Goal: Task Accomplishment & Management: Use online tool/utility

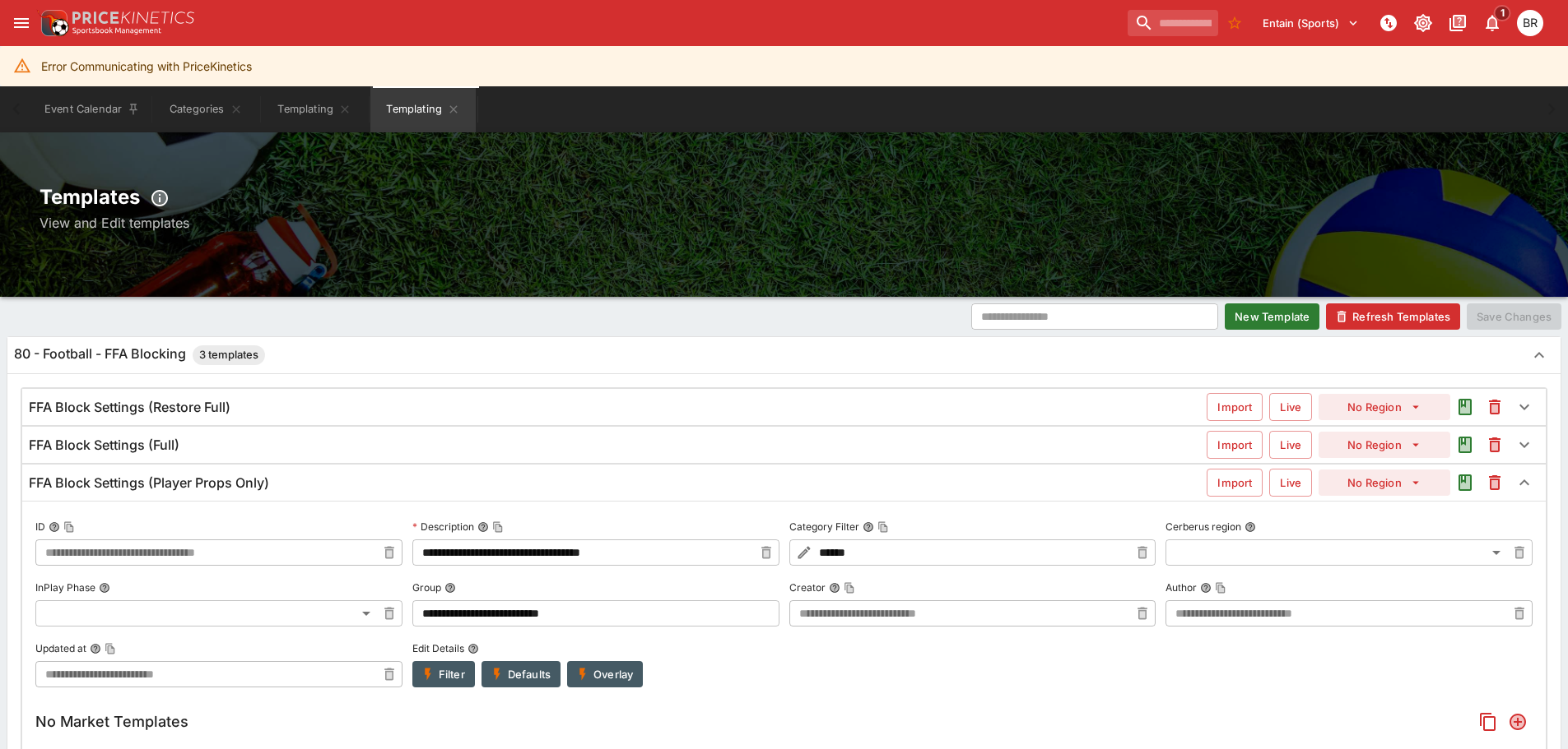
scroll to position [949, 0]
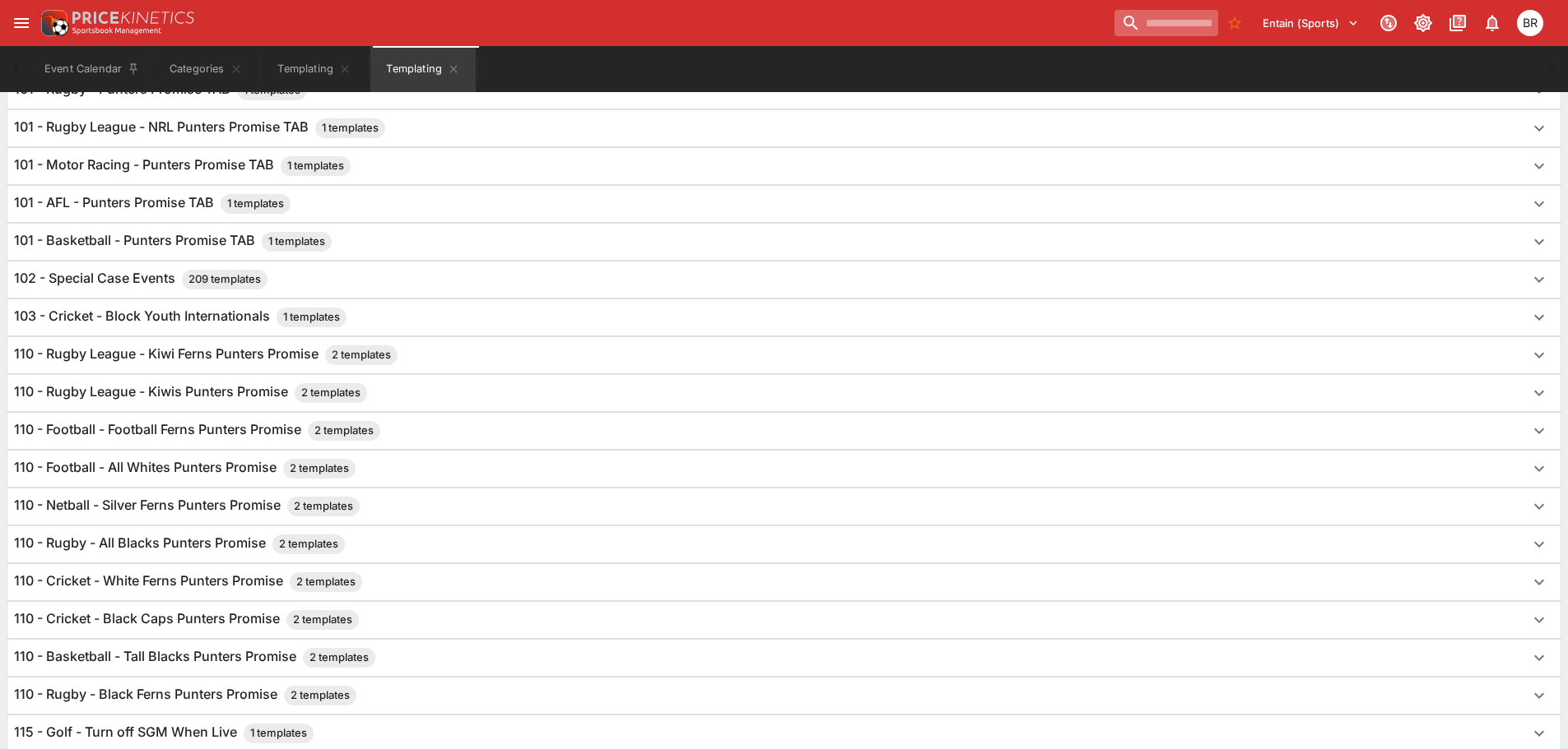
click at [1115, 18] on input "search" at bounding box center [1166, 23] width 104 height 26
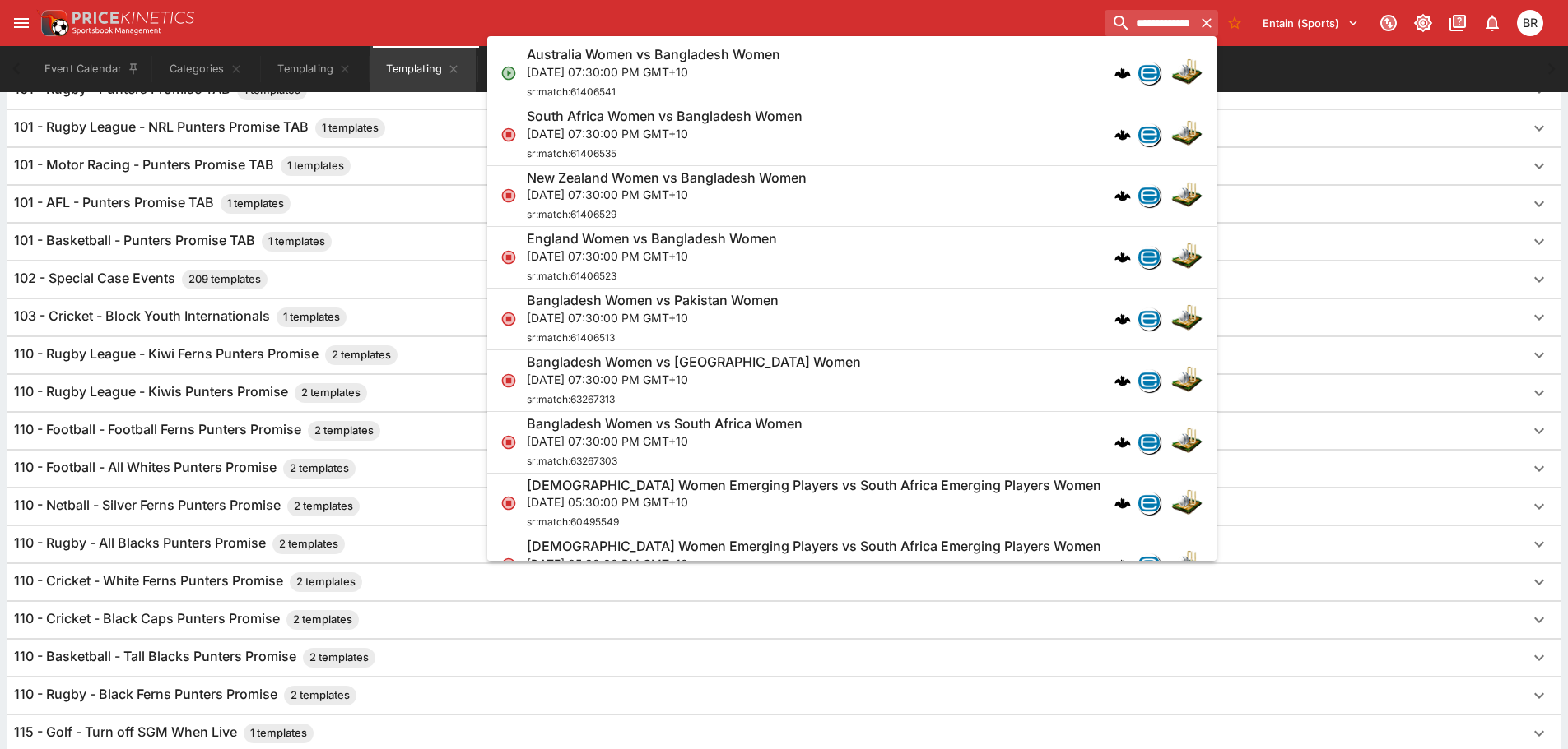
click at [1046, 59] on div "Australia Women vs Bangladesh Women Thu, Oct 16, 2025, 07:30:00 PM GMT+10 sr:ma…" at bounding box center [844, 74] width 634 height 54
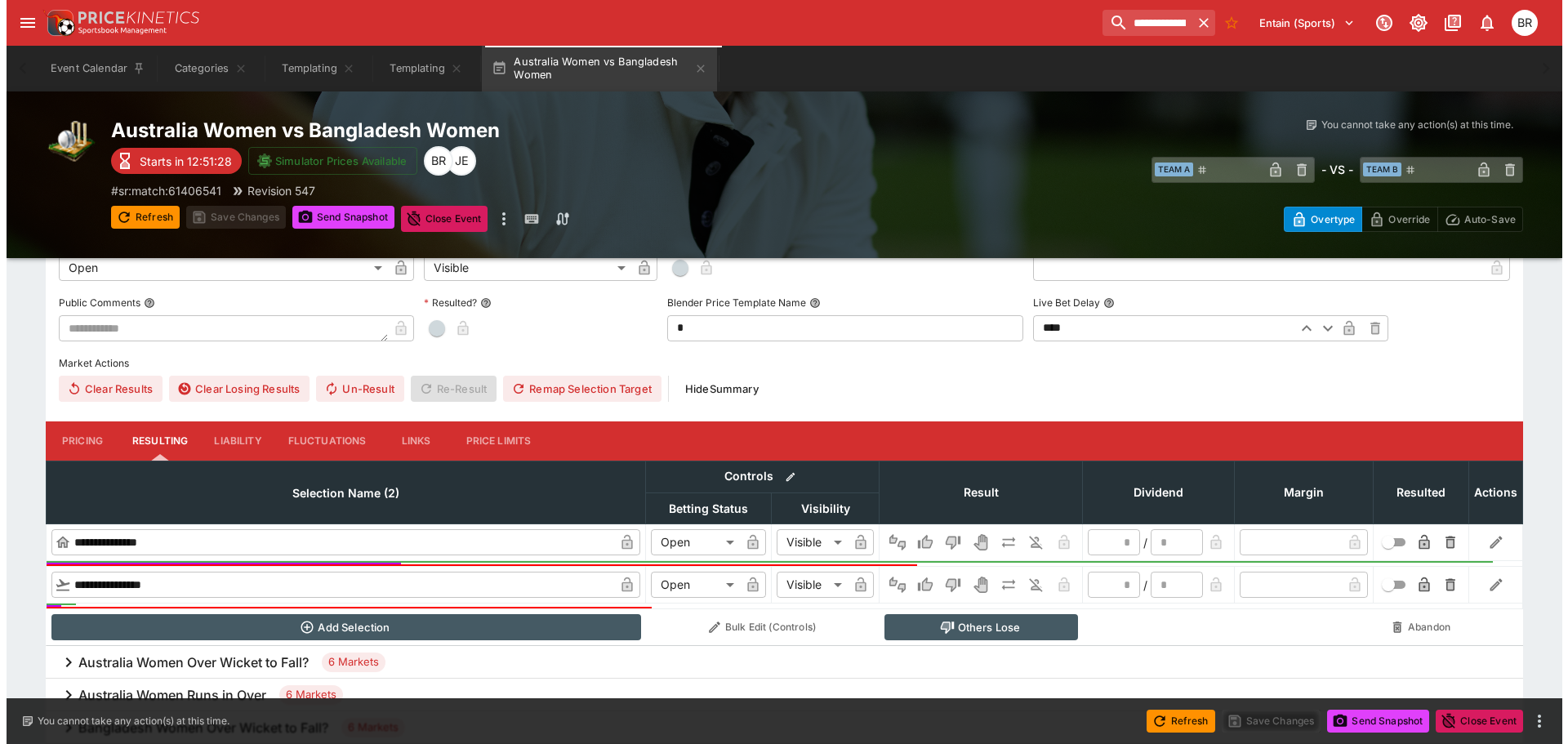
scroll to position [82, 0]
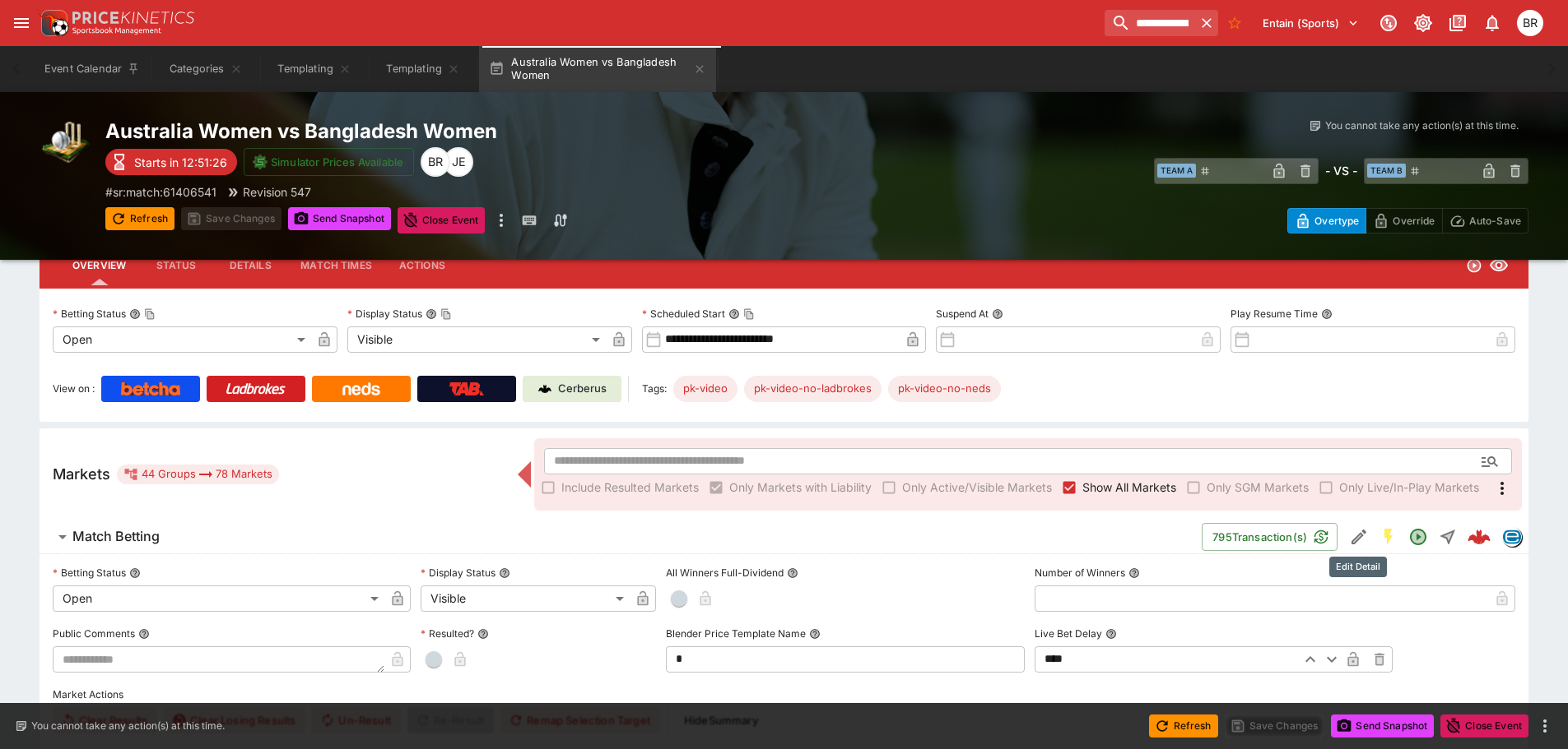
click at [1352, 532] on icon "Edit Detail" at bounding box center [1359, 537] width 20 height 20
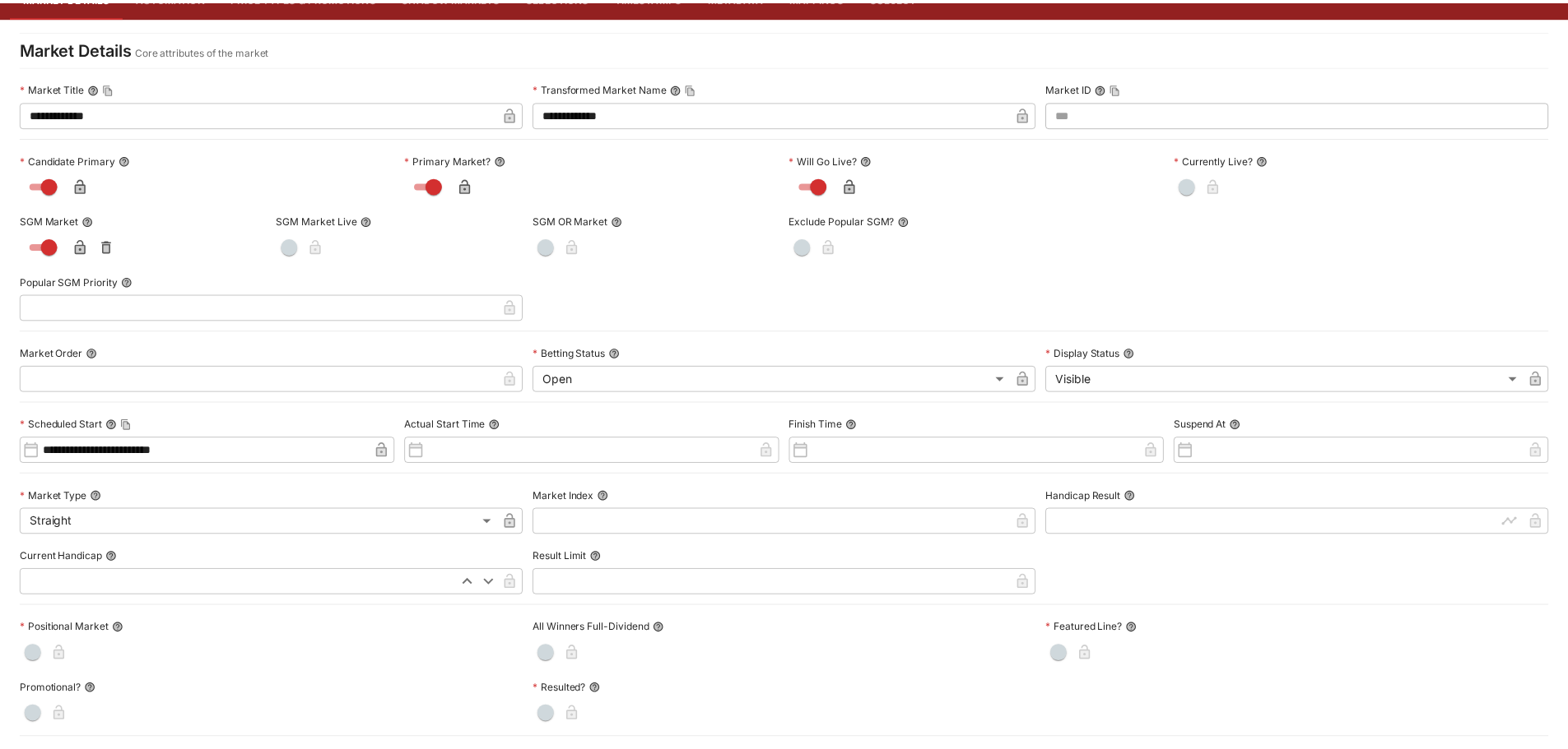
scroll to position [0, 0]
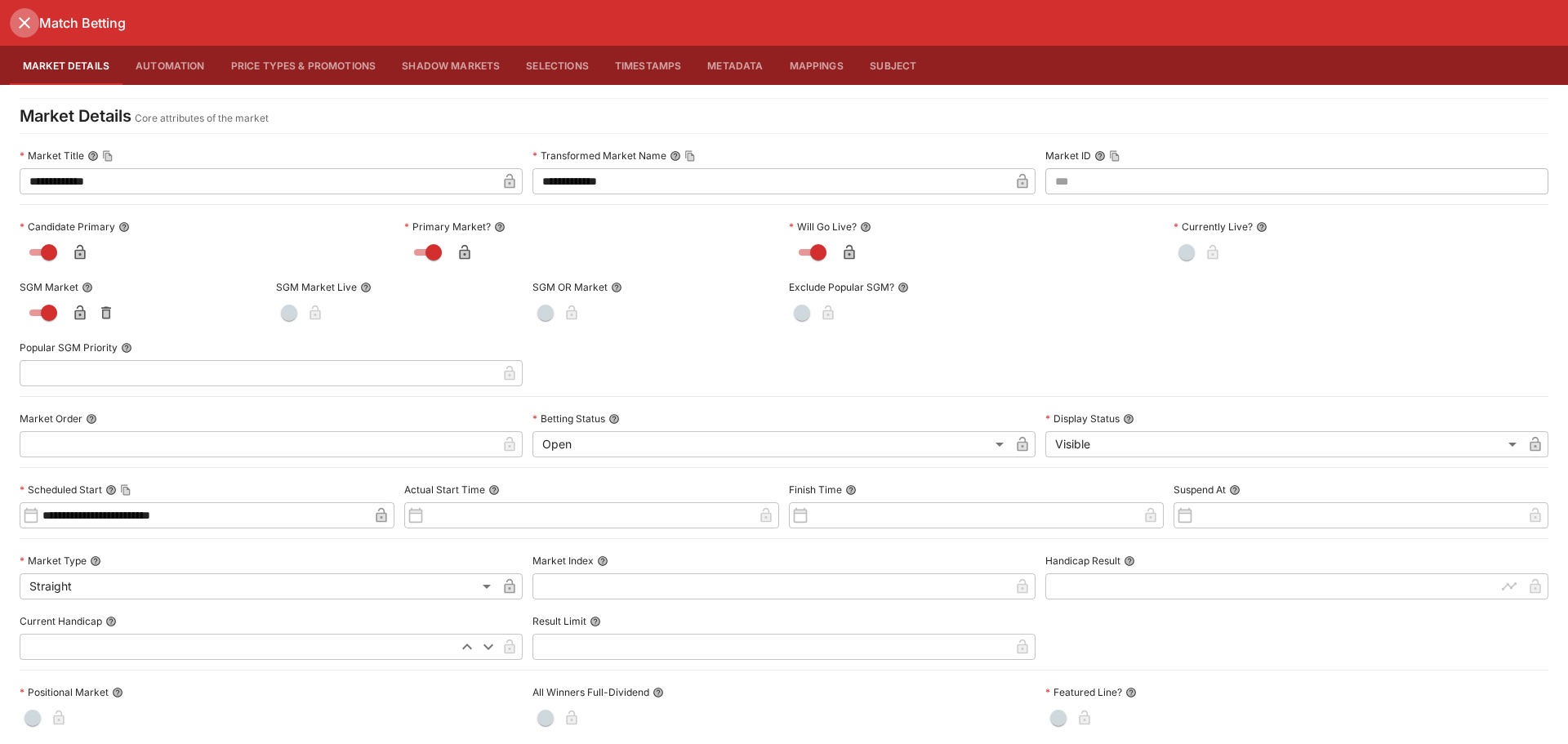
click at [30, 19] on icon "close" at bounding box center [24, 23] width 12 height 12
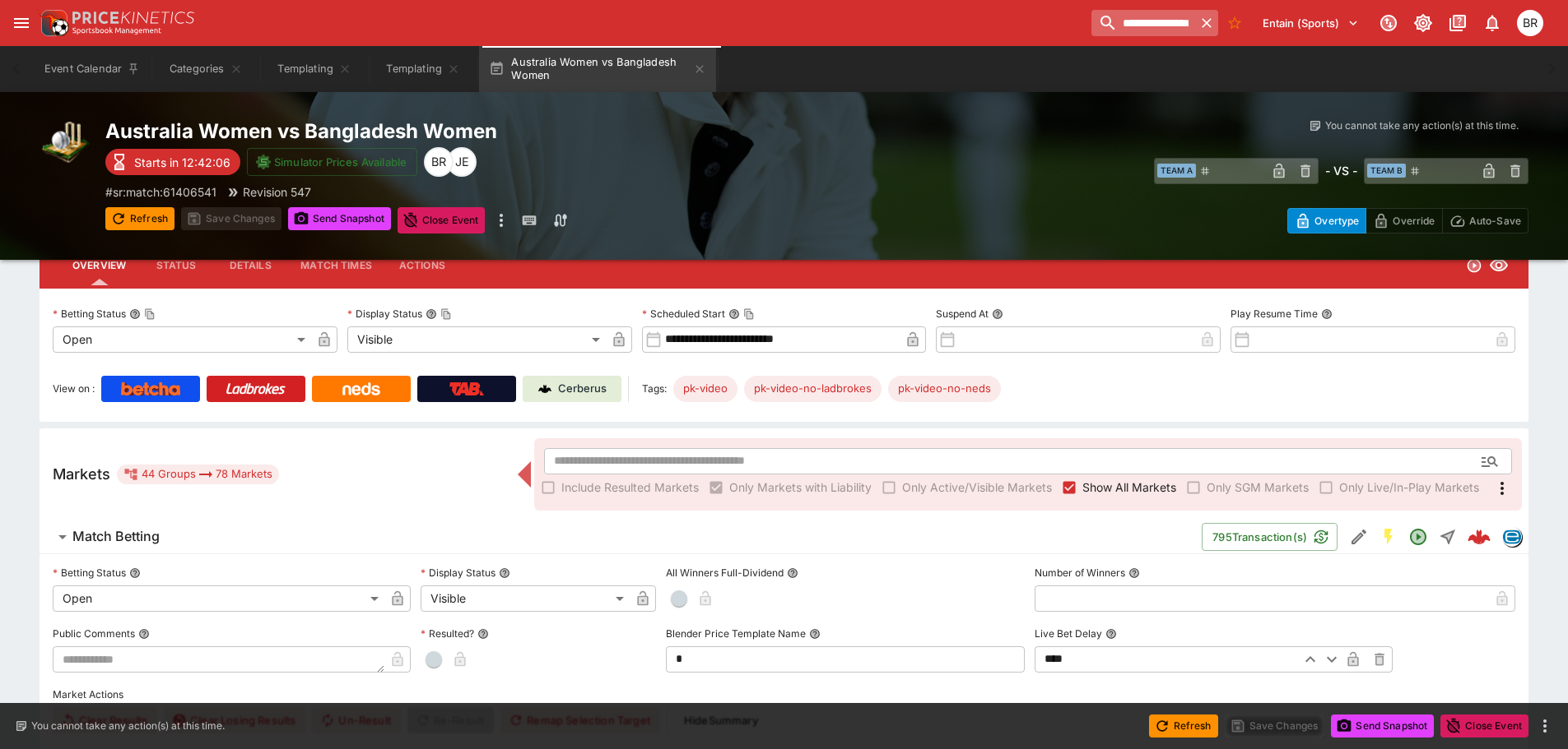
click at [1174, 18] on input "**********" at bounding box center [1143, 23] width 104 height 26
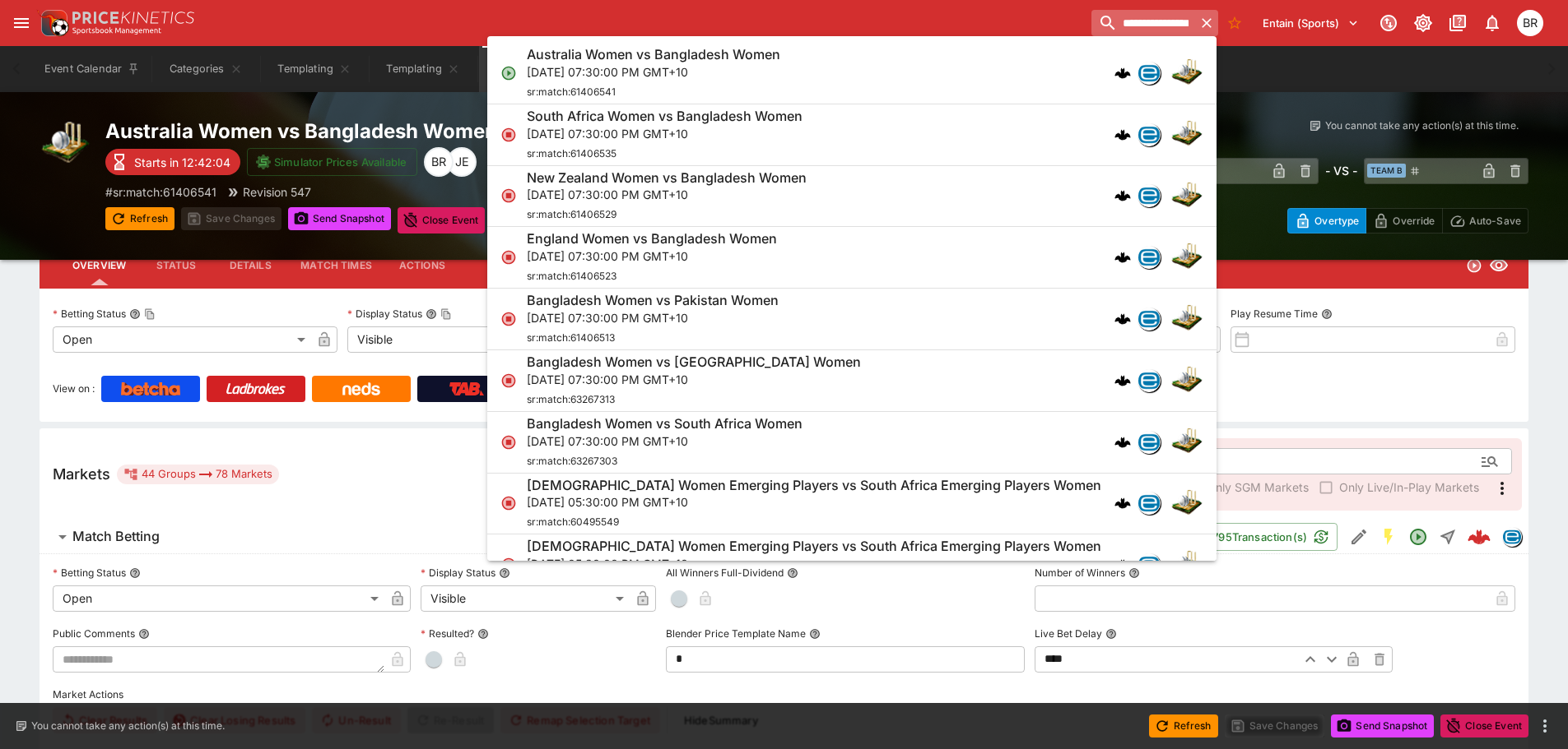
paste input "**********"
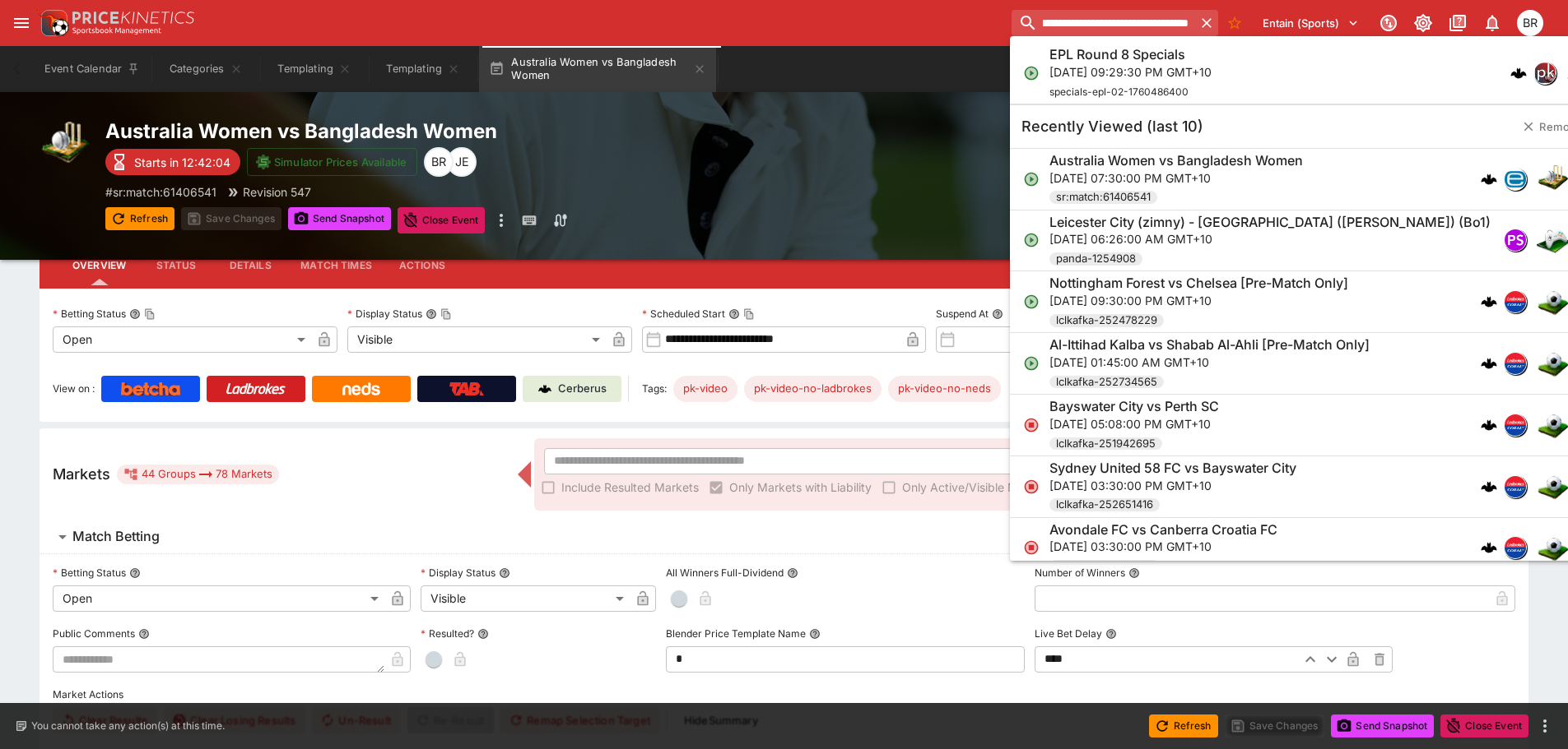
type input "**********"
click at [1123, 73] on p "[DATE] 09:29:30 PM GMT+10" at bounding box center [1130, 72] width 162 height 17
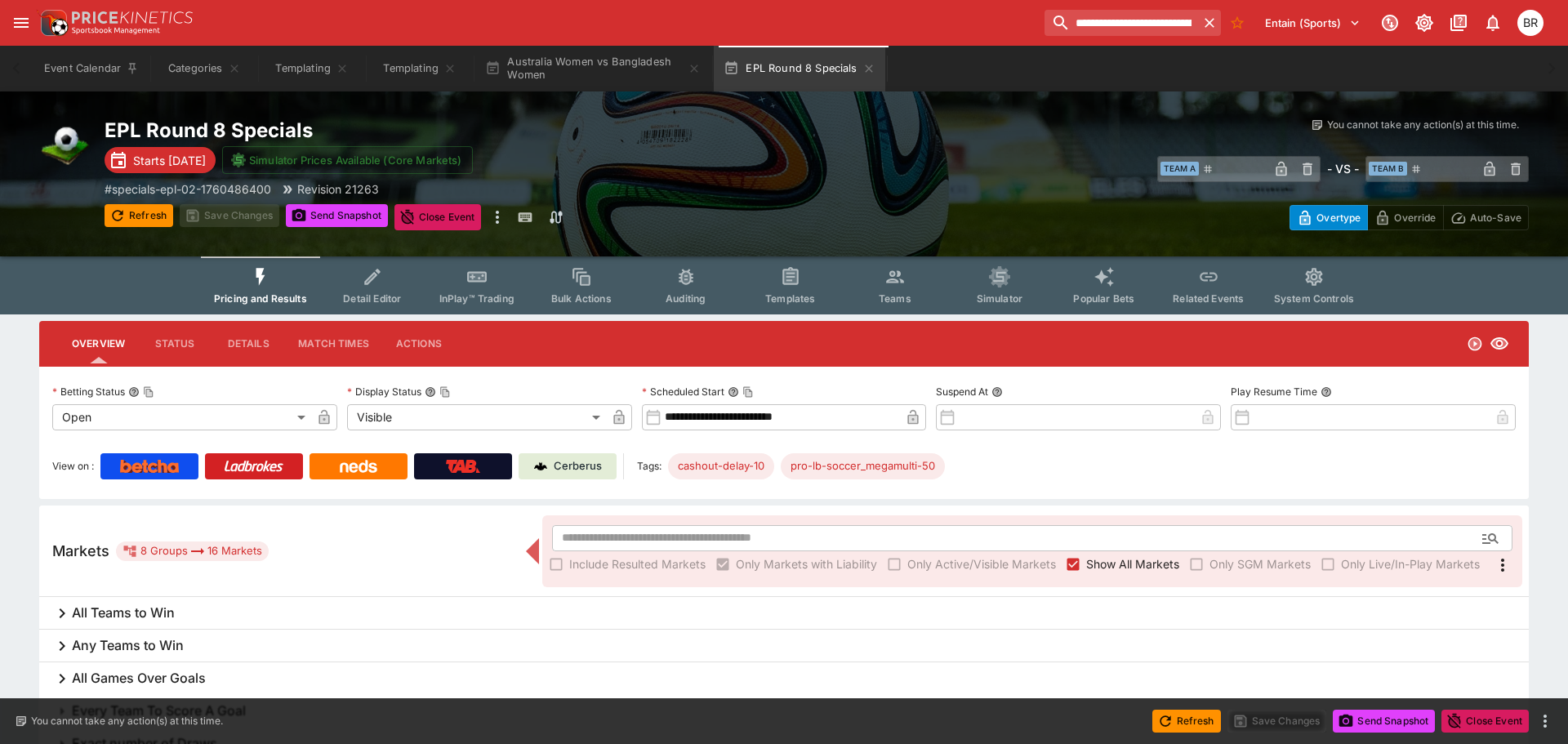
type input "**********"
type input "*******"
type input "**********"
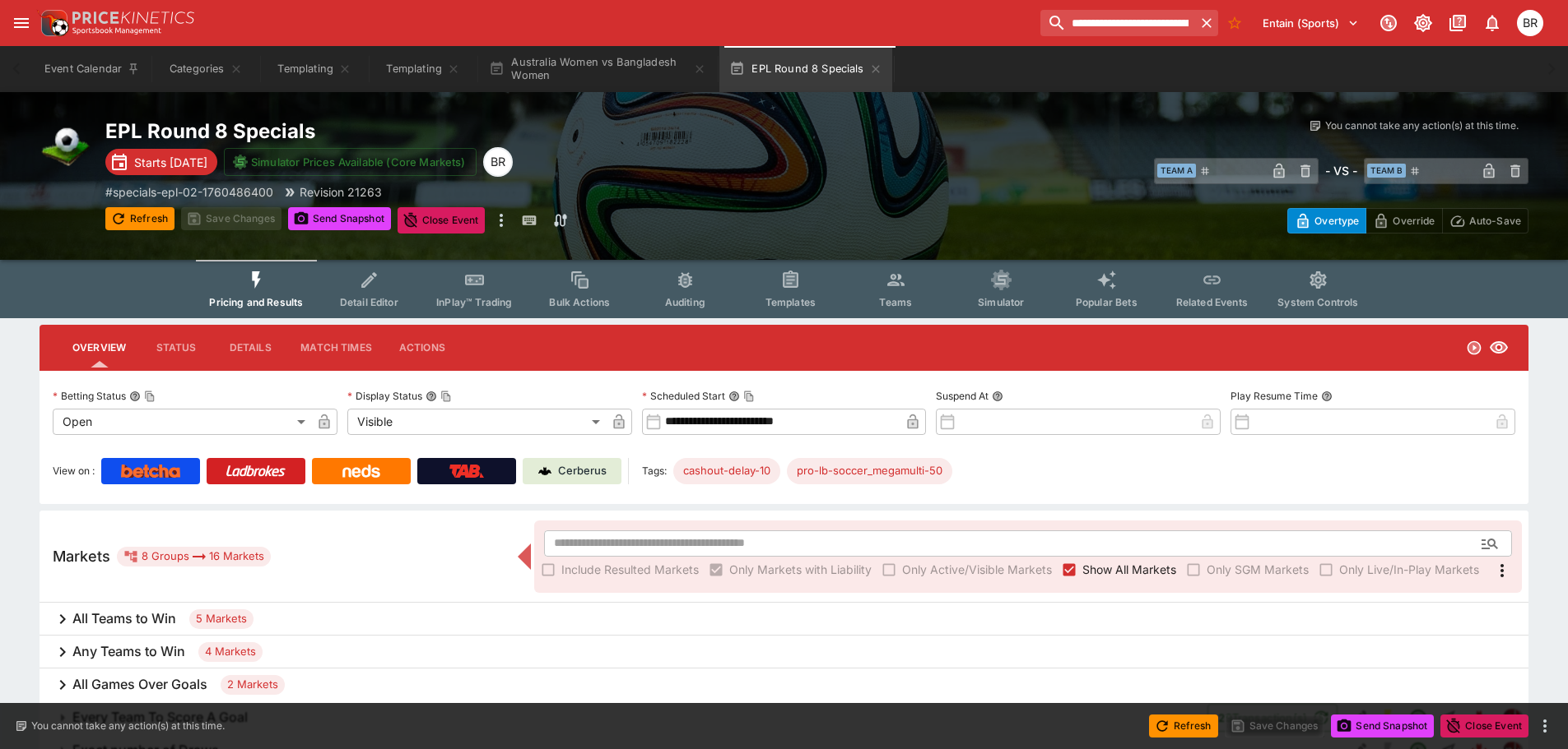
click at [817, 285] on button "Templates" at bounding box center [790, 289] width 105 height 58
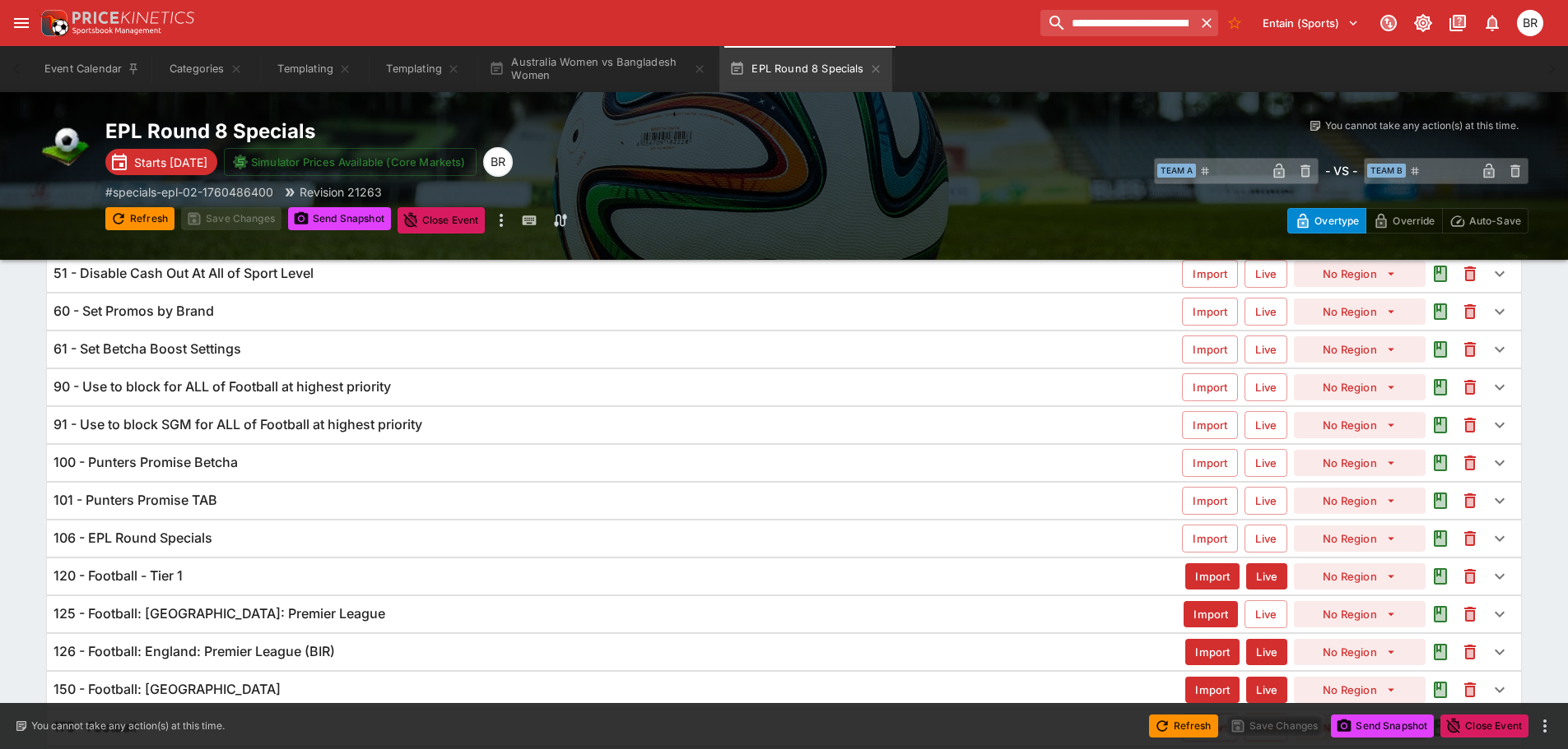
scroll to position [164, 0]
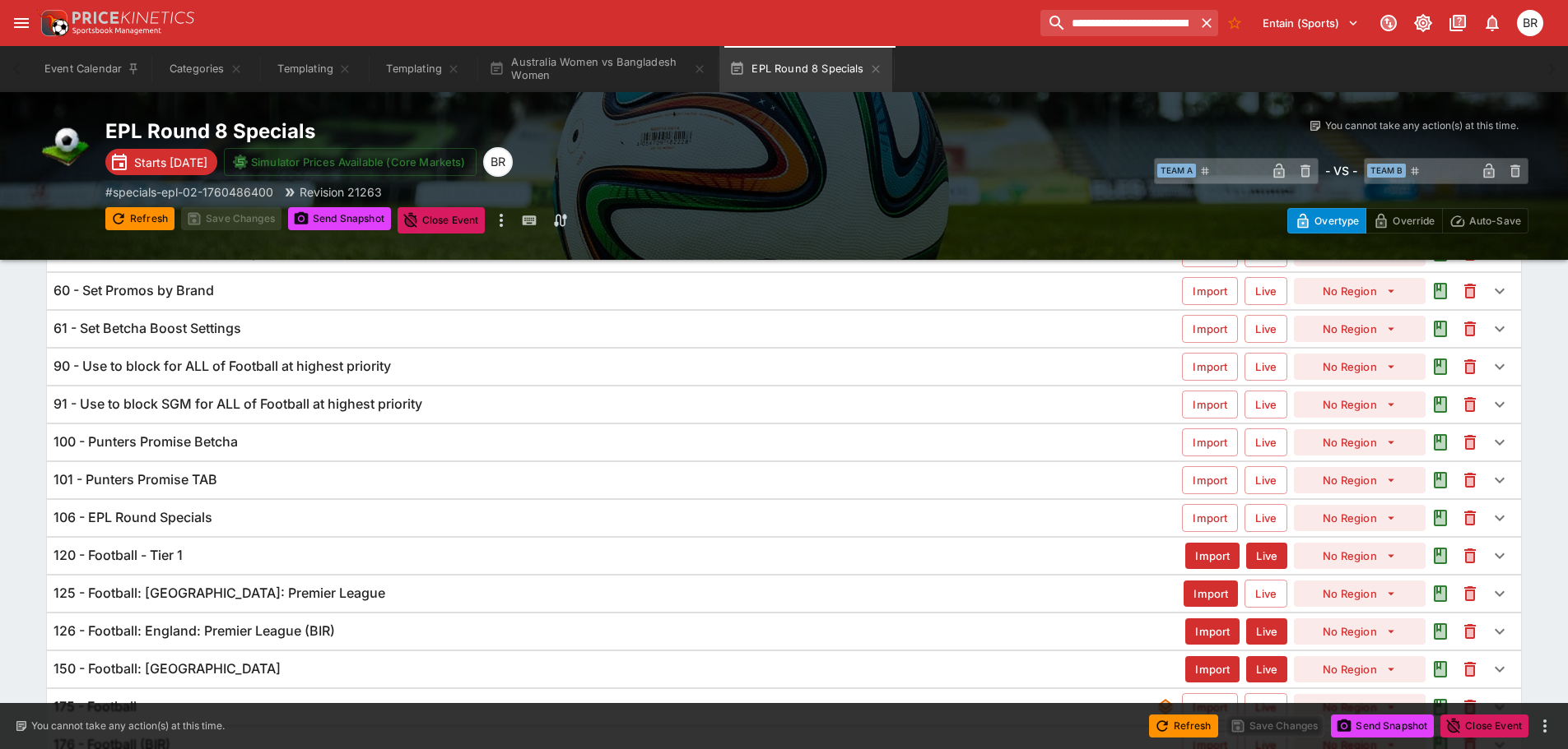
click at [460, 520] on div "106 - EPL Round Specials" at bounding box center [618, 517] width 1128 height 17
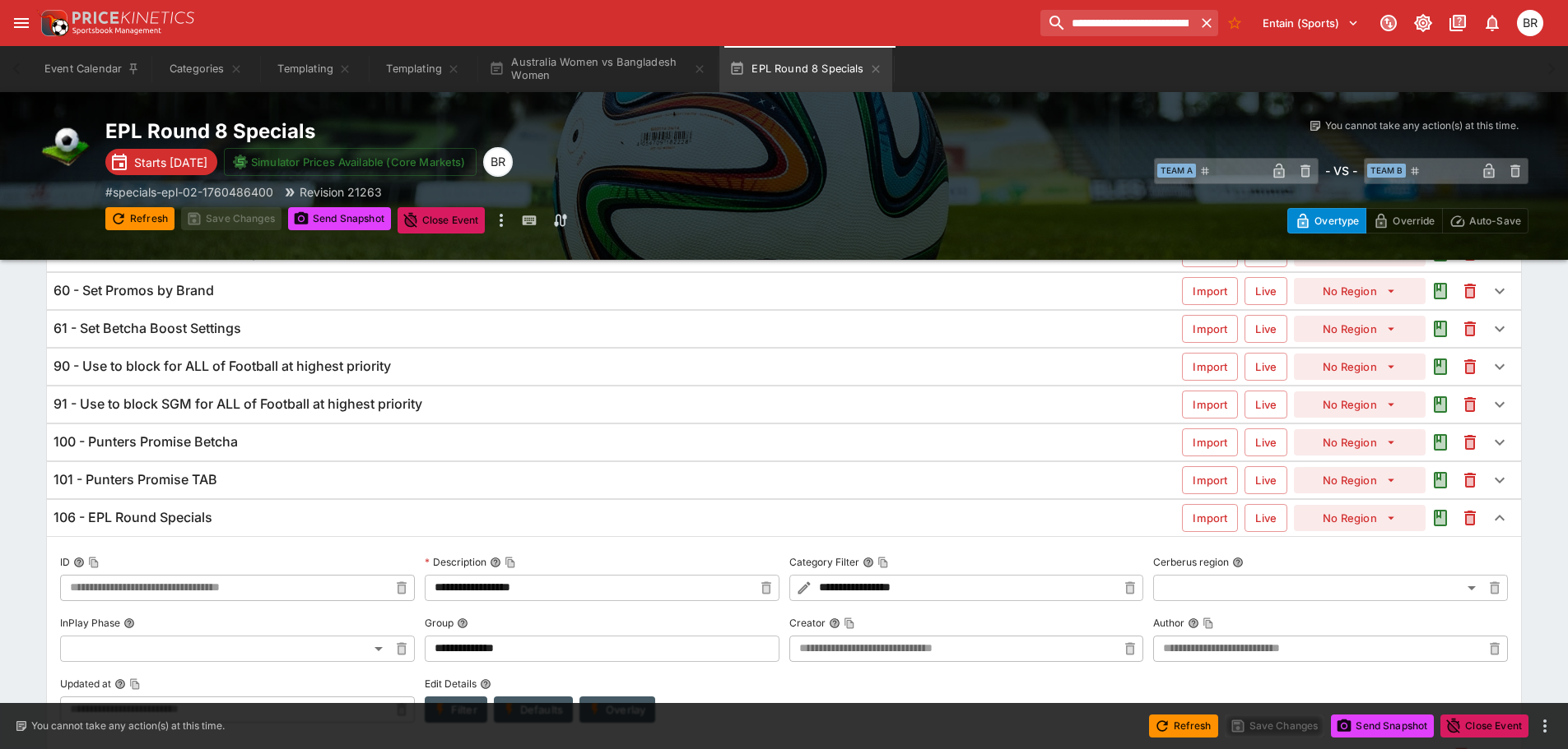
scroll to position [508, 0]
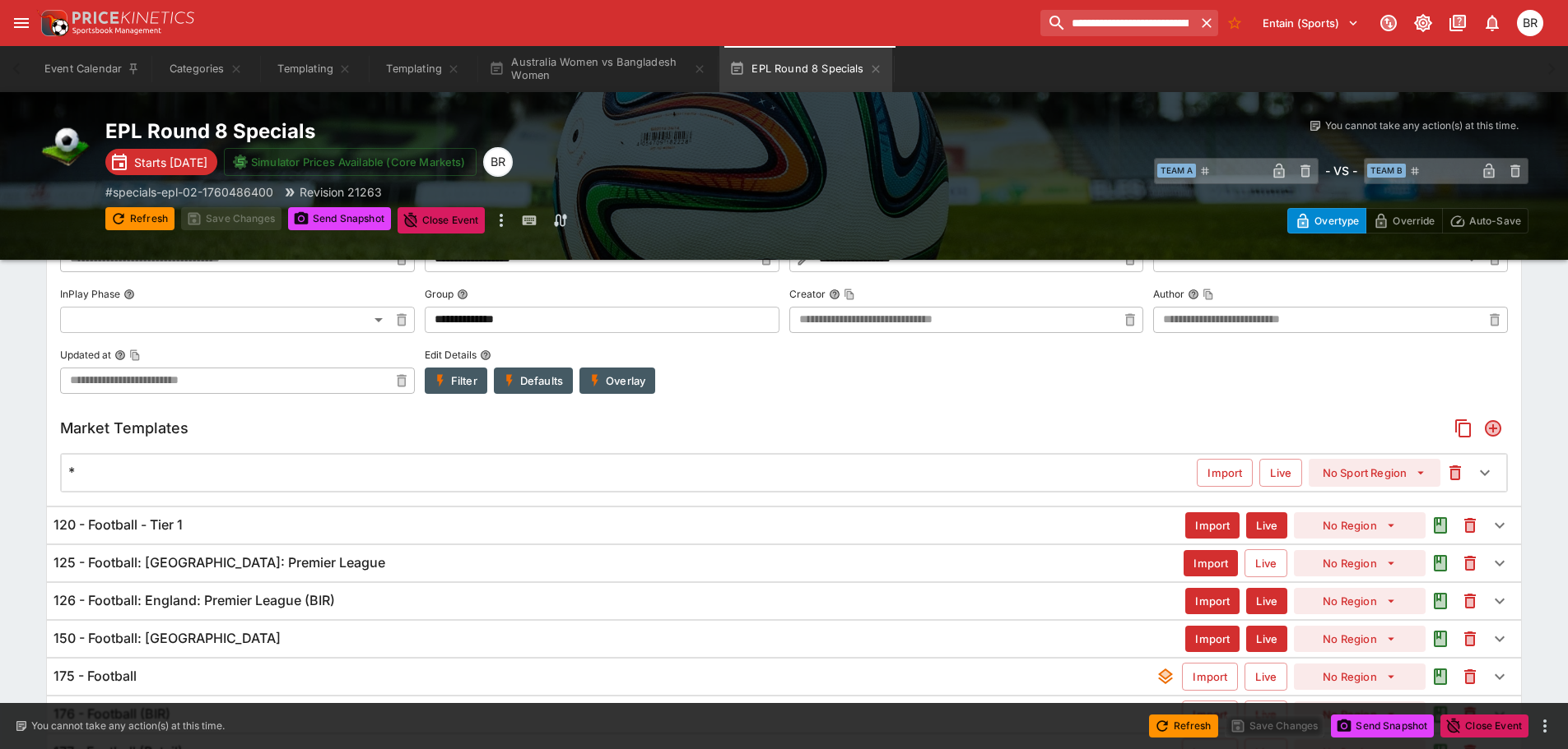
click at [1481, 433] on button "Add" at bounding box center [1493, 429] width 30 height 30
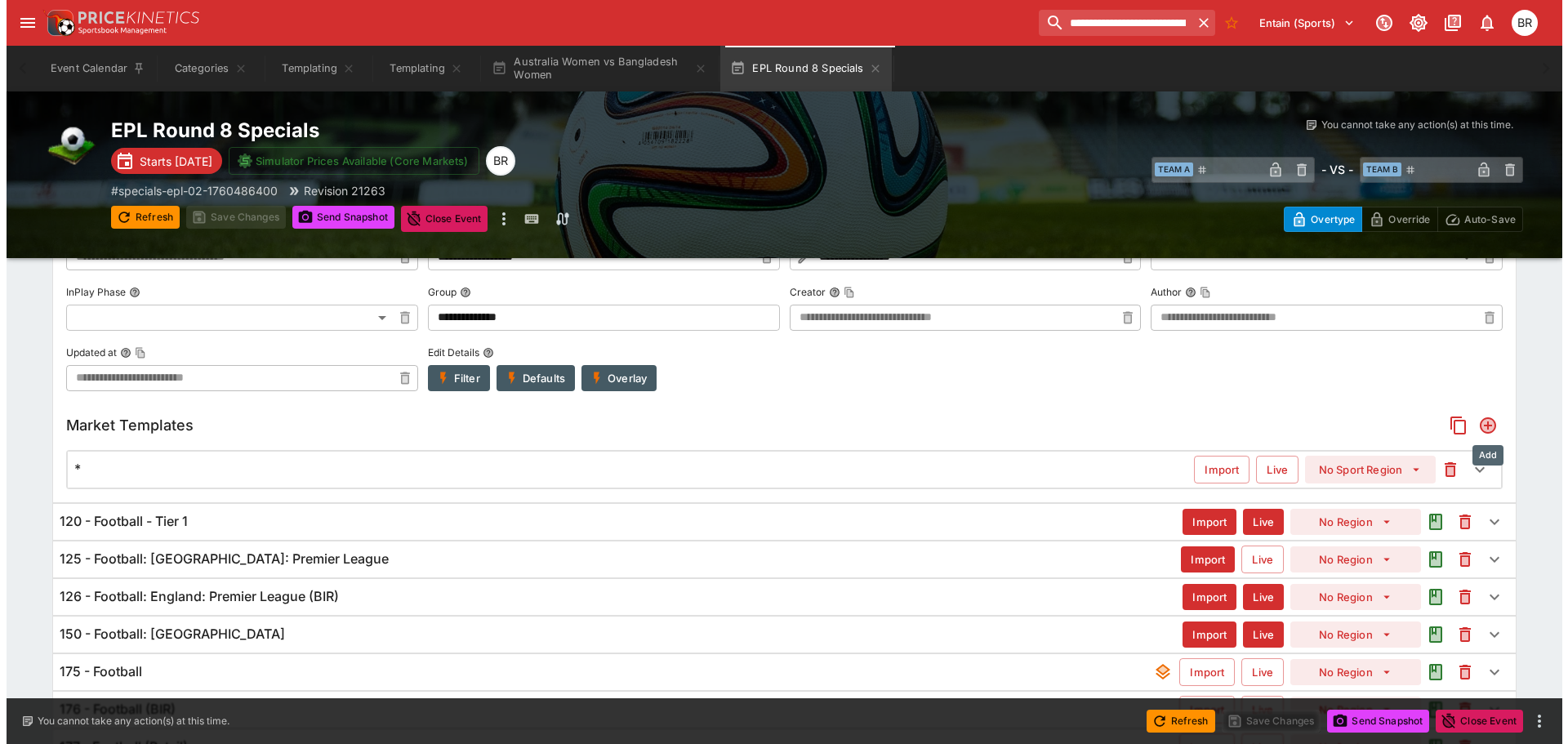
scroll to position [600, 0]
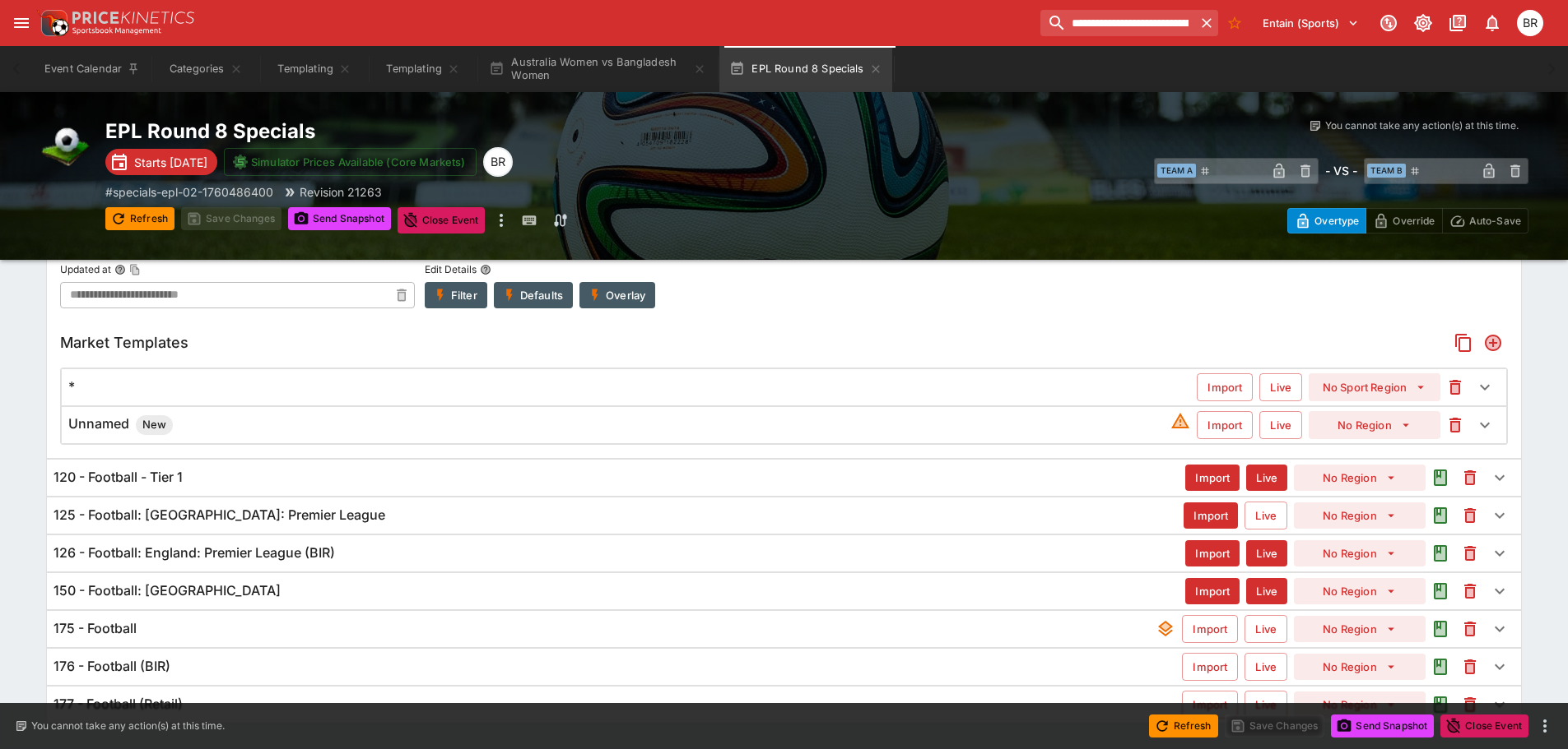
click at [830, 422] on div "Unnamed New" at bounding box center [619, 426] width 1102 height 20
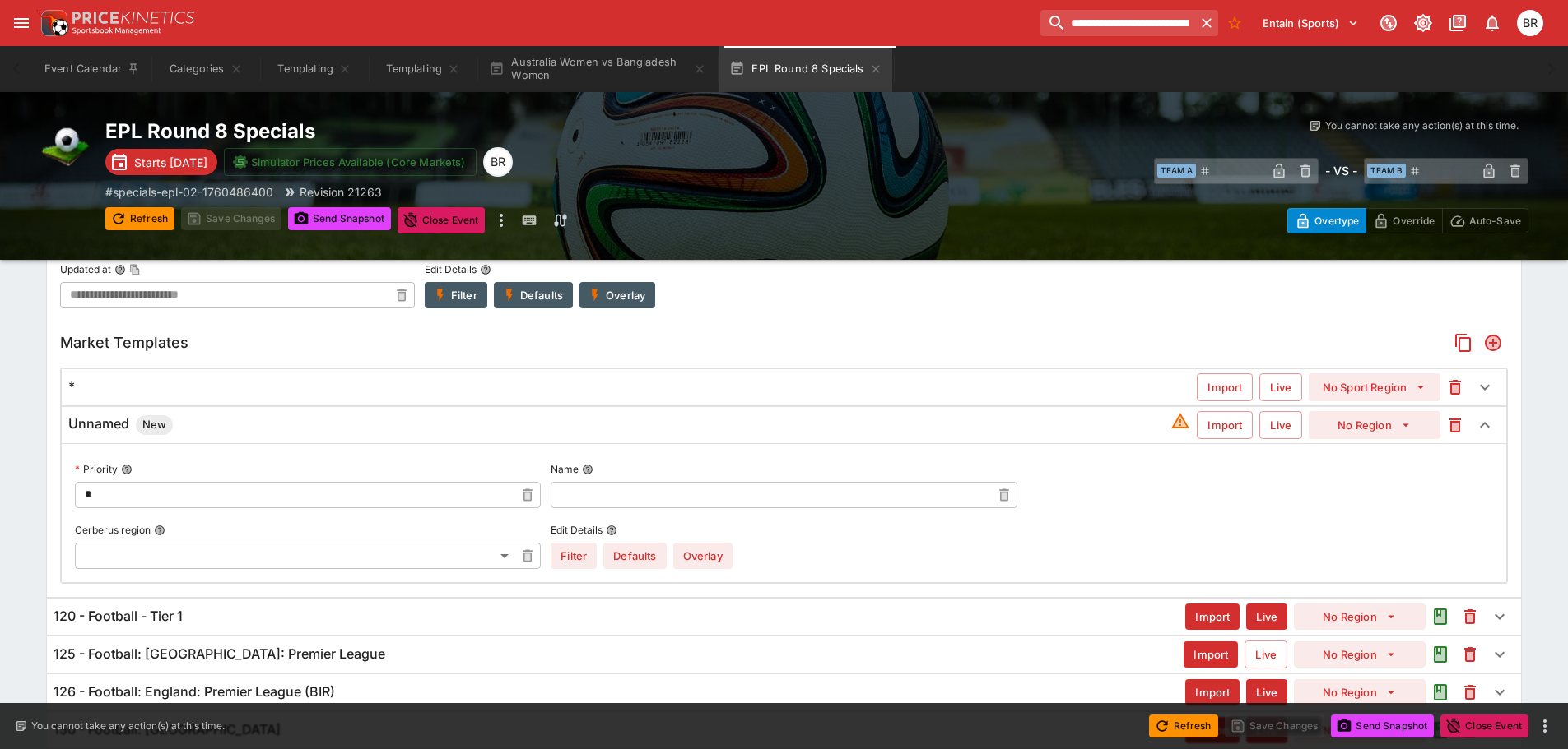
click at [849, 494] on input "text" at bounding box center [770, 495] width 440 height 26
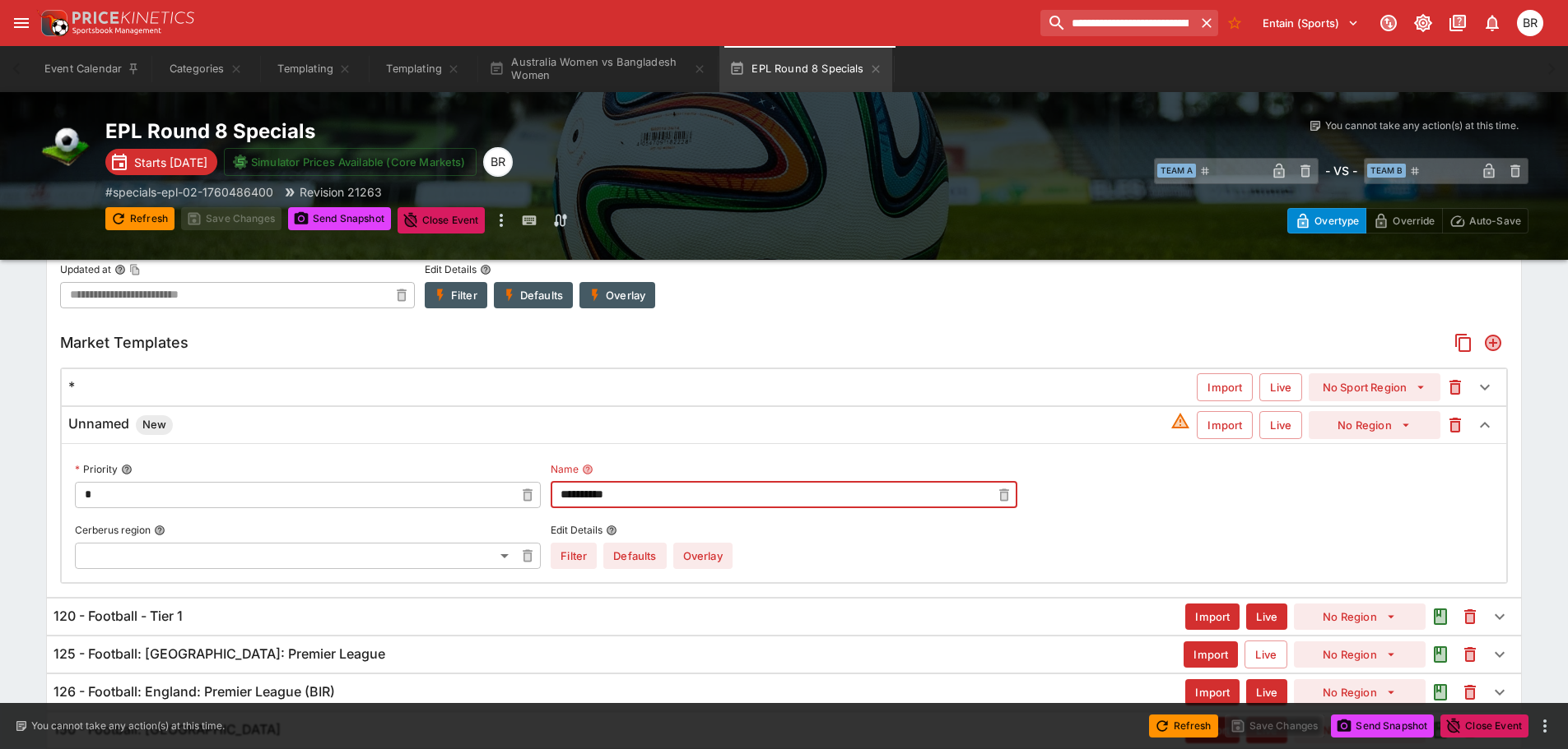
type input "**********"
click at [714, 547] on button "Overlay" at bounding box center [702, 556] width 59 height 26
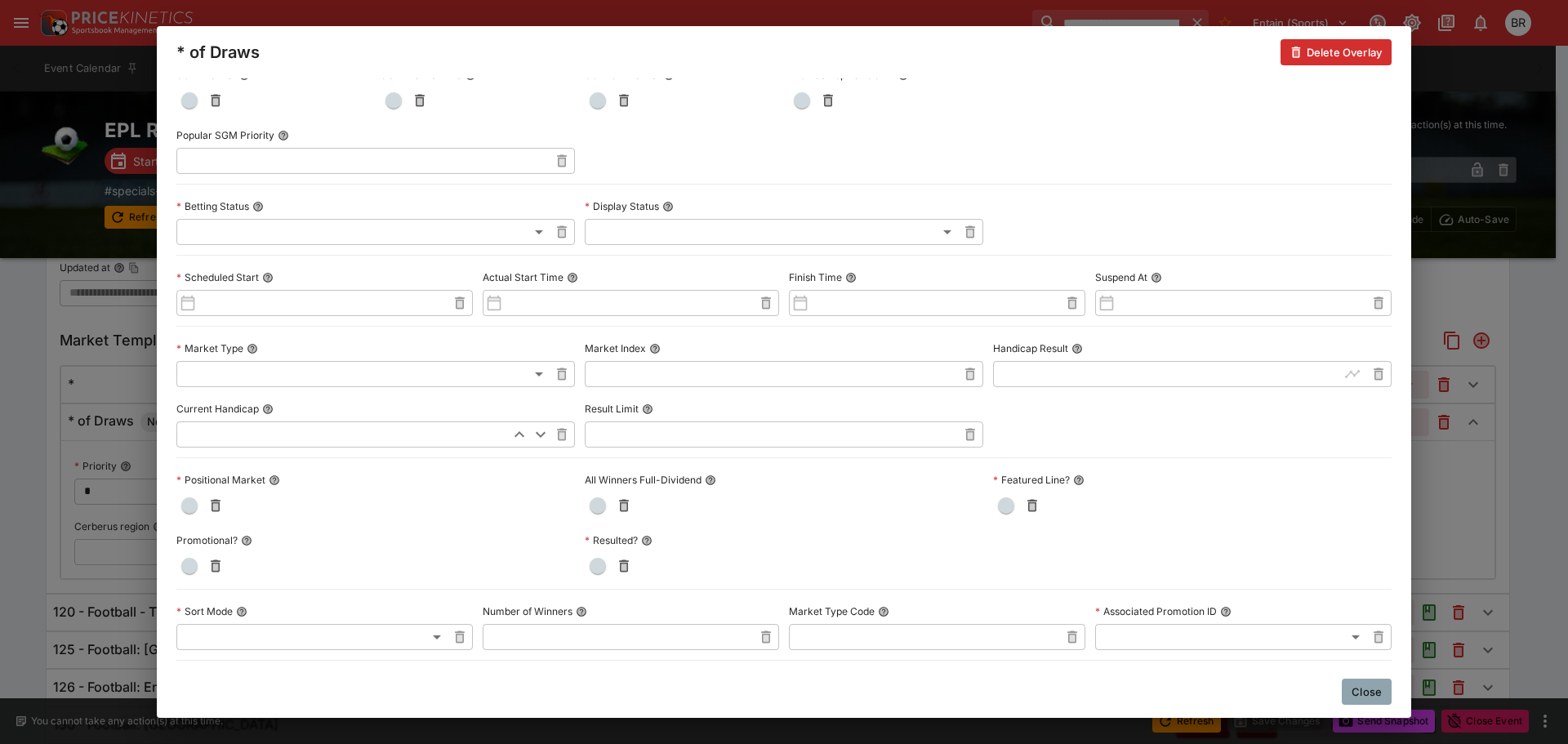
scroll to position [491, 0]
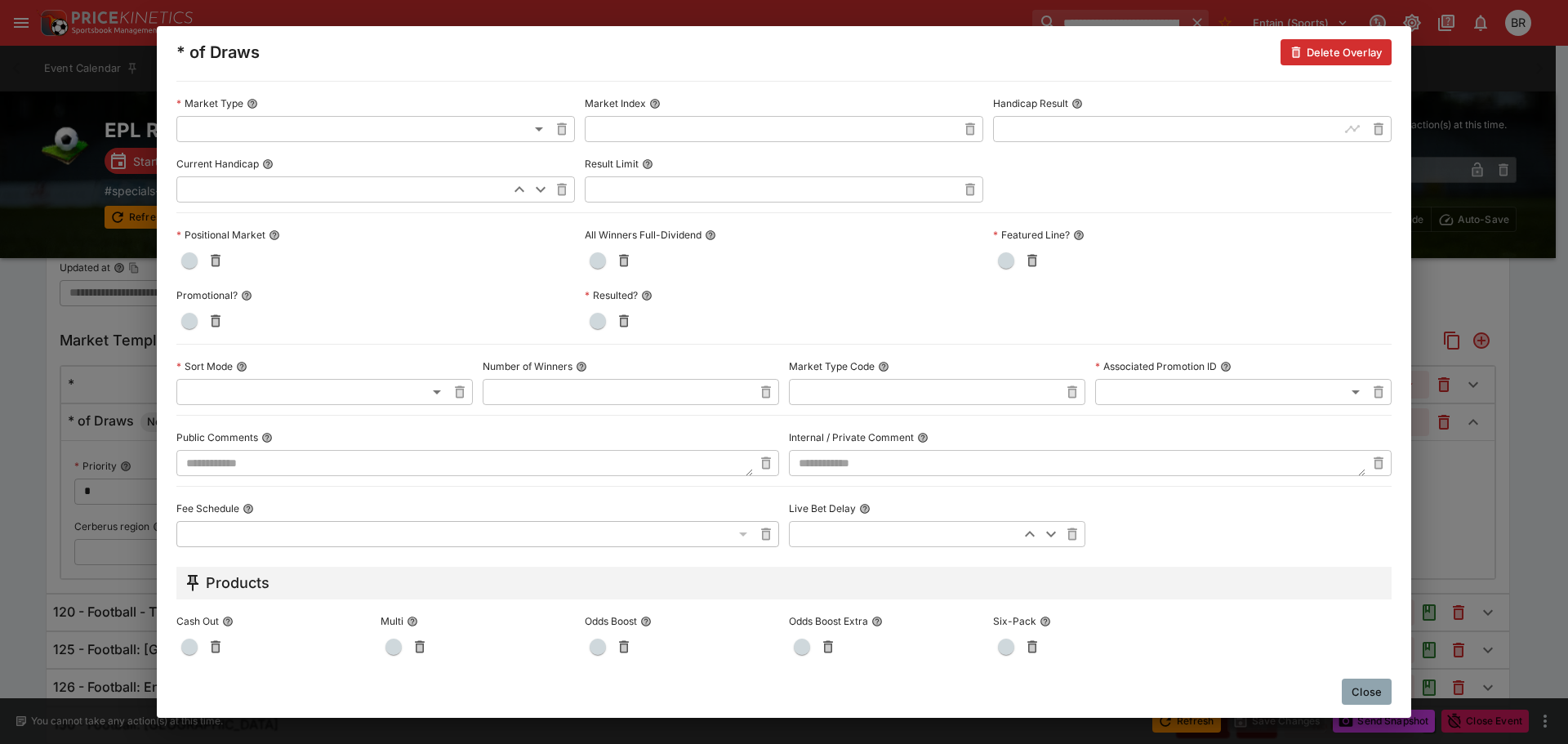
click at [302, 419] on div "Market Title ​ Transformed Market Name ​ Market ID ​ Candidate Primary Primary …" at bounding box center [784, 116] width 1215 height 861
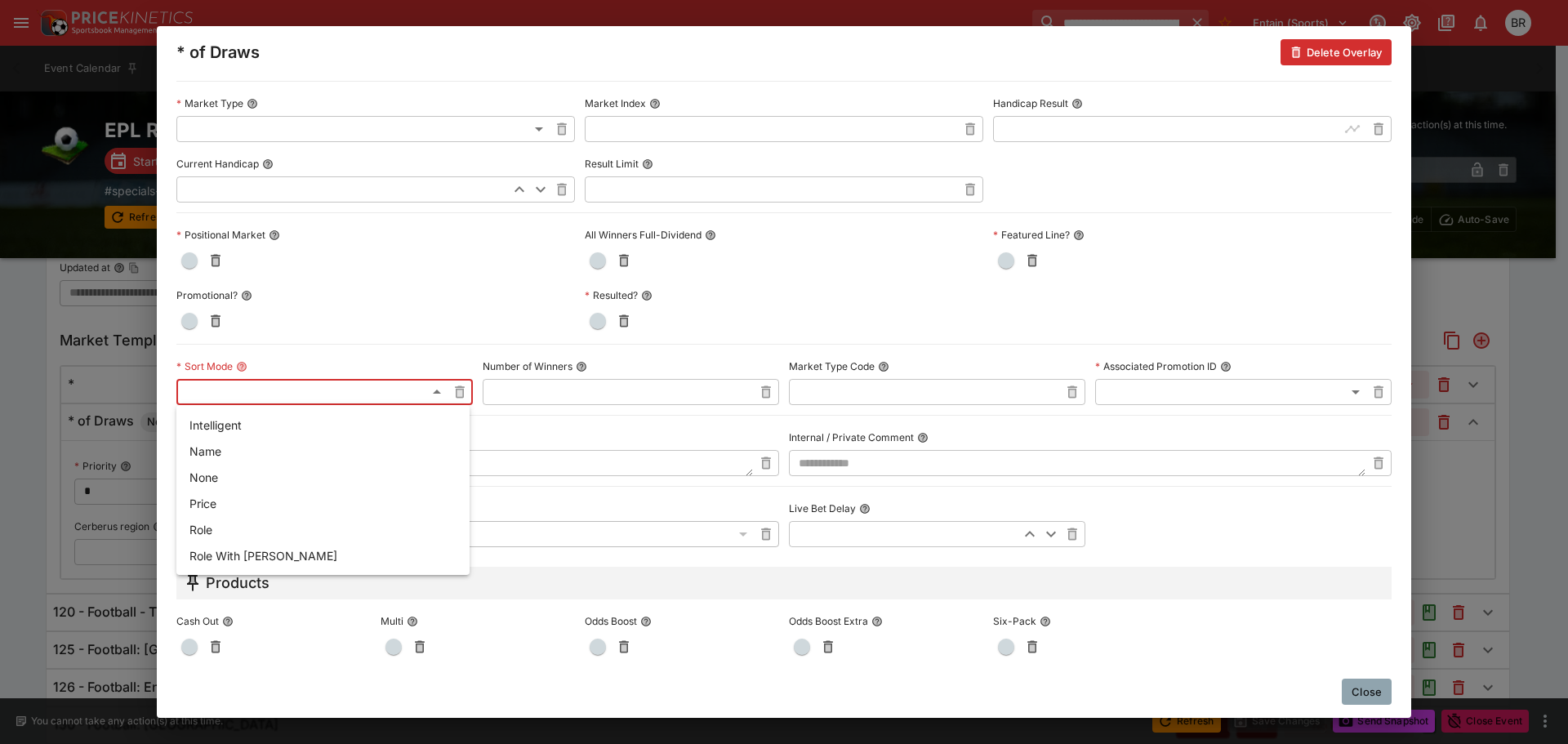
click at [312, 404] on body "**********" at bounding box center [784, 160] width 1568 height 1520
click at [286, 444] on li "Name" at bounding box center [323, 451] width 293 height 26
type input "**********"
click at [1346, 682] on button "Close" at bounding box center [1367, 692] width 50 height 26
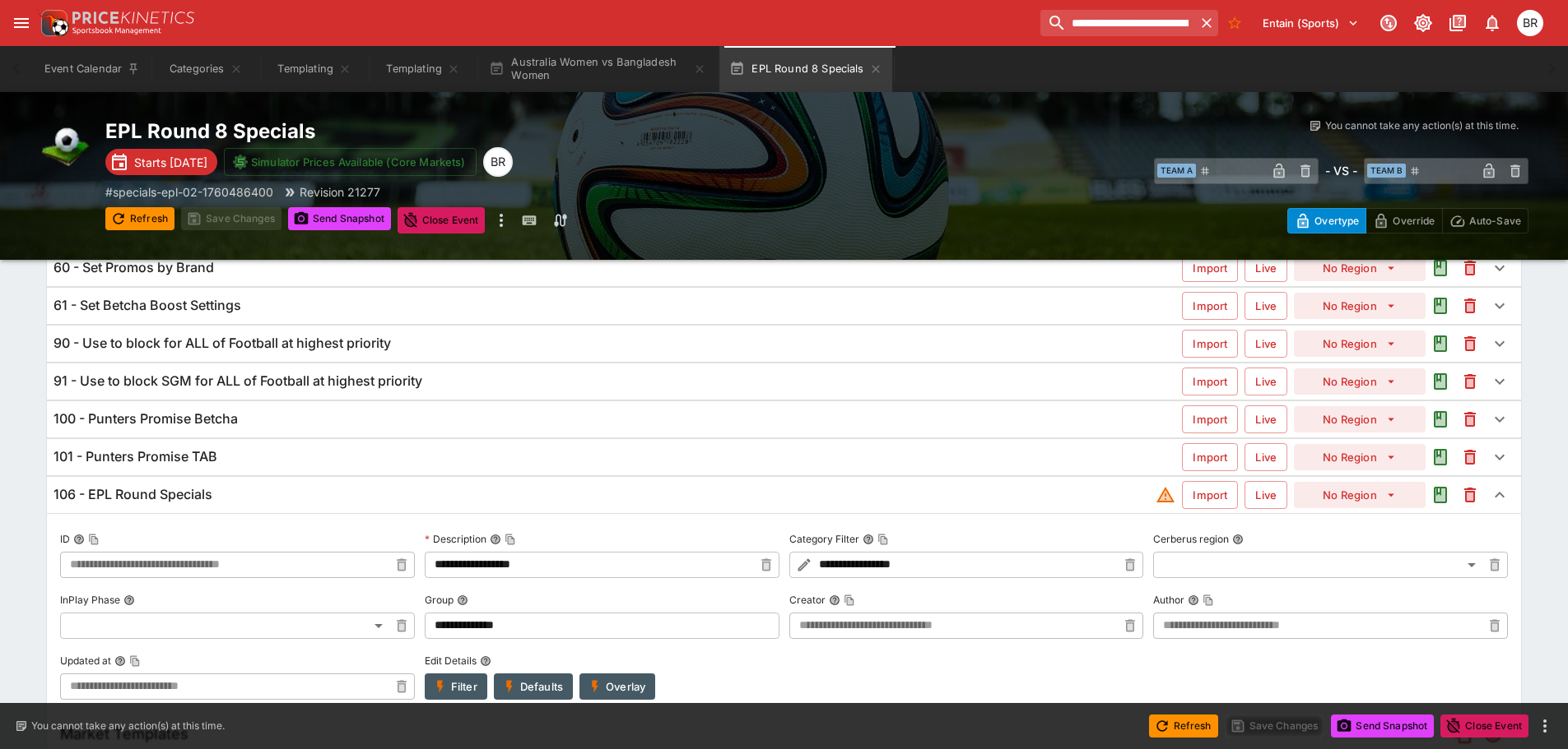
scroll to position [0, 0]
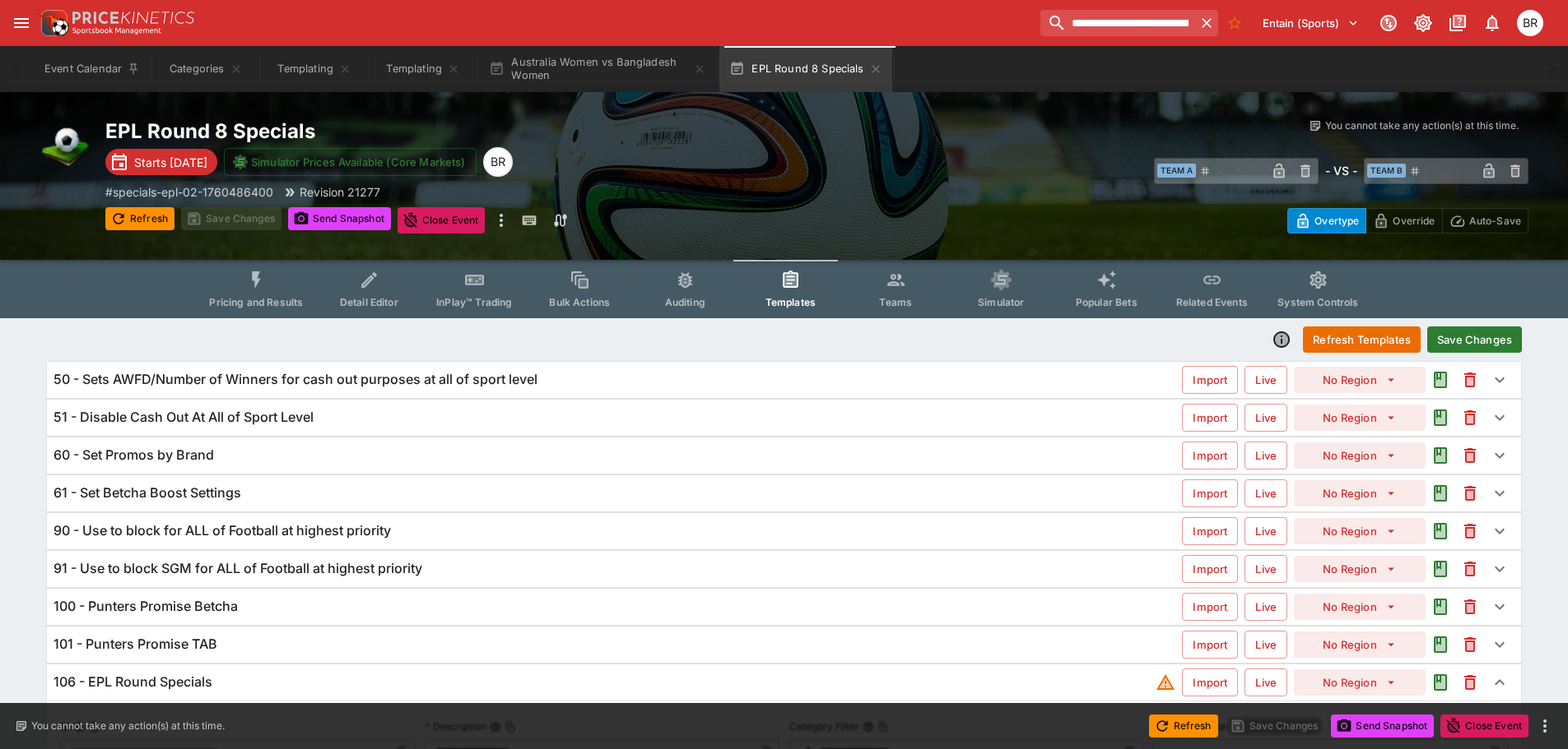
click at [1475, 347] on button "Save Changes" at bounding box center [1474, 340] width 94 height 26
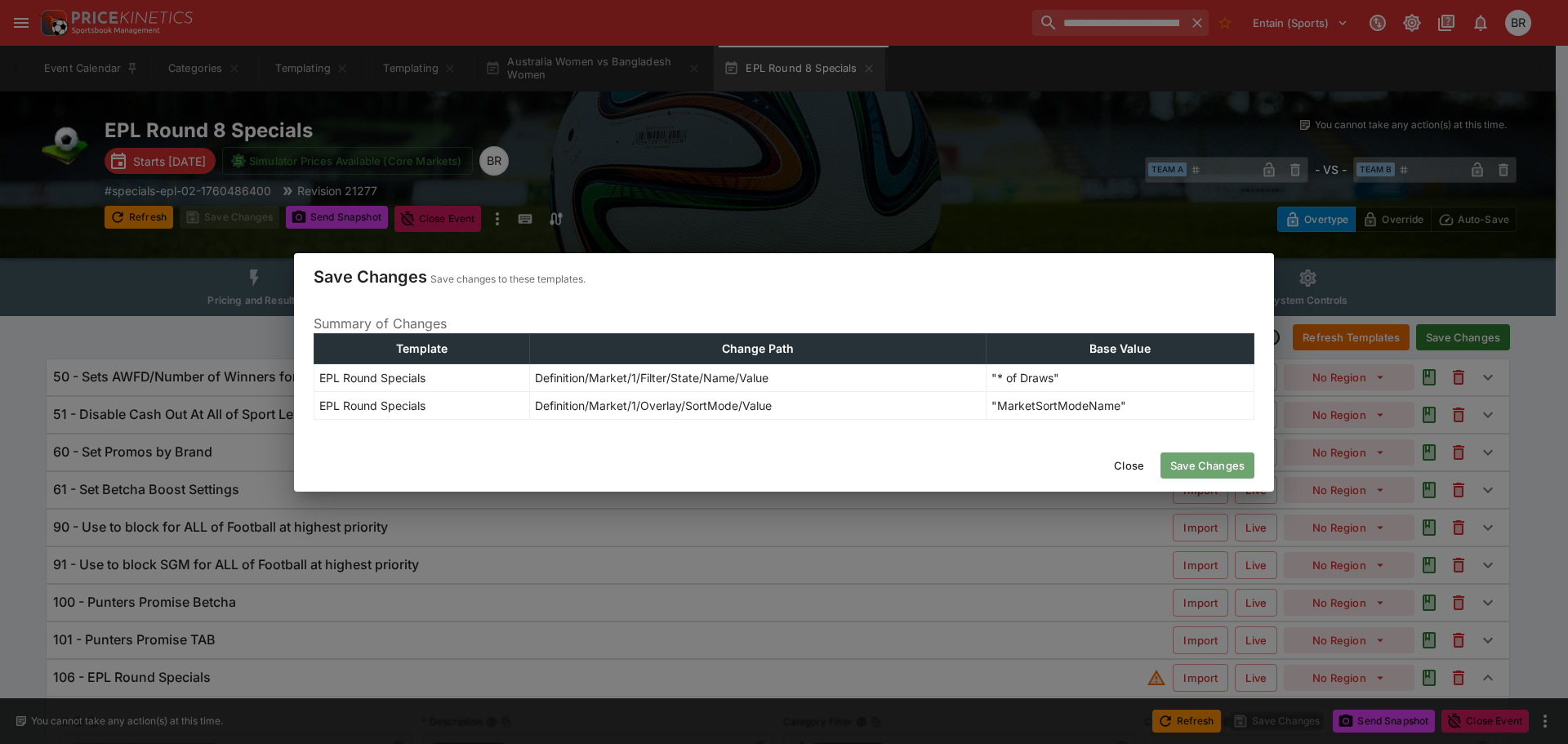
click at [1231, 471] on button "Save Changes" at bounding box center [1207, 465] width 94 height 26
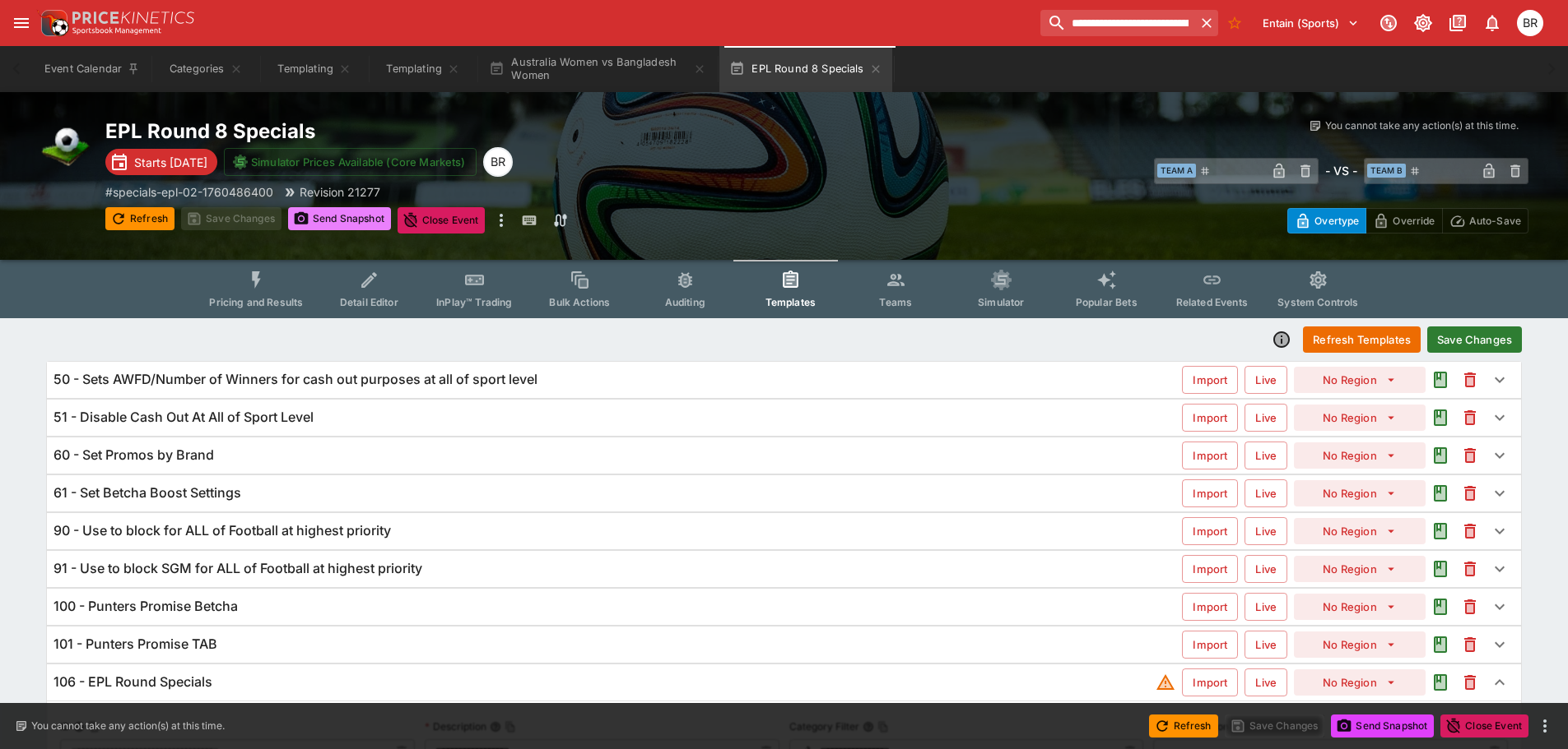
type input "**********"
click at [332, 215] on button "Send Snapshot" at bounding box center [339, 218] width 103 height 23
click at [254, 305] on span "Pricing and Results" at bounding box center [255, 302] width 94 height 13
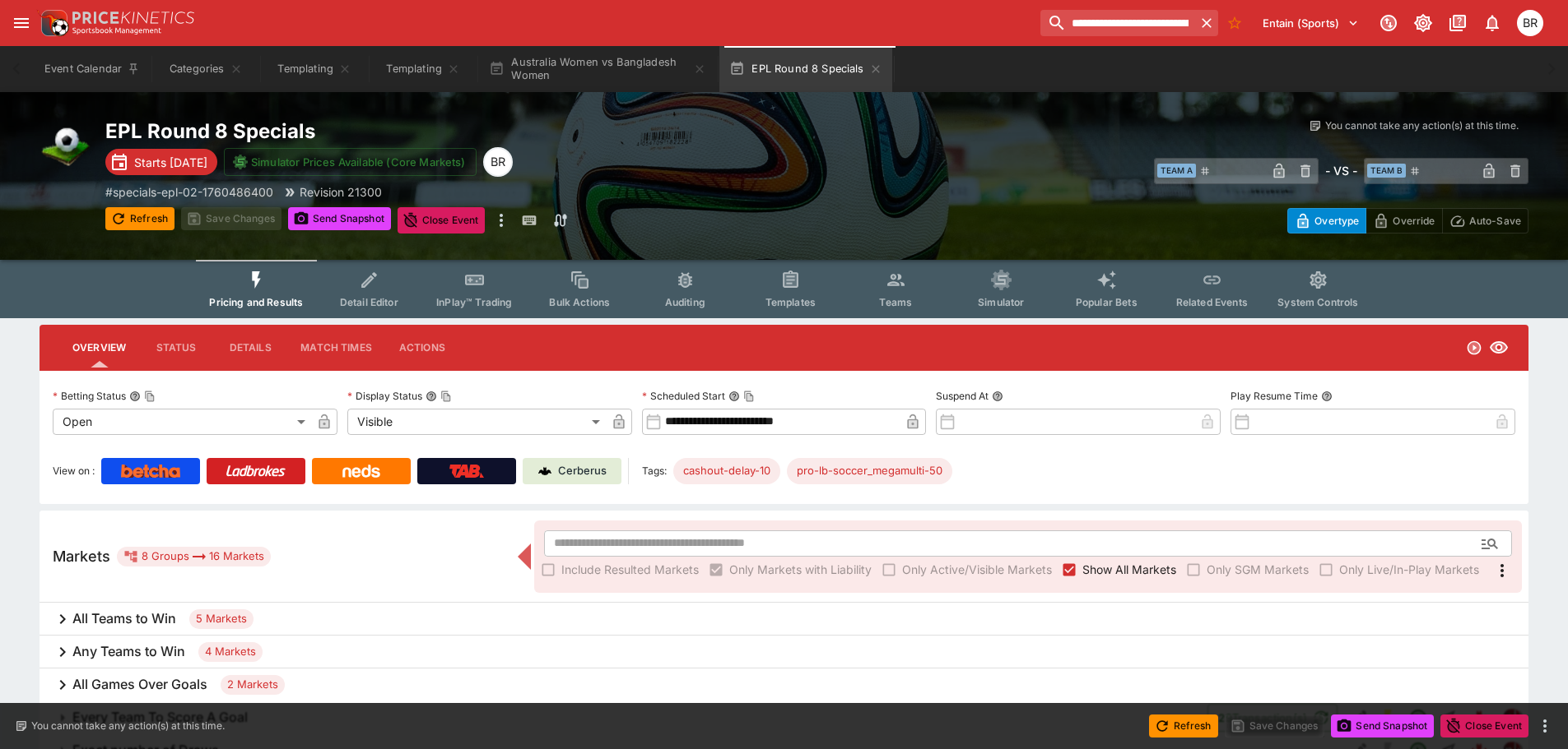
click at [254, 299] on span "Pricing and Results" at bounding box center [255, 302] width 94 height 13
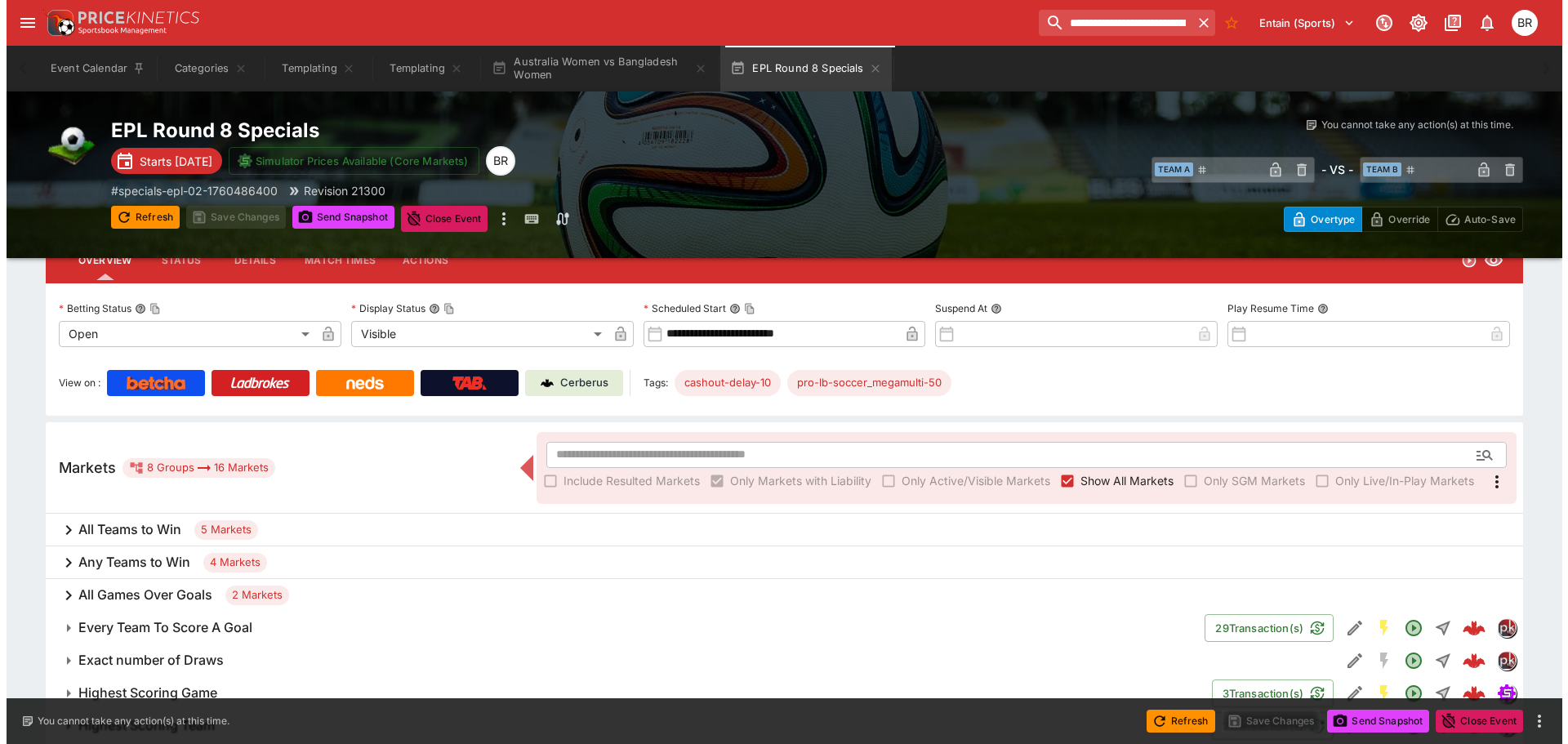
scroll to position [172, 0]
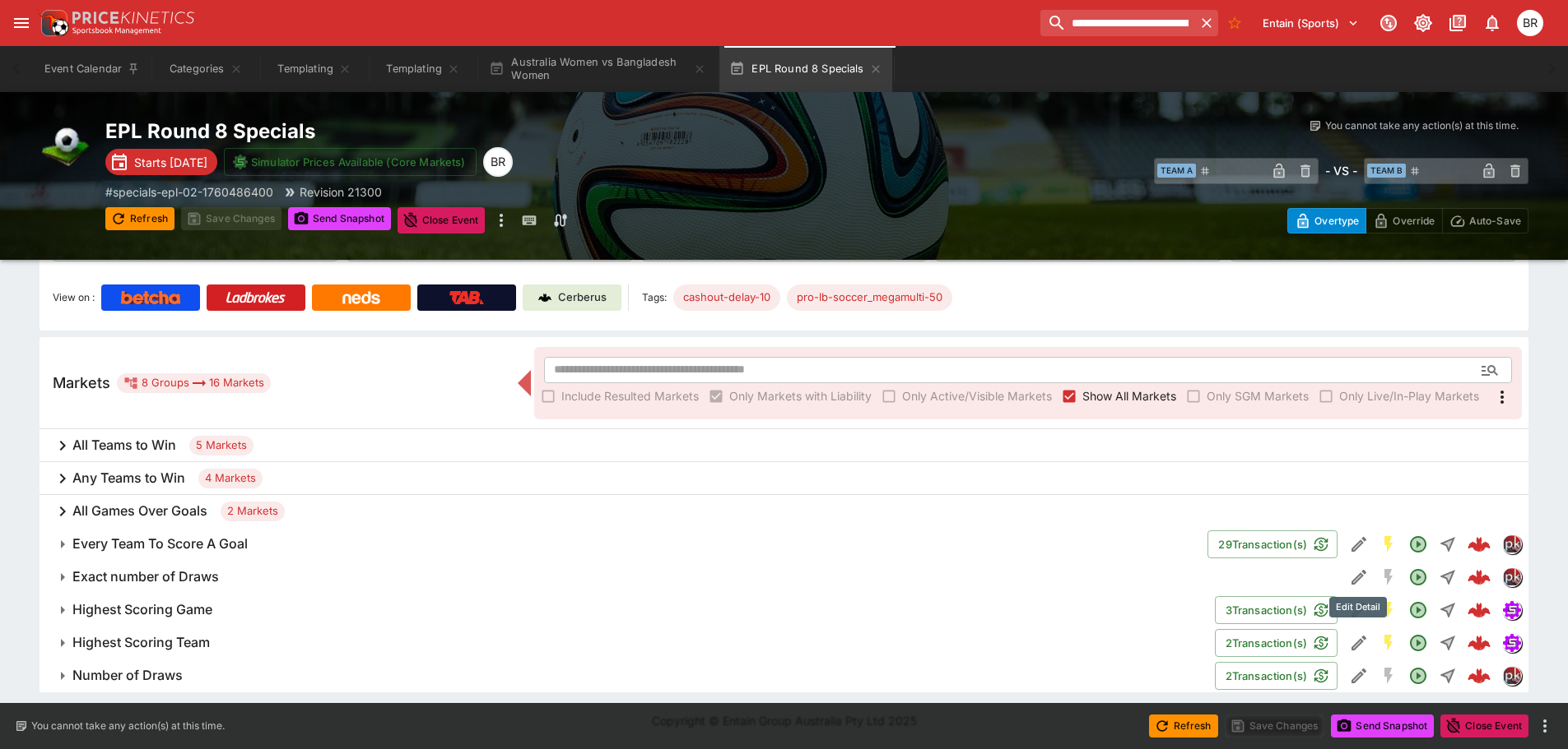
click at [1355, 571] on icon "Edit Detail" at bounding box center [1359, 577] width 20 height 20
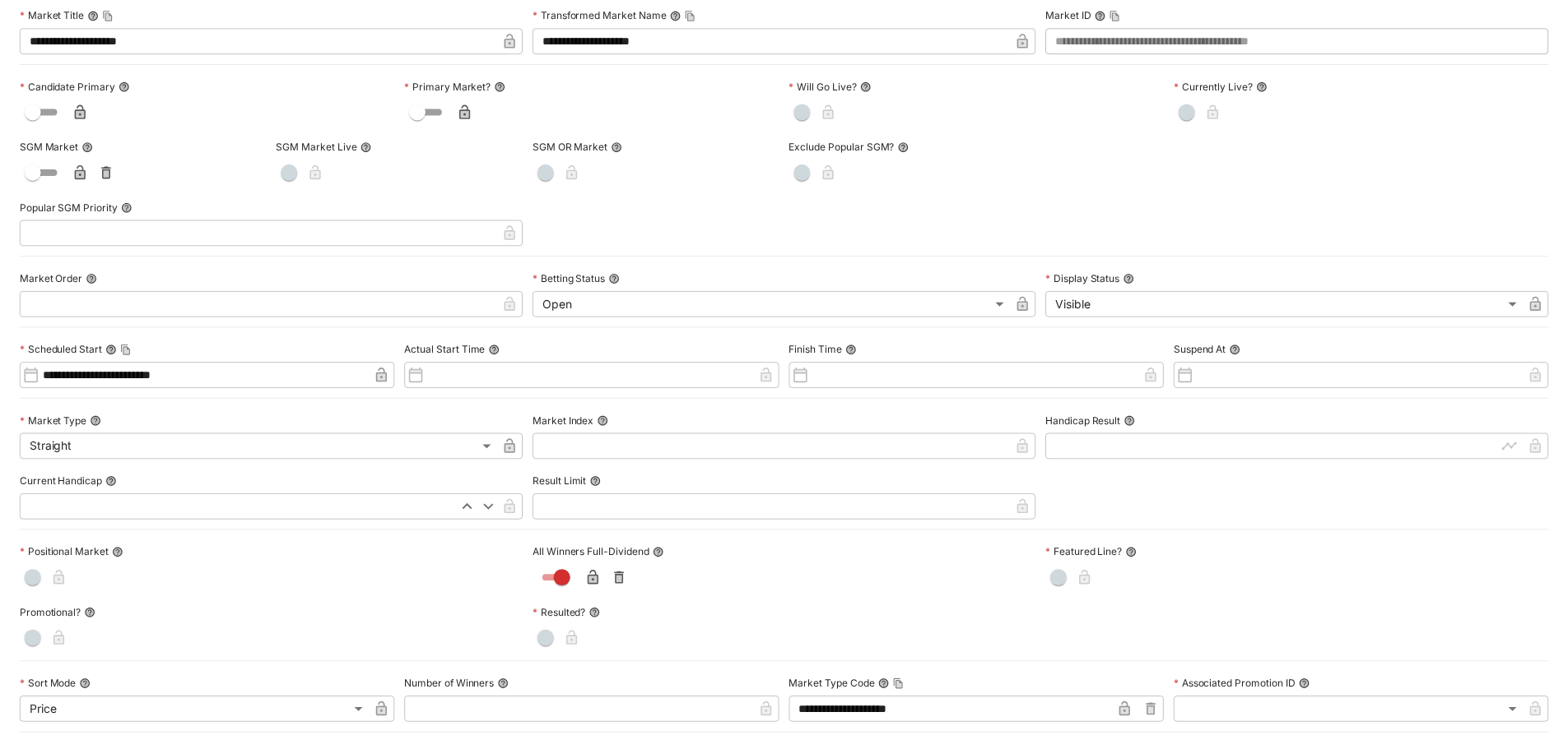
scroll to position [0, 0]
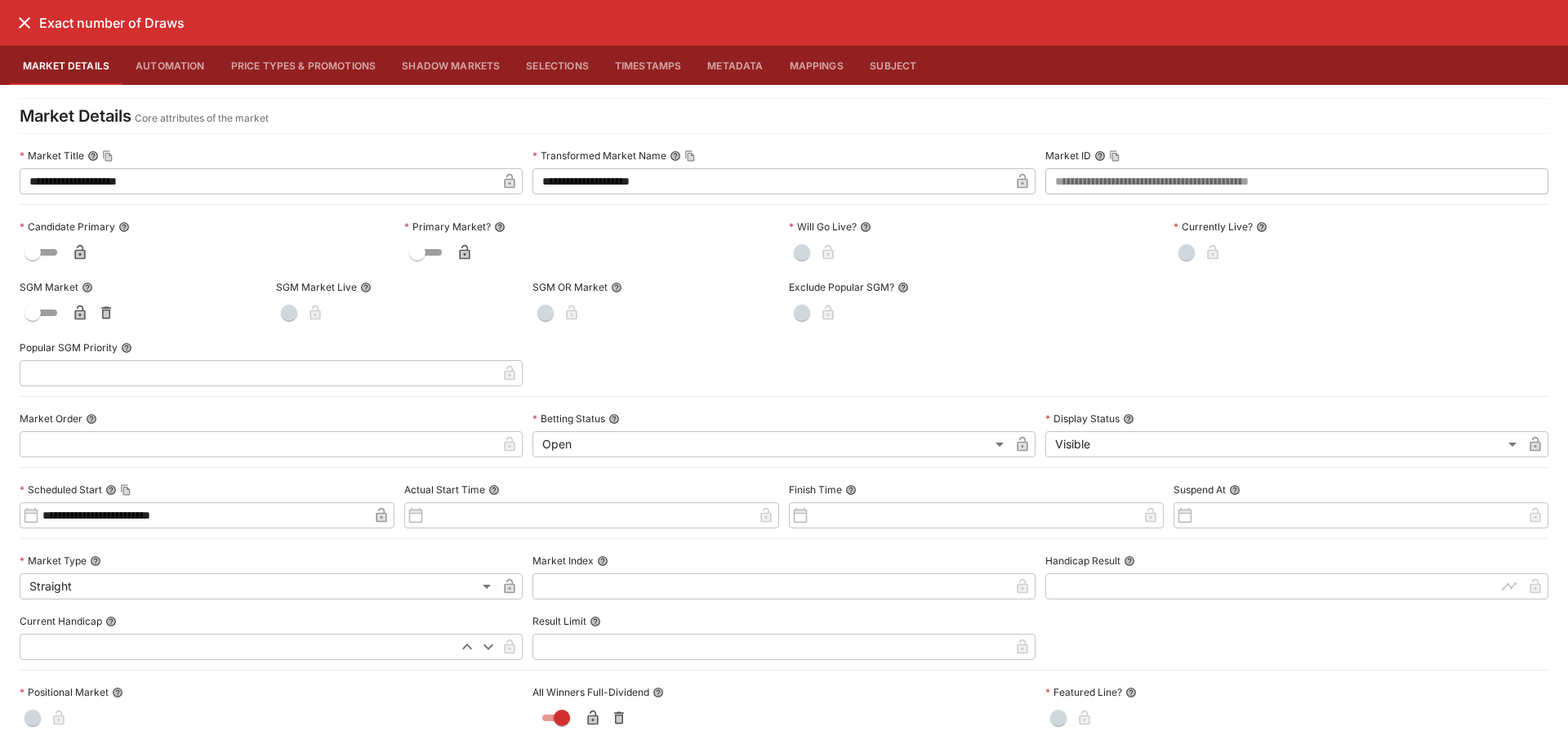
click at [27, 29] on icon "close" at bounding box center [24, 23] width 20 height 20
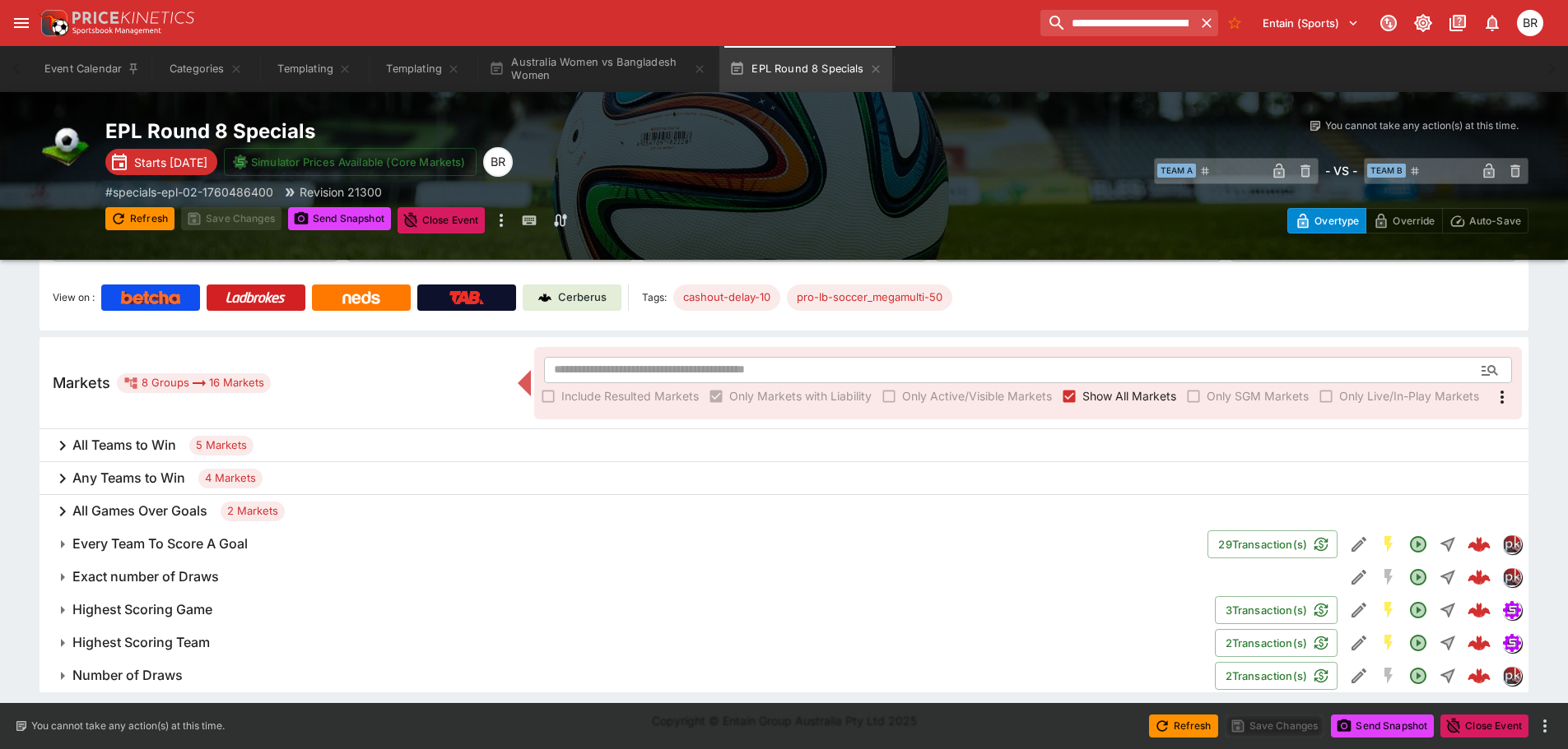
click at [226, 582] on span "Exact number of Draws" at bounding box center [701, 577] width 1258 height 17
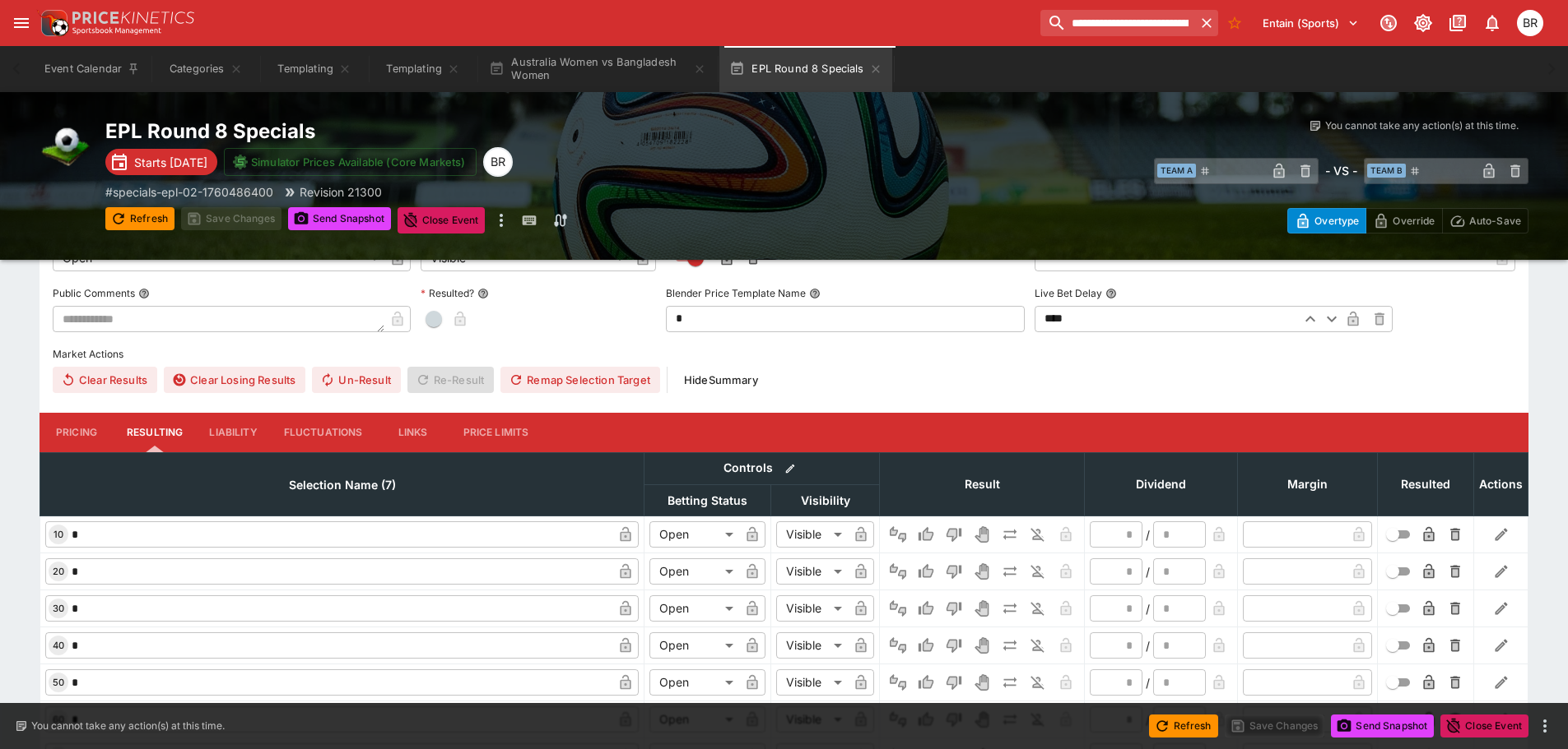
scroll to position [667, 0]
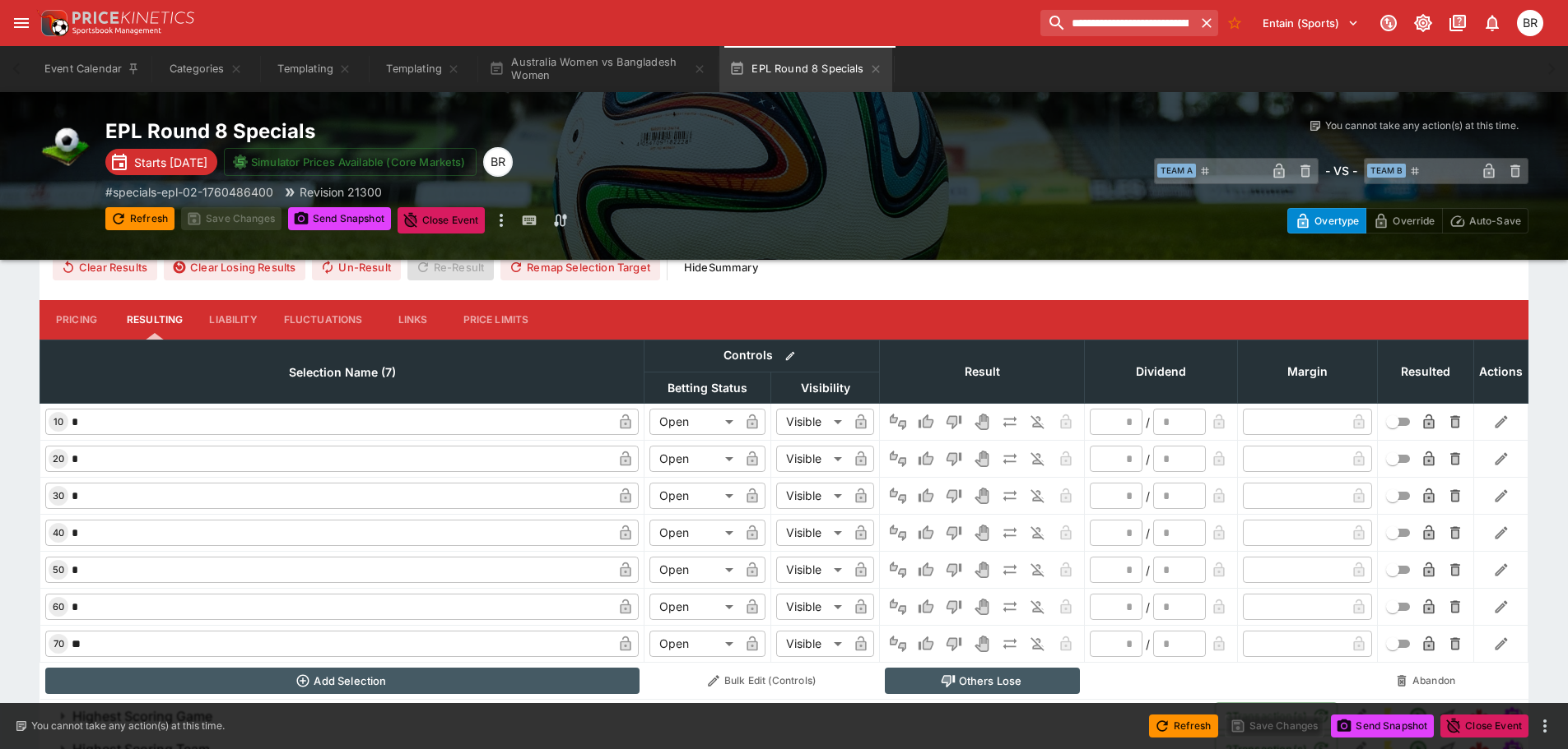
click at [65, 315] on button "Pricing" at bounding box center [76, 320] width 74 height 39
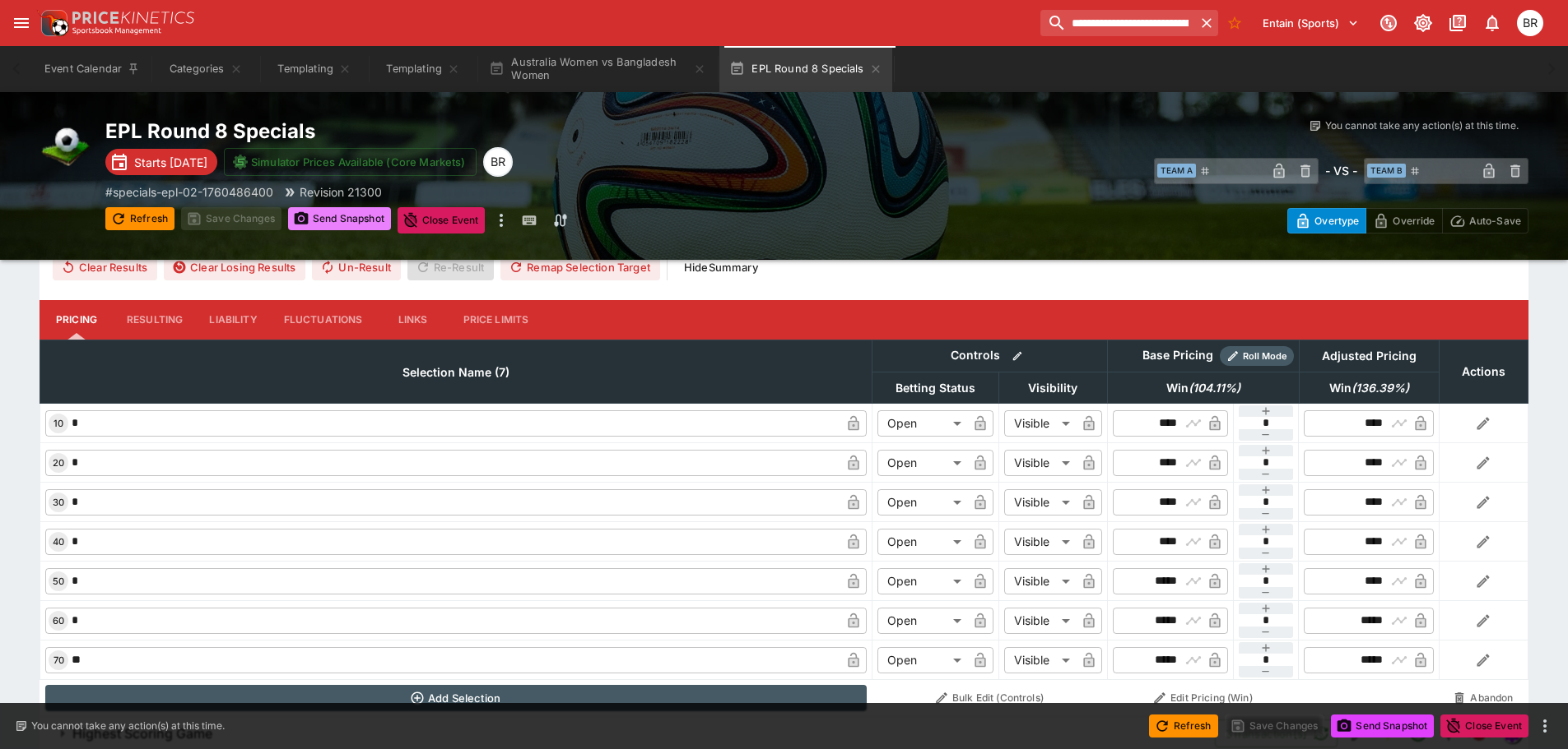
click at [346, 213] on button "Send Snapshot" at bounding box center [339, 218] width 103 height 23
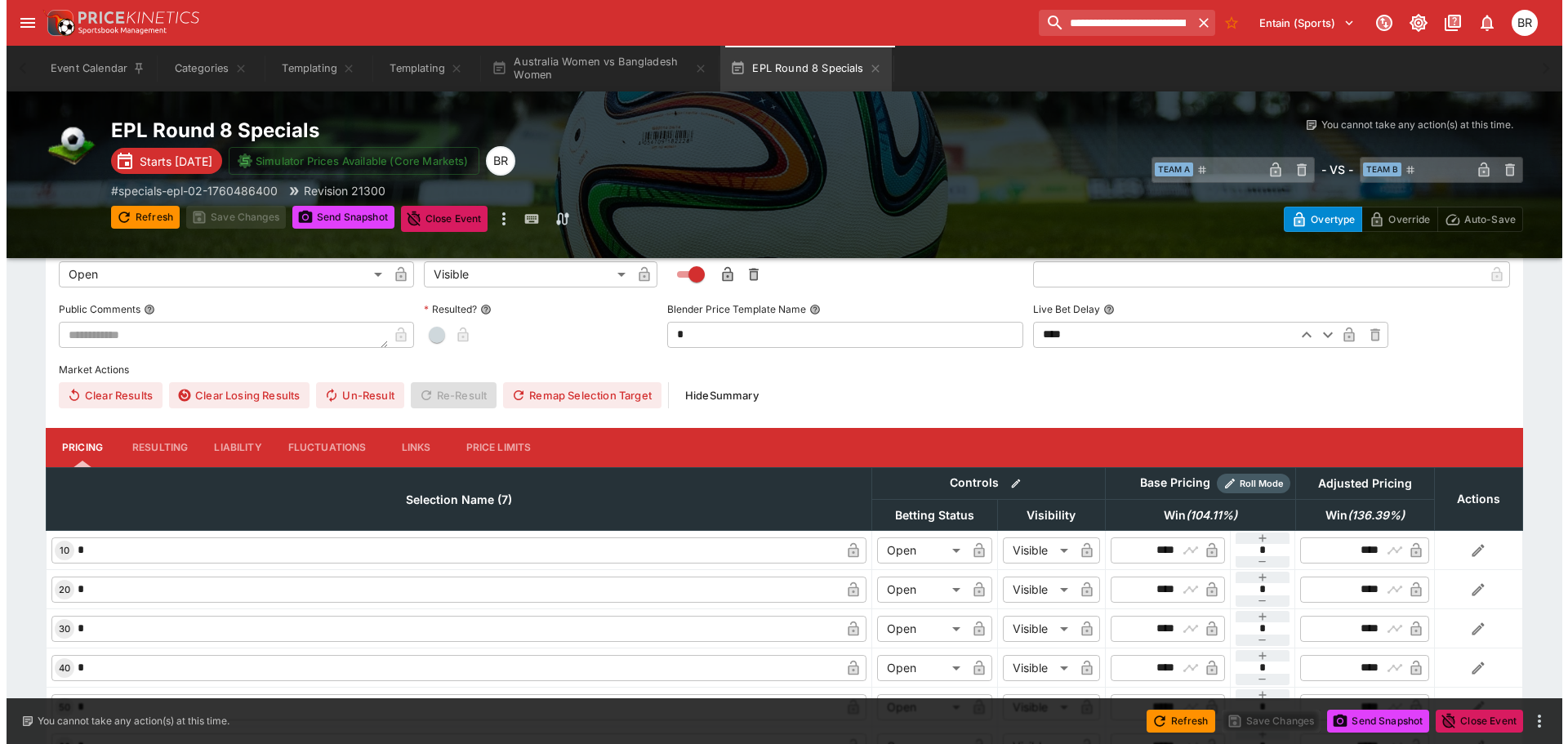
scroll to position [335, 0]
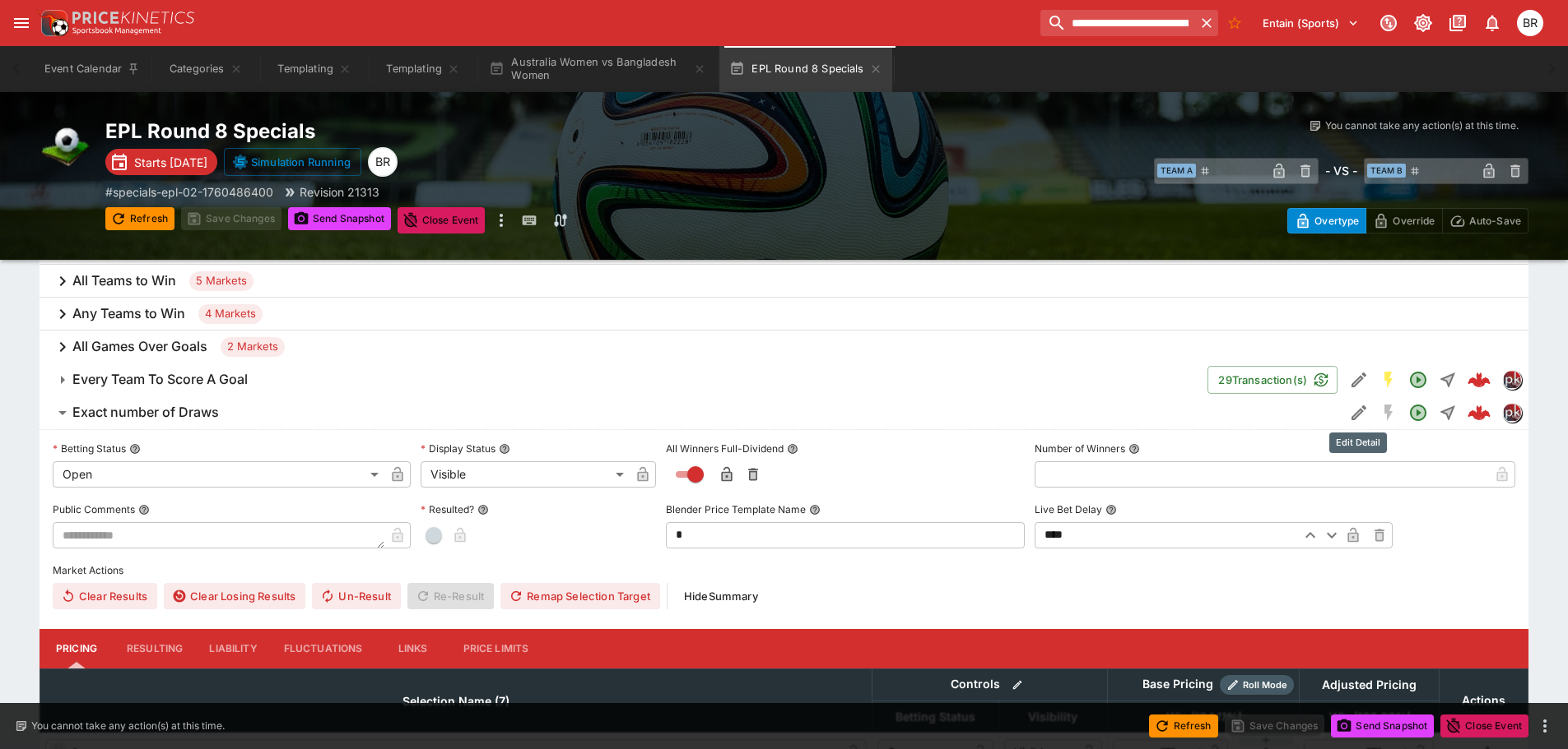
click at [1362, 417] on icon "Edit Detail" at bounding box center [1359, 413] width 20 height 20
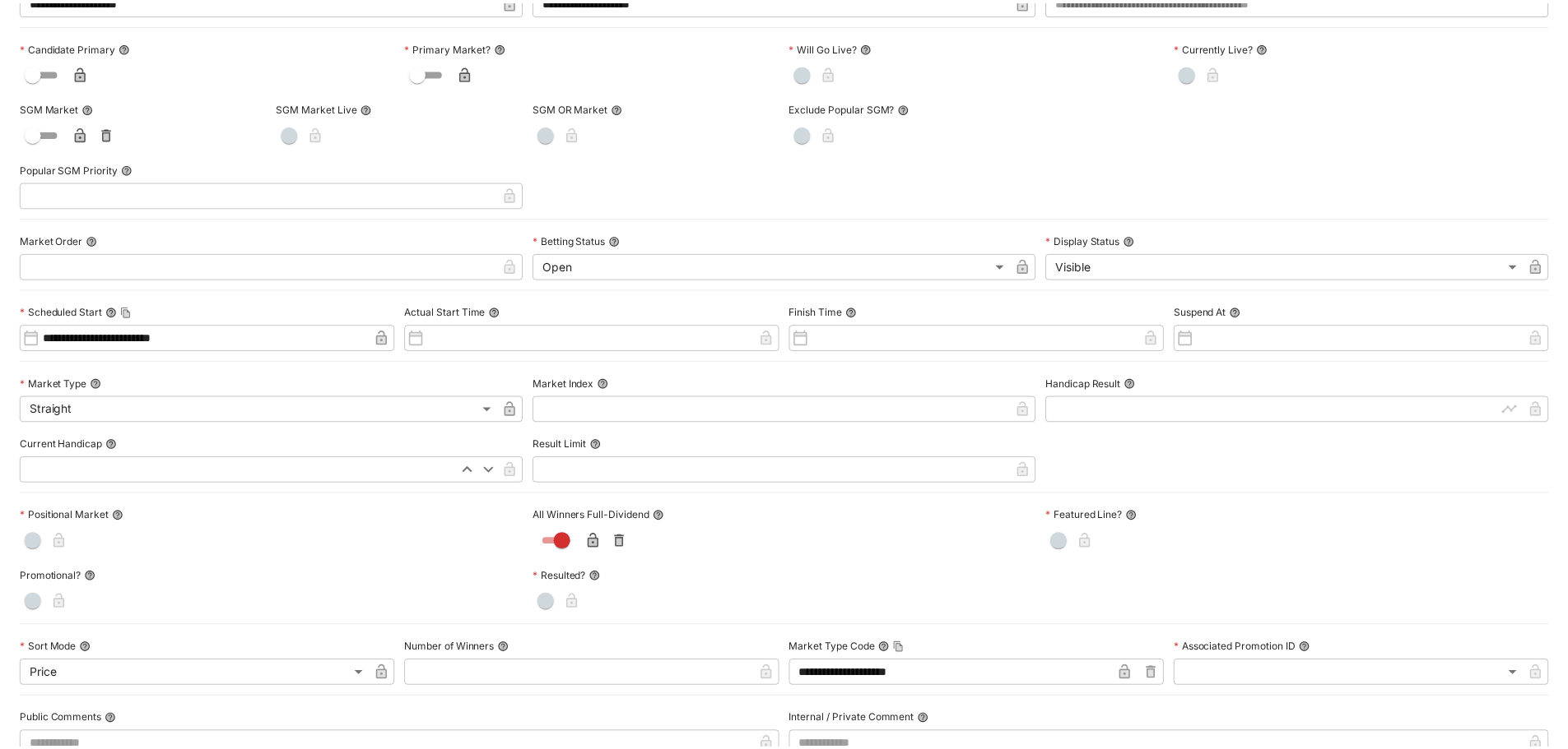
scroll to position [0, 0]
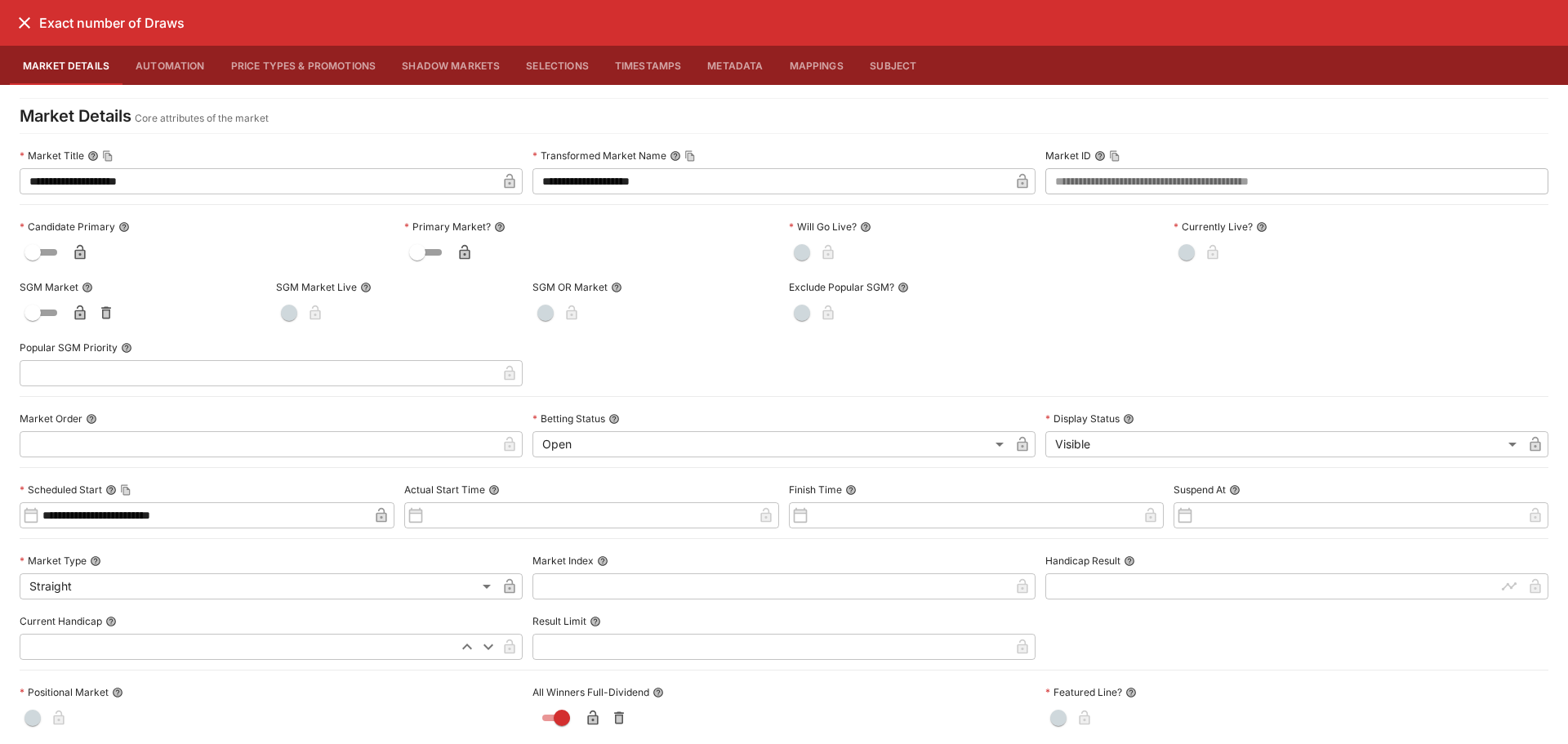
click at [34, 26] on button "close" at bounding box center [24, 23] width 30 height 30
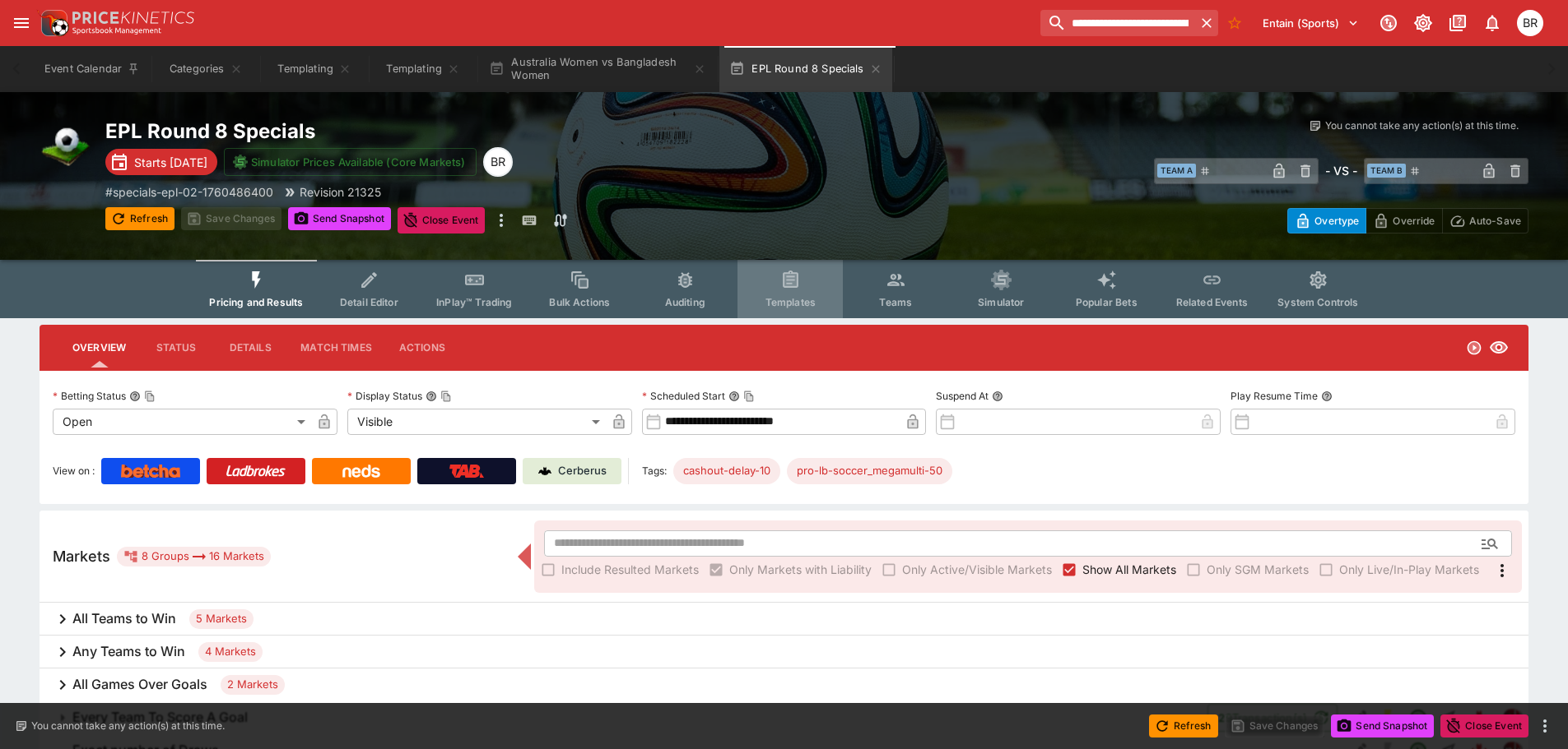
click at [814, 286] on button "Templates" at bounding box center [790, 289] width 105 height 58
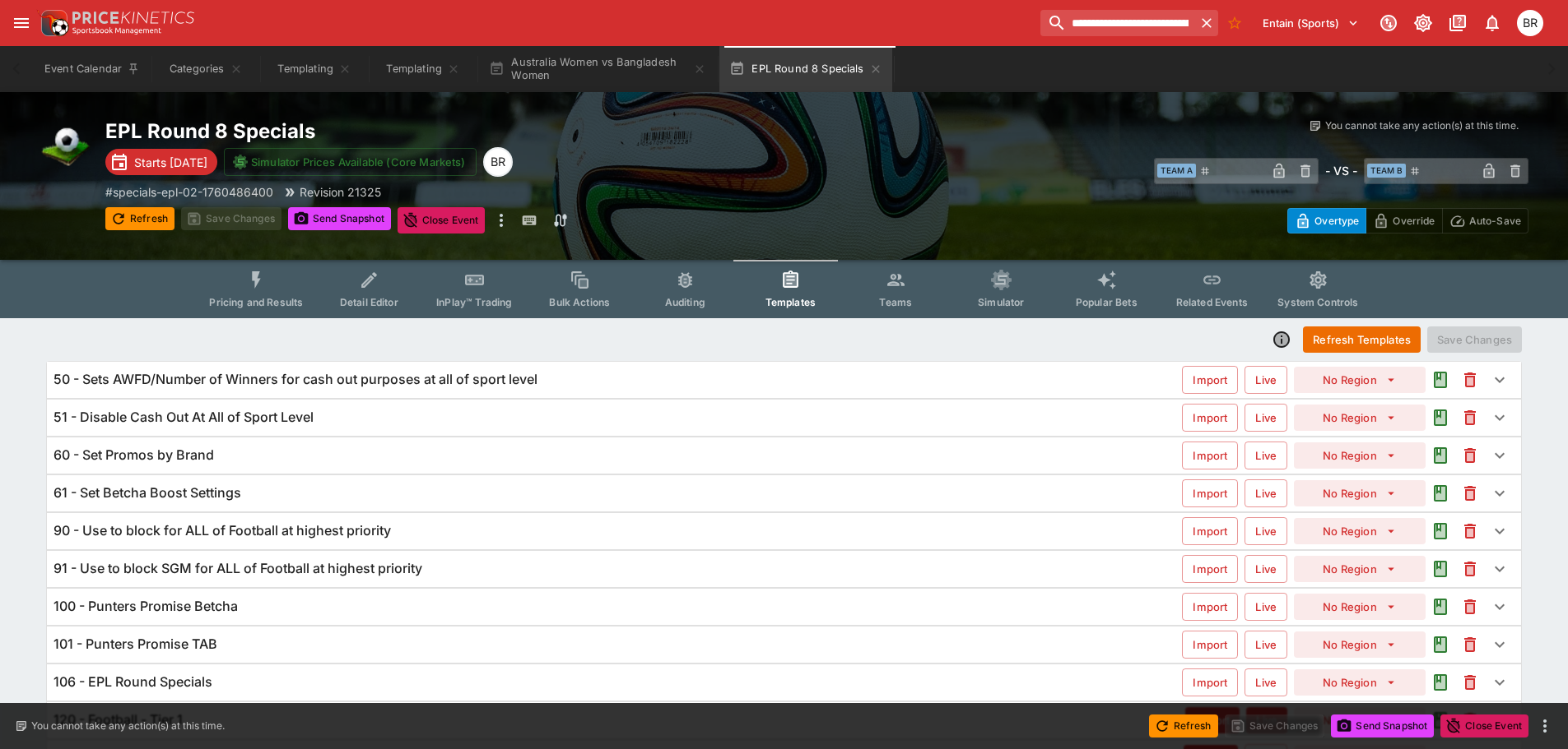
scroll to position [83, 0]
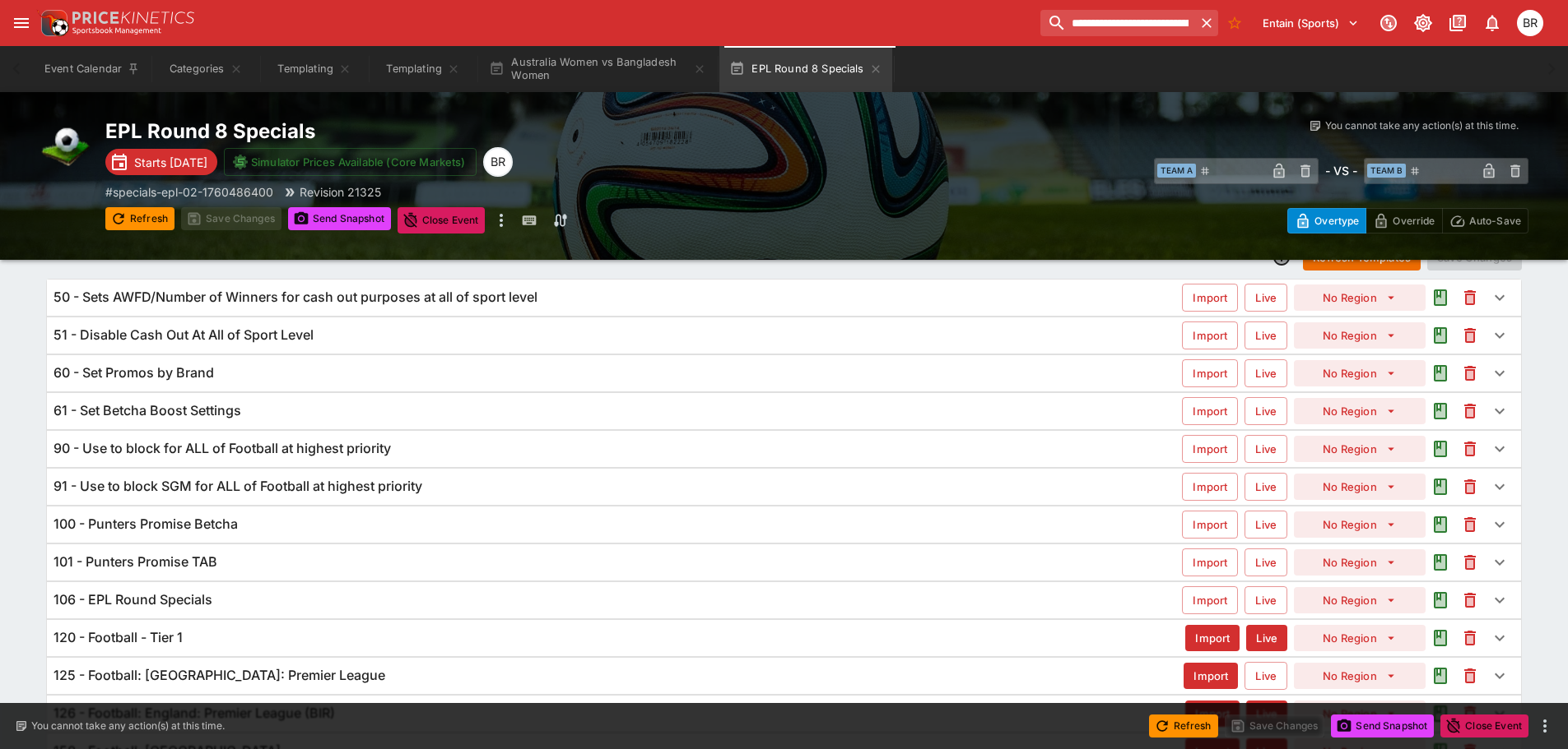
click at [591, 593] on div "106 - EPL Round Specials" at bounding box center [618, 599] width 1128 height 17
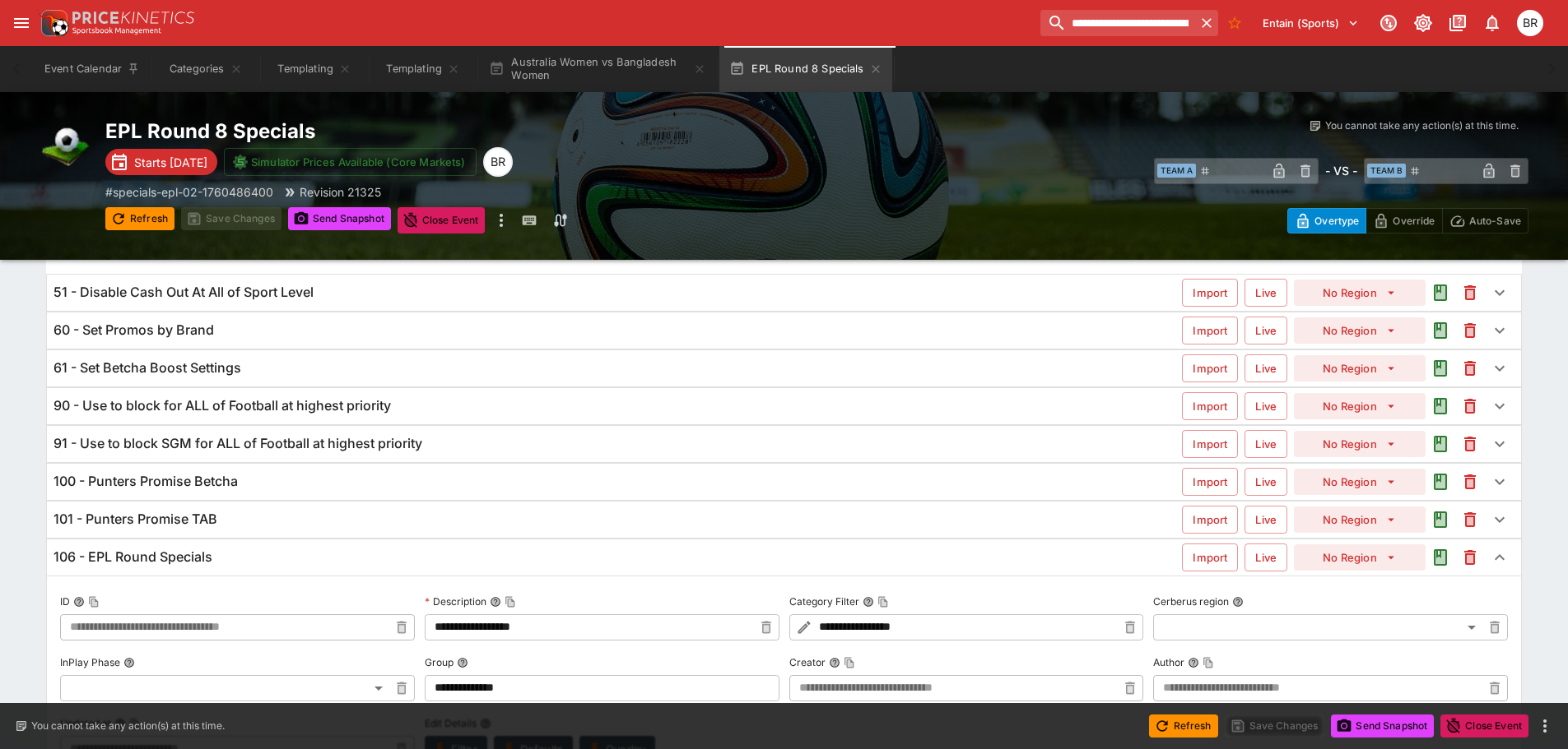
scroll to position [416, 0]
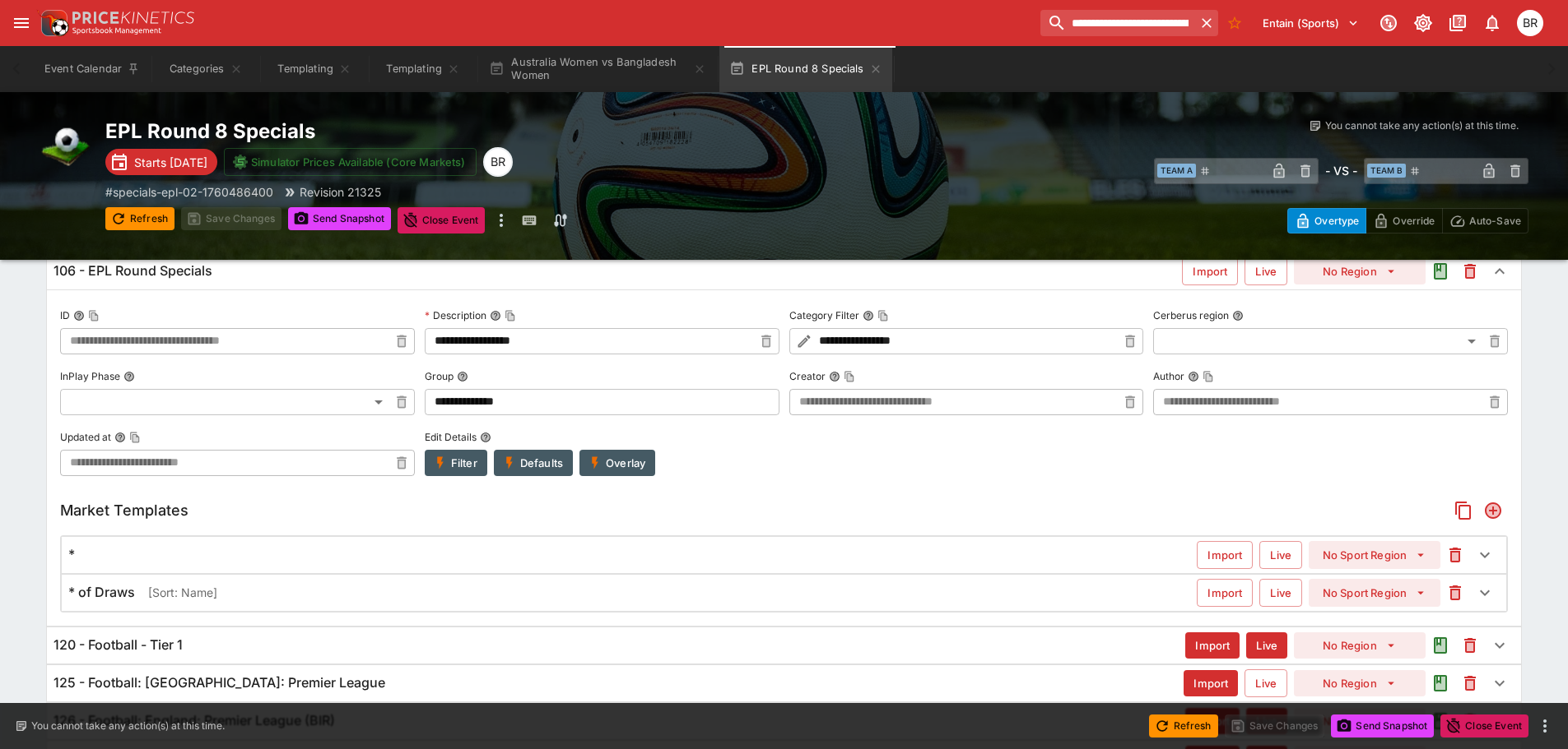
click at [748, 588] on div "* of Draws [Sort: Name]" at bounding box center [632, 592] width 1128 height 17
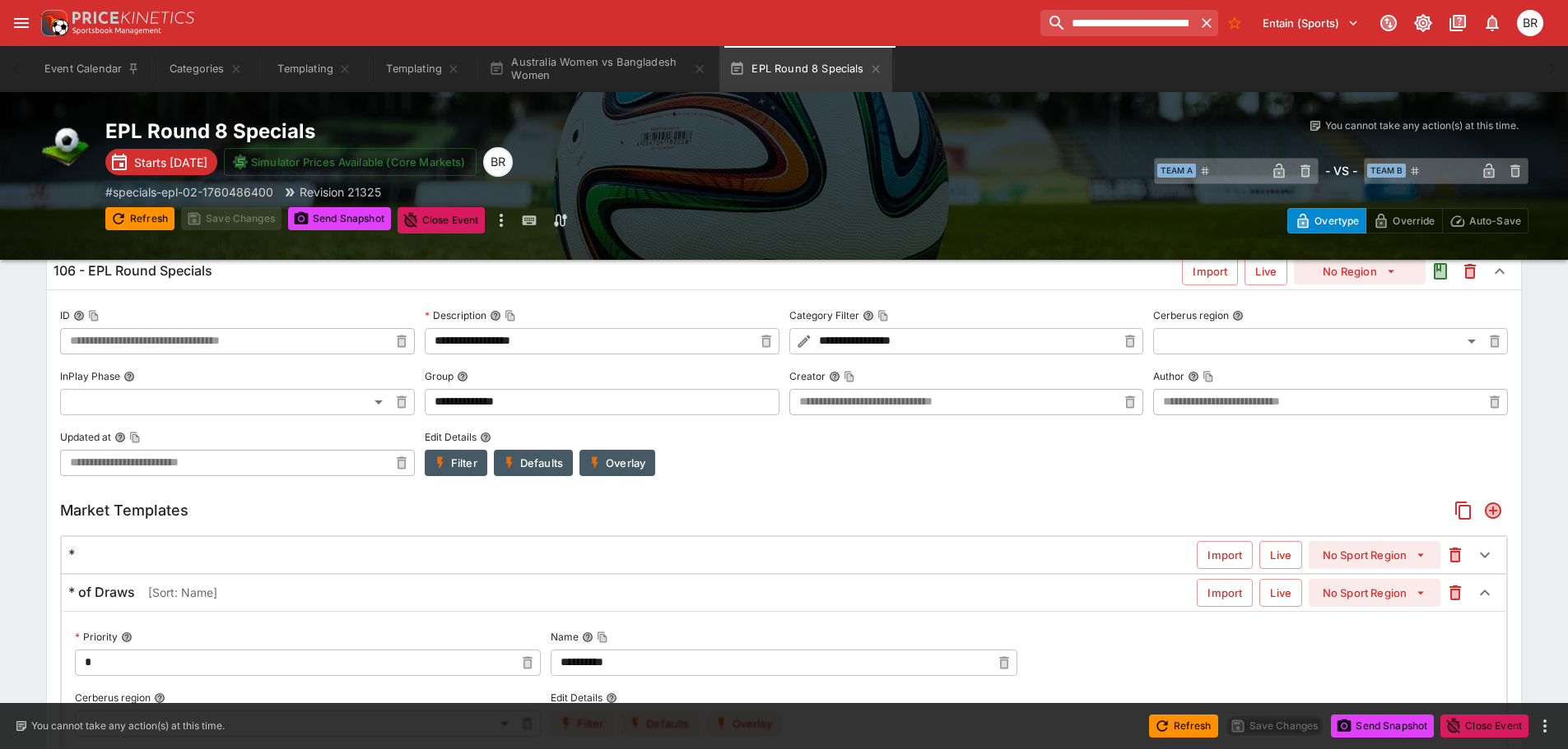
scroll to position [600, 0]
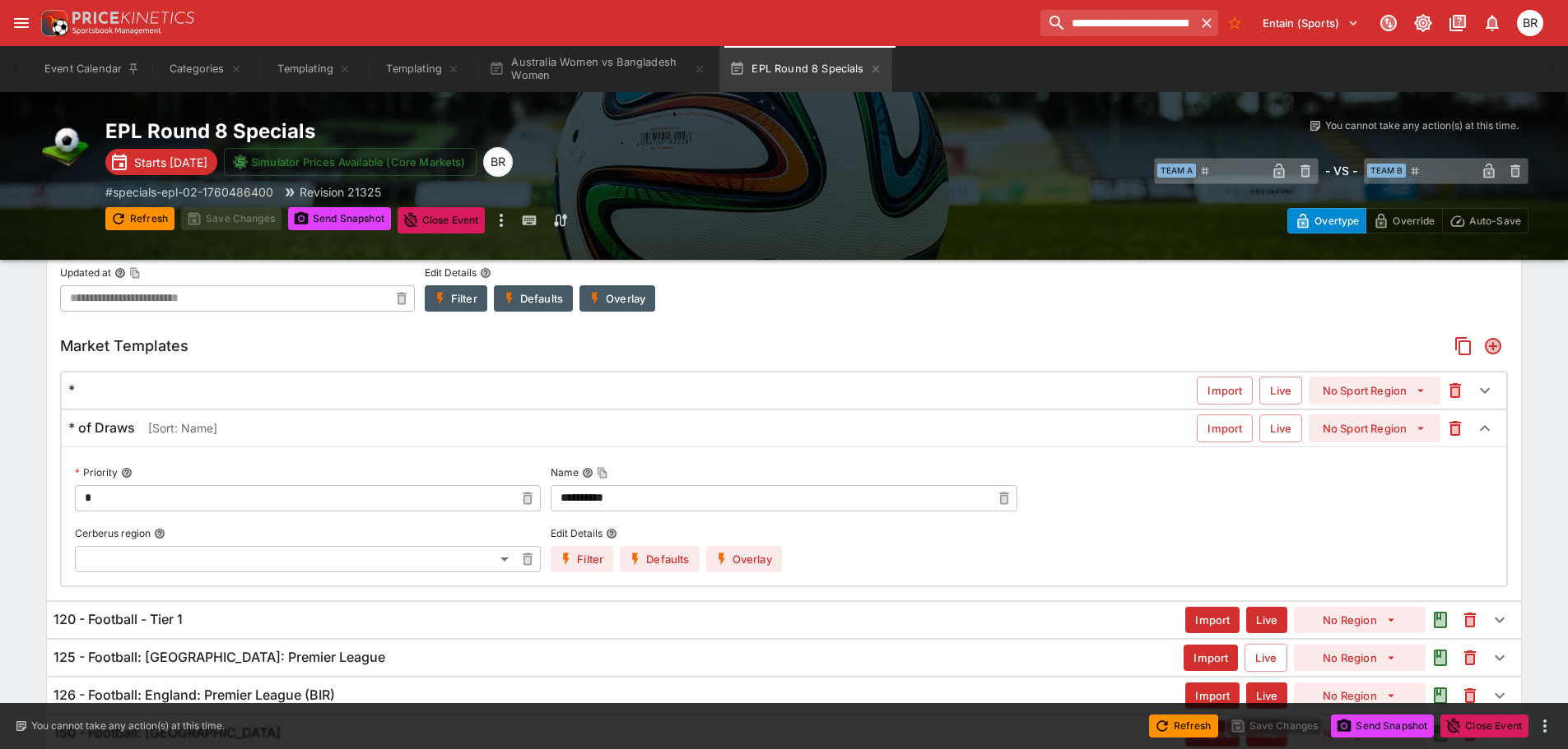
click at [265, 493] on input "*" at bounding box center [294, 498] width 440 height 26
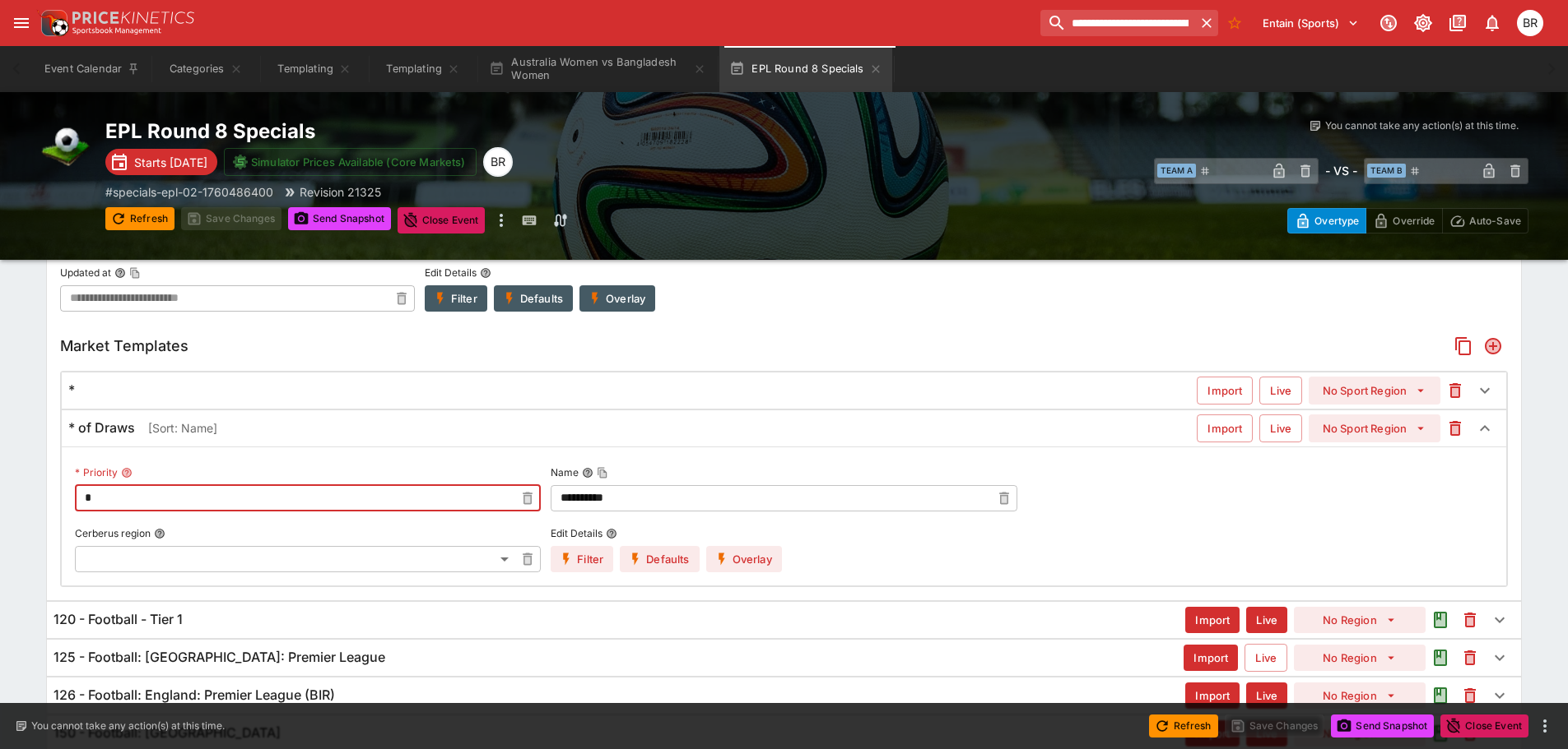
click at [265, 493] on input "*" at bounding box center [294, 498] width 440 height 26
type input "*"
click at [314, 400] on div "* Import Live No Sport Region" at bounding box center [784, 390] width 1444 height 36
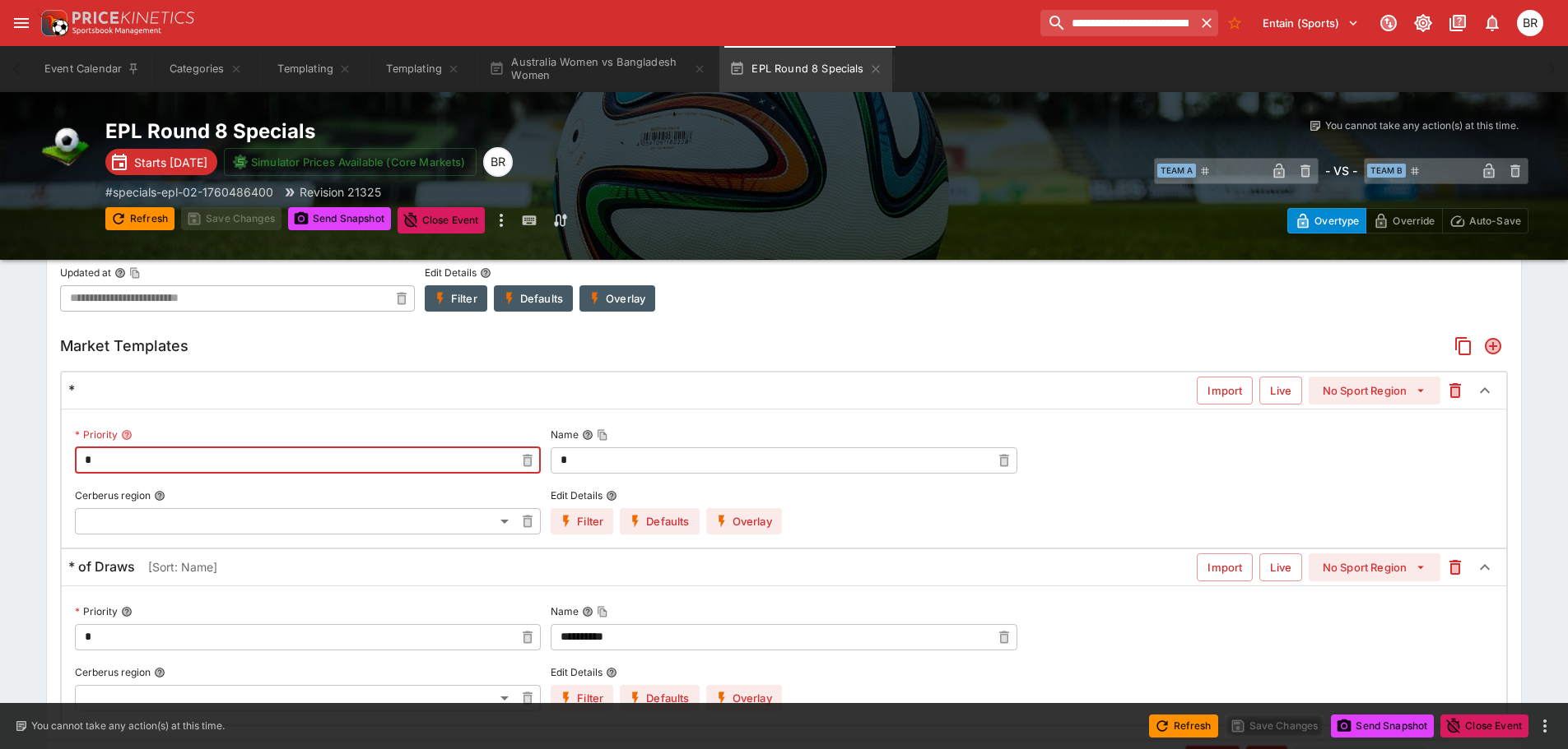
click at [332, 459] on input "*" at bounding box center [294, 460] width 440 height 26
click at [382, 462] on input "*" at bounding box center [294, 460] width 440 height 26
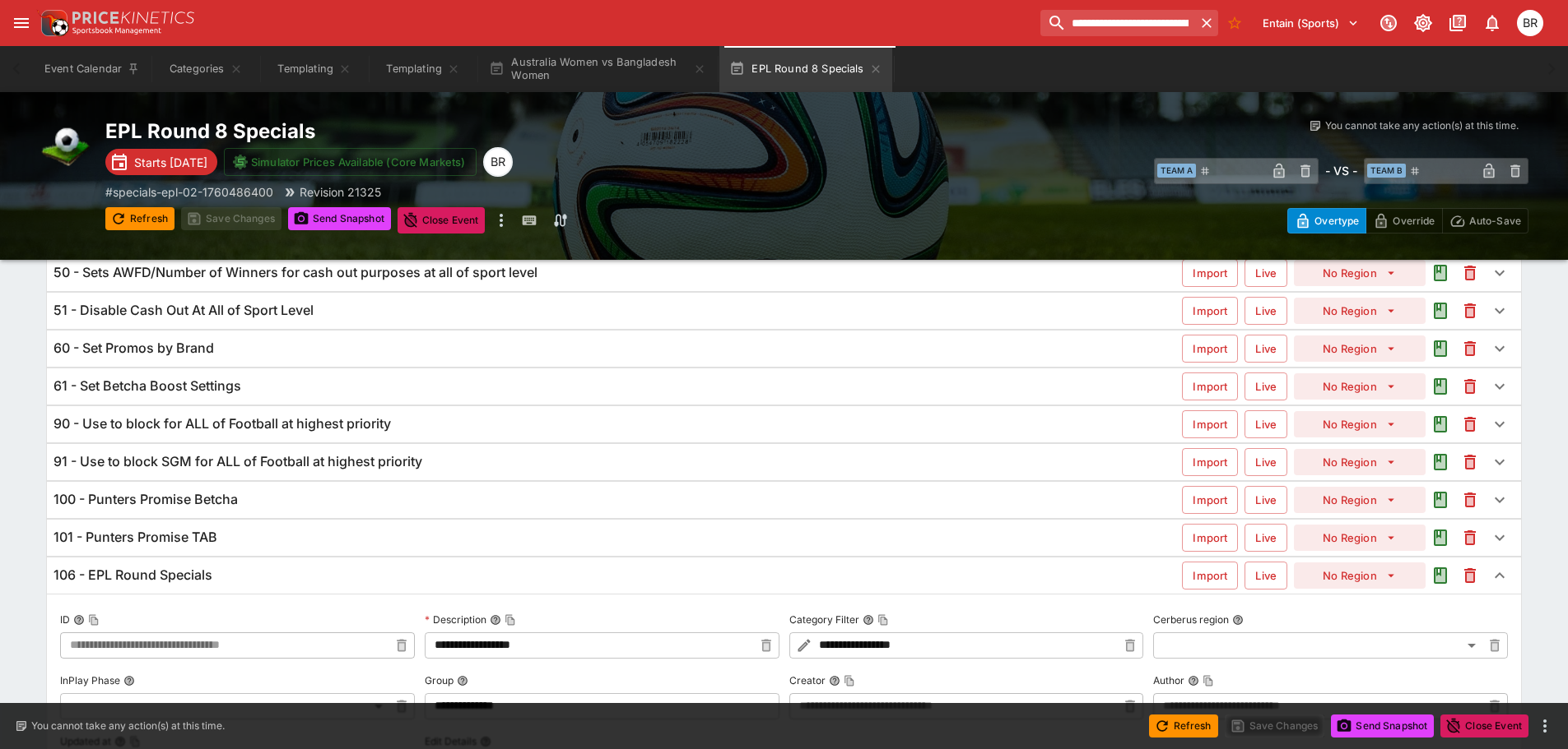
scroll to position [0, 0]
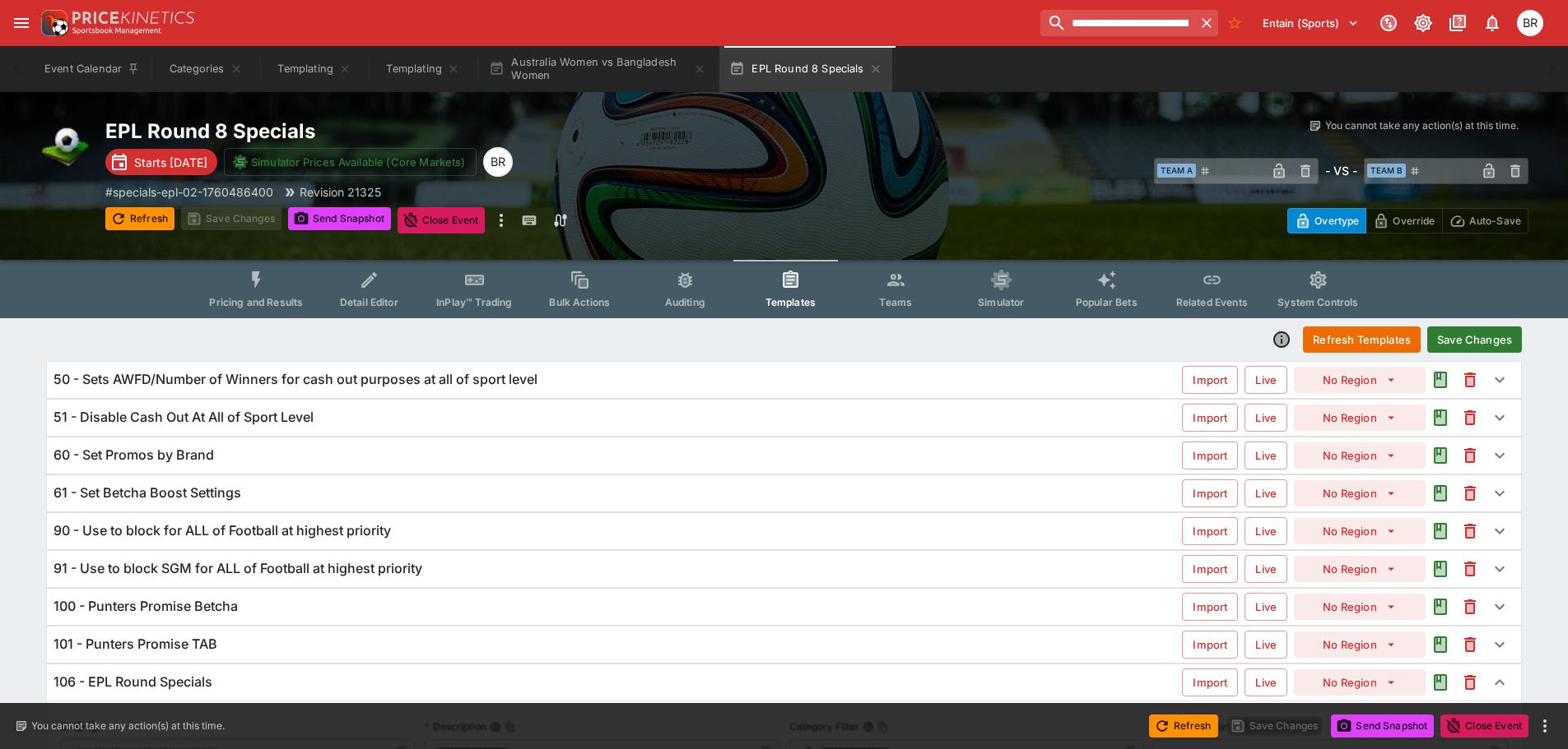
type input "*"
click at [1479, 332] on button "Save Changes" at bounding box center [1474, 340] width 94 height 26
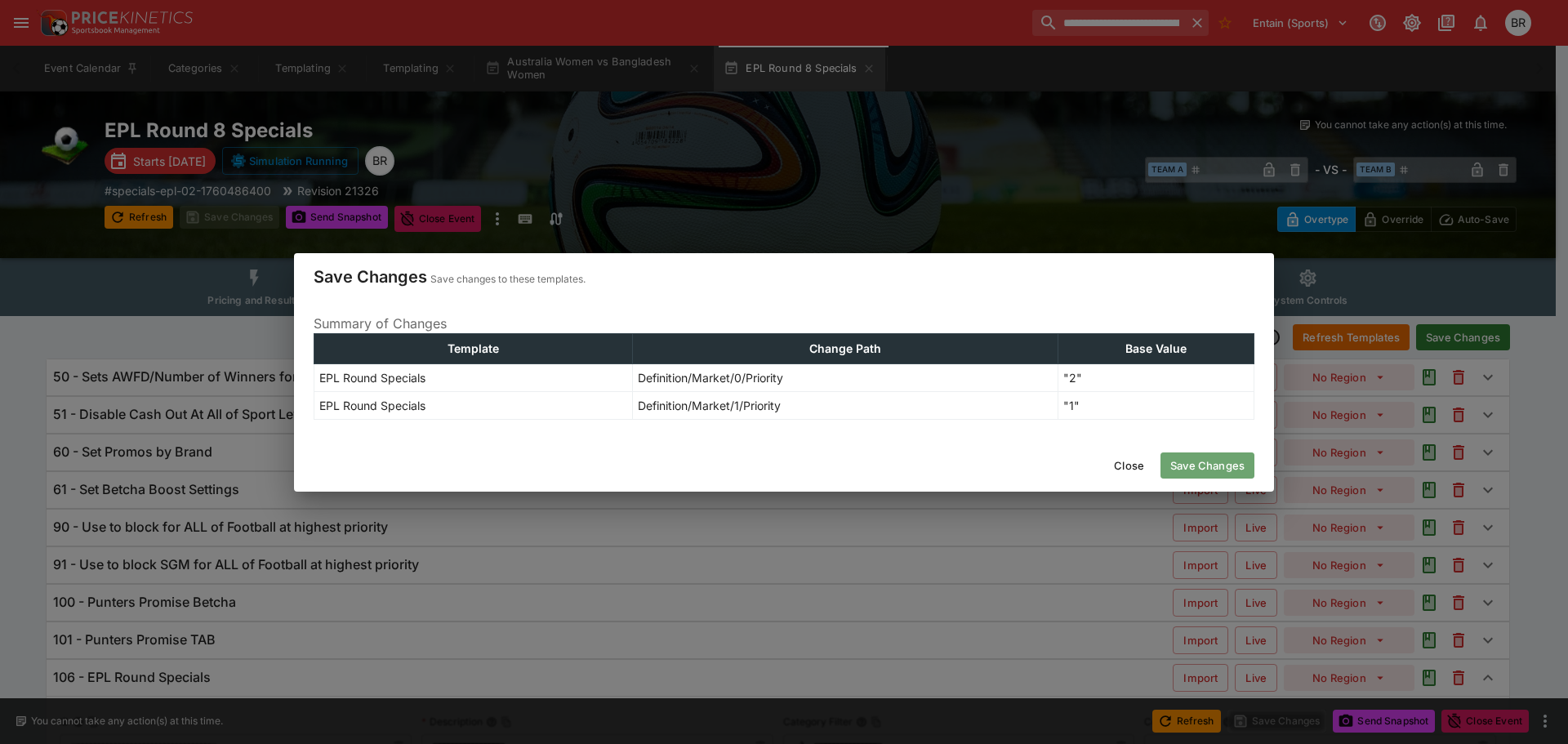
click at [1229, 474] on button "Save Changes" at bounding box center [1207, 465] width 94 height 26
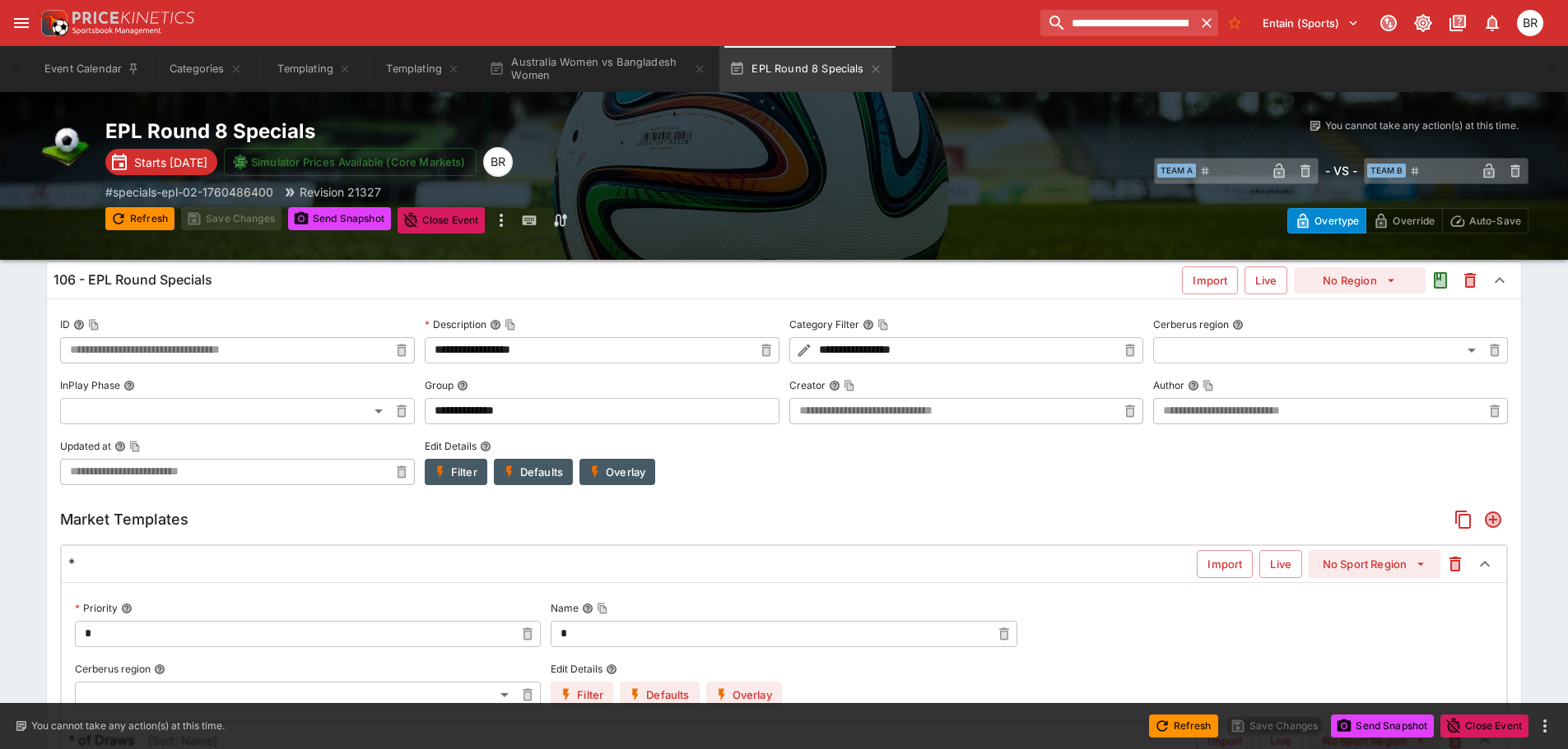
type input "**********"
type input "*"
type input "**********"
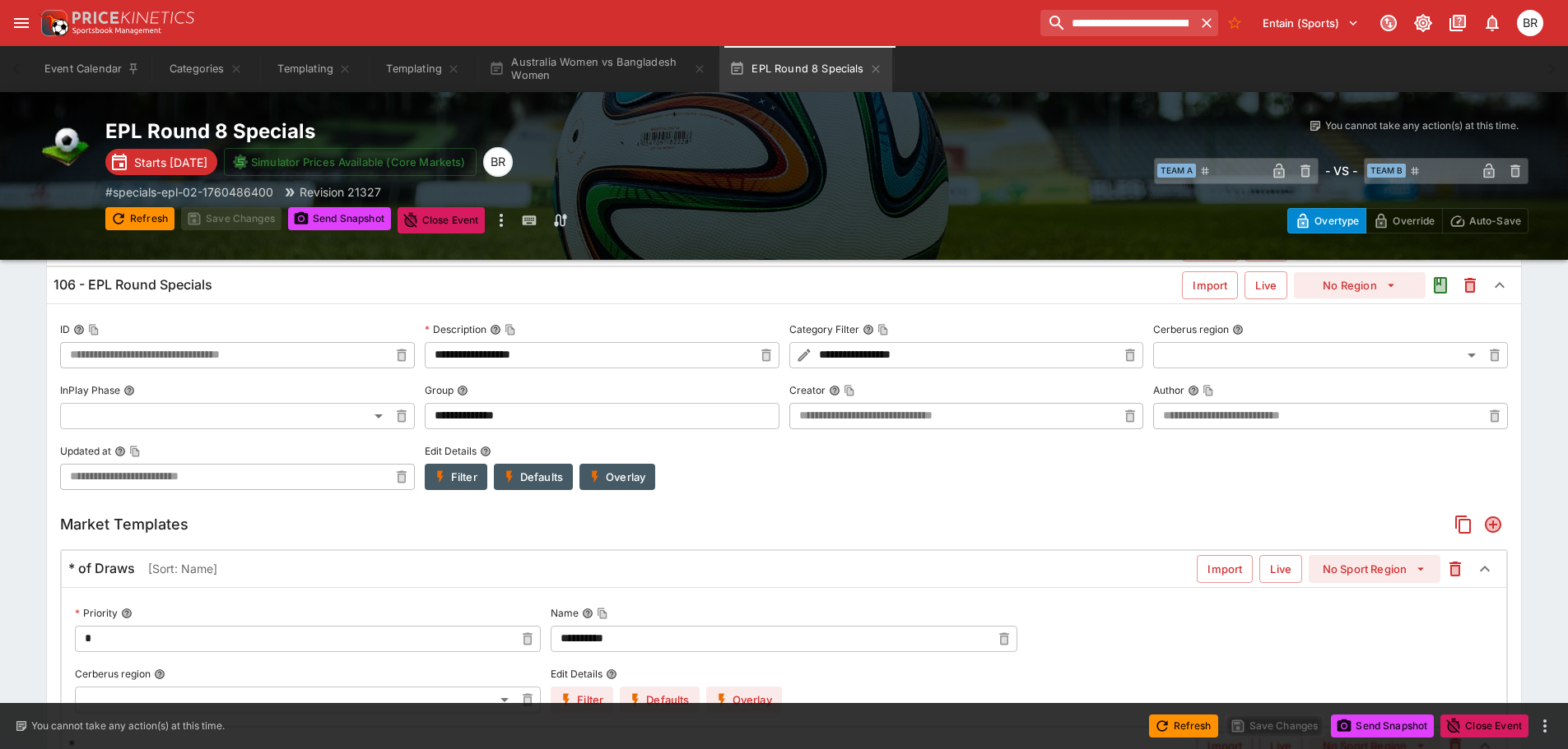
scroll to position [600, 0]
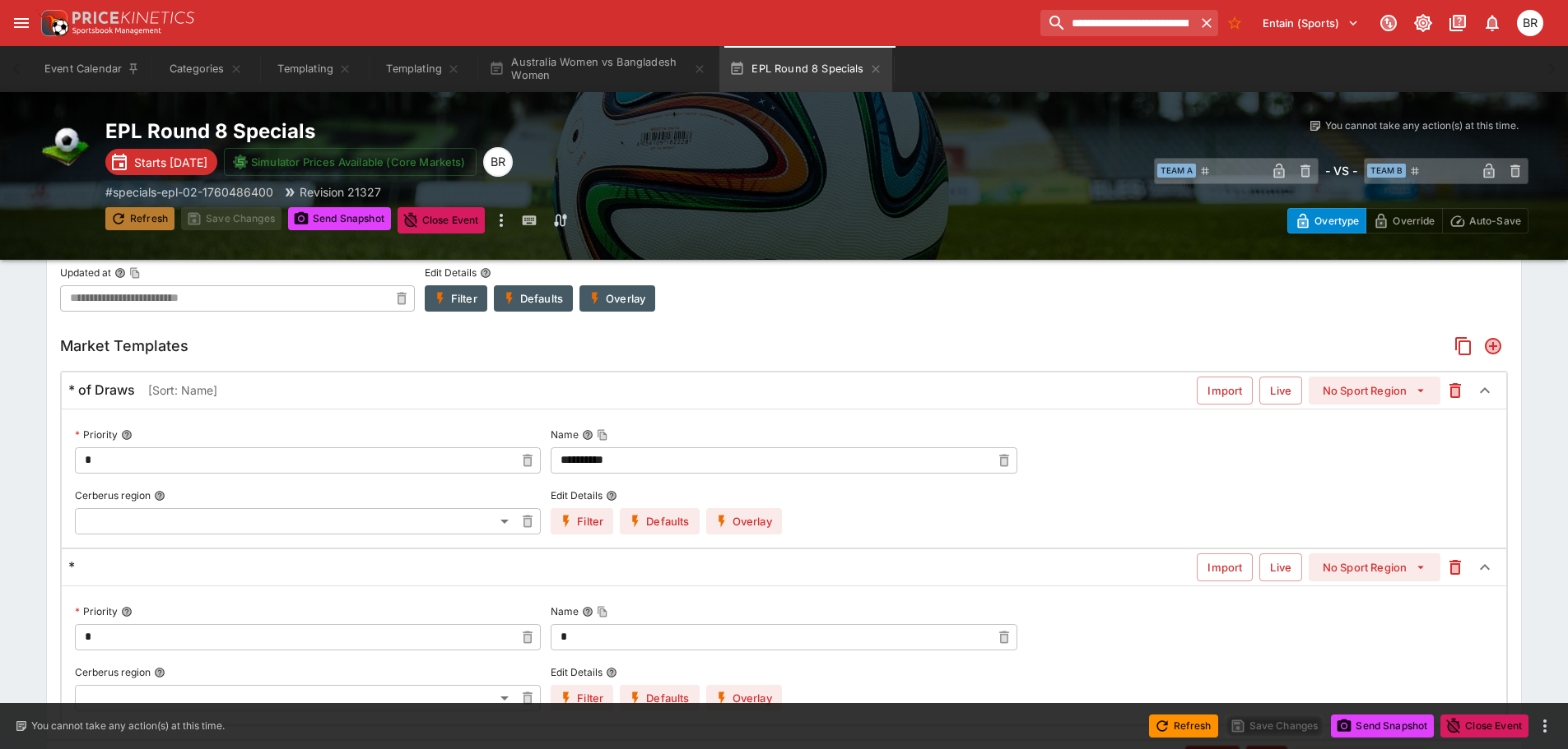
click at [139, 222] on button "Refresh" at bounding box center [140, 218] width 69 height 23
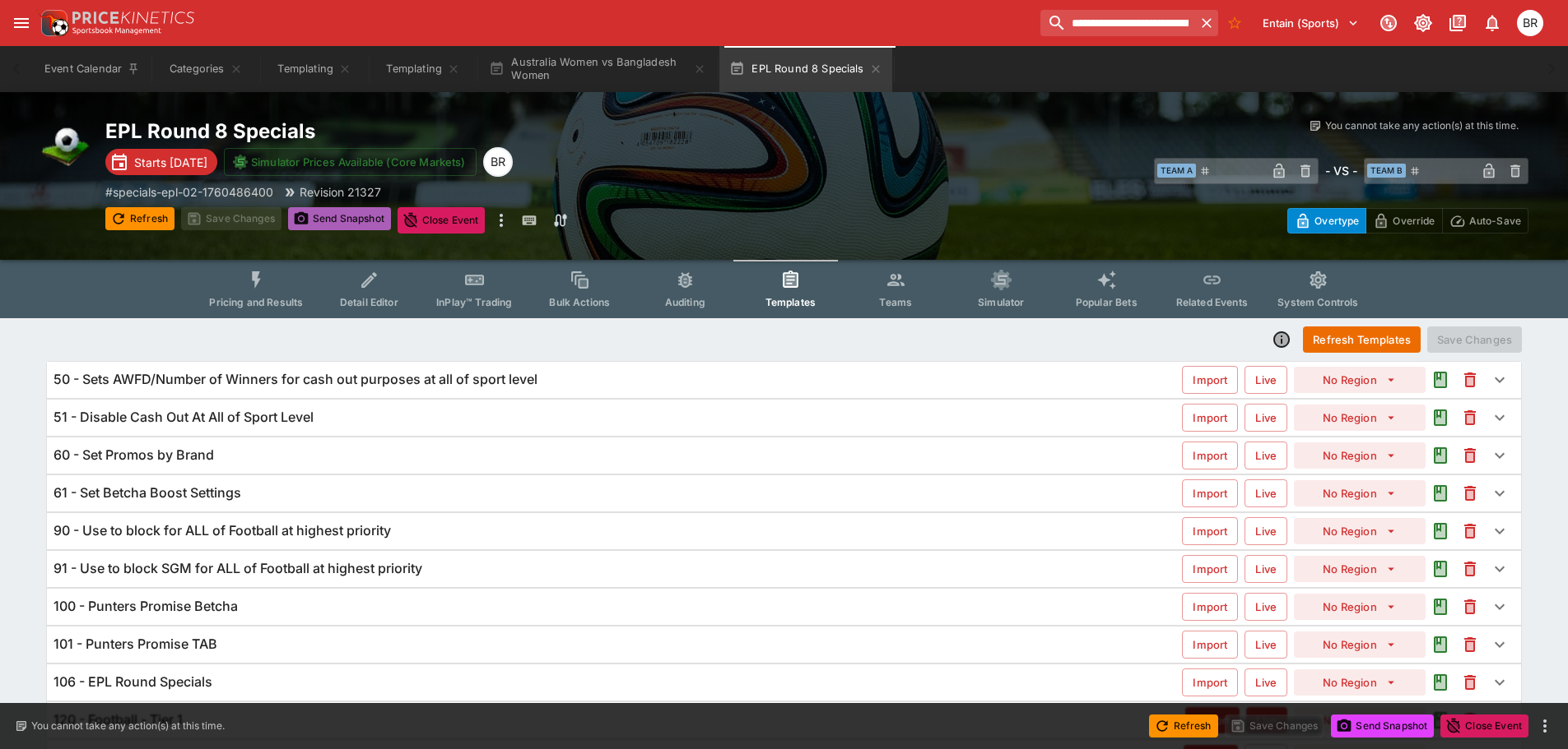
click at [338, 226] on button "Send Snapshot" at bounding box center [339, 218] width 103 height 23
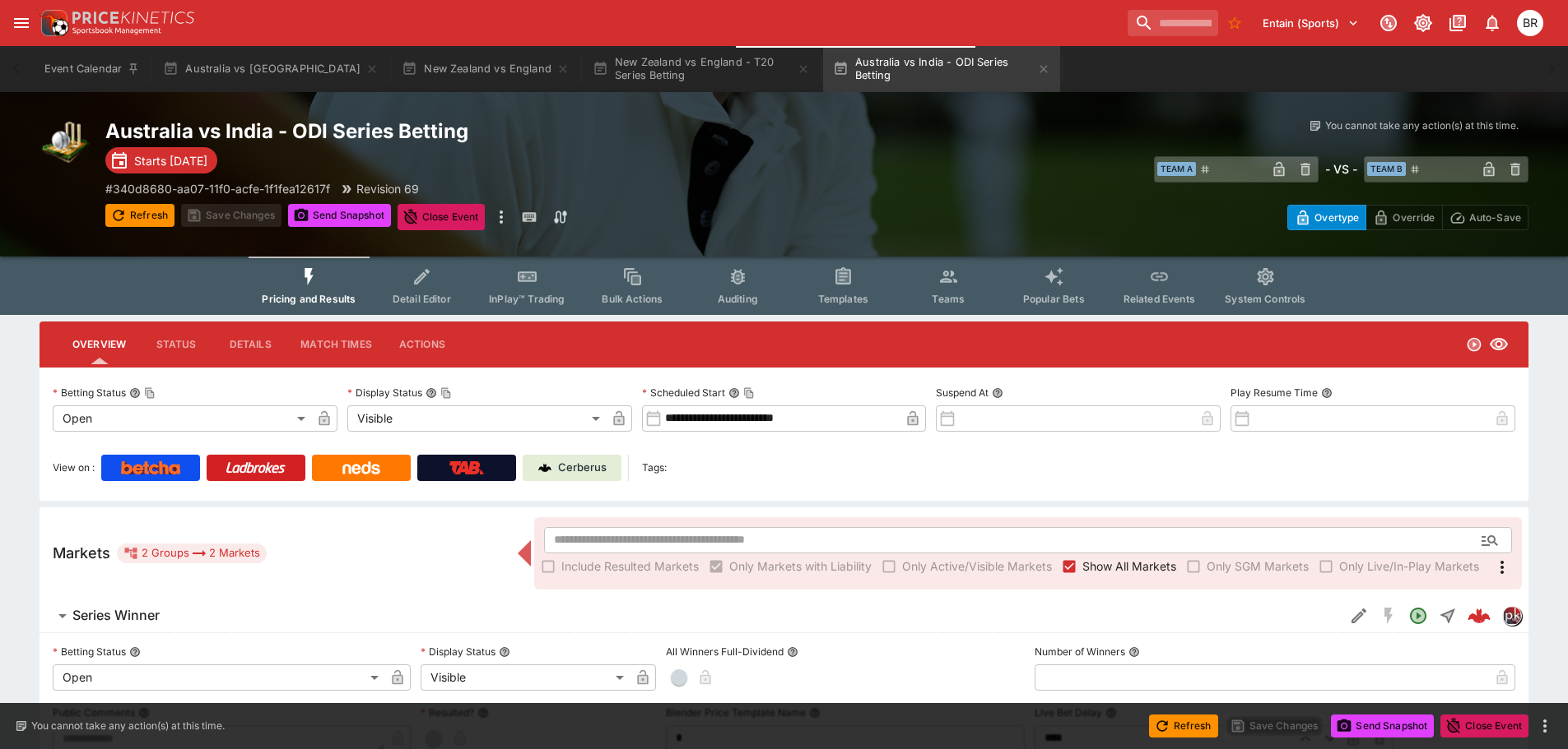
click at [837, 277] on icon "Event type filters" at bounding box center [843, 278] width 13 height 13
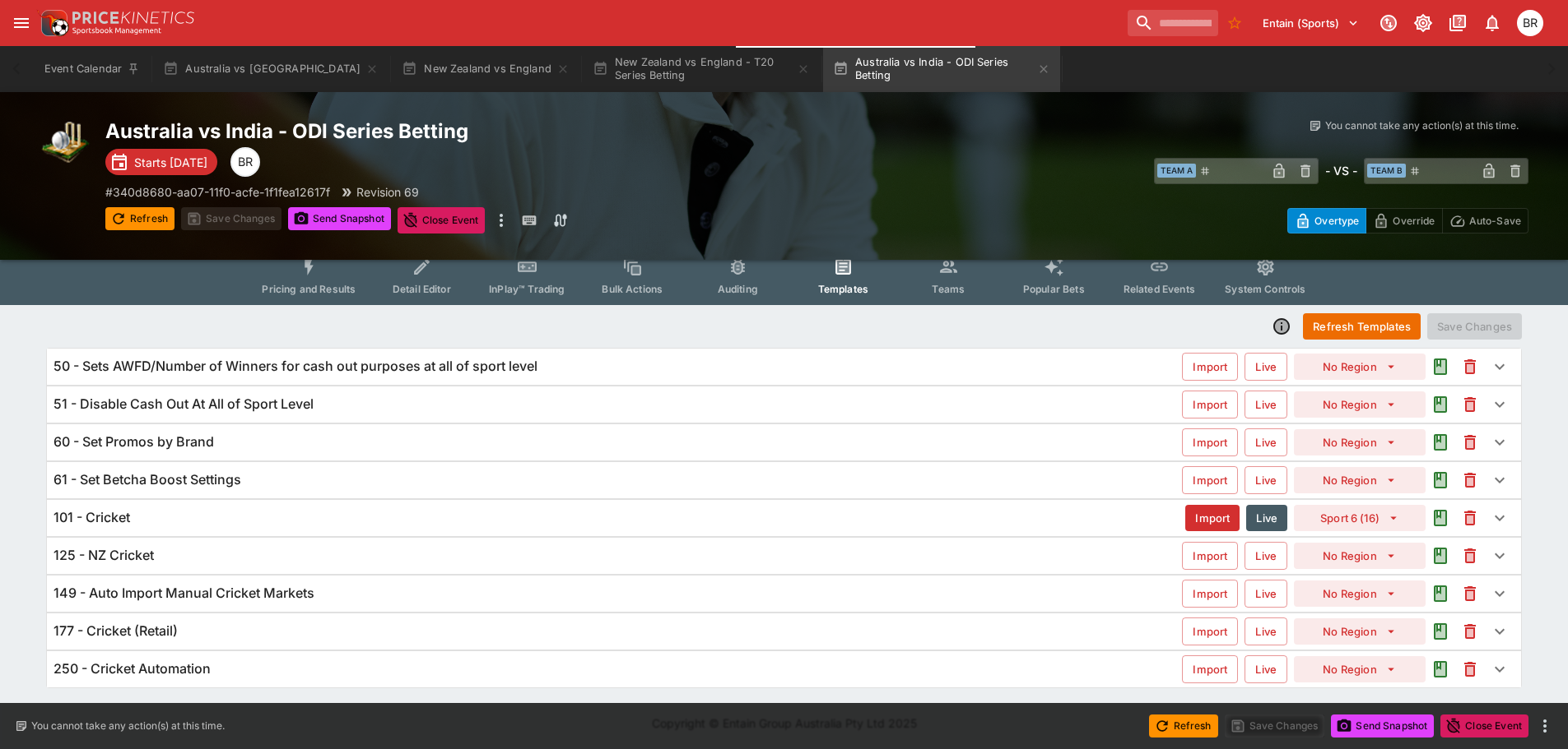
scroll to position [15, 0]
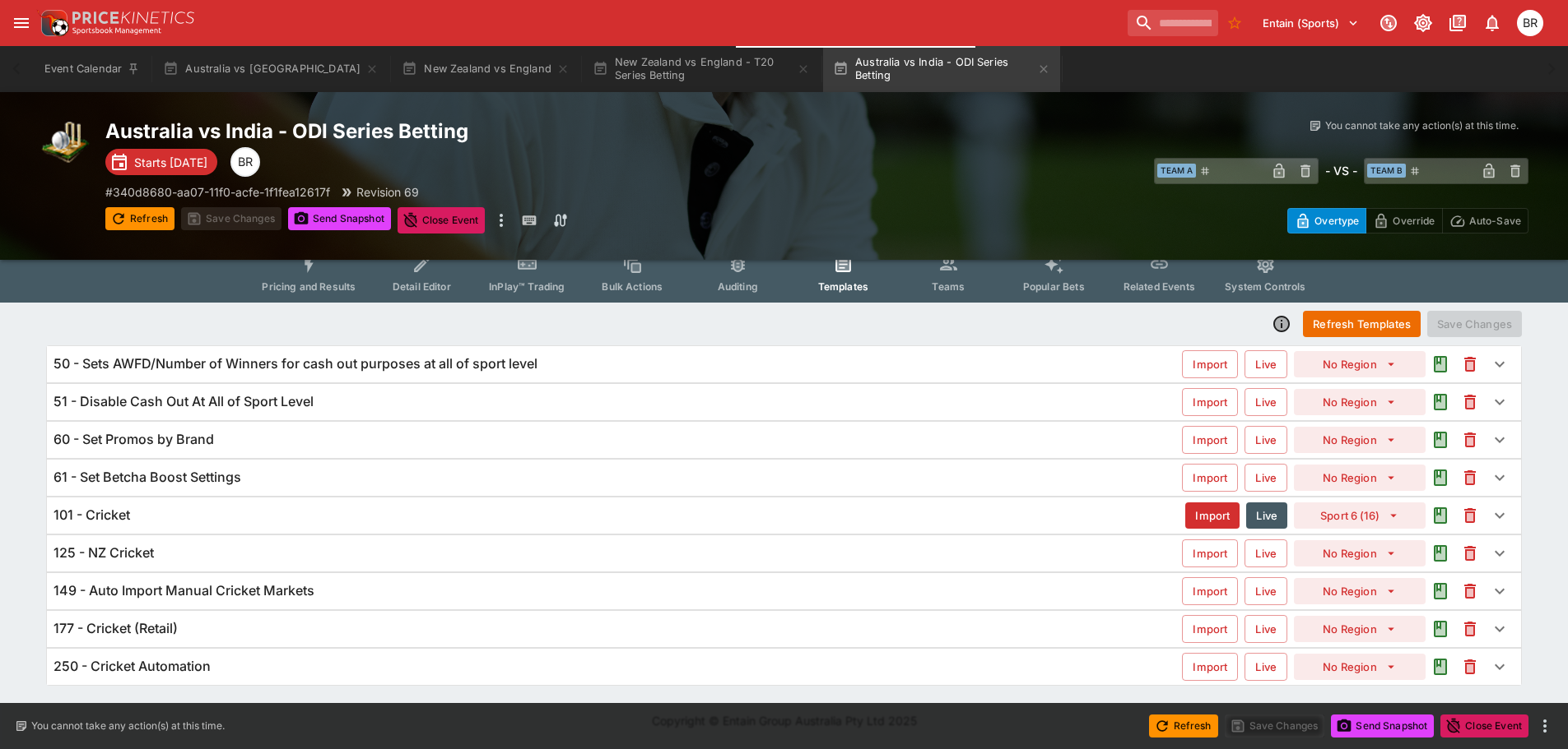
click at [337, 292] on span "Pricing and Results" at bounding box center [308, 287] width 94 height 13
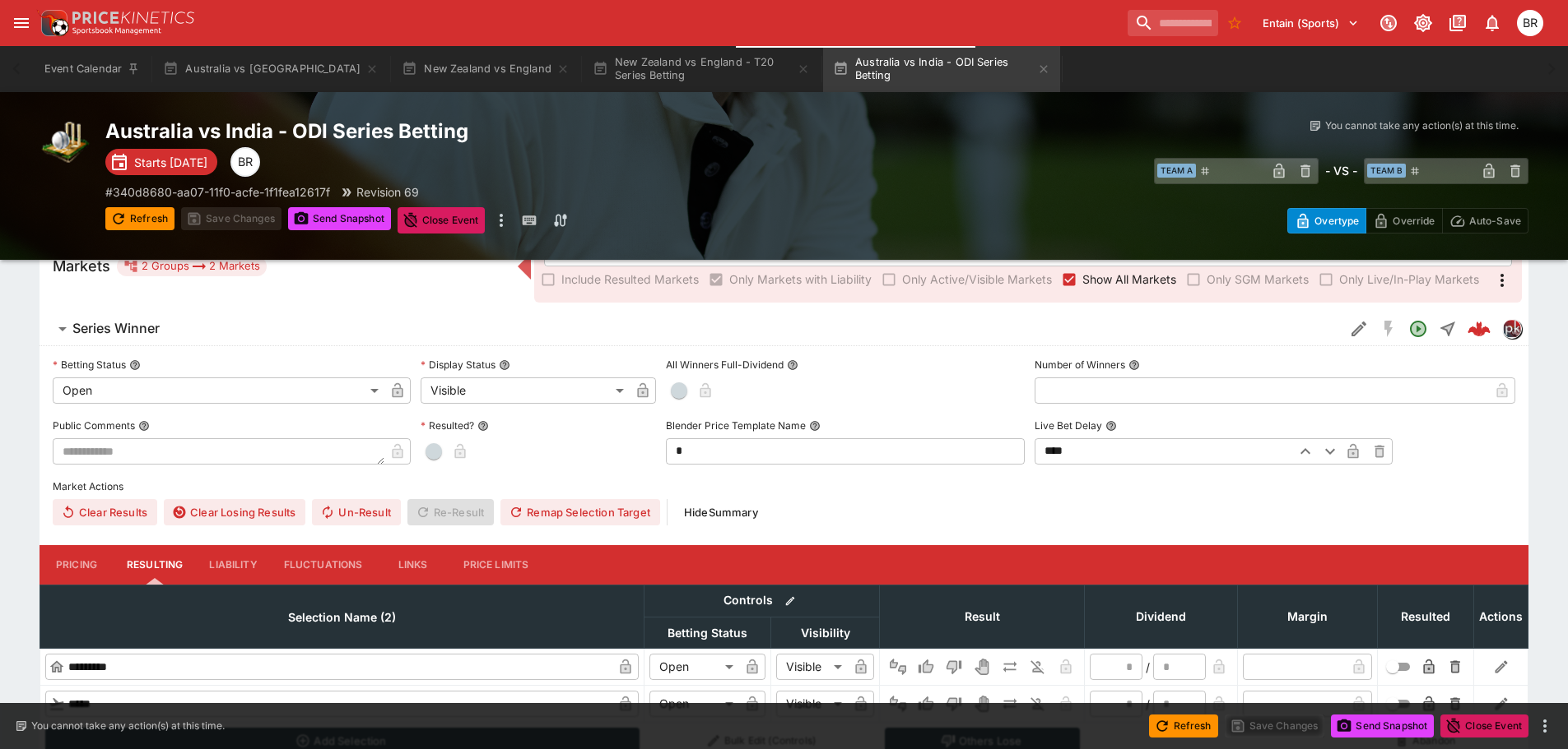
scroll to position [390, 0]
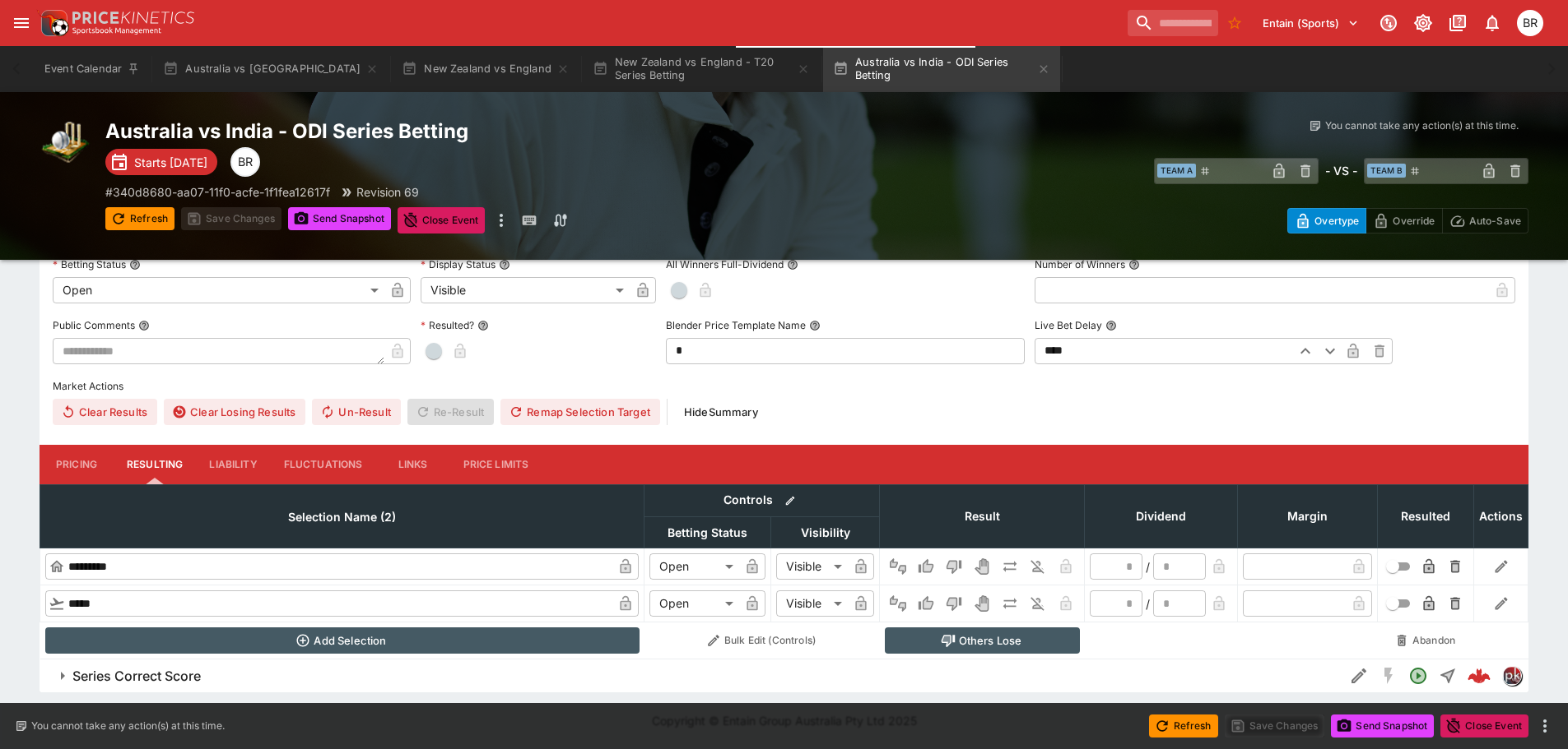
click at [94, 467] on button "Pricing" at bounding box center [76, 464] width 74 height 39
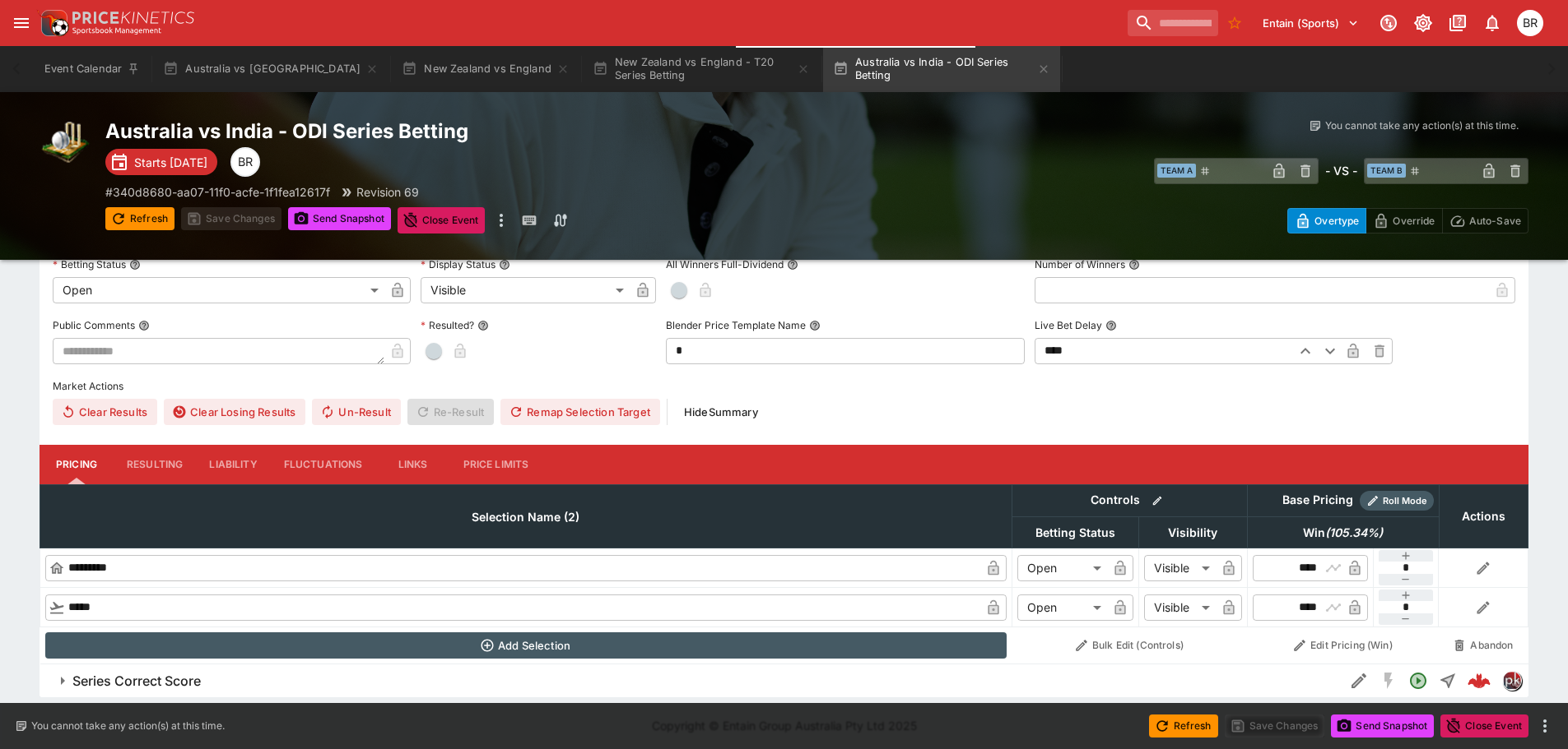
scroll to position [396, 0]
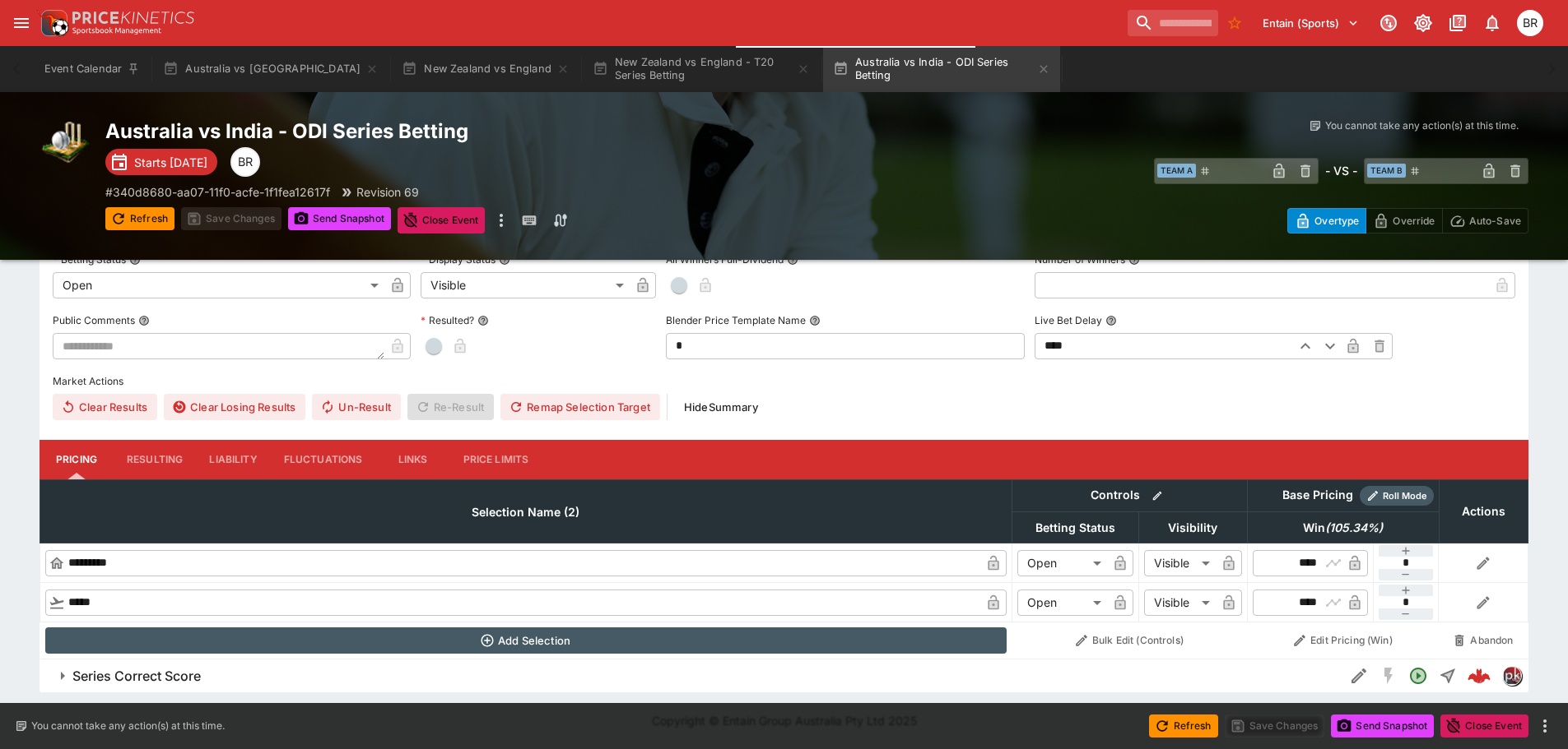
click at [245, 665] on button "Series Correct Score" at bounding box center [691, 676] width 1305 height 33
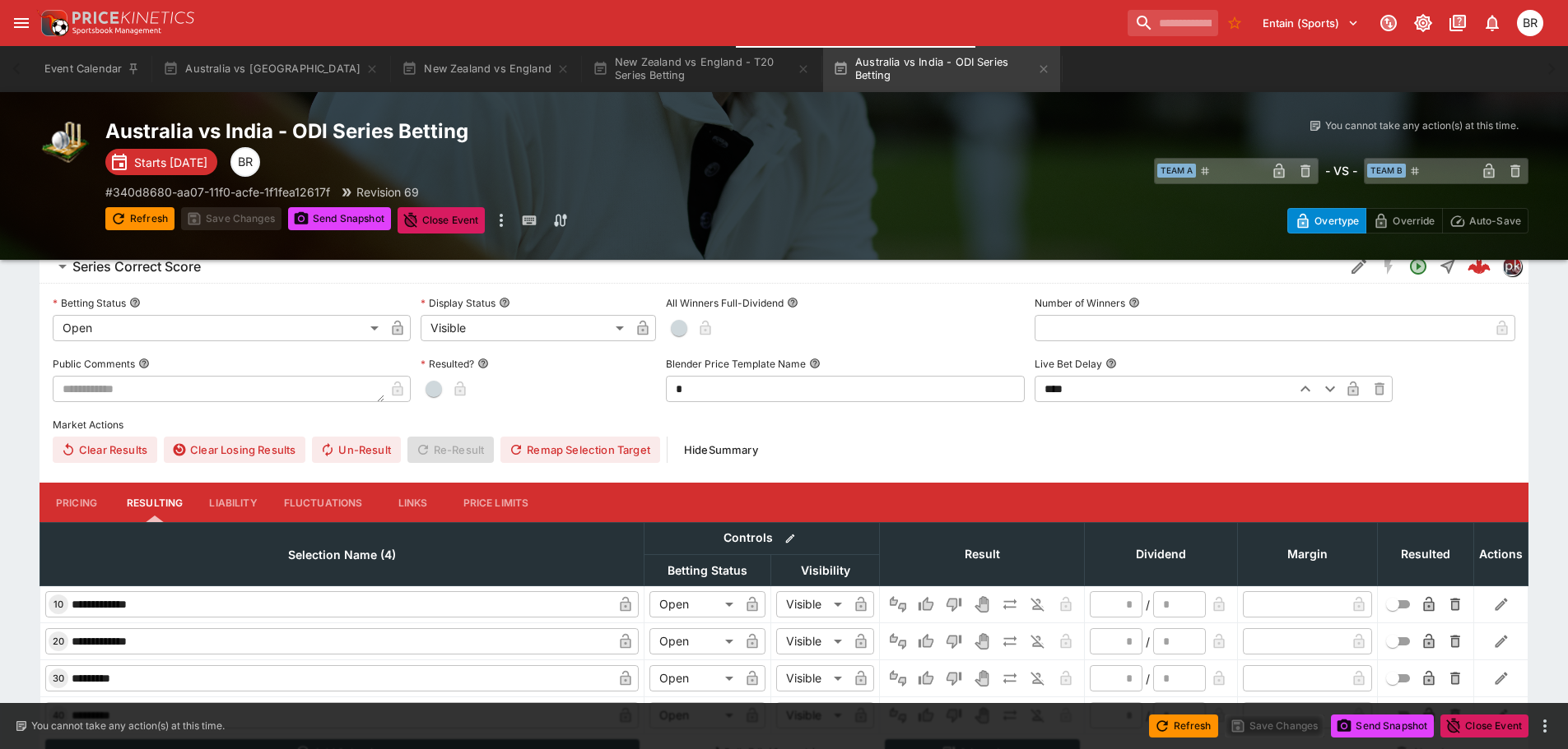
scroll to position [807, 0]
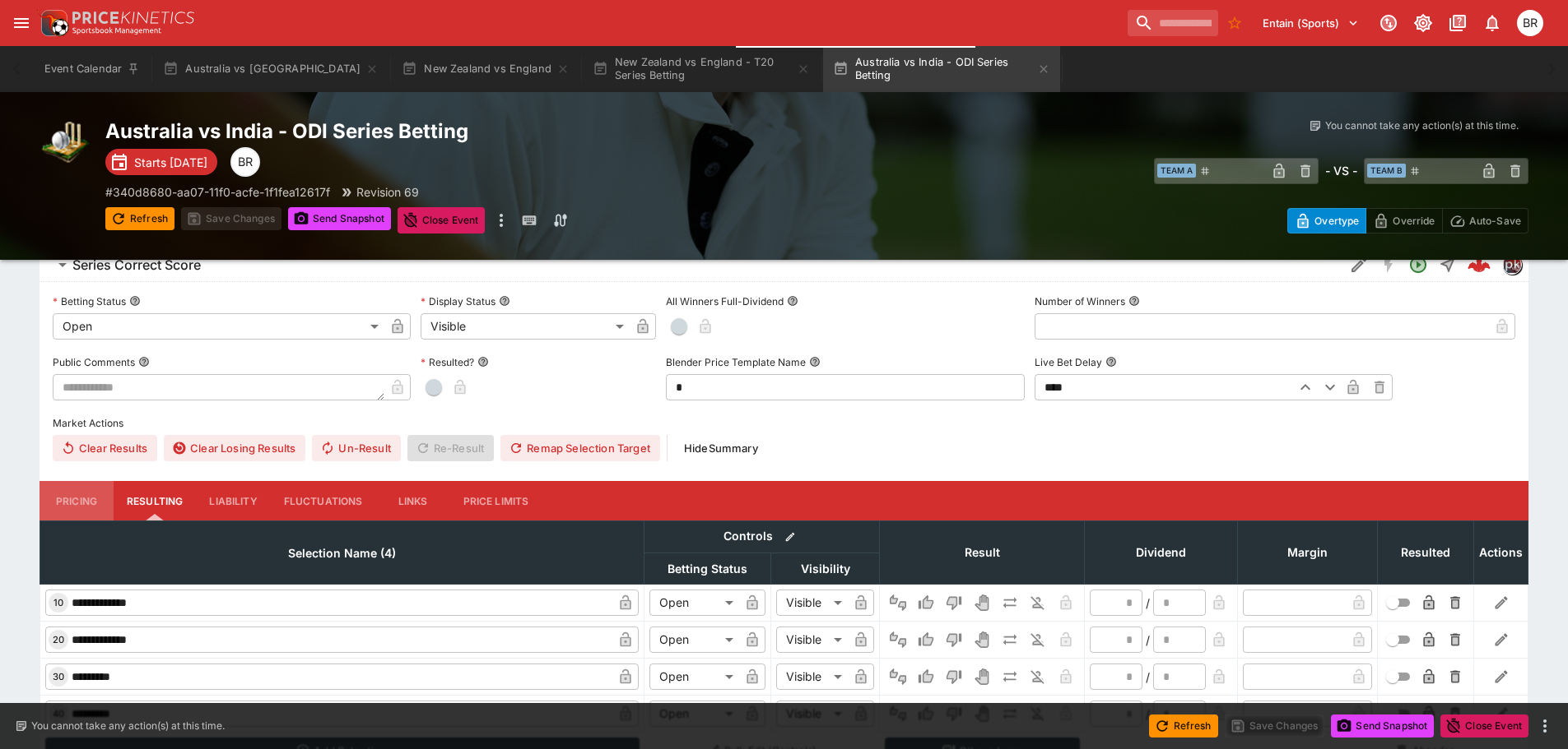
click at [82, 499] on button "Pricing" at bounding box center [76, 500] width 74 height 39
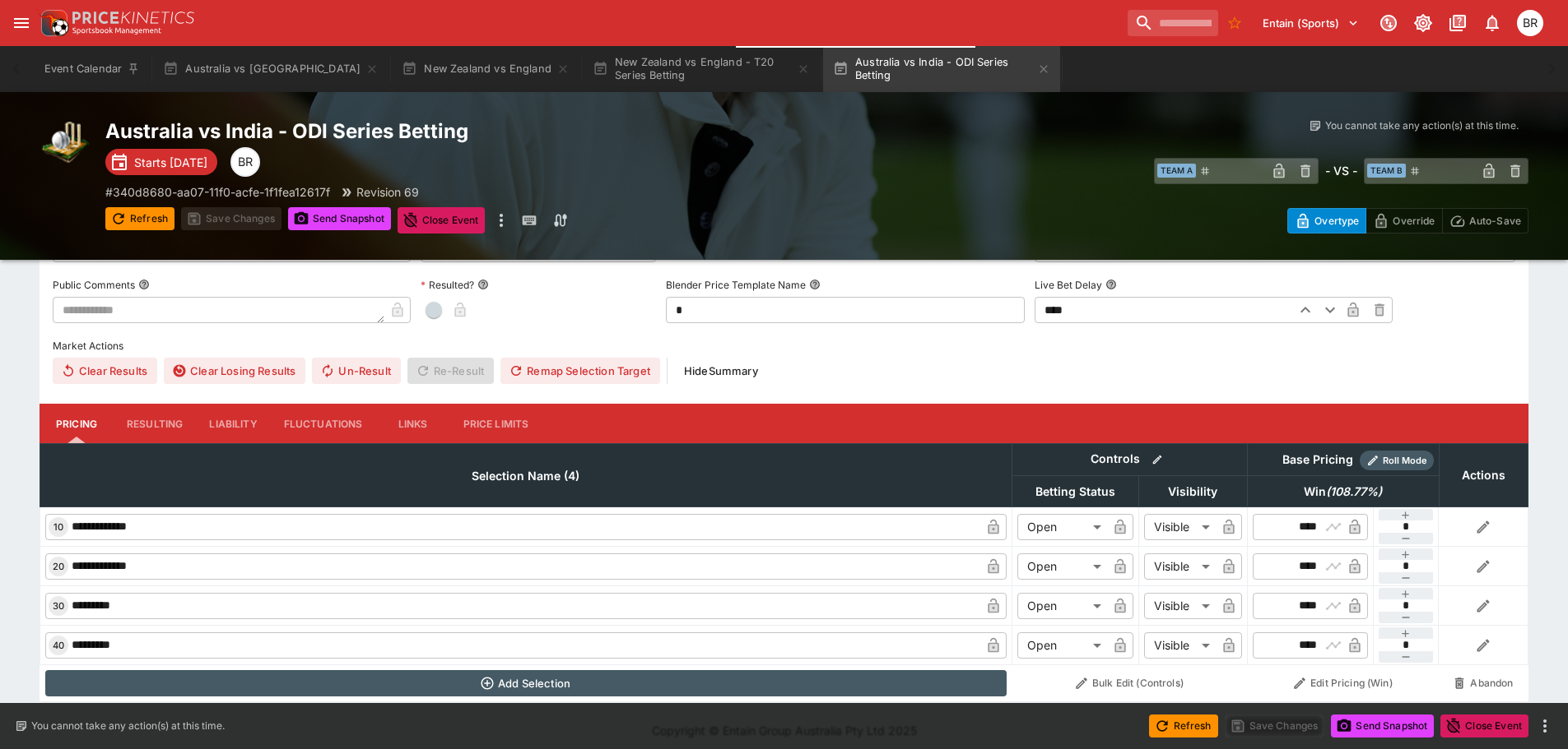
scroll to position [894, 0]
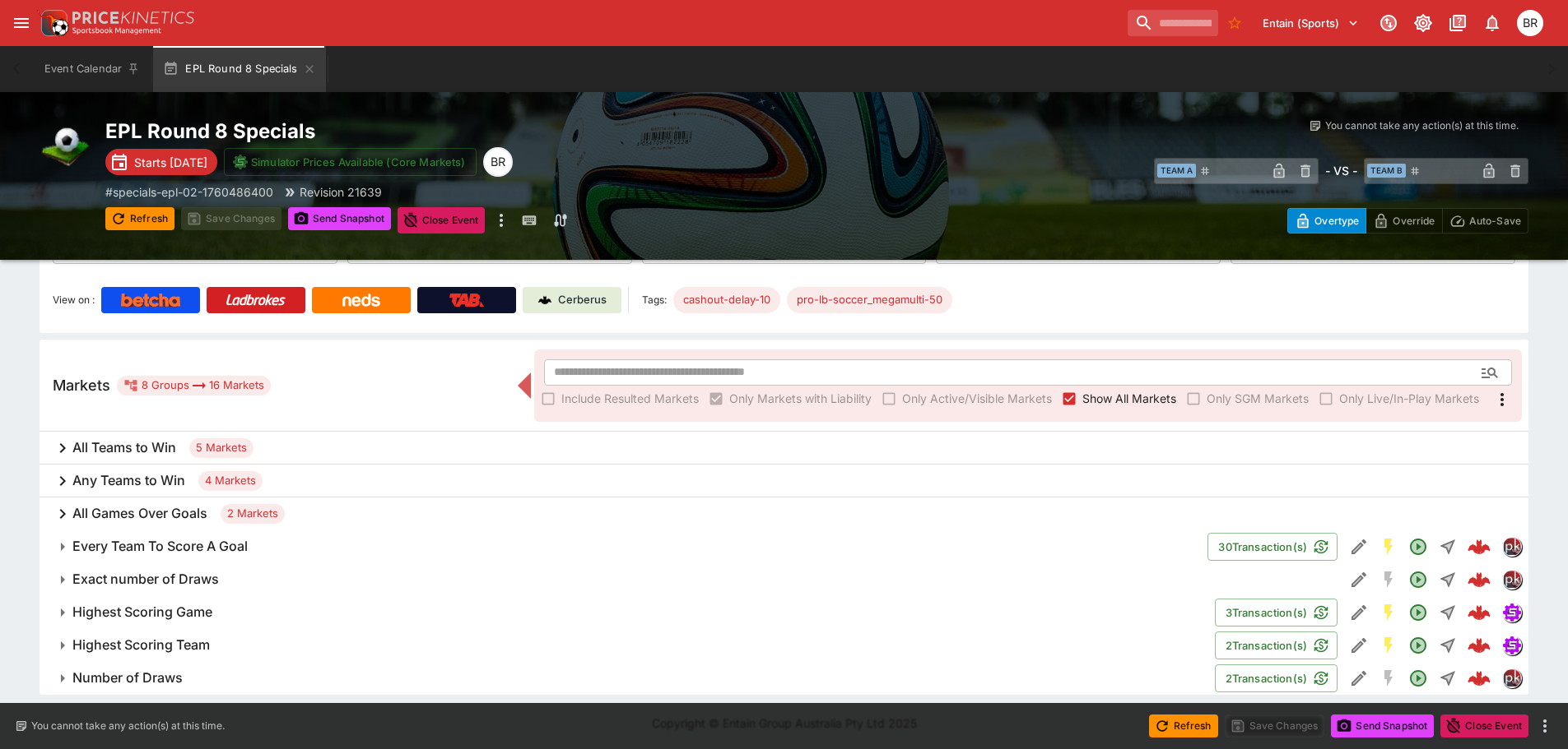
scroll to position [173, 0]
click at [553, 442] on div "All Teams to Win 5 Markets" at bounding box center [783, 446] width 1489 height 33
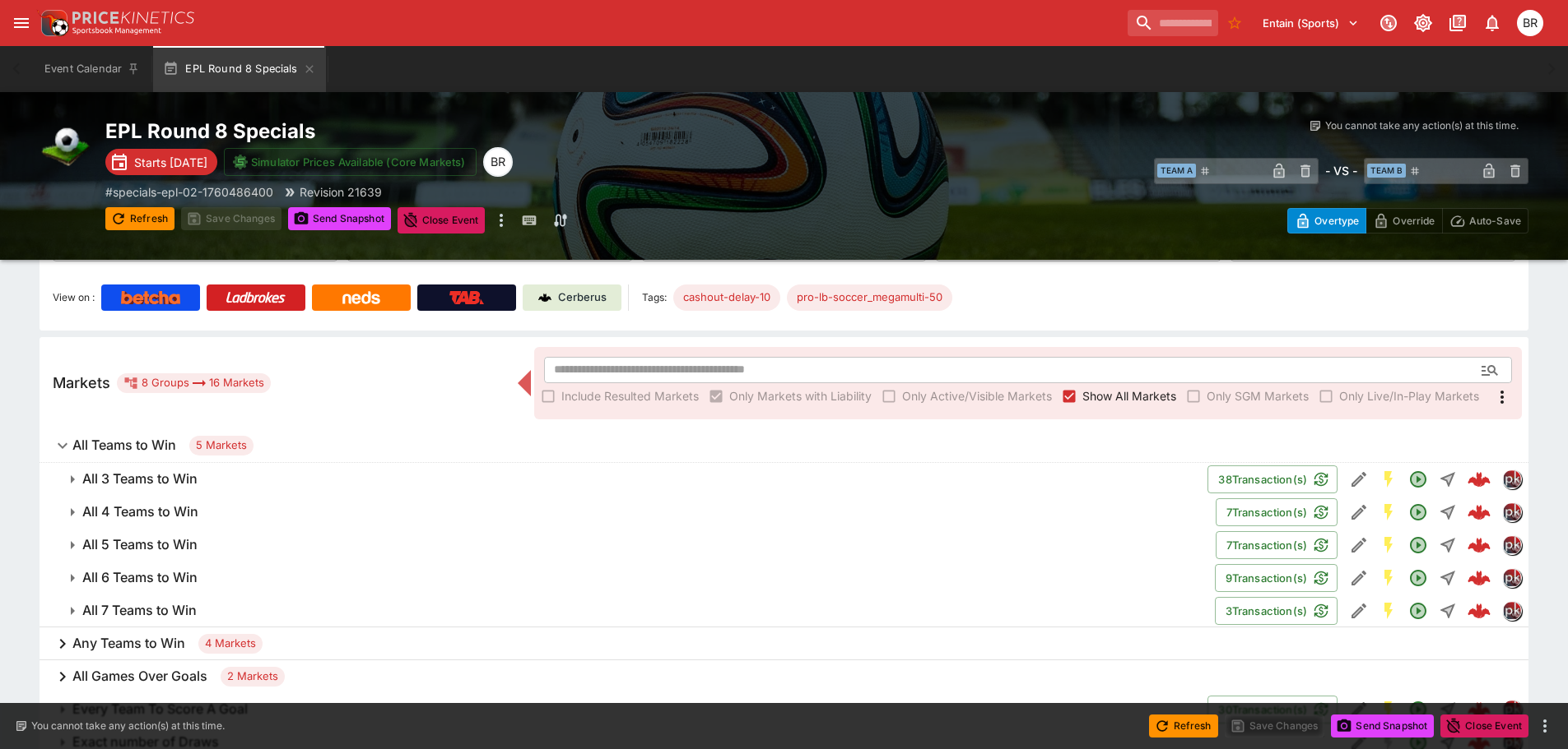
click at [851, 475] on span "All 3 Teams to Win" at bounding box center [639, 478] width 1112 height 17
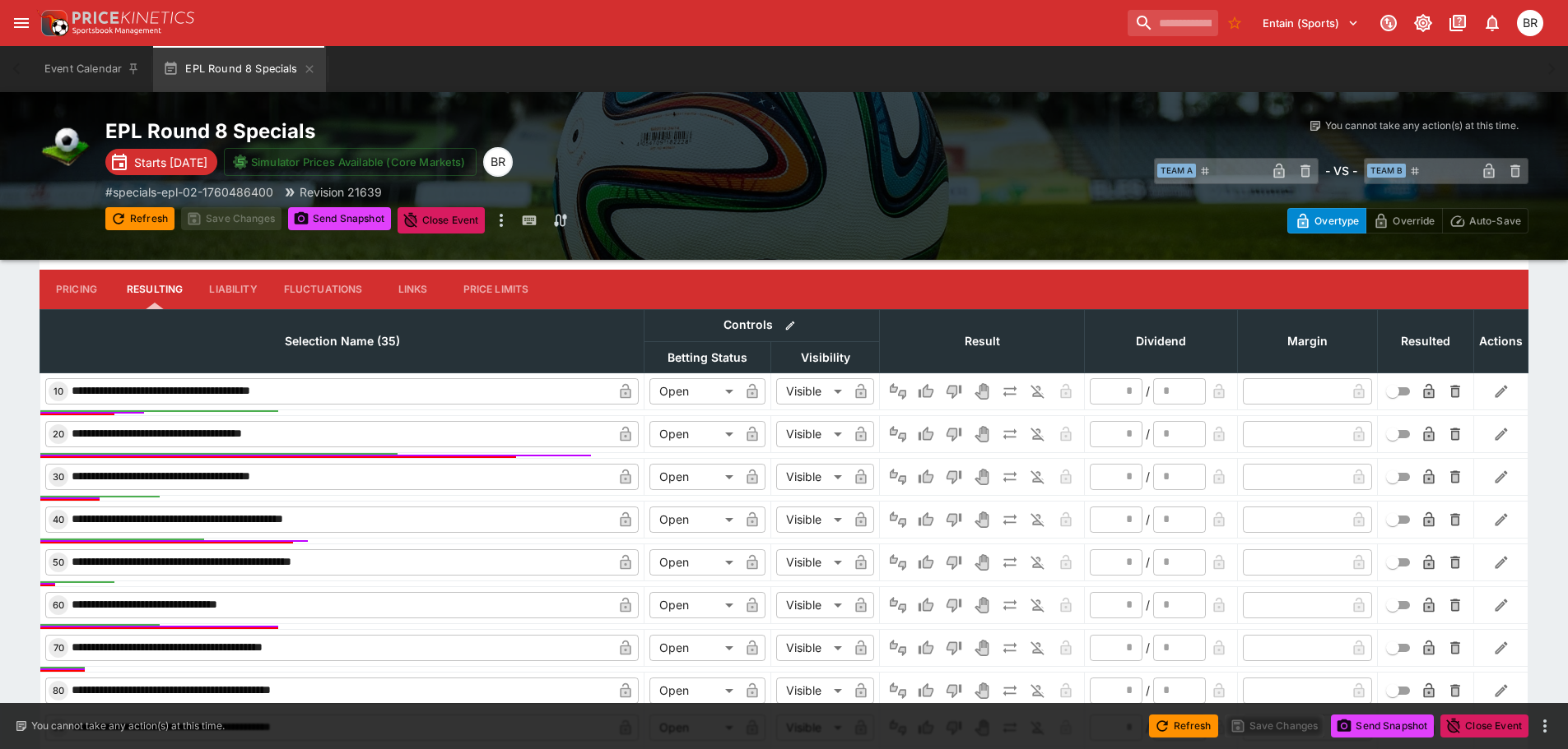
scroll to position [750, 0]
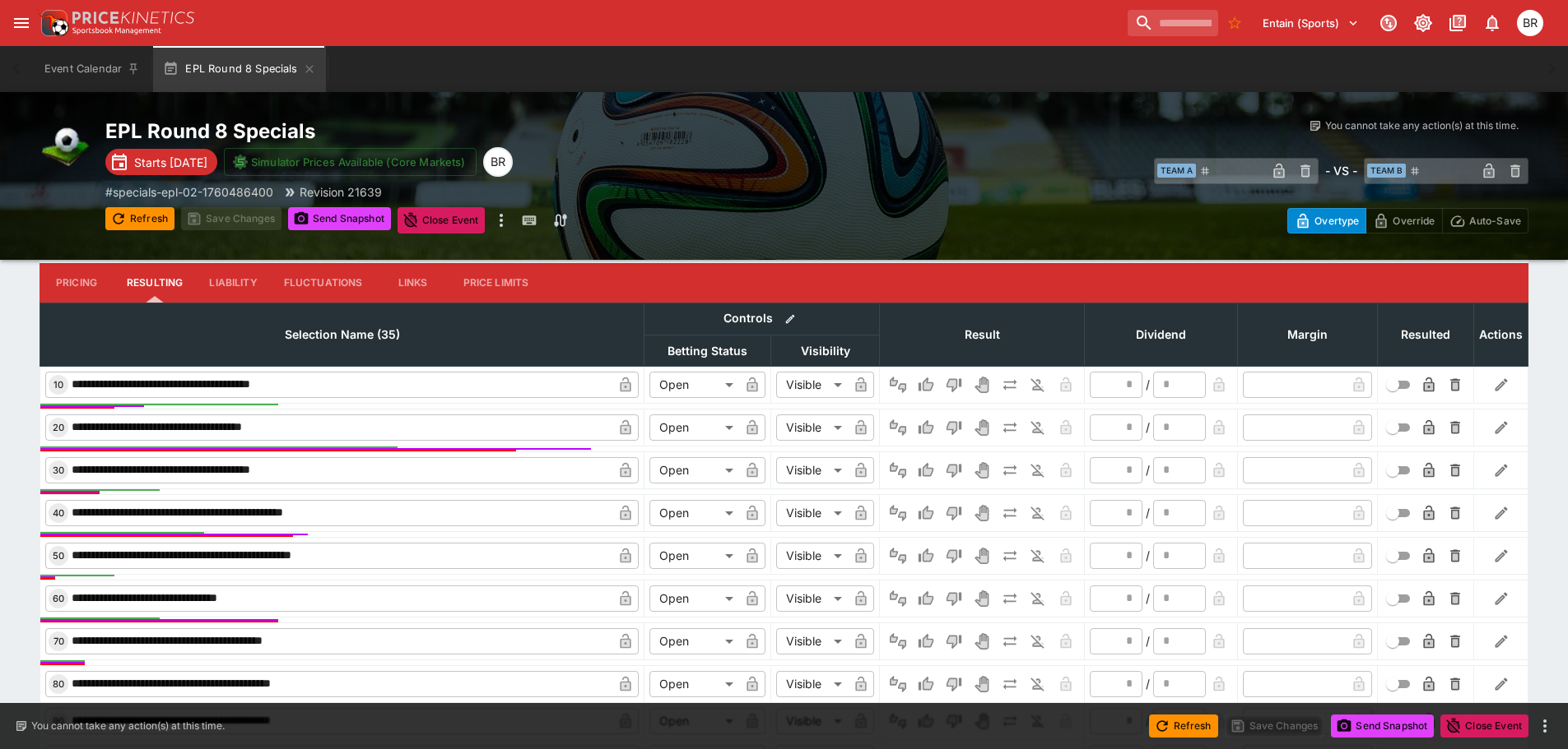
click at [1485, 386] on td at bounding box center [1502, 384] width 55 height 37
click at [1497, 383] on icon "button" at bounding box center [1501, 385] width 16 height 16
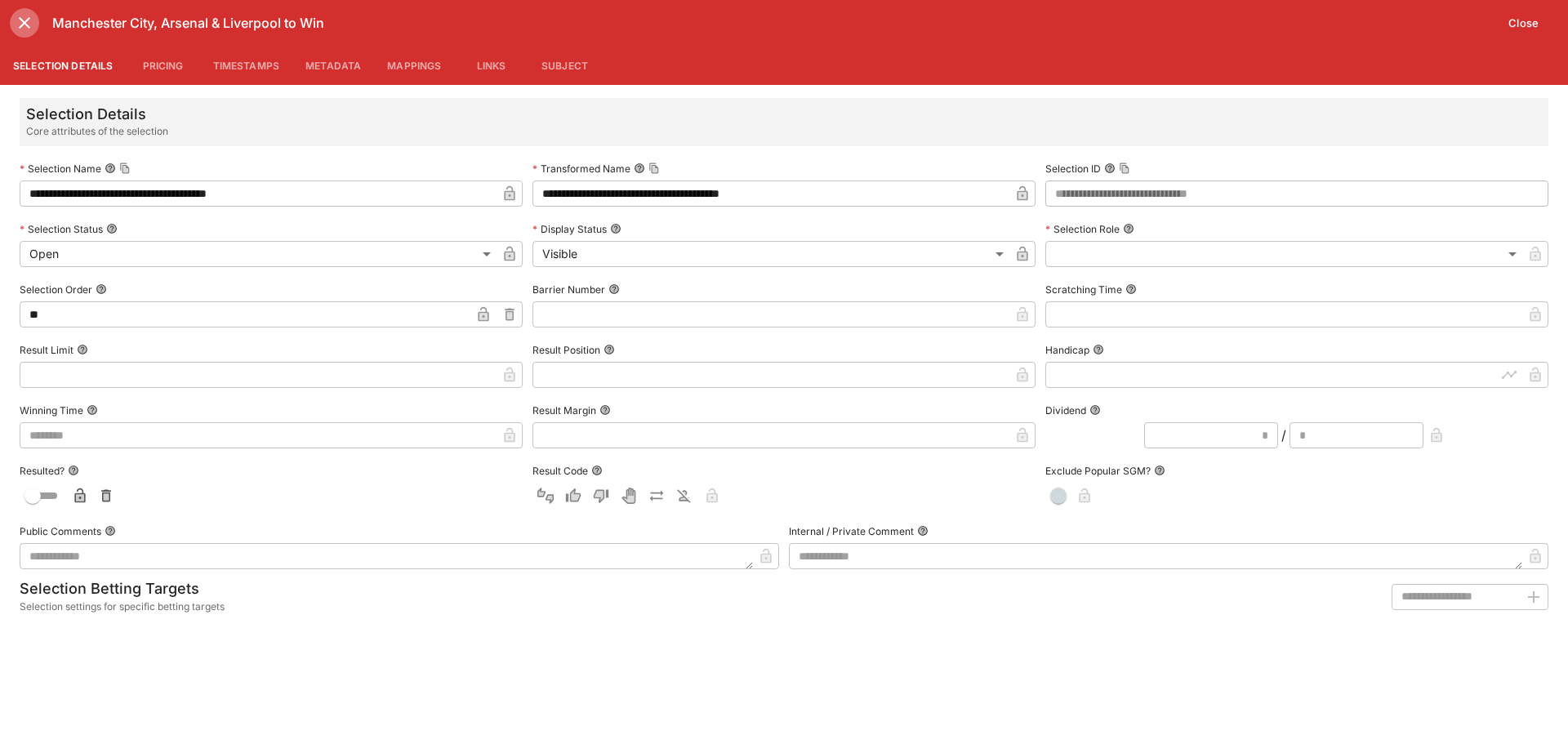
click at [28, 15] on icon "close" at bounding box center [24, 23] width 20 height 20
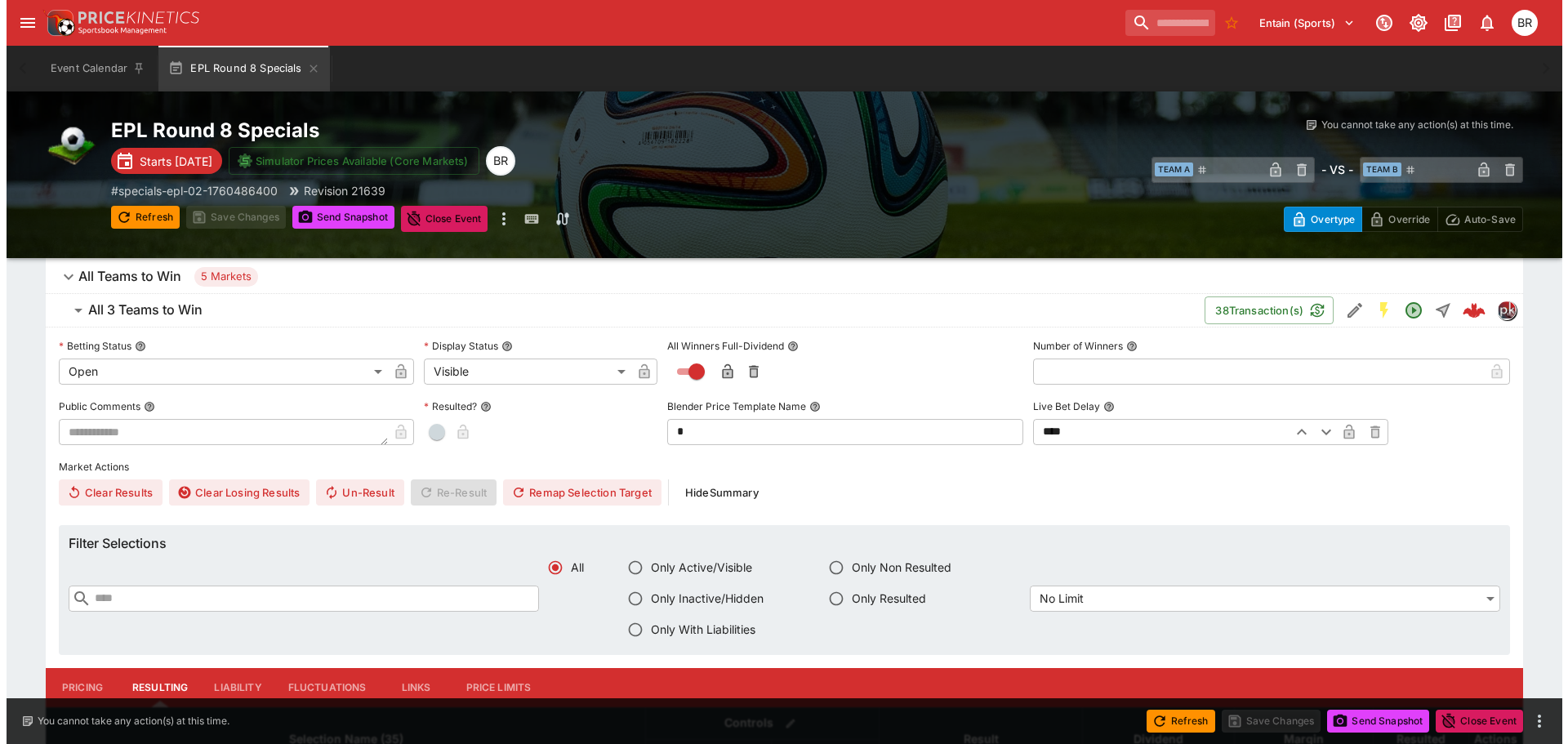
scroll to position [336, 0]
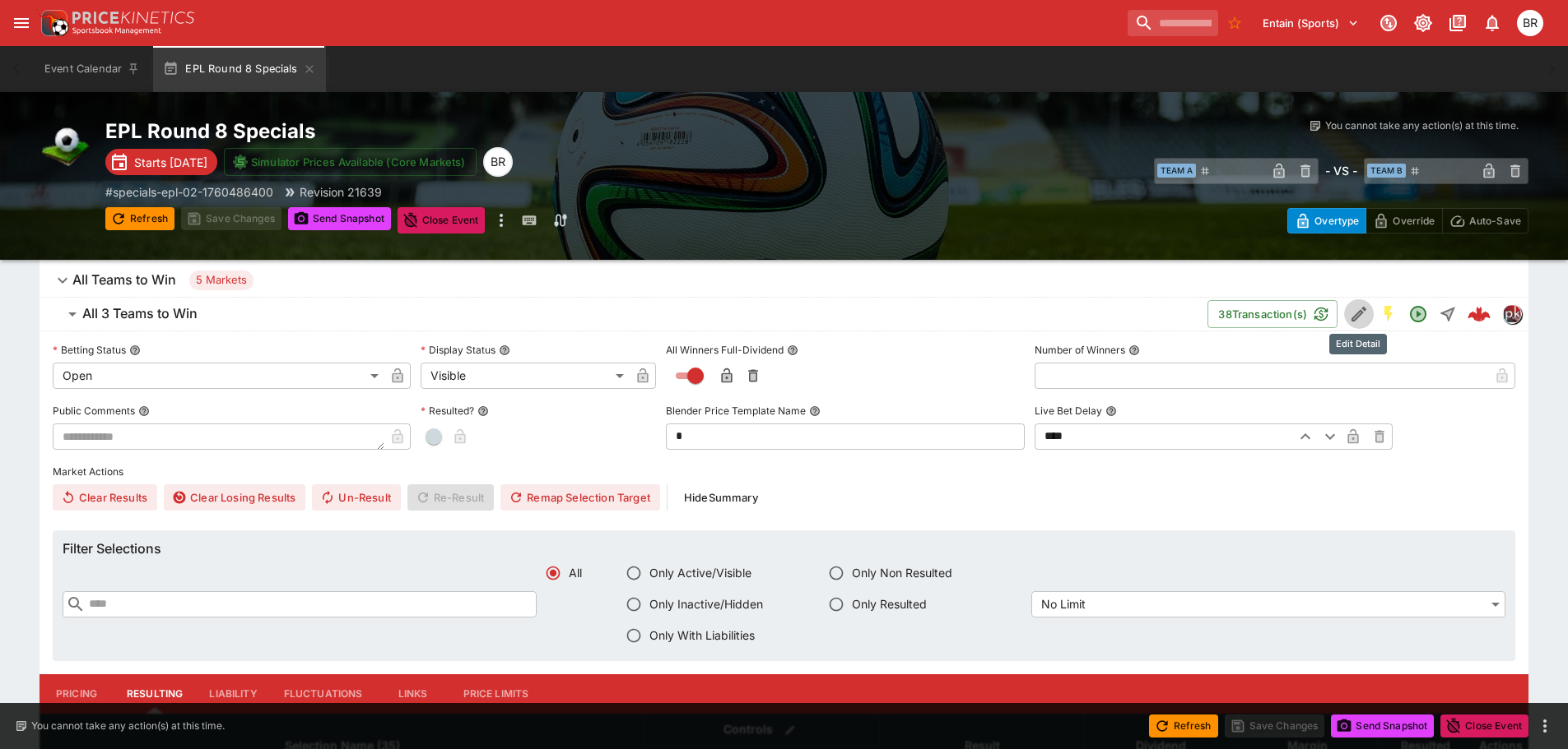
click at [1344, 316] on button "Edit Detail" at bounding box center [1358, 314] width 30 height 30
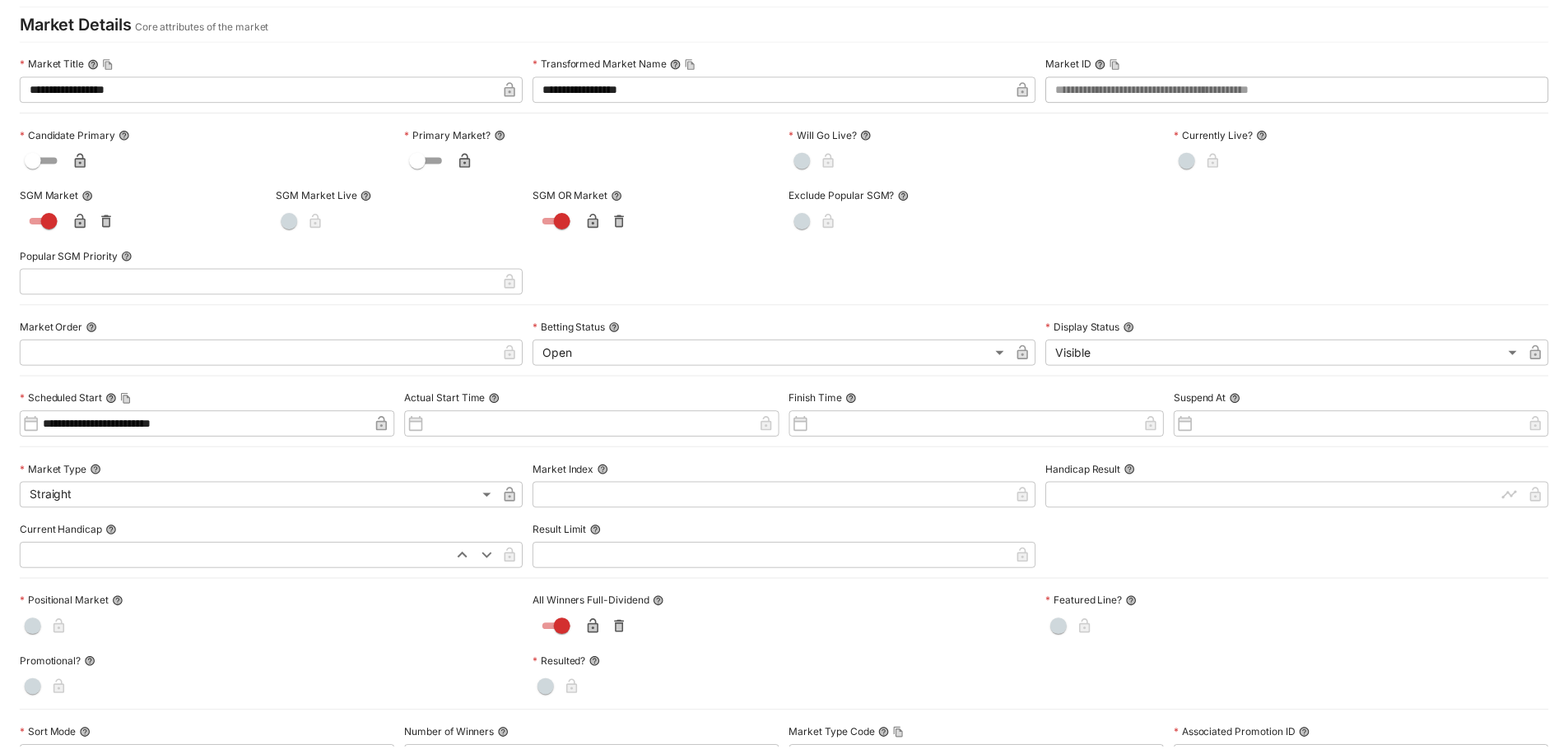
scroll to position [0, 0]
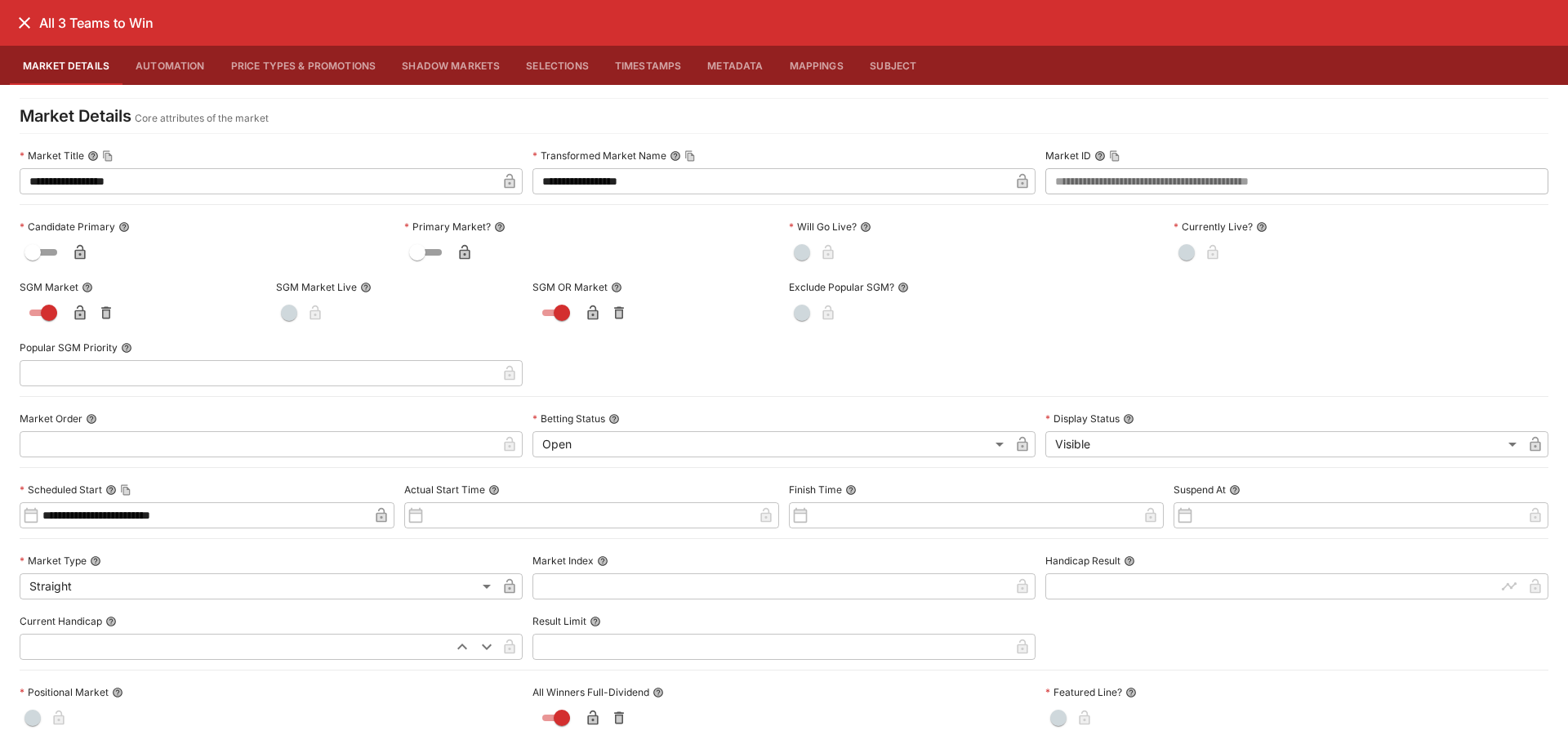
click at [27, 29] on icon "close" at bounding box center [24, 23] width 20 height 20
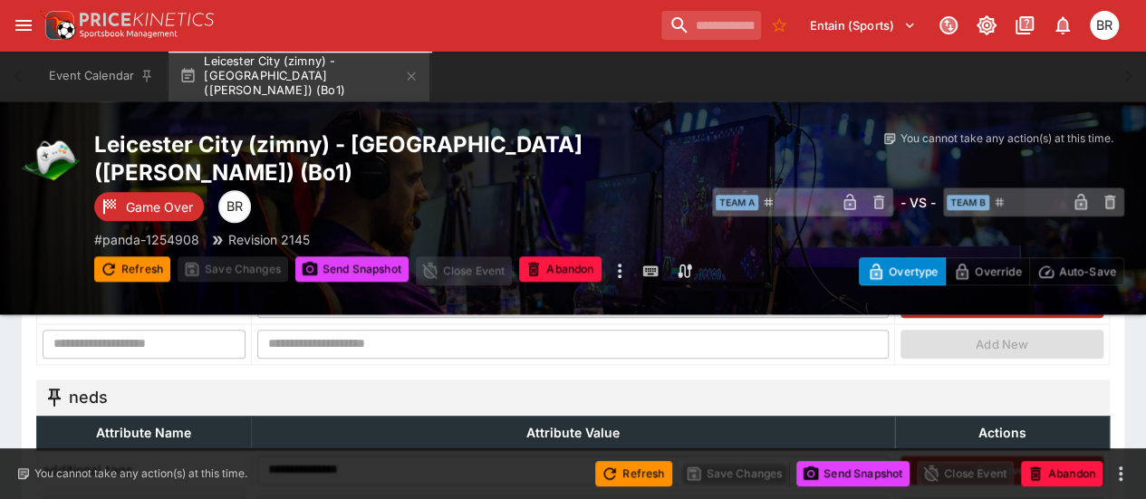
scroll to position [874, 0]
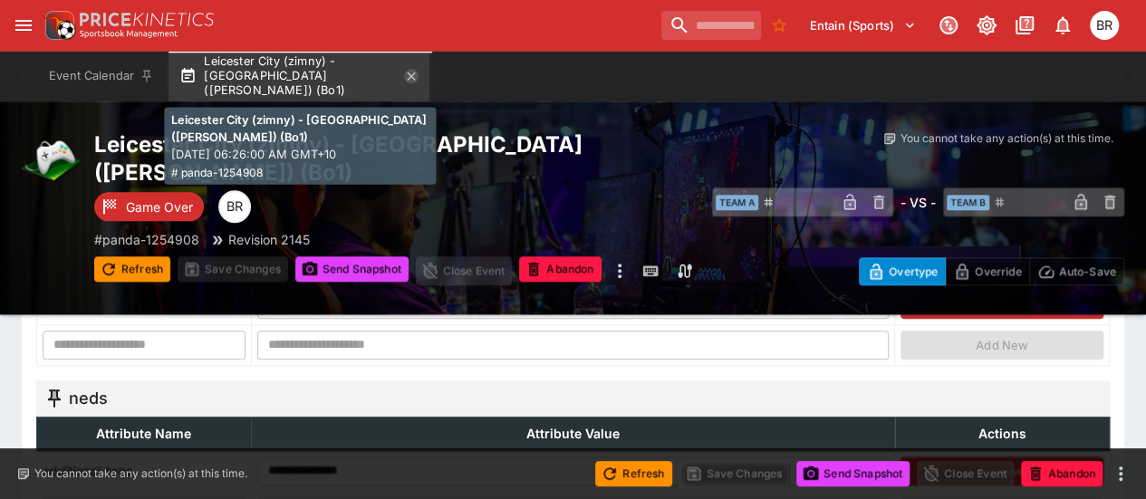
click at [416, 78] on icon "button" at bounding box center [412, 76] width 8 height 8
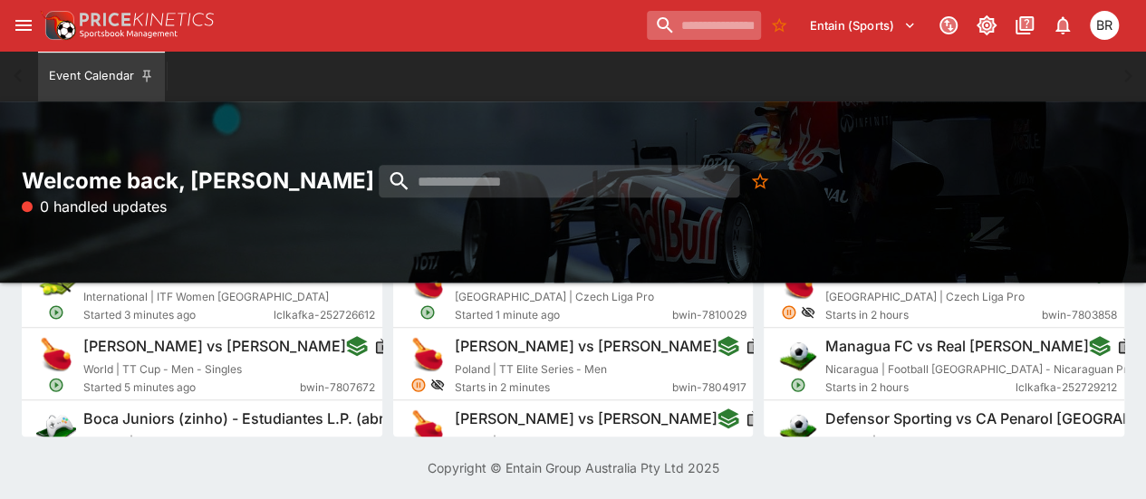
click at [657, 32] on input "search" at bounding box center [704, 25] width 114 height 29
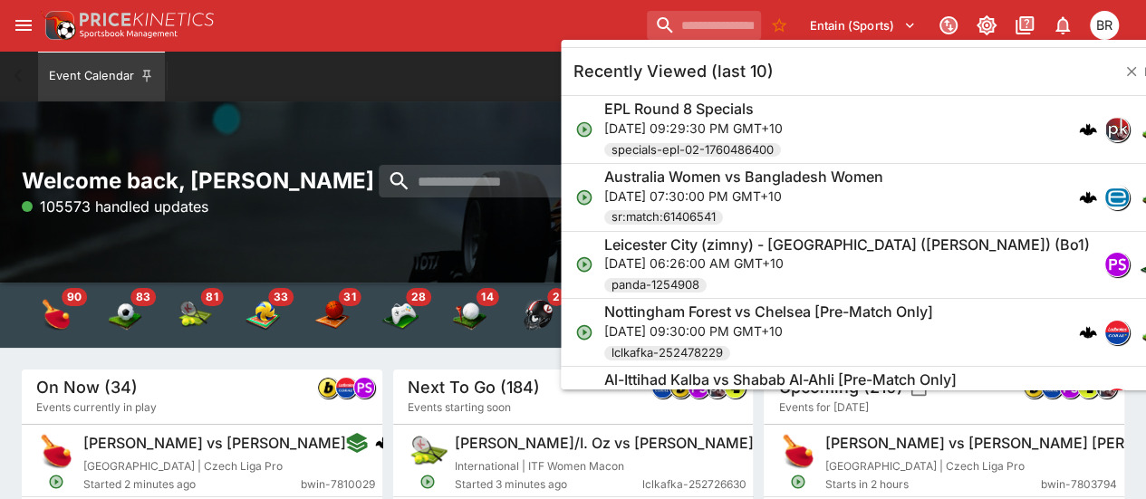
paste input "**********"
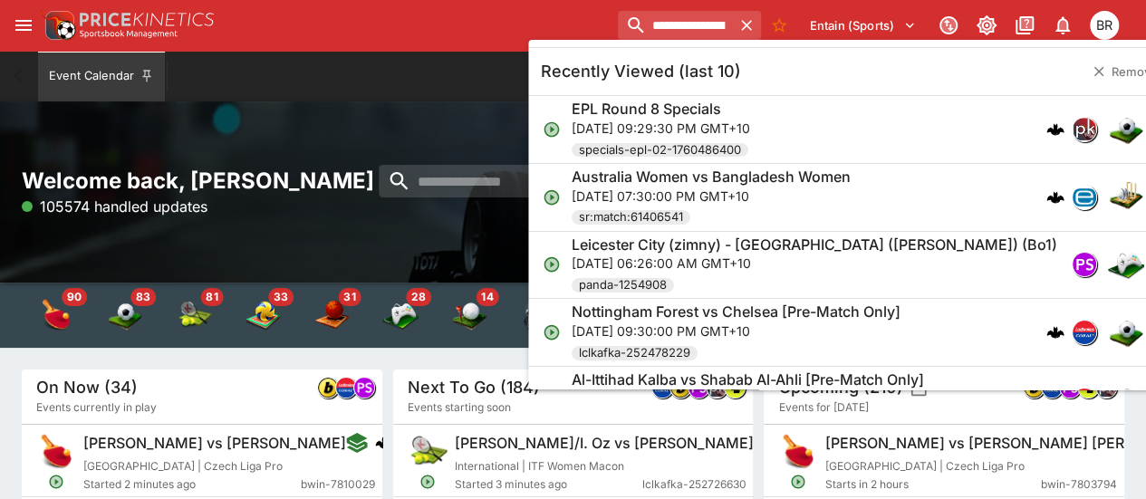
scroll to position [0, 101]
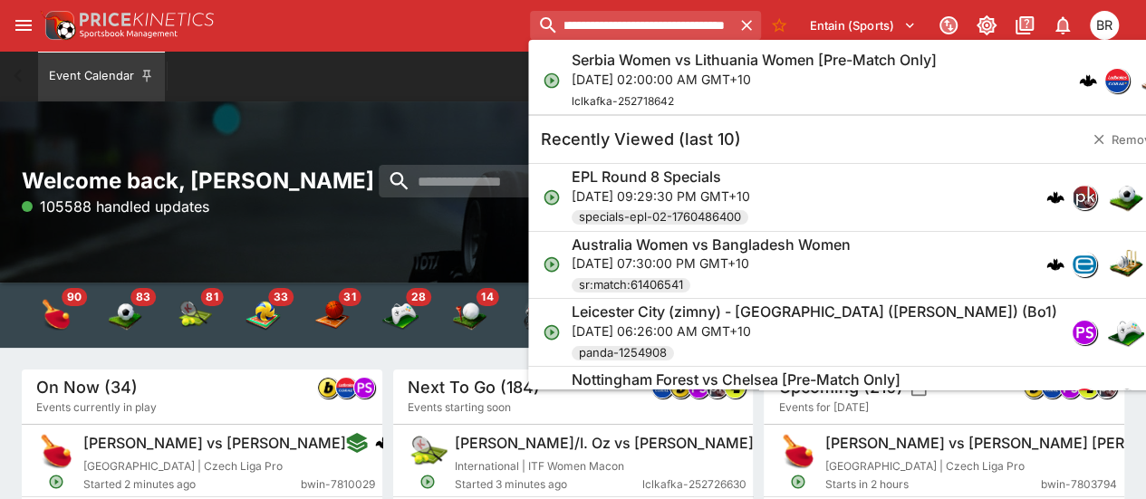
type input "**********"
click at [728, 68] on h6 "Serbia Women vs Lithuania Women [Pre-Match Only]" at bounding box center [754, 60] width 365 height 19
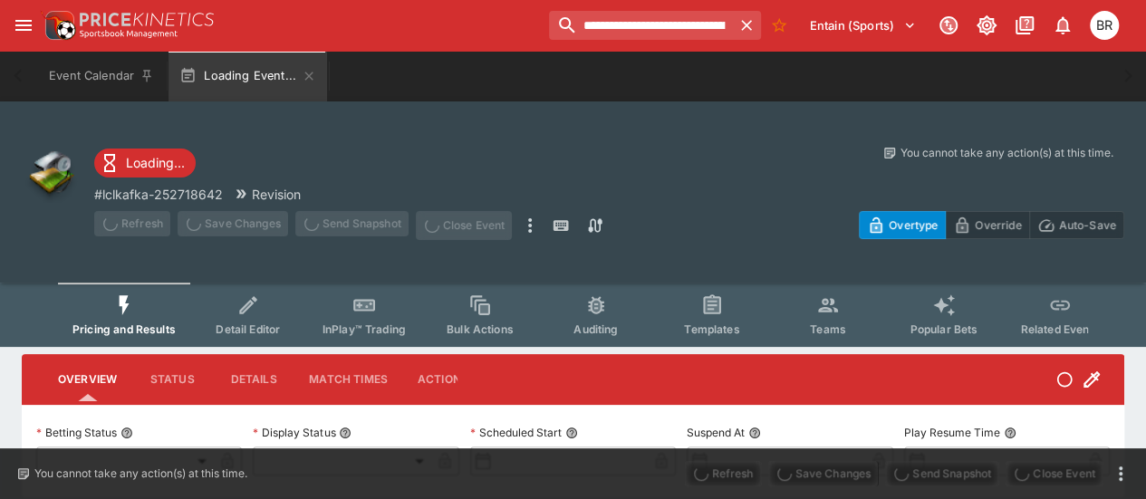
type input "**********"
type input "*******"
type input "**********"
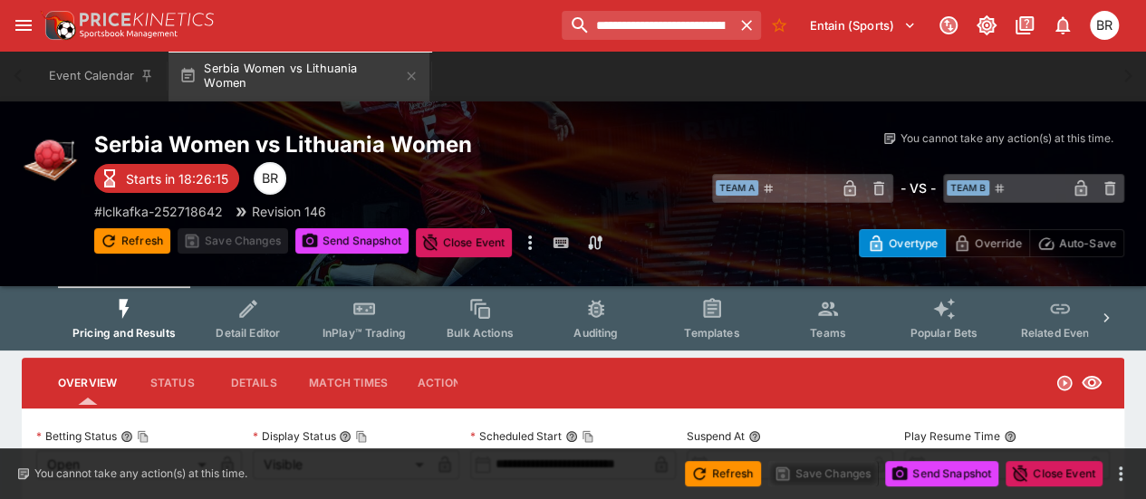
click at [679, 320] on button "Templates" at bounding box center [712, 318] width 116 height 64
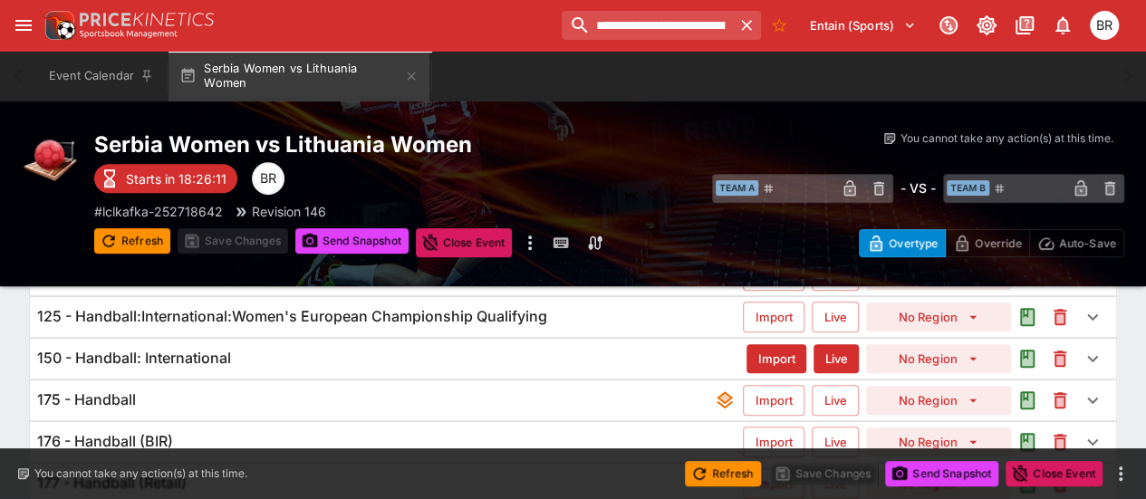
scroll to position [274, 0]
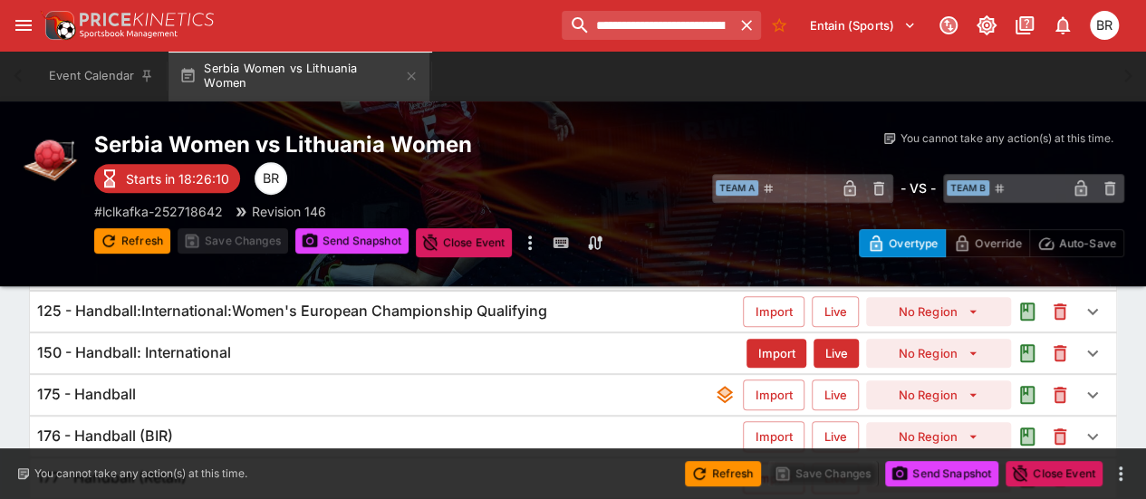
click at [621, 378] on div "175 - Handball Import Live No Region" at bounding box center [573, 395] width 1086 height 40
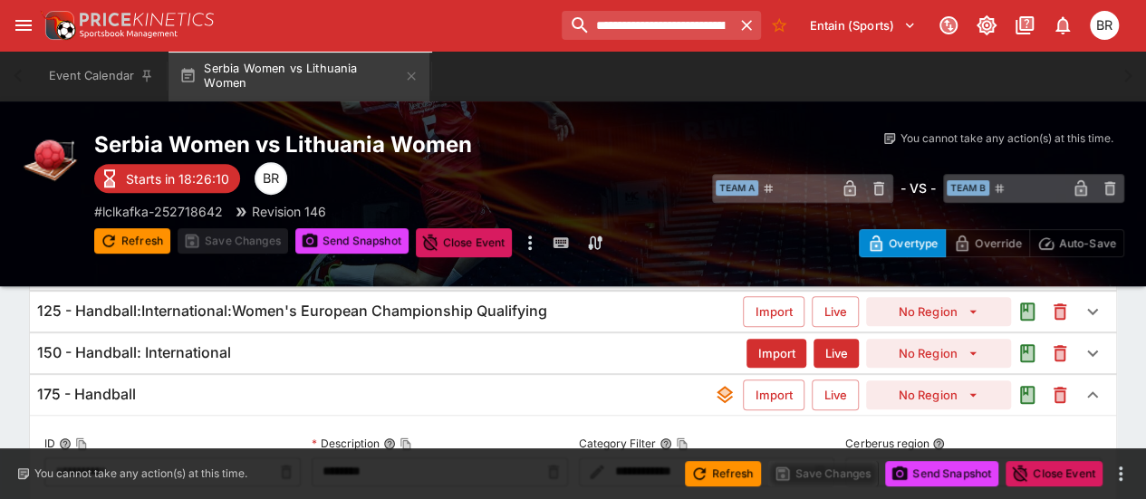
type input "**********"
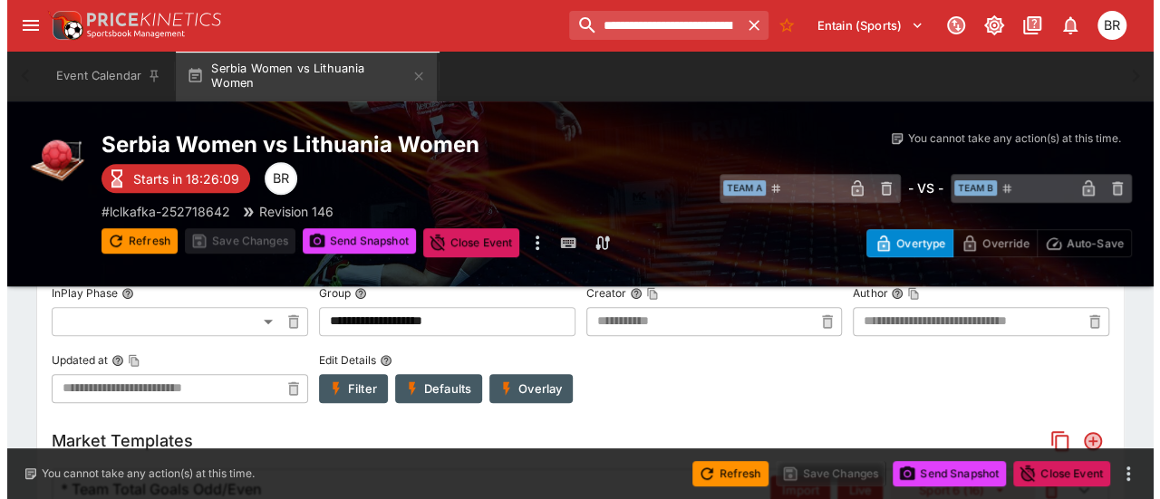
scroll to position [503, 0]
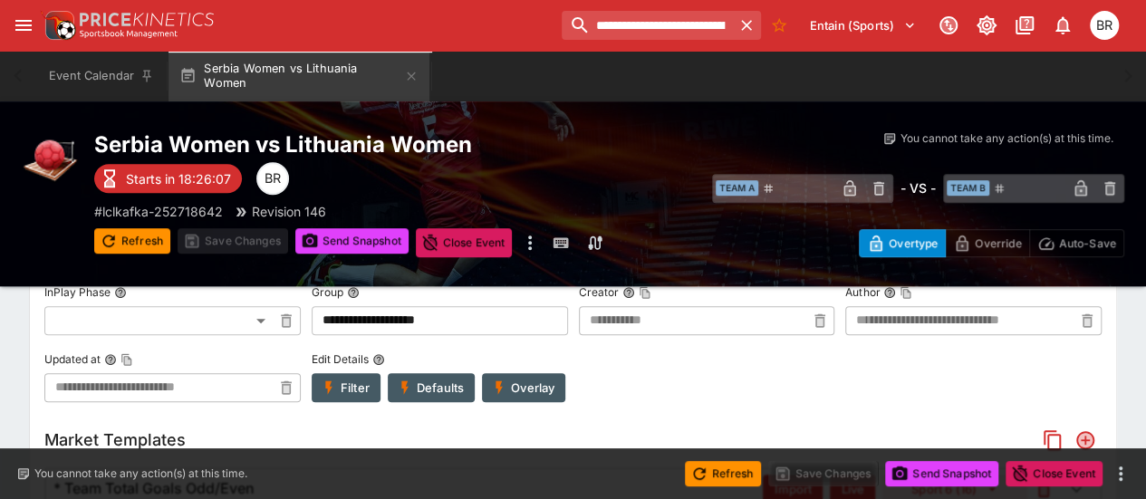
click at [551, 381] on button "Overlay" at bounding box center [523, 387] width 83 height 29
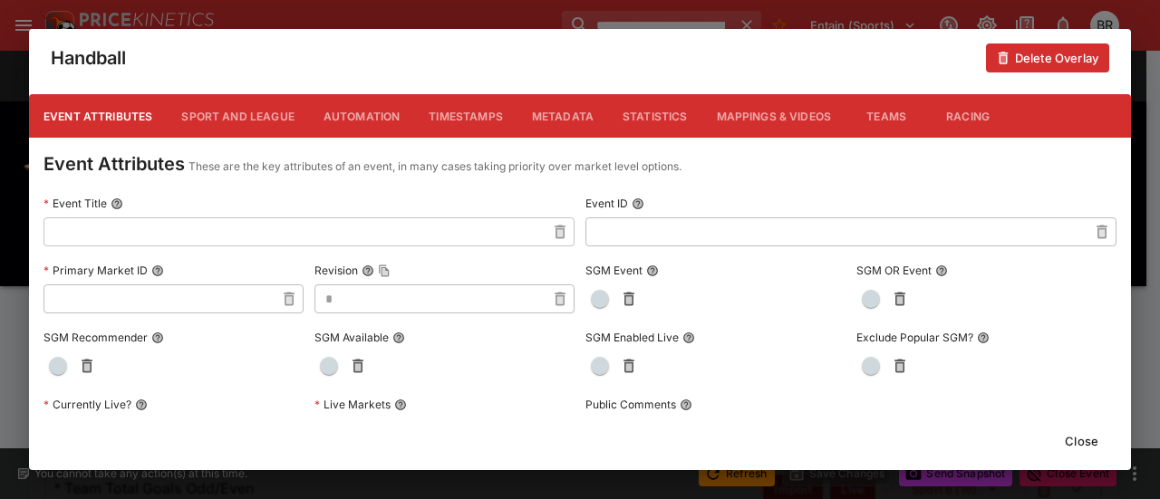
click at [562, 106] on button "Metadata" at bounding box center [562, 115] width 91 height 43
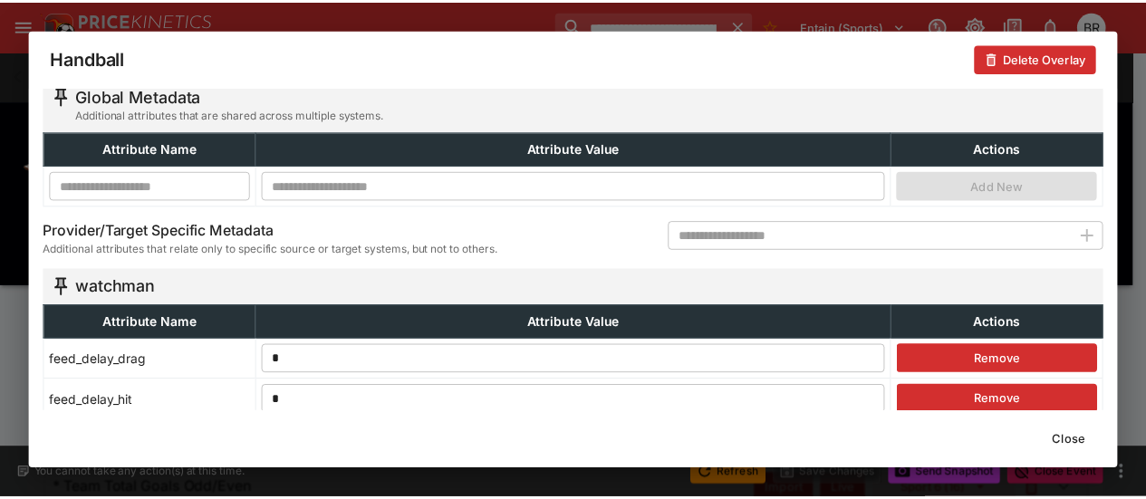
scroll to position [111, 0]
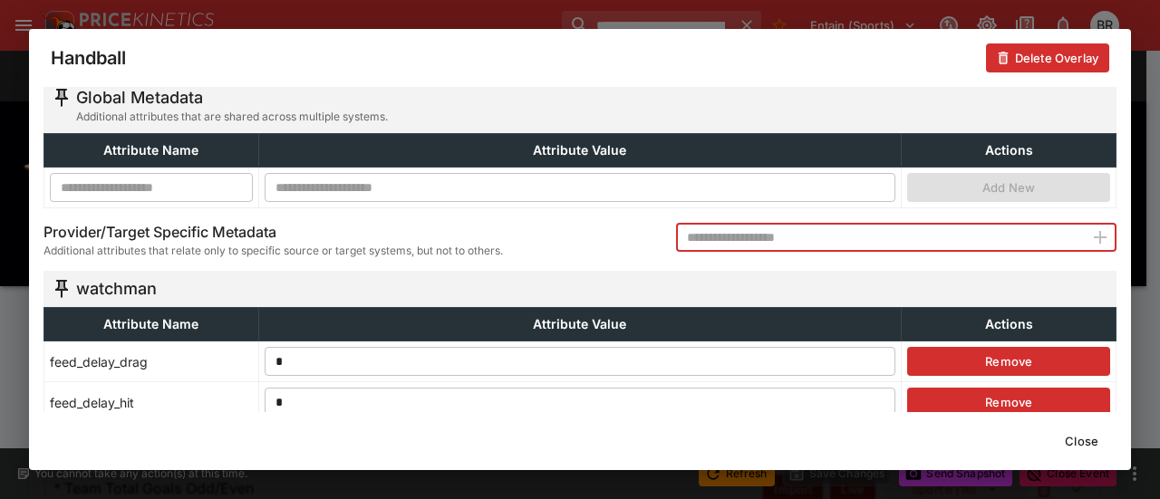
click at [756, 237] on input "text" at bounding box center [880, 237] width 408 height 29
type input "******"
click at [1089, 240] on icon "button" at bounding box center [1100, 237] width 22 height 22
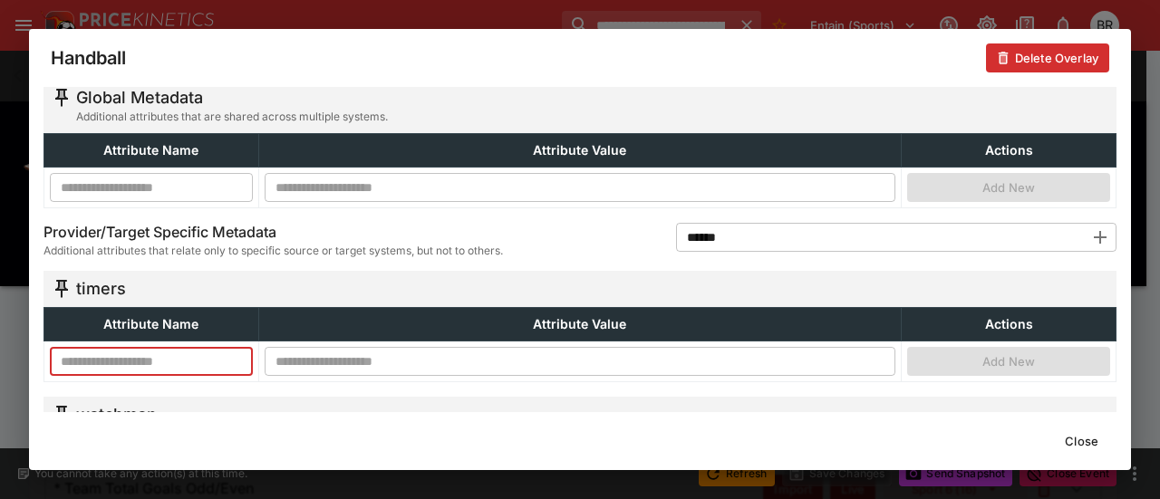
click at [147, 359] on input "text" at bounding box center [151, 361] width 203 height 29
paste input "**********"
type input "**********"
click at [360, 354] on input "text" at bounding box center [580, 361] width 631 height 29
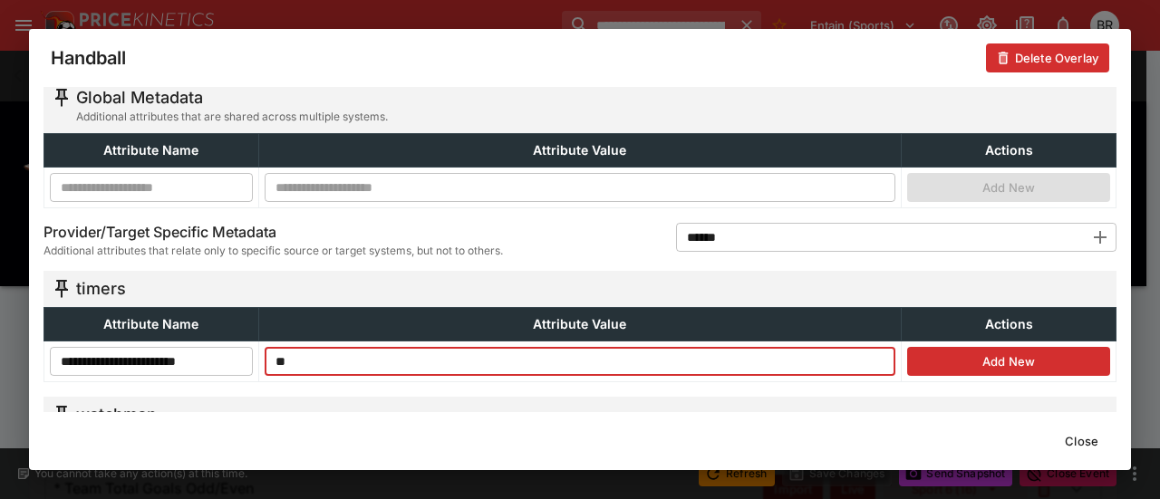
type input "**"
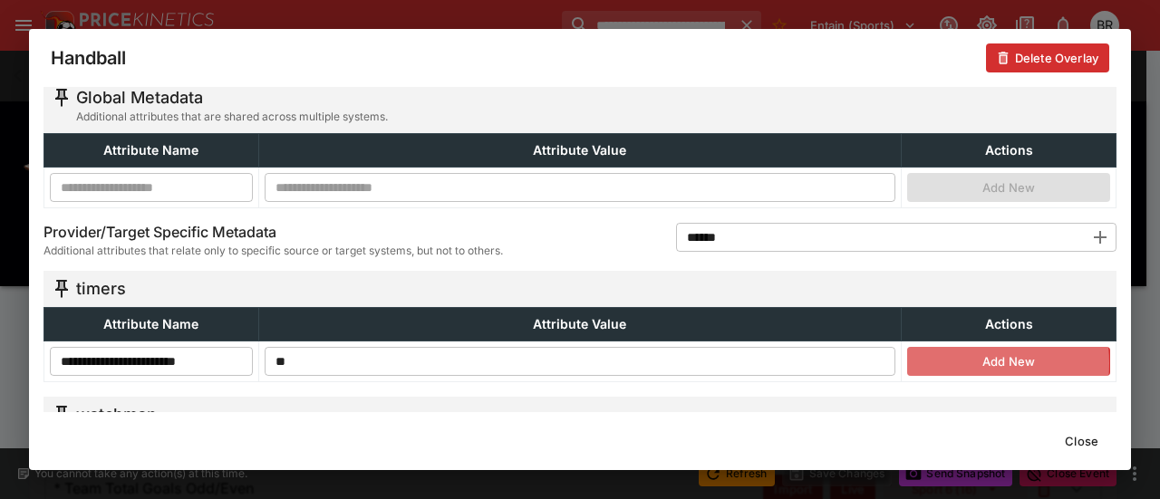
click at [944, 361] on button "Add New" at bounding box center [1008, 361] width 203 height 29
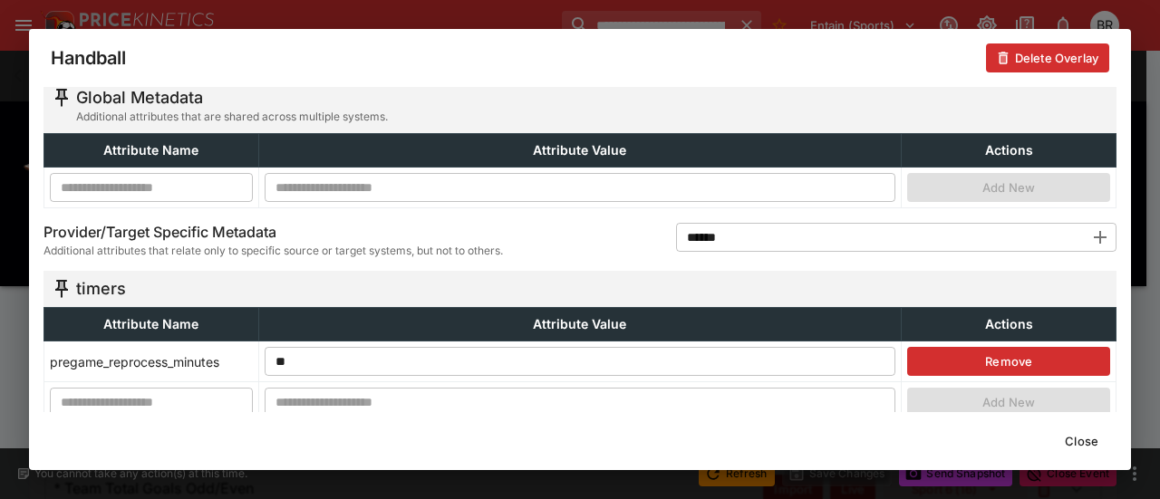
click at [1088, 437] on button "Close" at bounding box center [1081, 441] width 55 height 29
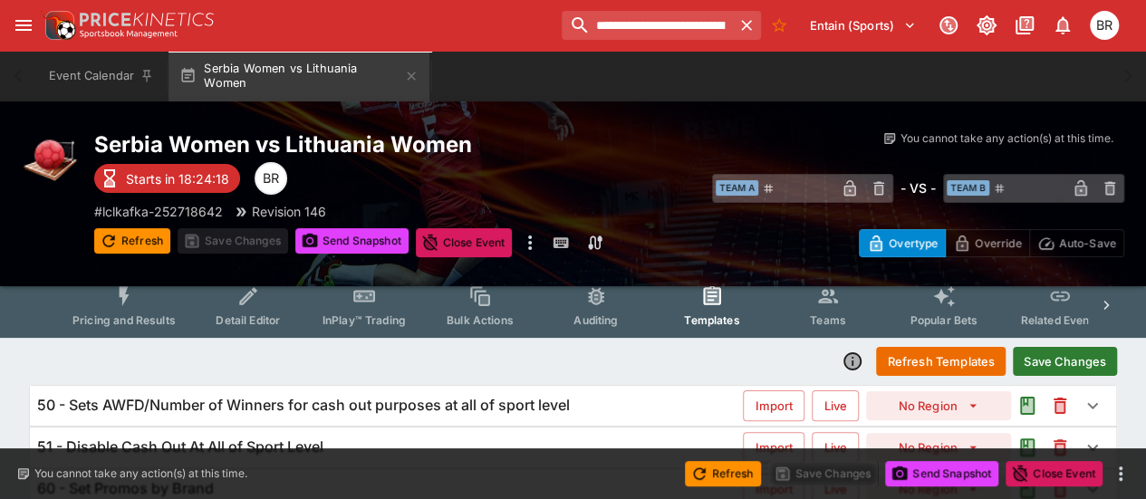
scroll to position [0, 0]
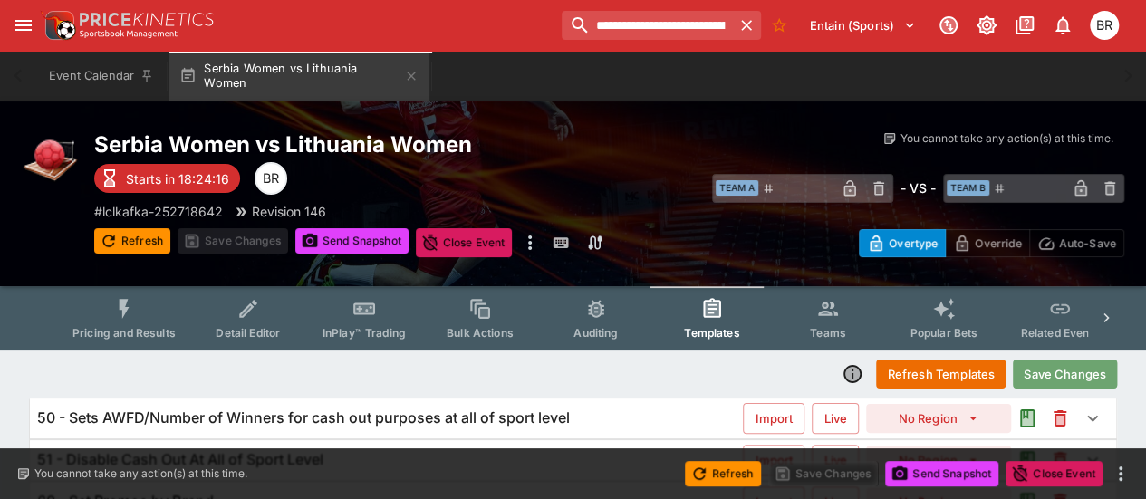
click at [1073, 381] on button "Save Changes" at bounding box center [1065, 374] width 104 height 29
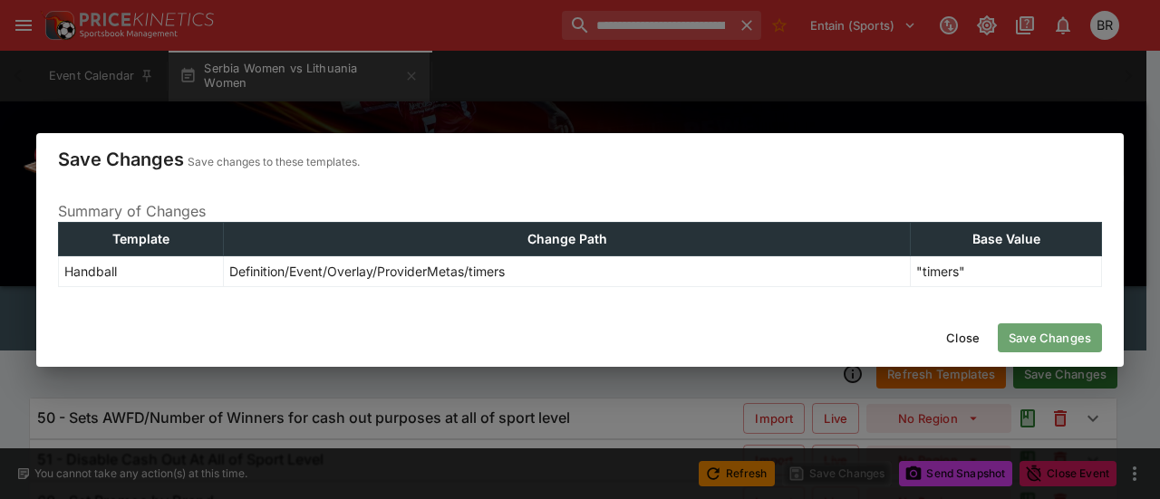
click at [1053, 339] on button "Save Changes" at bounding box center [1049, 337] width 104 height 29
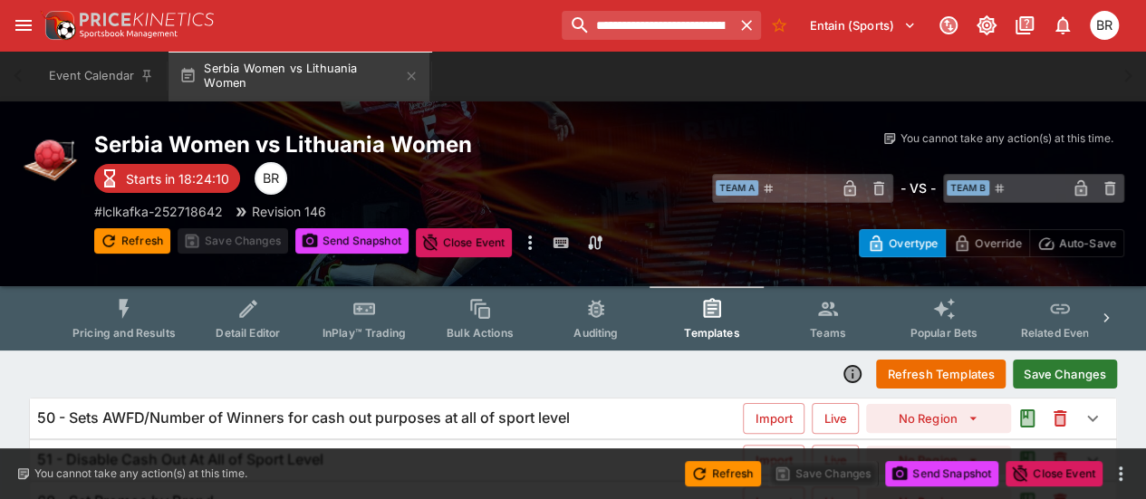
type input "**********"
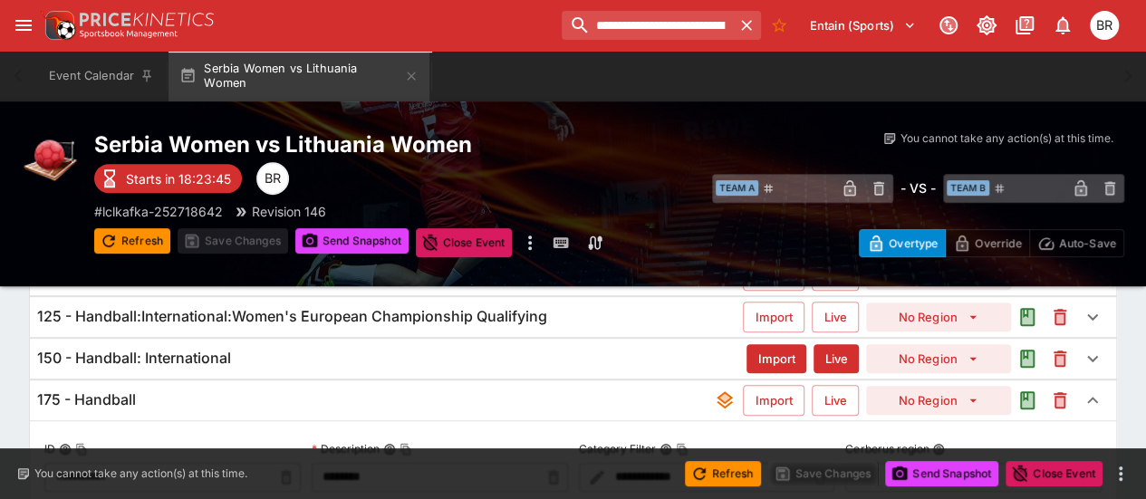
scroll to position [269, 0]
click at [168, 395] on div "175 - Handball" at bounding box center [375, 399] width 677 height 19
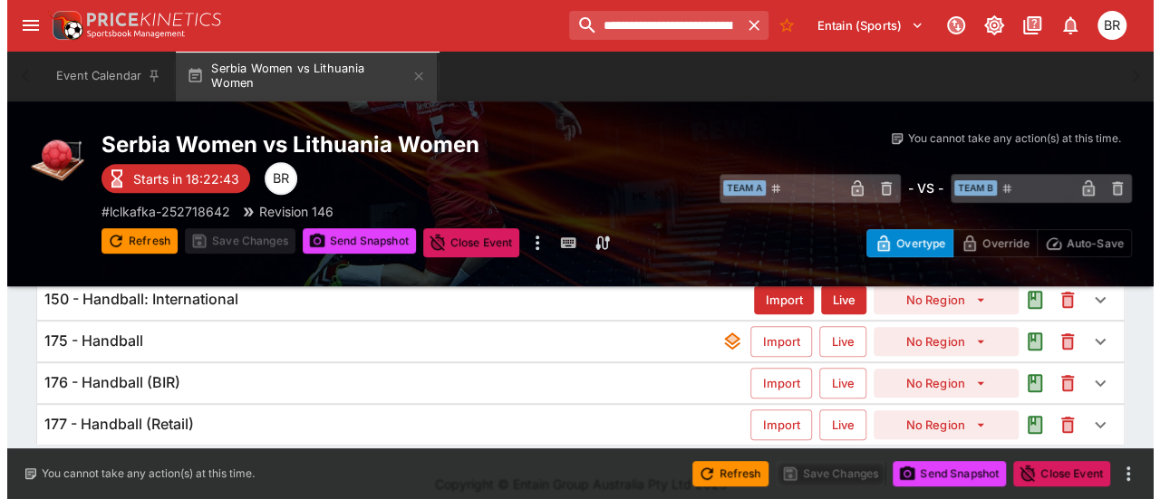
scroll to position [328, 0]
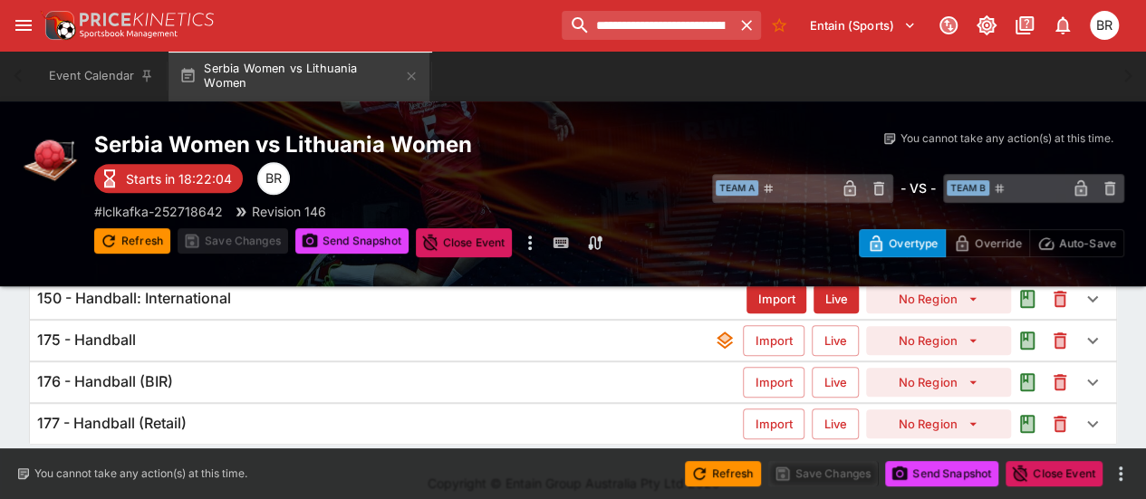
click at [27, 18] on icon "open drawer" at bounding box center [24, 25] width 22 height 22
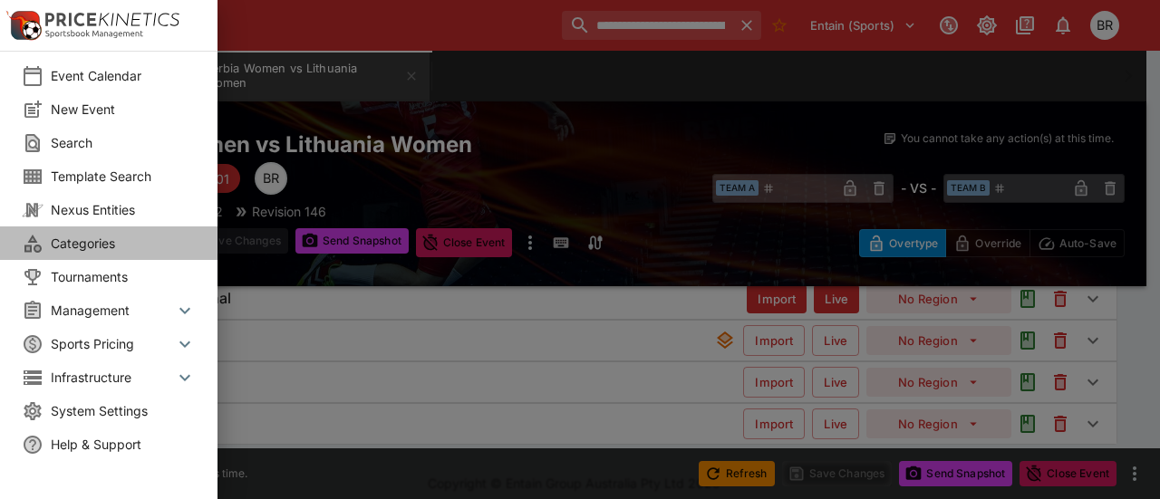
click at [105, 233] on div "Categories" at bounding box center [108, 243] width 217 height 34
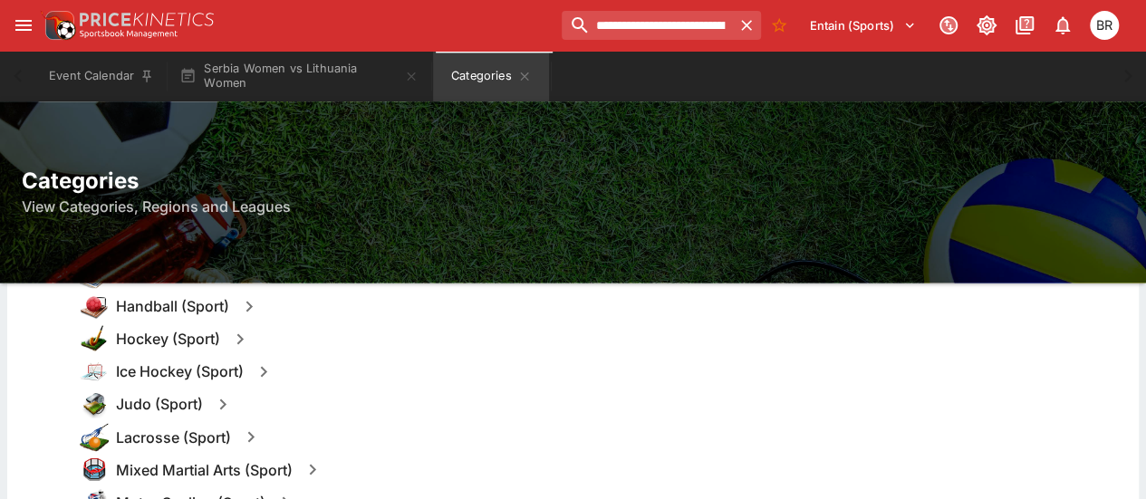
scroll to position [1287, 0]
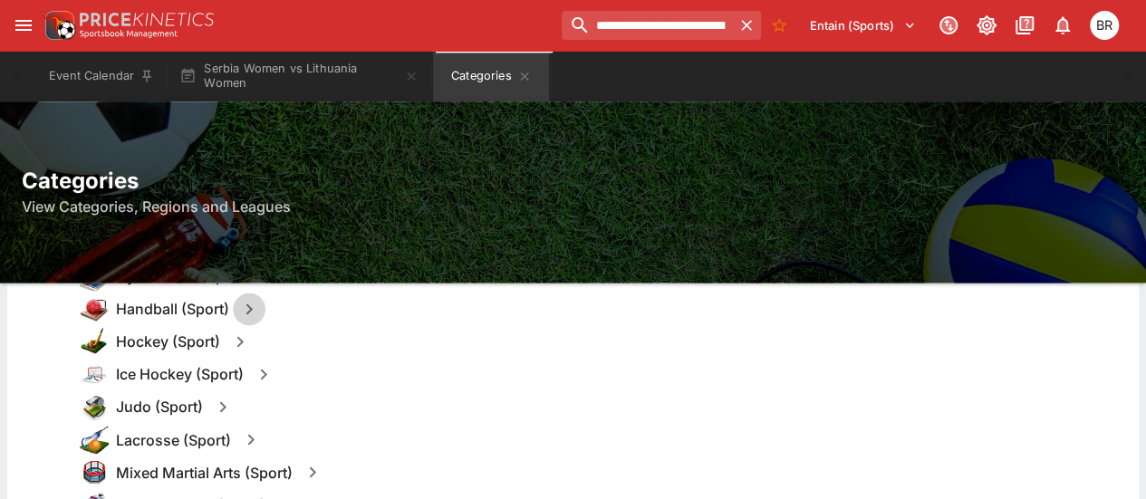
click at [254, 307] on icon "button" at bounding box center [249, 309] width 22 height 22
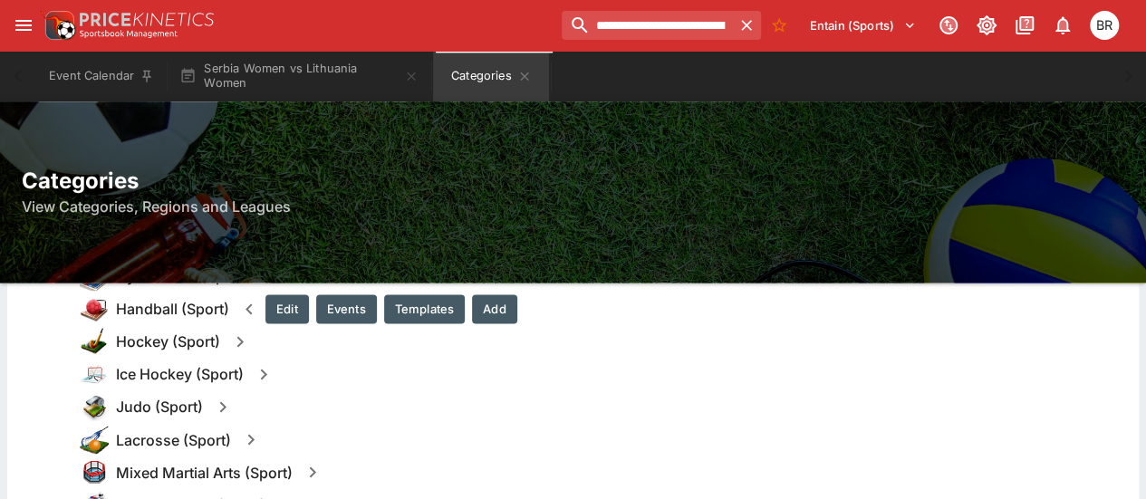
click at [429, 305] on button "Templates" at bounding box center [424, 308] width 81 height 29
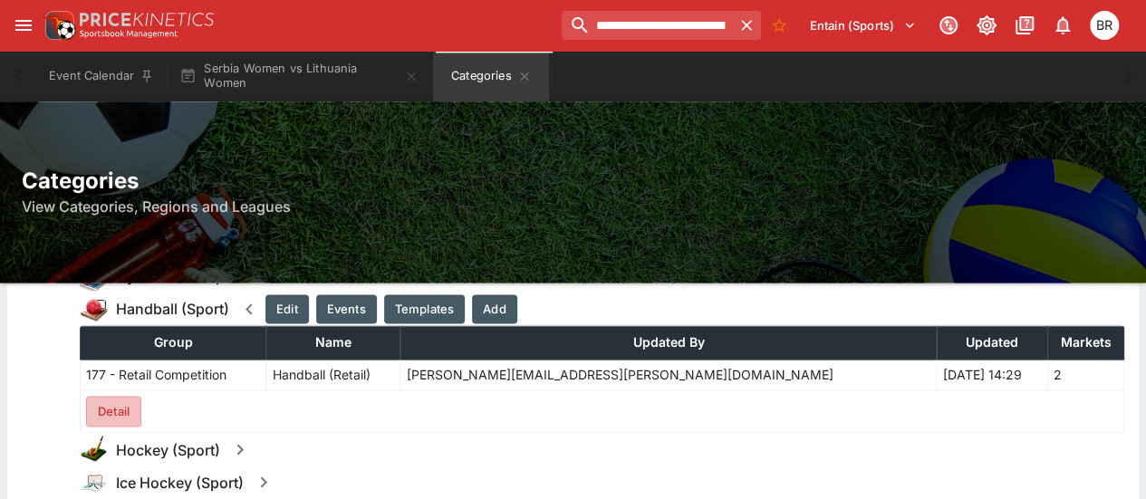
click at [120, 408] on button "Detail" at bounding box center [113, 411] width 55 height 31
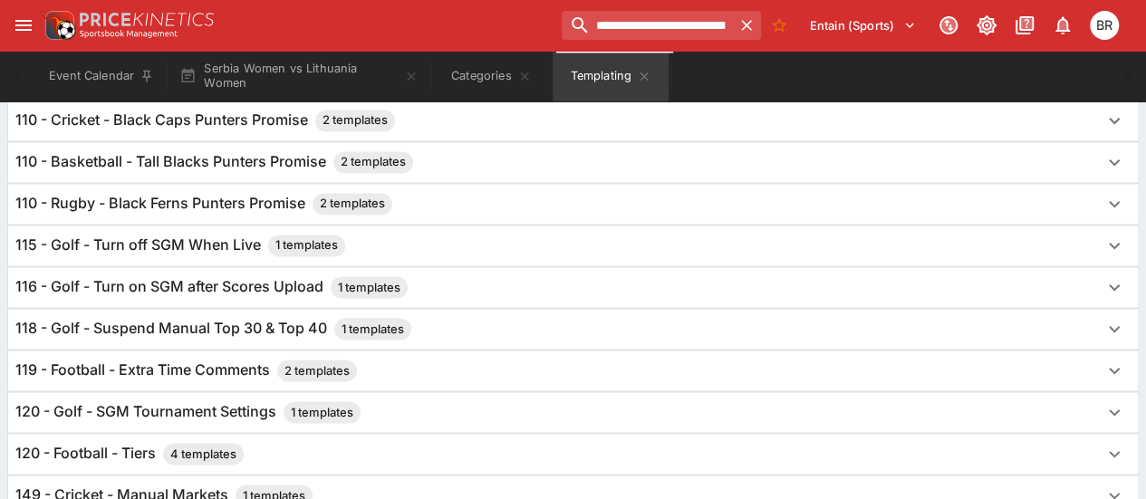
scroll to position [1786, 0]
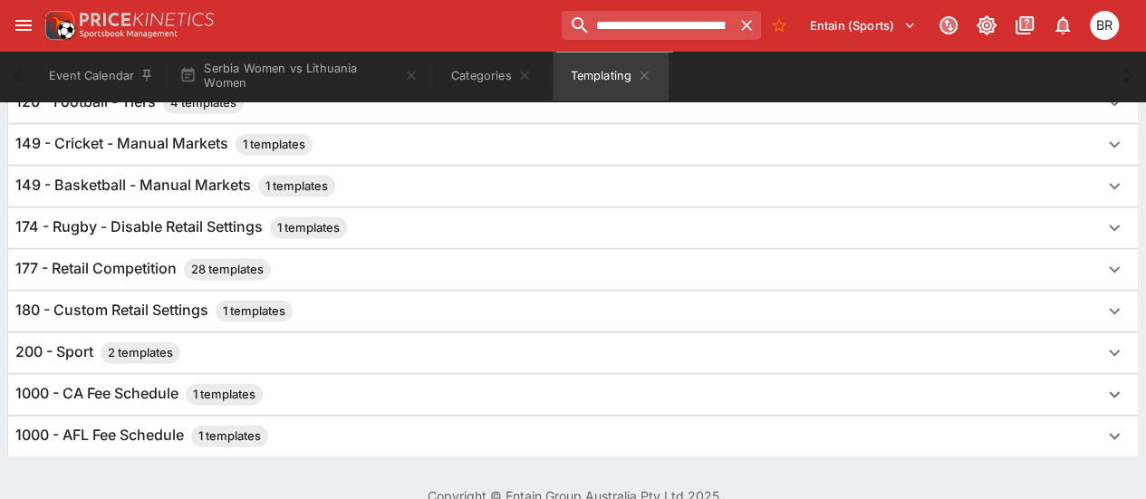
click at [600, 301] on div "180 - Custom Retail Settings 1 templates" at bounding box center [556, 312] width 1083 height 22
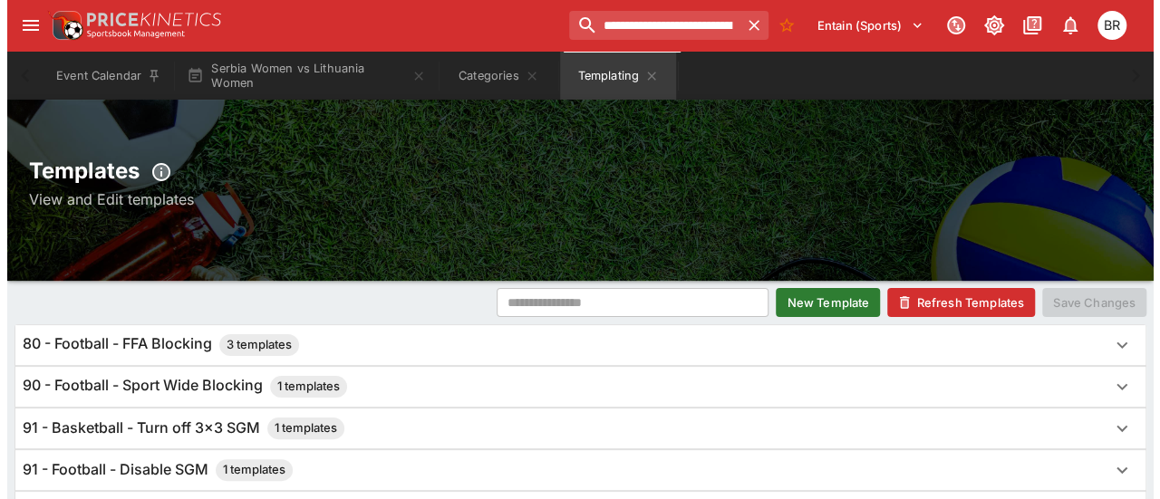
scroll to position [0, 0]
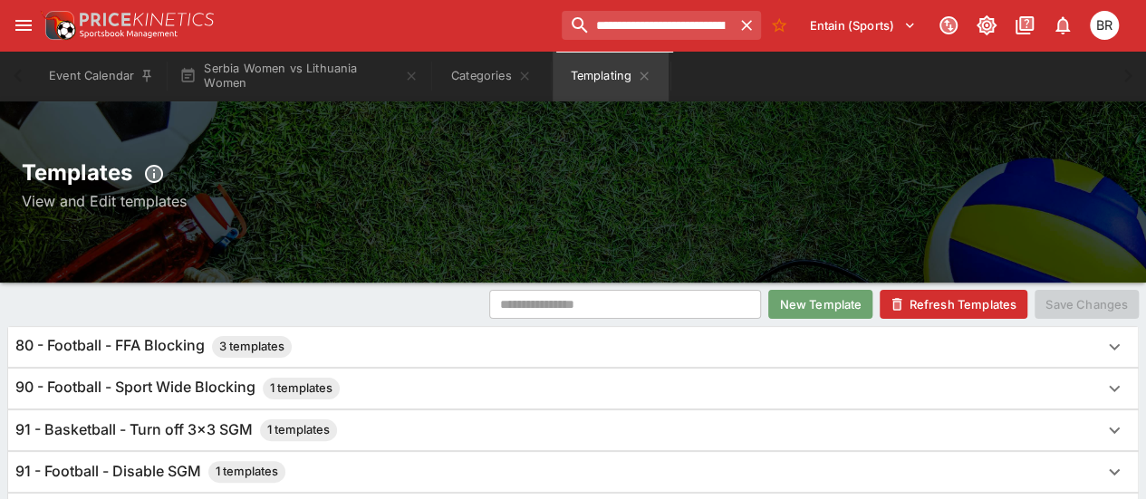
click at [792, 313] on button "New Template" at bounding box center [820, 304] width 104 height 29
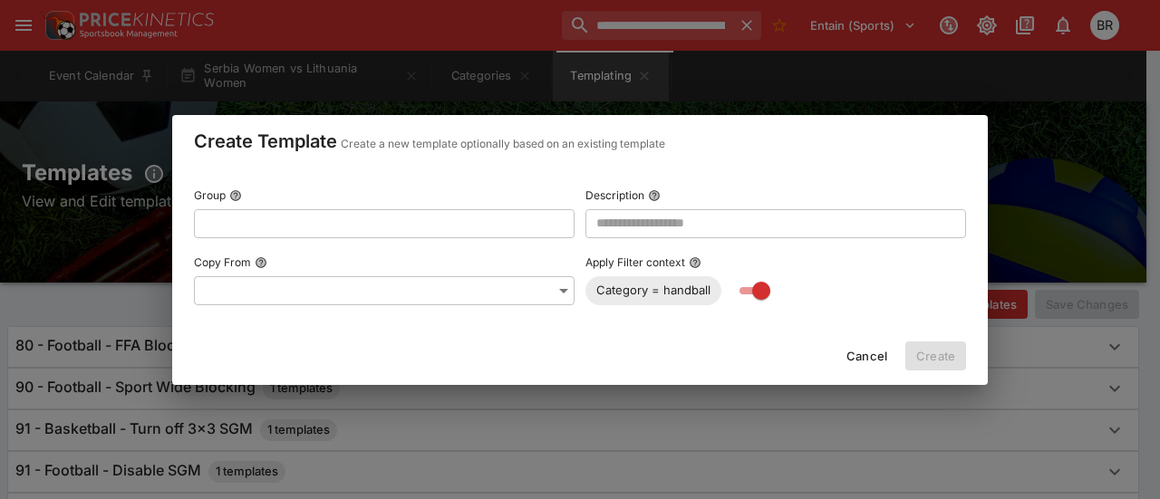
click at [446, 235] on input "text" at bounding box center [370, 222] width 352 height 29
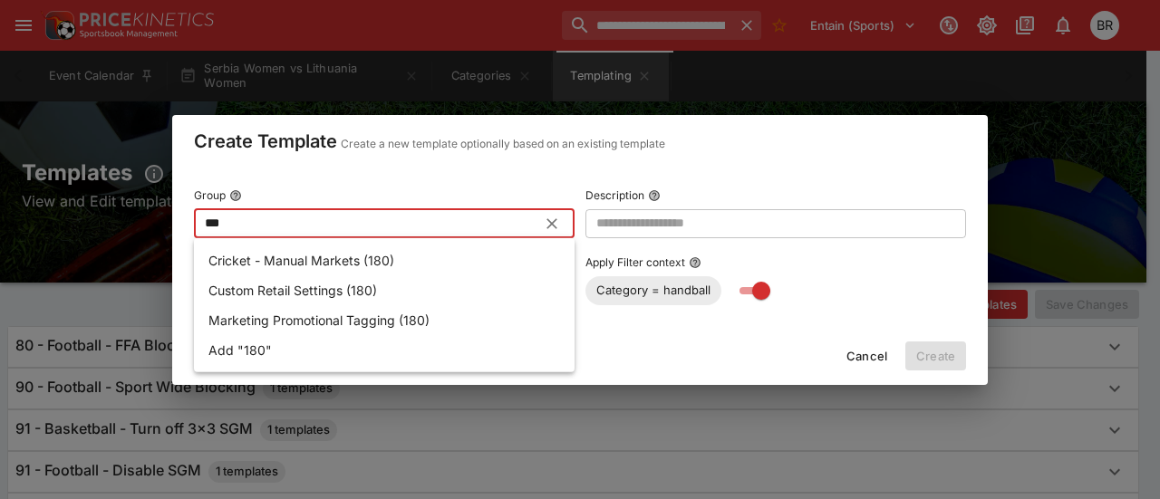
click at [408, 287] on li "Custom Retail Settings (180)" at bounding box center [384, 290] width 381 height 30
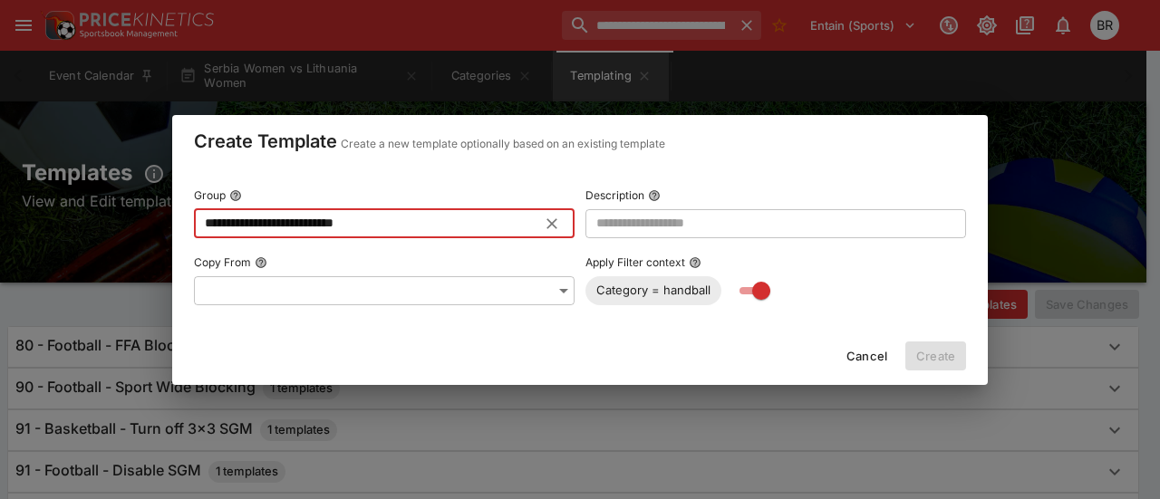
type input "**********"
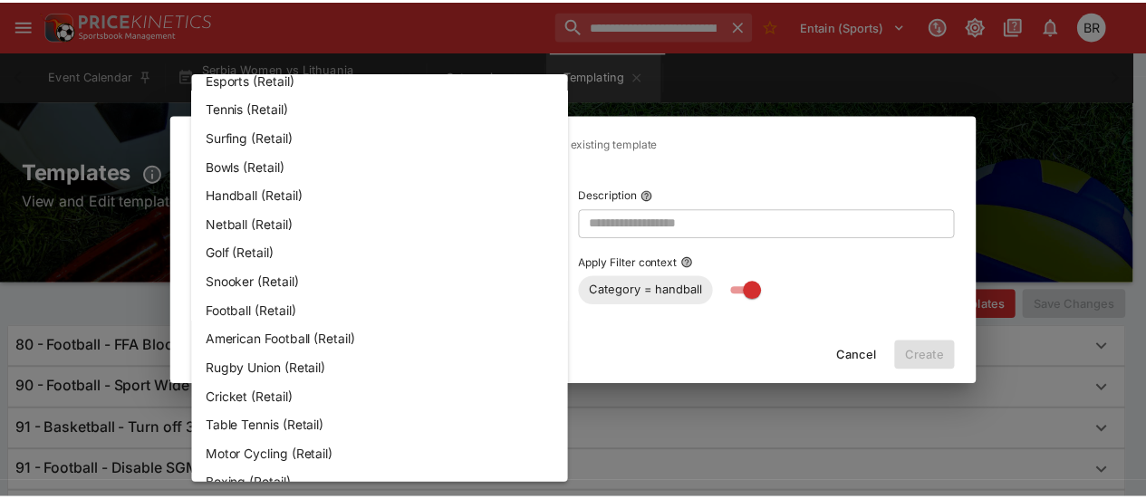
scroll to position [7928, 0]
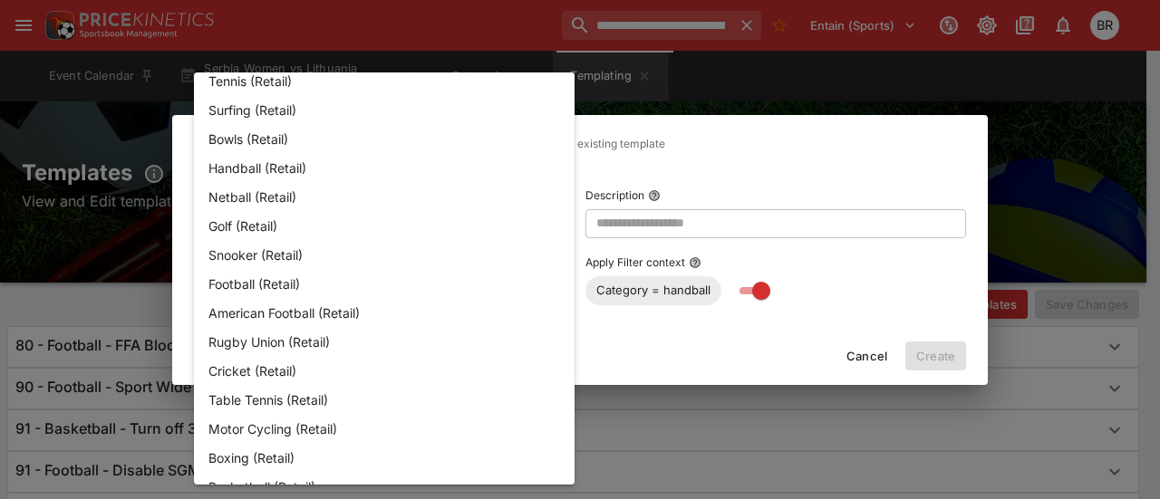
click at [364, 157] on li "Handball (Retail)" at bounding box center [384, 167] width 381 height 29
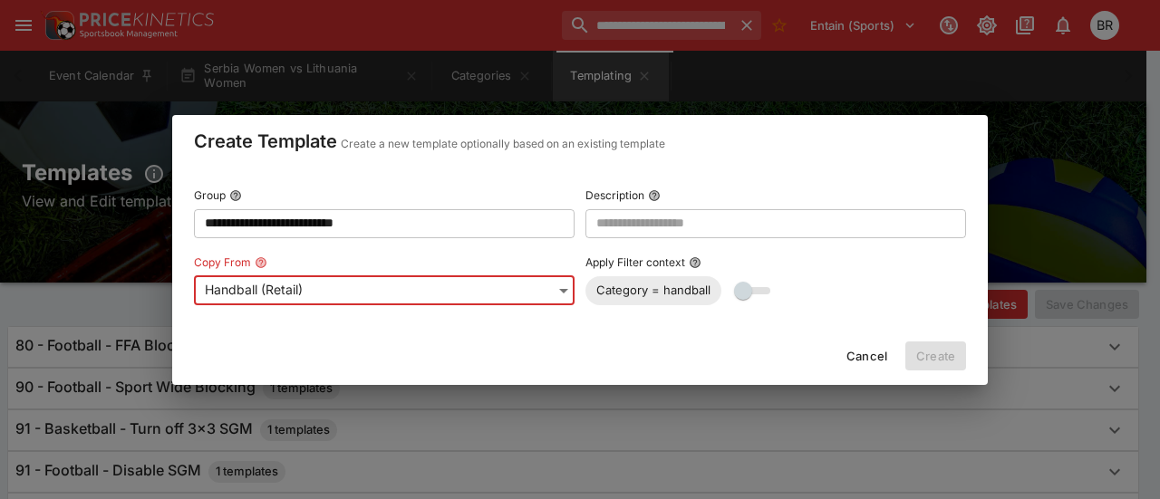
type input "**********"
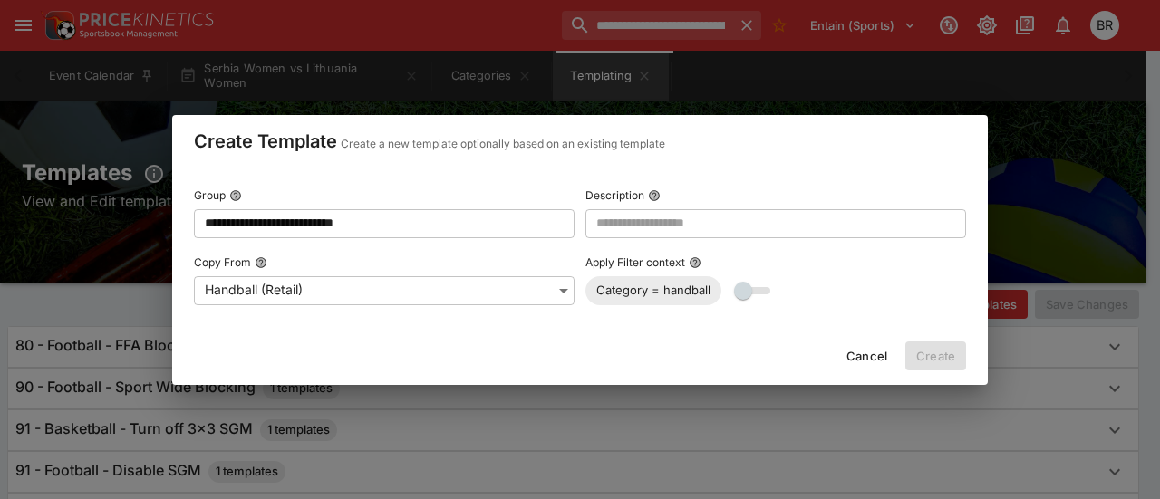
click at [641, 238] on div "**********" at bounding box center [580, 243] width 772 height 123
click at [642, 236] on input "text" at bounding box center [775, 222] width 381 height 29
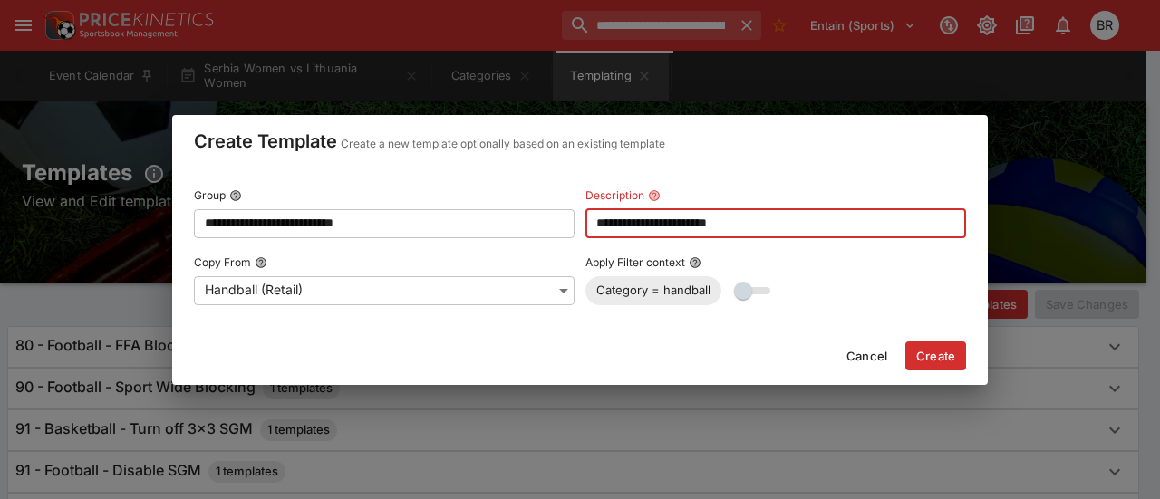
type input "**********"
click at [922, 360] on button "Create" at bounding box center [935, 356] width 61 height 29
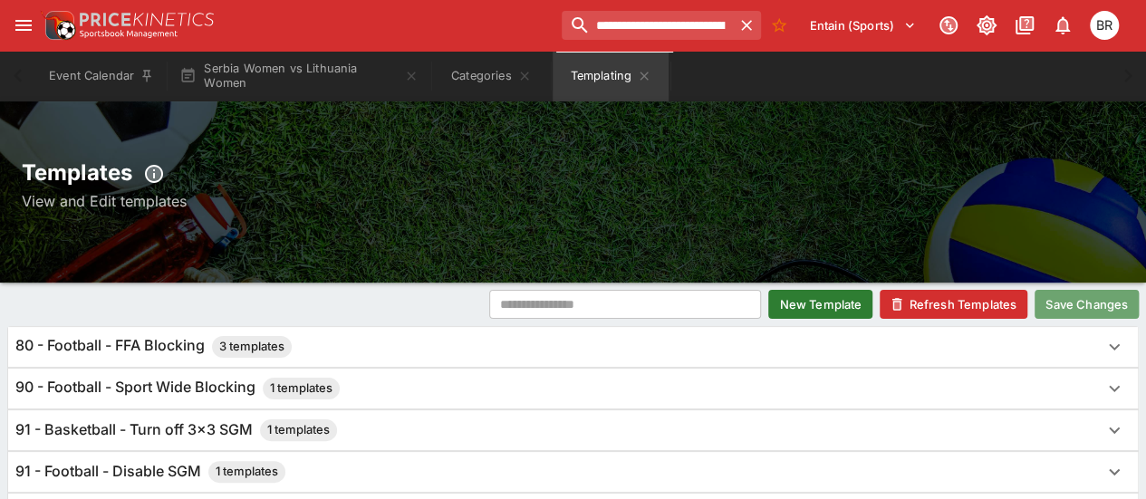
click at [1102, 295] on button "Save Changes" at bounding box center [1087, 304] width 104 height 29
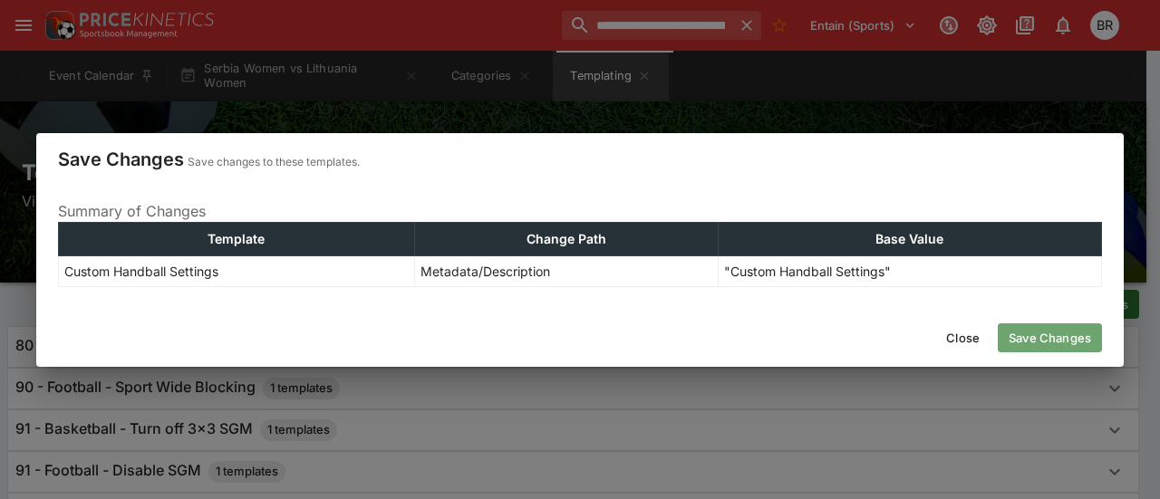
click at [1056, 327] on button "Save Changes" at bounding box center [1049, 337] width 104 height 29
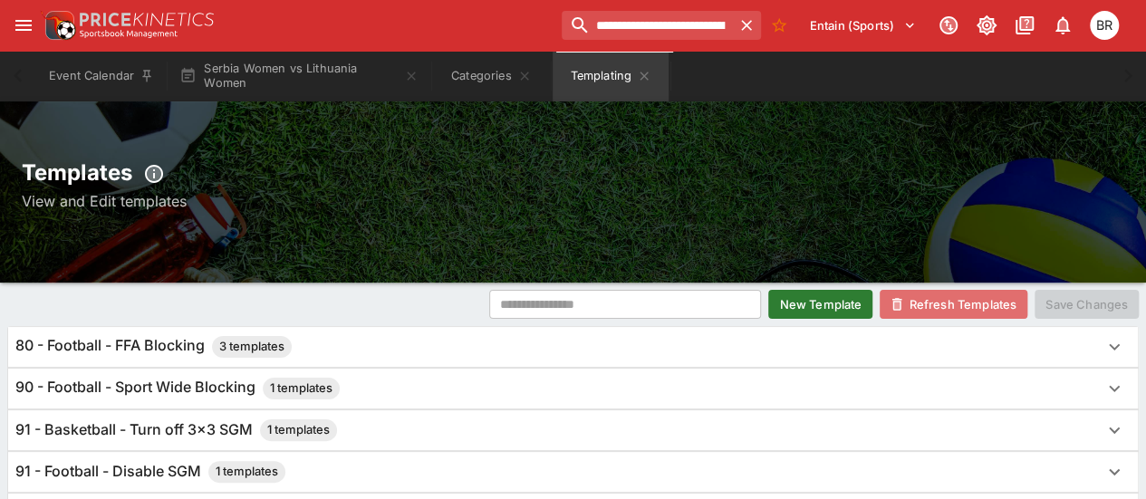
drag, startPoint x: 949, startPoint y: 311, endPoint x: 995, endPoint y: 296, distance: 48.4
click at [995, 296] on button "Refresh Templates" at bounding box center [954, 304] width 148 height 29
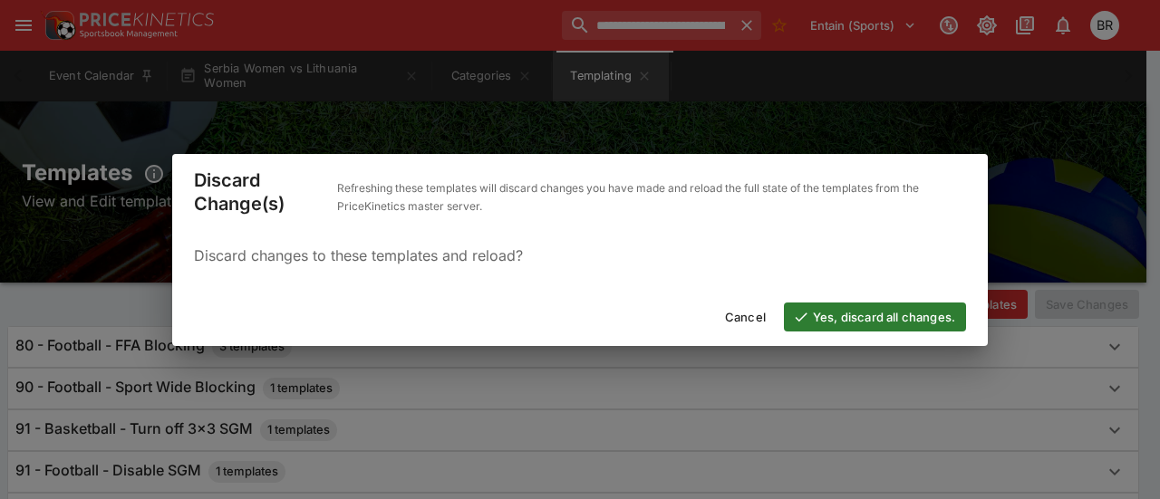
click at [938, 319] on button "Yes, discard all changes." at bounding box center [875, 317] width 182 height 29
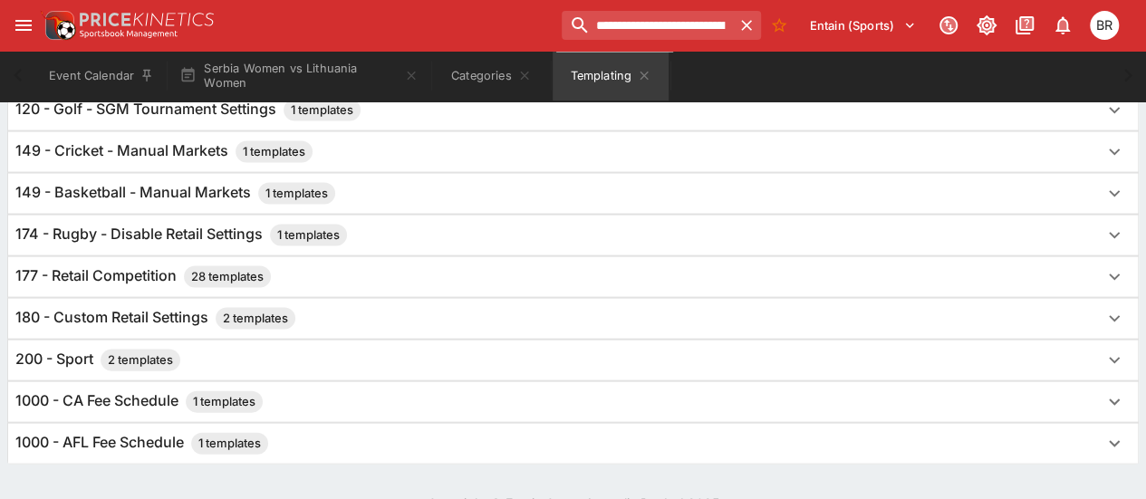
scroll to position [1781, 0]
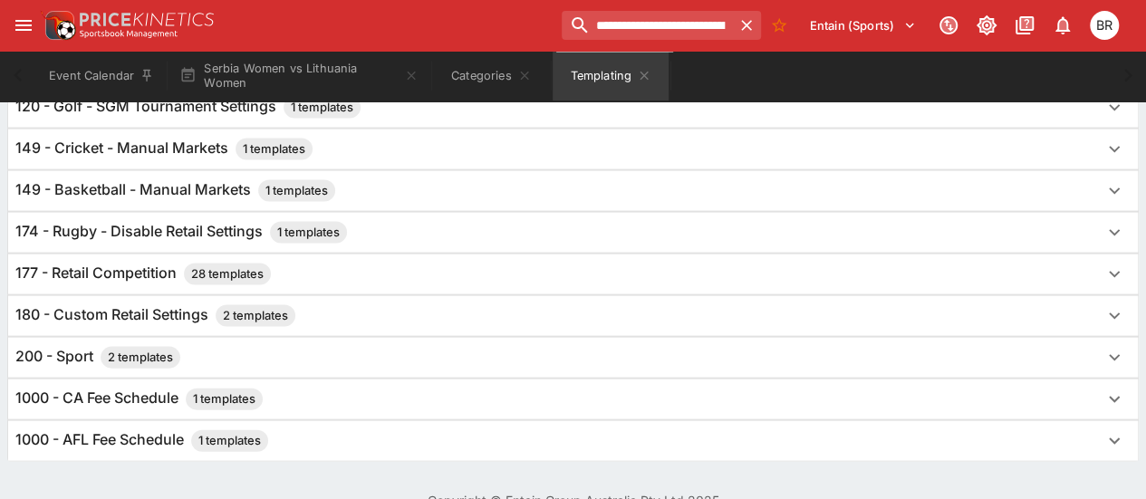
click at [371, 305] on div "180 - Custom Retail Settings 2 templates" at bounding box center [556, 316] width 1083 height 22
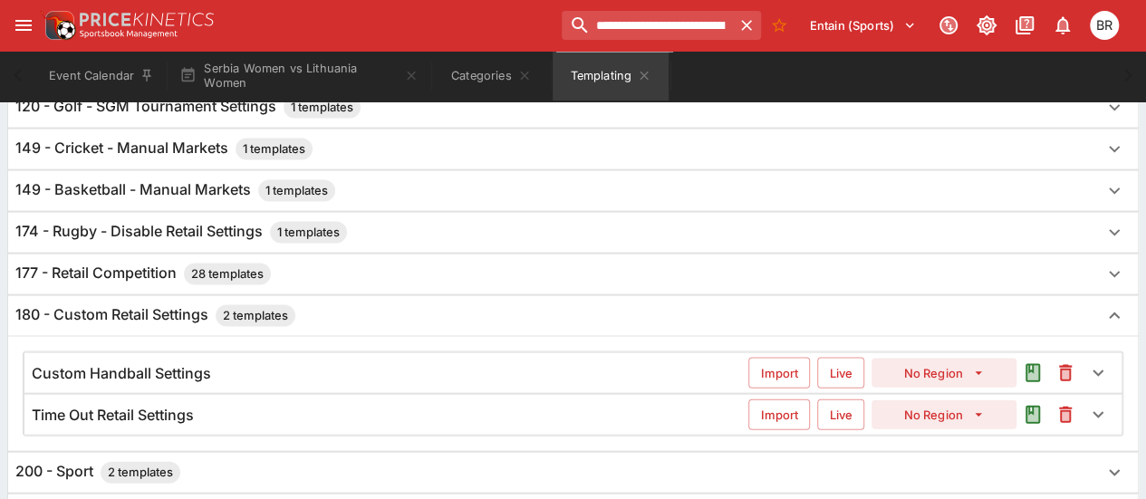
click at [337, 364] on div "Custom Handball Settings" at bounding box center [390, 373] width 717 height 19
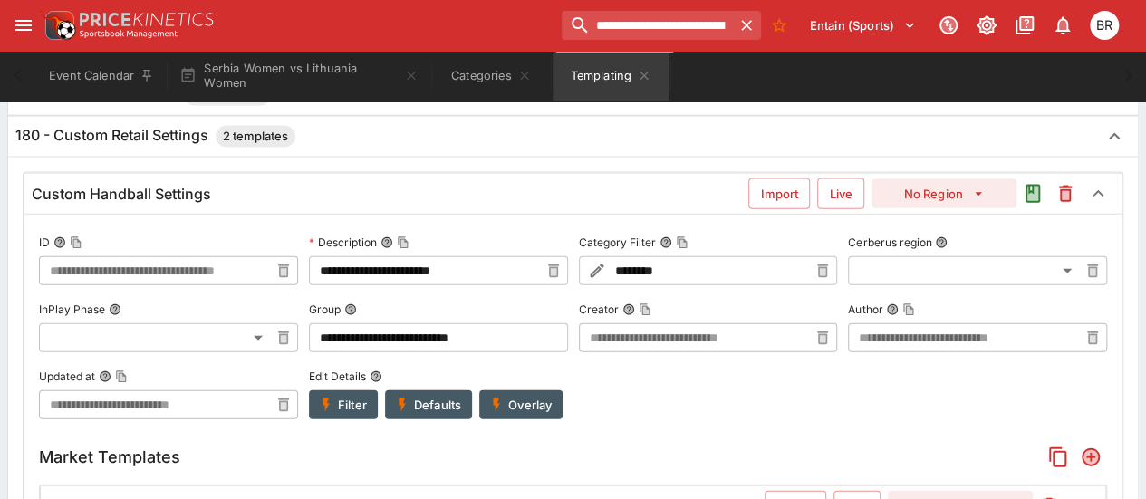
scroll to position [1960, 0]
click at [321, 179] on div "Custom Handball Settings Import Live No Region" at bounding box center [572, 195] width 1097 height 40
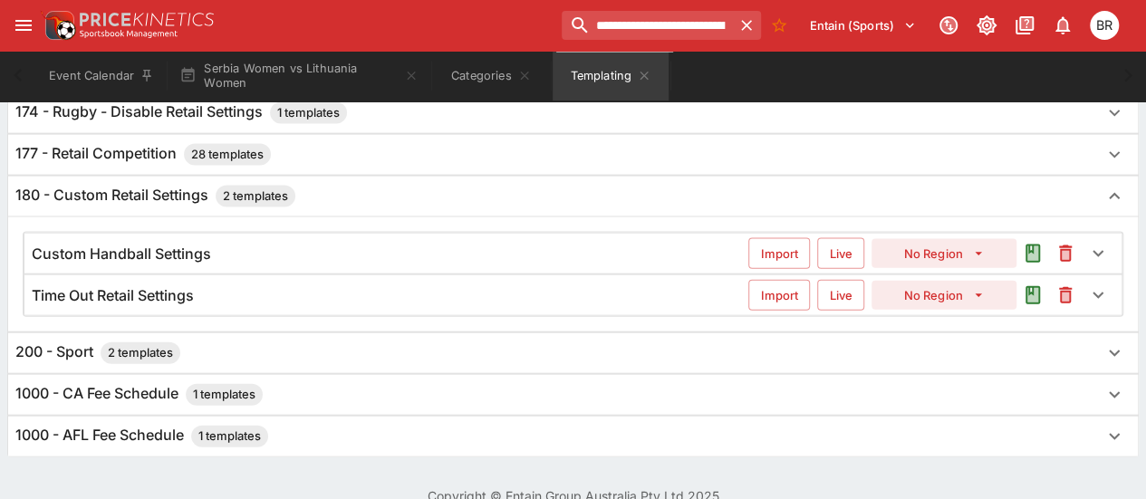
scroll to position [1899, 0]
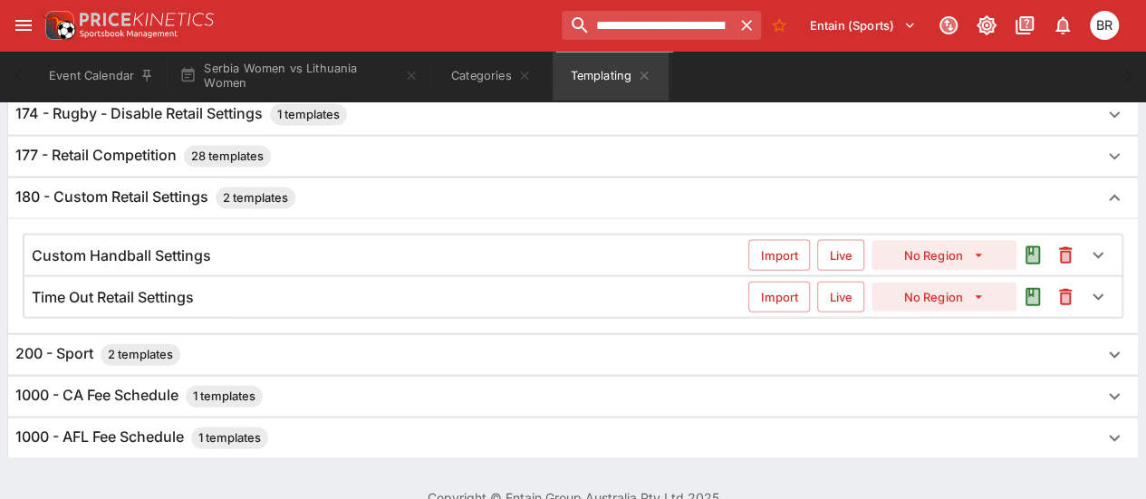
click at [190, 246] on h6 "Custom Handball Settings" at bounding box center [121, 255] width 179 height 19
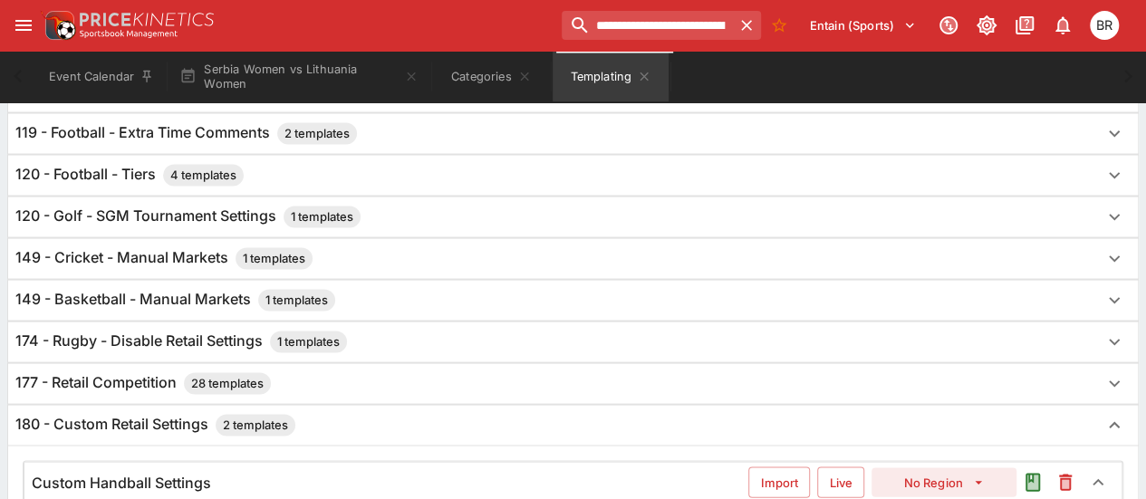
scroll to position [1672, 0]
click at [308, 373] on div "177 - Retail Competition 28 templates" at bounding box center [556, 384] width 1083 height 22
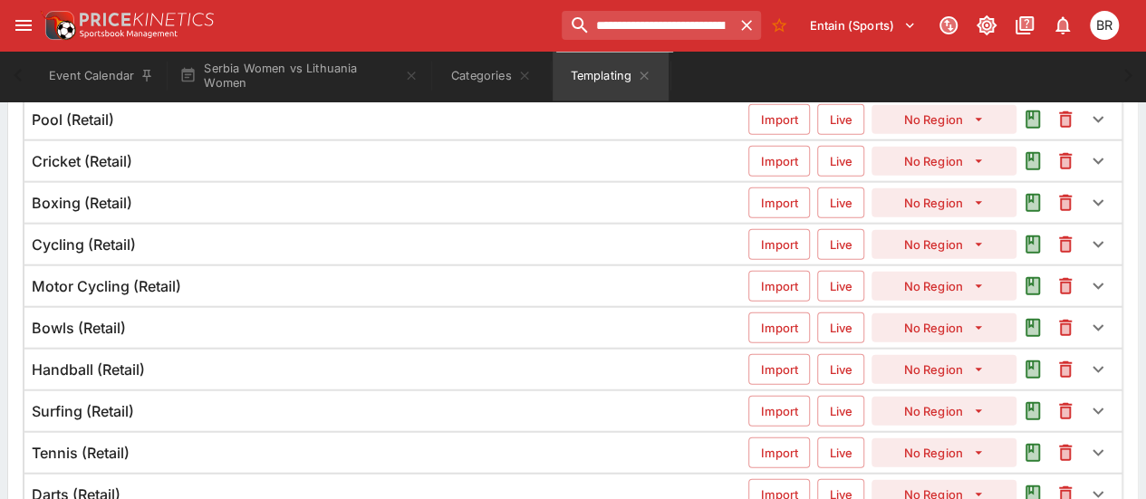
scroll to position [2077, 0]
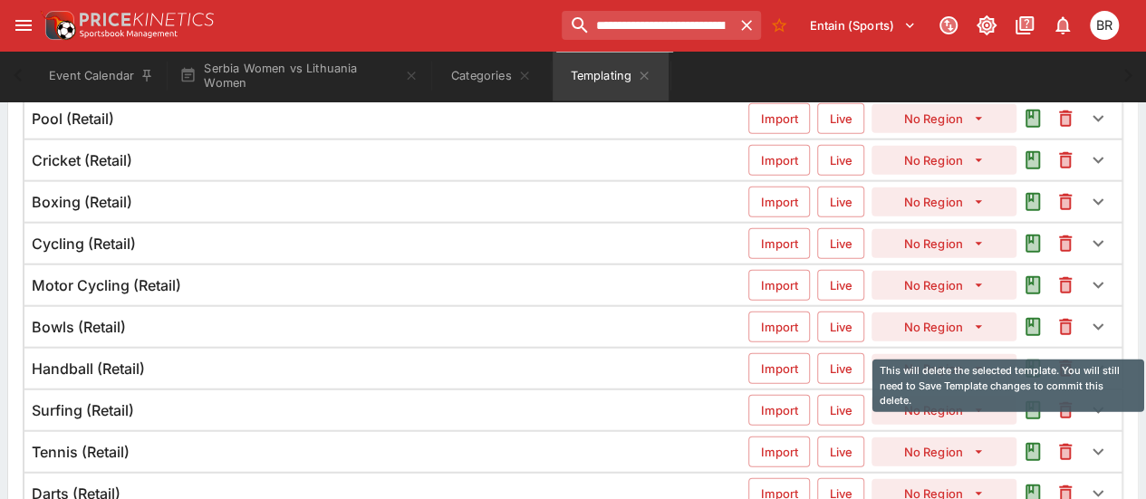
click at [1075, 358] on icon "This will delete the selected template. You will still need to Save Template ch…" at bounding box center [1066, 369] width 22 height 22
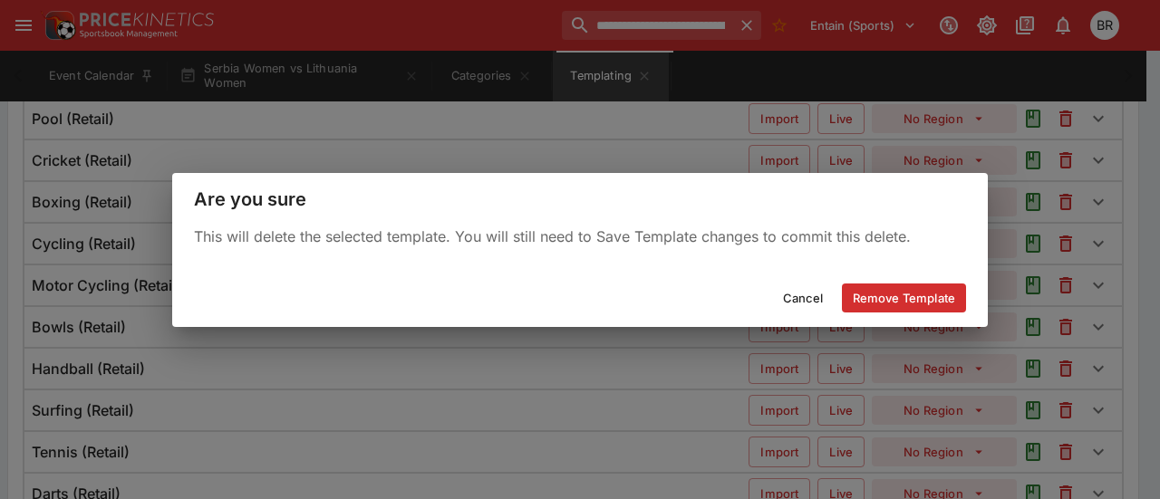
click at [856, 285] on button "Remove Template" at bounding box center [904, 298] width 124 height 29
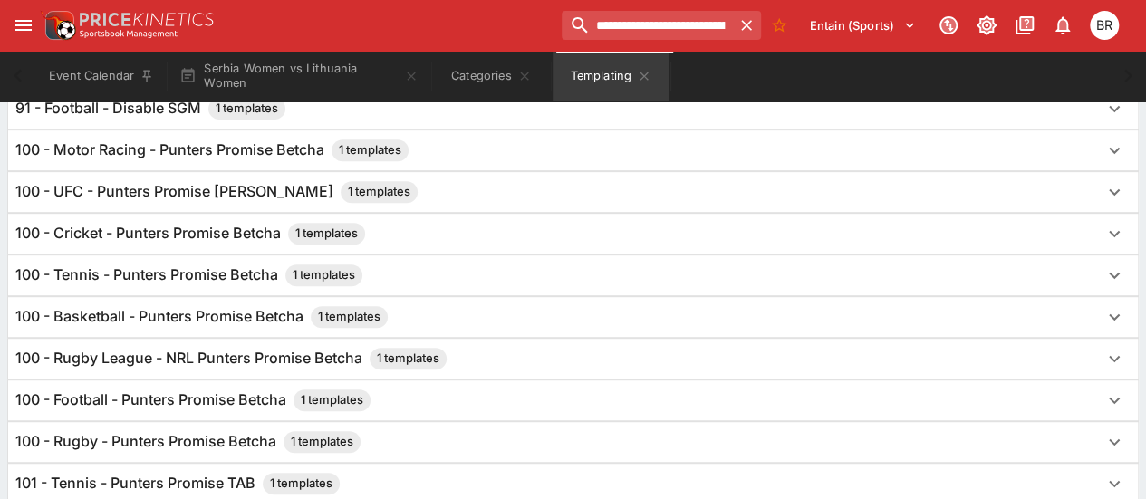
scroll to position [0, 0]
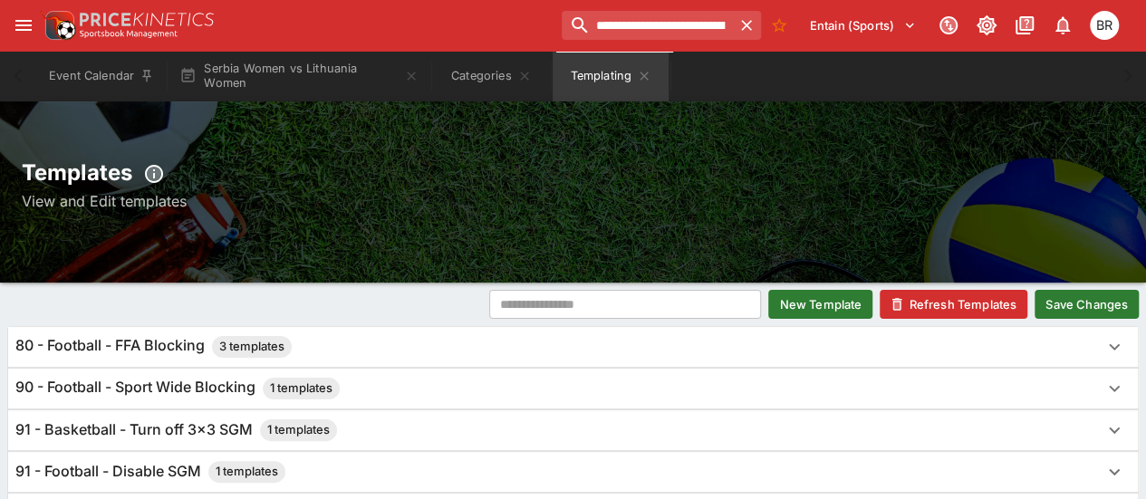
click at [1065, 296] on button "Save Changes" at bounding box center [1087, 304] width 104 height 29
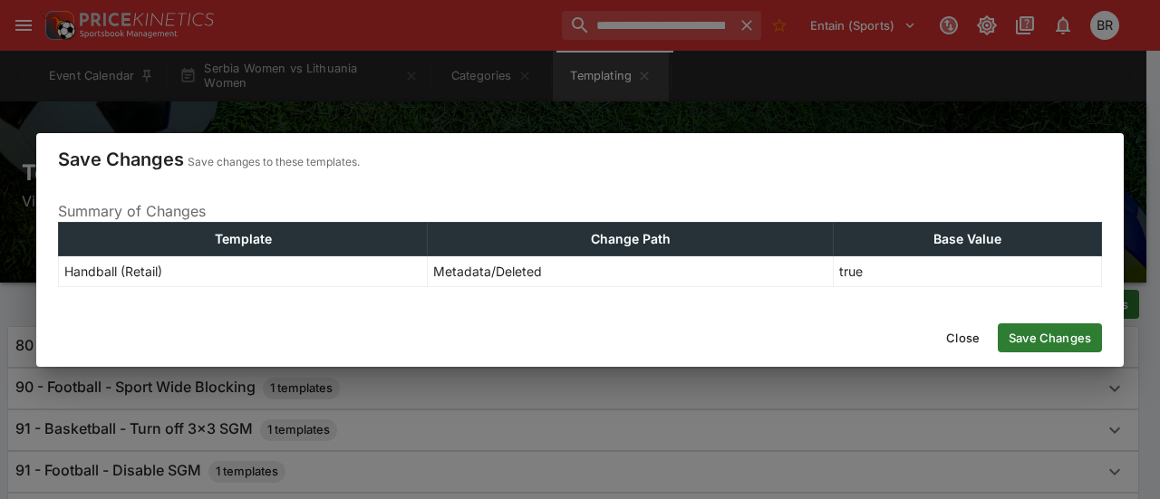
click at [1021, 338] on button "Save Changes" at bounding box center [1049, 337] width 104 height 29
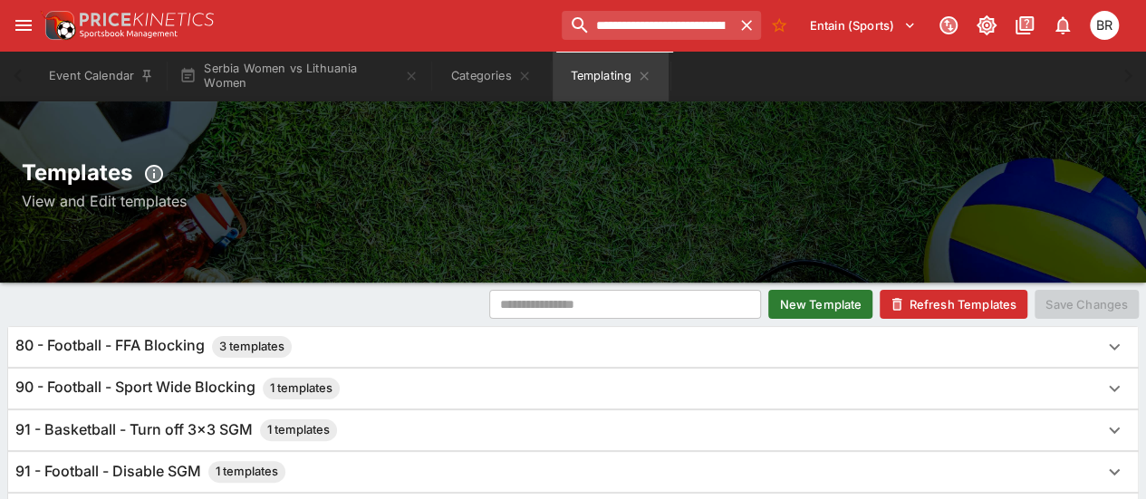
click at [888, 295] on button "Refresh Templates" at bounding box center [954, 304] width 148 height 29
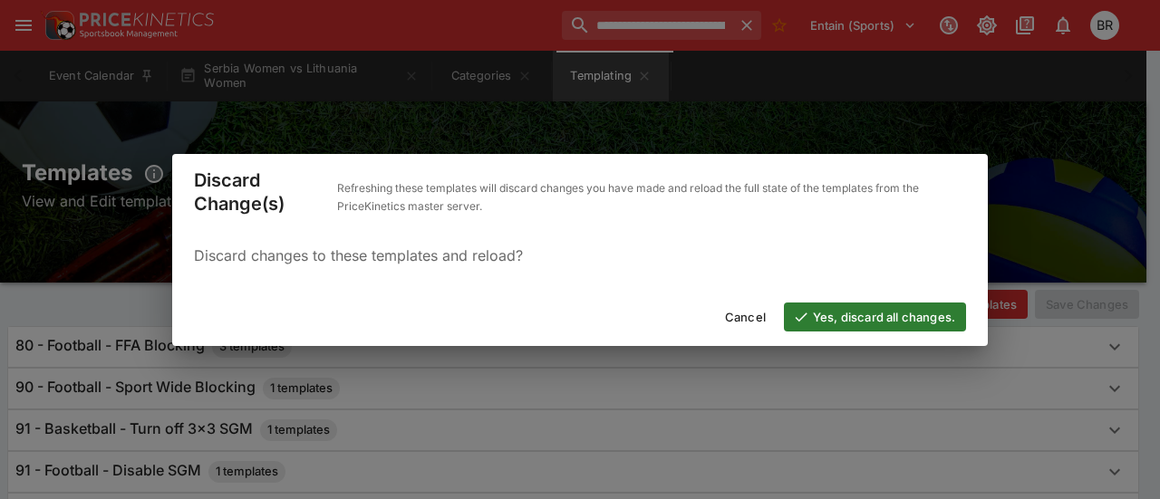
click at [845, 313] on button "Yes, discard all changes." at bounding box center [875, 317] width 182 height 29
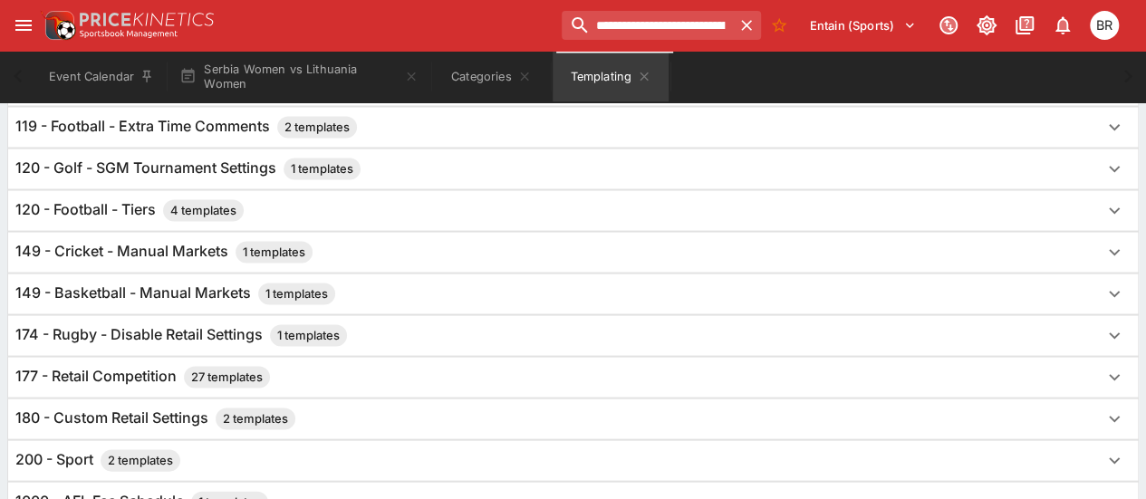
scroll to position [1732, 0]
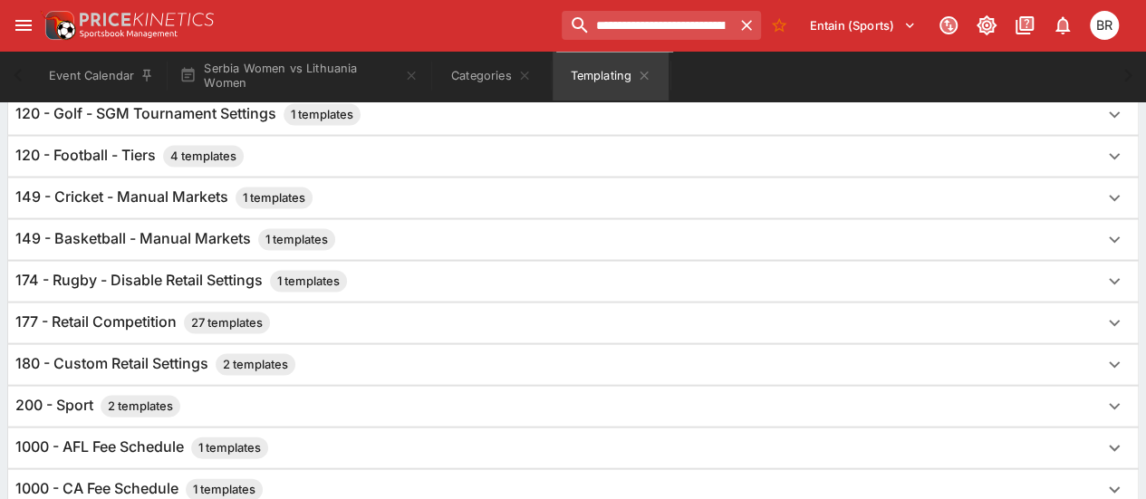
click at [668, 354] on div "180 - Custom Retail Settings 2 templates" at bounding box center [556, 365] width 1083 height 22
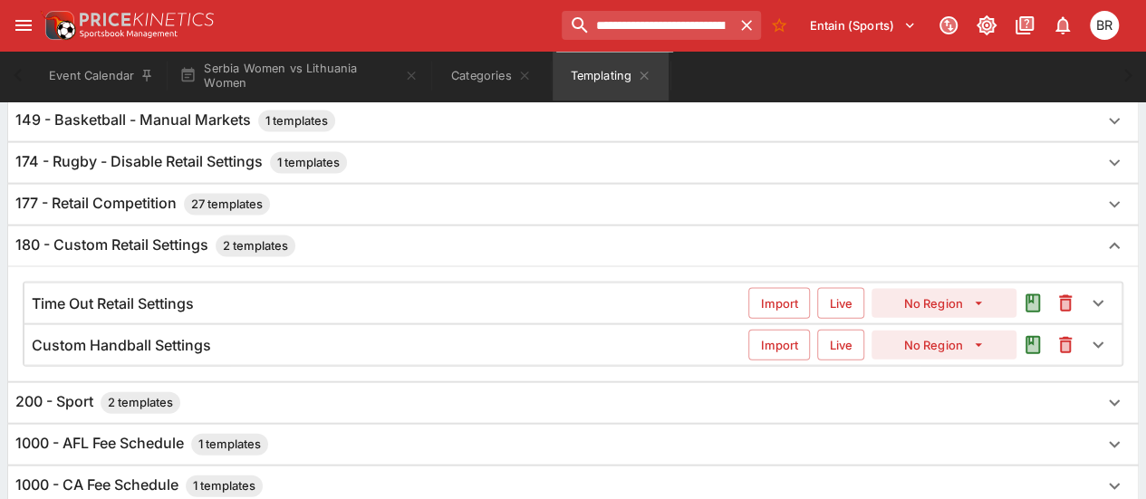
scroll to position [1852, 0]
click at [509, 294] on div "Time Out Retail Settings" at bounding box center [390, 303] width 717 height 19
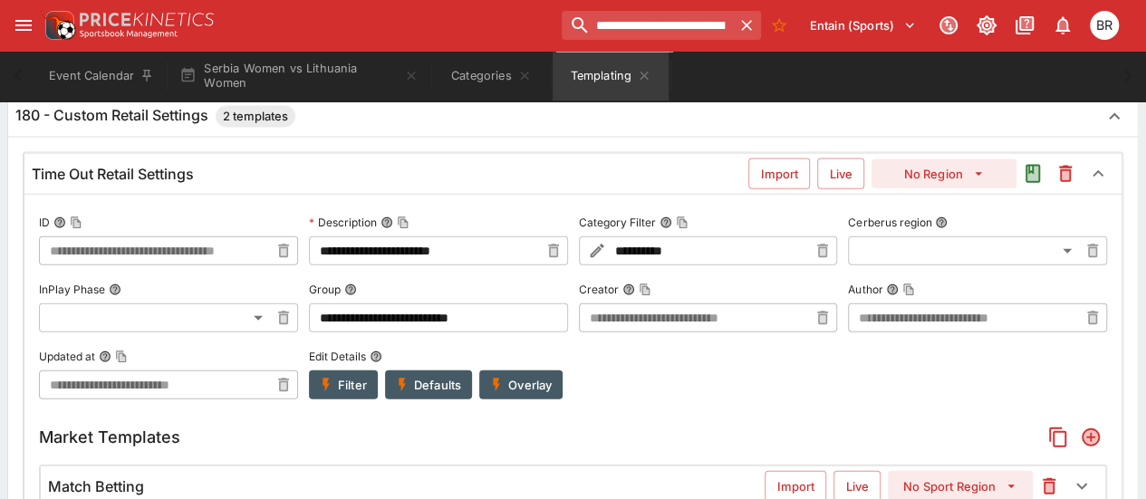
scroll to position [1972, 0]
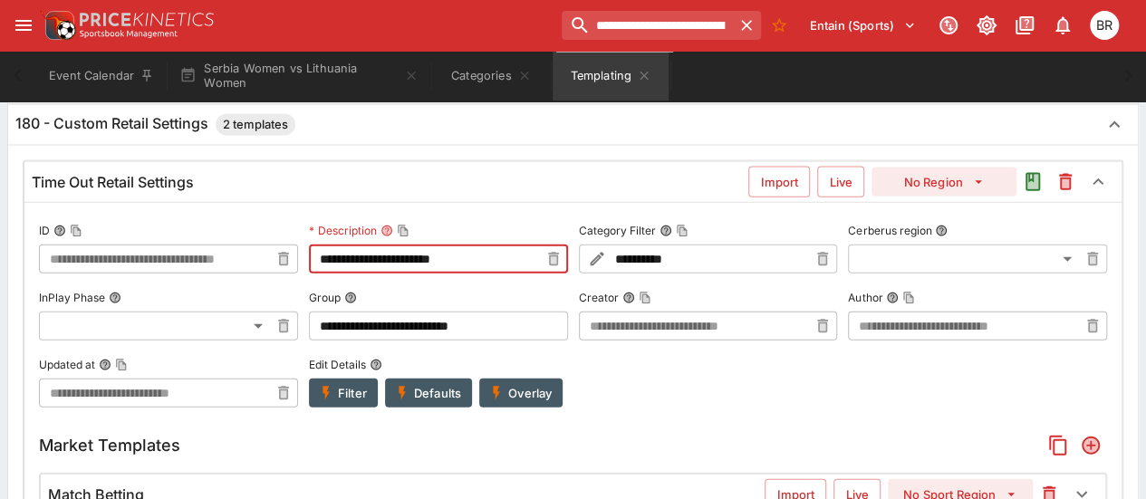
click at [482, 245] on input "**********" at bounding box center [424, 259] width 230 height 29
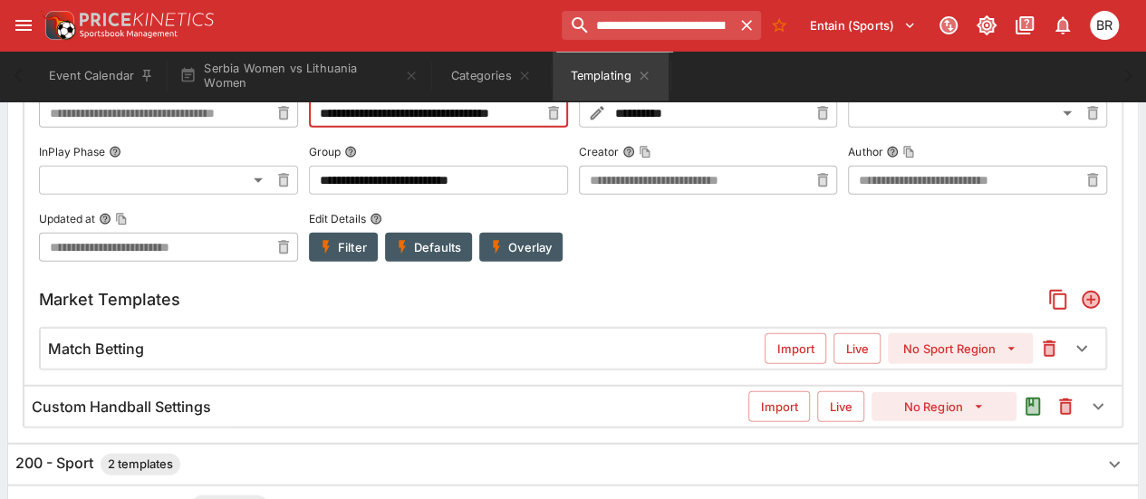
scroll to position [2124, 0]
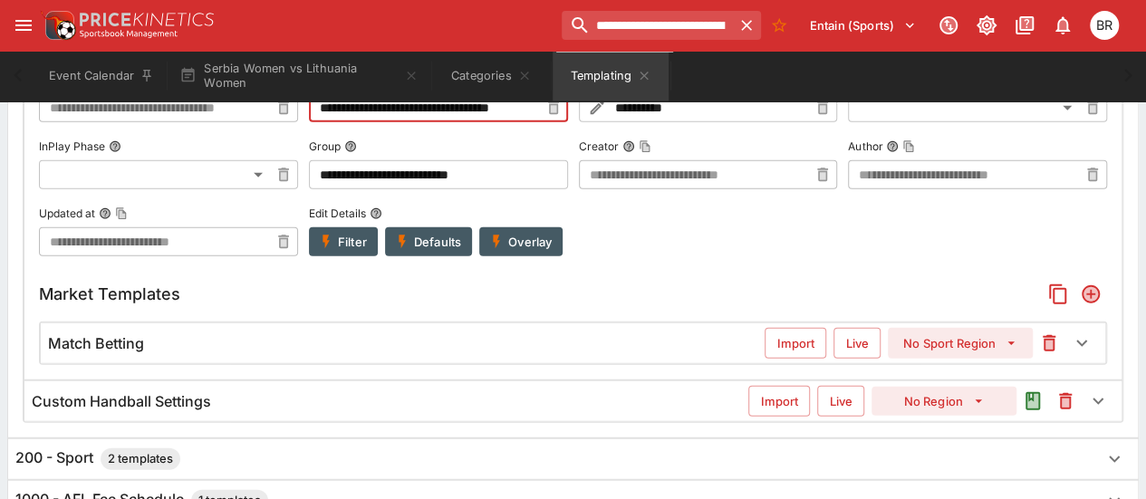
type input "**********"
click at [431, 392] on div "Custom Handball Settings" at bounding box center [390, 401] width 717 height 19
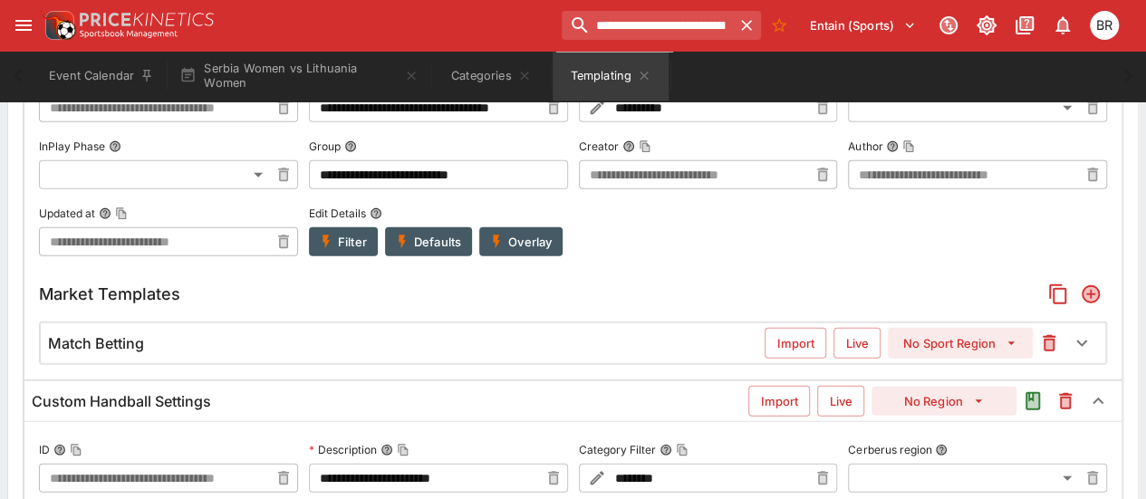
click at [458, 464] on input "**********" at bounding box center [424, 478] width 230 height 29
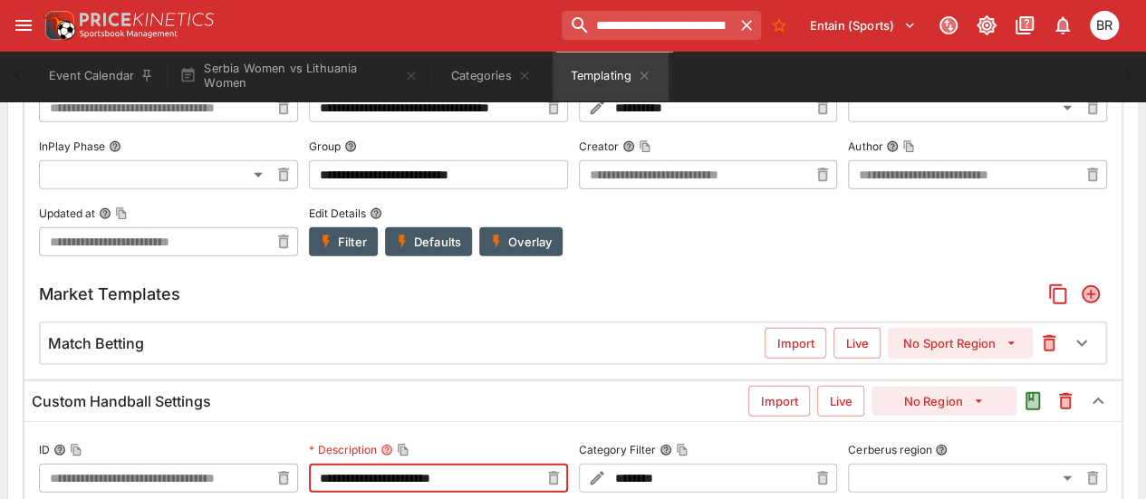
click at [458, 464] on input "**********" at bounding box center [424, 478] width 230 height 29
paste input "**********"
click at [508, 464] on input "**********" at bounding box center [424, 478] width 230 height 29
type input "**********"
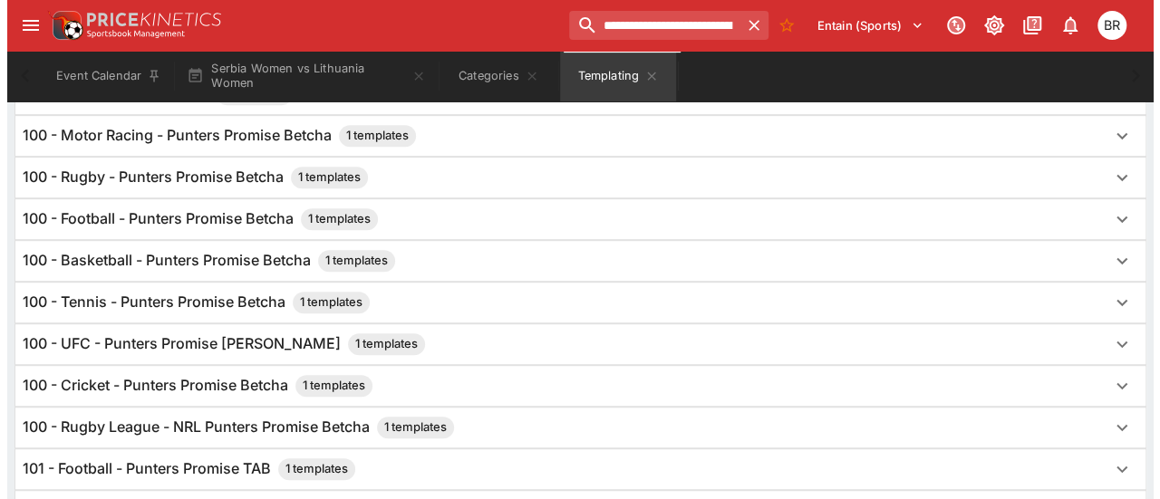
scroll to position [0, 0]
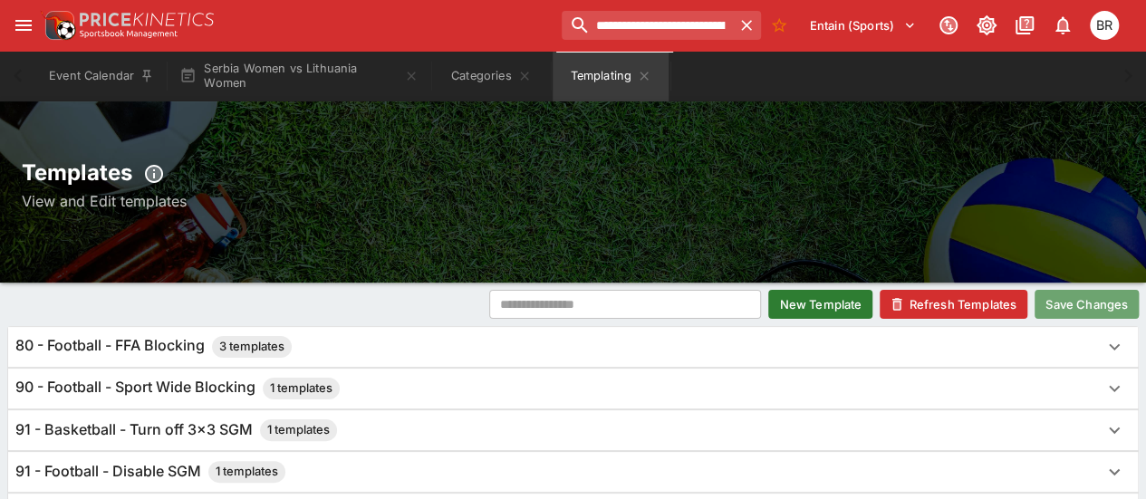
click at [1056, 296] on button "Save Changes" at bounding box center [1087, 304] width 104 height 29
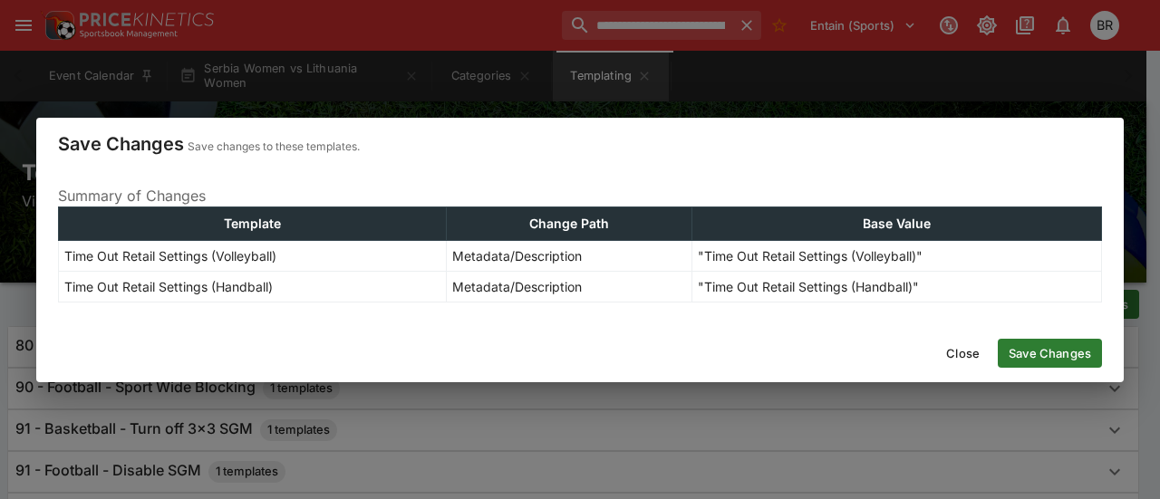
click at [1024, 343] on button "Save Changes" at bounding box center [1049, 353] width 104 height 29
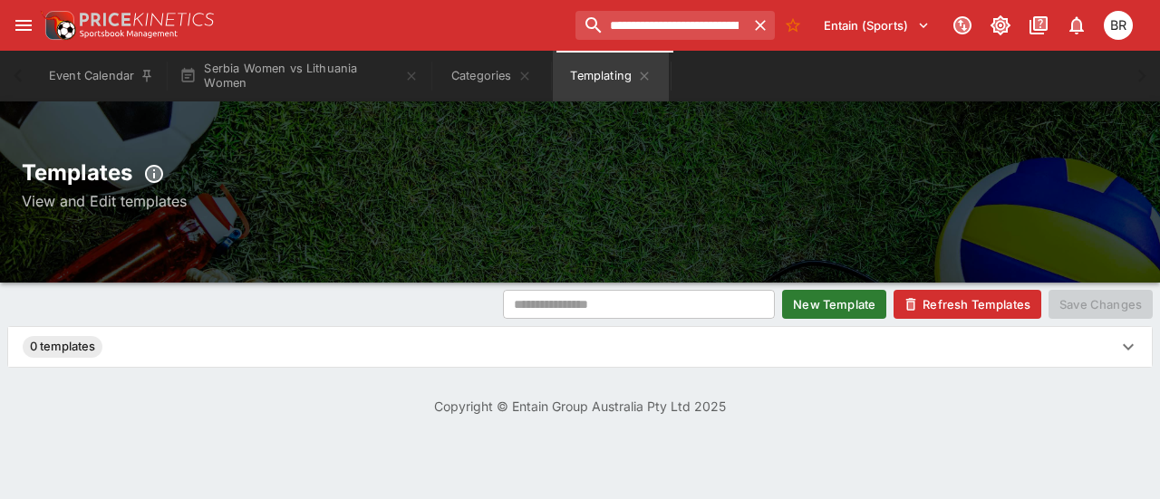
click at [821, 308] on button "New Template" at bounding box center [834, 304] width 104 height 29
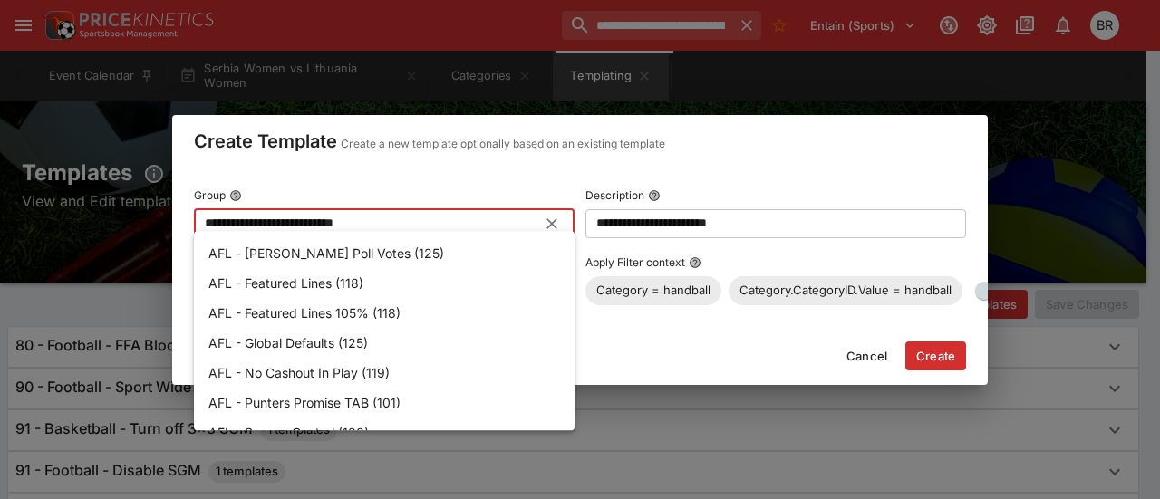
click at [486, 208] on input "**********" at bounding box center [370, 222] width 352 height 29
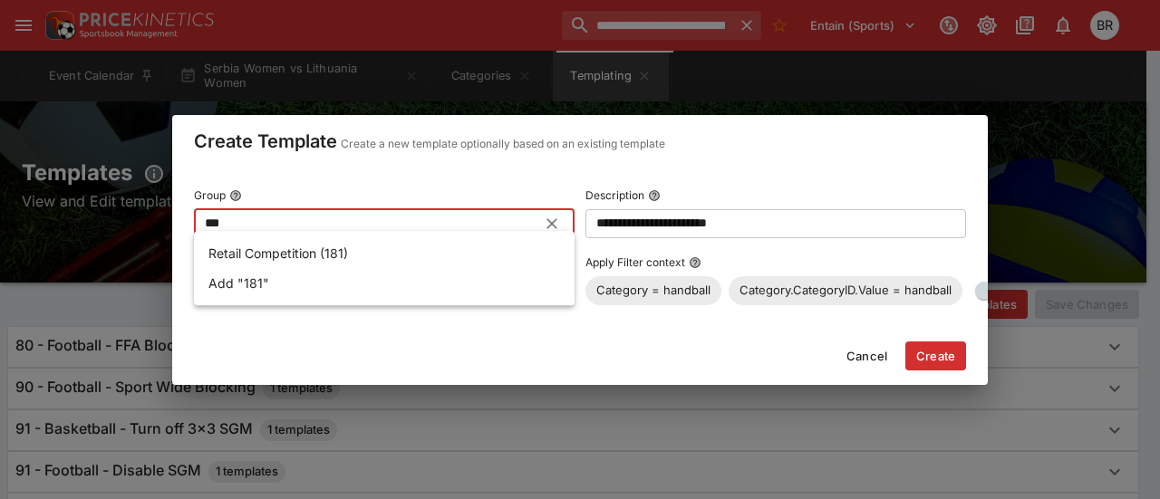
click at [466, 256] on li "Retail Competition (181)" at bounding box center [384, 253] width 381 height 30
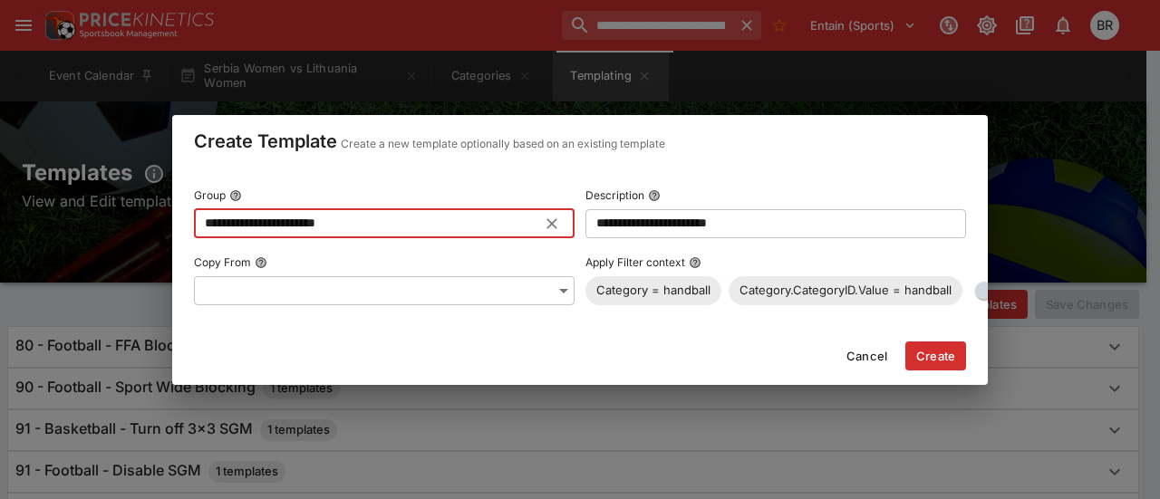
type input "**********"
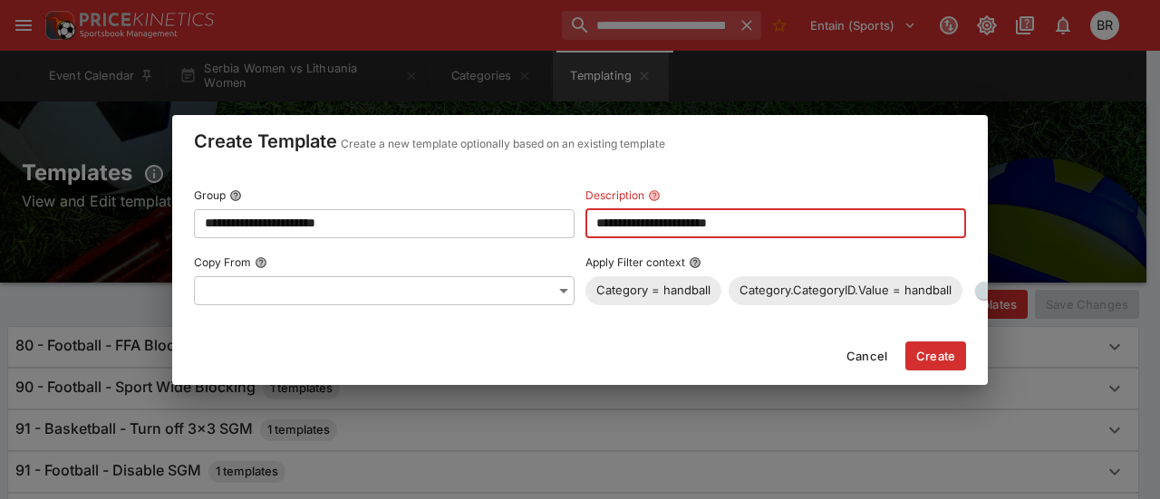
click at [638, 214] on input "**********" at bounding box center [775, 222] width 381 height 29
click at [699, 217] on input "**********" at bounding box center [775, 222] width 381 height 29
type input "**********"
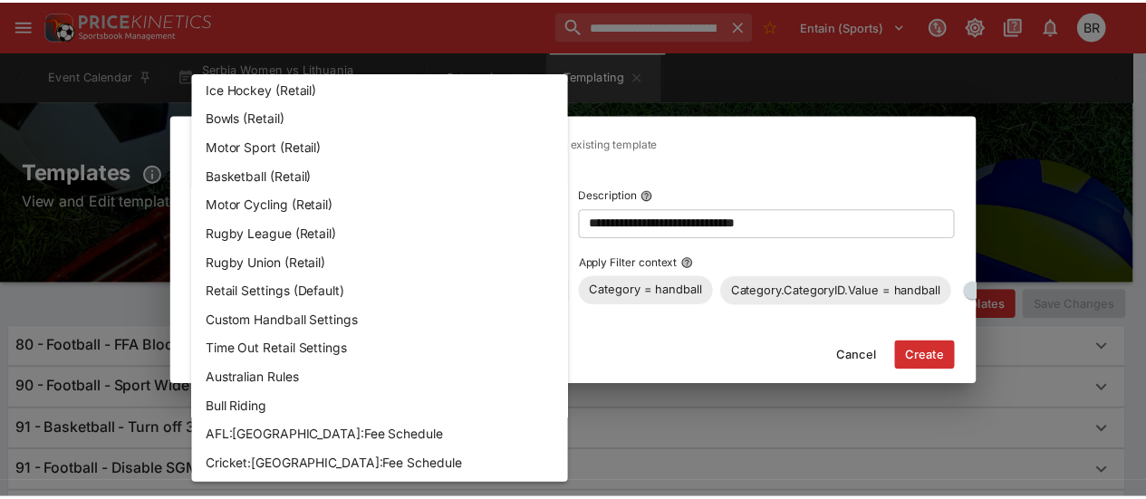
scroll to position [8270, 0]
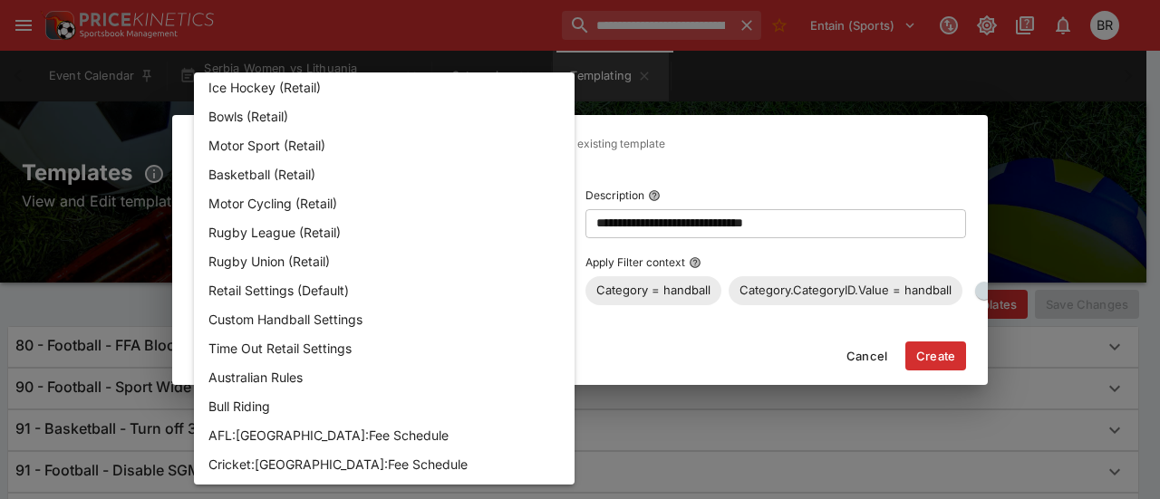
click at [390, 315] on li "Custom Handball Settings" at bounding box center [384, 318] width 381 height 29
type input "**********"
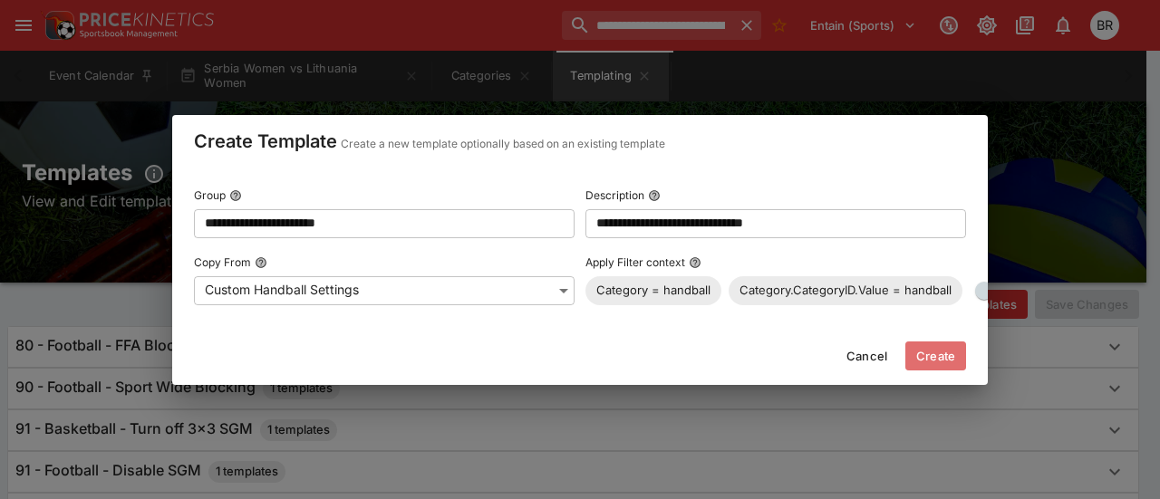
click at [946, 371] on button "Create" at bounding box center [935, 356] width 61 height 29
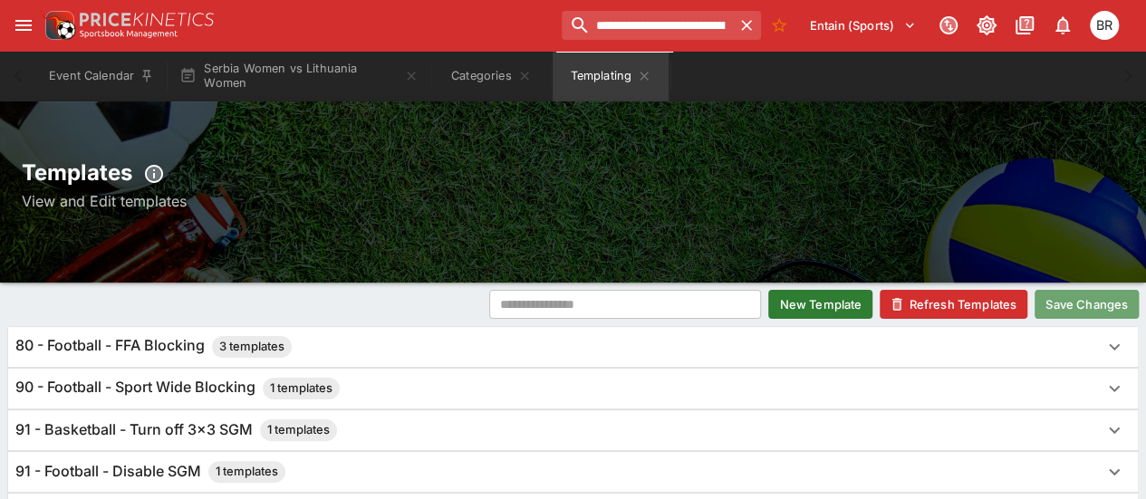
click at [1058, 314] on button "Save Changes" at bounding box center [1087, 304] width 104 height 29
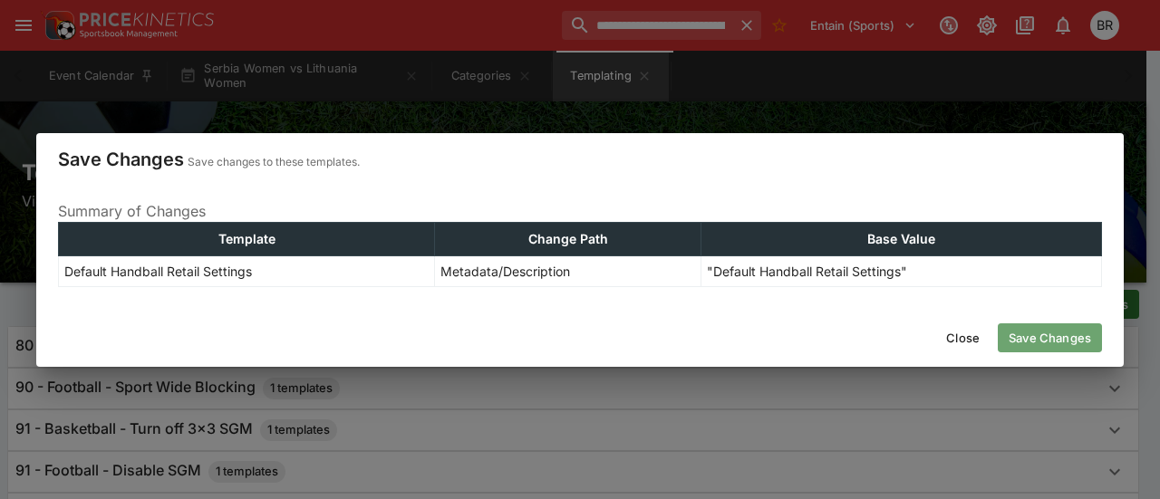
click at [1018, 342] on button "Save Changes" at bounding box center [1049, 337] width 104 height 29
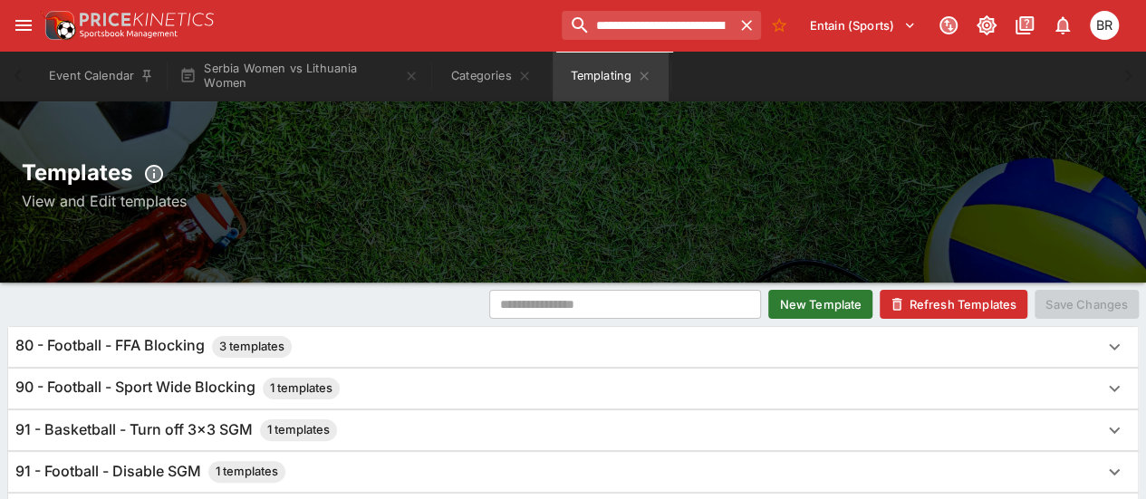
click at [923, 300] on button "Refresh Templates" at bounding box center [954, 304] width 148 height 29
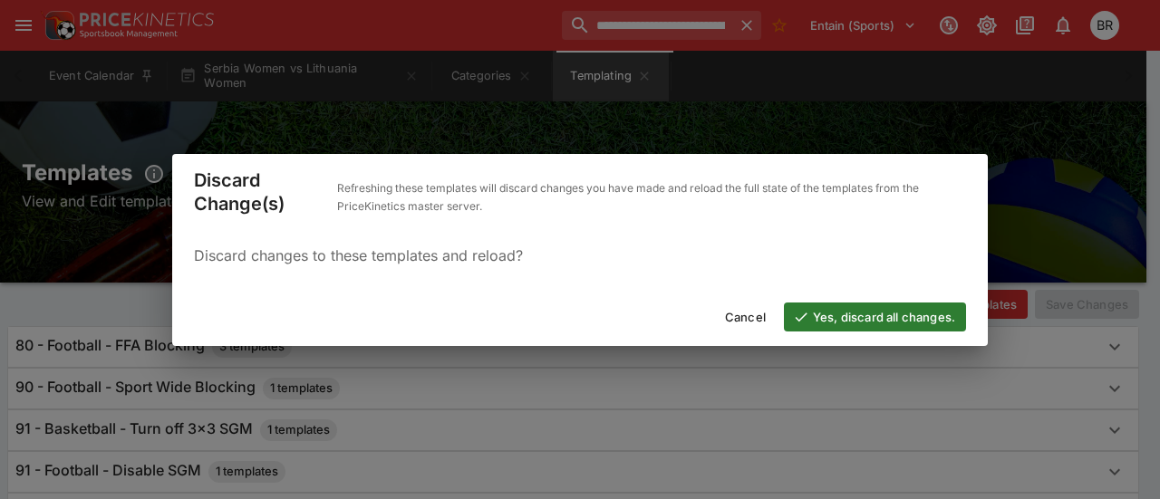
click at [844, 323] on button "Yes, discard all changes." at bounding box center [875, 317] width 182 height 29
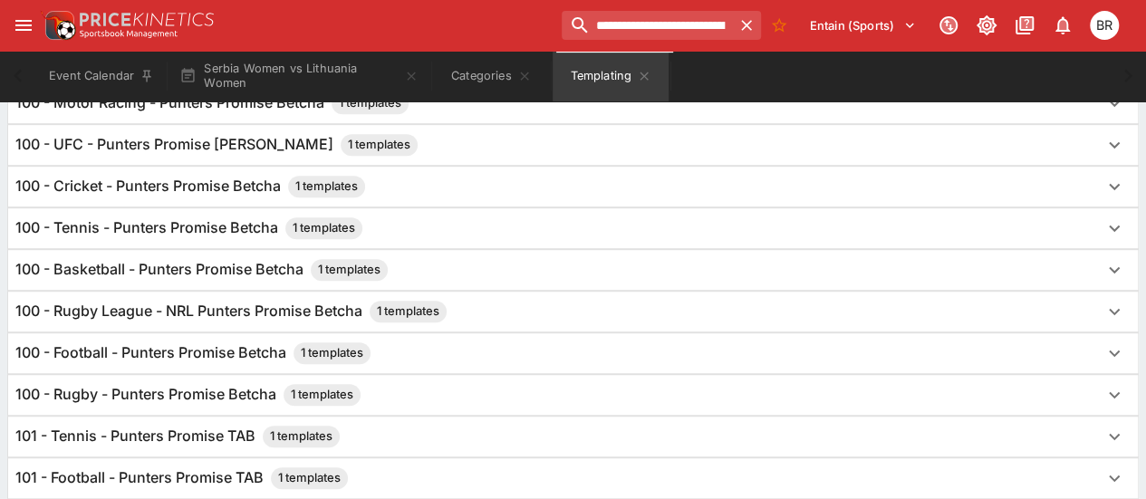
scroll to position [0, 0]
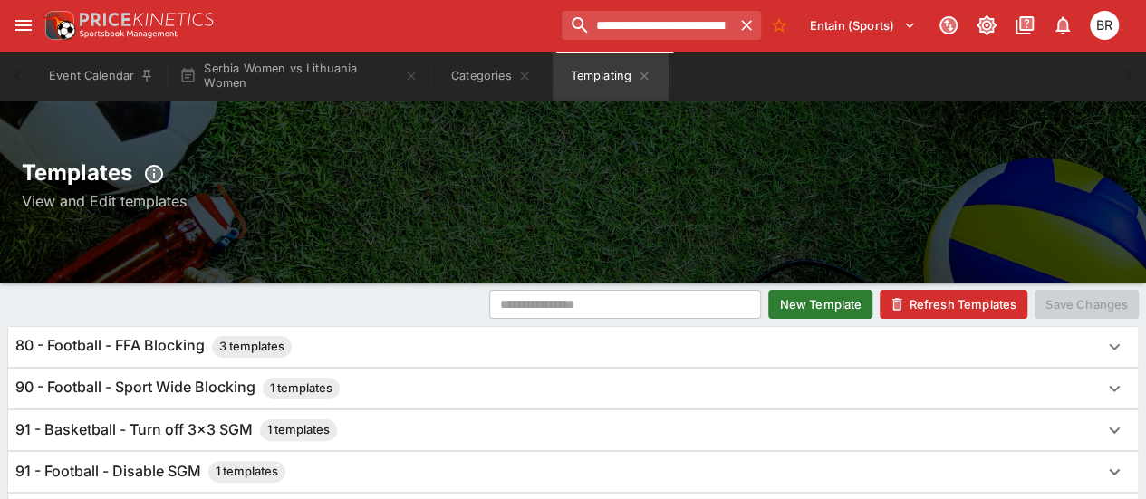
click at [932, 308] on button "Refresh Templates" at bounding box center [954, 304] width 148 height 29
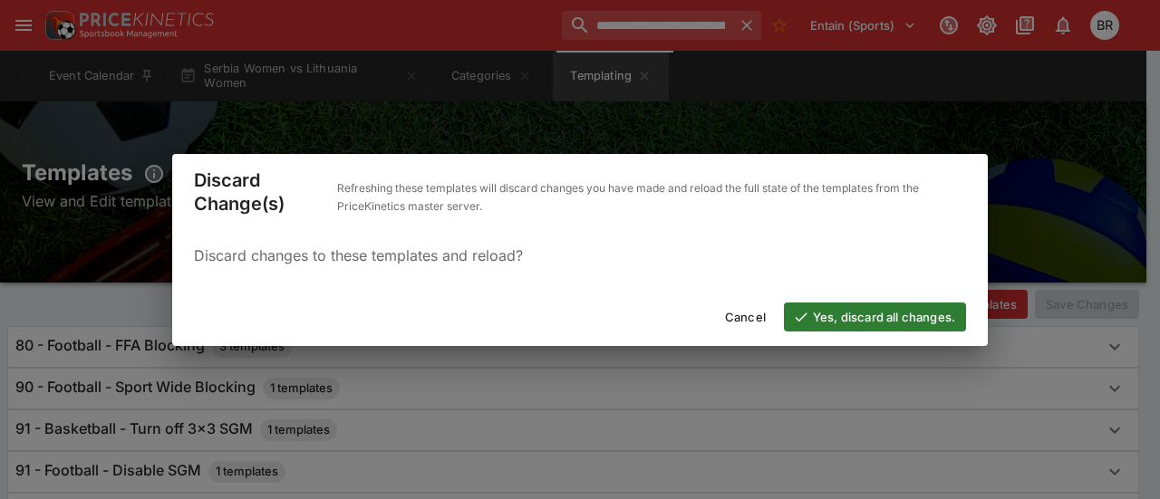
click at [917, 319] on button "Yes, discard all changes." at bounding box center [875, 317] width 182 height 29
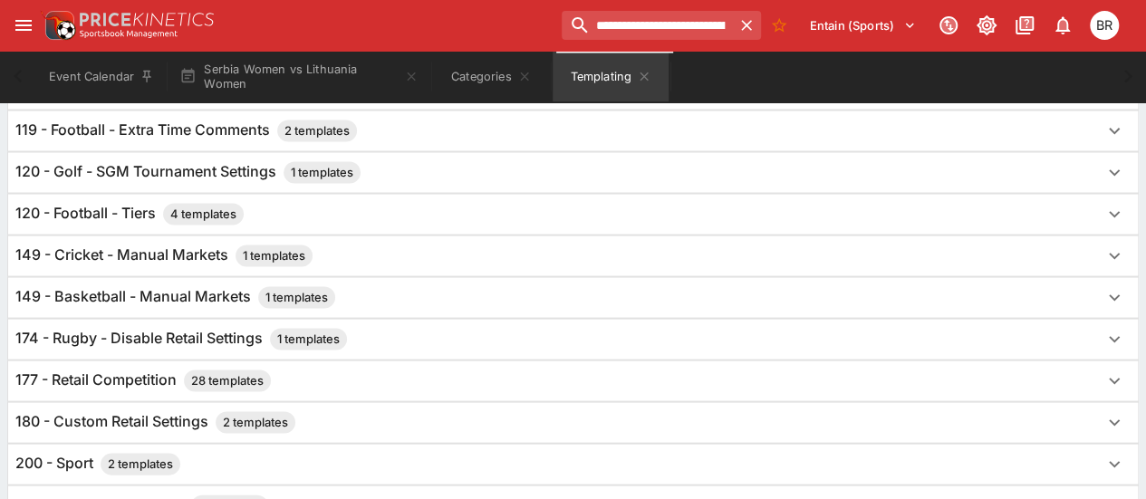
scroll to position [1786, 0]
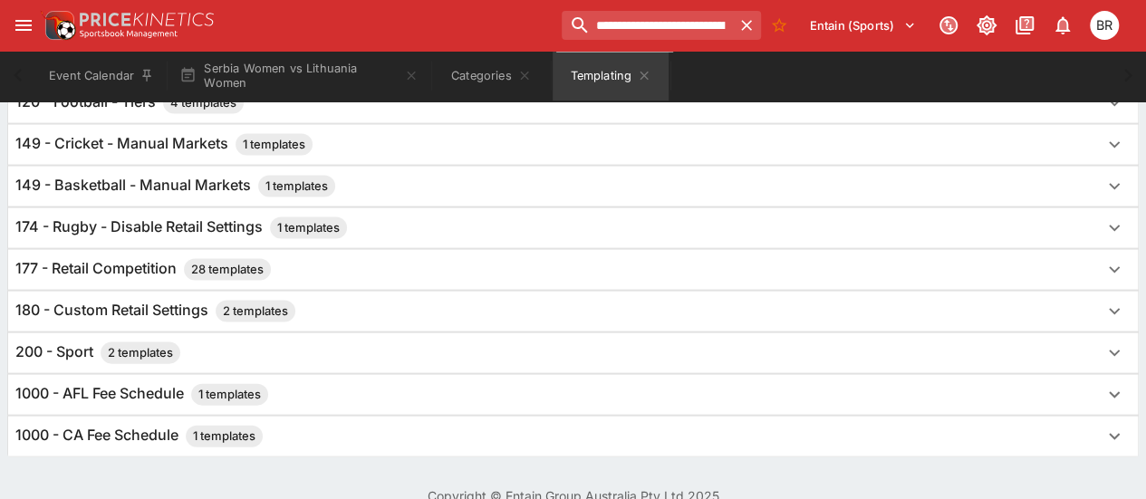
click at [610, 301] on div "180 - Custom Retail Settings 2 templates" at bounding box center [556, 312] width 1083 height 22
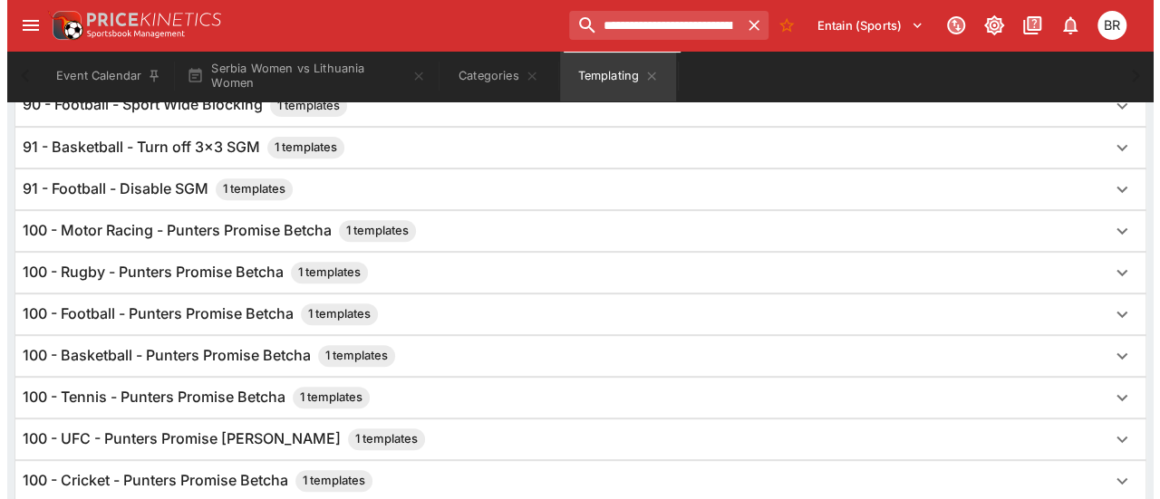
scroll to position [0, 0]
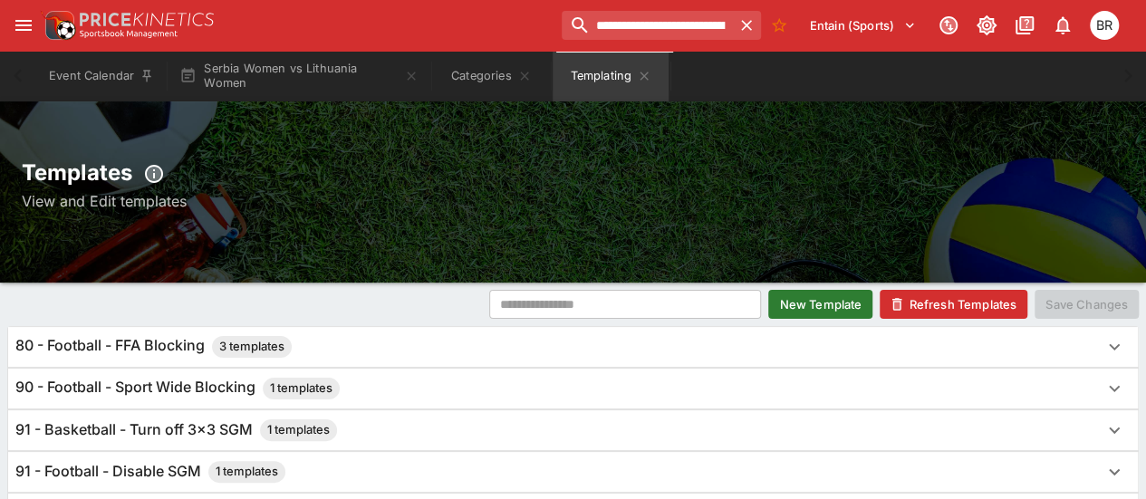
click at [304, 49] on div "**********" at bounding box center [573, 25] width 1146 height 51
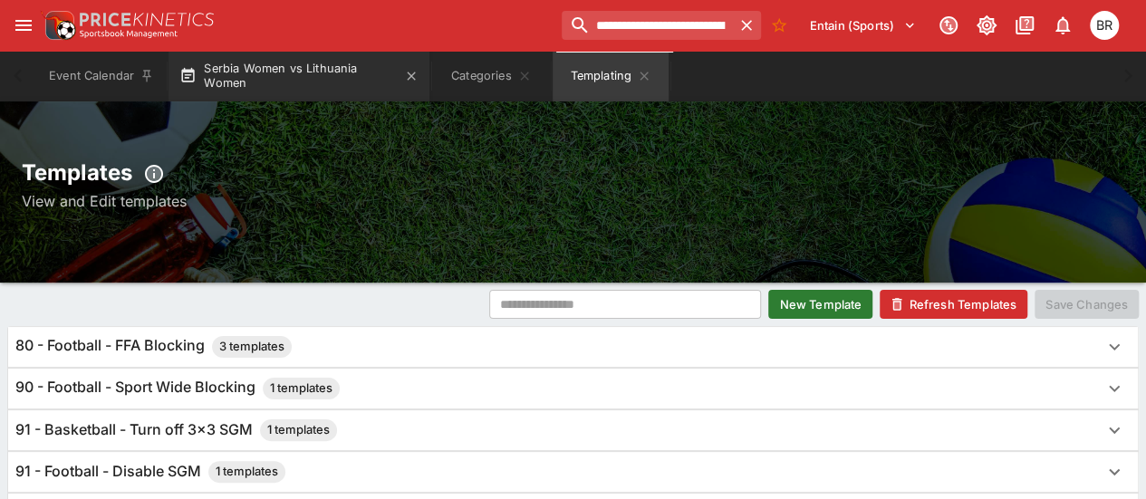
click at [289, 60] on button "Serbia Women vs Lithuania Women" at bounding box center [299, 76] width 261 height 51
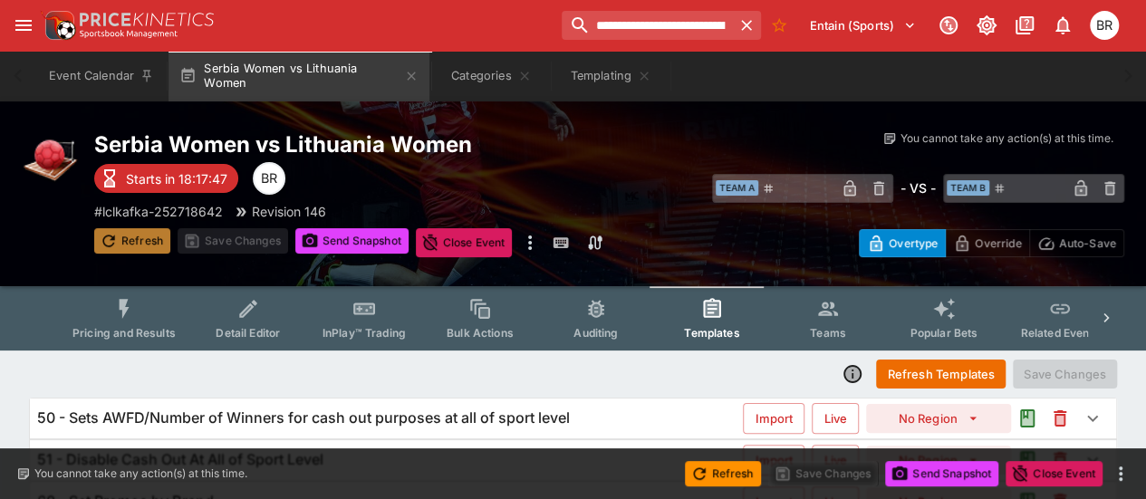
click at [113, 229] on button "Refresh" at bounding box center [132, 240] width 76 height 25
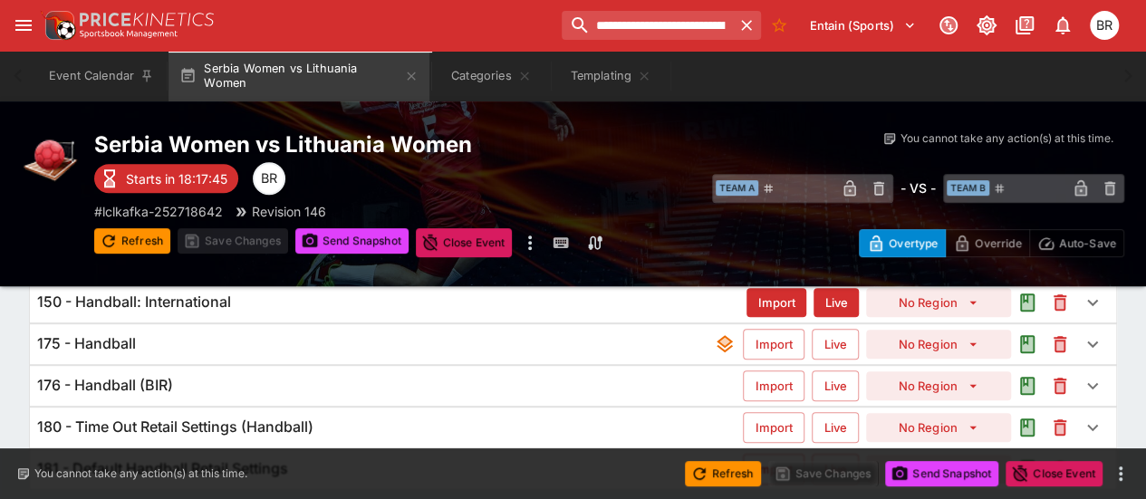
scroll to position [379, 0]
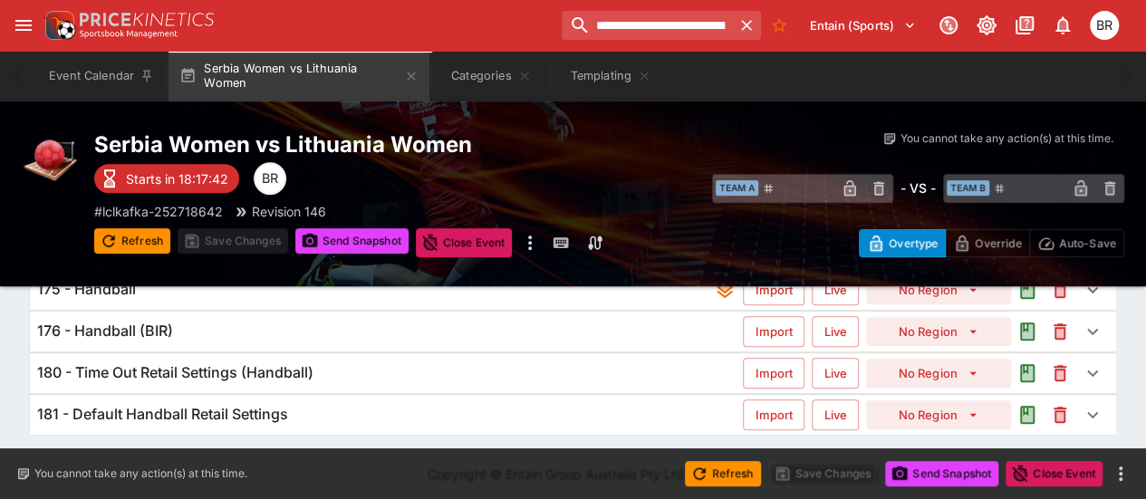
click at [203, 372] on h6 "180 - Time Out Retail Settings (Handball)" at bounding box center [175, 372] width 276 height 19
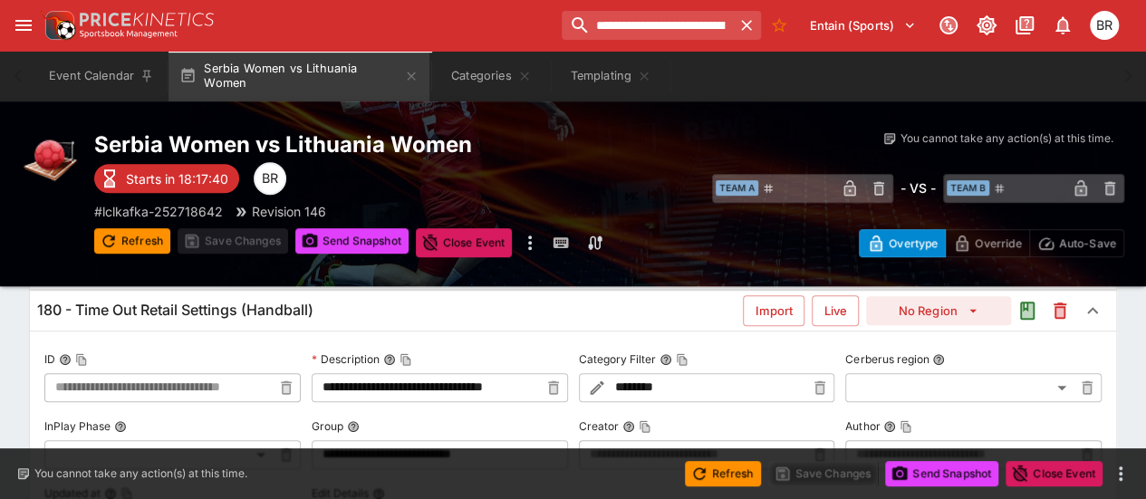
scroll to position [438, 0]
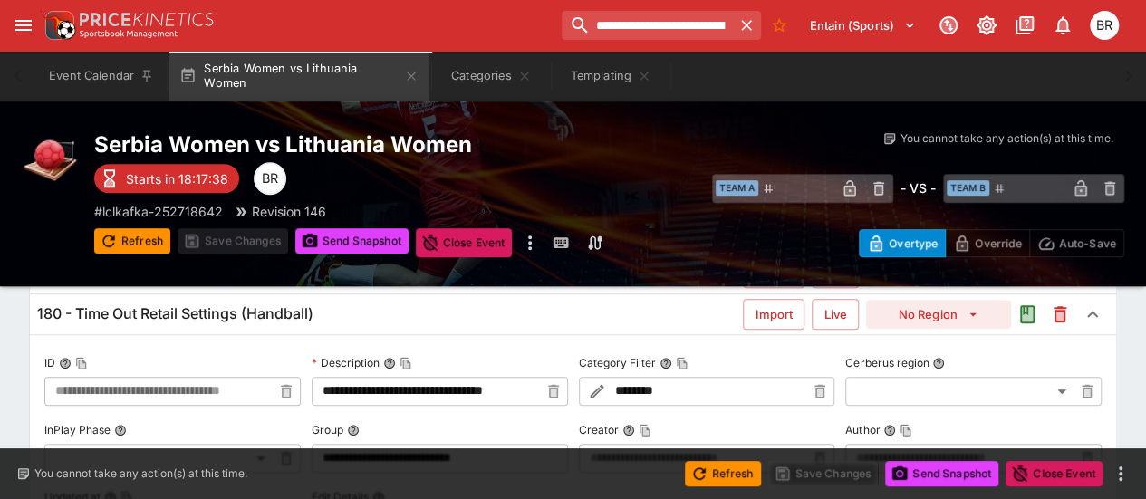
drag, startPoint x: 203, startPoint y: 372, endPoint x: 172, endPoint y: 300, distance: 78.8
click at [172, 300] on div "180 - Time Out Retail Settings (Handball) Import Live No Region" at bounding box center [573, 314] width 1086 height 40
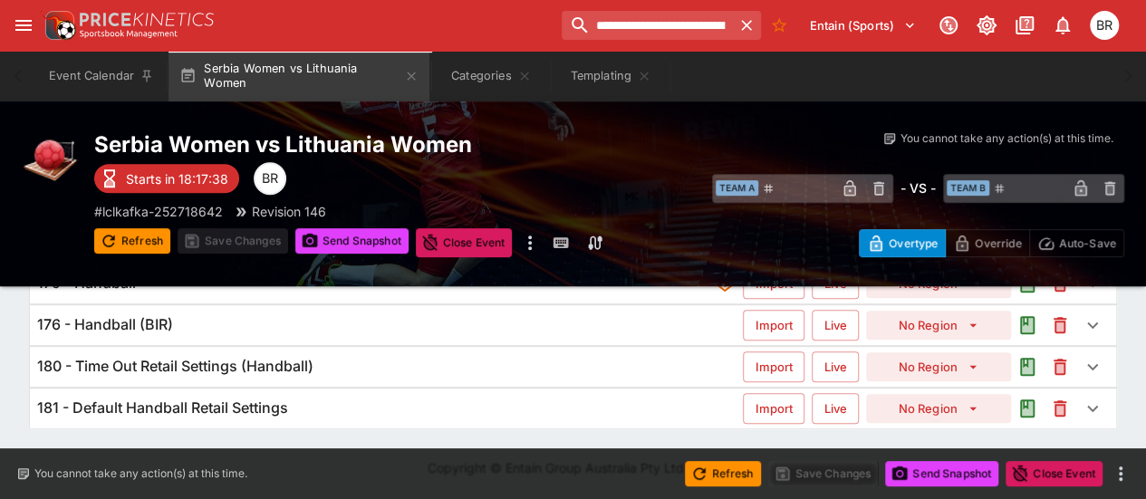
scroll to position [379, 0]
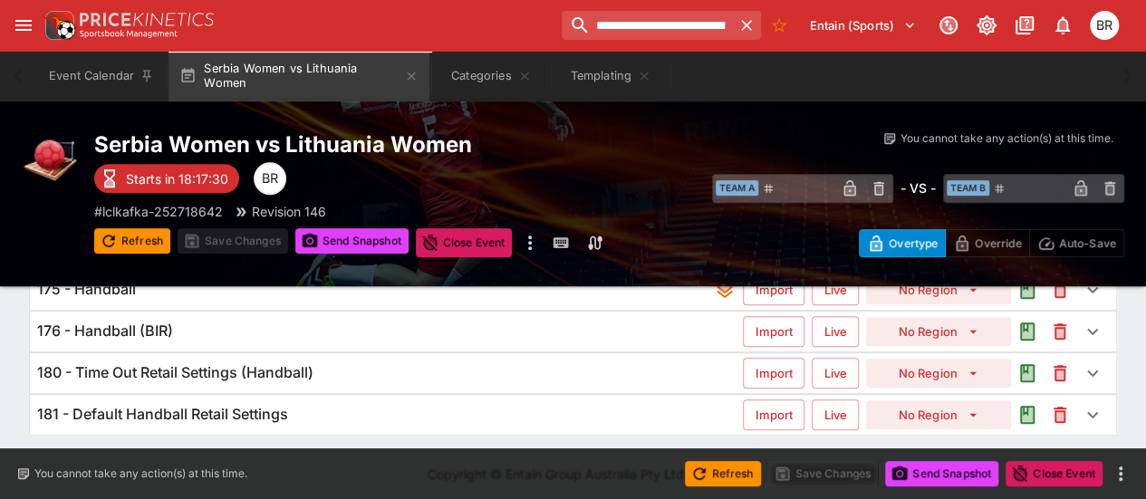
click at [473, 366] on div "180 - Time Out Retail Settings (Handball)" at bounding box center [390, 372] width 706 height 19
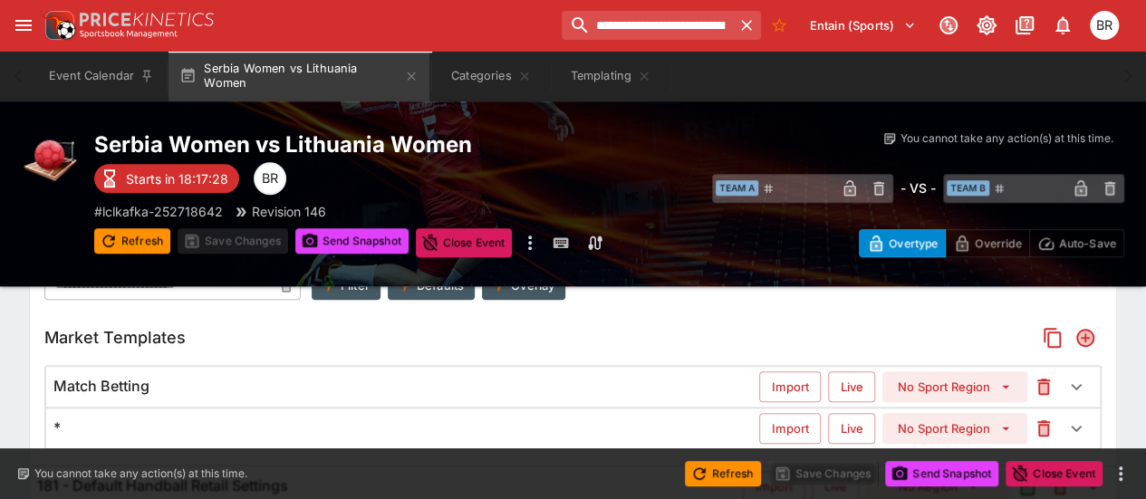
scroll to position [711, 0]
click at [1043, 421] on icon "button" at bounding box center [1043, 427] width 13 height 16
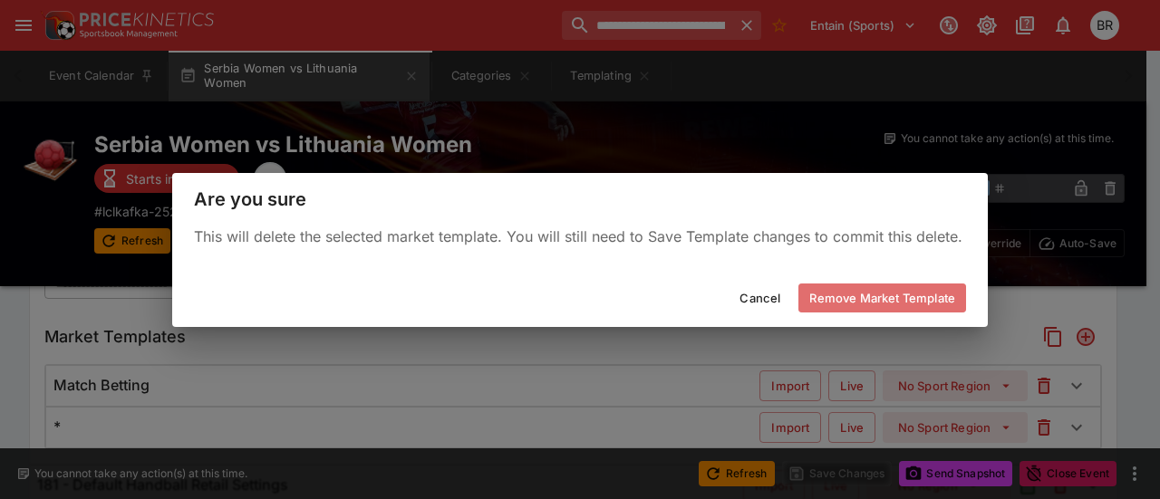
click at [887, 287] on button "Remove Market Template" at bounding box center [882, 298] width 168 height 29
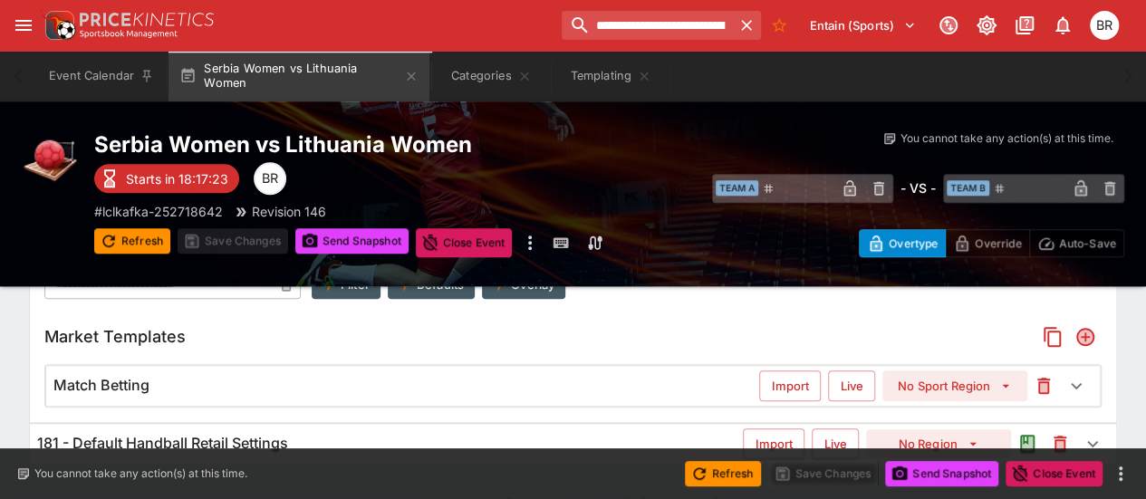
click at [1045, 379] on icon "button" at bounding box center [1043, 386] width 13 height 16
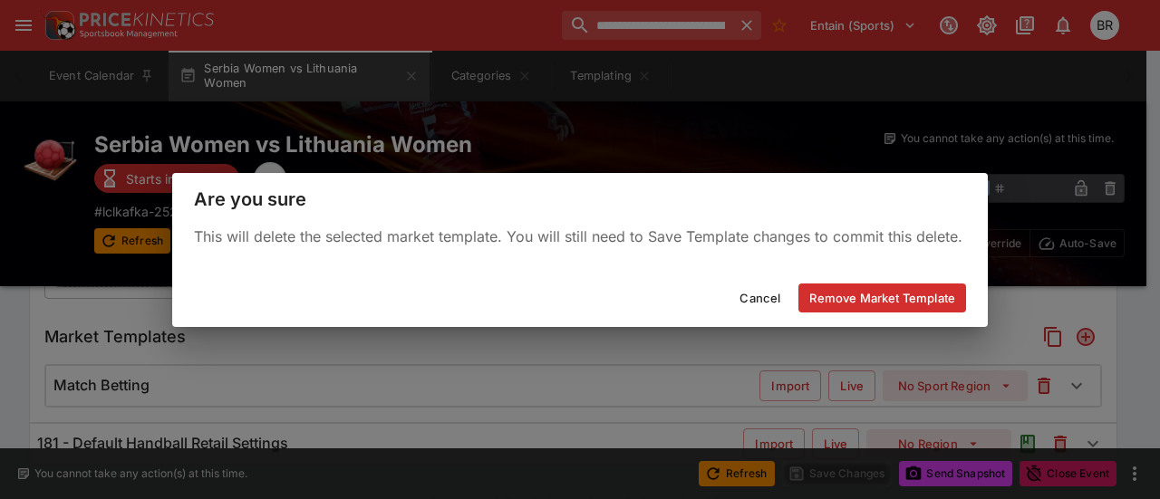
click at [747, 296] on button "Cancel" at bounding box center [759, 298] width 63 height 29
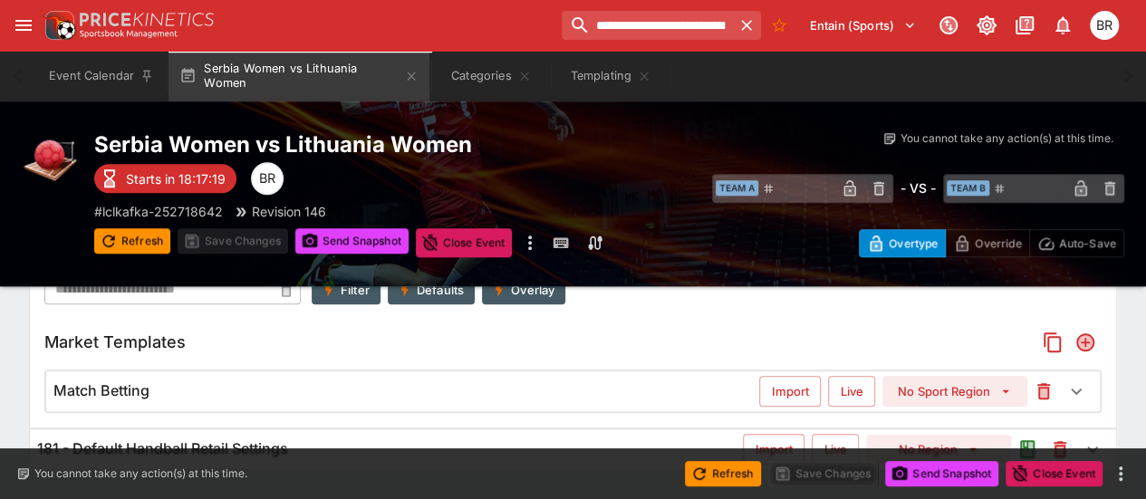
scroll to position [748, 0]
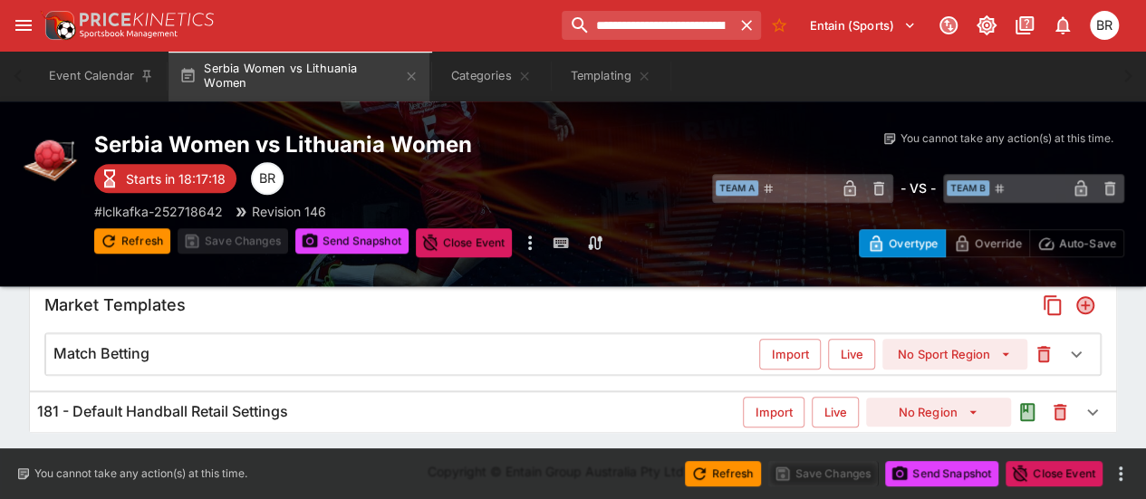
click at [526, 394] on div "181 - Default Handball Retail Settings Import Live No Region" at bounding box center [573, 412] width 1086 height 40
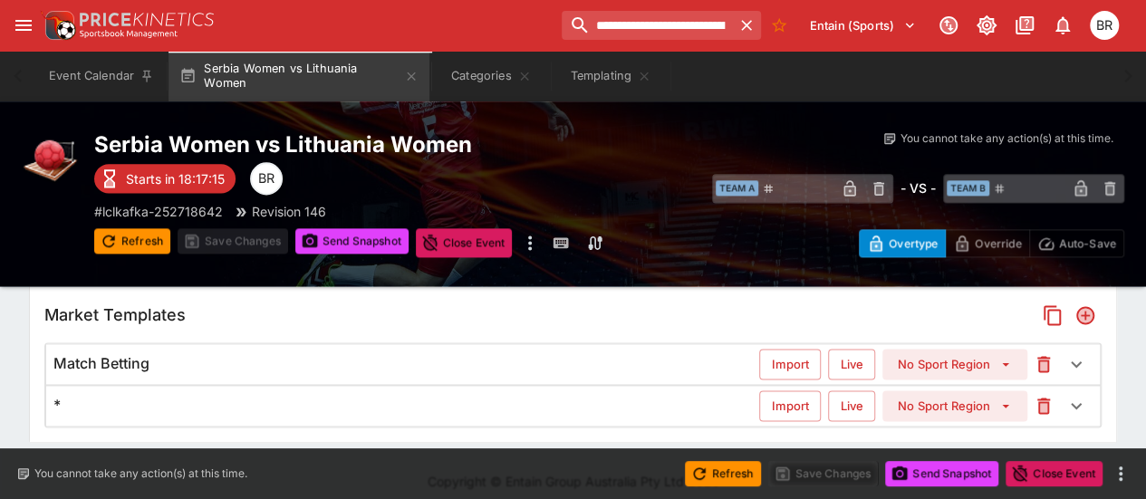
scroll to position [1122, 0]
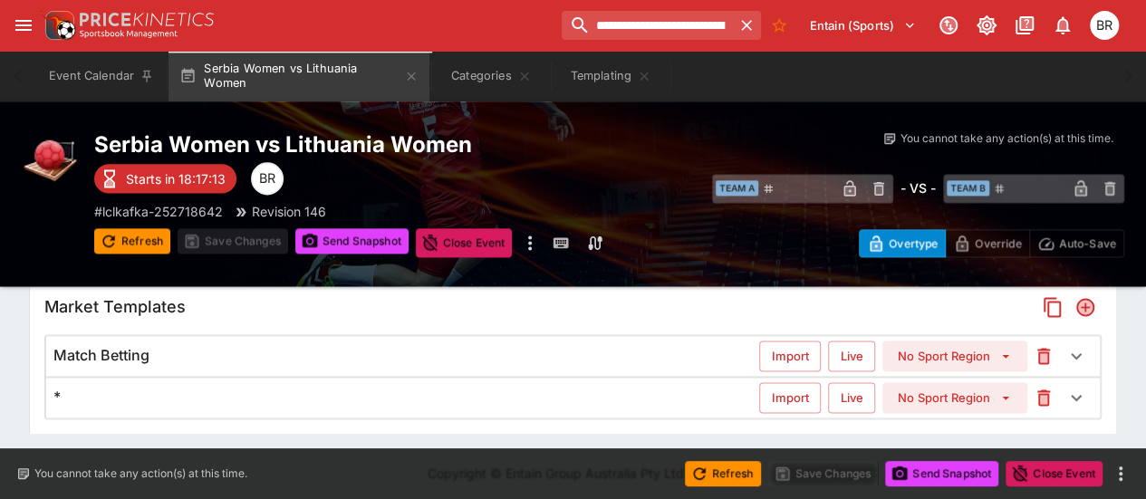
click at [404, 389] on div "*" at bounding box center [406, 397] width 706 height 19
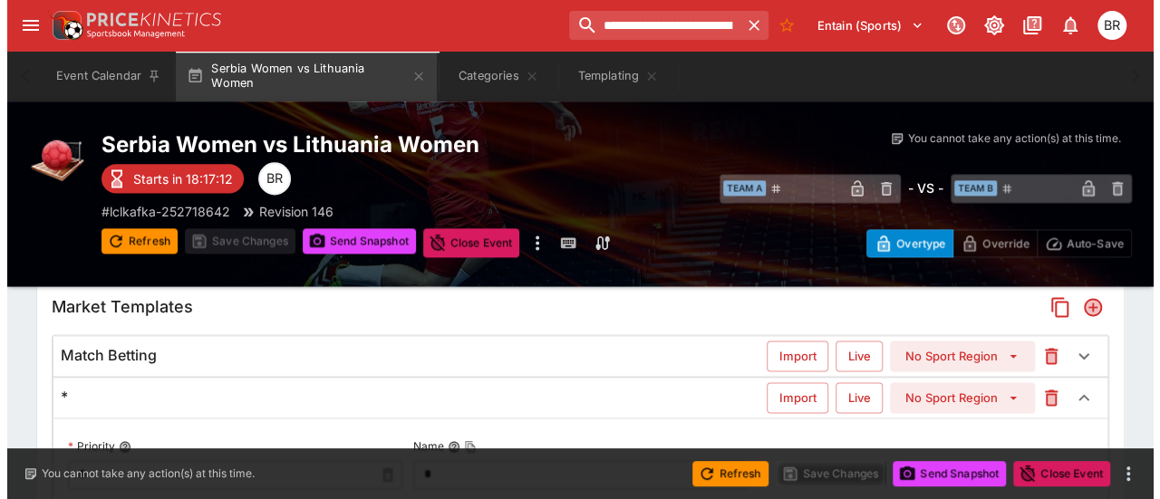
scroll to position [954, 0]
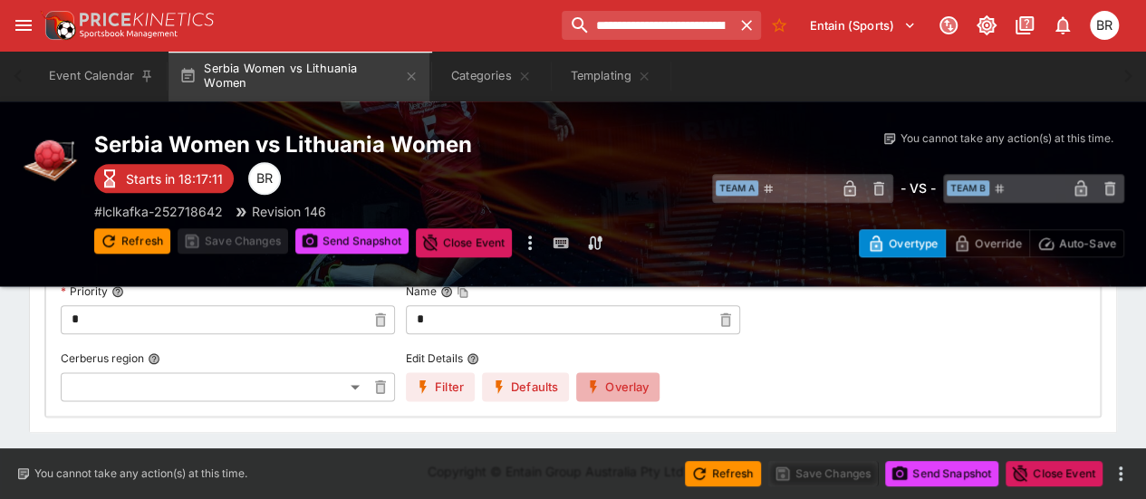
click at [612, 385] on button "Overlay" at bounding box center [617, 386] width 83 height 29
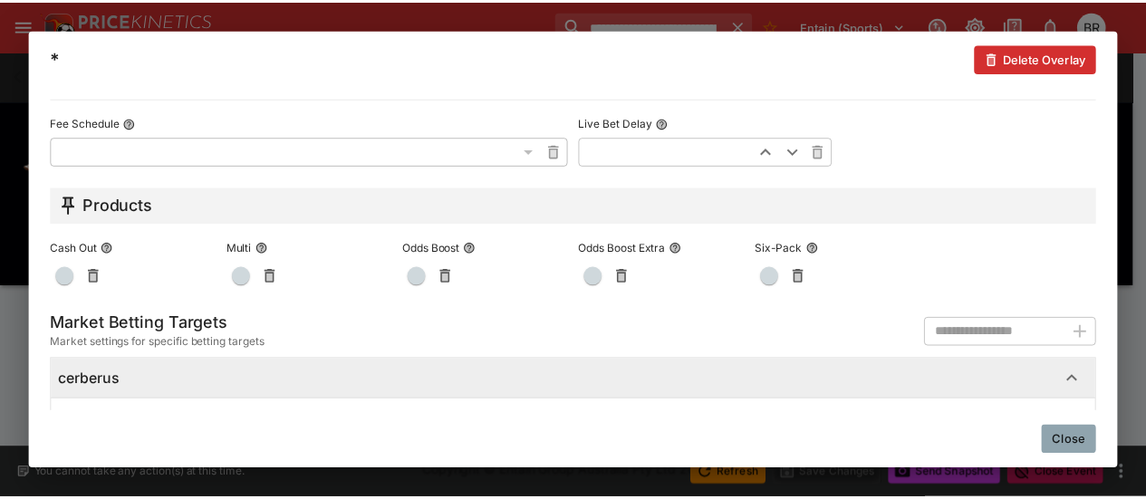
scroll to position [1207, 0]
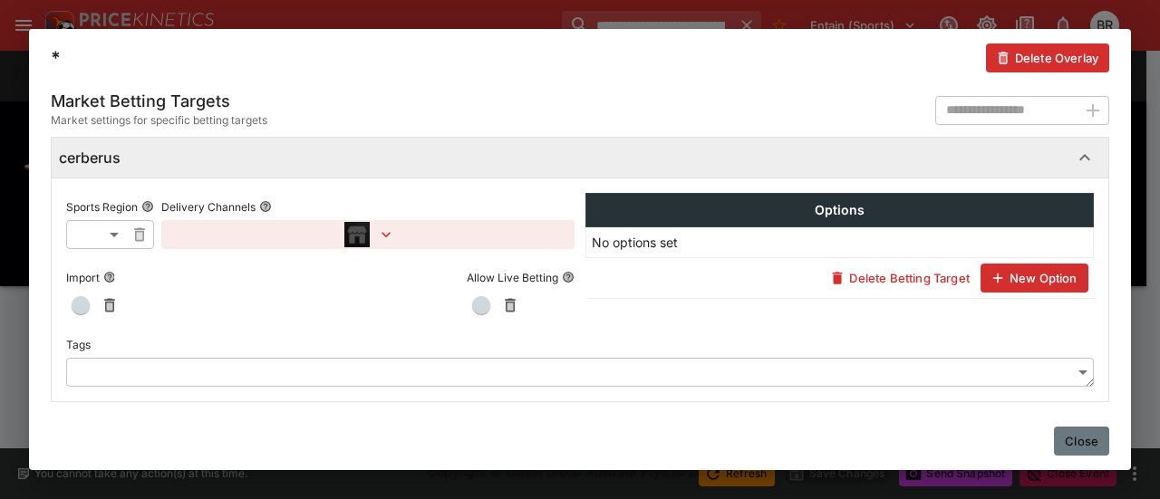
click at [1074, 444] on button "Close" at bounding box center [1081, 441] width 55 height 29
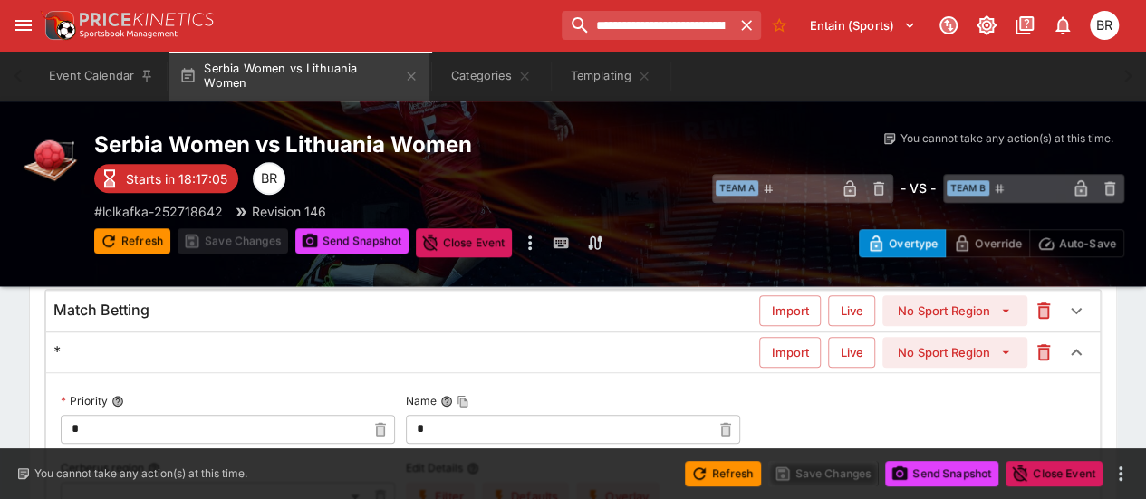
click at [428, 338] on div "* Import Live No Sport Region" at bounding box center [573, 352] width 1054 height 40
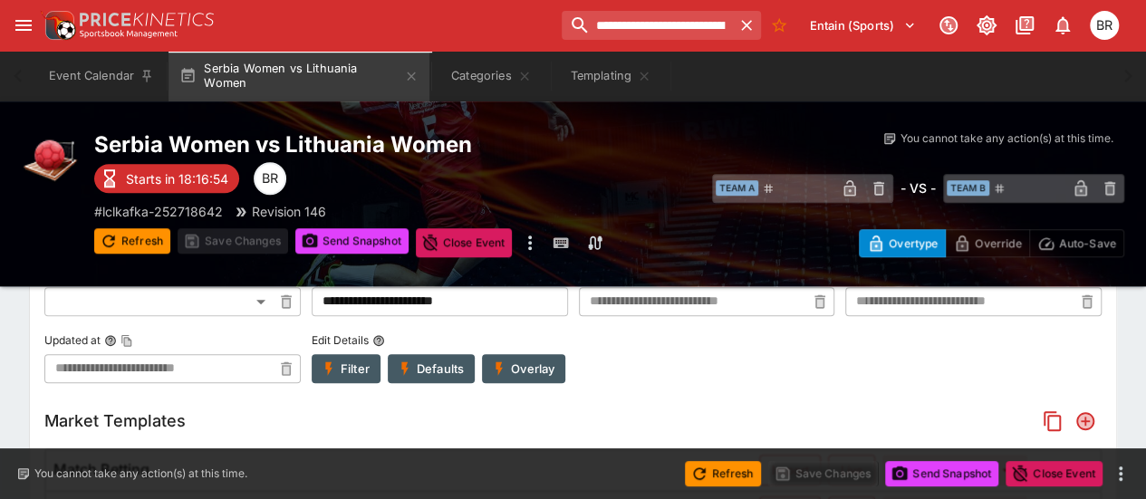
scroll to position [792, 0]
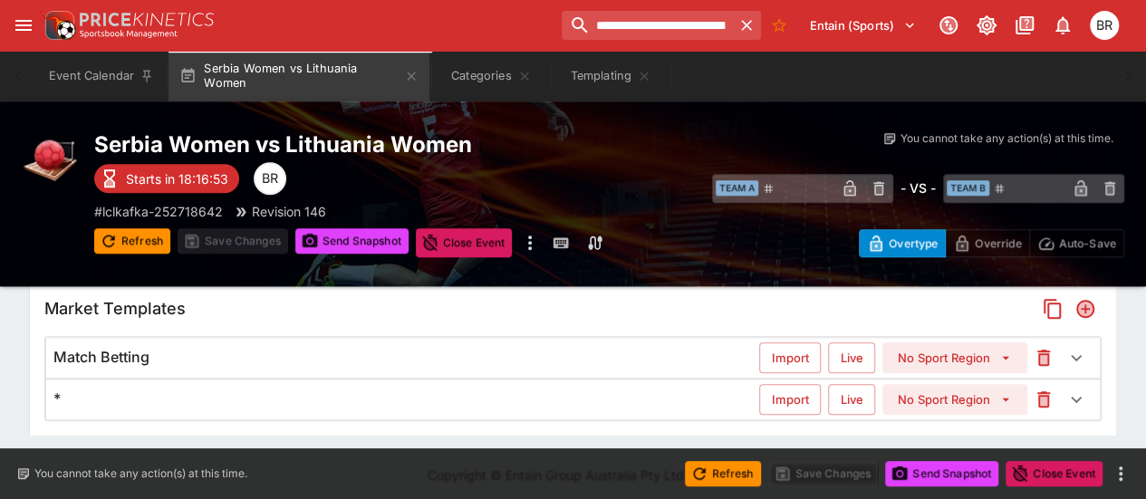
click at [247, 368] on div "Match Betting Import Live No Sport Region" at bounding box center [573, 358] width 1054 height 40
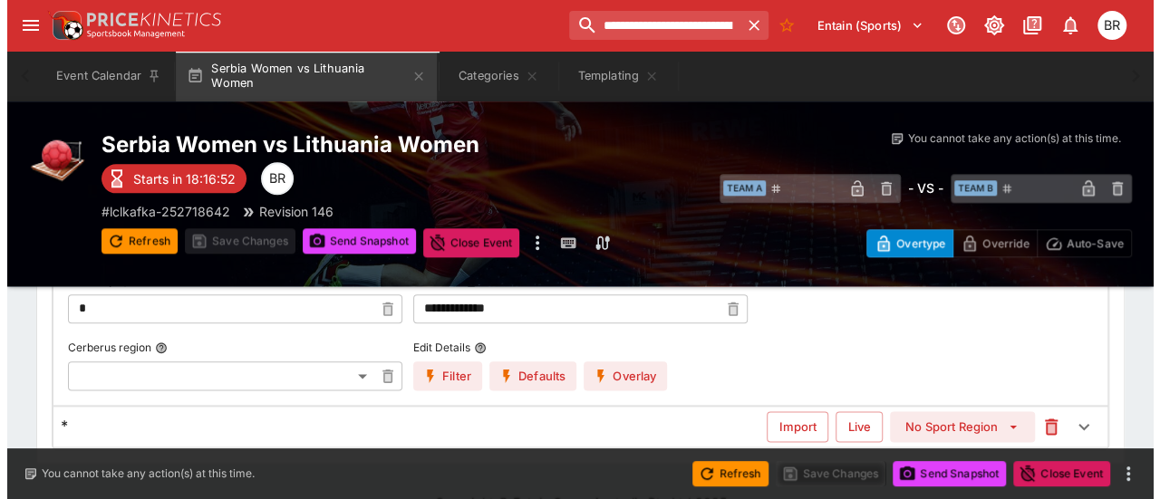
scroll to position [925, 0]
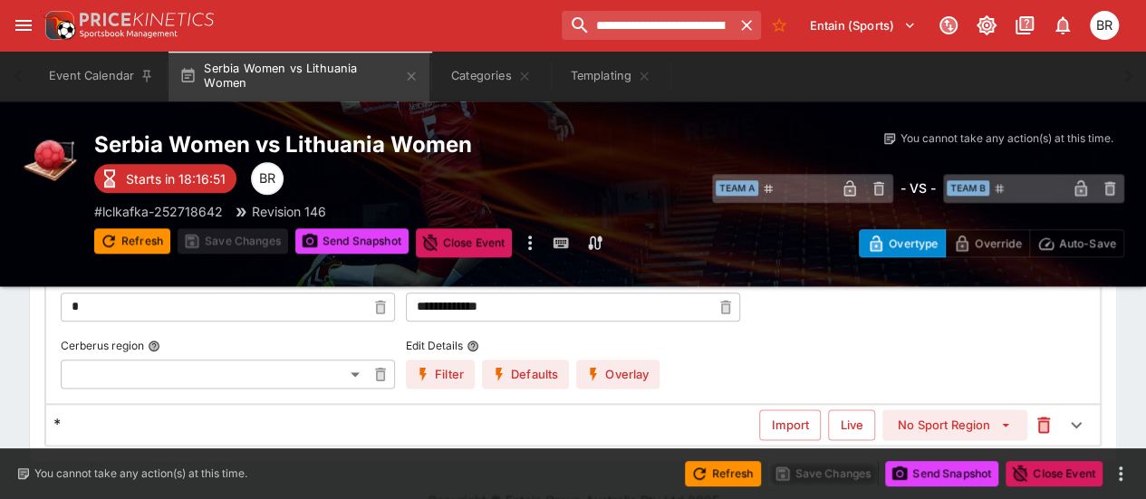
click at [602, 356] on label "Edit Details" at bounding box center [533, 345] width 254 height 27
click at [479, 352] on button "Edit Details" at bounding box center [473, 346] width 13 height 13
click at [608, 365] on button "Overlay" at bounding box center [617, 374] width 83 height 29
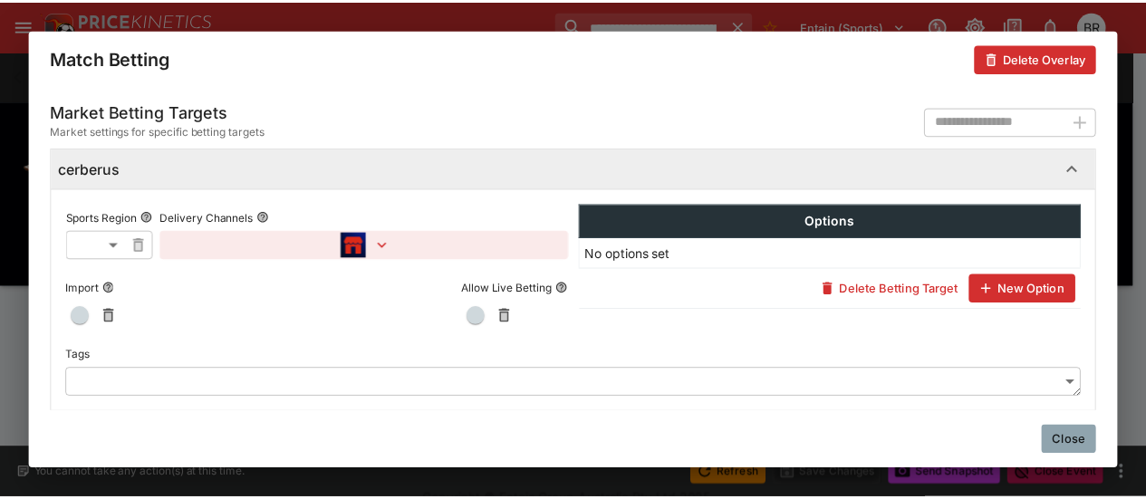
scroll to position [1207, 0]
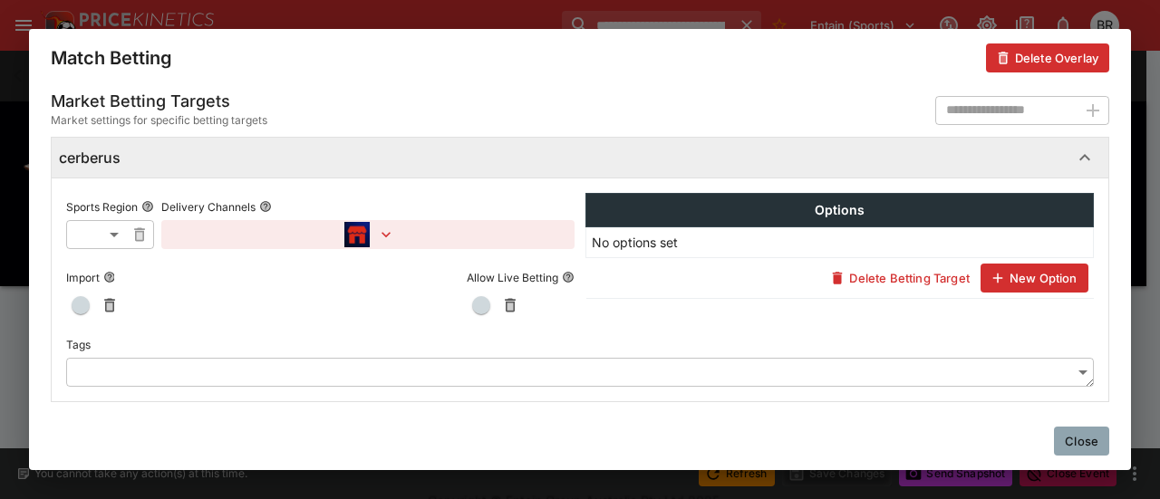
click at [377, 226] on icon "button" at bounding box center [386, 235] width 18 height 18
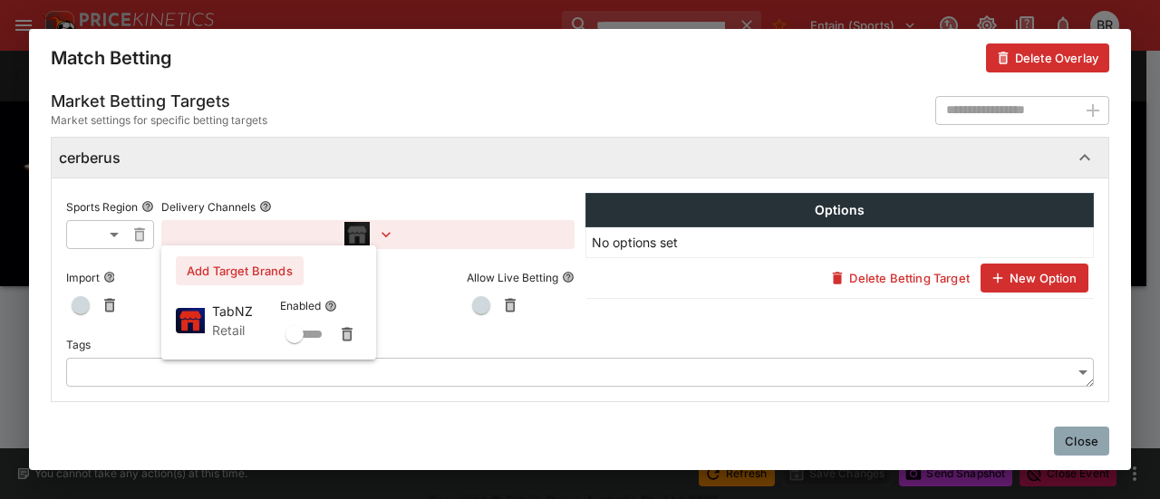
click at [1073, 435] on div at bounding box center [580, 249] width 1160 height 499
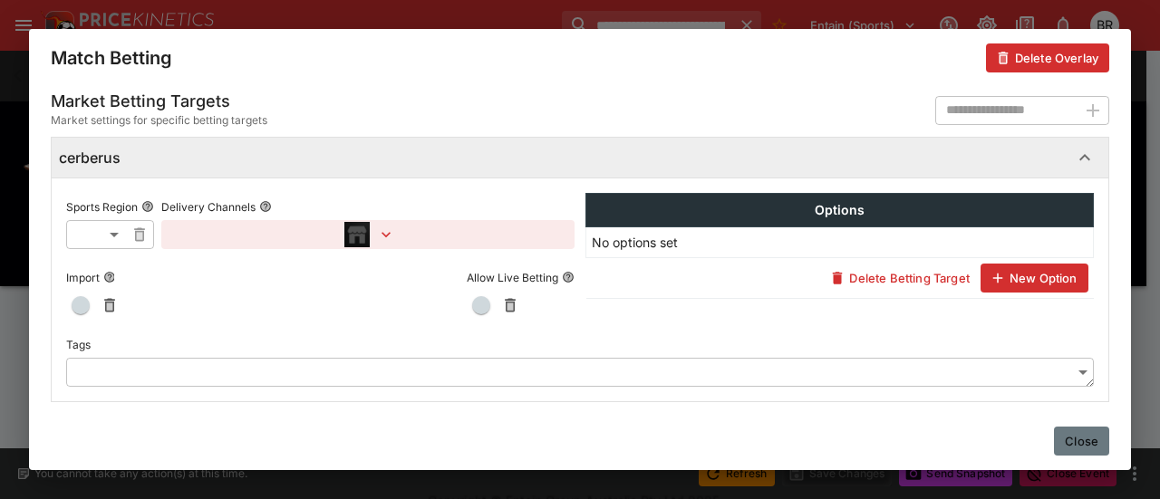
click at [1062, 441] on button "Close" at bounding box center [1081, 441] width 55 height 29
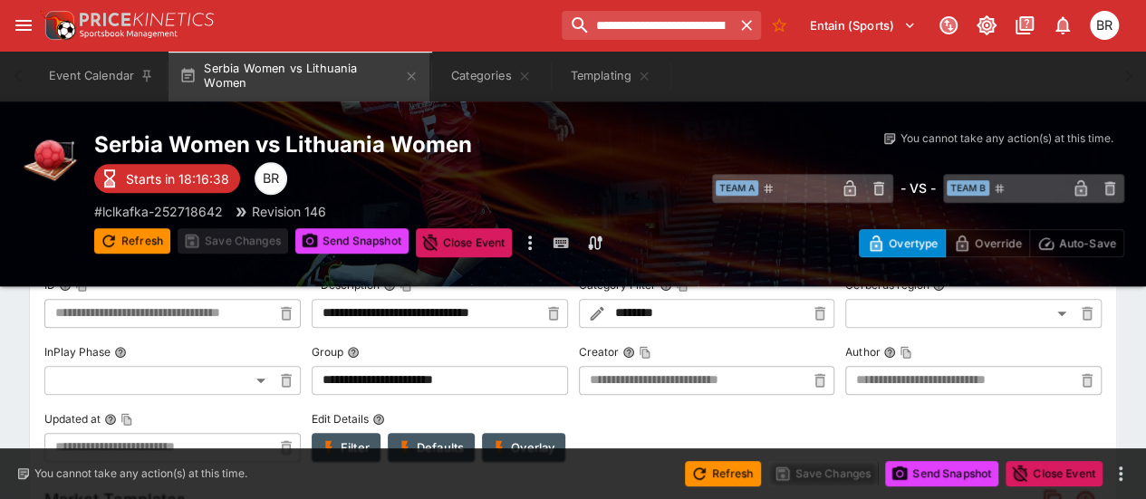
scroll to position [0, 0]
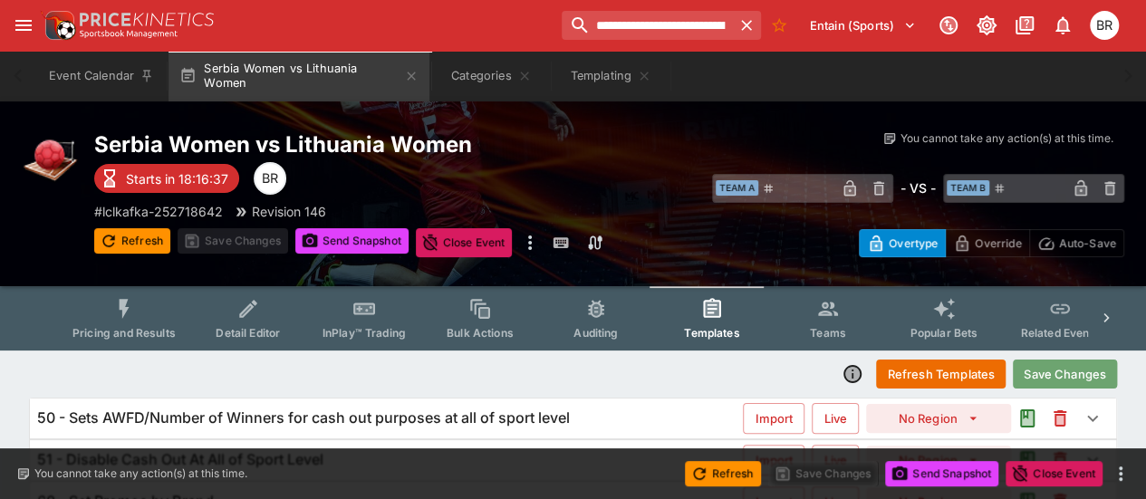
click at [1044, 363] on button "Save Changes" at bounding box center [1065, 374] width 104 height 29
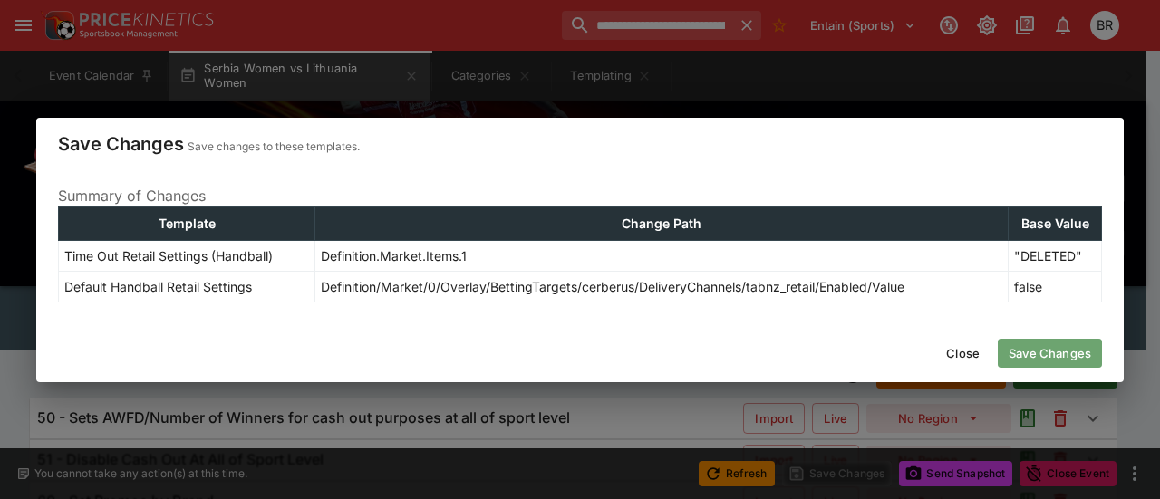
click at [1070, 364] on button "Save Changes" at bounding box center [1049, 353] width 104 height 29
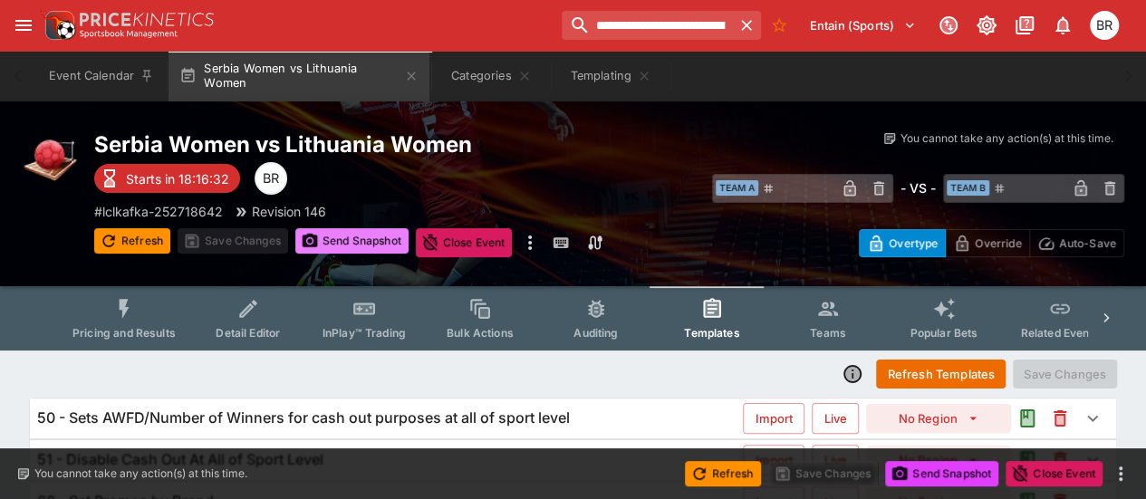
click at [381, 233] on button "Send Snapshot" at bounding box center [351, 240] width 113 height 25
click at [424, 416] on h6 "50 - Sets AWFD/Number of Winners for cash out purposes at all of sport level" at bounding box center [303, 418] width 533 height 19
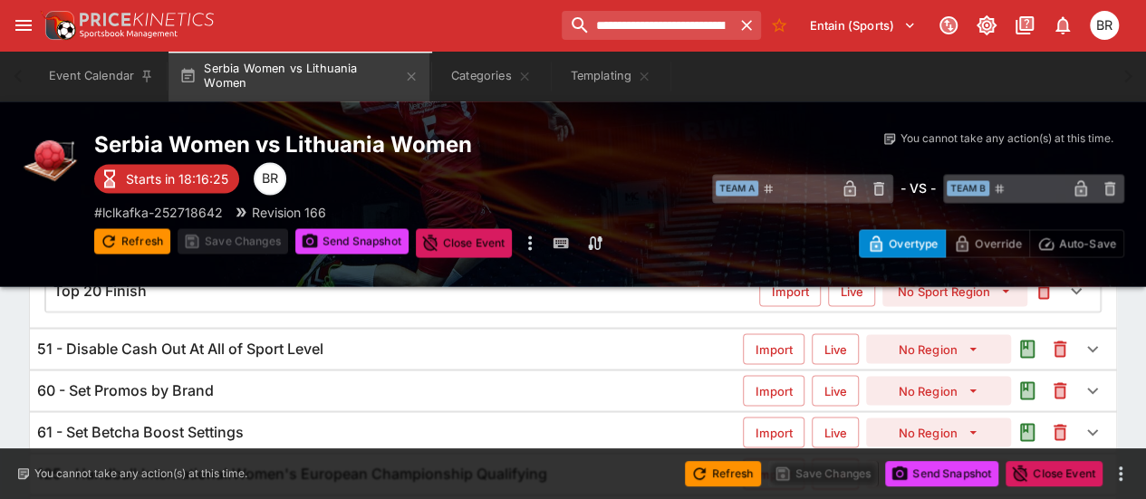
scroll to position [1774, 0]
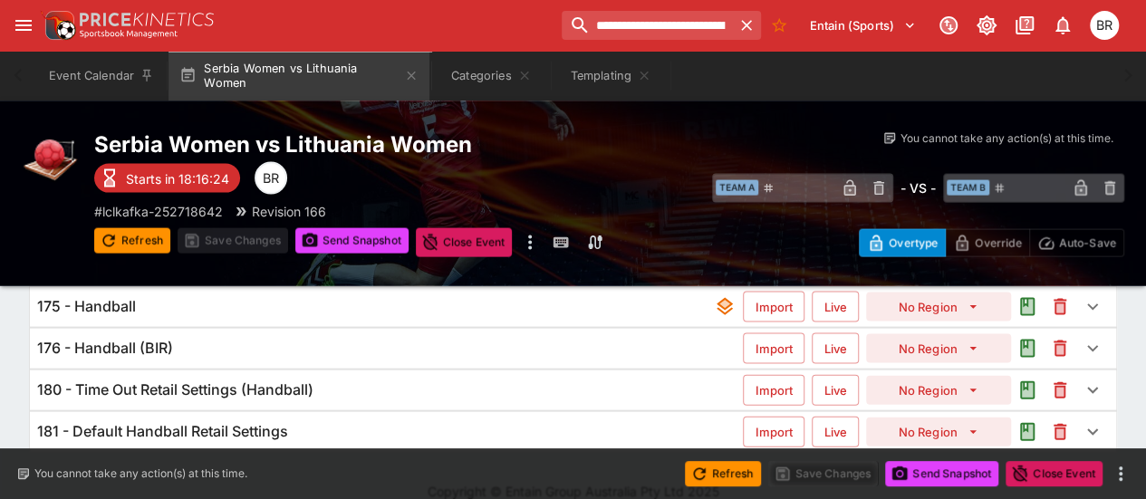
click at [438, 422] on div "181 - Default Handball Retail Settings" at bounding box center [390, 431] width 706 height 19
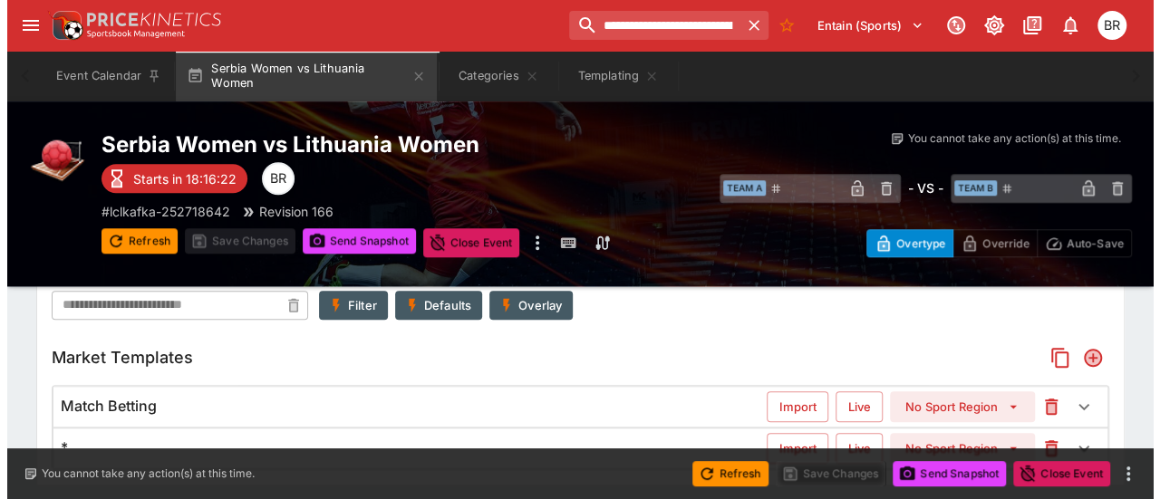
scroll to position [795, 0]
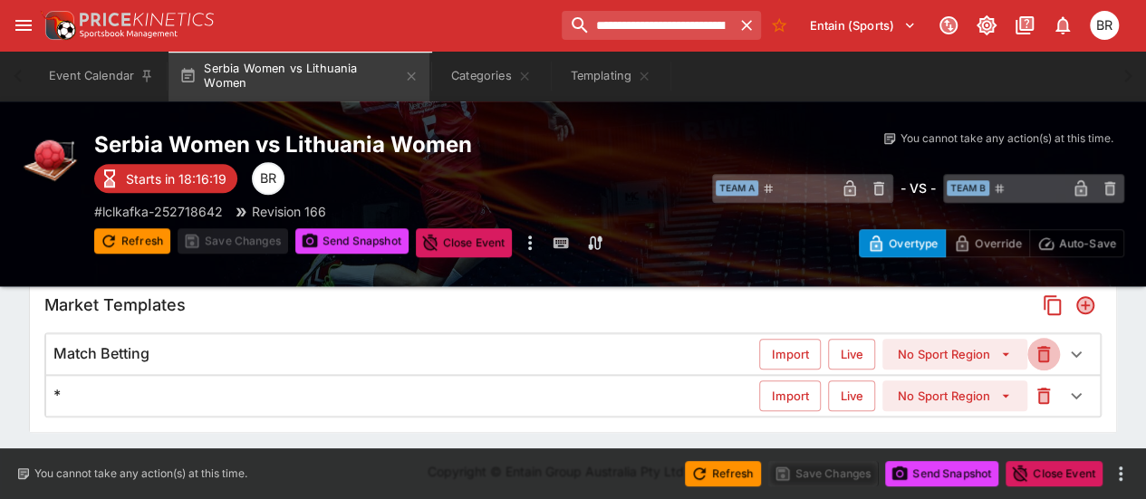
click at [1055, 352] on icon "button" at bounding box center [1044, 354] width 22 height 22
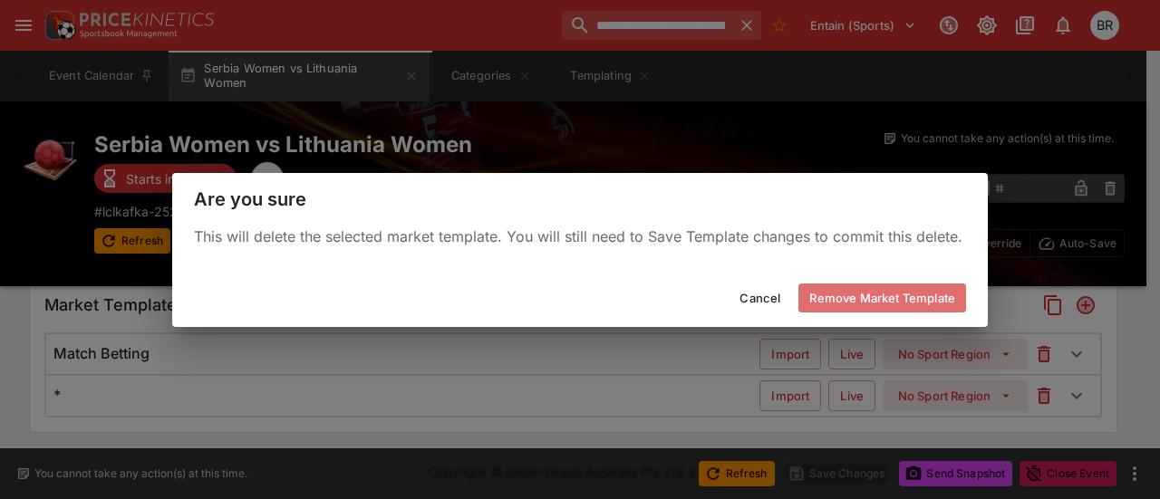
click at [898, 294] on button "Remove Market Template" at bounding box center [882, 298] width 168 height 29
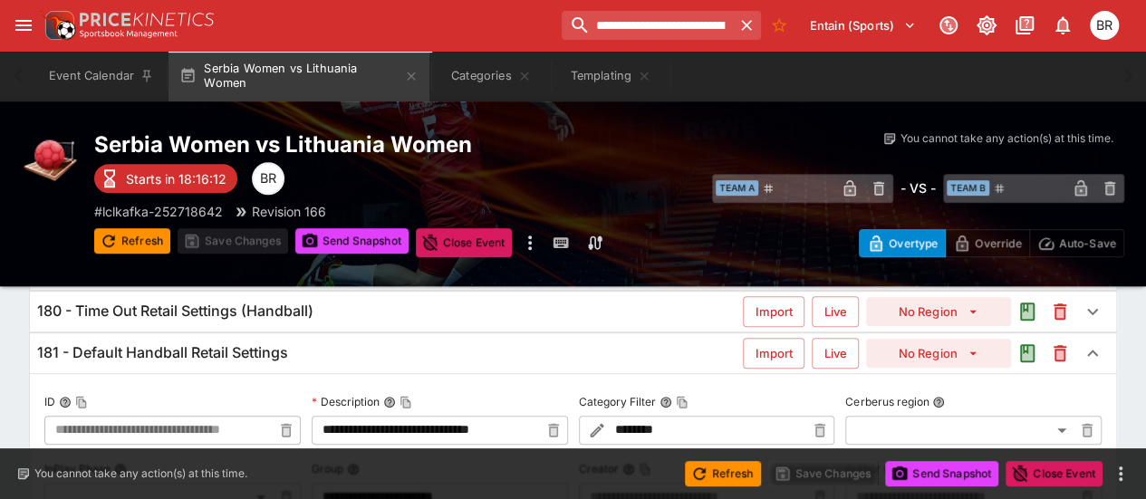
scroll to position [445, 0]
click at [477, 305] on div "180 - Time Out Retail Settings (Handball)" at bounding box center [390, 312] width 706 height 19
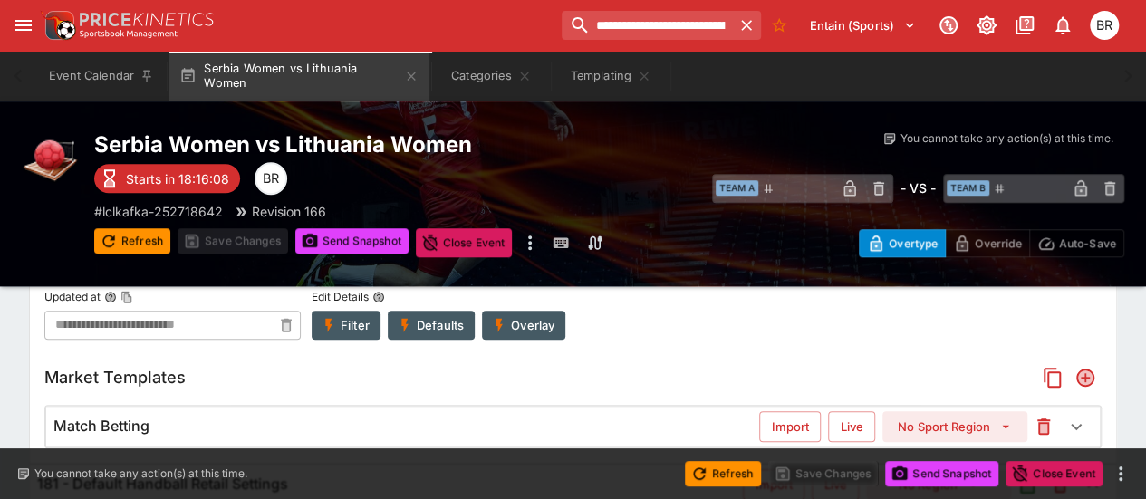
scroll to position [719, 0]
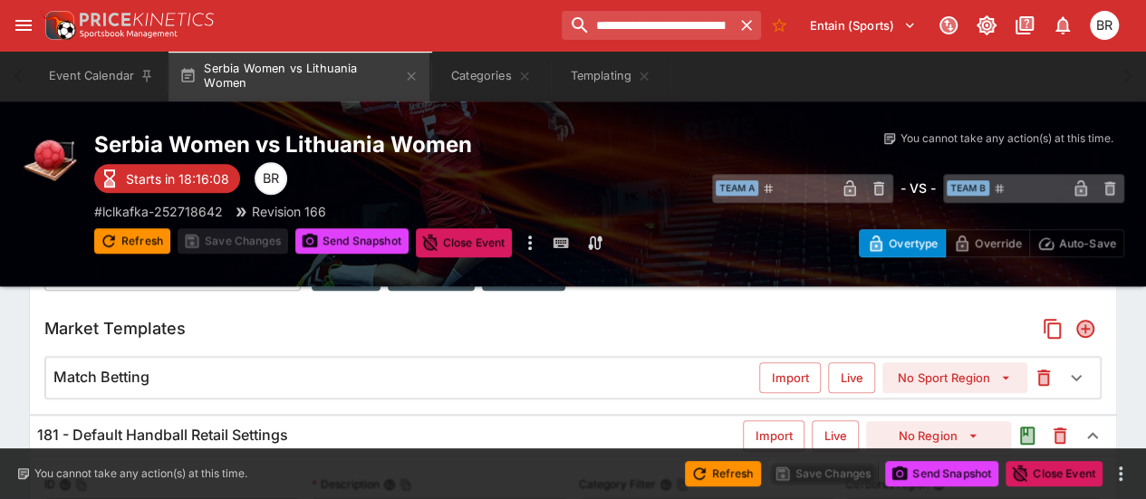
click at [466, 361] on div "Match Betting Import Live No Sport Region" at bounding box center [573, 378] width 1054 height 40
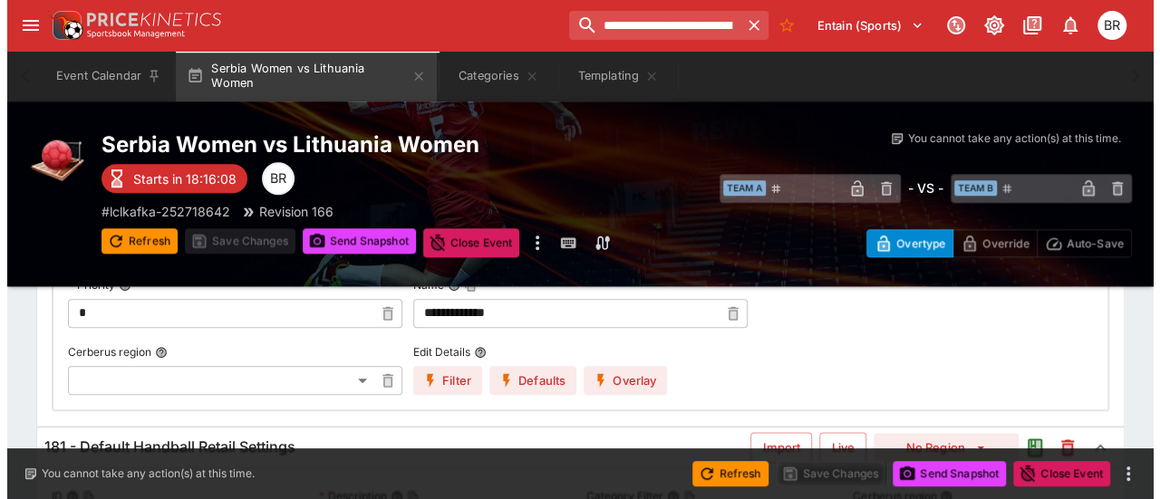
scroll to position [882, 0]
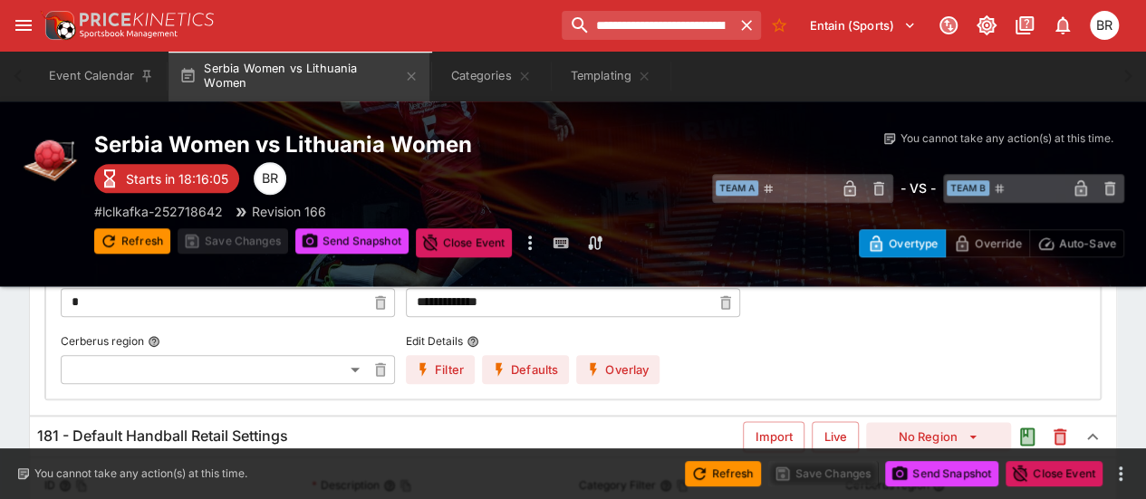
click at [647, 372] on button "Overlay" at bounding box center [617, 369] width 83 height 29
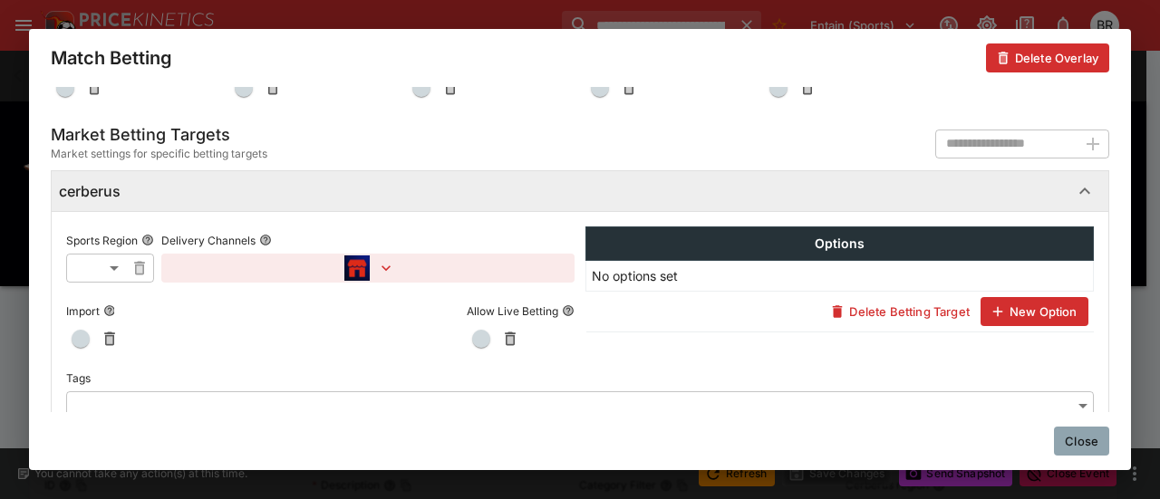
scroll to position [1207, 0]
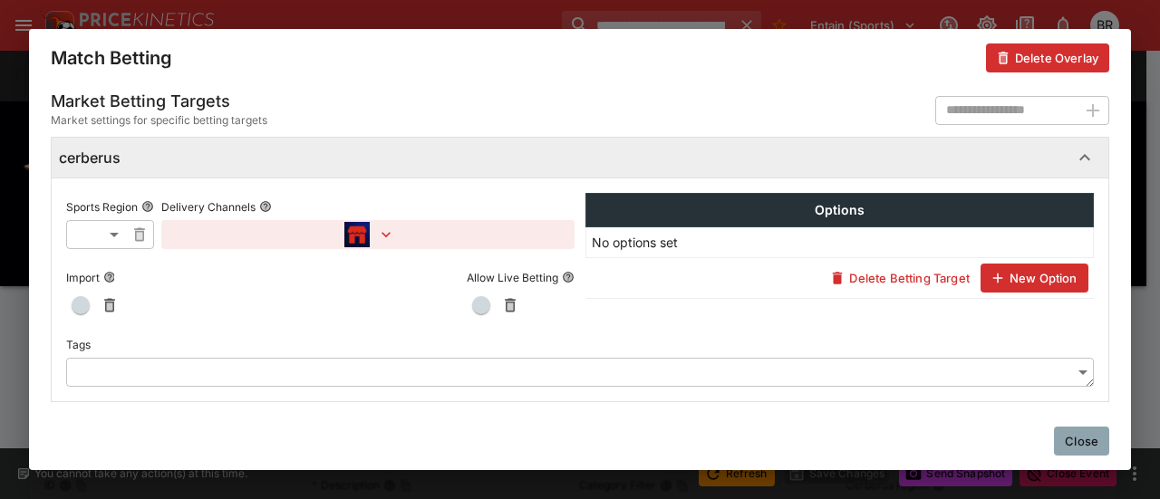
click at [1084, 435] on button "Close" at bounding box center [1081, 441] width 55 height 29
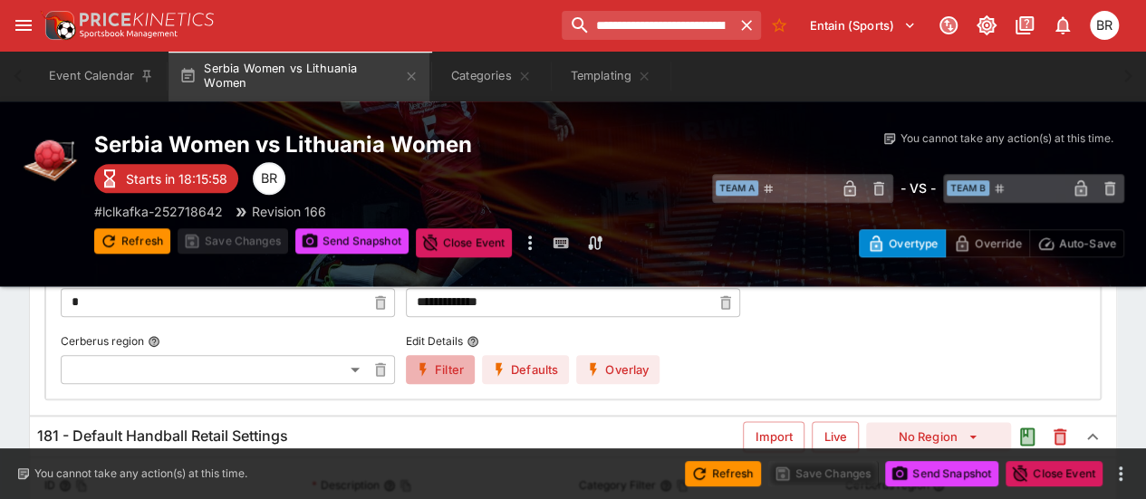
click at [425, 368] on icon "button" at bounding box center [423, 369] width 16 height 16
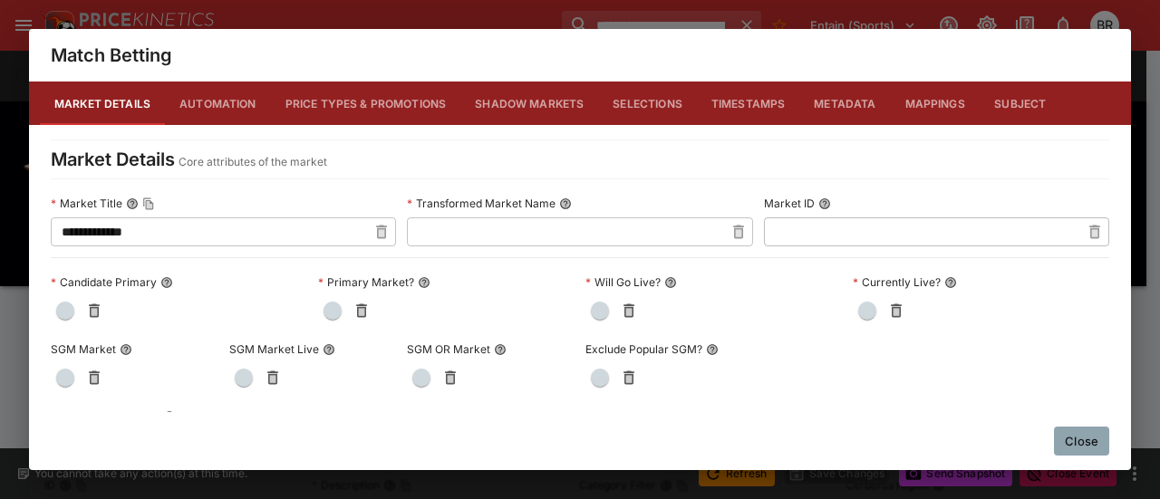
click at [826, 96] on button "Metadata" at bounding box center [844, 103] width 91 height 43
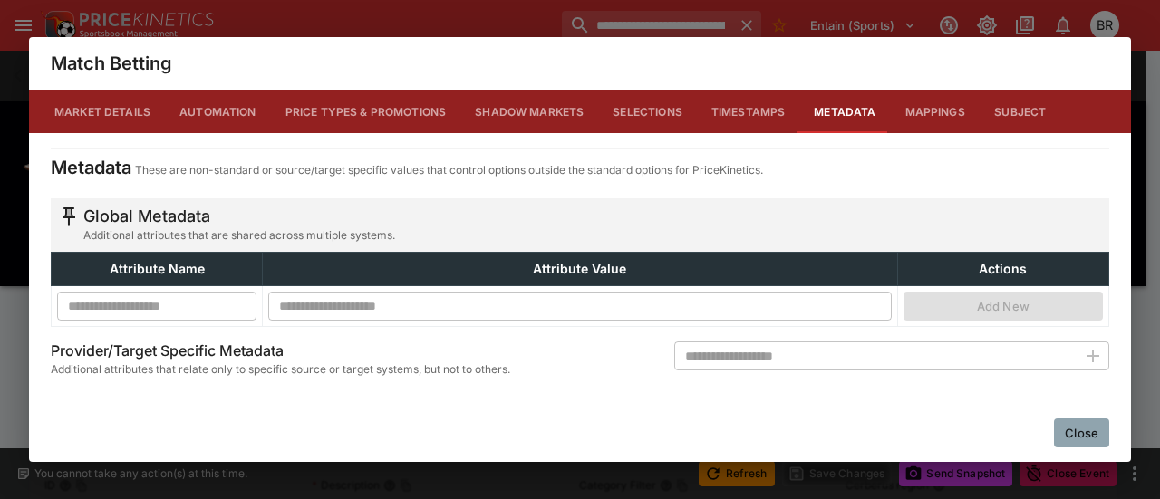
click at [707, 344] on input "text" at bounding box center [875, 356] width 402 height 29
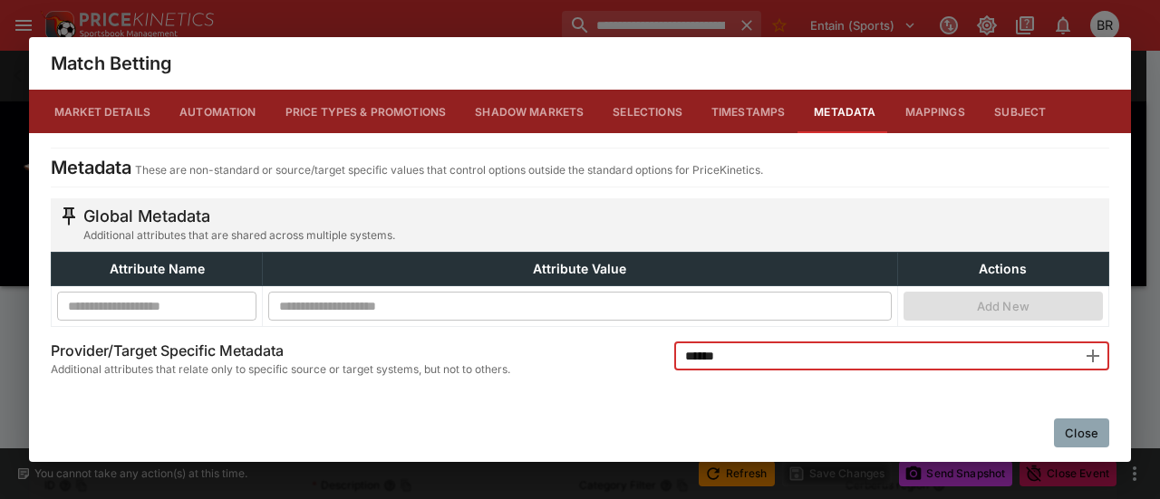
type input "******"
click at [1094, 349] on icon "button" at bounding box center [1093, 356] width 22 height 22
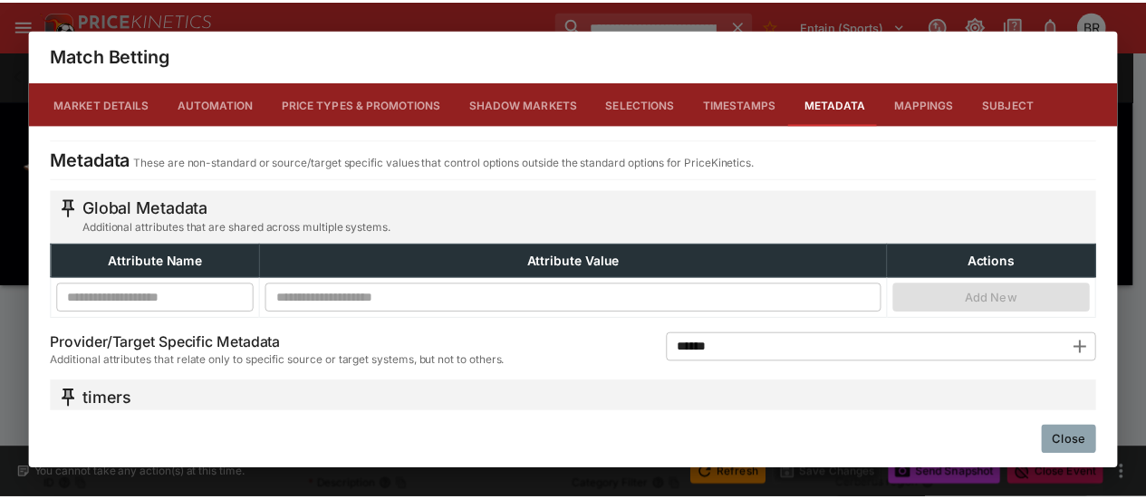
scroll to position [107, 0]
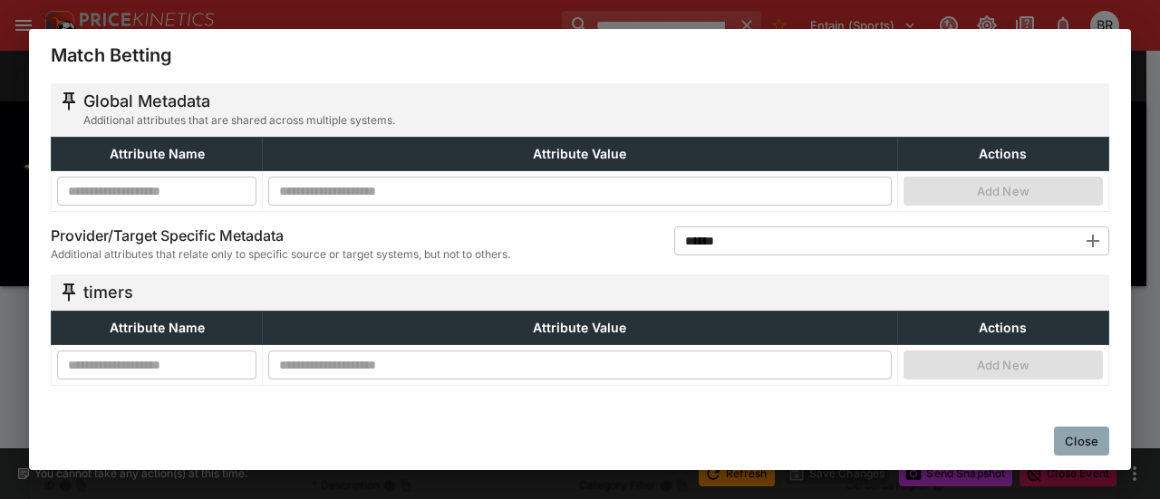
click at [147, 358] on input "text" at bounding box center [156, 365] width 199 height 29
paste input "**********"
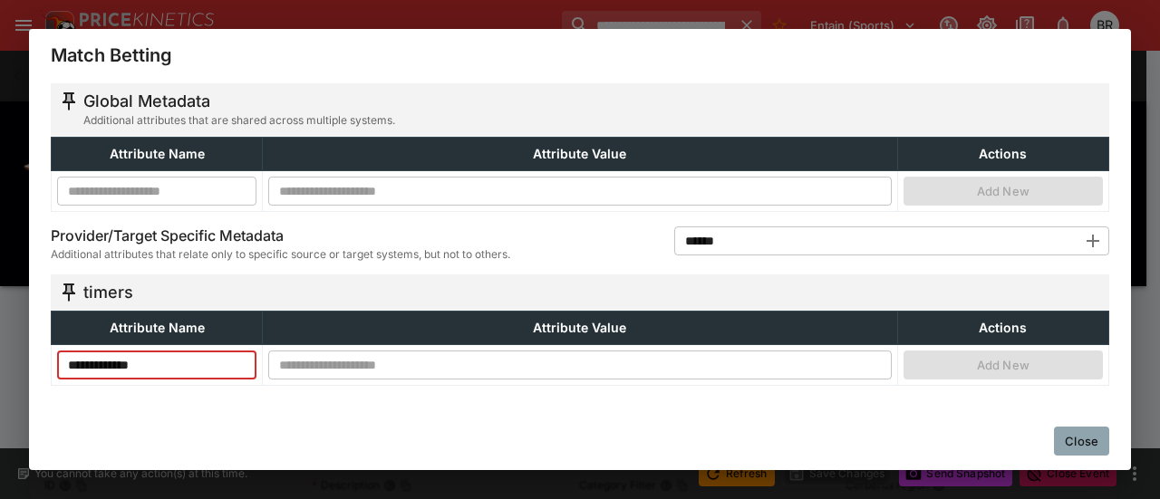
type input "**********"
click at [323, 358] on input "text" at bounding box center [579, 365] width 622 height 29
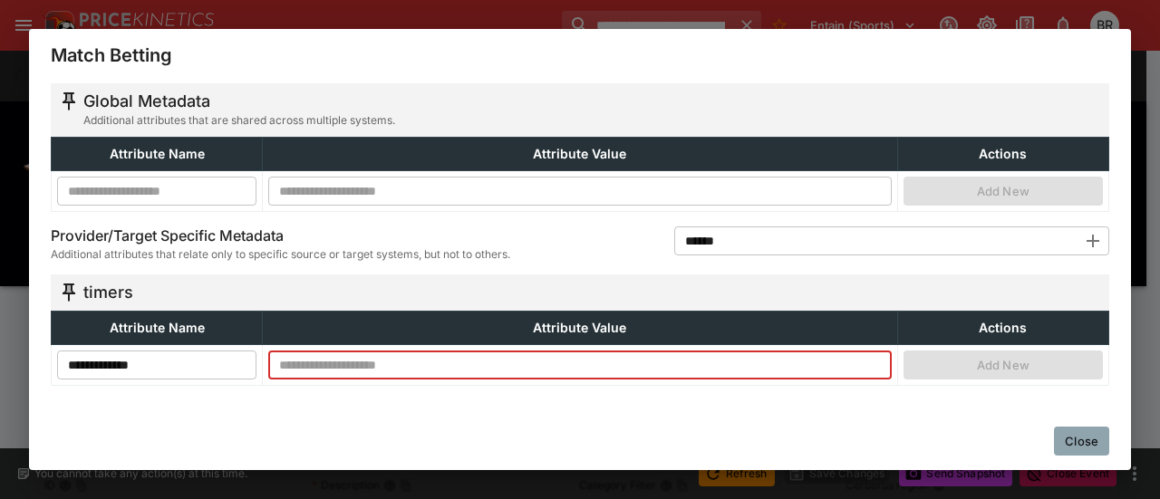
paste input "**********"
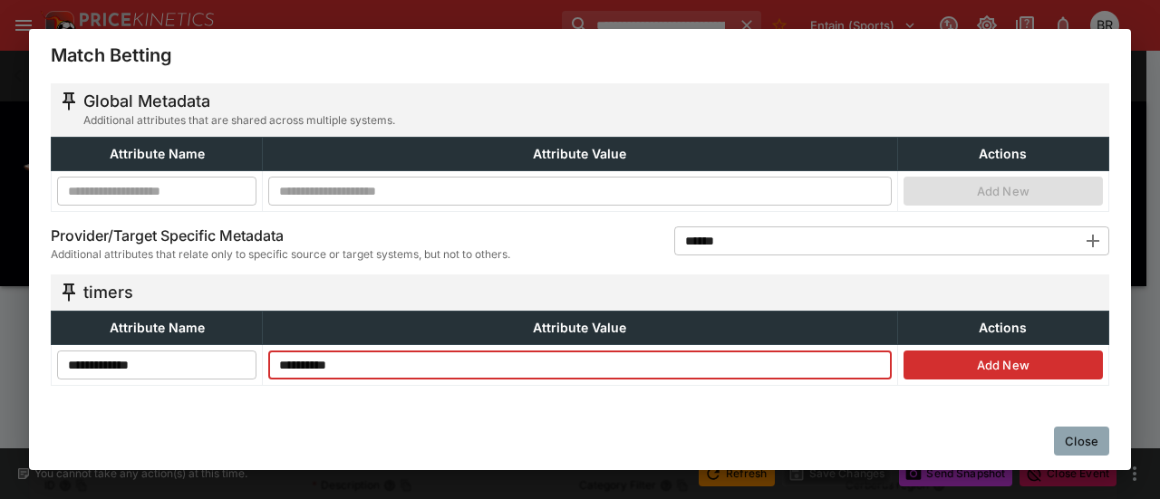
type input "**********"
click at [964, 361] on button "Add New" at bounding box center [1002, 365] width 199 height 29
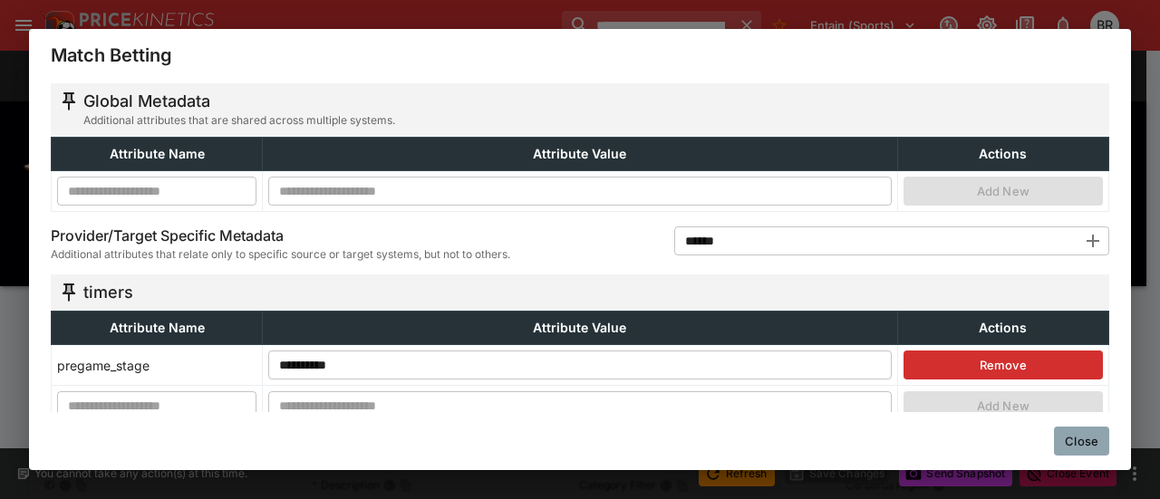
click at [1096, 432] on button "Close" at bounding box center [1081, 441] width 55 height 29
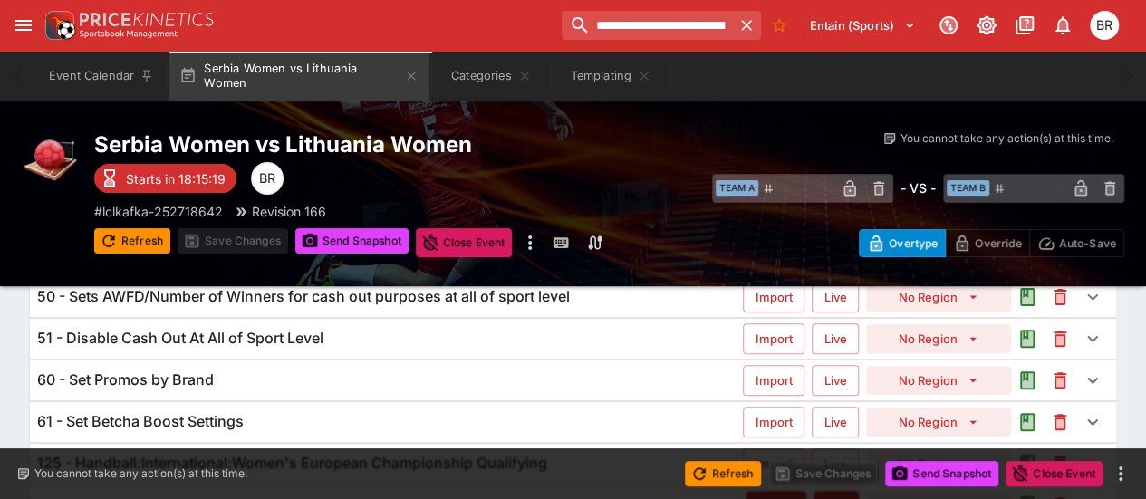
scroll to position [0, 0]
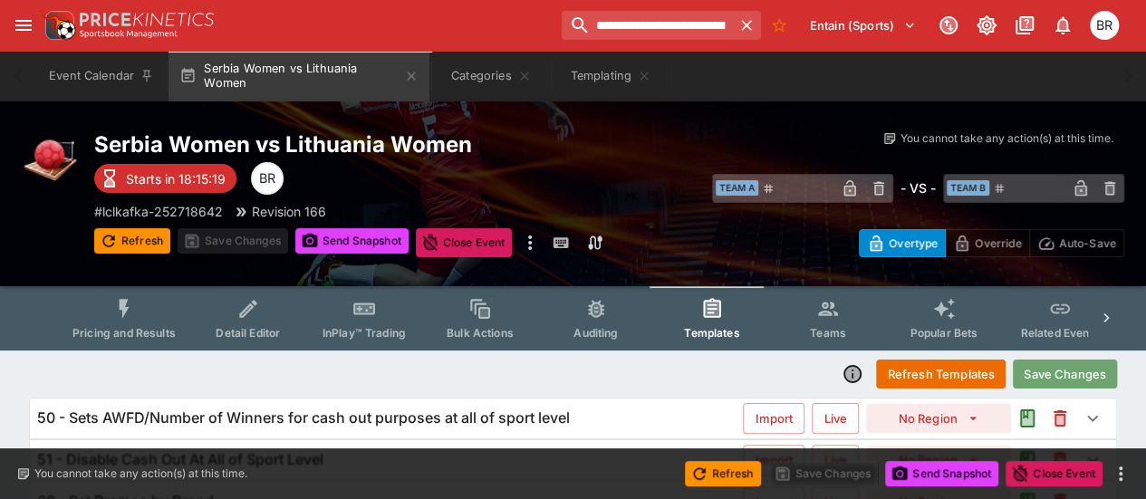
click at [1045, 371] on button "Save Changes" at bounding box center [1065, 374] width 104 height 29
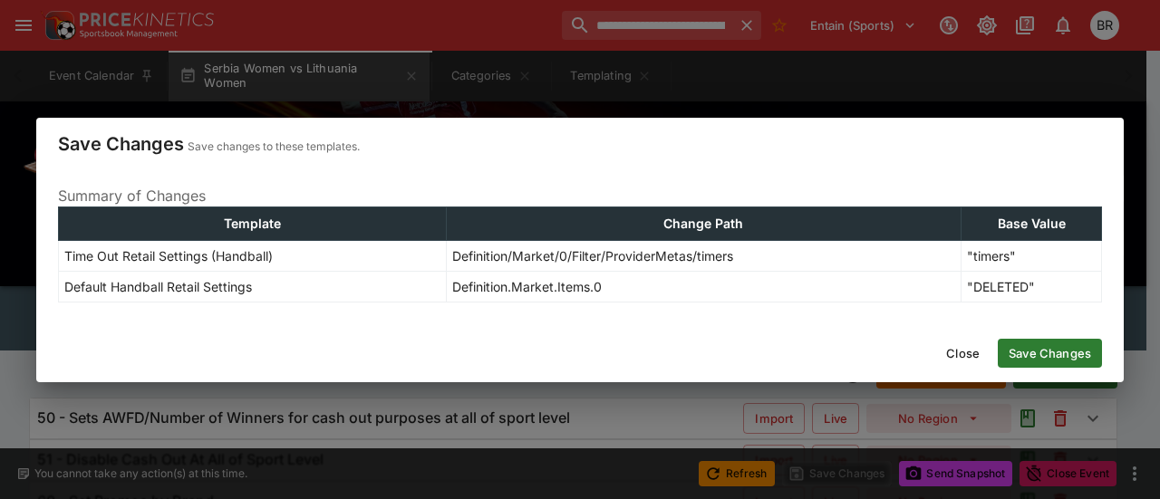
click at [1062, 353] on button "Save Changes" at bounding box center [1049, 353] width 104 height 29
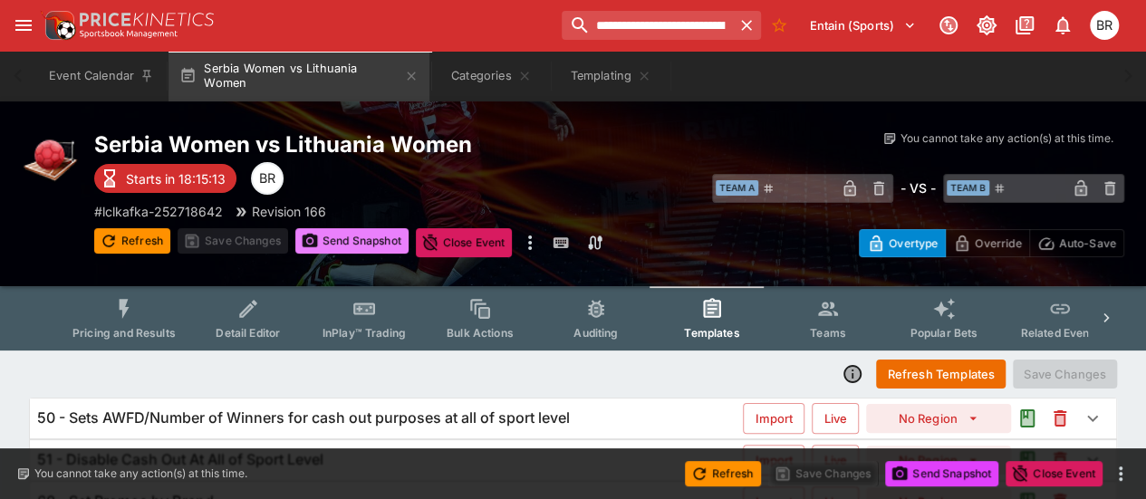
click at [376, 246] on button "Send Snapshot" at bounding box center [351, 240] width 113 height 25
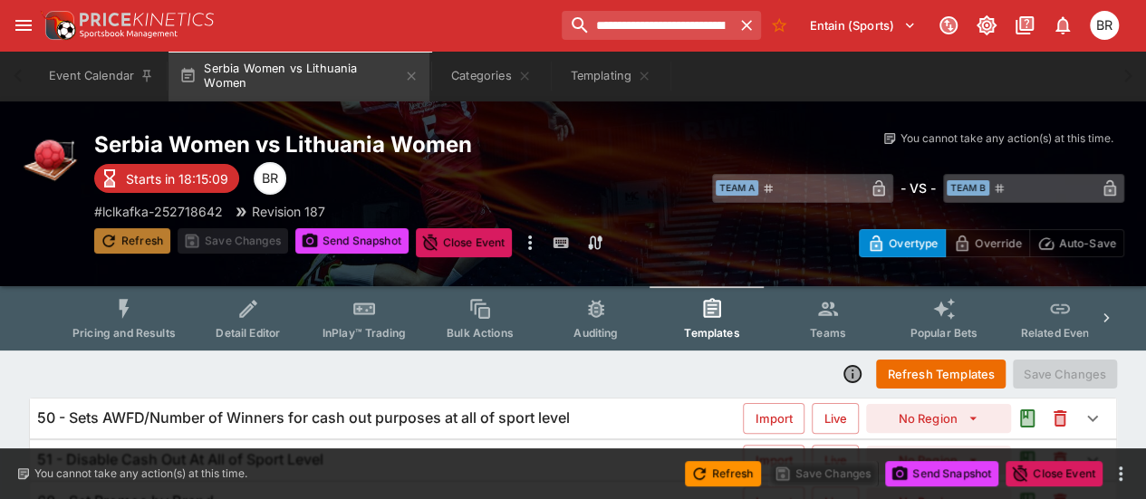
click at [141, 252] on button "Refresh" at bounding box center [132, 240] width 76 height 25
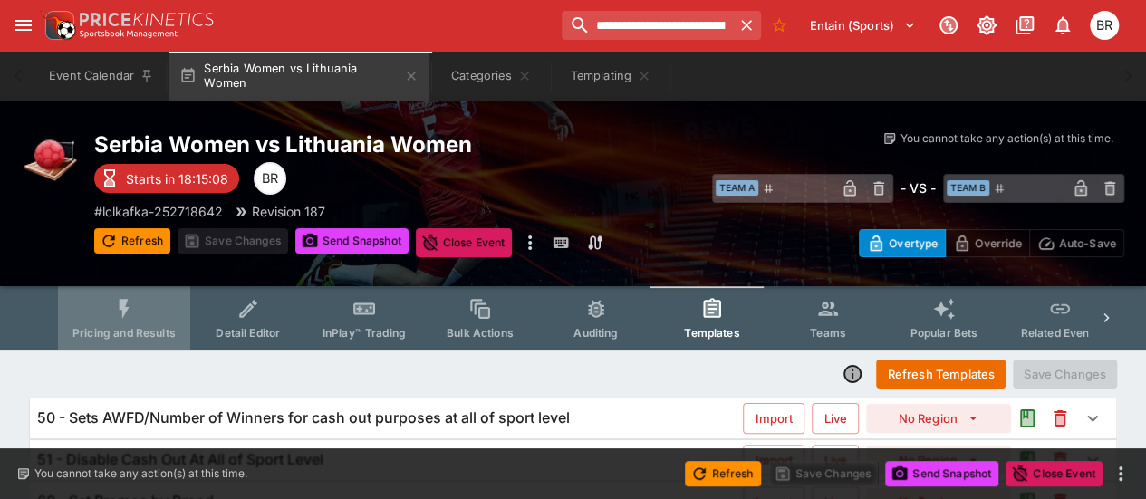
click at [151, 324] on button "Pricing and Results" at bounding box center [124, 318] width 132 height 64
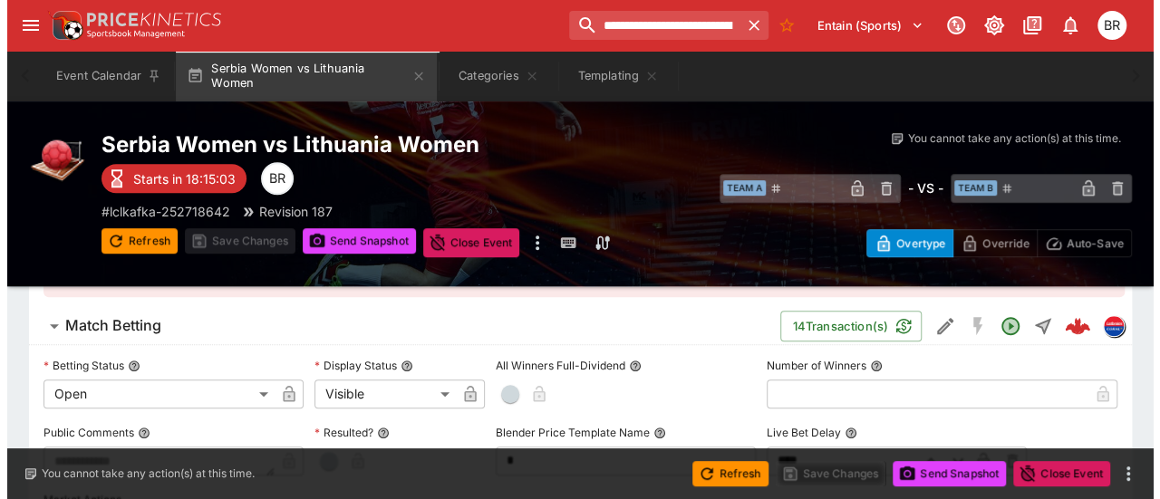
scroll to position [426, 0]
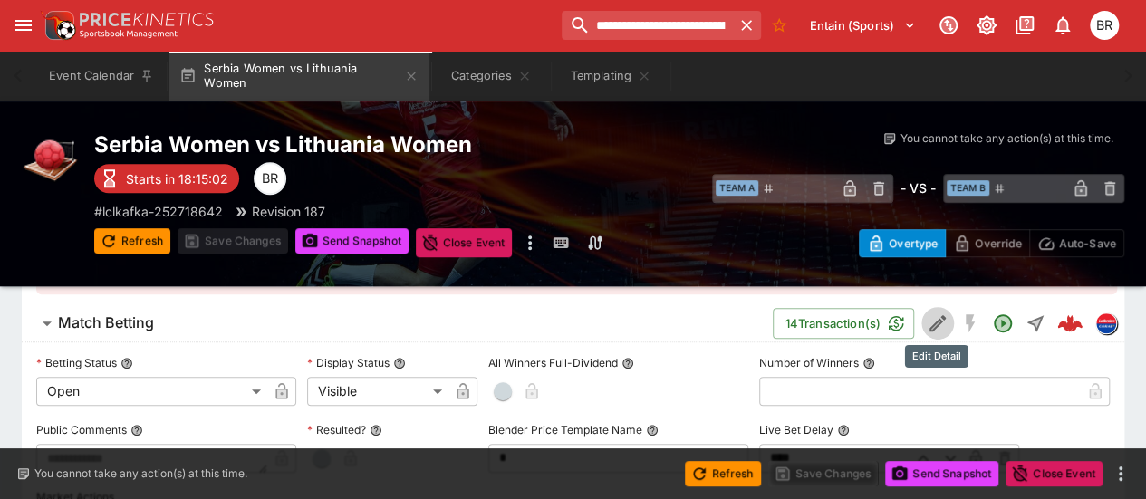
click at [943, 315] on icon "Edit Detail" at bounding box center [938, 324] width 22 height 22
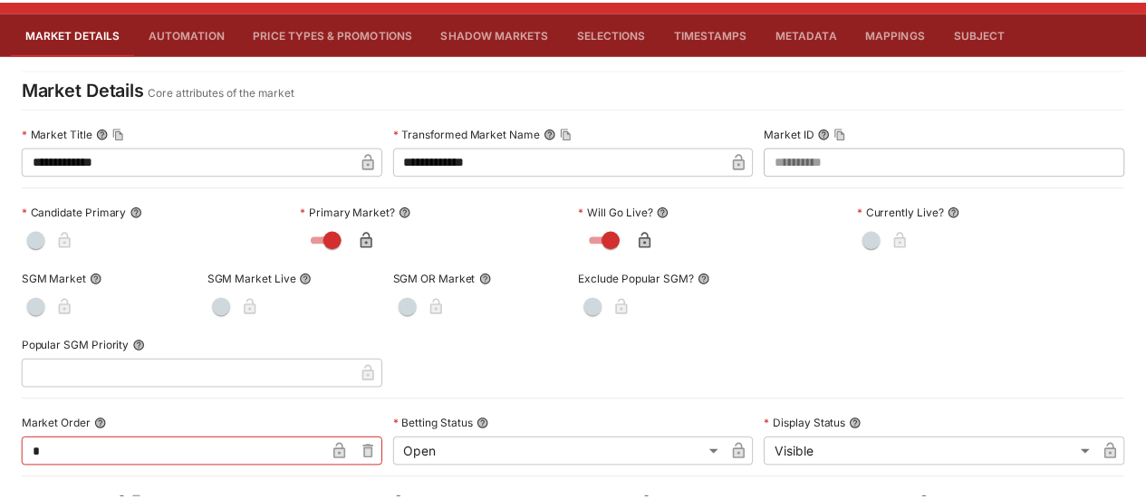
scroll to position [7, 0]
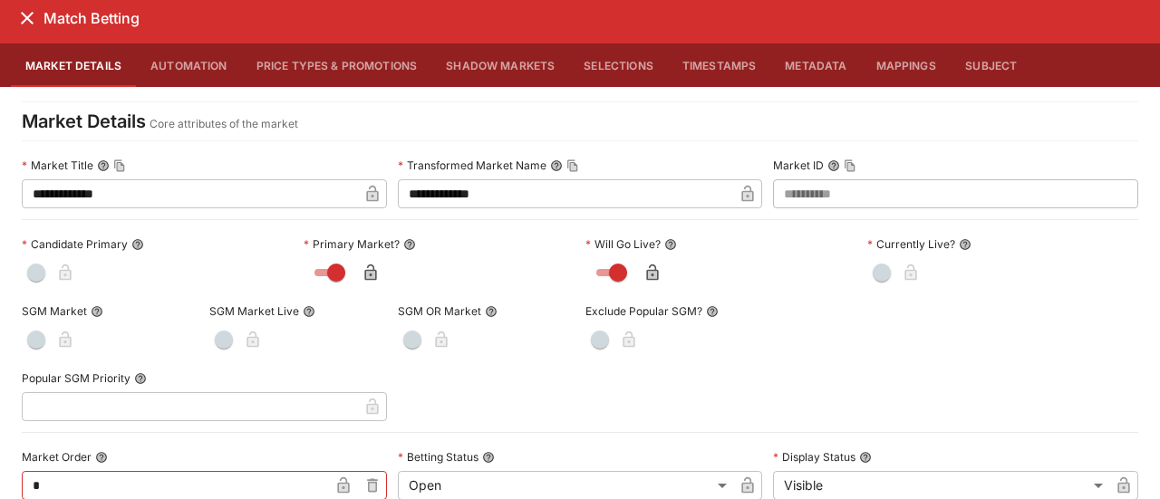
click at [30, 24] on icon "close" at bounding box center [27, 18] width 22 height 22
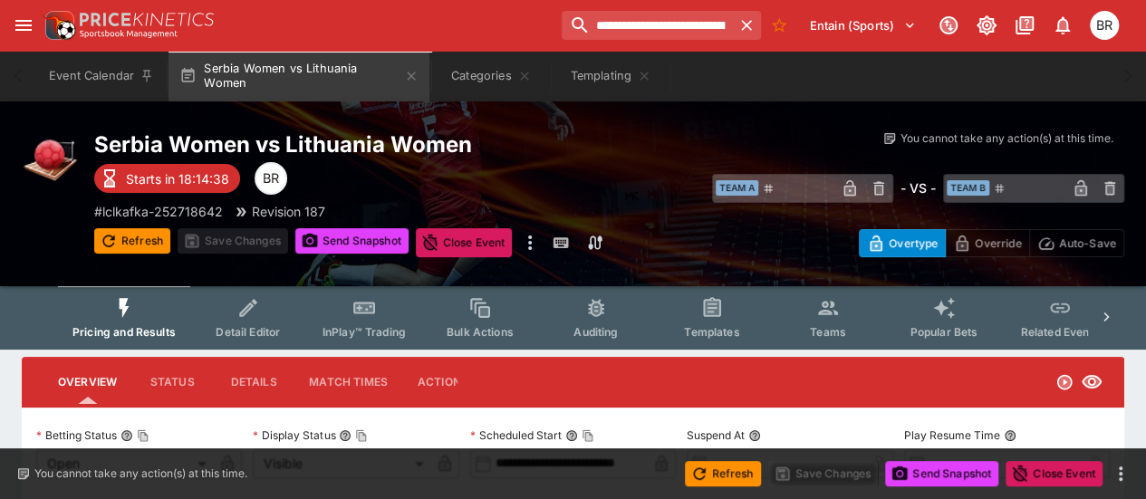
scroll to position [0, 0]
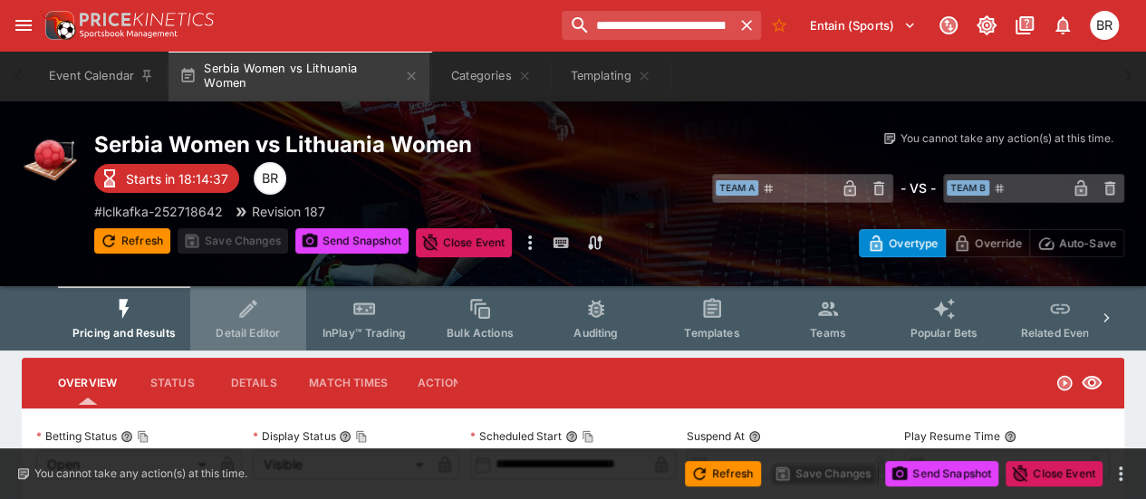
click at [272, 320] on button "Detail Editor" at bounding box center [248, 318] width 116 height 64
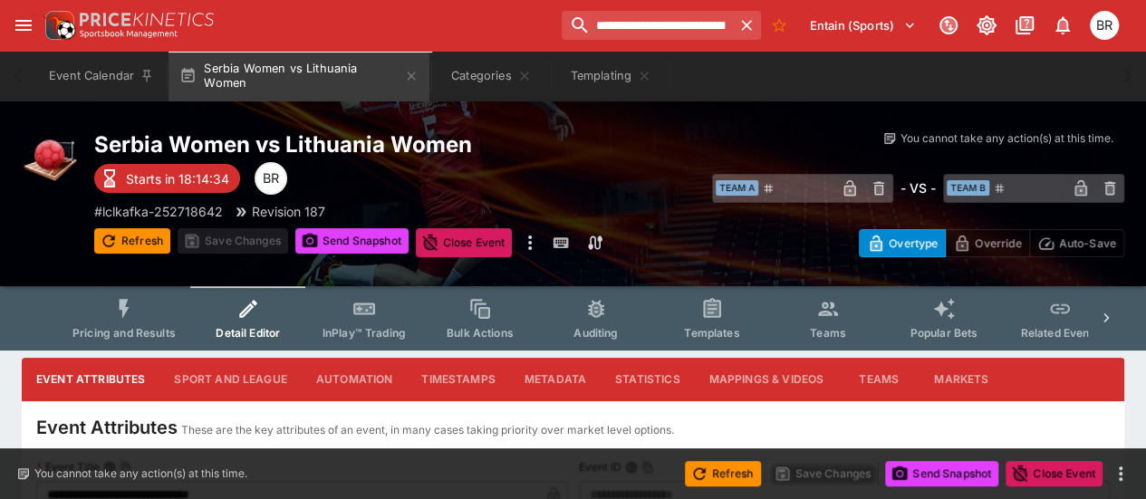
click at [554, 378] on button "Metadata" at bounding box center [555, 379] width 91 height 43
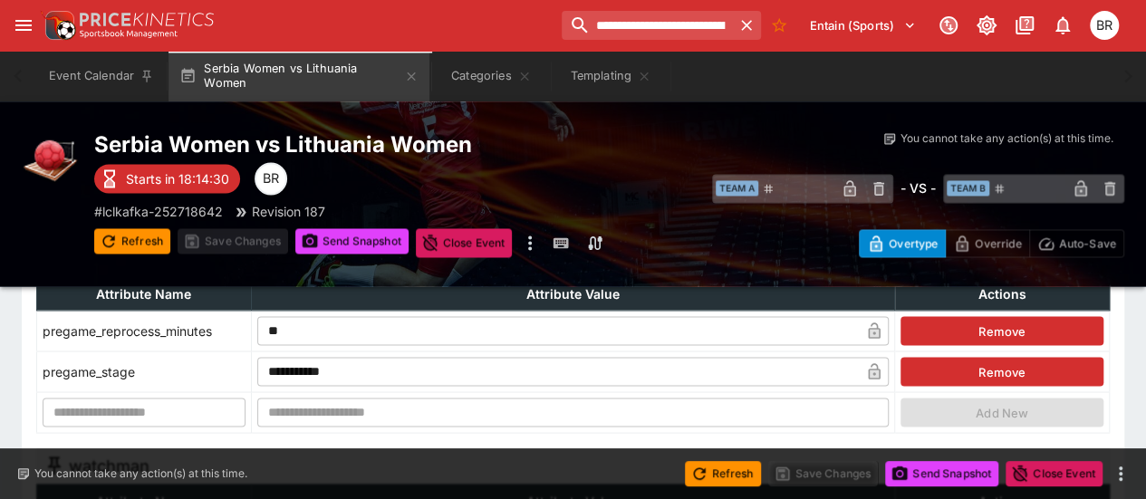
scroll to position [1467, 0]
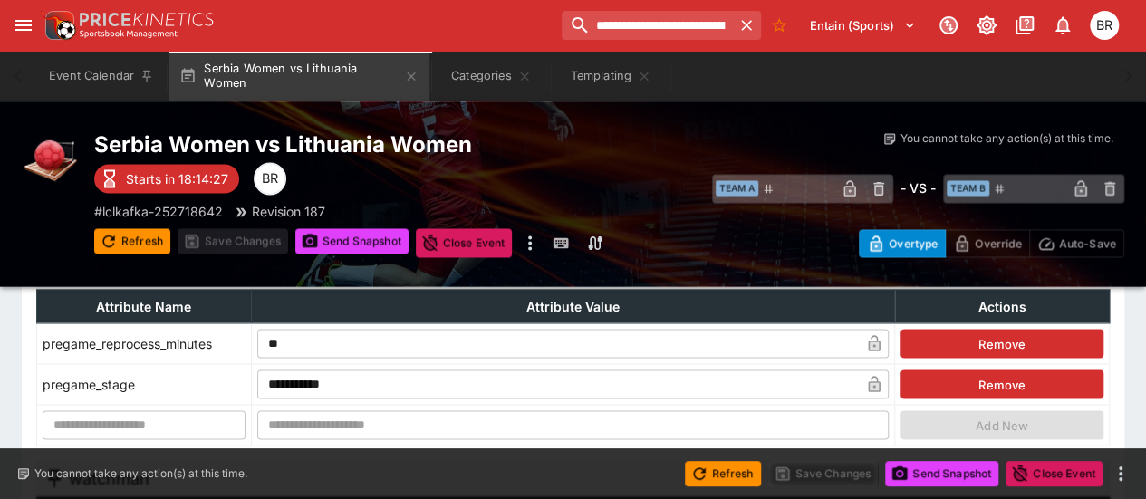
click at [321, 342] on input "**" at bounding box center [558, 343] width 602 height 29
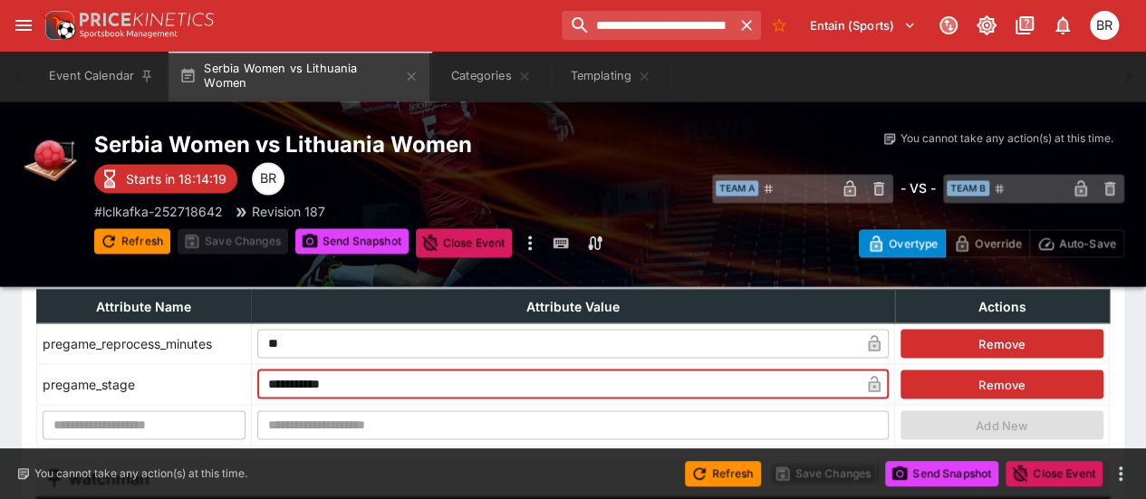
click at [319, 371] on input "**********" at bounding box center [558, 384] width 602 height 29
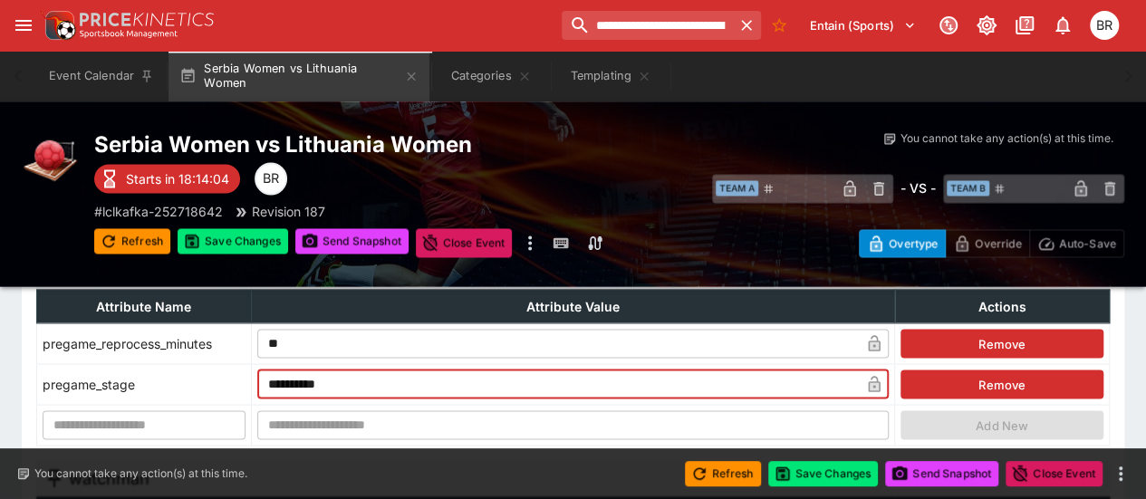
type input "**********"
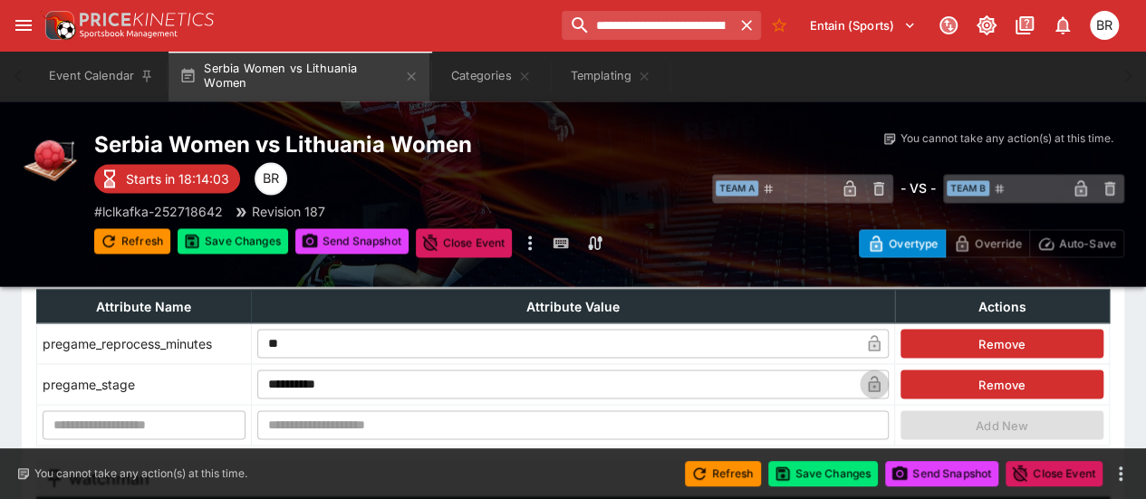
click at [871, 376] on icon "button" at bounding box center [875, 384] width 12 height 16
click at [256, 247] on button "Save Changes" at bounding box center [233, 240] width 111 height 25
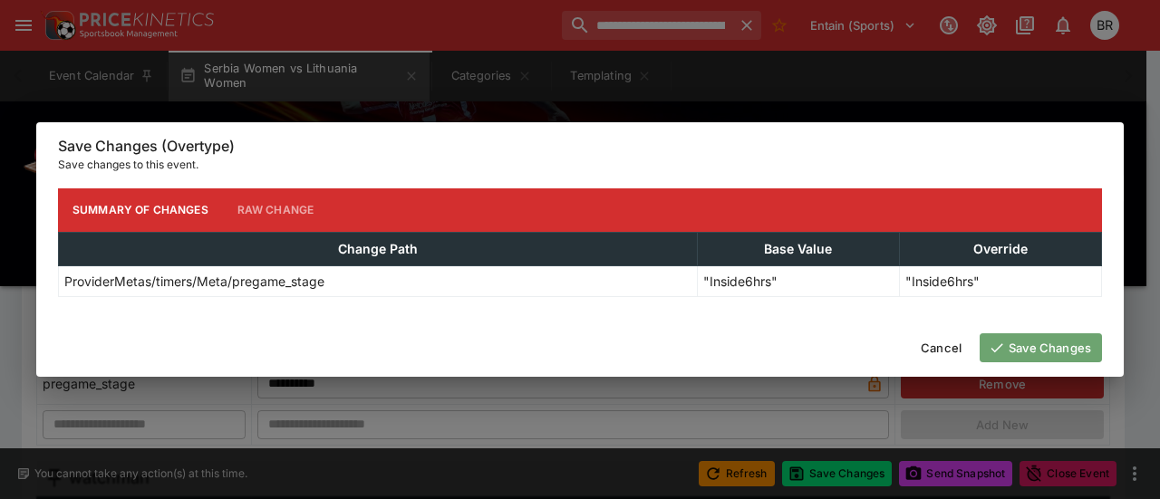
click at [1005, 333] on button "Save Changes" at bounding box center [1040, 347] width 122 height 29
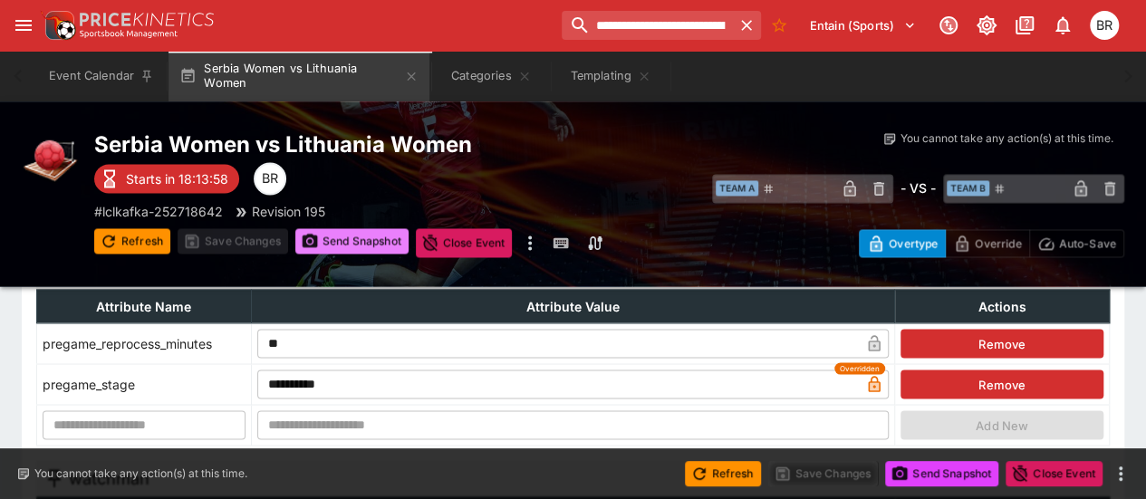
click at [379, 239] on button "Send Snapshot" at bounding box center [351, 240] width 113 height 25
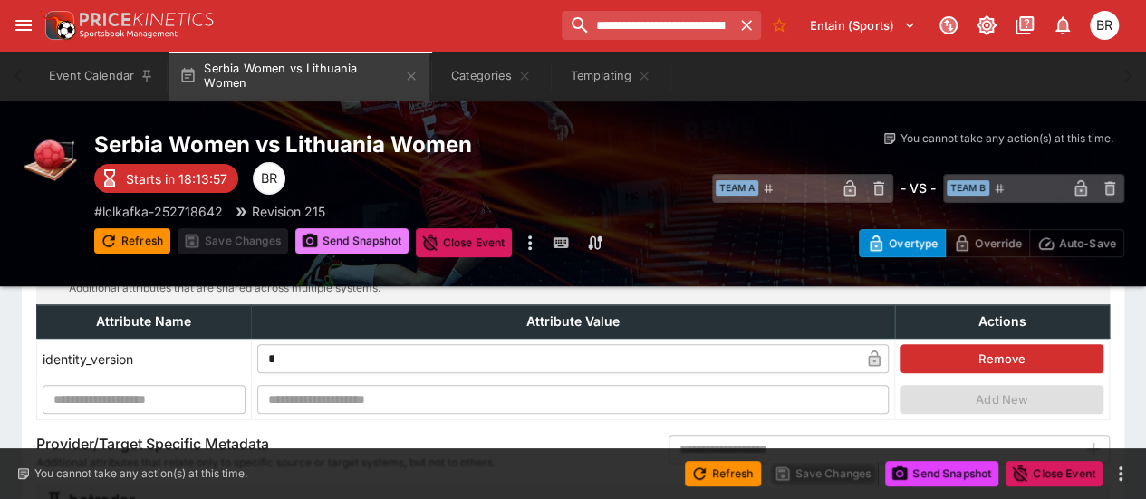
scroll to position [0, 0]
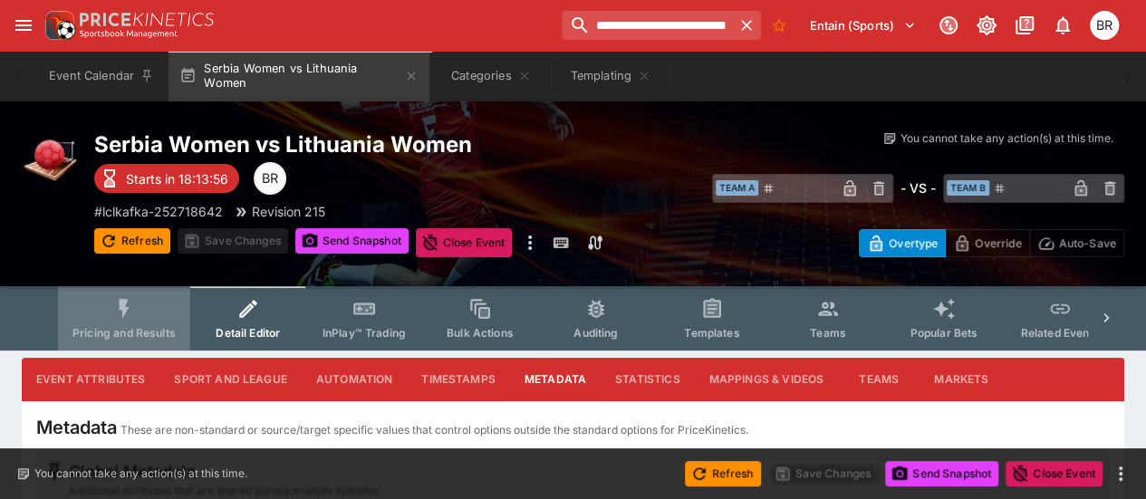
click at [129, 332] on span "Pricing and Results" at bounding box center [123, 333] width 103 height 14
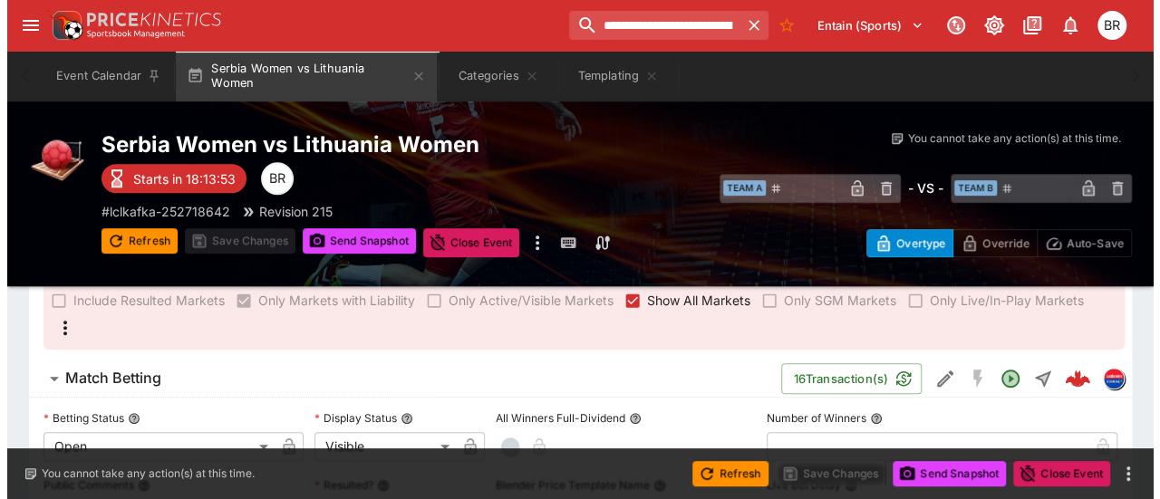
scroll to position [371, 0]
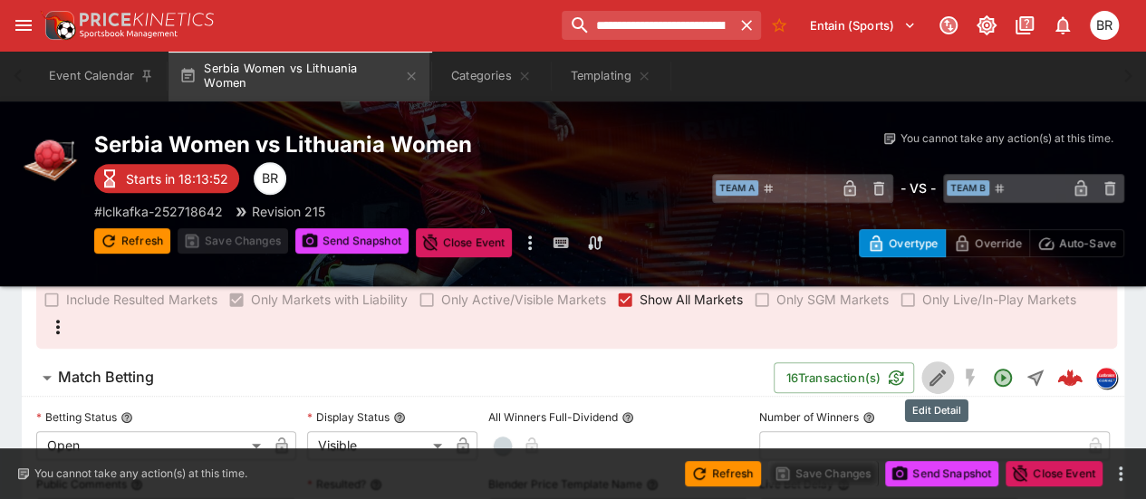
click at [930, 376] on icon "Edit Detail" at bounding box center [938, 378] width 22 height 22
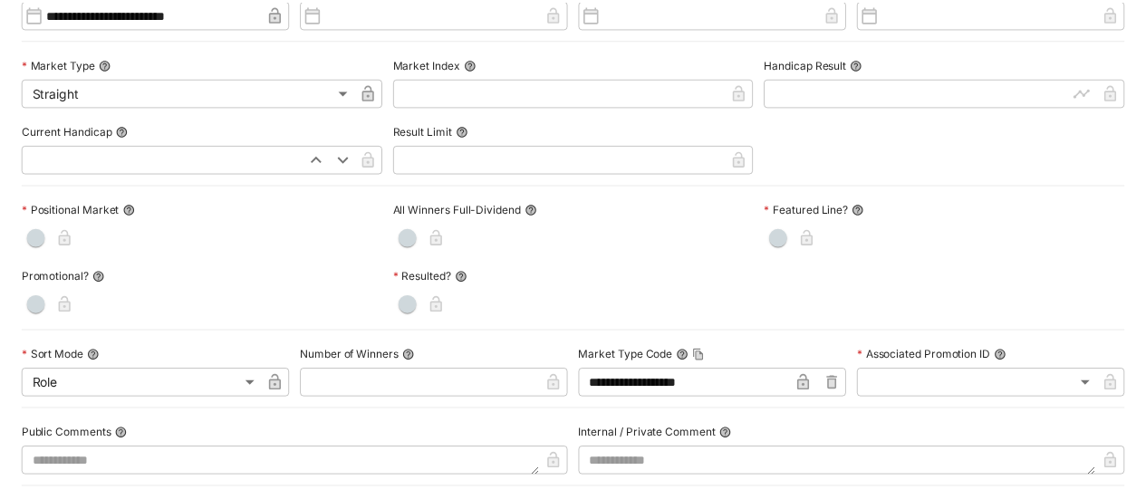
scroll to position [0, 0]
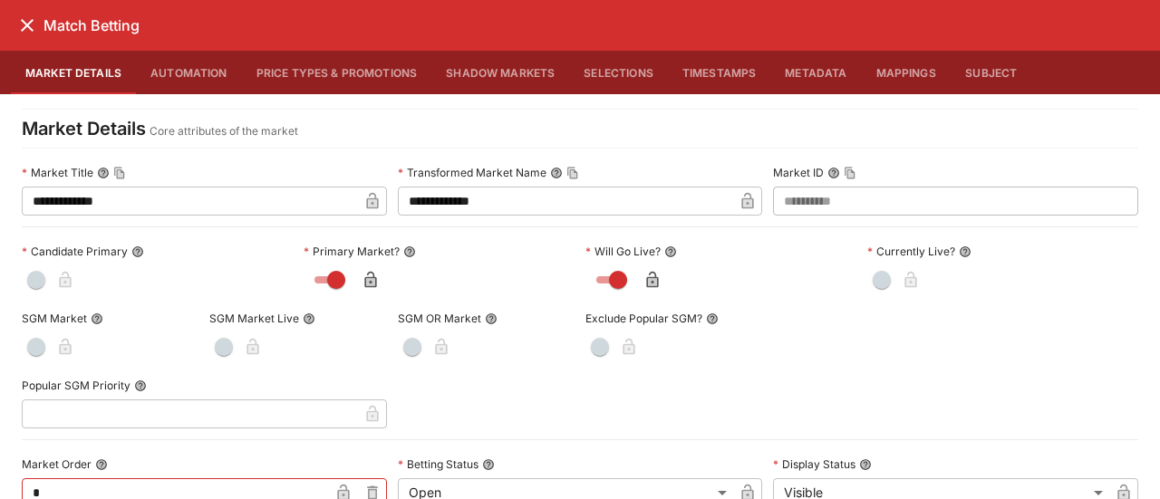
click at [19, 22] on icon "close" at bounding box center [27, 25] width 22 height 22
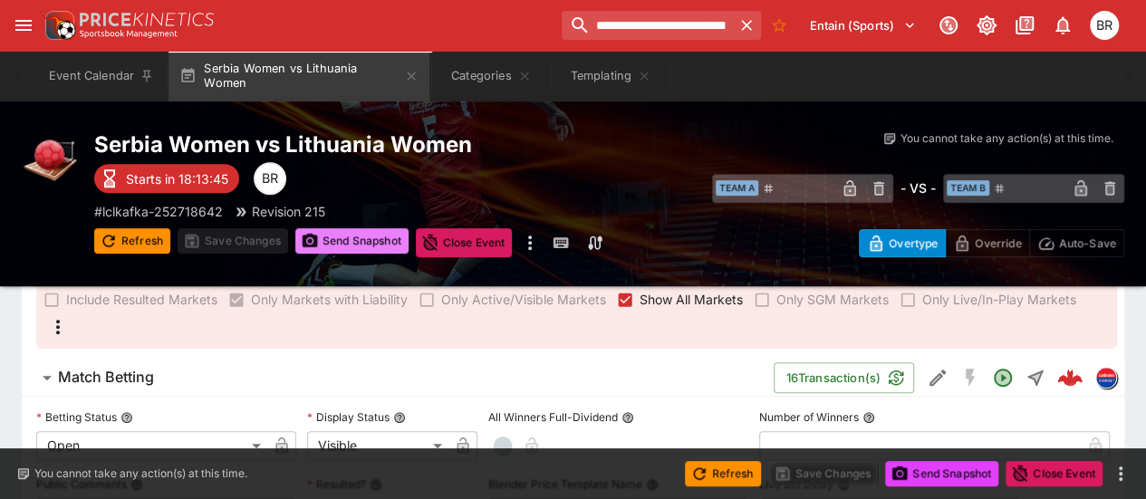
click at [349, 232] on button "Send Snapshot" at bounding box center [351, 240] width 113 height 25
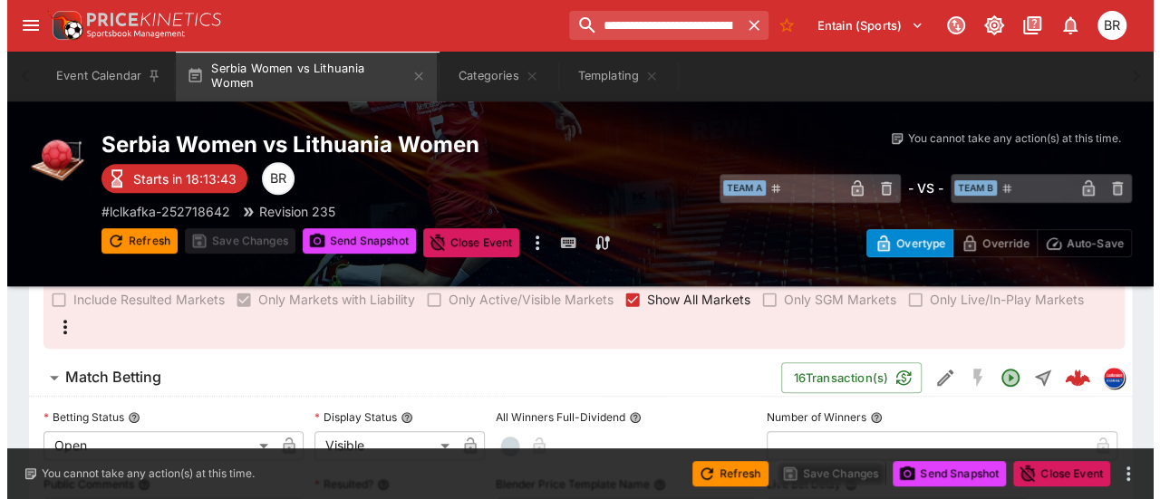
scroll to position [419, 0]
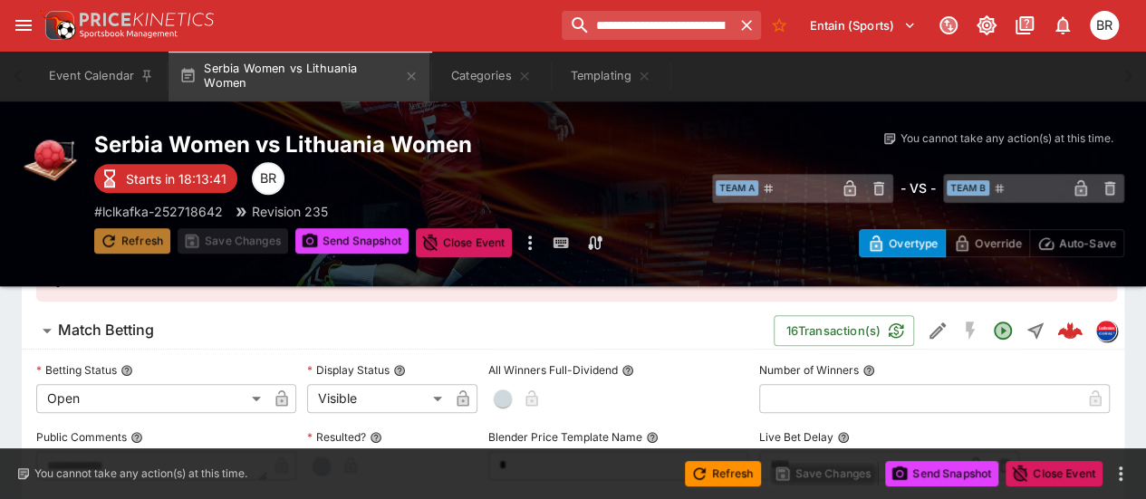
click at [107, 231] on button "Refresh" at bounding box center [132, 240] width 76 height 25
click at [935, 332] on icon "Edit Detail" at bounding box center [935, 332] width 9 height 9
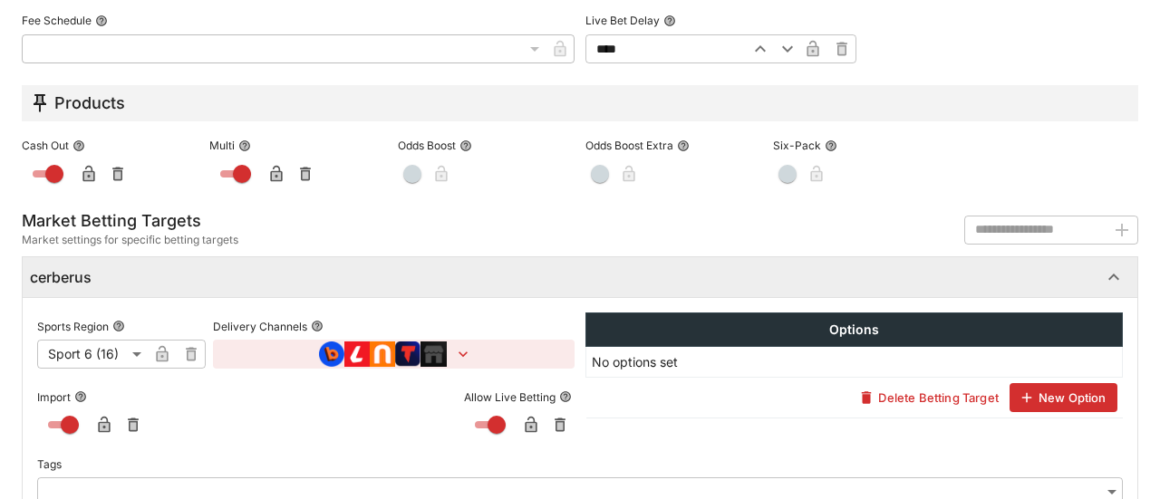
scroll to position [1084, 0]
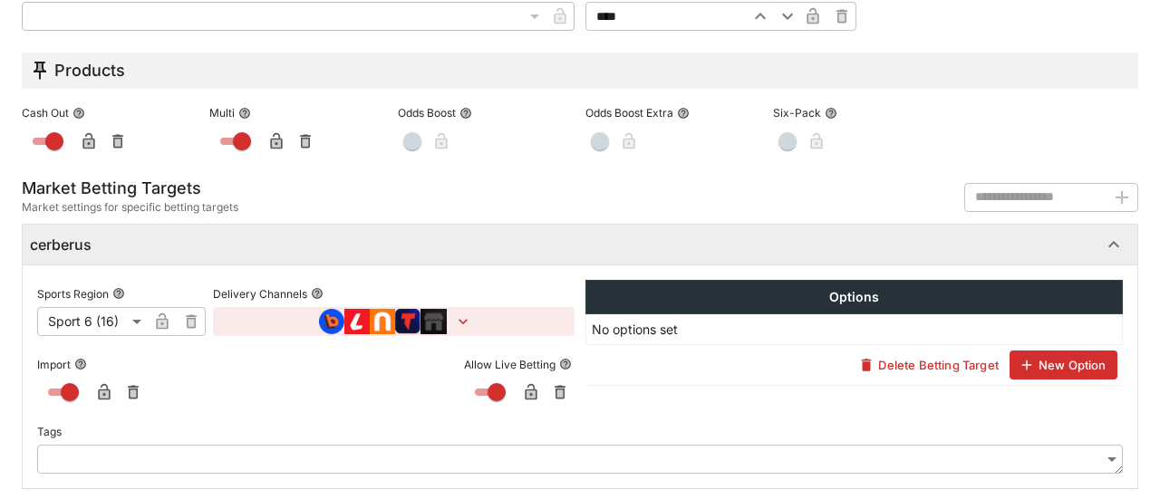
click at [458, 313] on icon "button" at bounding box center [463, 322] width 18 height 18
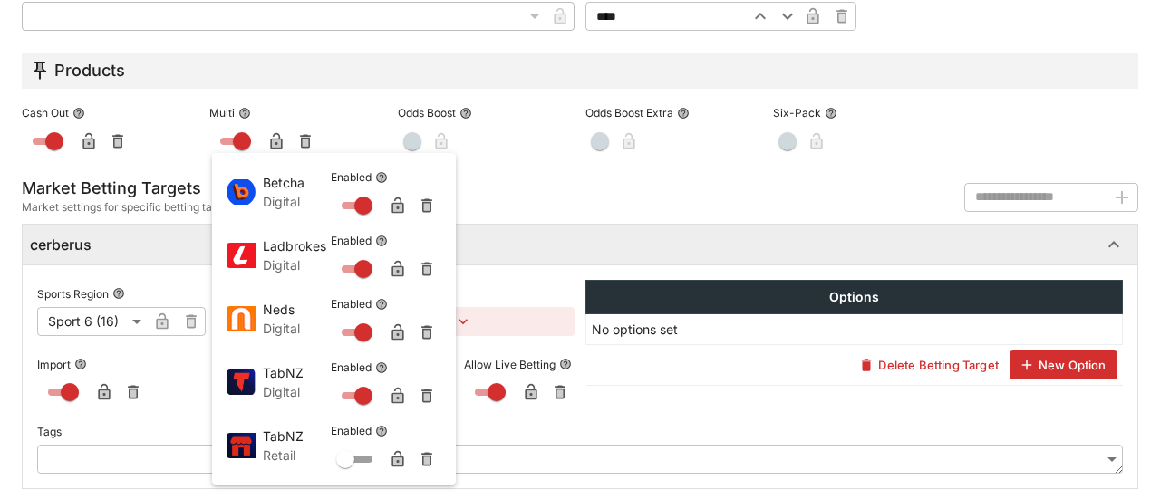
click at [195, 92] on div at bounding box center [580, 249] width 1160 height 499
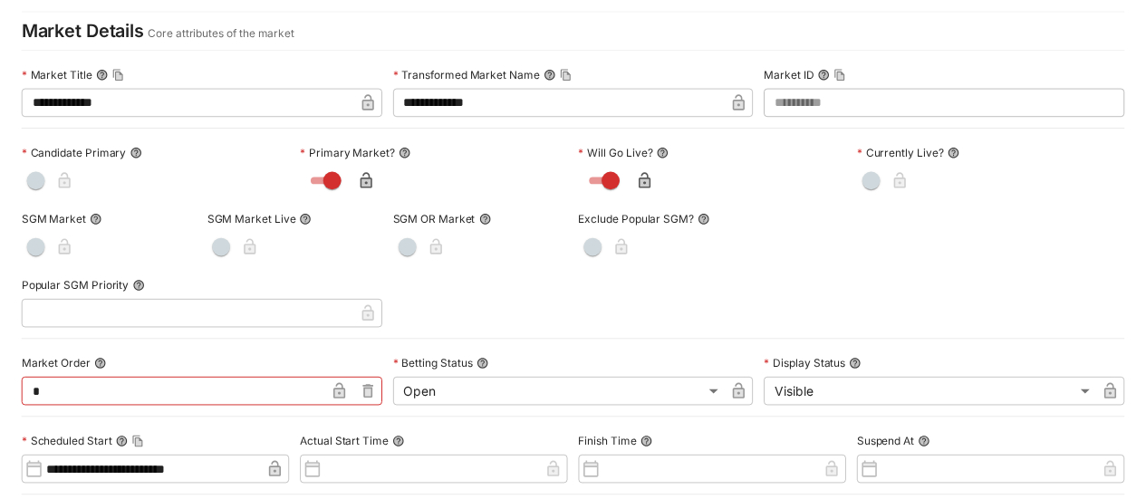
scroll to position [0, 0]
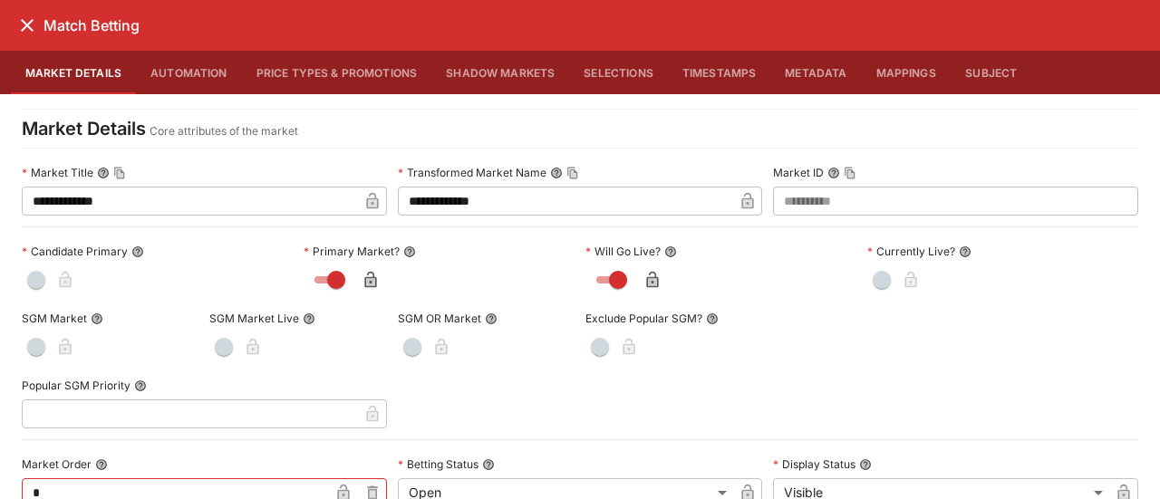
click at [29, 9] on button "close" at bounding box center [27, 25] width 33 height 33
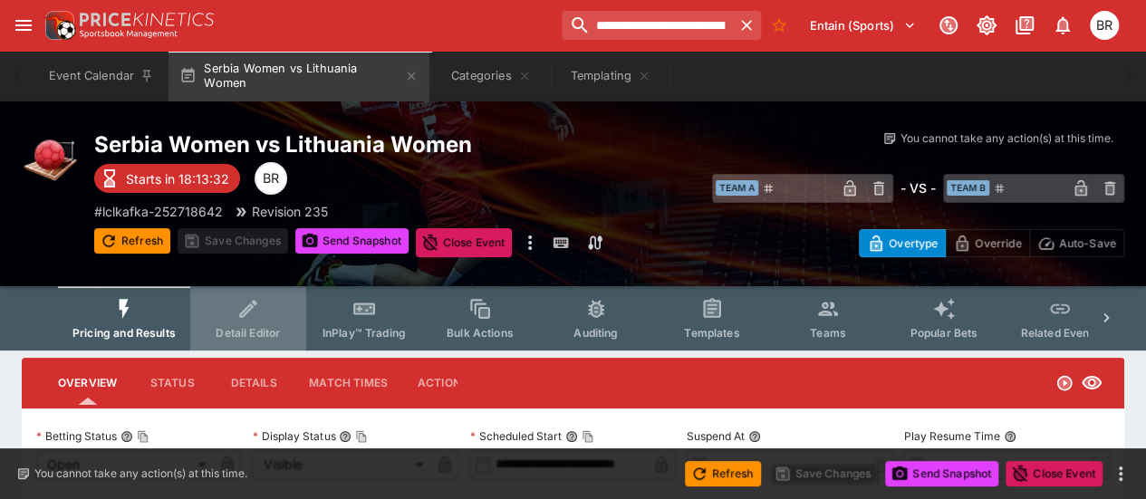
click at [240, 325] on button "Detail Editor" at bounding box center [248, 318] width 116 height 64
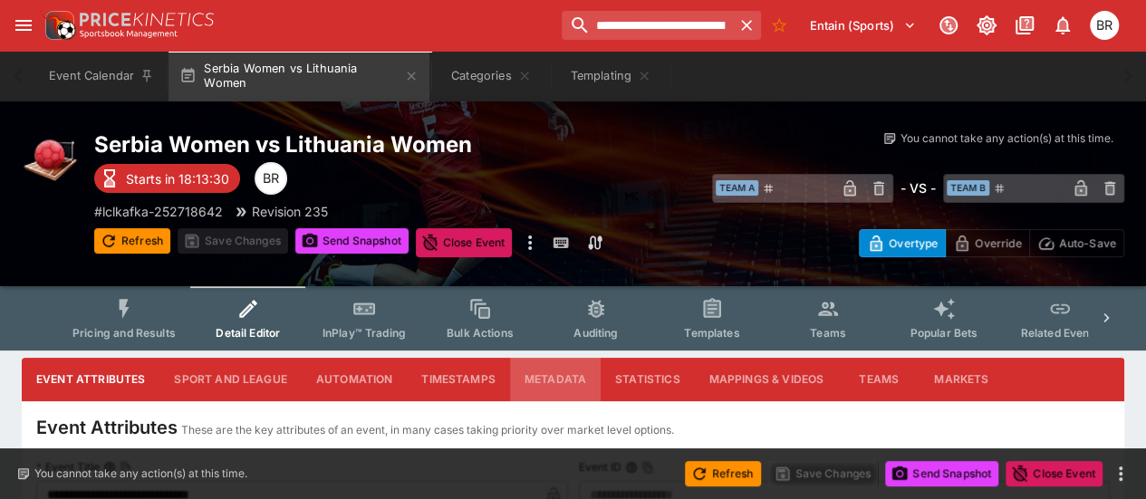
click at [522, 380] on button "Metadata" at bounding box center [555, 379] width 91 height 43
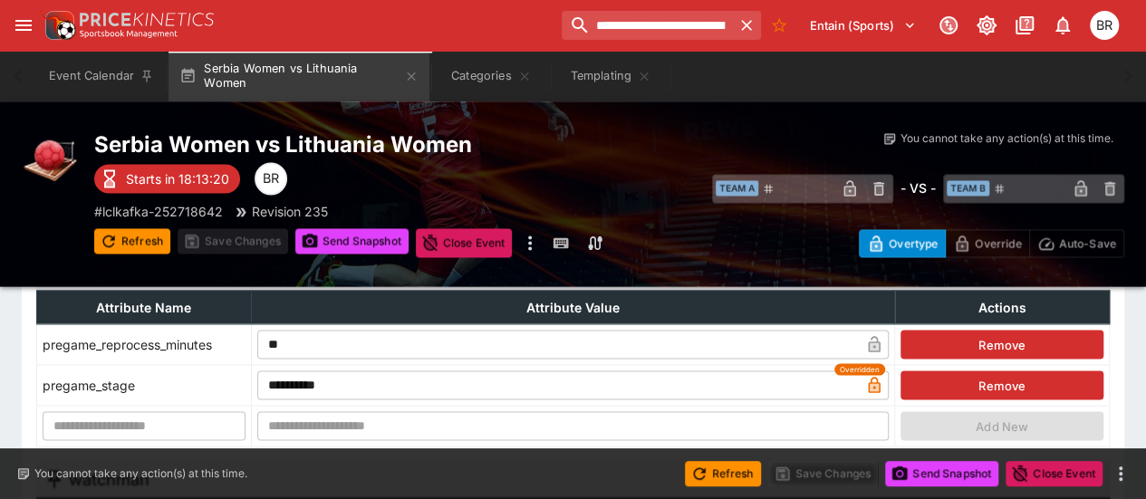
scroll to position [1462, 0]
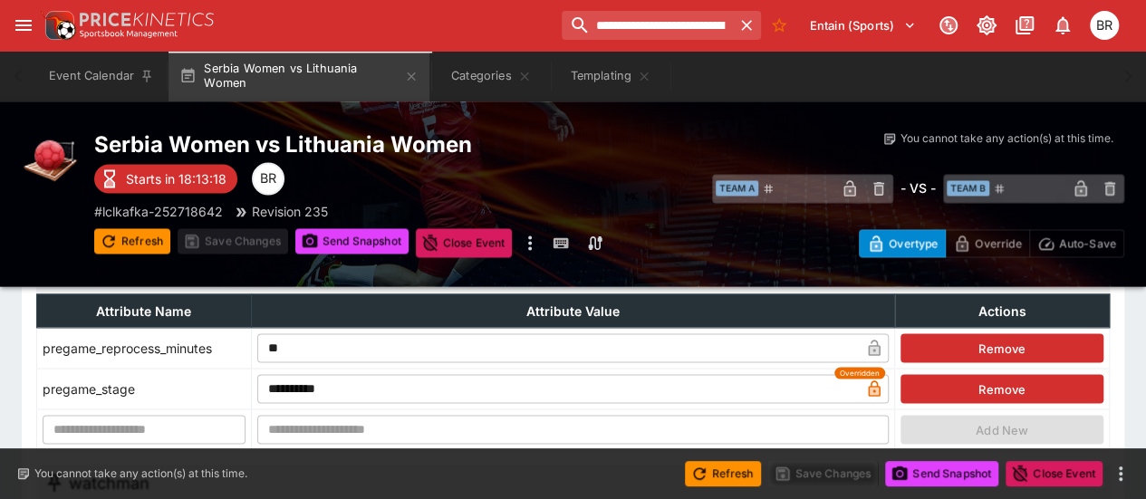
click at [391, 260] on div "Serbia Women vs Lithuania Women Starts in 18:13:18 BR # lclkafka-252718642 Revi…" at bounding box center [573, 193] width 1146 height 185
click at [381, 245] on button "Send Snapshot" at bounding box center [351, 240] width 113 height 25
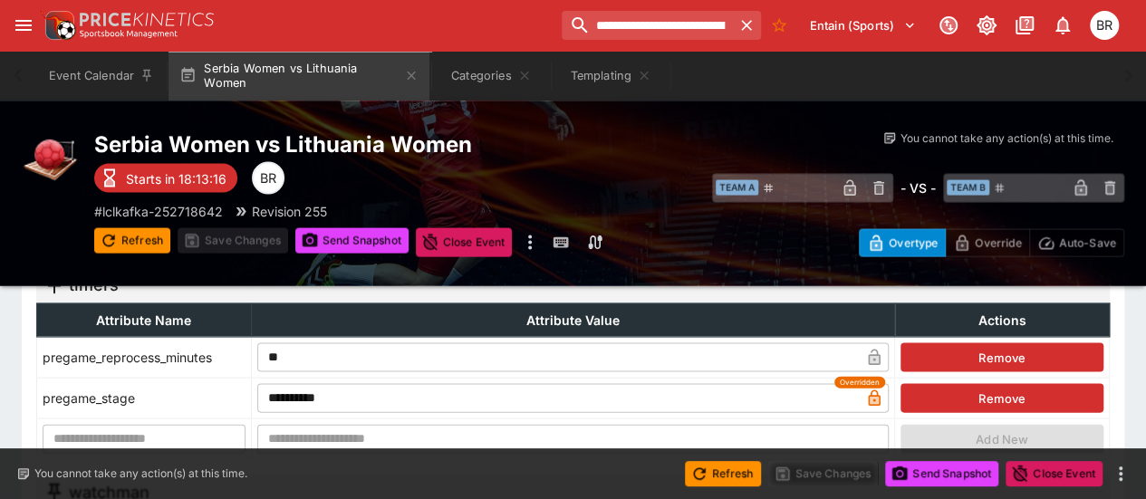
scroll to position [1748, 0]
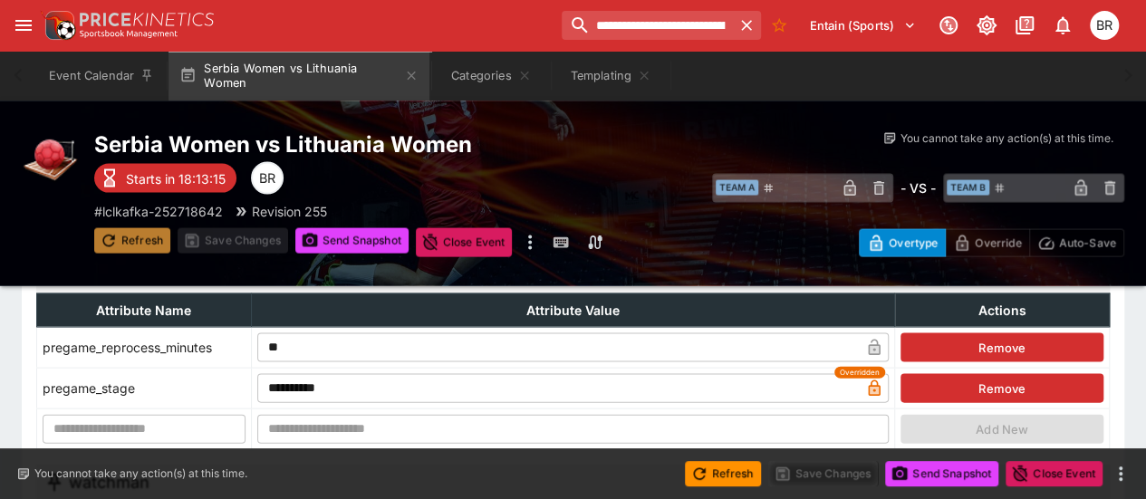
click at [138, 238] on button "Refresh" at bounding box center [132, 240] width 76 height 25
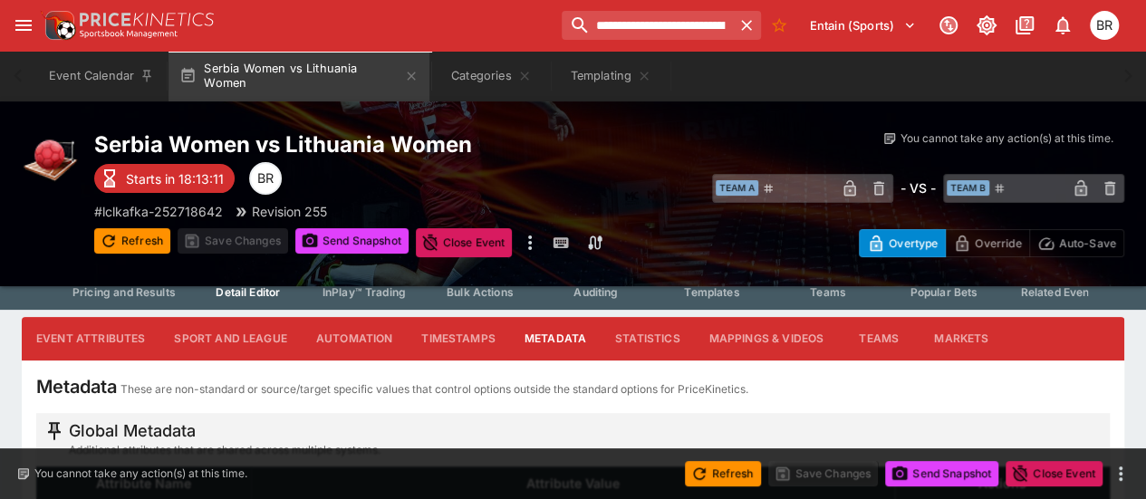
scroll to position [0, 0]
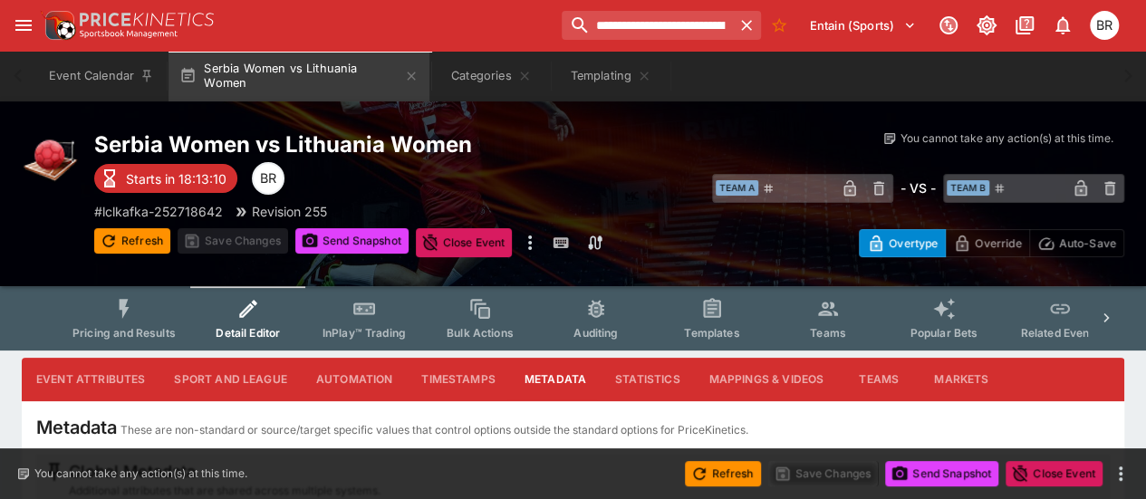
click at [132, 317] on icon "Event type filters" at bounding box center [124, 309] width 24 height 24
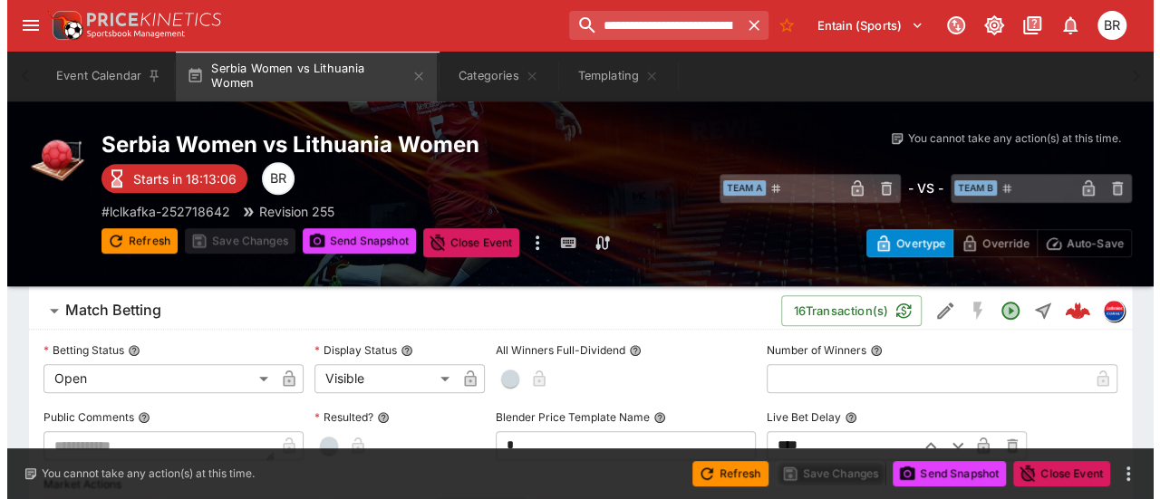
scroll to position [439, 0]
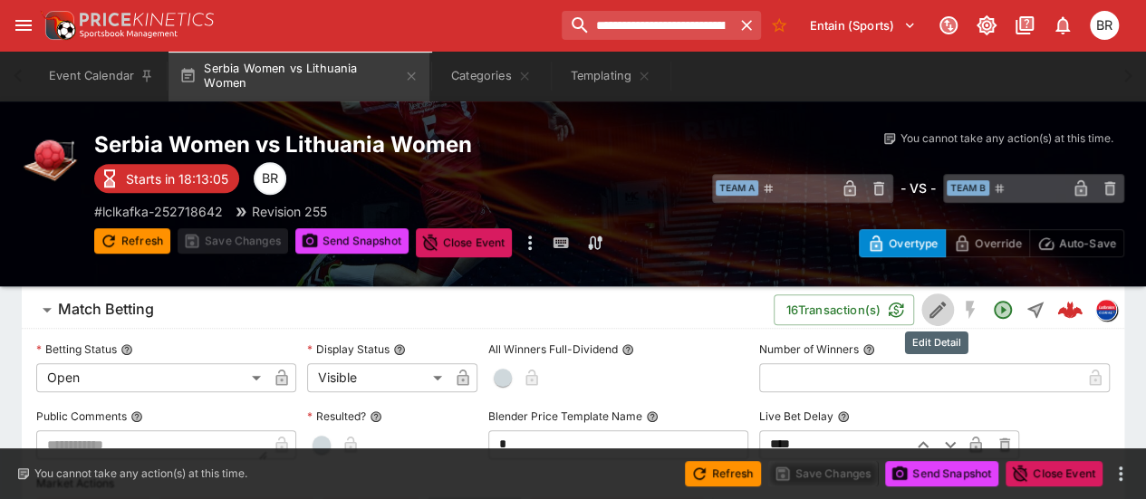
click at [942, 310] on icon "Edit Detail" at bounding box center [938, 310] width 22 height 22
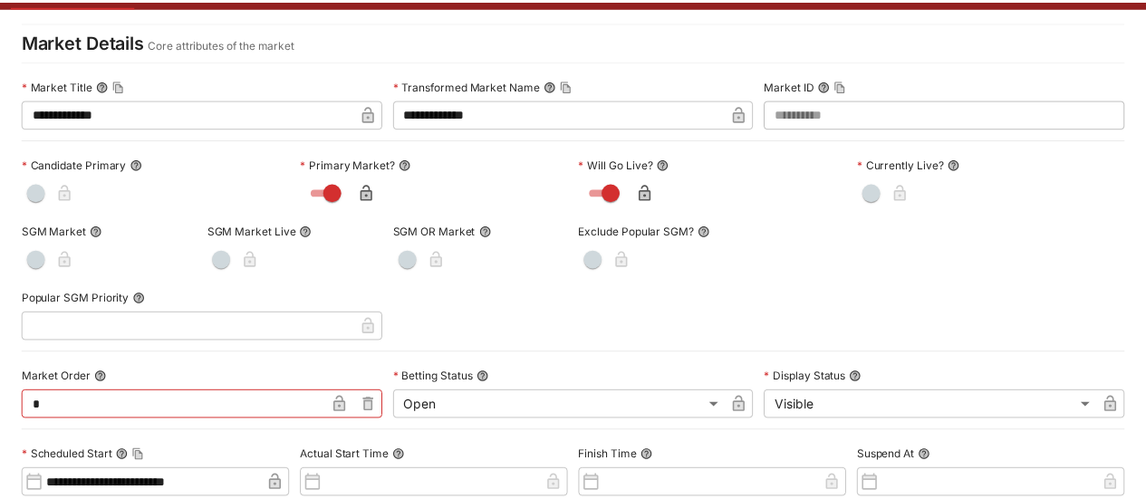
scroll to position [0, 0]
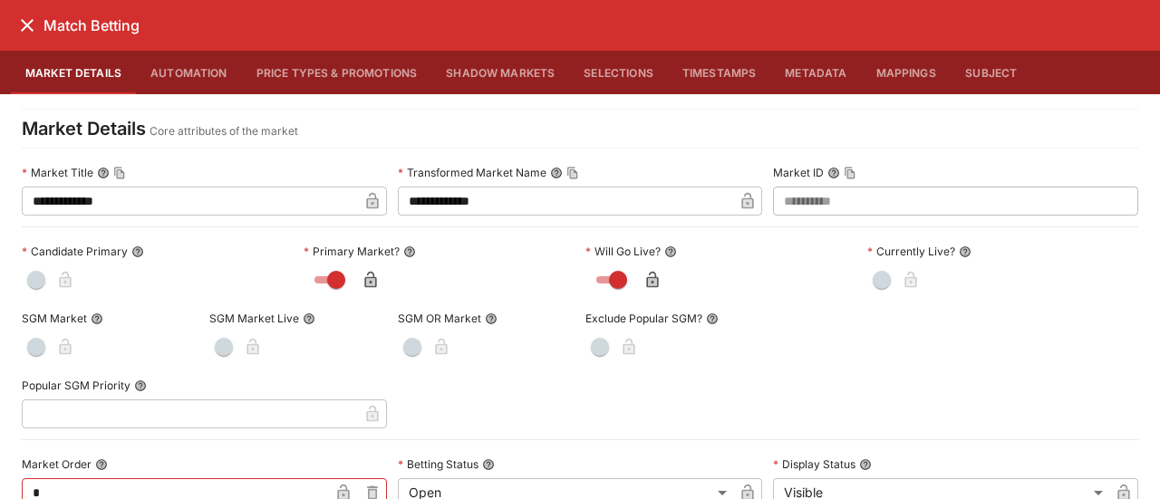
click at [18, 14] on icon "close" at bounding box center [27, 25] width 22 height 22
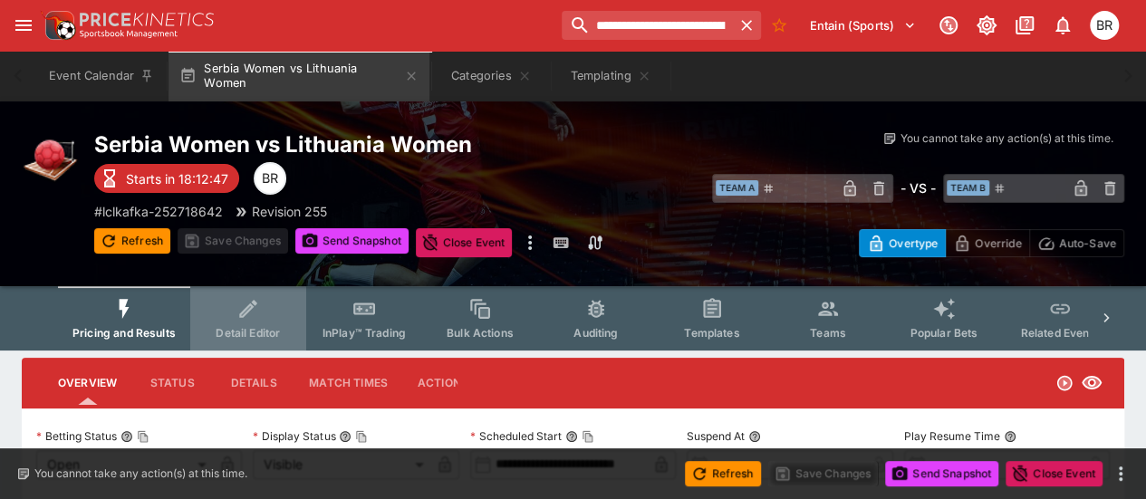
click at [234, 322] on button "Detail Editor" at bounding box center [248, 318] width 116 height 64
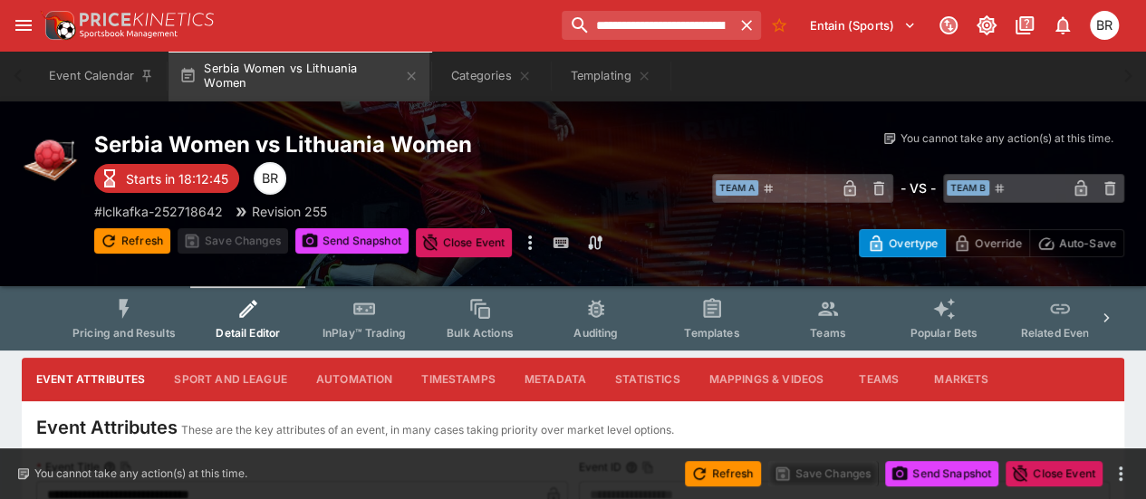
click at [506, 380] on button "Timestamps" at bounding box center [458, 379] width 103 height 43
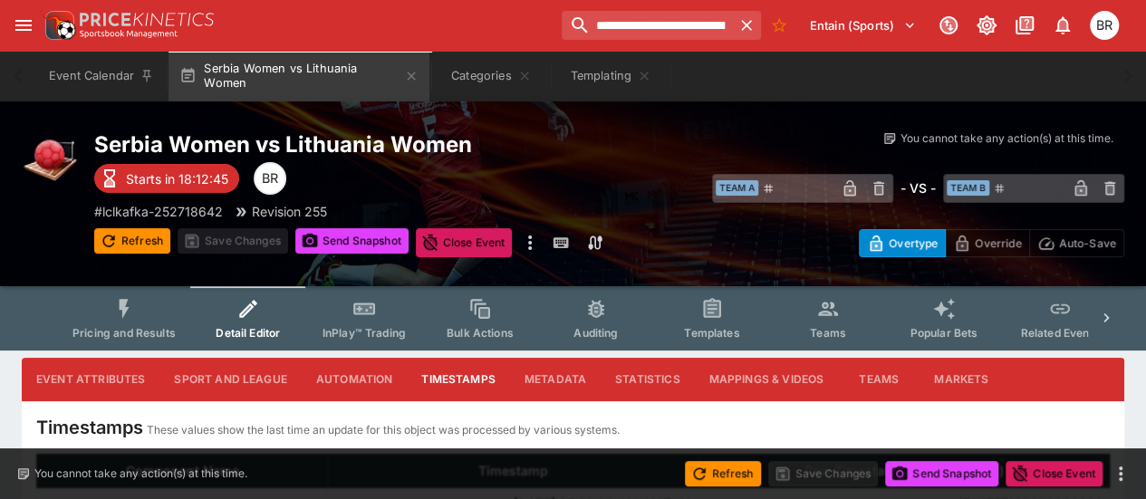
click at [511, 380] on button "Metadata" at bounding box center [555, 379] width 91 height 43
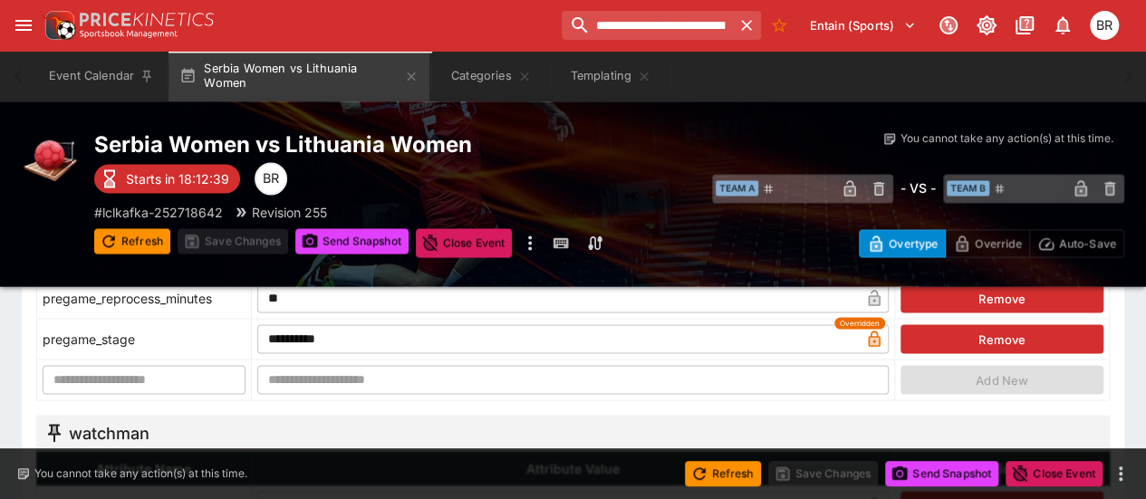
scroll to position [1501, 0]
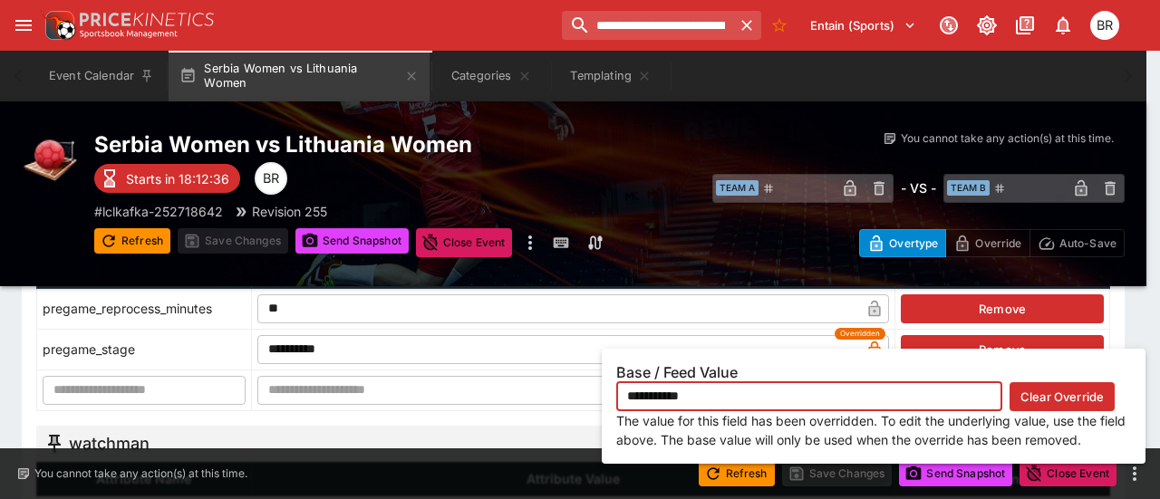
click at [1041, 401] on button "Clear Override" at bounding box center [1061, 396] width 105 height 29
type input "**********"
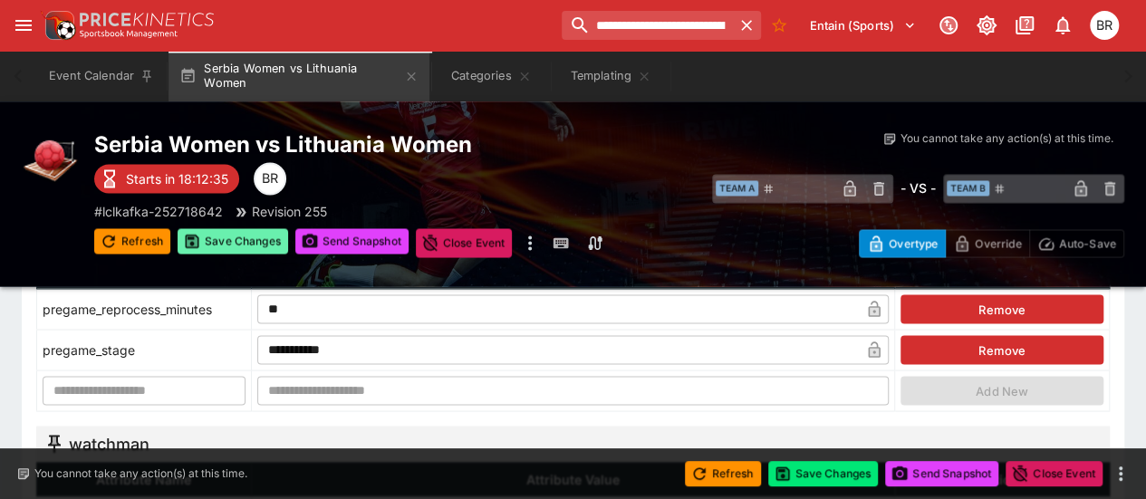
click at [201, 242] on button "Save Changes" at bounding box center [233, 240] width 111 height 25
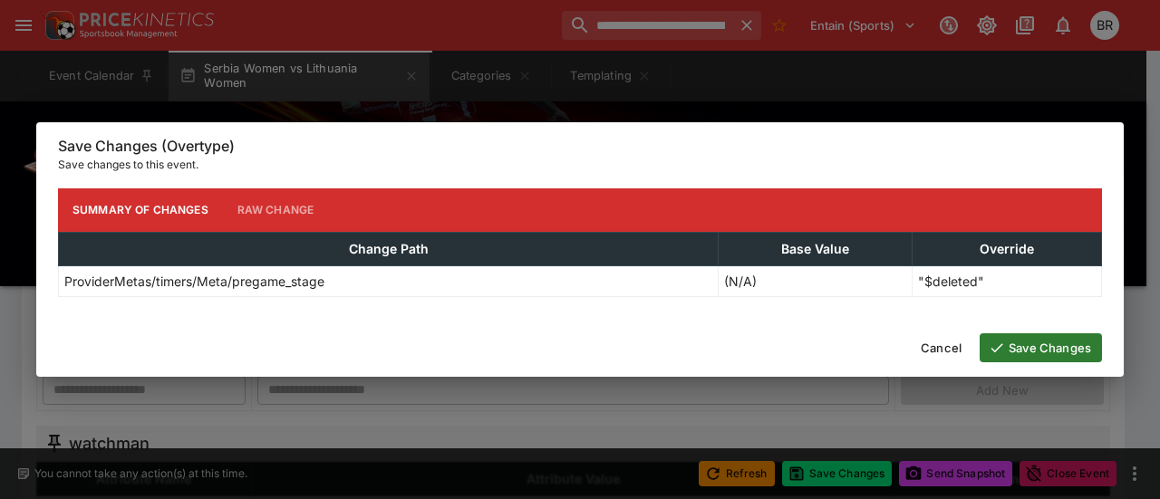
click at [1006, 347] on button "Save Changes" at bounding box center [1040, 347] width 122 height 29
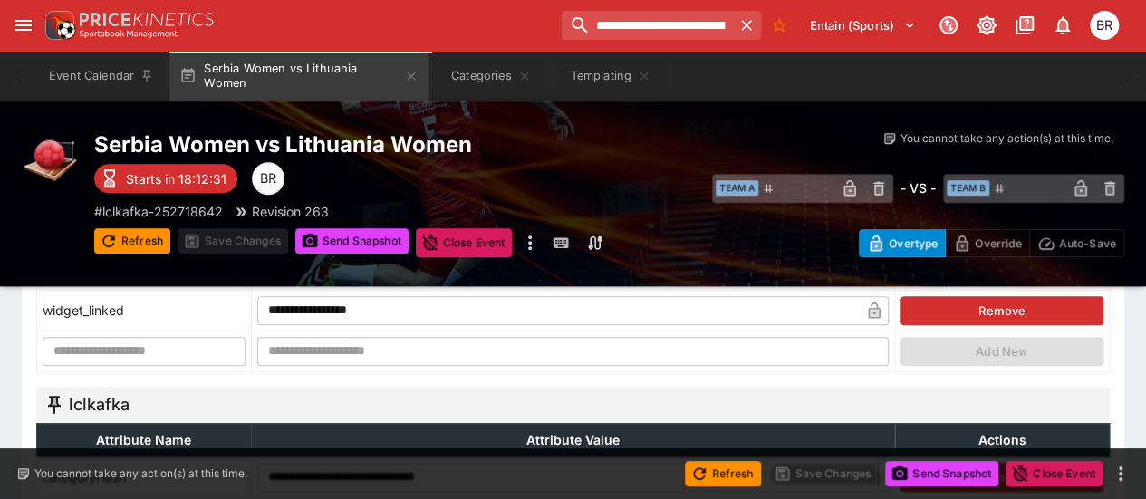
scroll to position [0, 0]
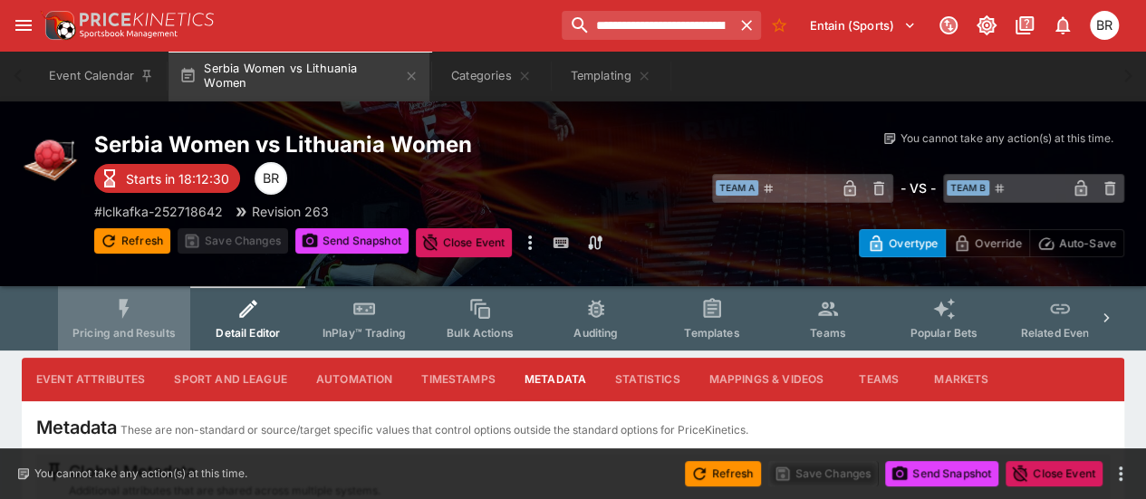
click at [121, 332] on span "Pricing and Results" at bounding box center [123, 333] width 103 height 14
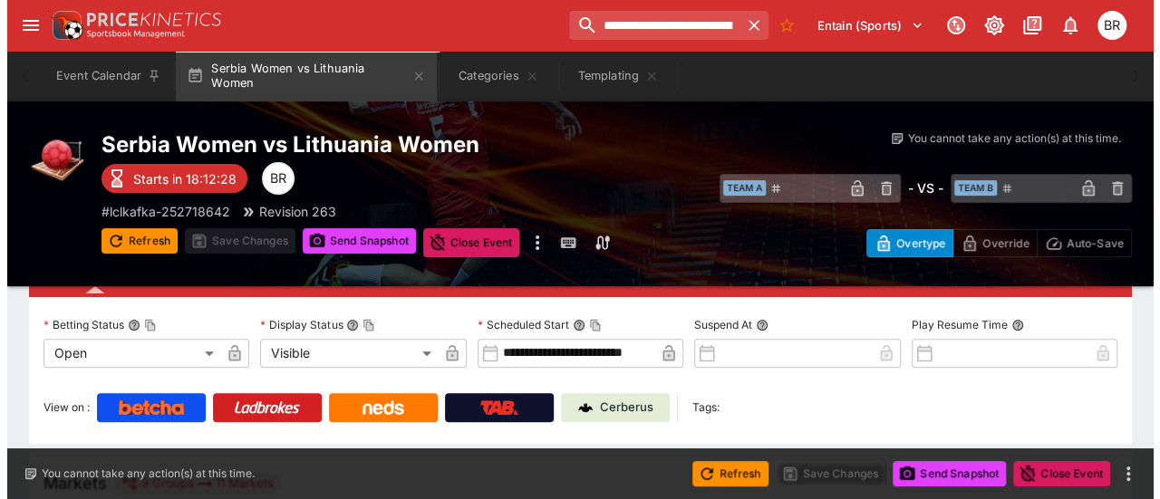
scroll to position [112, 0]
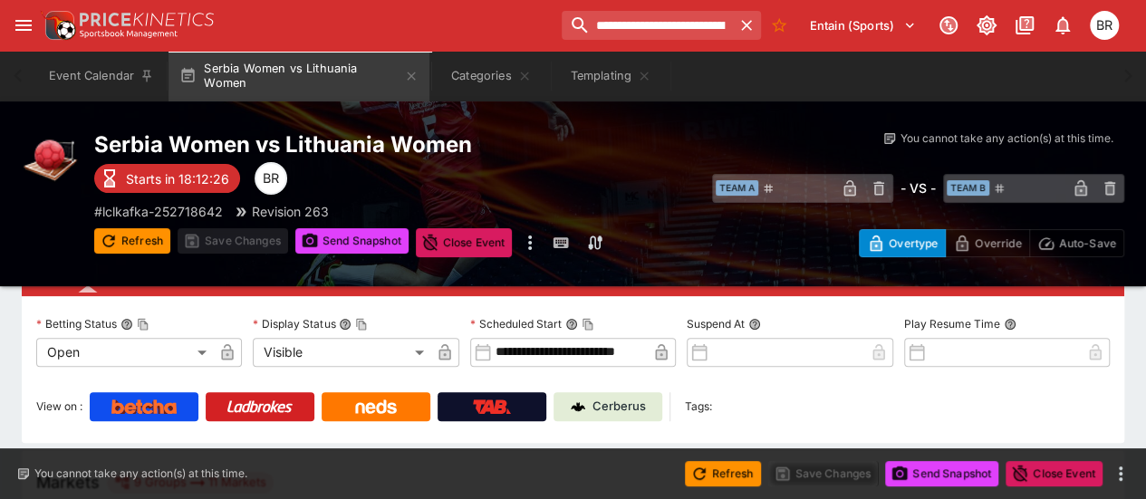
click at [556, 348] on input "**********" at bounding box center [569, 352] width 155 height 29
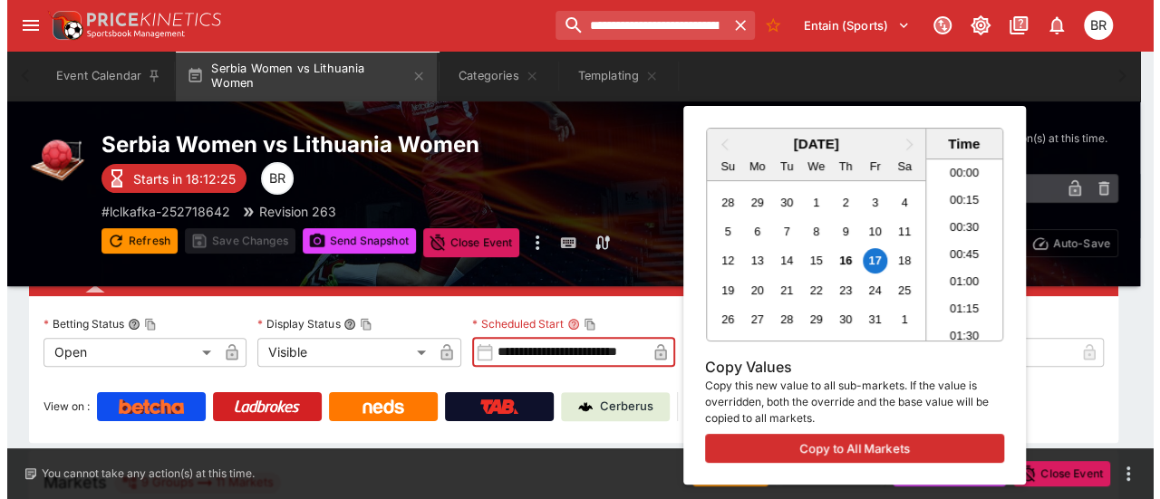
scroll to position [140, 0]
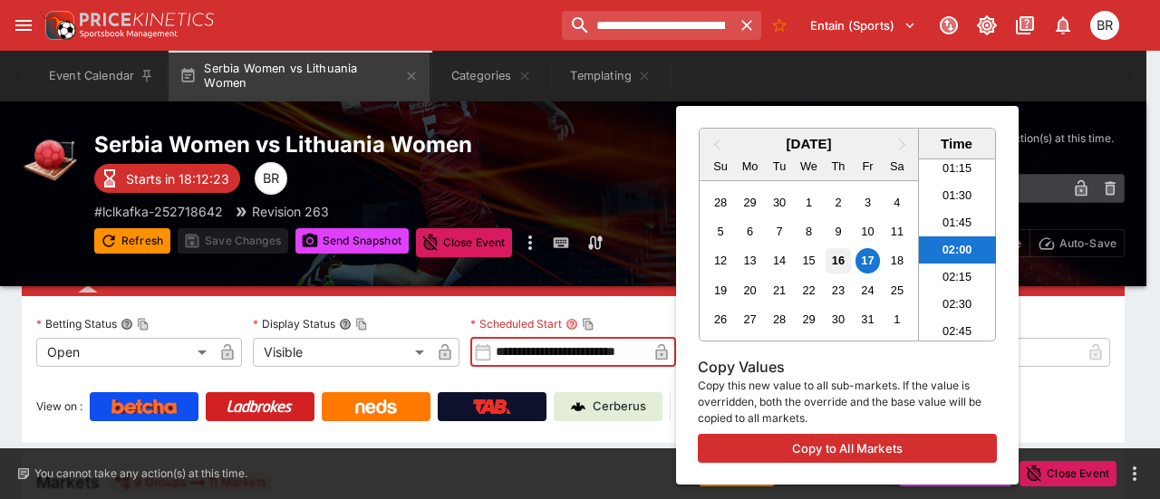
click at [842, 255] on div "16" at bounding box center [837, 260] width 24 height 24
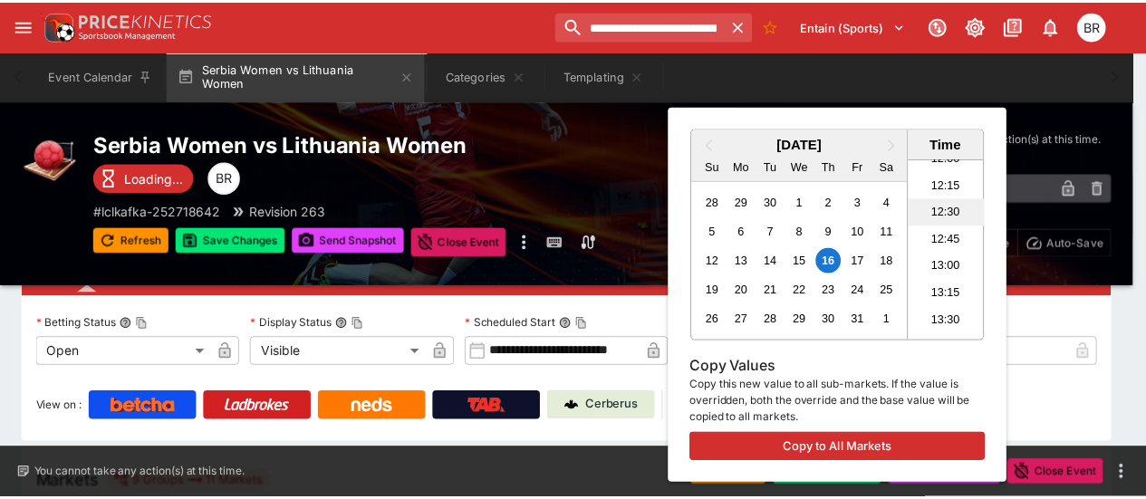
scroll to position [1268, 0]
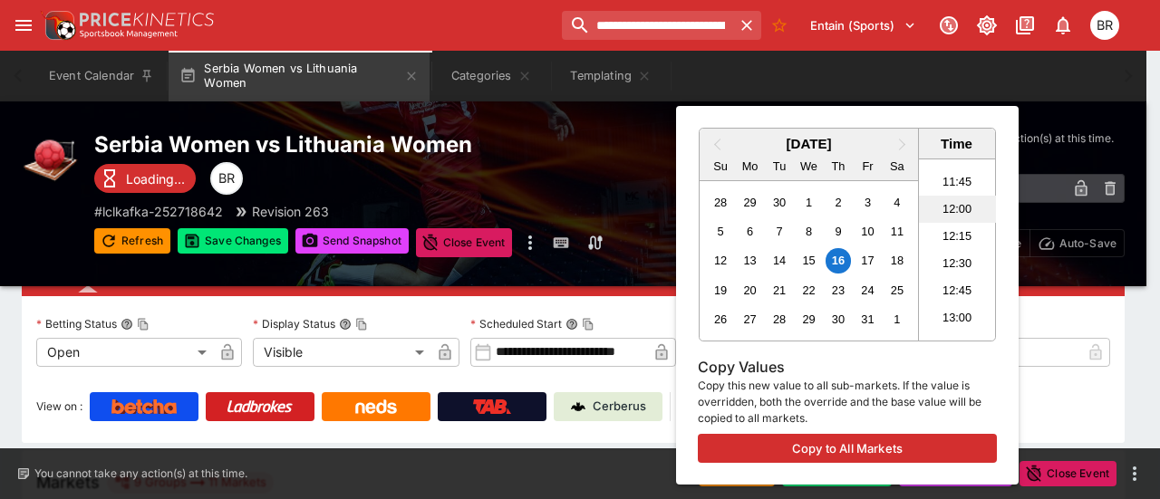
click at [957, 205] on li "12:00" at bounding box center [957, 209] width 77 height 27
type input "**********"
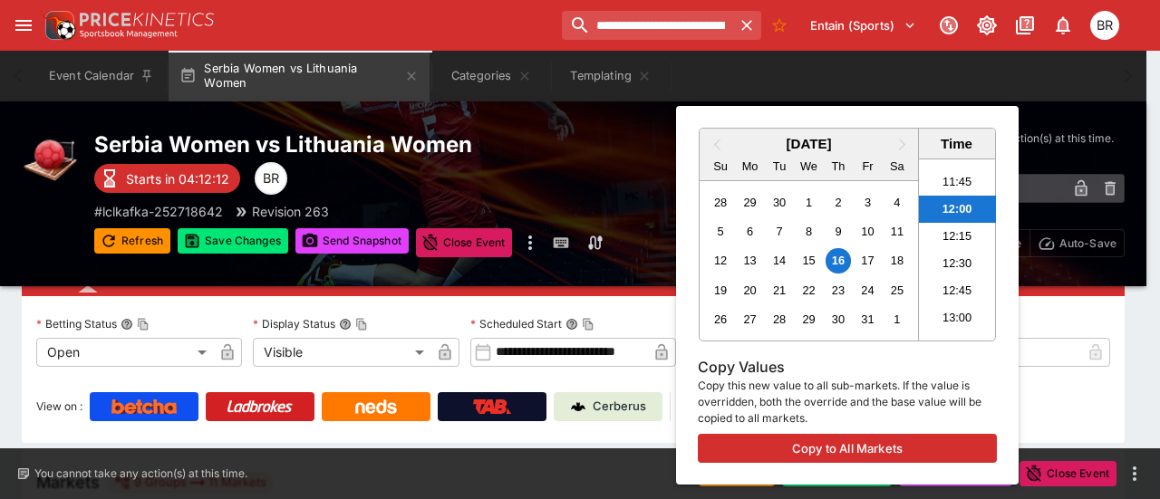
click at [1091, 329] on div at bounding box center [580, 249] width 1160 height 499
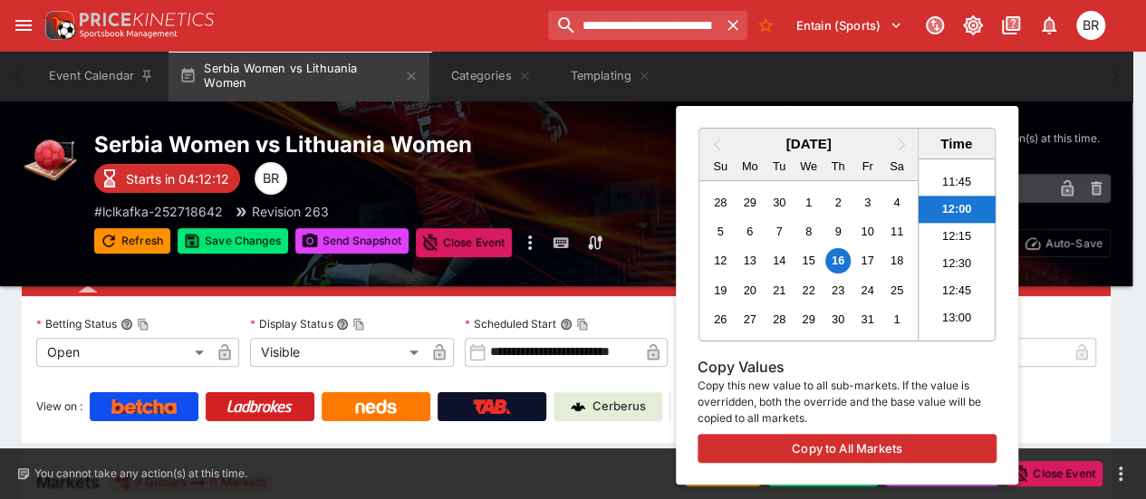
scroll to position [0, 18]
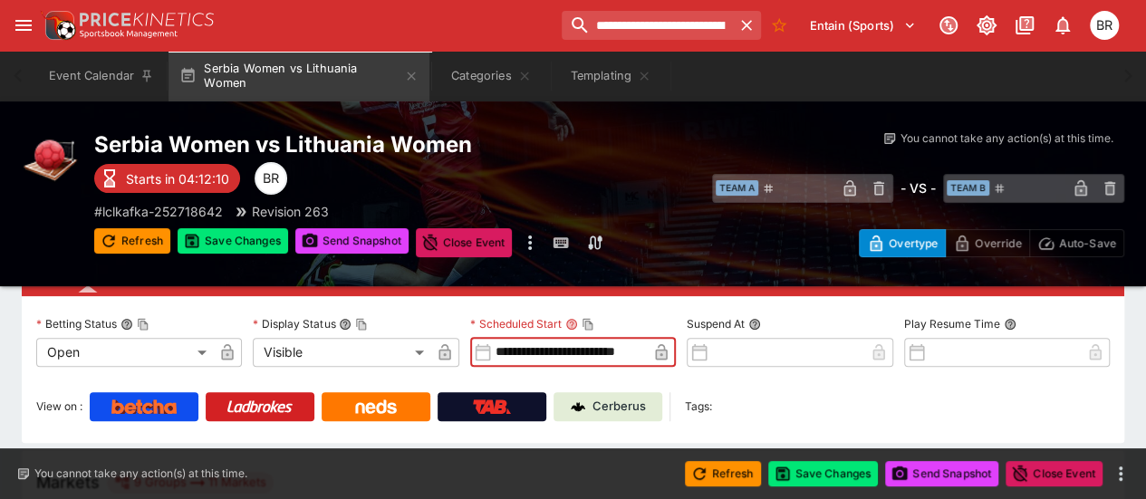
click at [659, 346] on icon "button" at bounding box center [661, 352] width 12 height 16
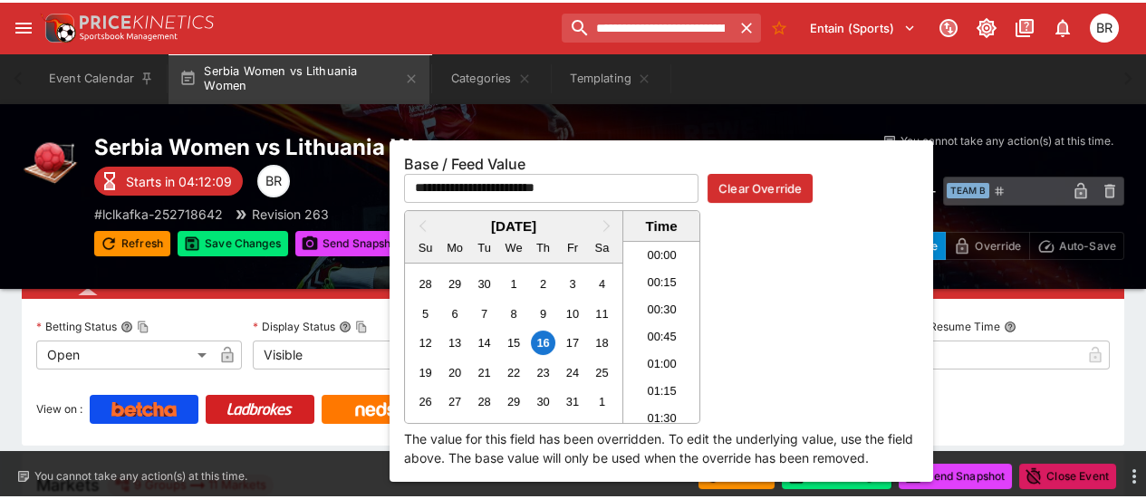
scroll to position [1228, 0]
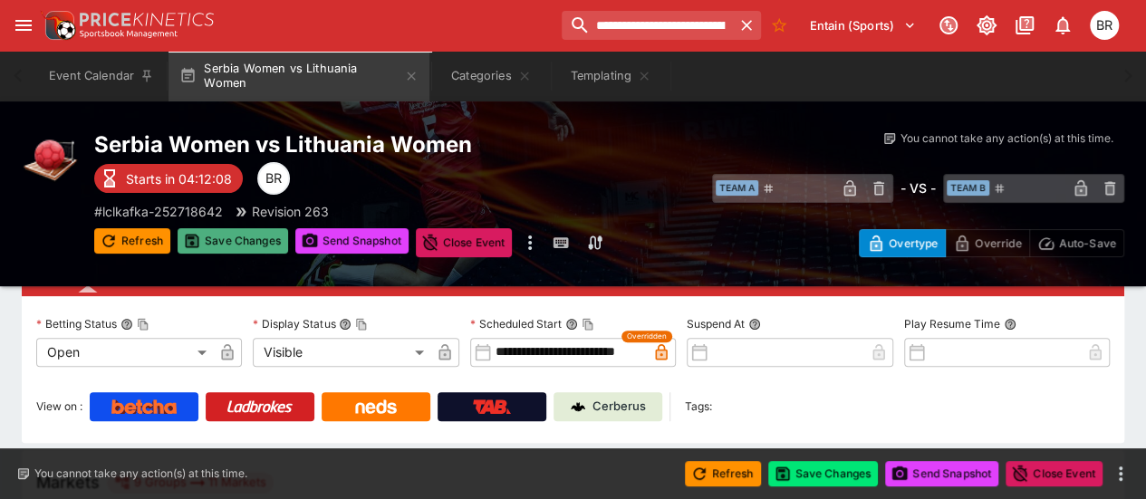
click at [232, 244] on button "Save Changes" at bounding box center [233, 240] width 111 height 25
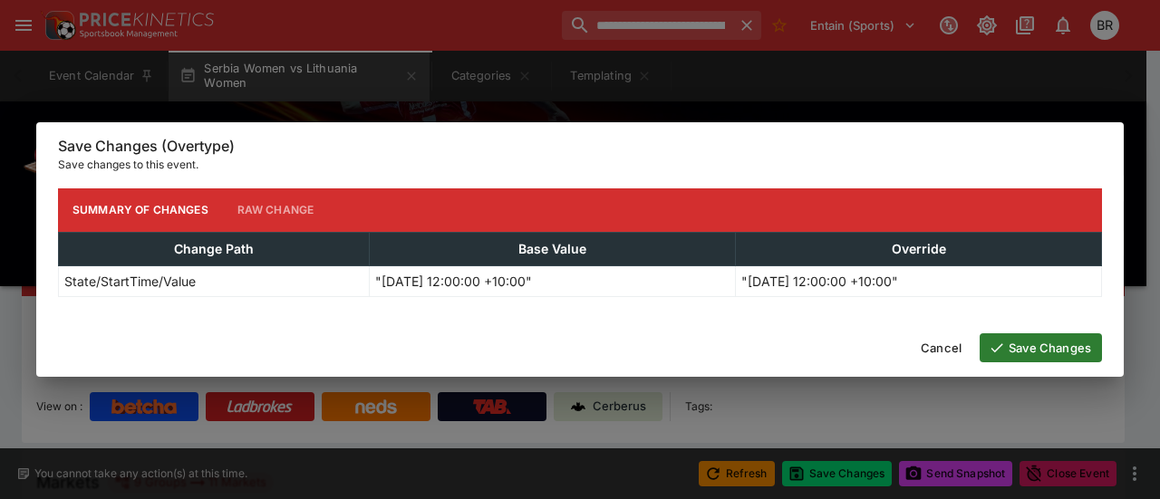
click at [1020, 335] on button "Save Changes" at bounding box center [1040, 347] width 122 height 29
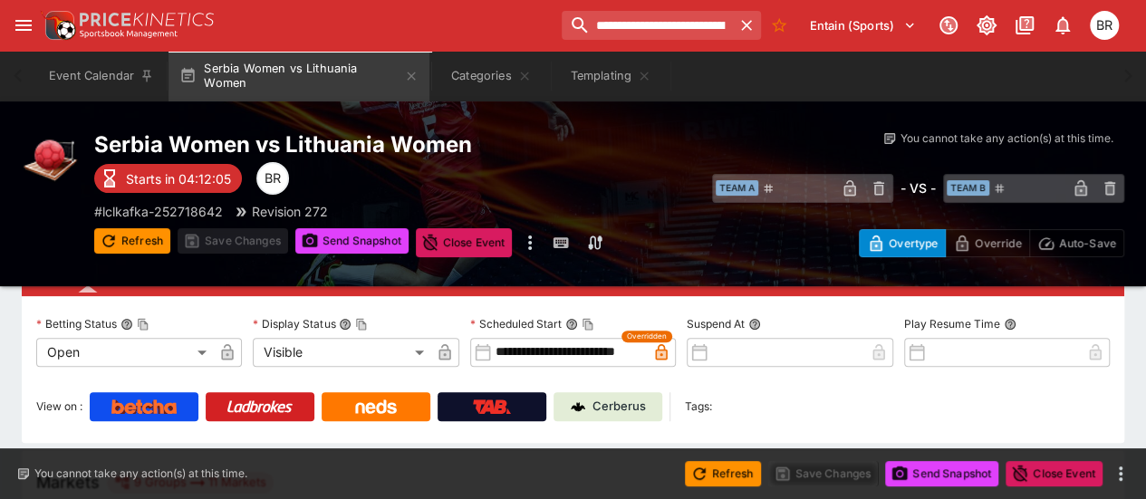
click at [356, 258] on div "Serbia Women vs Lithuania Women Starts in 04:12:05 BR # lclkafka-252718642 Revi…" at bounding box center [573, 193] width 1146 height 185
click at [356, 255] on span "Send Snapshot" at bounding box center [351, 242] width 113 height 29
click at [358, 238] on button "Send Snapshot" at bounding box center [351, 240] width 113 height 25
click at [114, 233] on icon "button" at bounding box center [109, 241] width 18 height 18
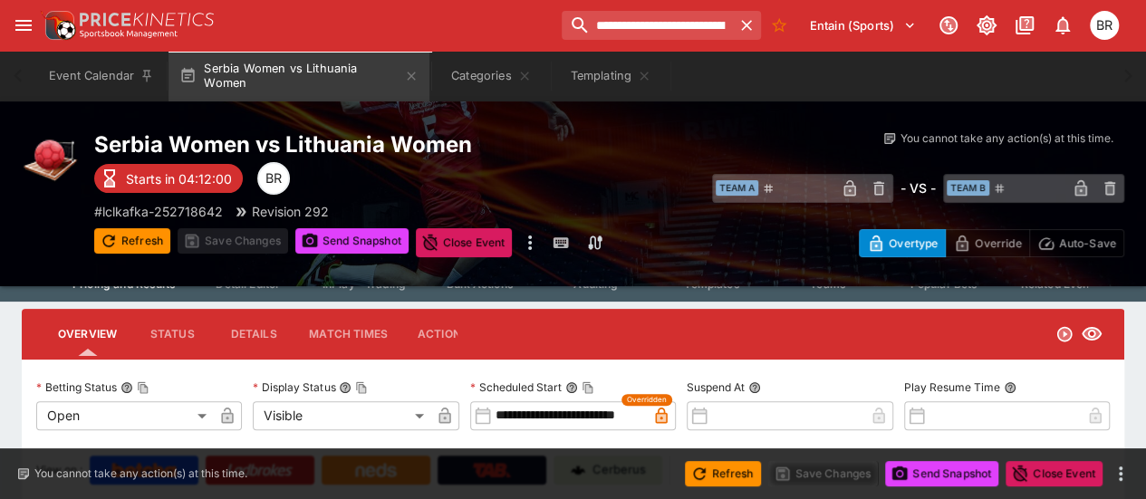
scroll to position [0, 0]
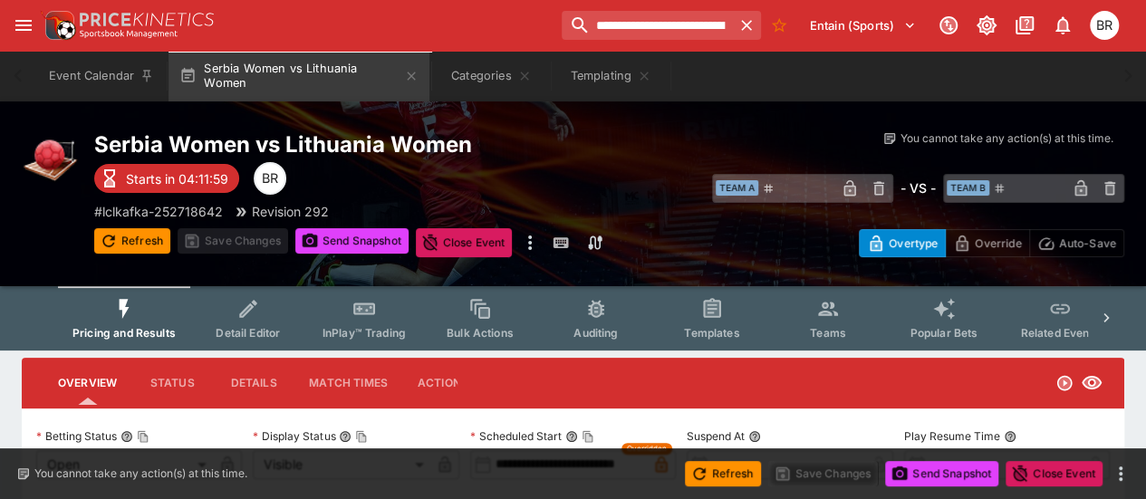
click at [257, 324] on button "Detail Editor" at bounding box center [248, 318] width 116 height 64
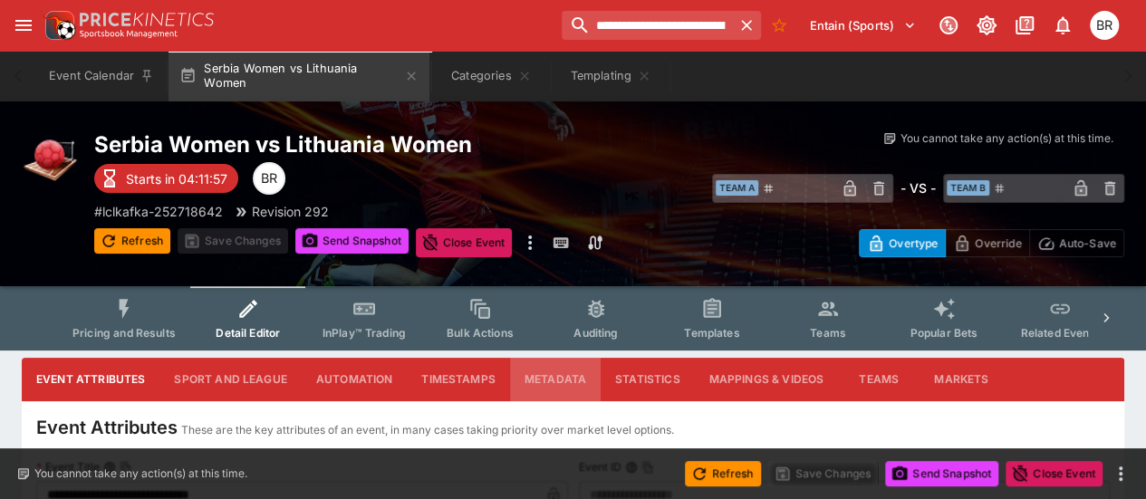
click at [558, 372] on button "Metadata" at bounding box center [555, 379] width 91 height 43
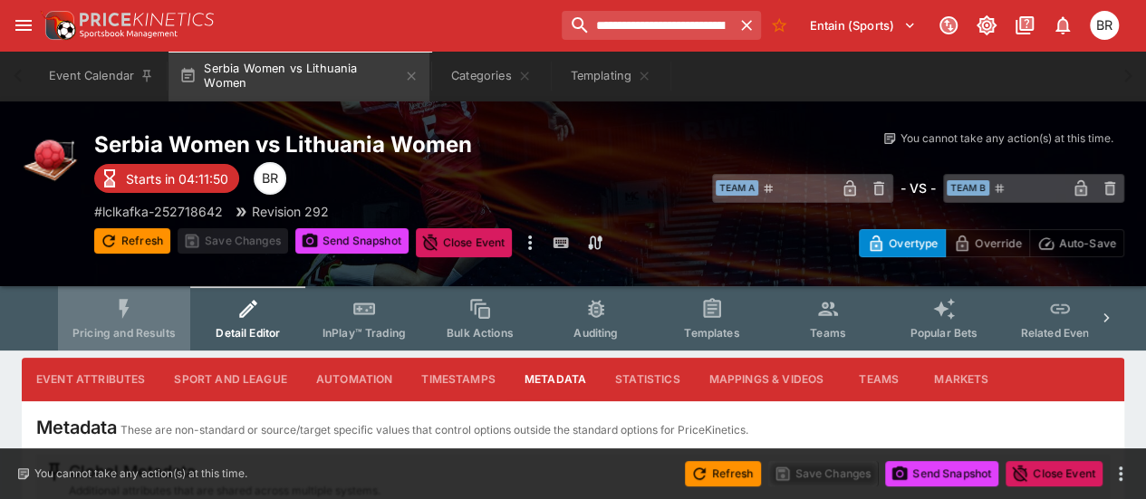
click at [152, 328] on span "Pricing and Results" at bounding box center [123, 333] width 103 height 14
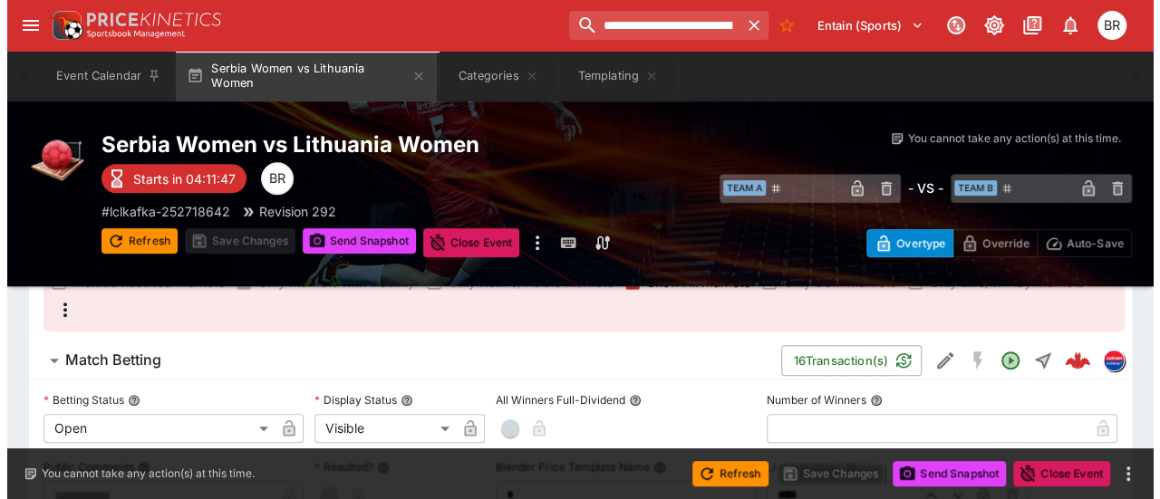
scroll to position [390, 0]
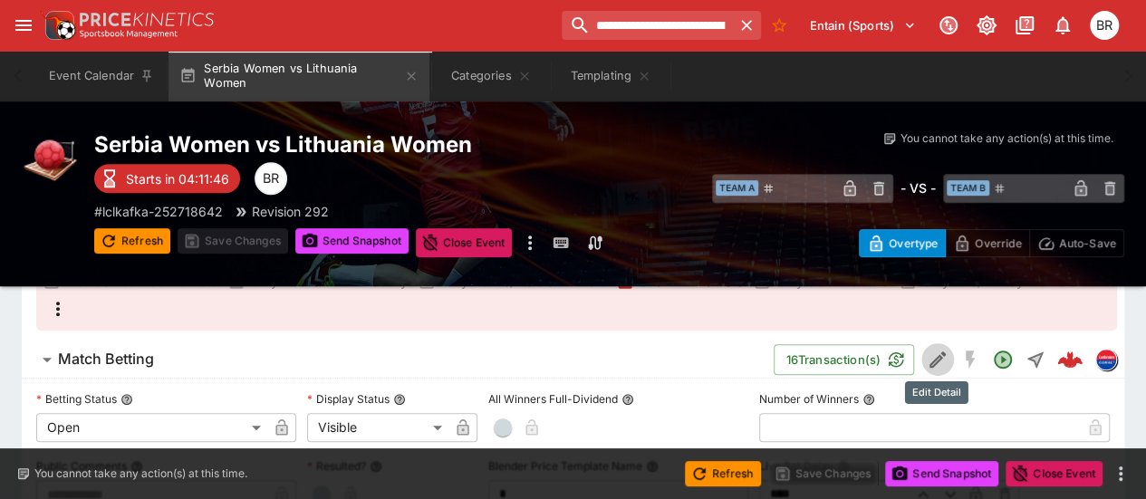
click at [949, 358] on button "Edit Detail" at bounding box center [937, 359] width 33 height 33
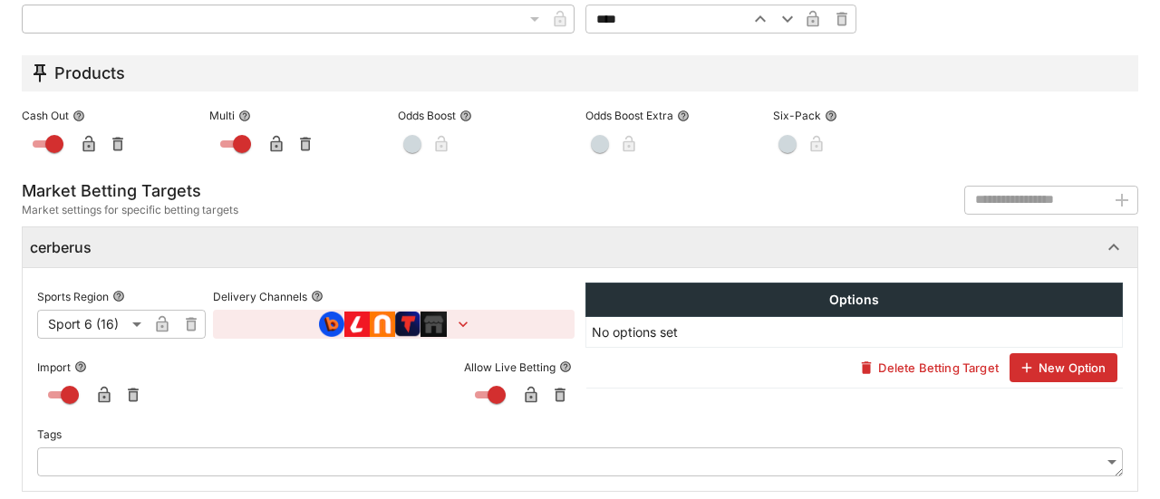
scroll to position [1084, 0]
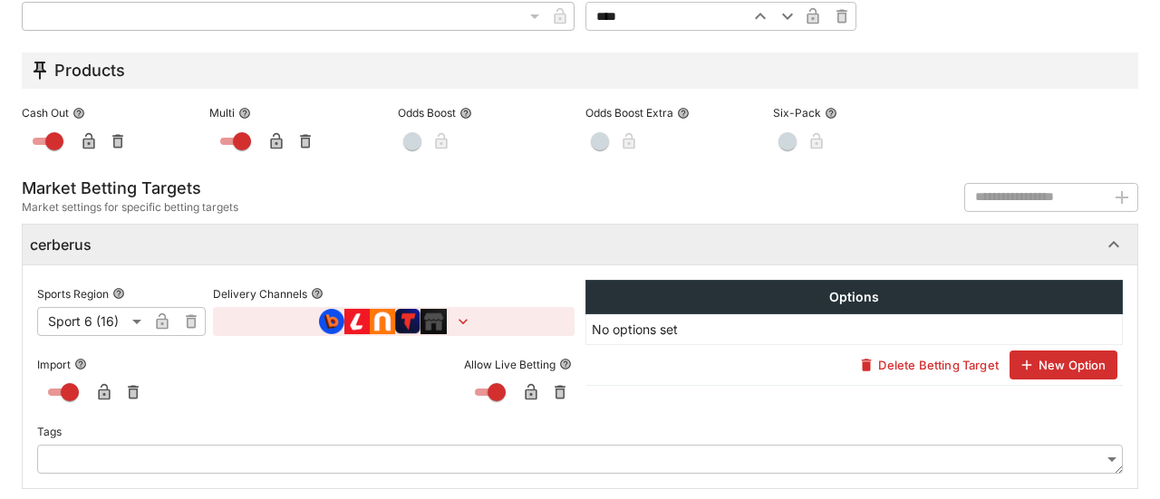
click at [460, 323] on icon "button" at bounding box center [463, 322] width 18 height 18
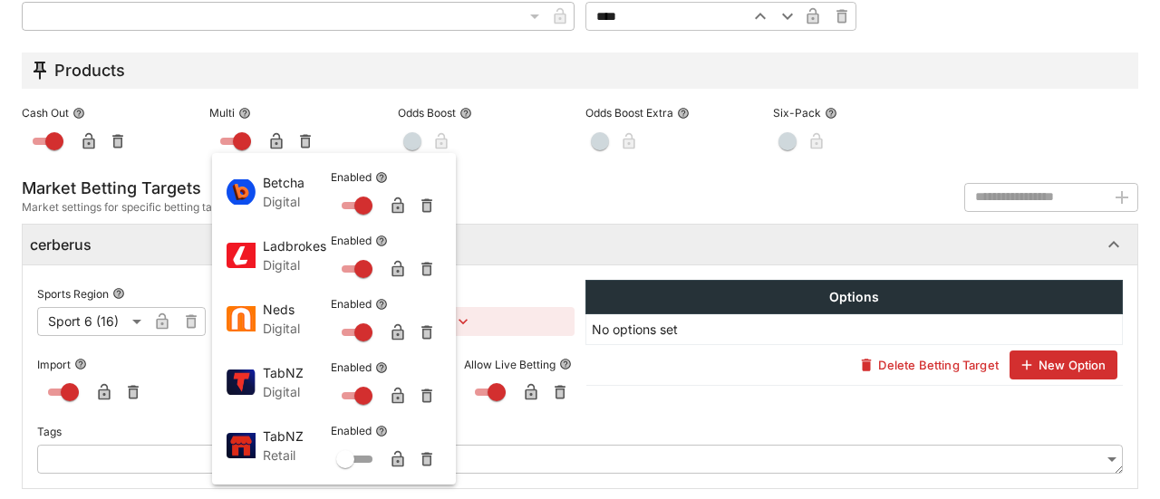
click at [547, 224] on div at bounding box center [580, 249] width 1160 height 499
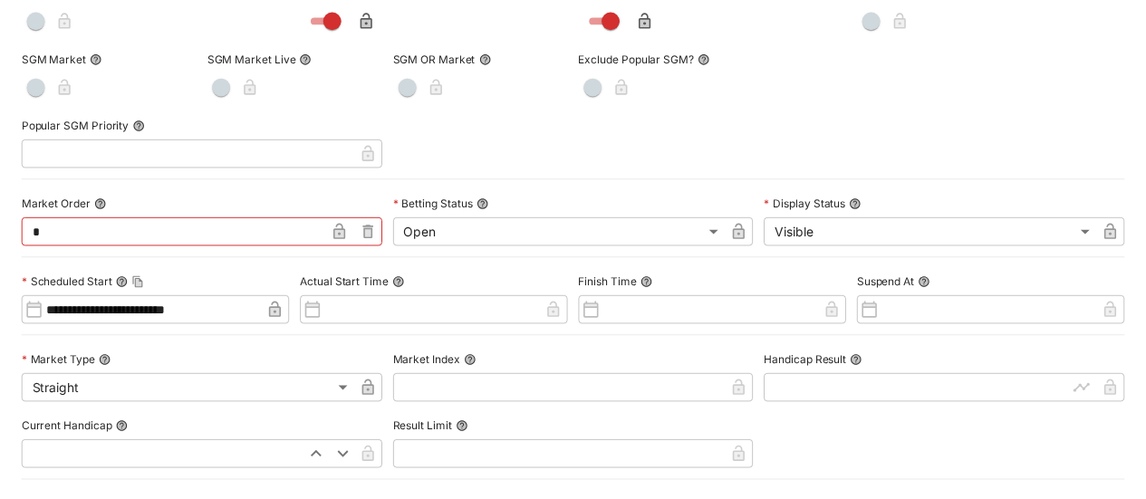
scroll to position [0, 0]
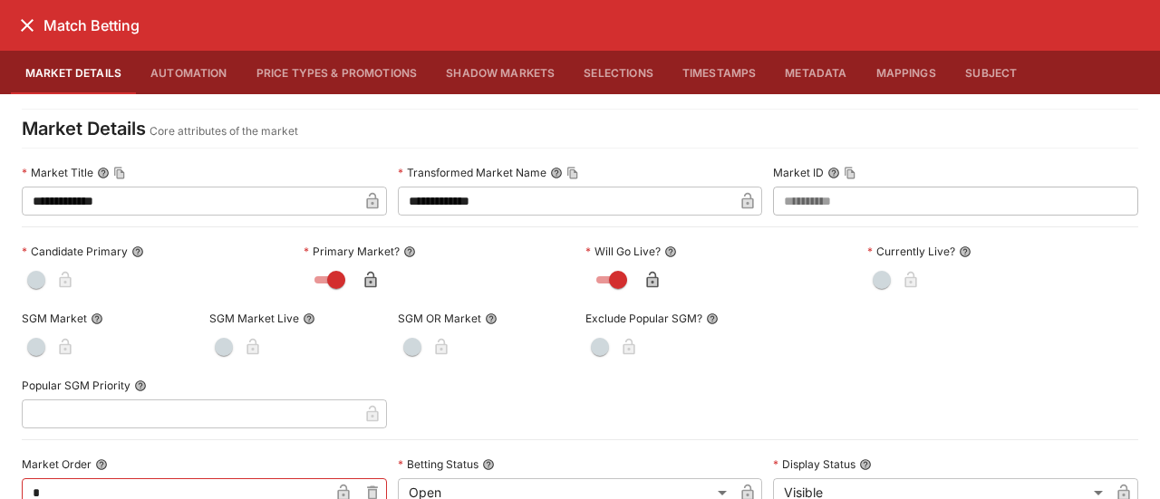
click at [36, 29] on icon "close" at bounding box center [27, 25] width 22 height 22
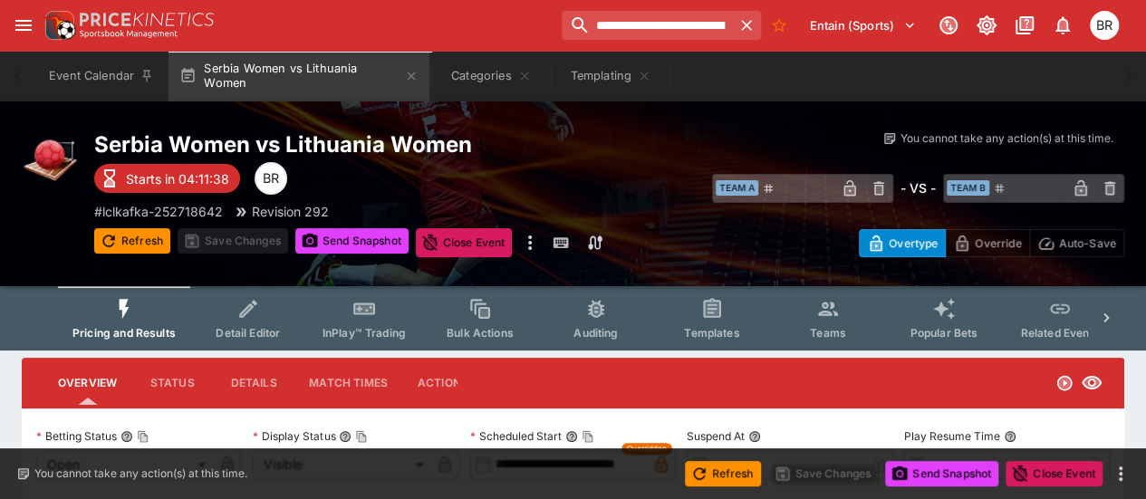
click at [698, 339] on span "Templates" at bounding box center [711, 333] width 55 height 14
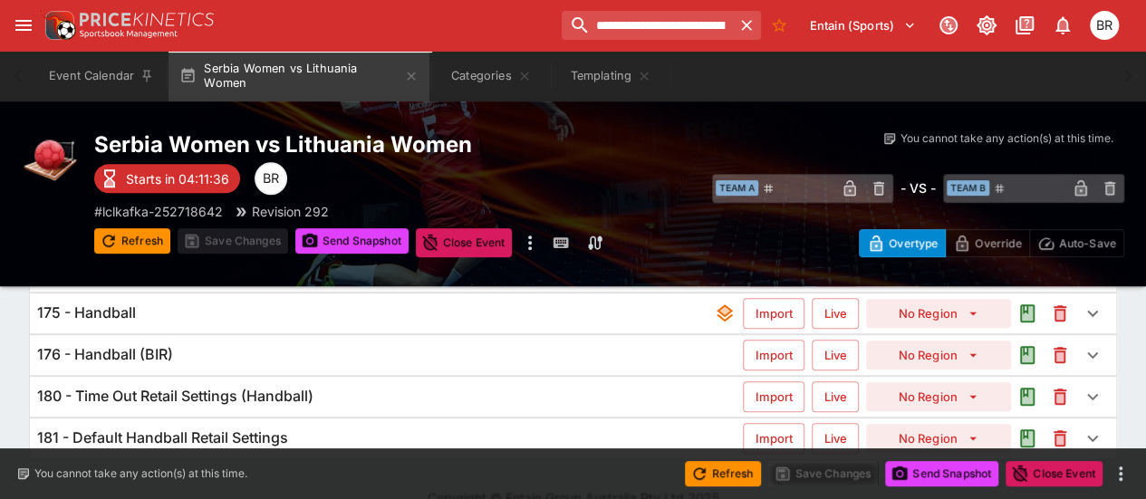
scroll to position [379, 0]
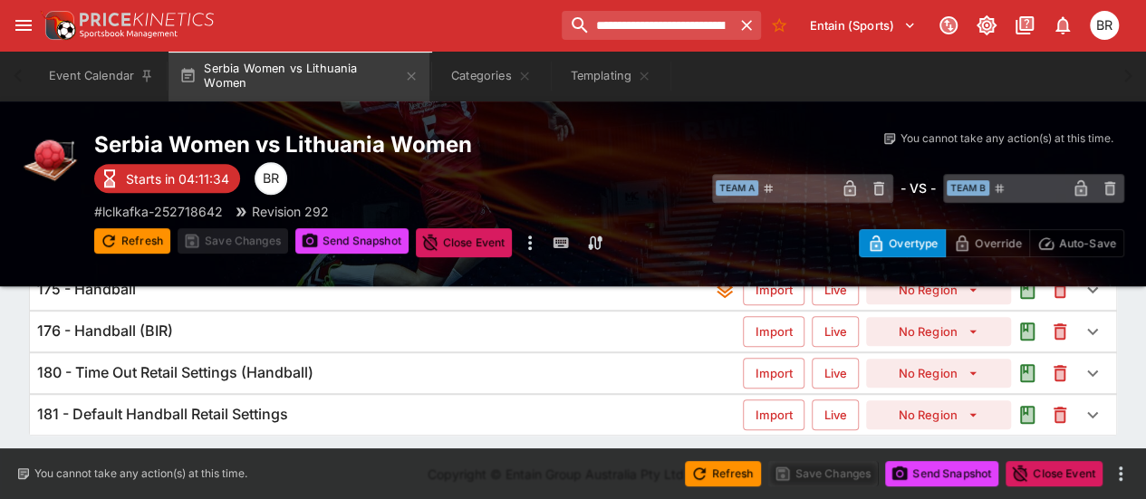
click at [479, 371] on div "180 - Time Out Retail Settings (Handball)" at bounding box center [390, 372] width 706 height 19
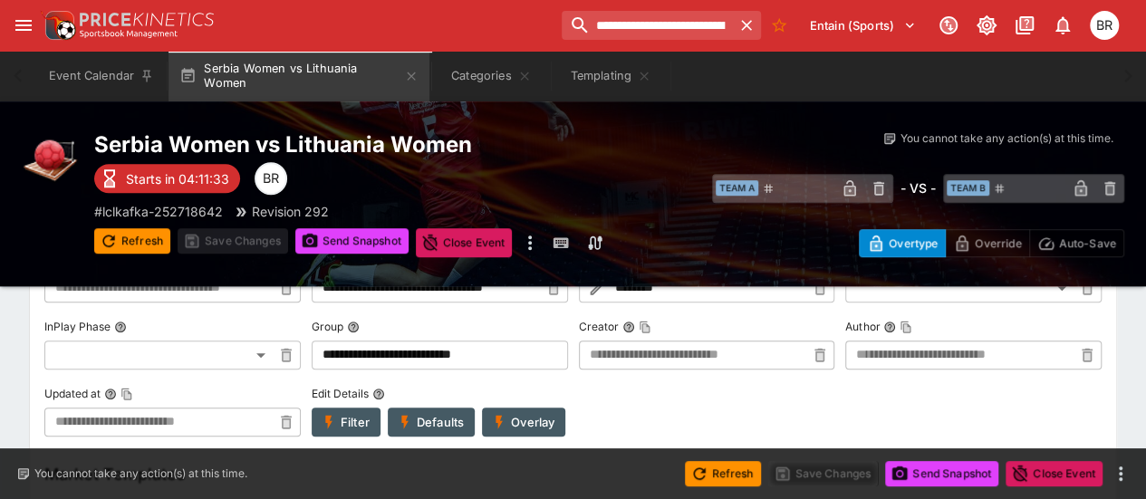
scroll to position [618, 0]
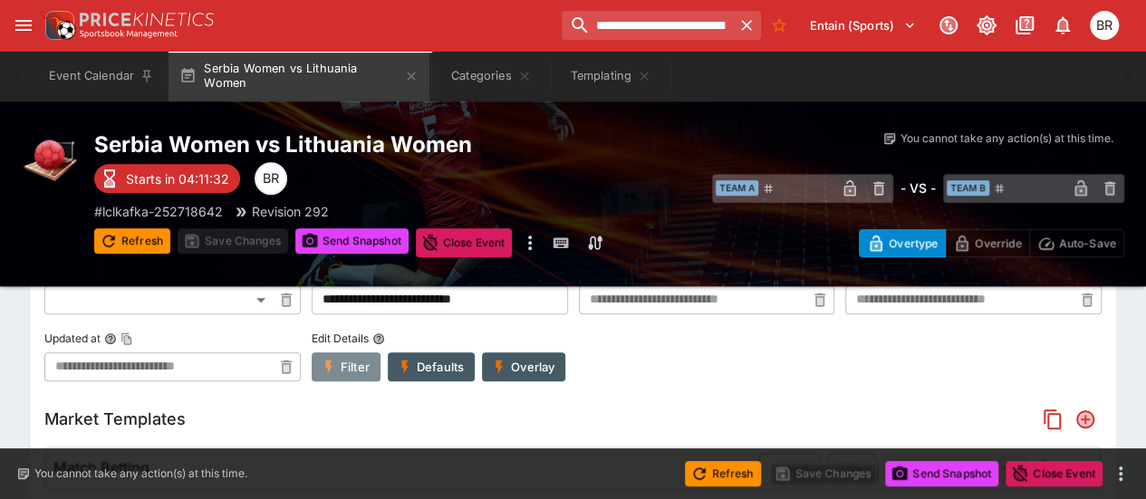
click at [349, 368] on button "Filter" at bounding box center [346, 366] width 69 height 29
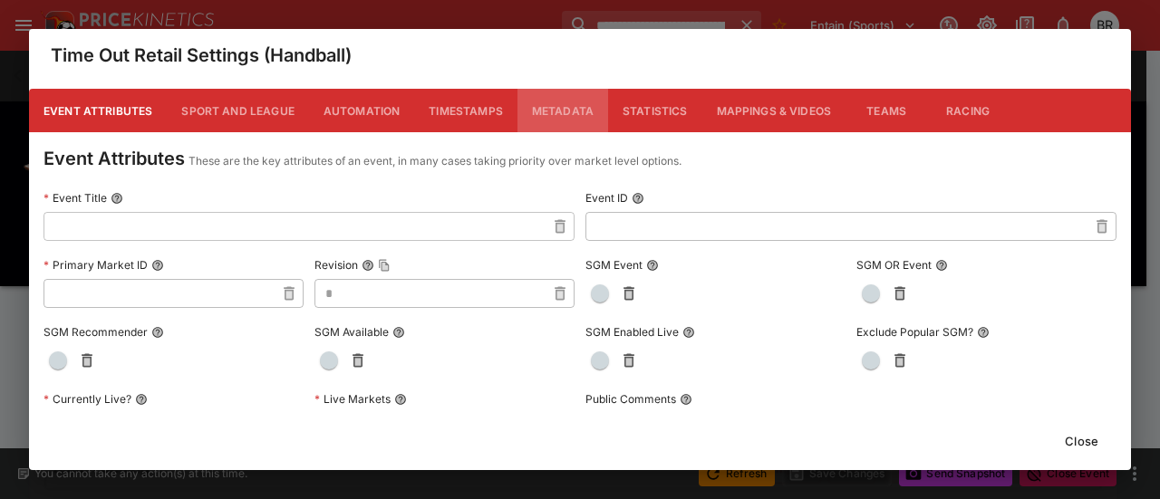
click at [527, 110] on button "Metadata" at bounding box center [562, 110] width 91 height 43
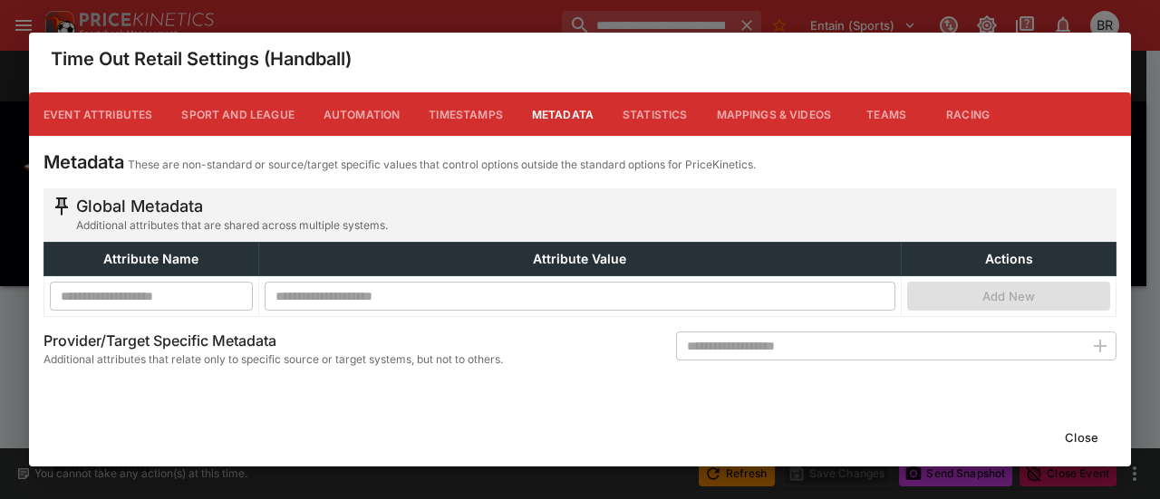
click at [1068, 432] on button "Close" at bounding box center [1081, 437] width 55 height 29
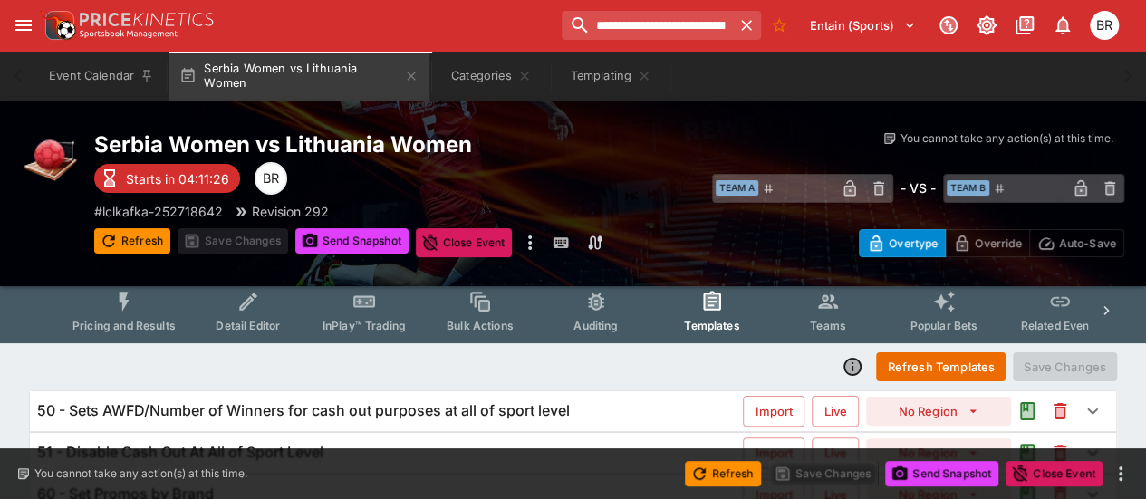
scroll to position [0, 0]
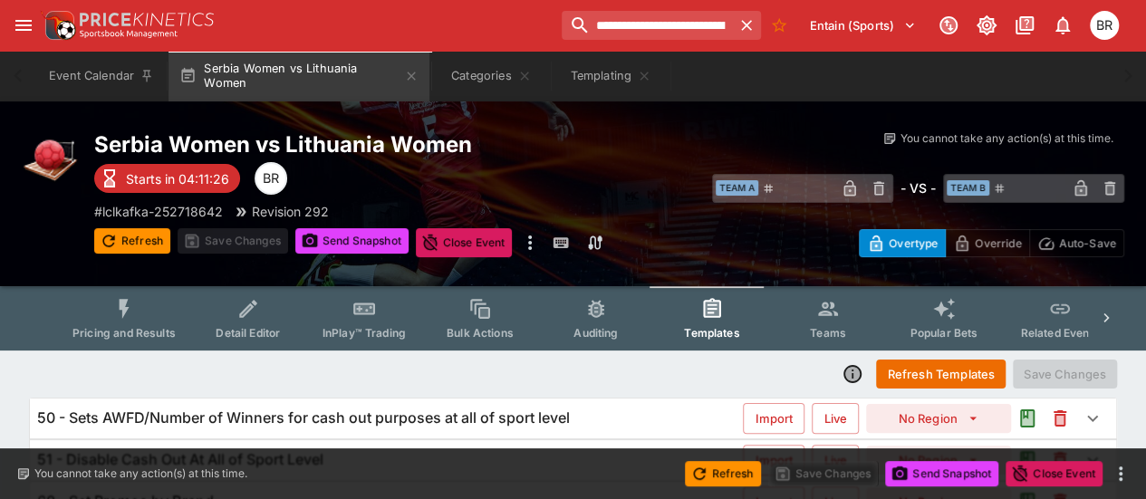
click at [972, 365] on button "Refresh Templates" at bounding box center [941, 374] width 130 height 29
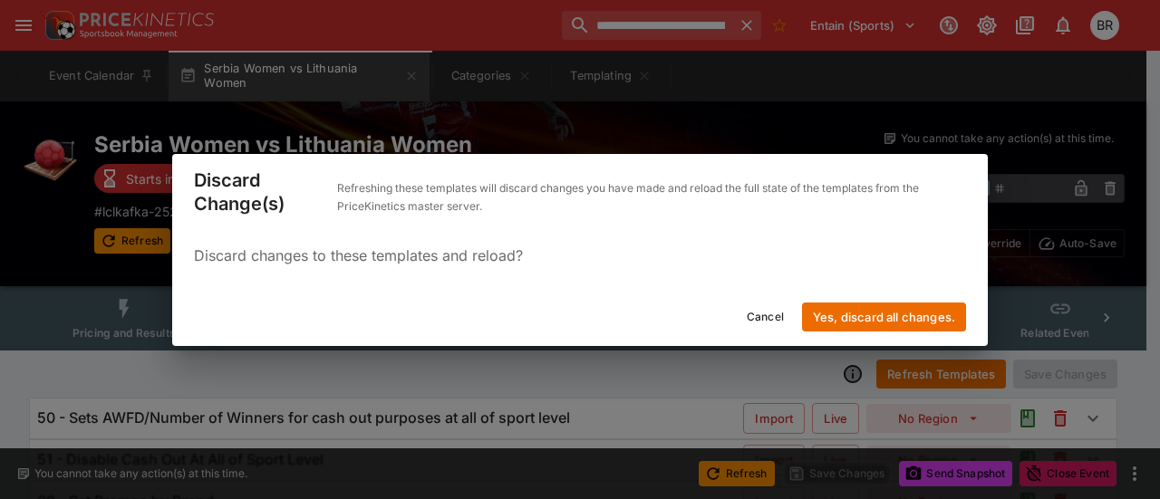
click at [930, 296] on div "Cancel Yes, discard all changes." at bounding box center [579, 317] width 815 height 58
click at [911, 304] on button "Yes, discard all changes." at bounding box center [884, 317] width 164 height 29
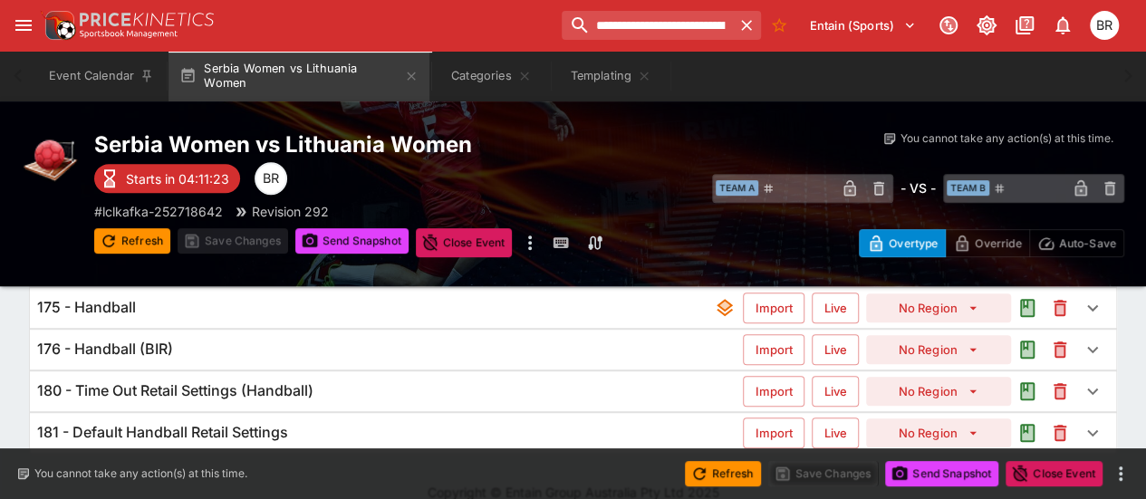
scroll to position [379, 0]
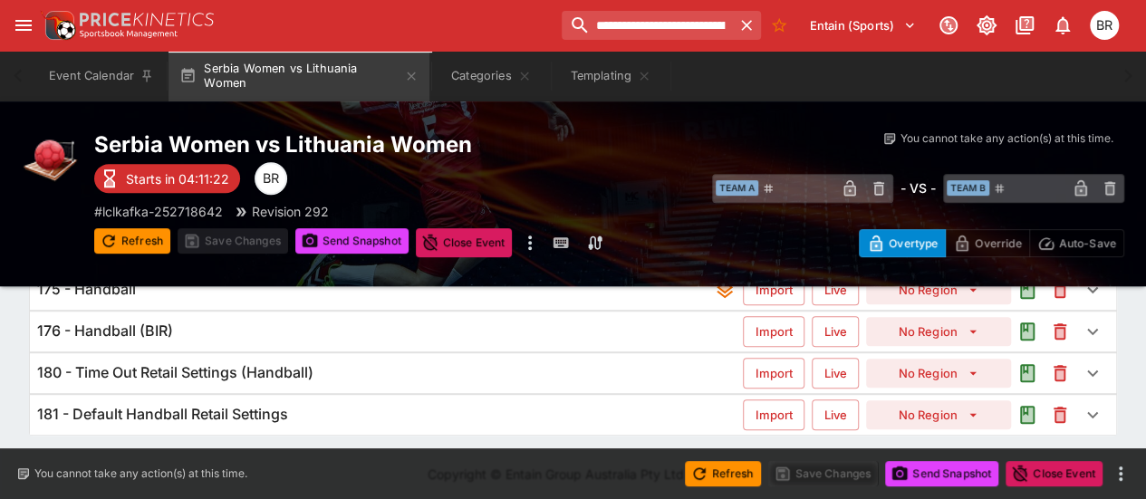
click at [547, 363] on div "180 - Time Out Retail Settings (Handball)" at bounding box center [390, 372] width 706 height 19
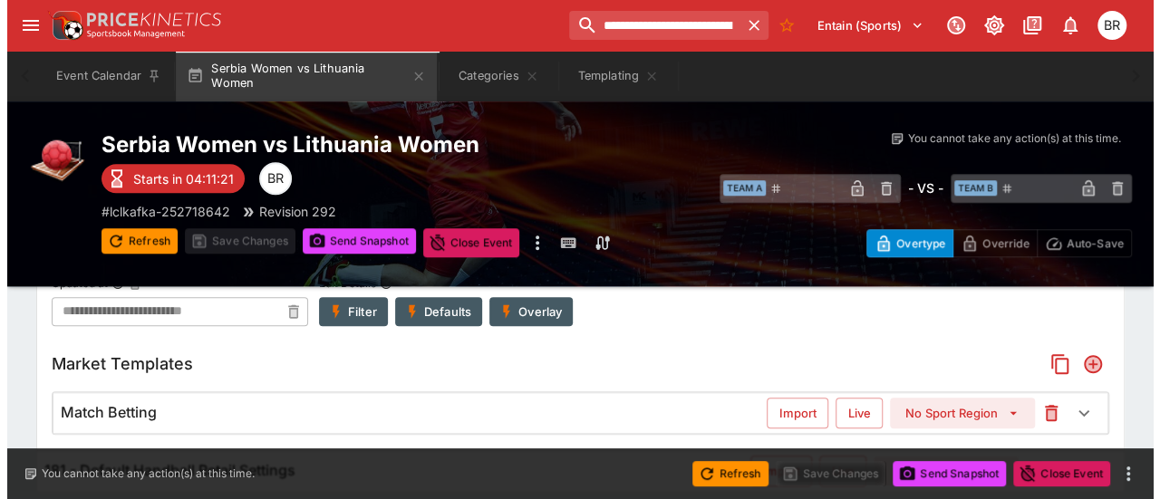
scroll to position [685, 0]
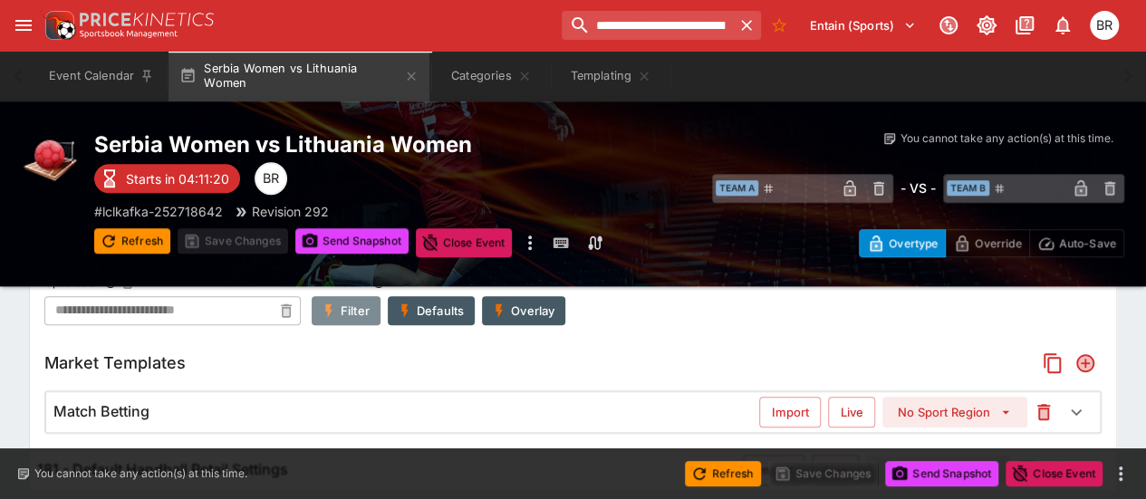
click at [358, 300] on button "Filter" at bounding box center [346, 310] width 69 height 29
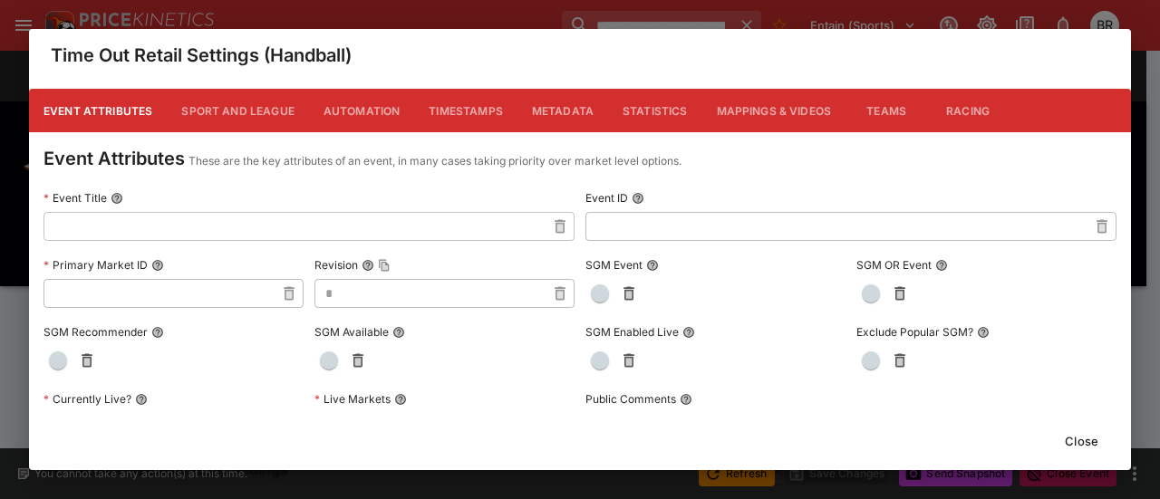
click at [526, 102] on button "Metadata" at bounding box center [562, 110] width 91 height 43
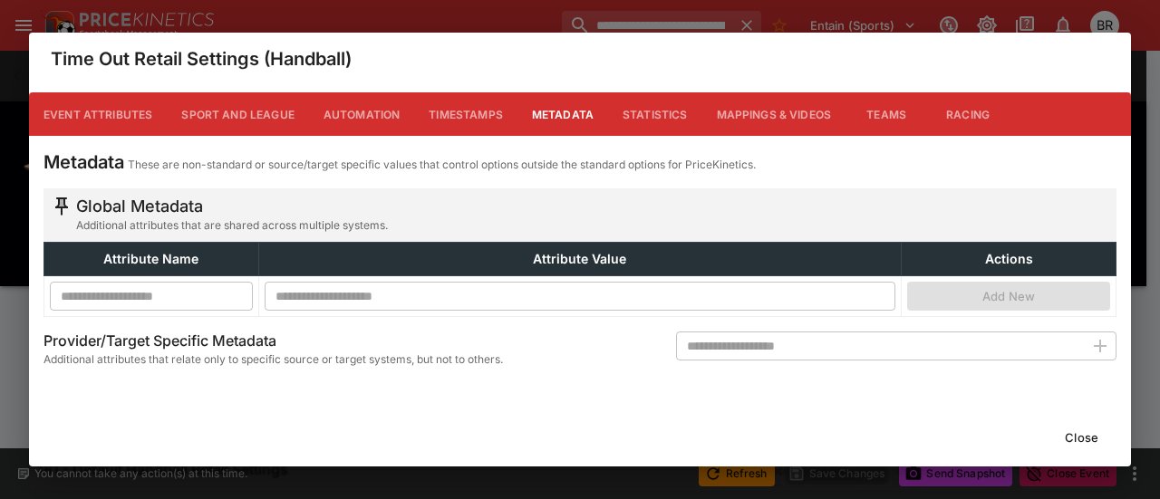
click at [756, 329] on div "Metadata These are non-standard or source/target specific values that control o…" at bounding box center [579, 264] width 1073 height 229
click at [754, 348] on input "text" at bounding box center [880, 346] width 408 height 29
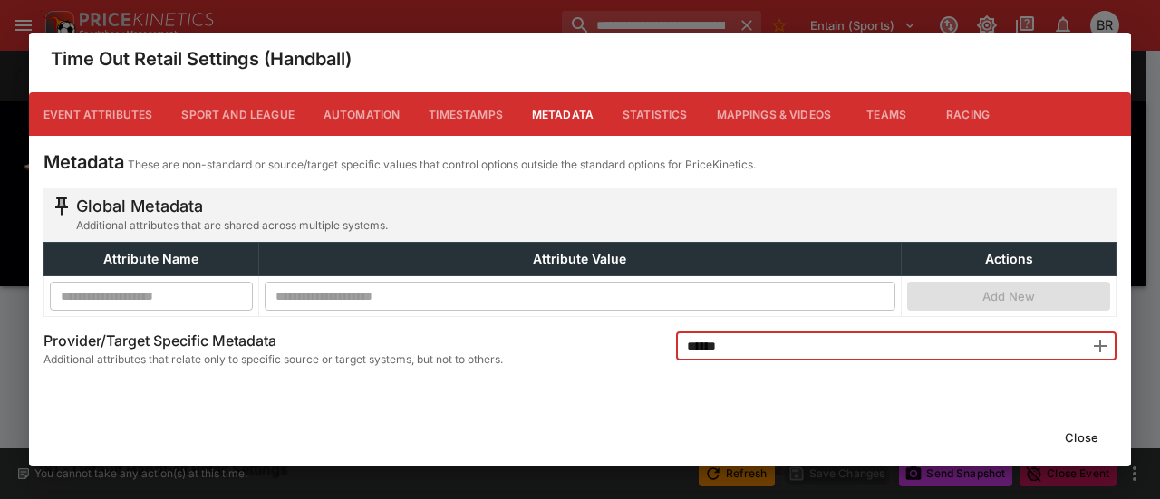
type input "******"
click at [1105, 343] on icon "button" at bounding box center [1100, 346] width 22 height 22
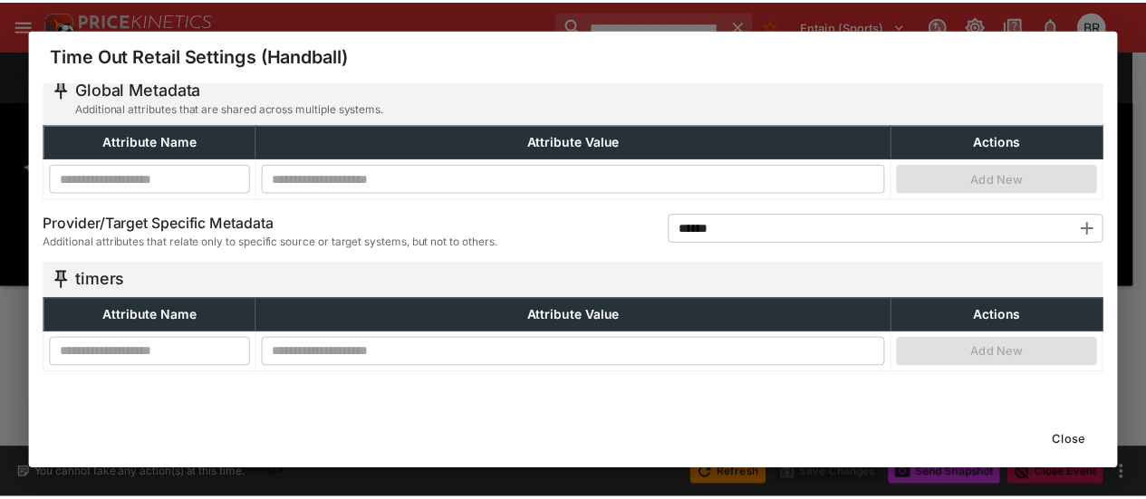
scroll to position [116, 0]
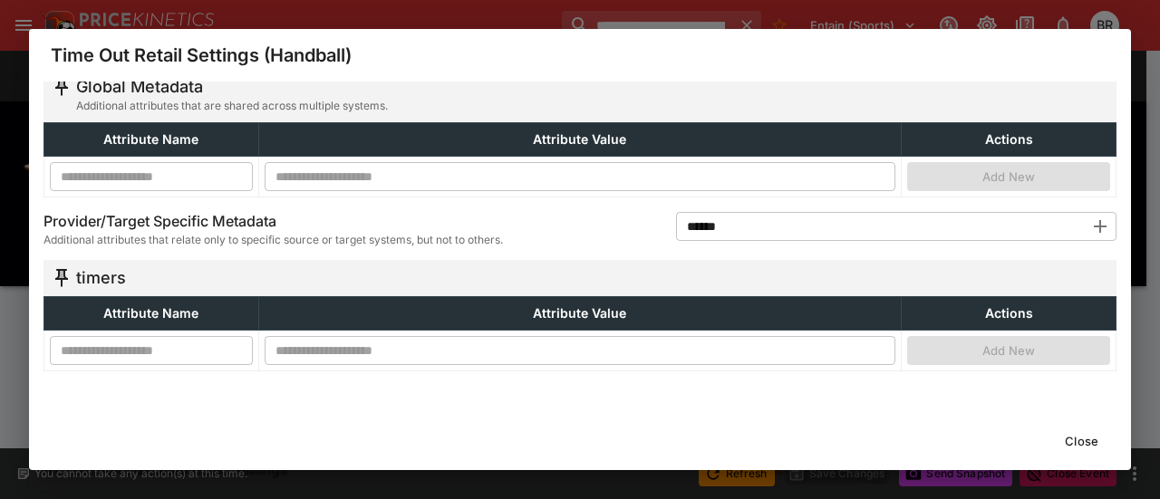
click at [72, 344] on input "text" at bounding box center [151, 350] width 203 height 29
paste input "**********"
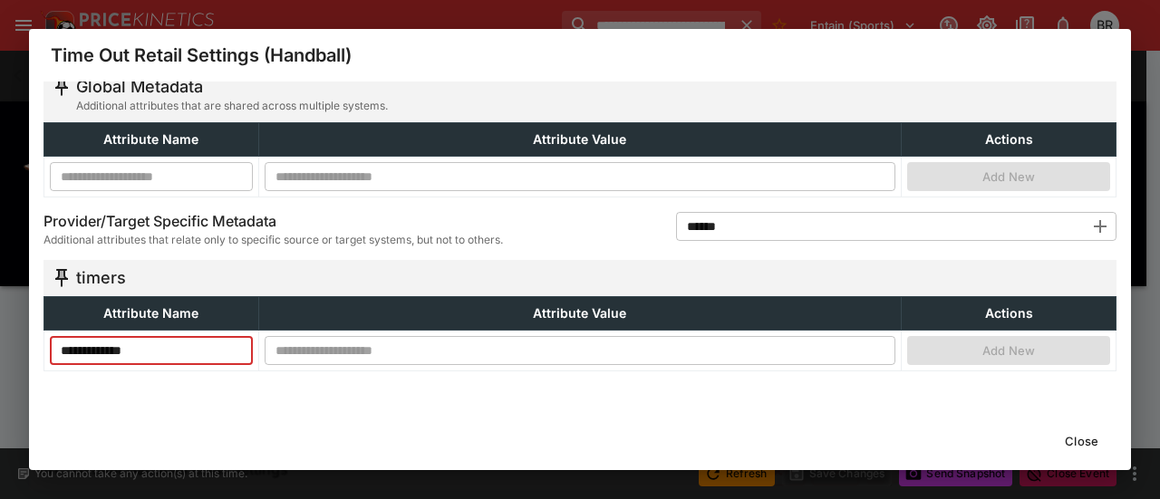
type input "**********"
click at [305, 345] on input "text" at bounding box center [580, 350] width 631 height 29
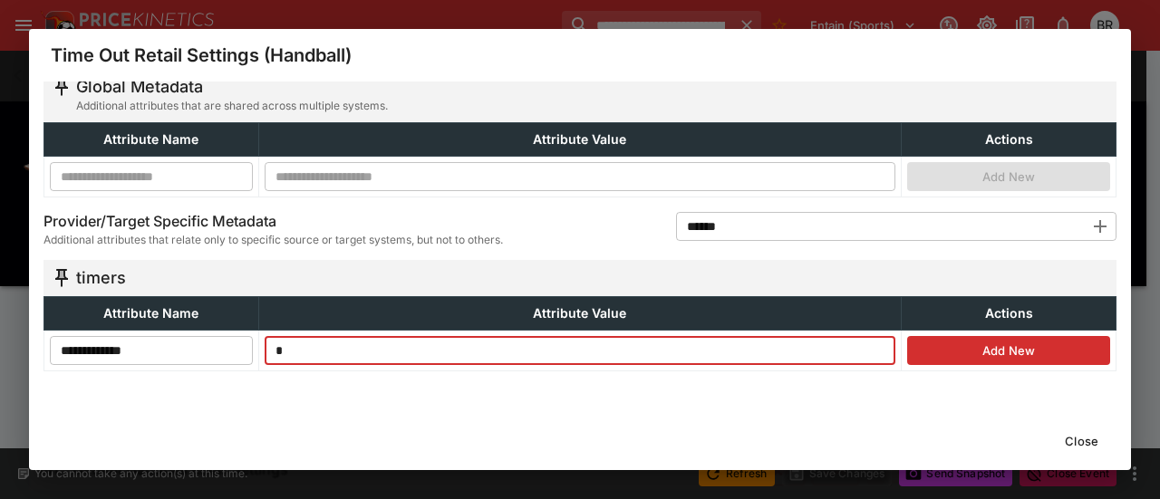
paste input "*********"
type input "**********"
click at [1007, 358] on button "Add New" at bounding box center [1008, 350] width 203 height 29
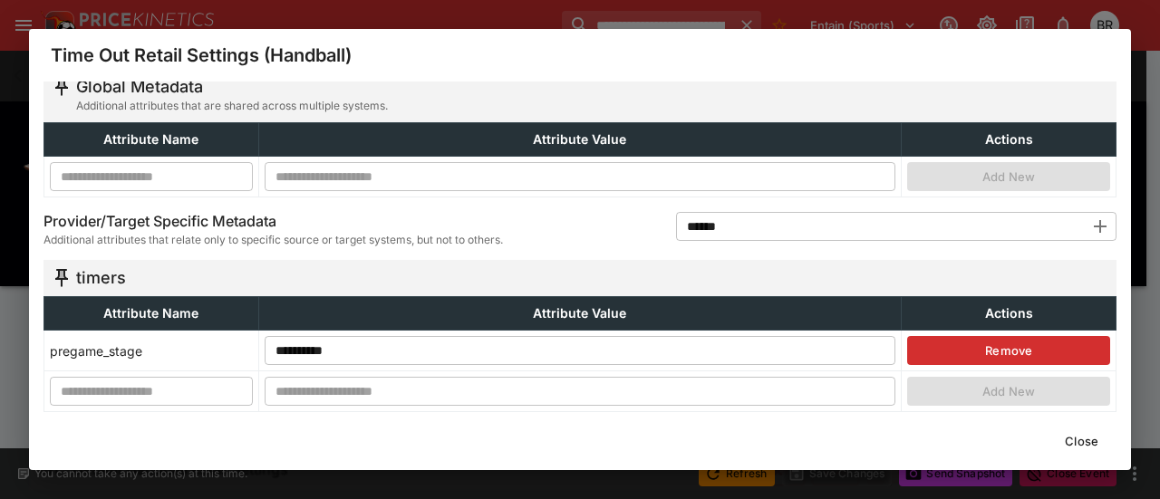
click at [1070, 436] on button "Close" at bounding box center [1081, 441] width 55 height 29
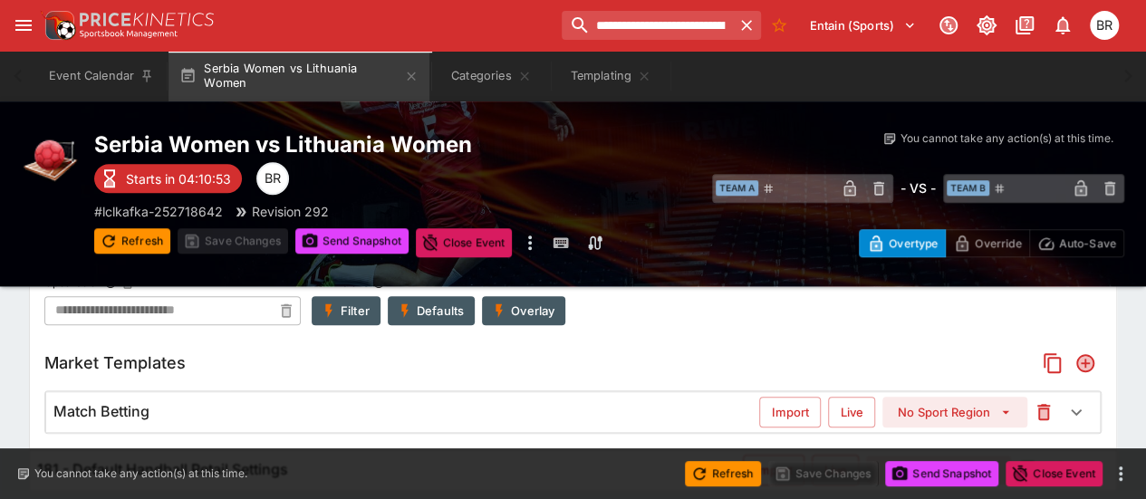
click at [519, 313] on button "Overlay" at bounding box center [523, 310] width 83 height 29
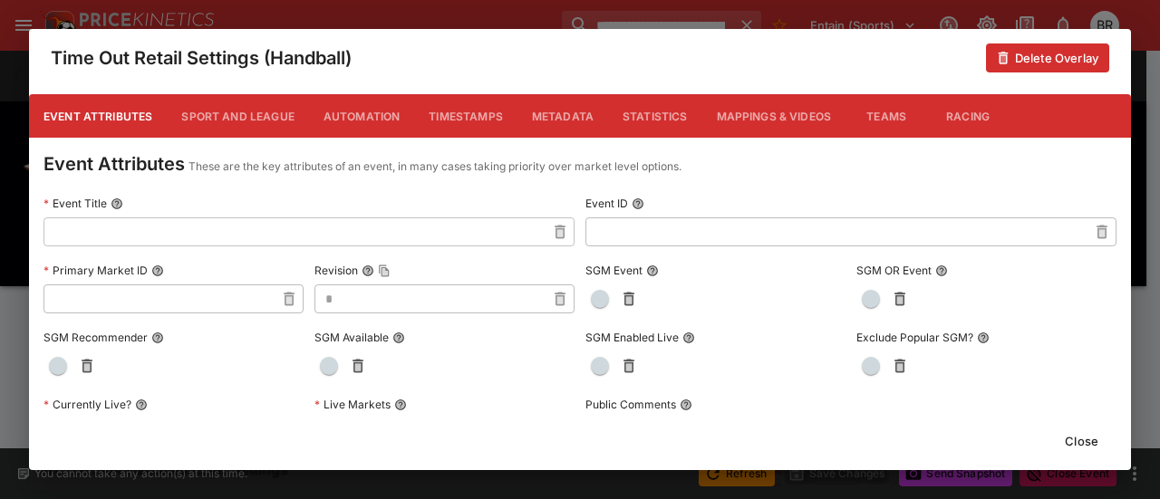
click at [573, 113] on button "Metadata" at bounding box center [562, 115] width 91 height 43
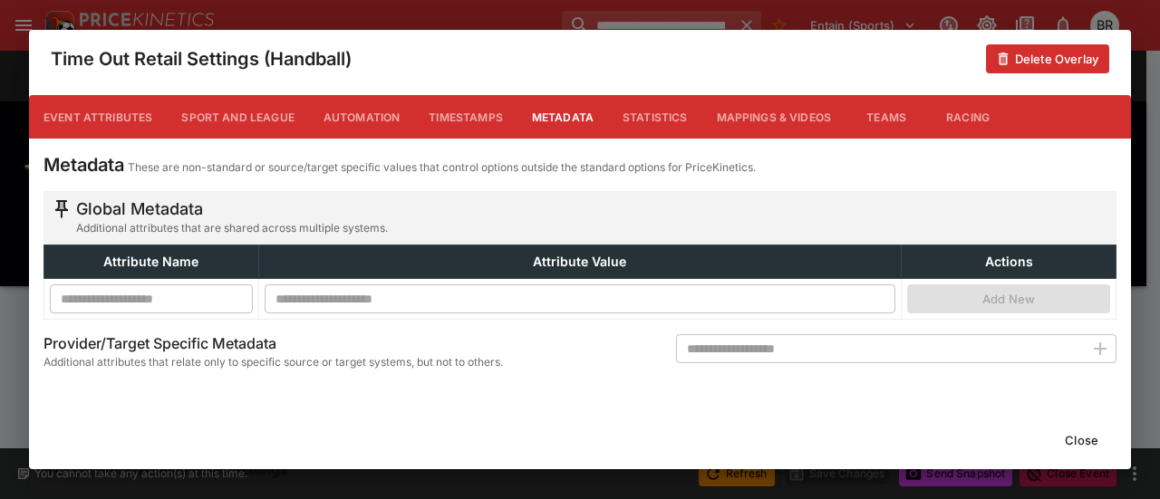
click at [1085, 443] on button "Close" at bounding box center [1081, 440] width 55 height 29
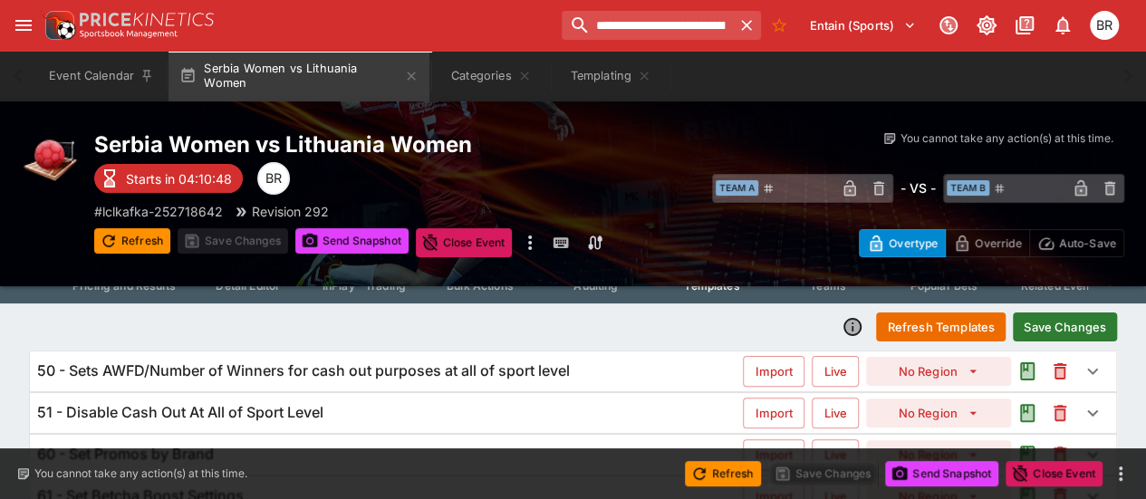
scroll to position [0, 0]
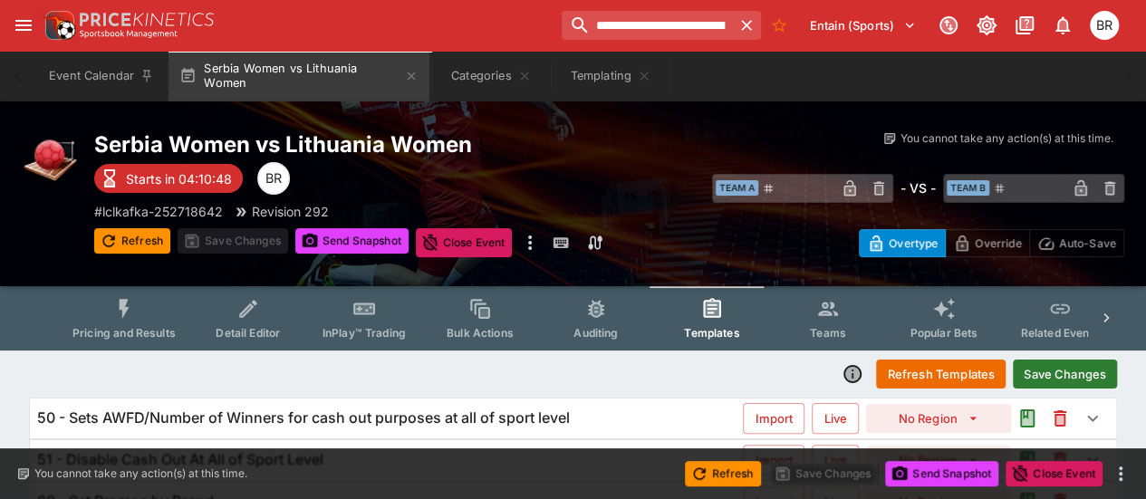
click at [1057, 365] on button "Save Changes" at bounding box center [1065, 374] width 104 height 29
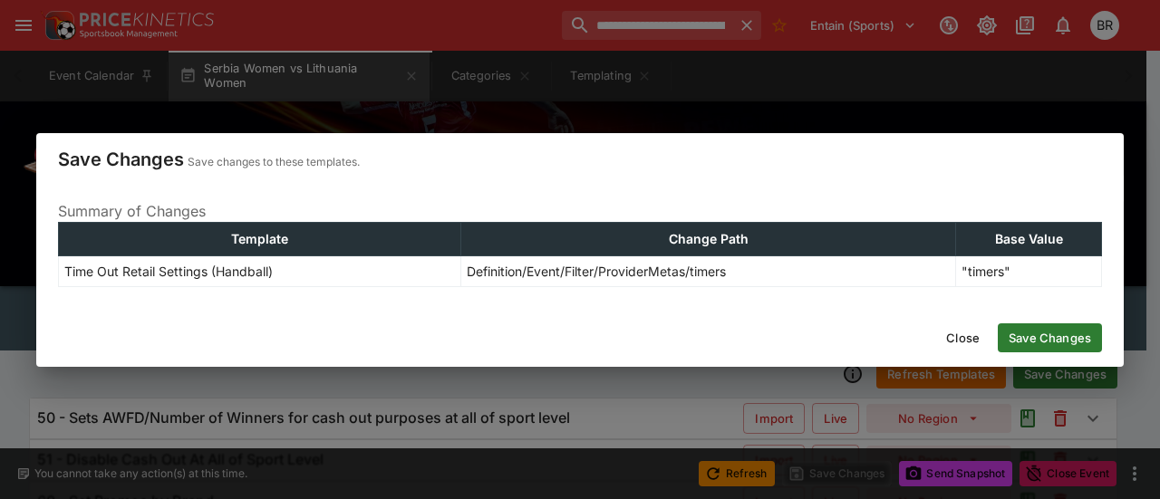
click at [1030, 338] on button "Save Changes" at bounding box center [1049, 337] width 104 height 29
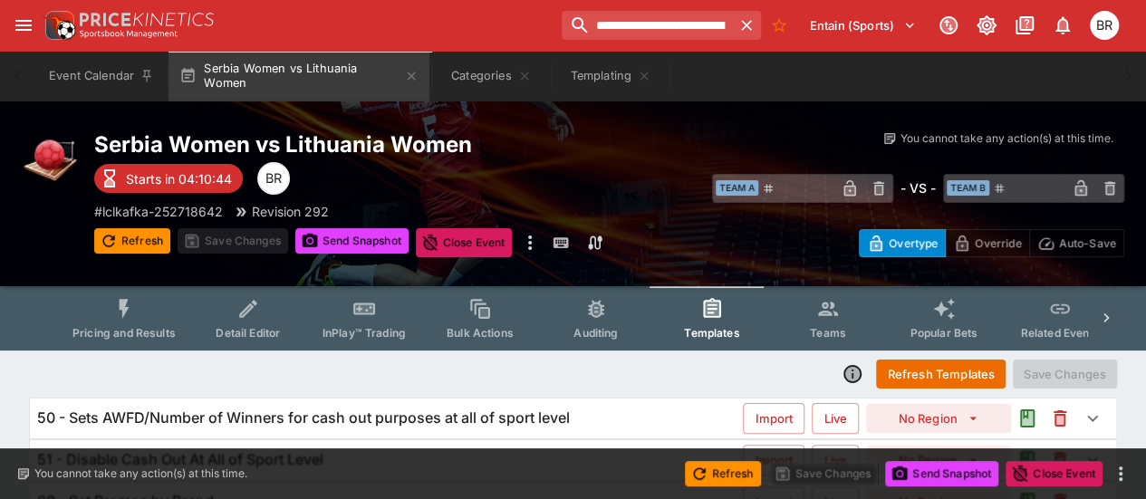
click at [908, 367] on button "Refresh Templates" at bounding box center [941, 374] width 130 height 29
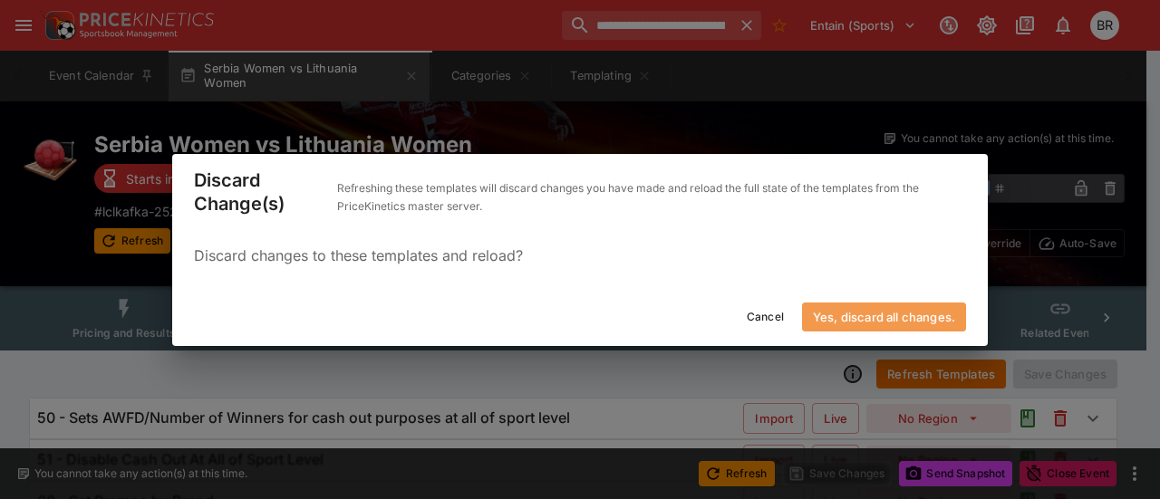
click at [868, 316] on button "Yes, discard all changes." at bounding box center [884, 317] width 164 height 29
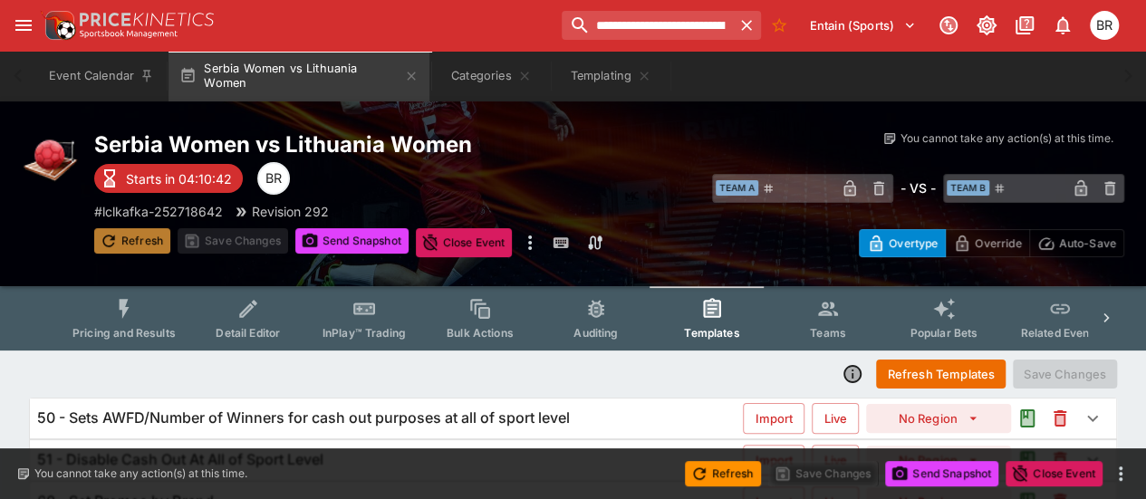
click at [142, 247] on button "Refresh" at bounding box center [132, 240] width 76 height 25
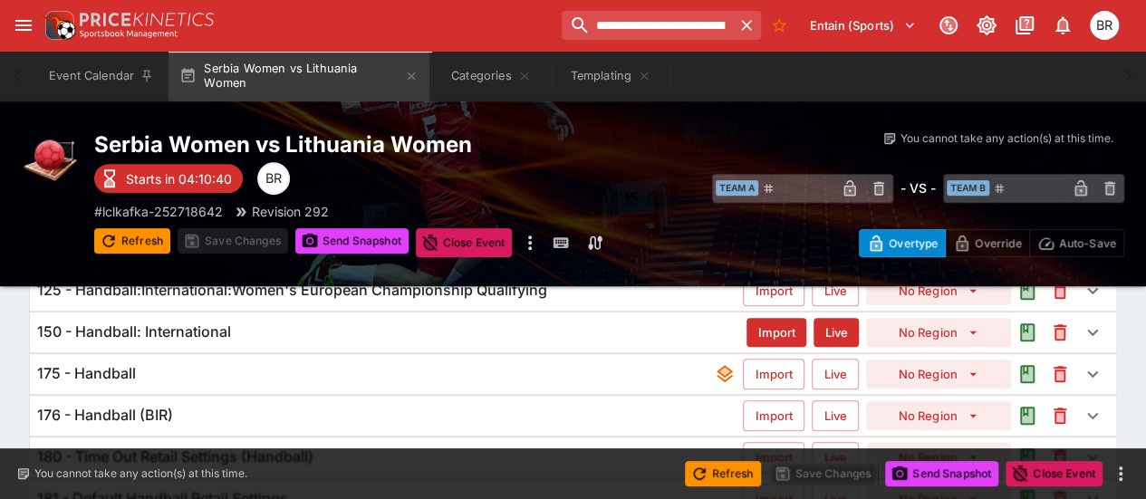
scroll to position [379, 0]
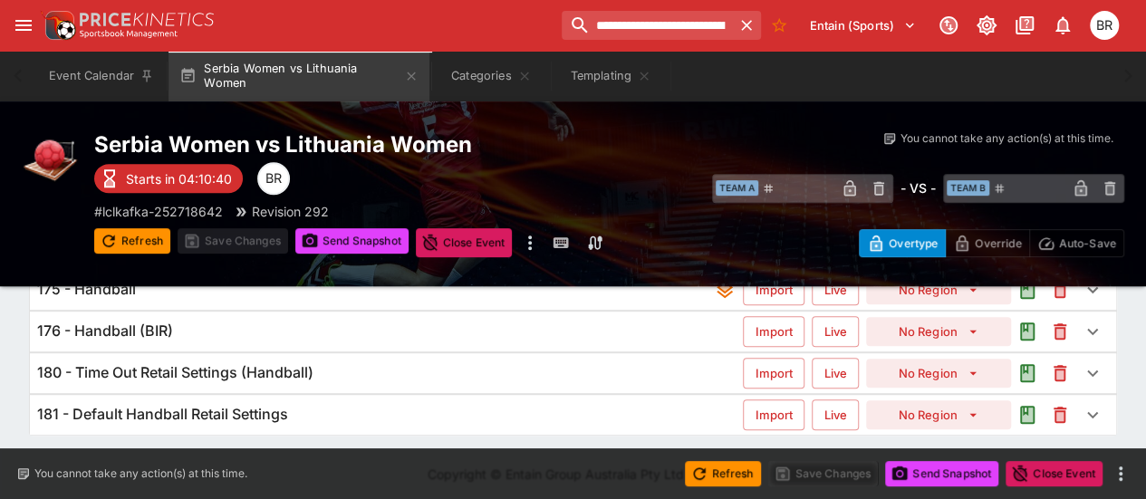
click at [352, 363] on div "180 - Time Out Retail Settings (Handball)" at bounding box center [390, 372] width 706 height 19
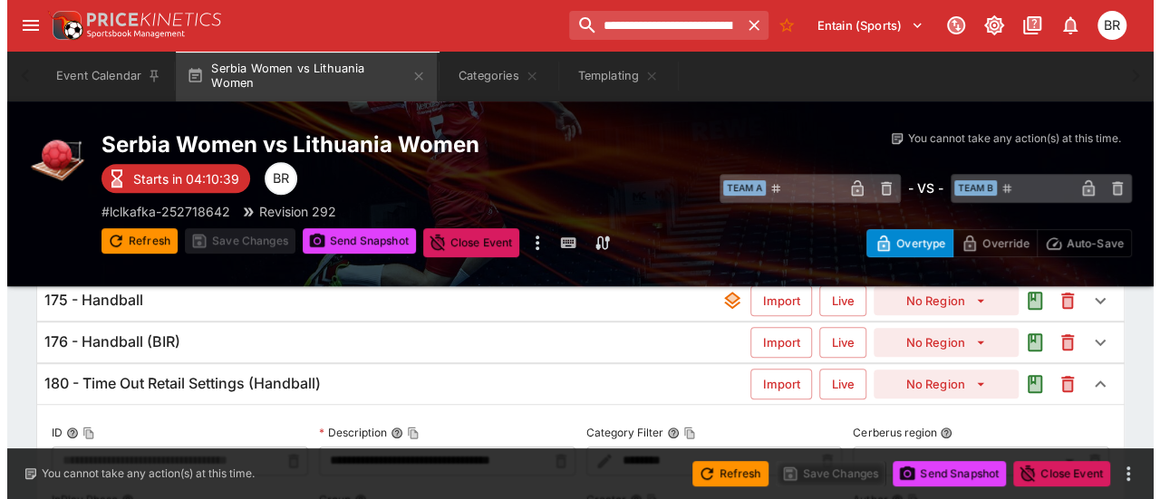
scroll to position [548, 0]
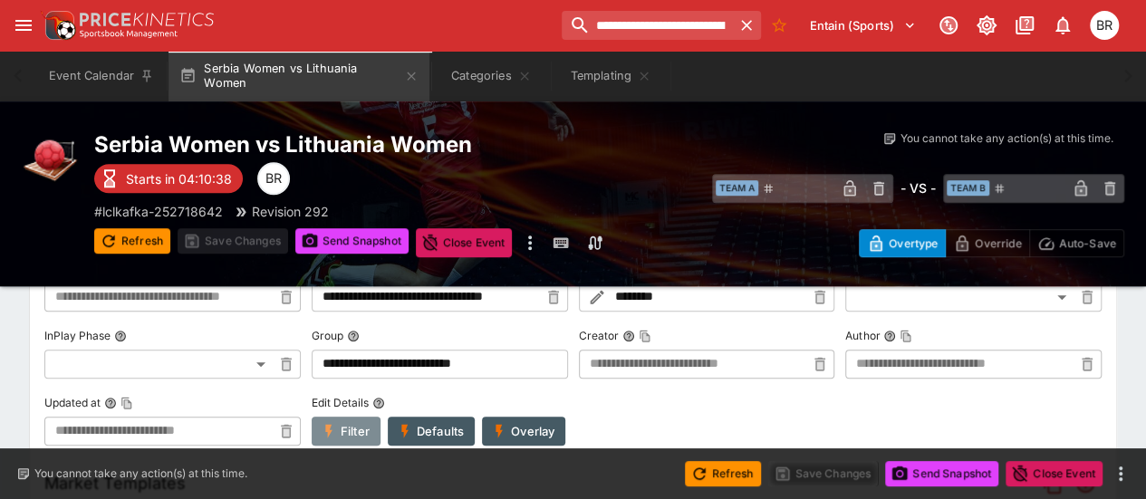
click at [337, 423] on button "Filter" at bounding box center [346, 431] width 69 height 29
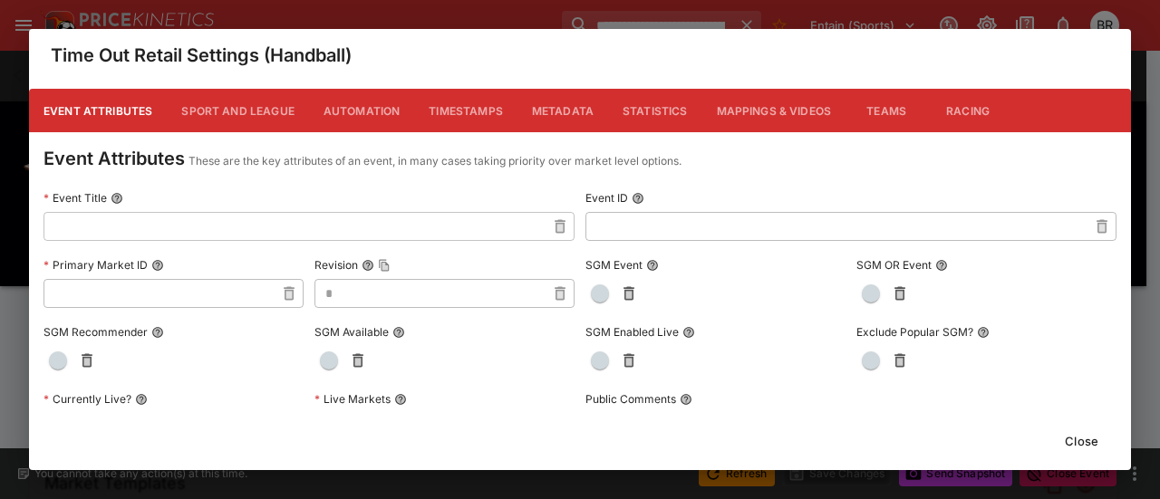
click at [524, 112] on button "Metadata" at bounding box center [562, 110] width 91 height 43
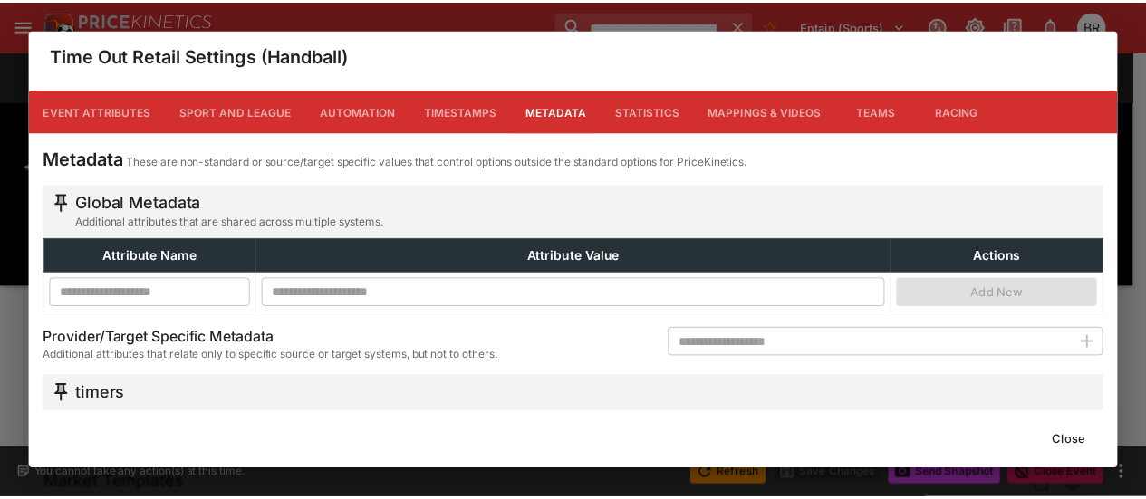
scroll to position [157, 0]
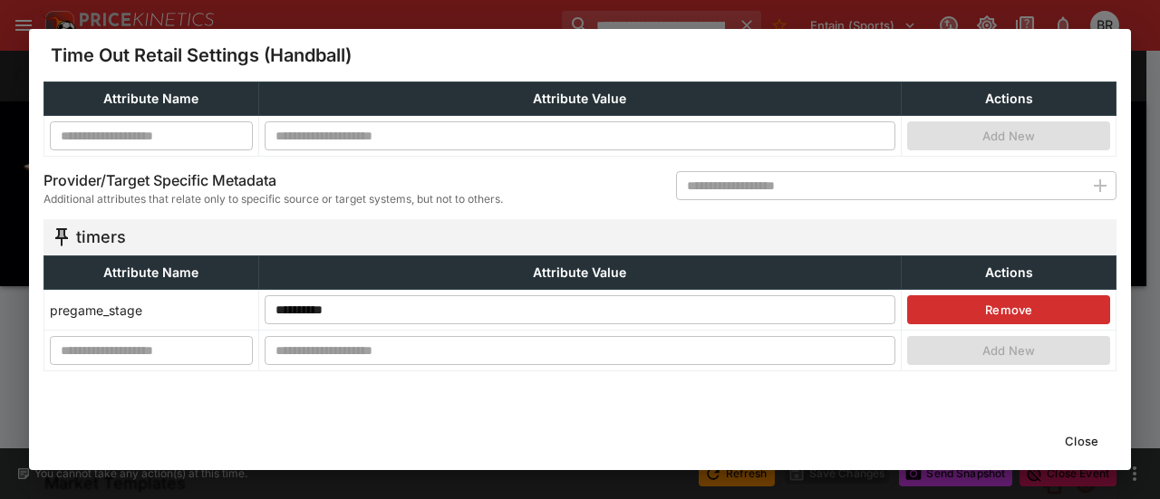
click at [1073, 430] on button "Close" at bounding box center [1081, 441] width 55 height 29
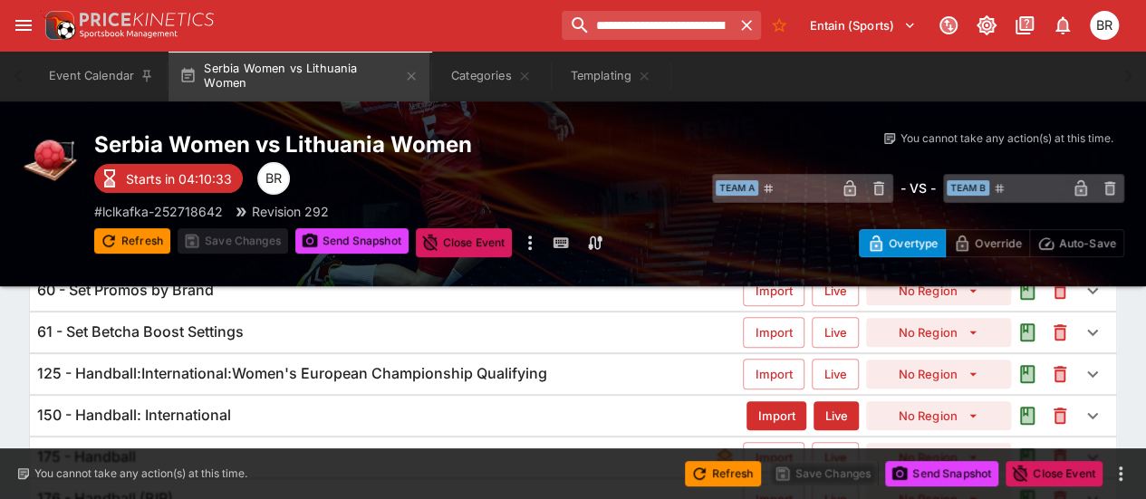
scroll to position [0, 0]
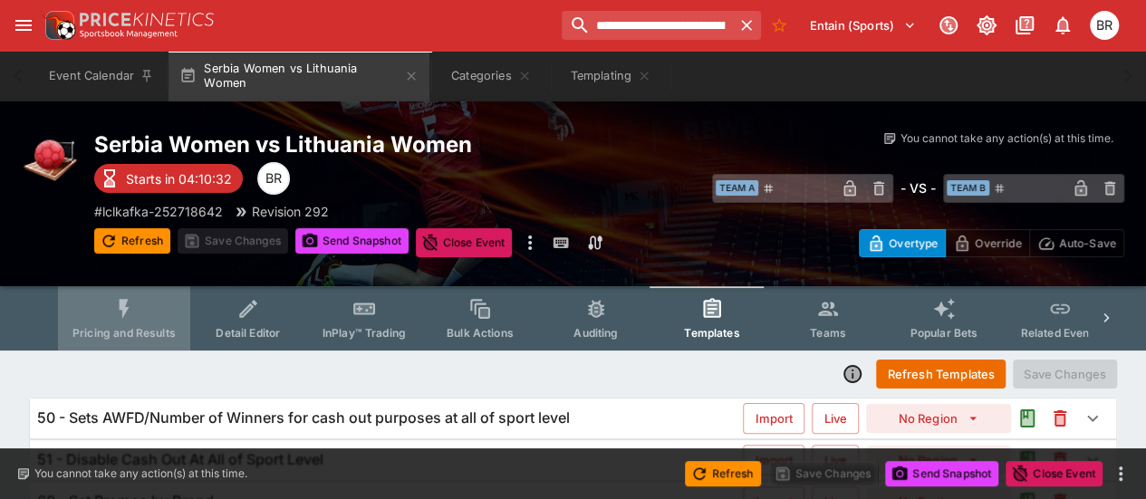
click at [134, 313] on icon "Event type filters" at bounding box center [124, 309] width 24 height 24
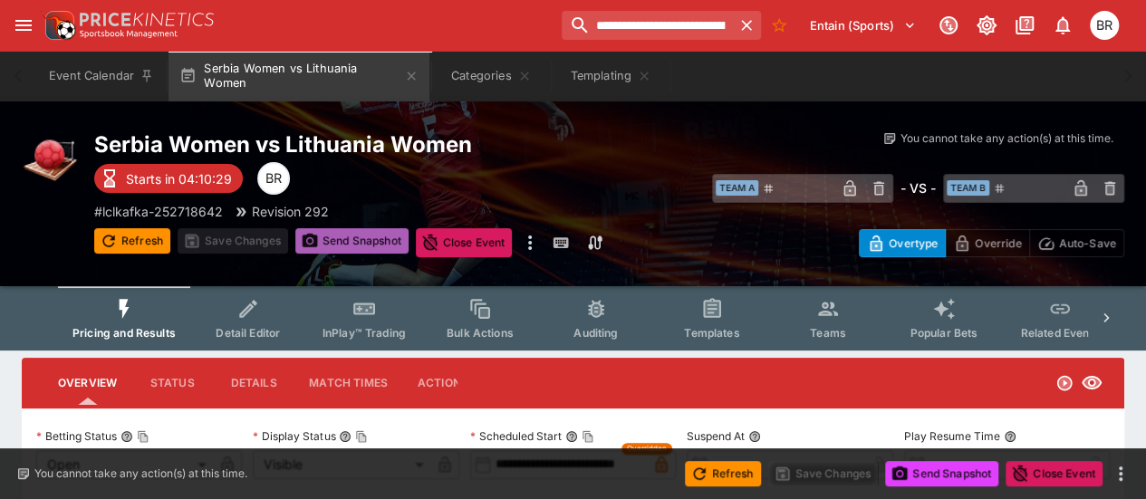
click at [333, 240] on button "Send Snapshot" at bounding box center [351, 240] width 113 height 25
click at [139, 235] on button "Refresh" at bounding box center [132, 240] width 76 height 25
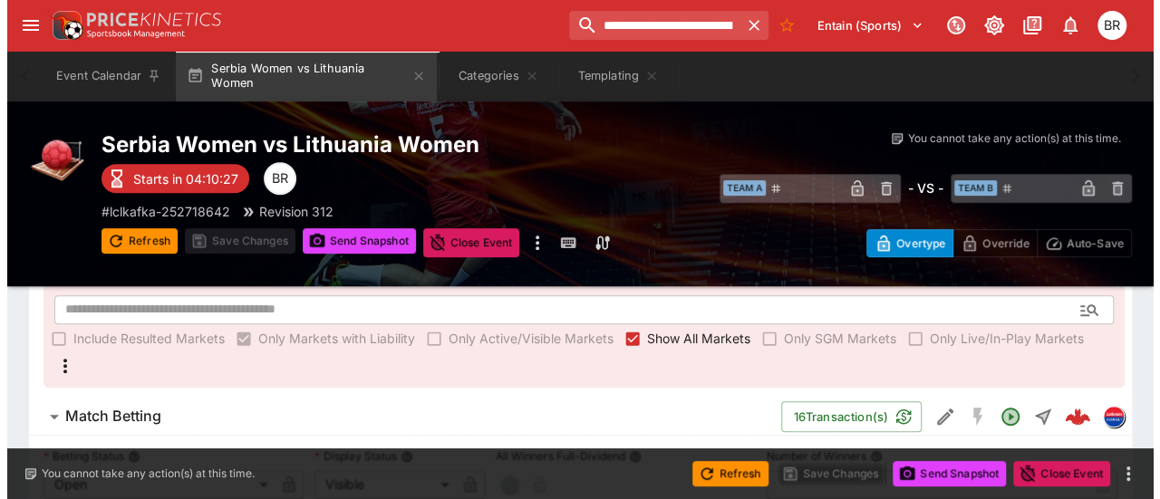
scroll to position [343, 0]
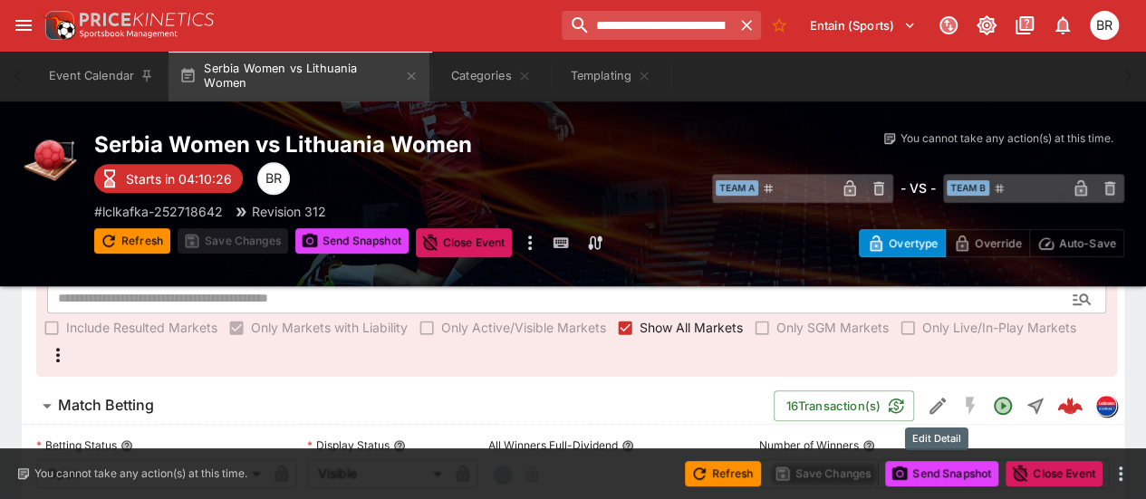
click at [931, 398] on icon "Edit Detail" at bounding box center [938, 406] width 22 height 22
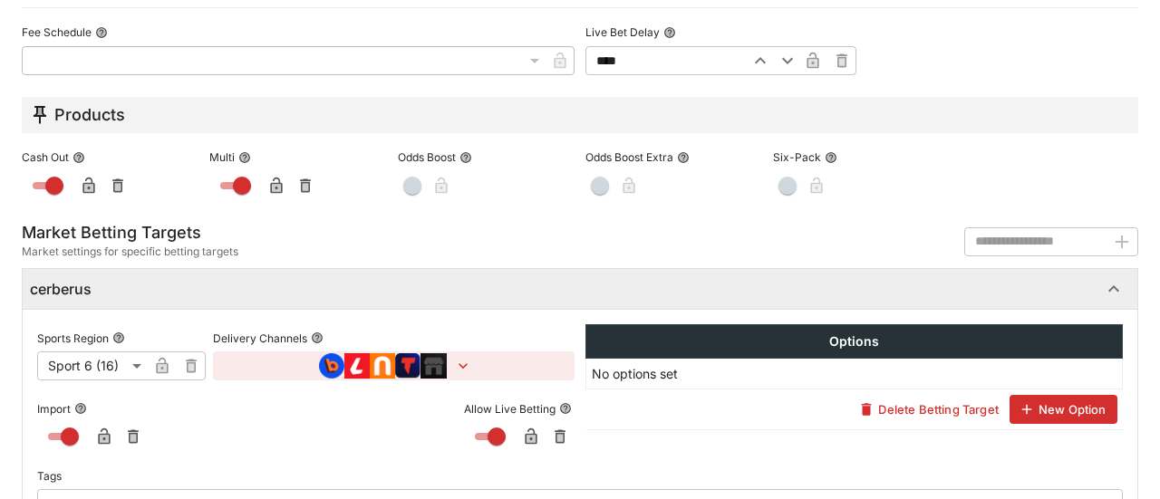
scroll to position [1084, 0]
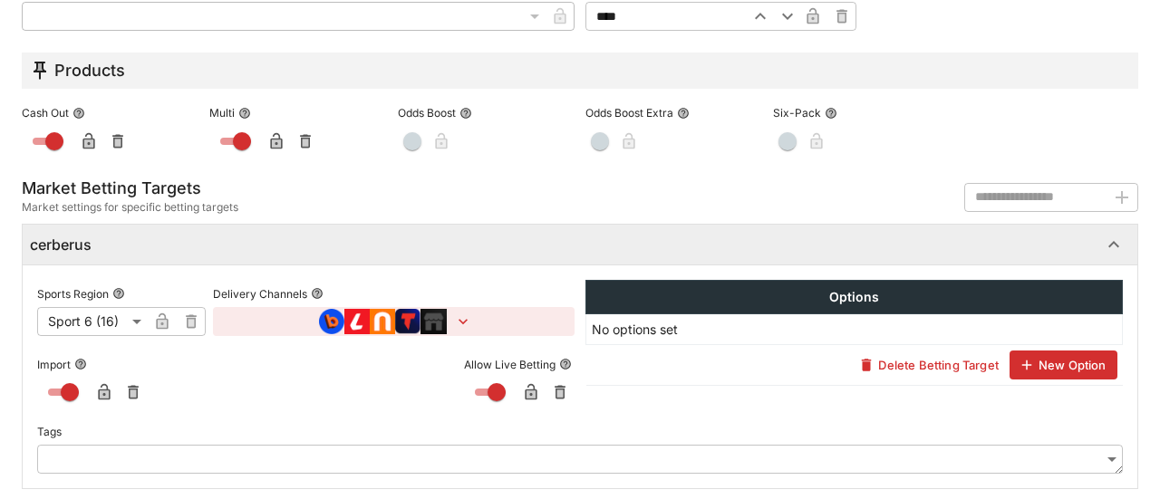
click at [464, 307] on button "button" at bounding box center [393, 321] width 361 height 29
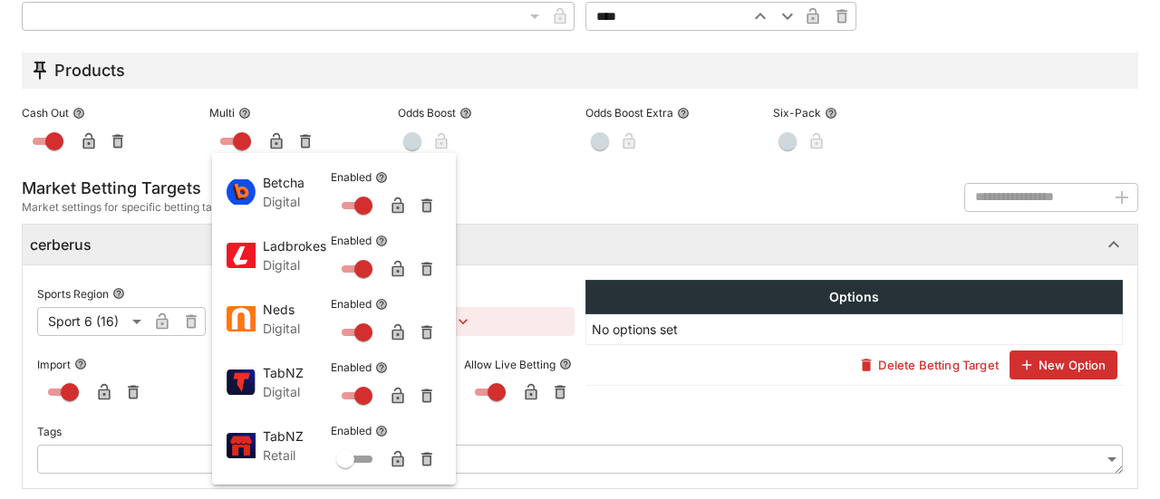
click at [174, 101] on div at bounding box center [580, 249] width 1160 height 499
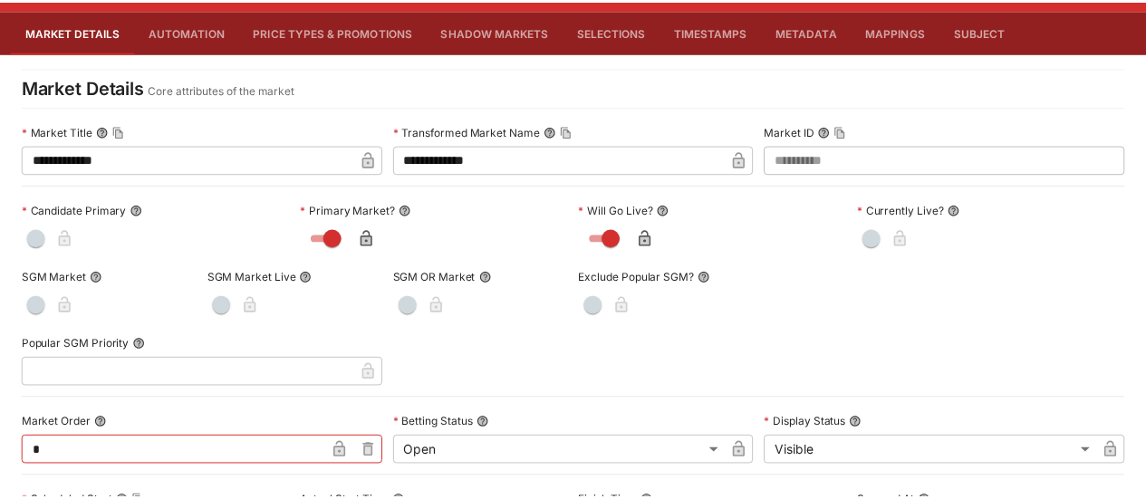
scroll to position [0, 0]
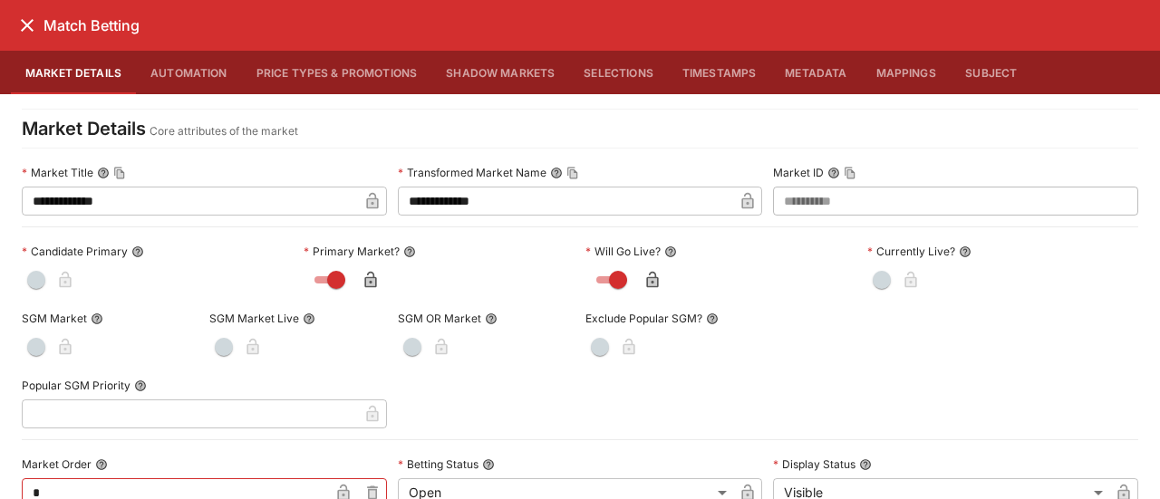
click at [24, 23] on icon "close" at bounding box center [27, 25] width 13 height 13
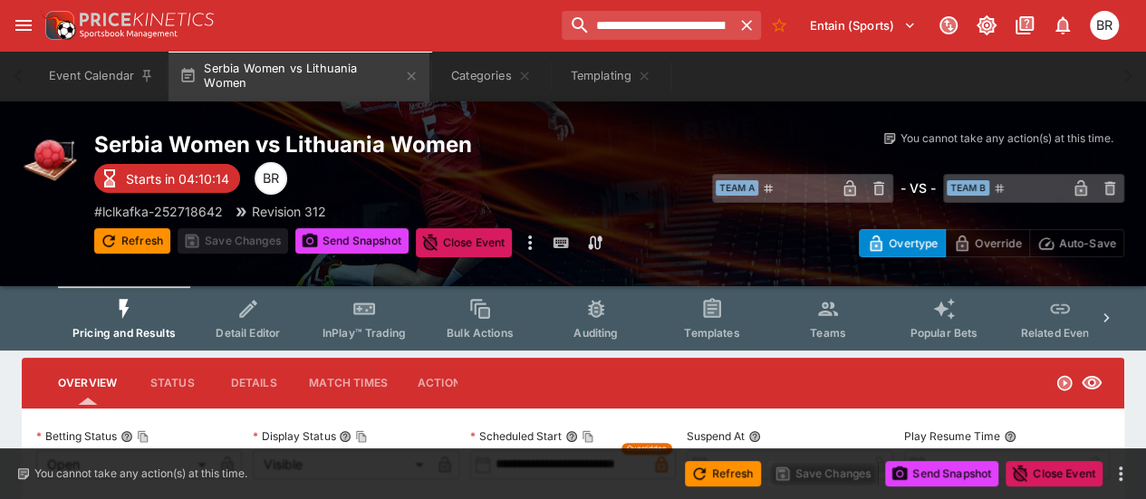
click at [706, 325] on button "Templates" at bounding box center [712, 318] width 116 height 64
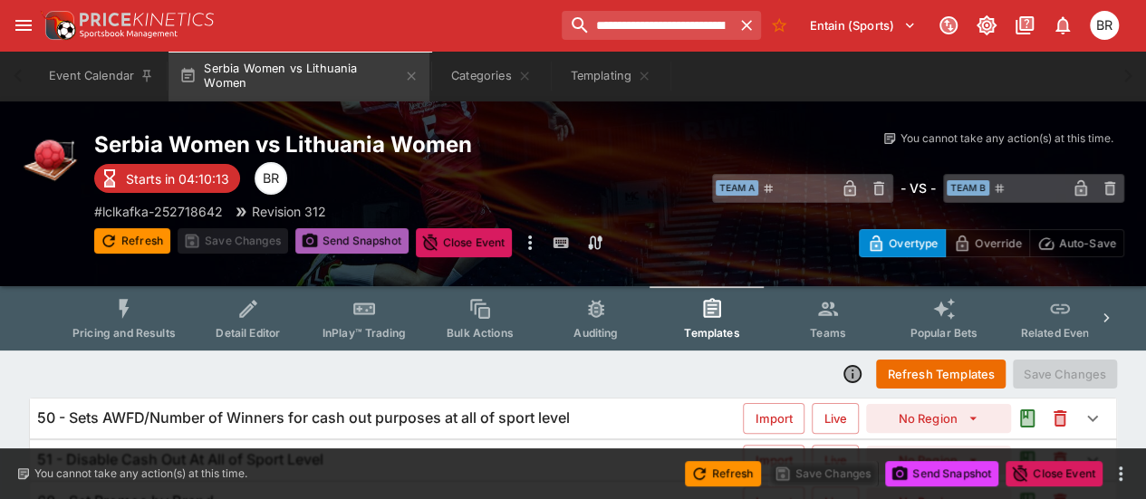
drag, startPoint x: 706, startPoint y: 325, endPoint x: 344, endPoint y: 246, distance: 370.2
click at [344, 246] on button "Send Snapshot" at bounding box center [351, 240] width 113 height 25
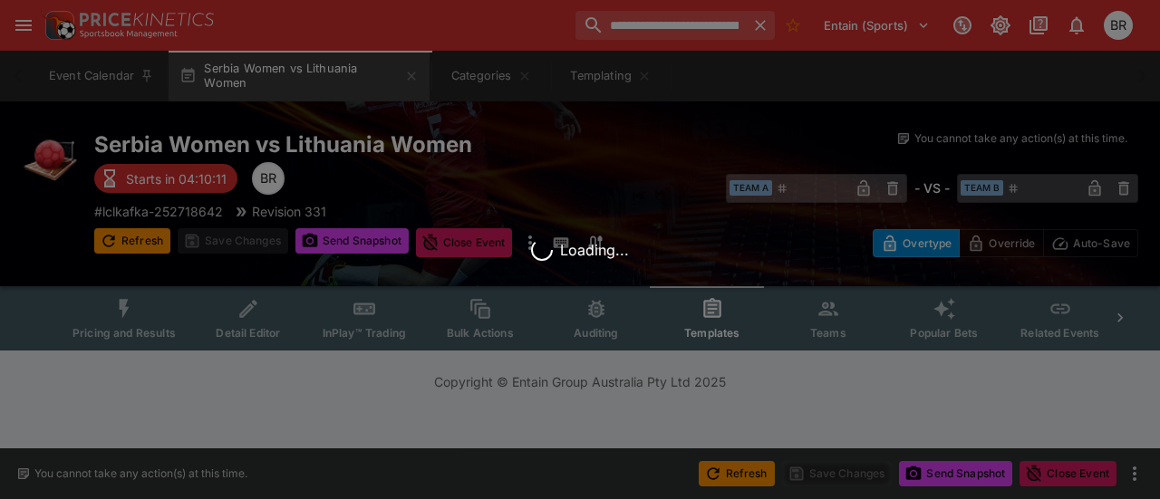
drag, startPoint x: 344, startPoint y: 246, endPoint x: 472, endPoint y: 308, distance: 142.2
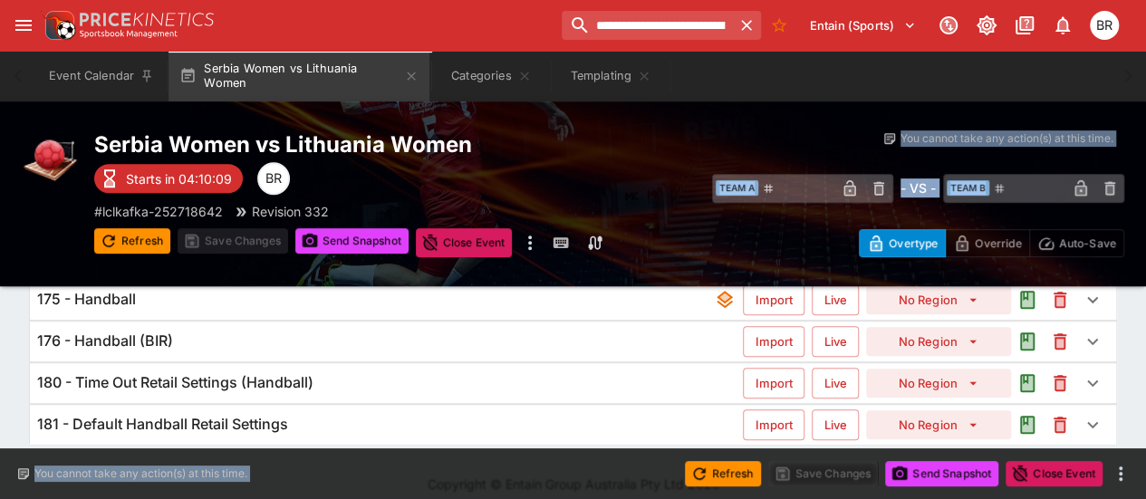
scroll to position [379, 0]
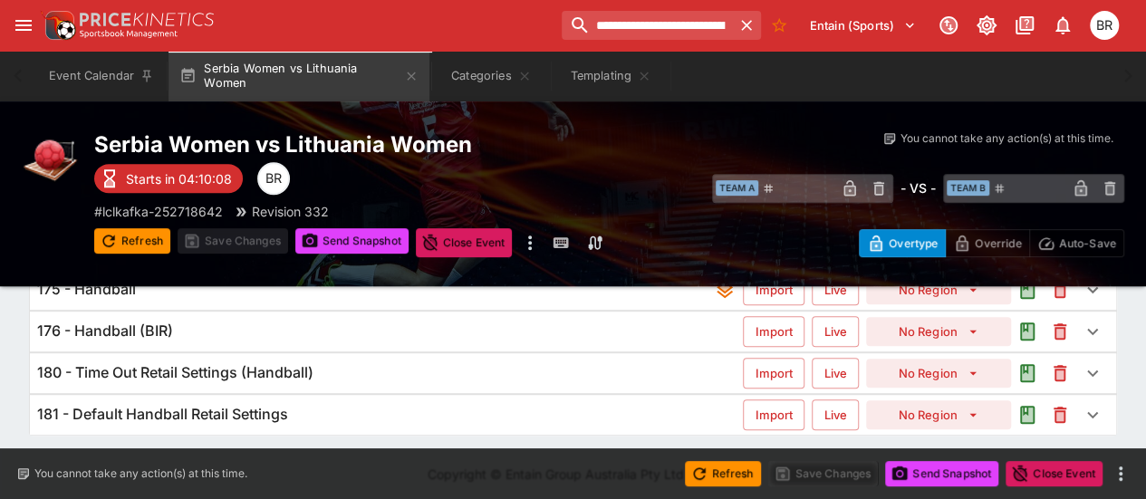
click at [457, 381] on div "180 - Time Out Retail Settings (Handball) Import Live No Region" at bounding box center [573, 373] width 1086 height 40
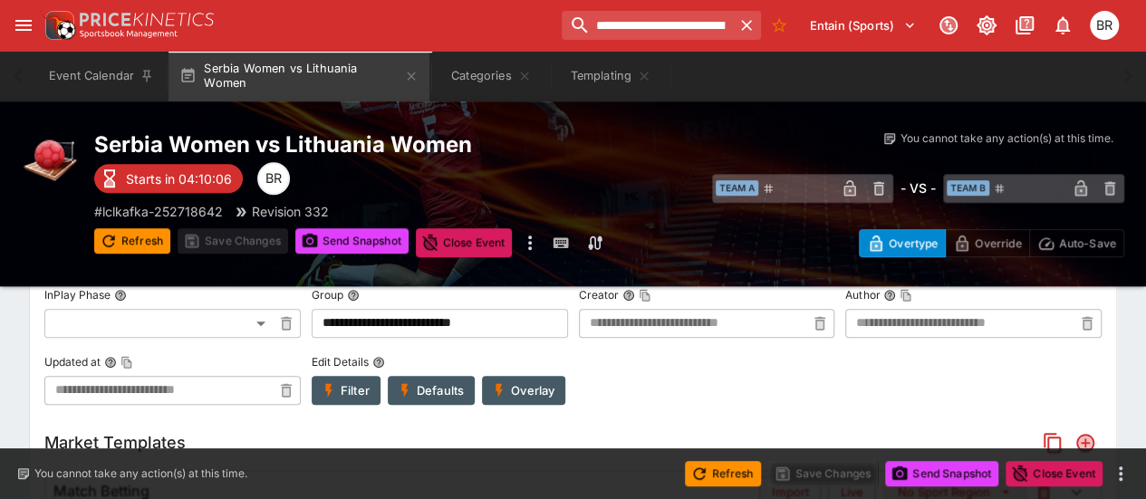
scroll to position [748, 0]
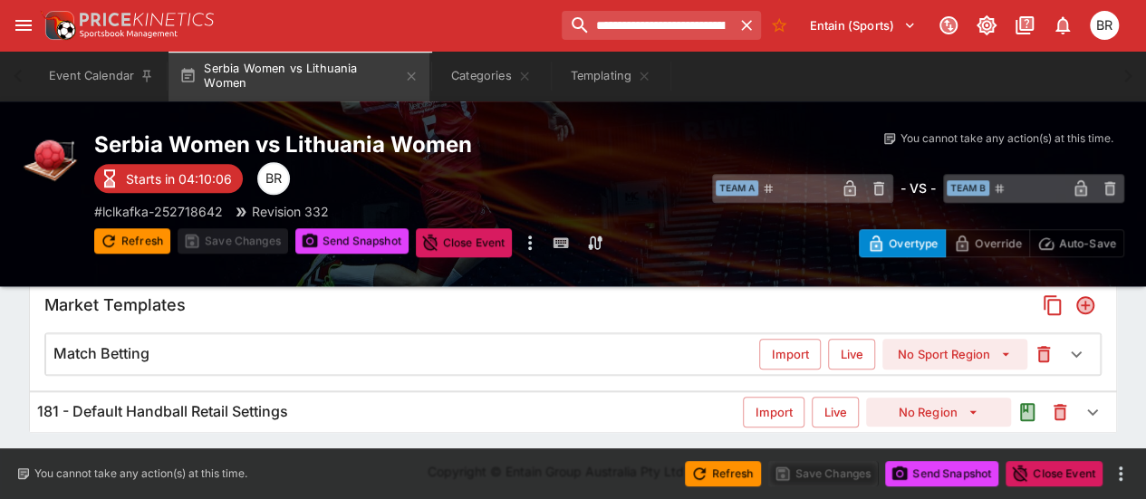
click at [464, 371] on div "Match Betting Import Live No Sport Region" at bounding box center [573, 354] width 1054 height 40
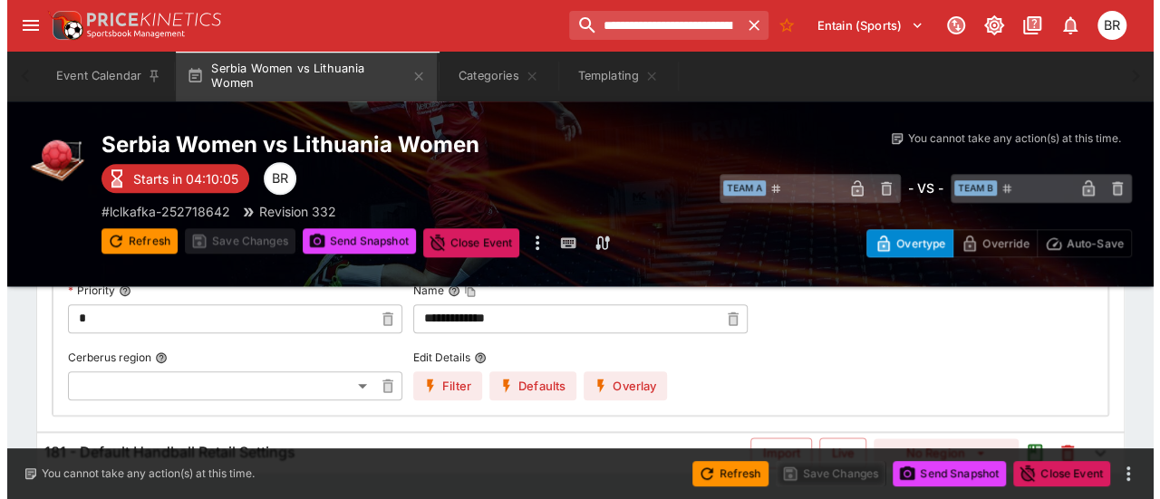
scroll to position [873, 0]
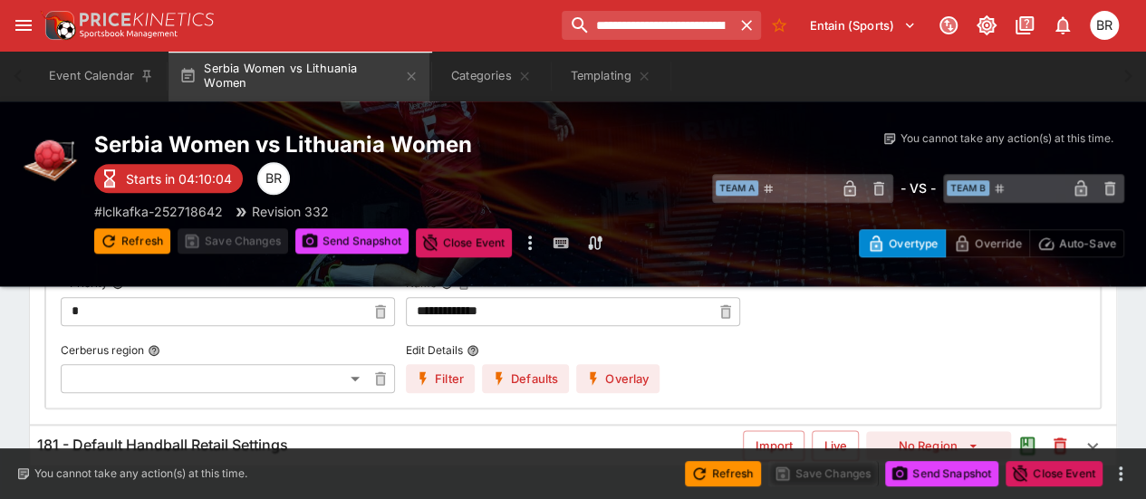
click at [624, 384] on button "Overlay" at bounding box center [617, 378] width 83 height 29
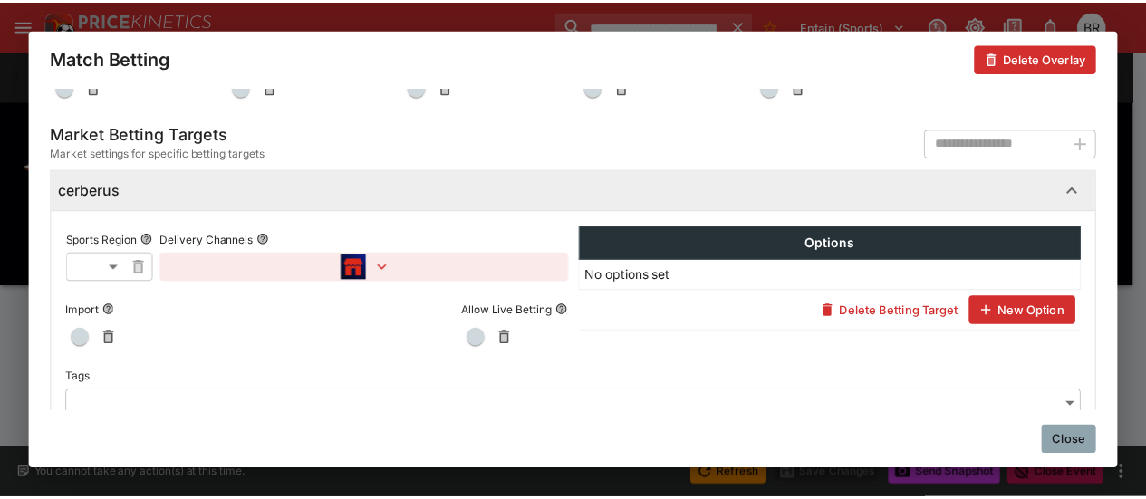
scroll to position [1207, 0]
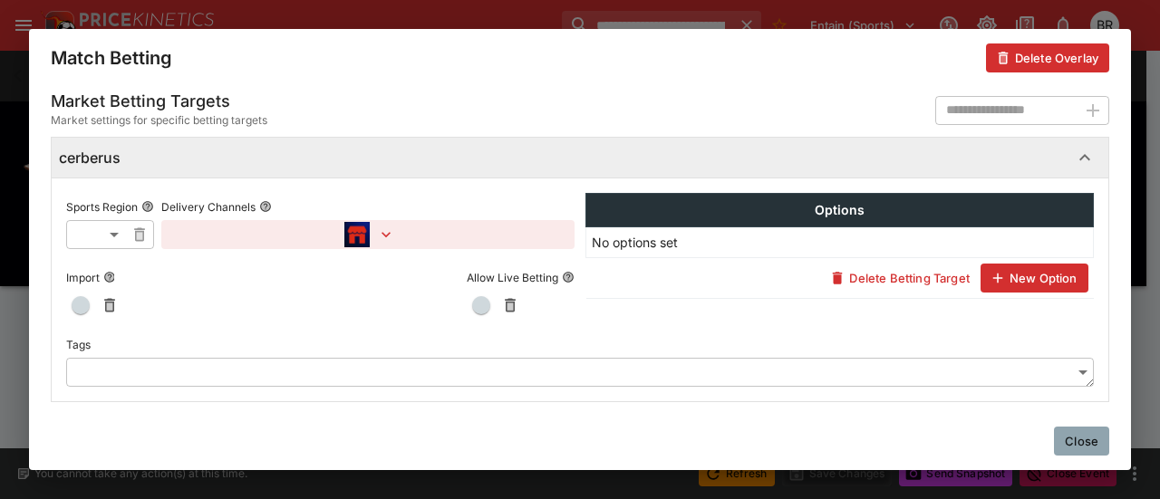
click at [381, 228] on icon "button" at bounding box center [386, 235] width 18 height 18
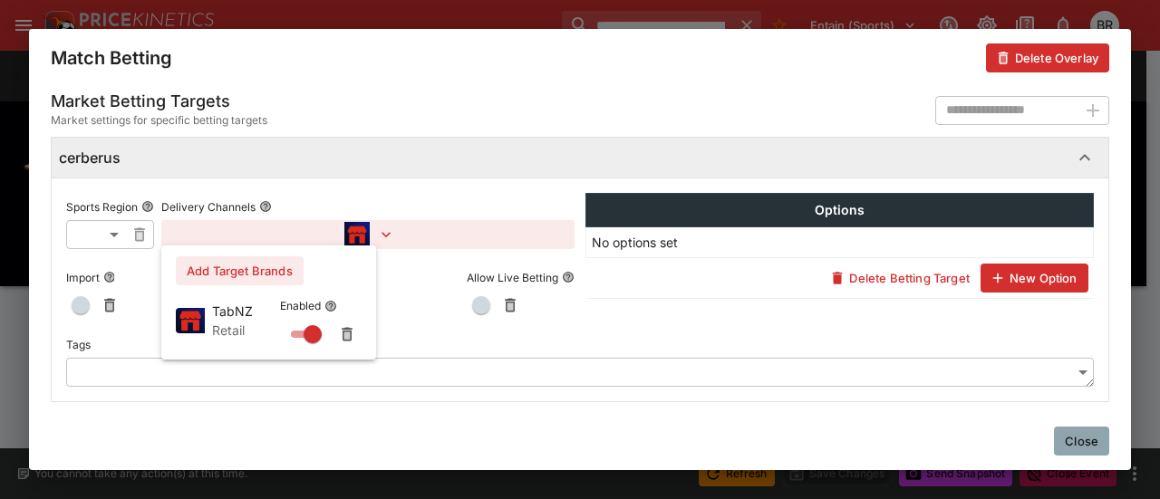
click at [381, 228] on div at bounding box center [580, 249] width 1160 height 499
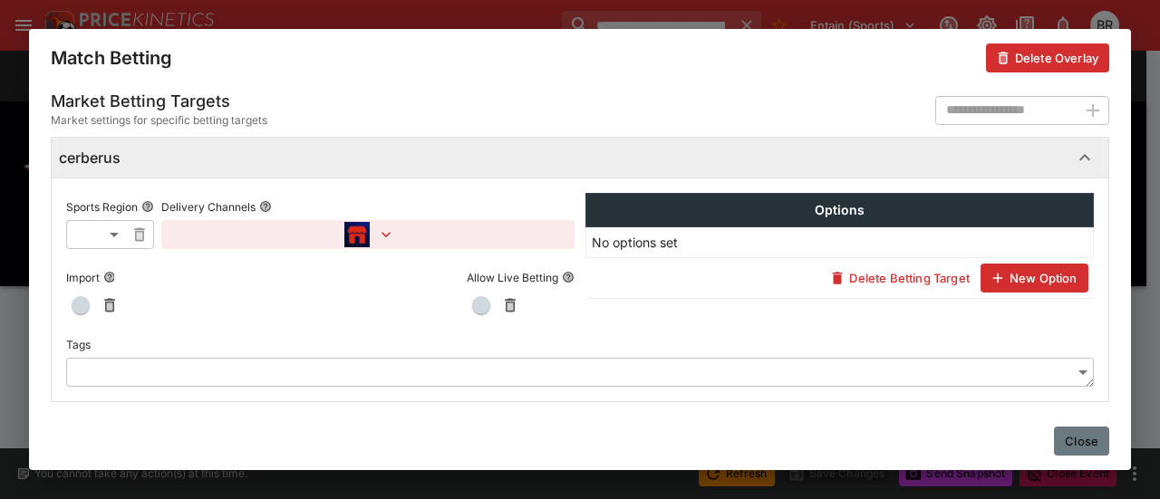
click at [1095, 438] on button "Close" at bounding box center [1081, 441] width 55 height 29
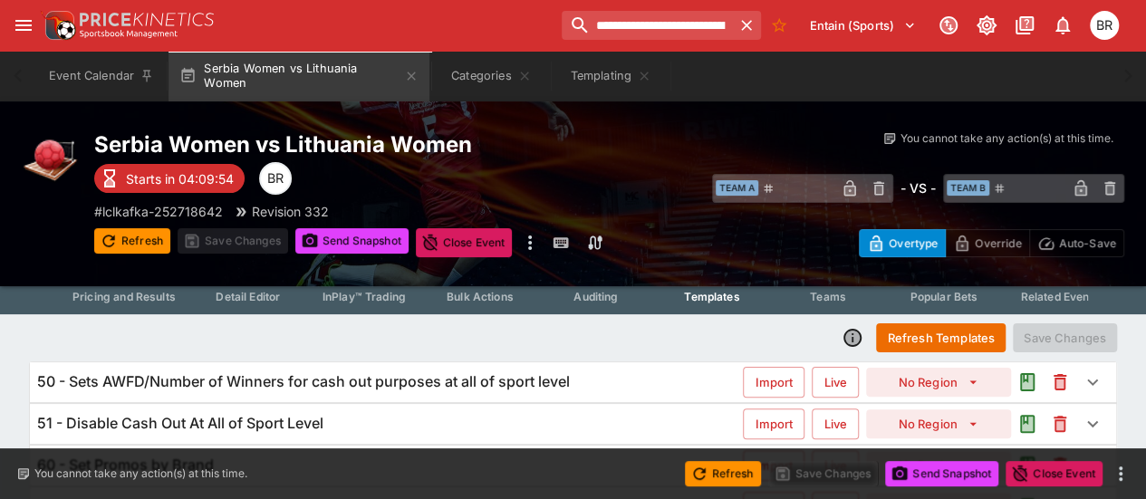
scroll to position [0, 0]
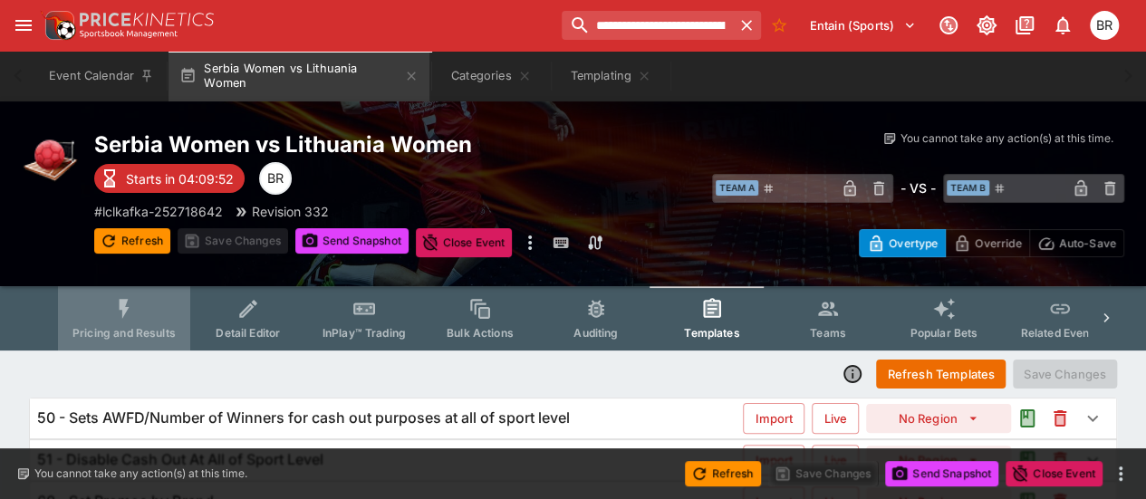
click at [138, 322] on button "Pricing and Results" at bounding box center [124, 318] width 132 height 64
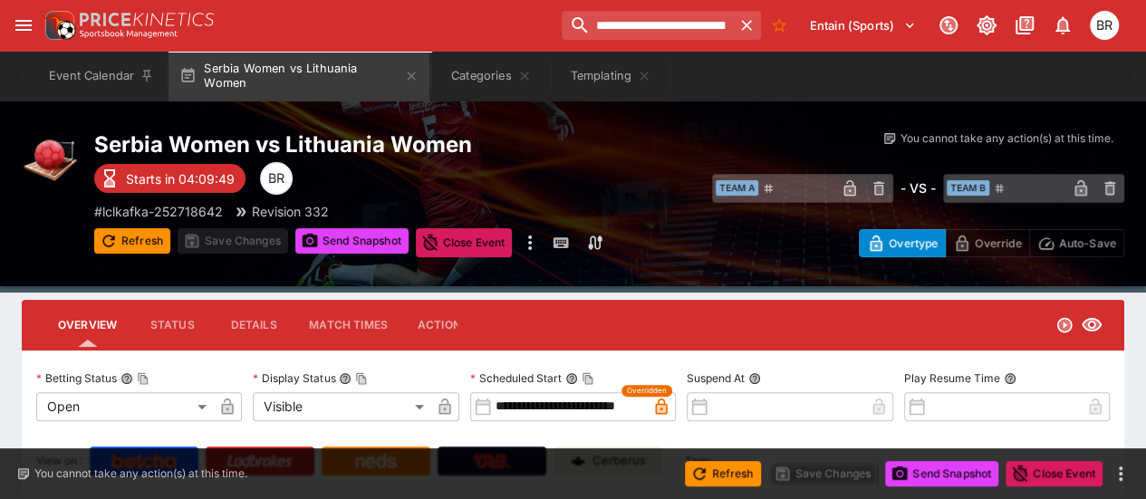
scroll to position [67, 0]
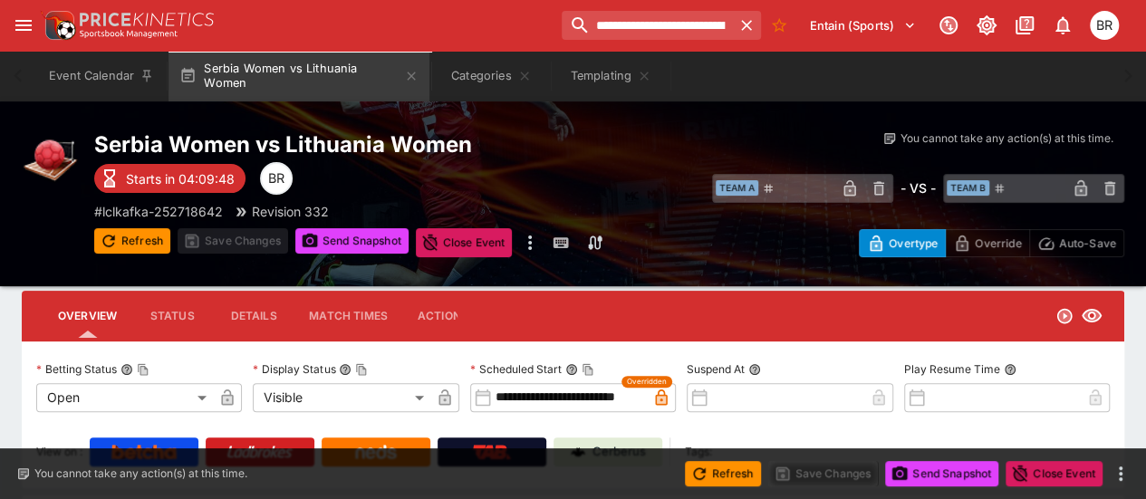
drag, startPoint x: 300, startPoint y: 372, endPoint x: 121, endPoint y: 247, distance: 217.9
click at [121, 247] on button "Refresh" at bounding box center [132, 240] width 76 height 25
click at [338, 247] on button "Send Snapshot" at bounding box center [351, 240] width 113 height 25
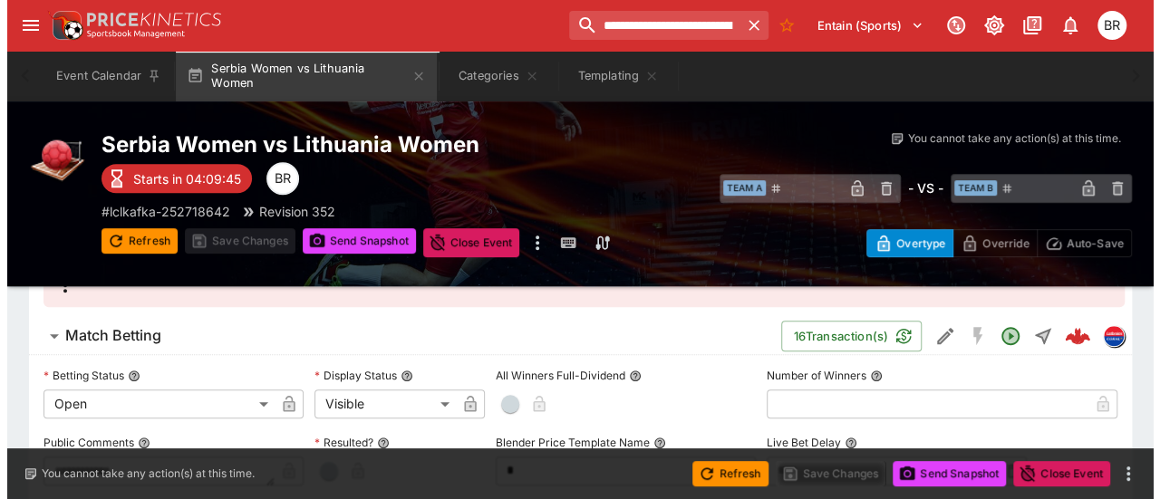
scroll to position [419, 0]
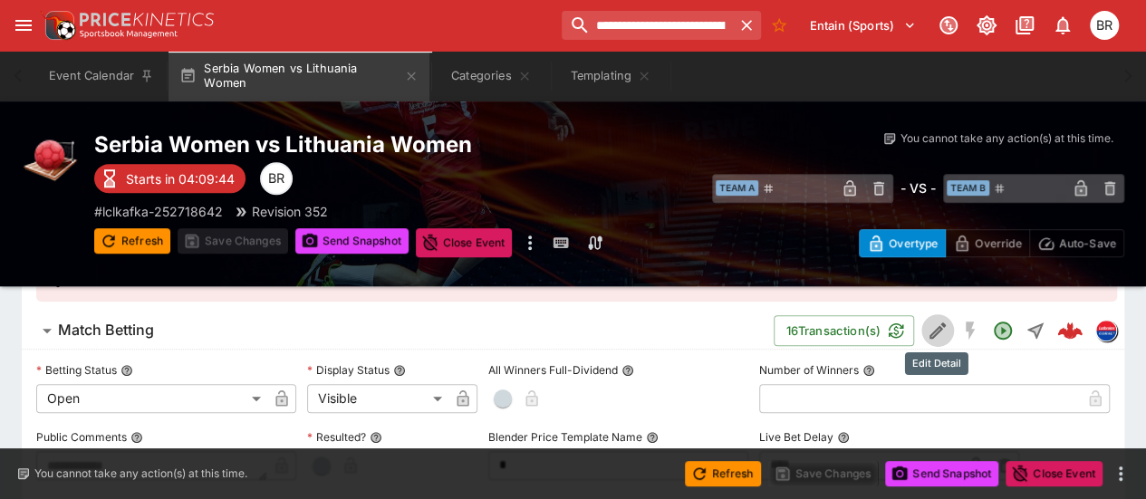
click at [942, 320] on icon "Edit Detail" at bounding box center [938, 331] width 22 height 22
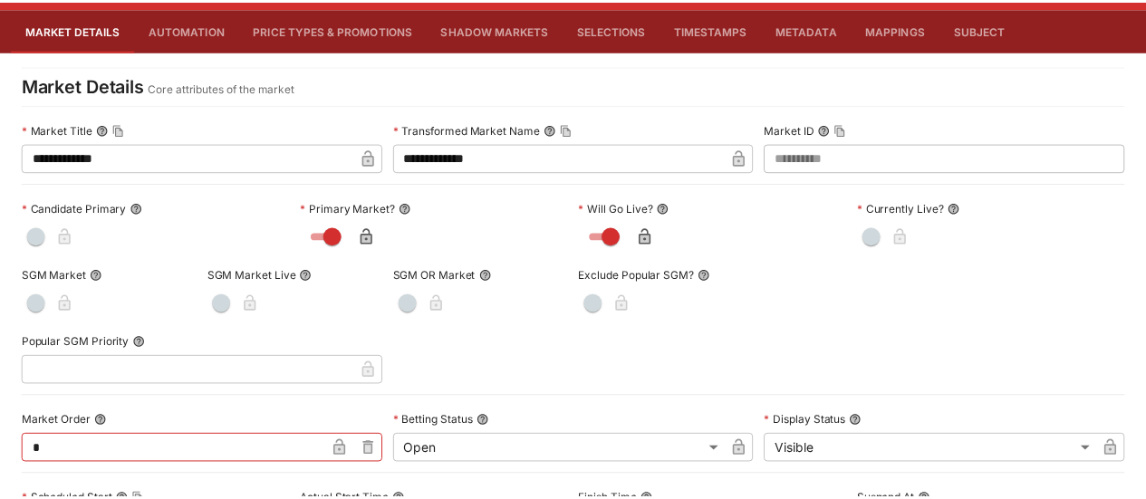
scroll to position [0, 0]
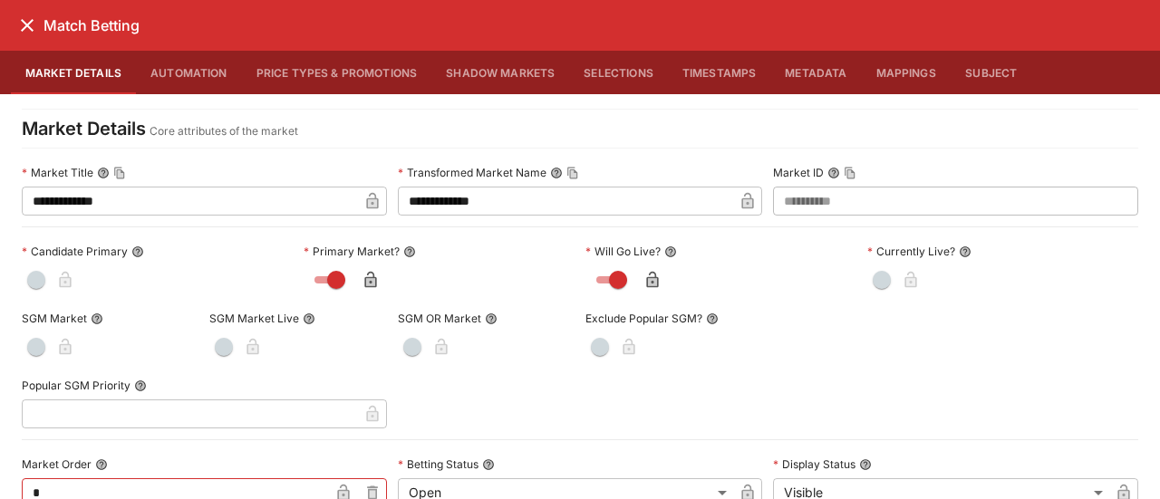
click at [13, 5] on div "Match Betting" at bounding box center [580, 25] width 1160 height 51
click at [22, 10] on button "close" at bounding box center [27, 25] width 33 height 33
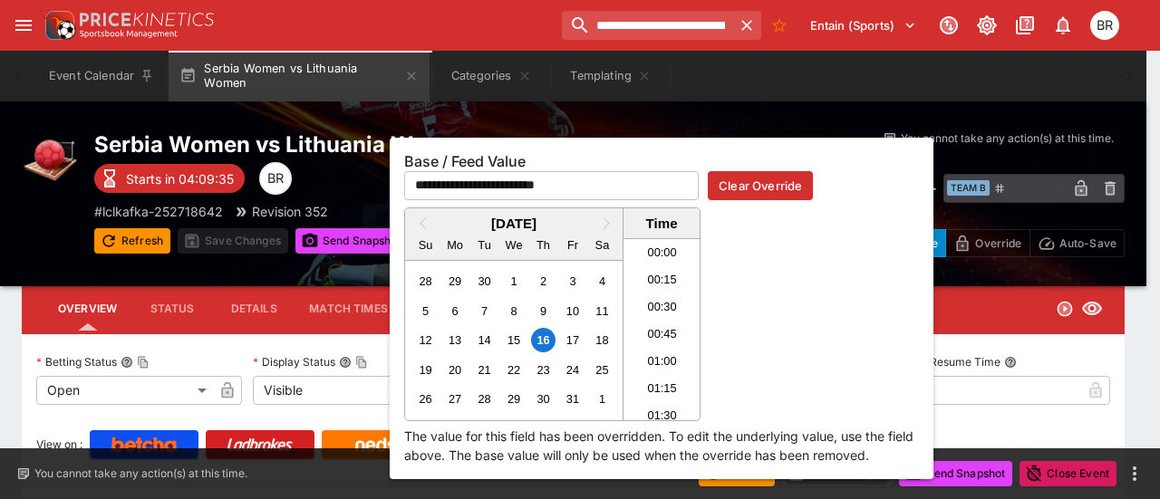
scroll to position [1228, 0]
click at [753, 175] on button "Clear Override" at bounding box center [760, 185] width 105 height 29
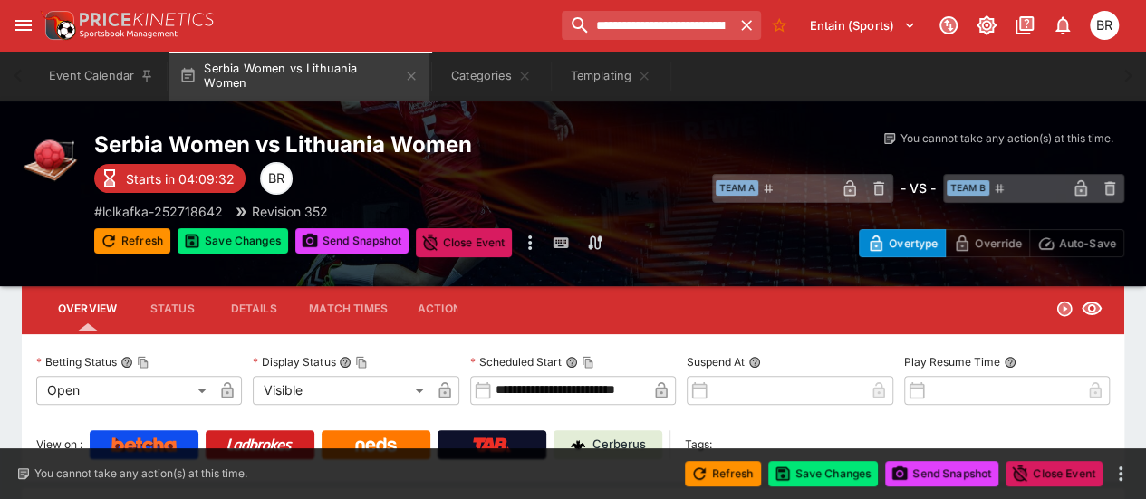
click at [611, 390] on input "**********" at bounding box center [569, 390] width 155 height 29
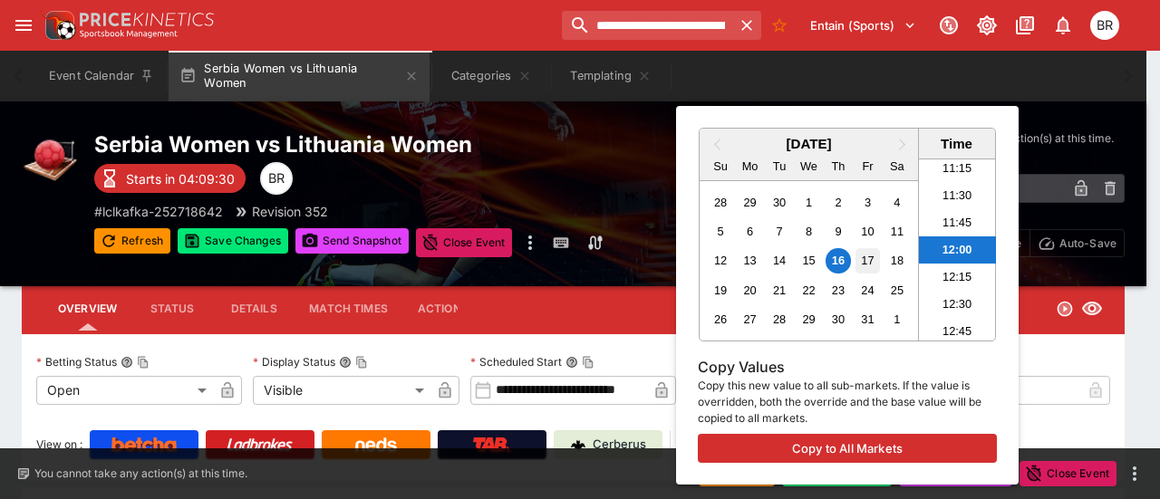
click at [856, 260] on div "17" at bounding box center [867, 260] width 24 height 24
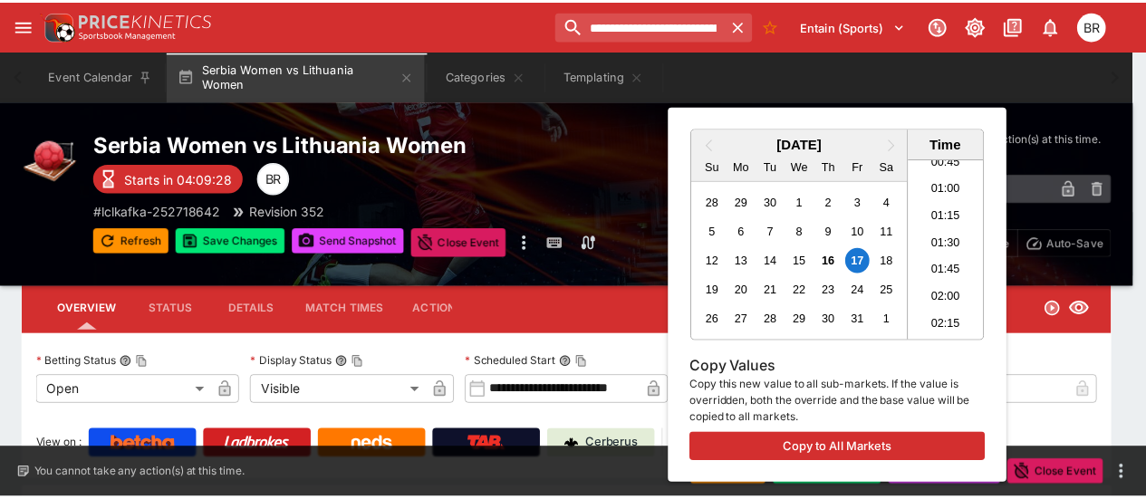
scroll to position [89, 0]
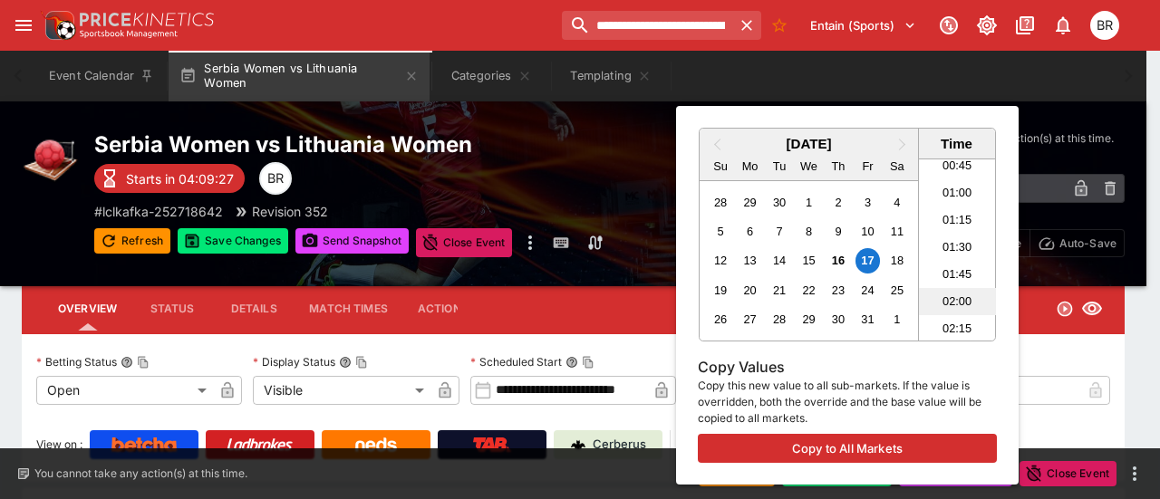
click at [951, 305] on li "02:00" at bounding box center [957, 301] width 77 height 27
type input "**********"
click at [534, 201] on div at bounding box center [580, 249] width 1160 height 499
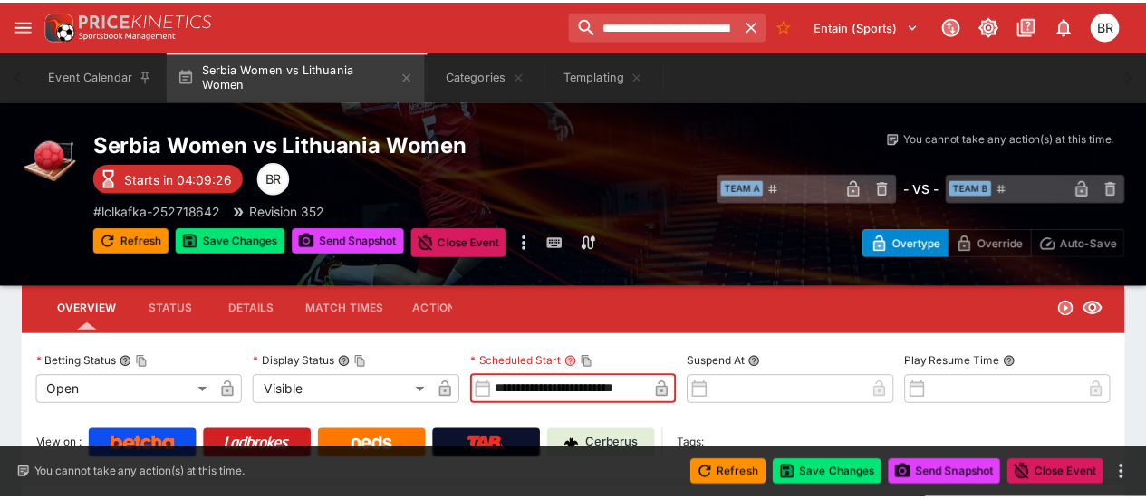
scroll to position [0, 20]
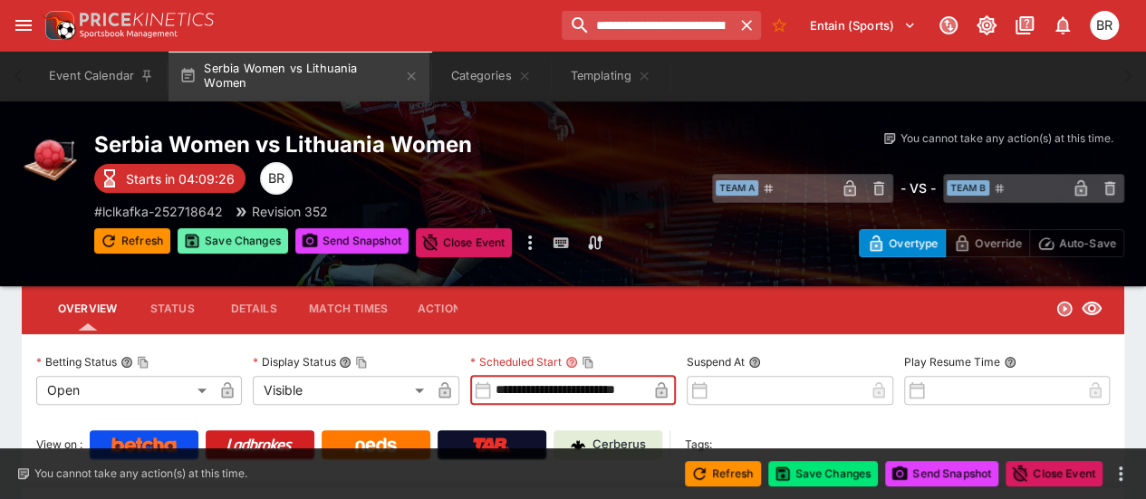
click at [246, 232] on button "Save Changes" at bounding box center [233, 240] width 111 height 25
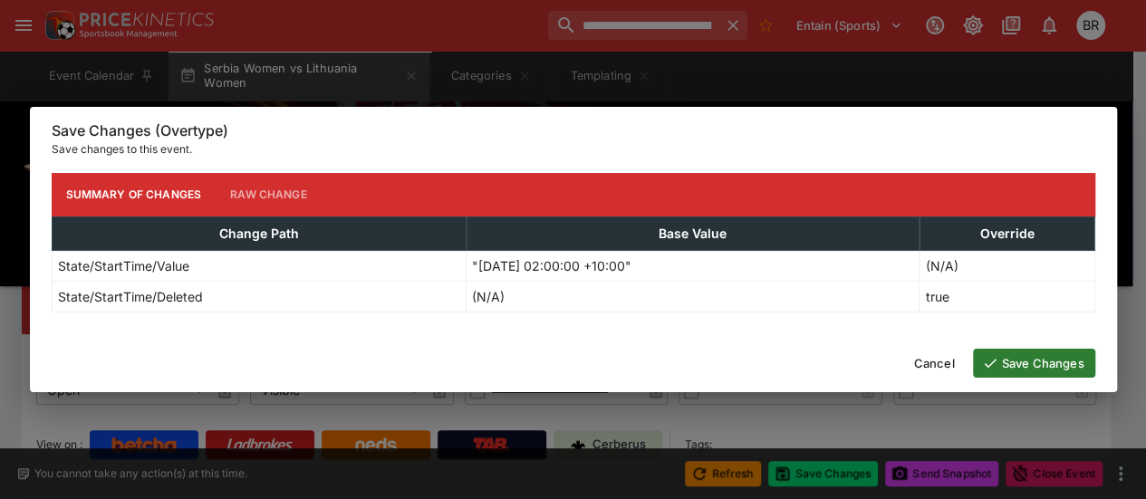
scroll to position [0, 0]
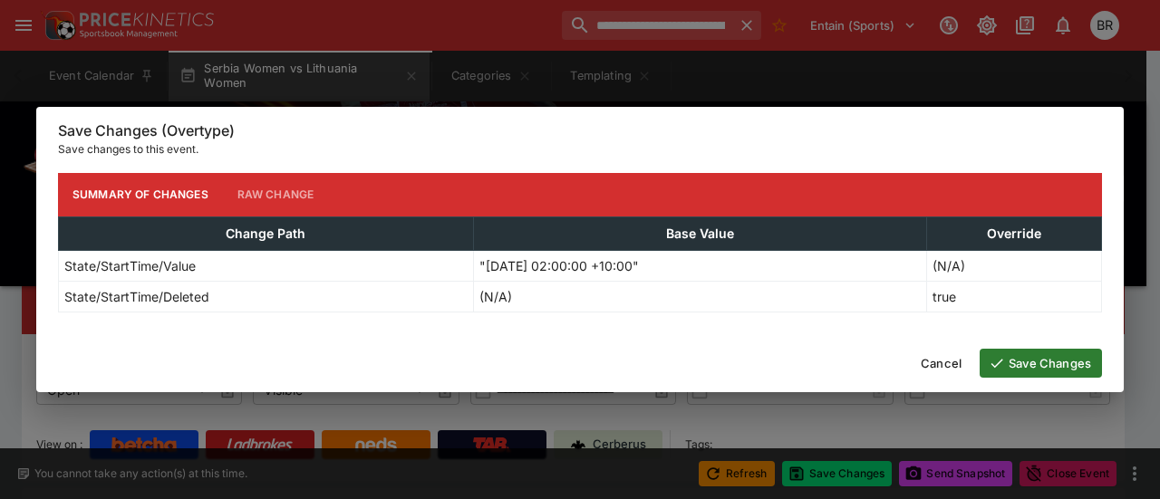
click at [1072, 356] on button "Save Changes" at bounding box center [1040, 363] width 122 height 29
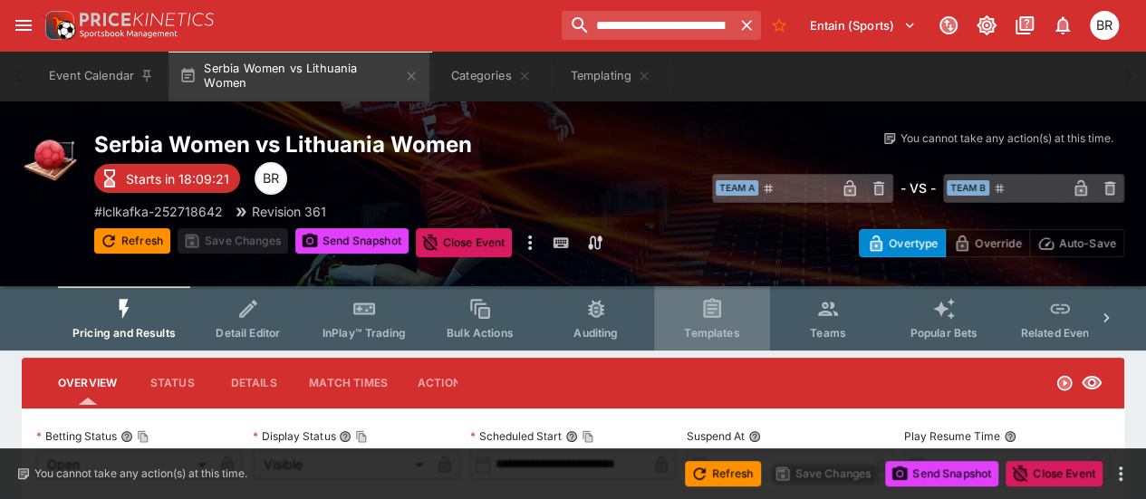
click at [711, 321] on button "Templates" at bounding box center [712, 318] width 116 height 64
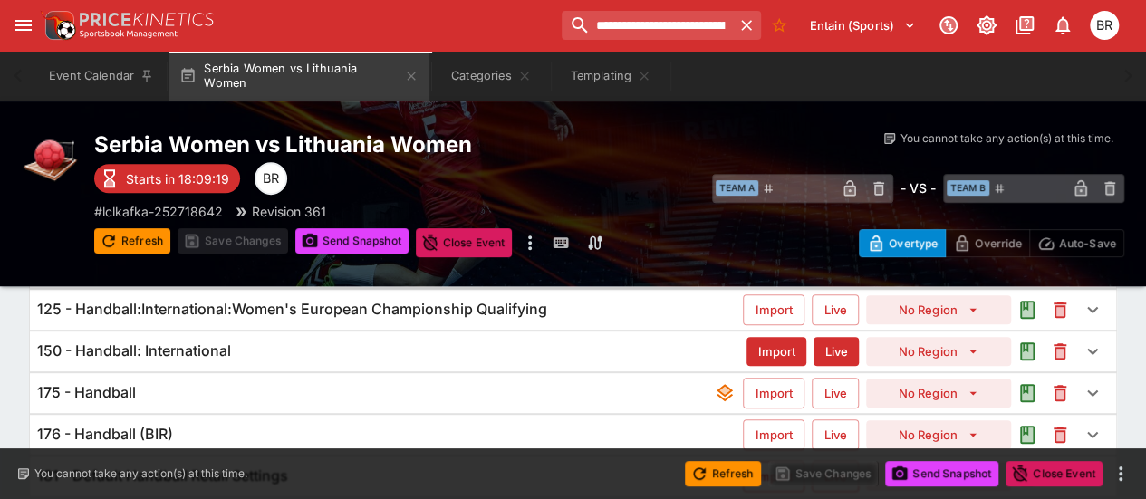
scroll to position [337, 0]
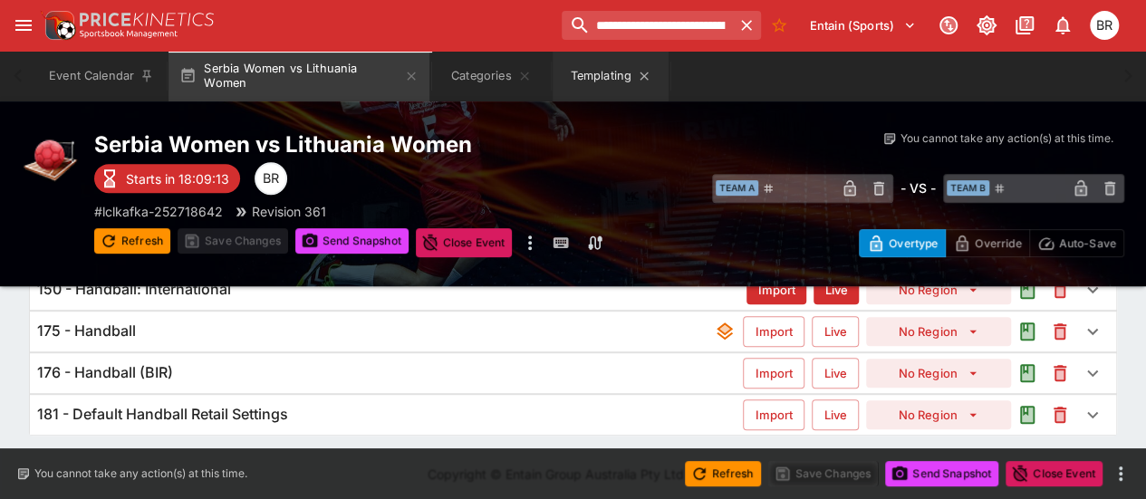
click at [609, 82] on button "Templating" at bounding box center [611, 76] width 116 height 51
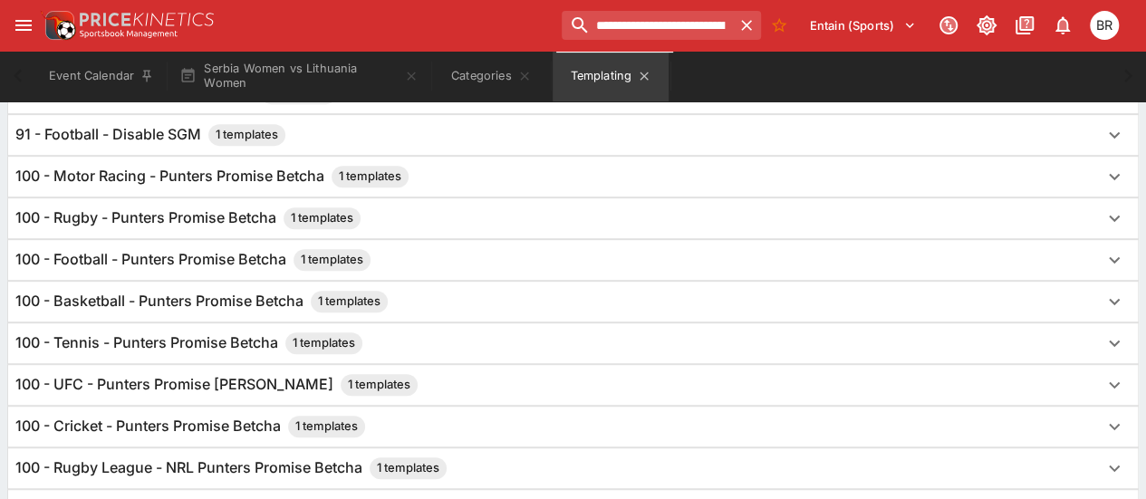
scroll to position [1899, 0]
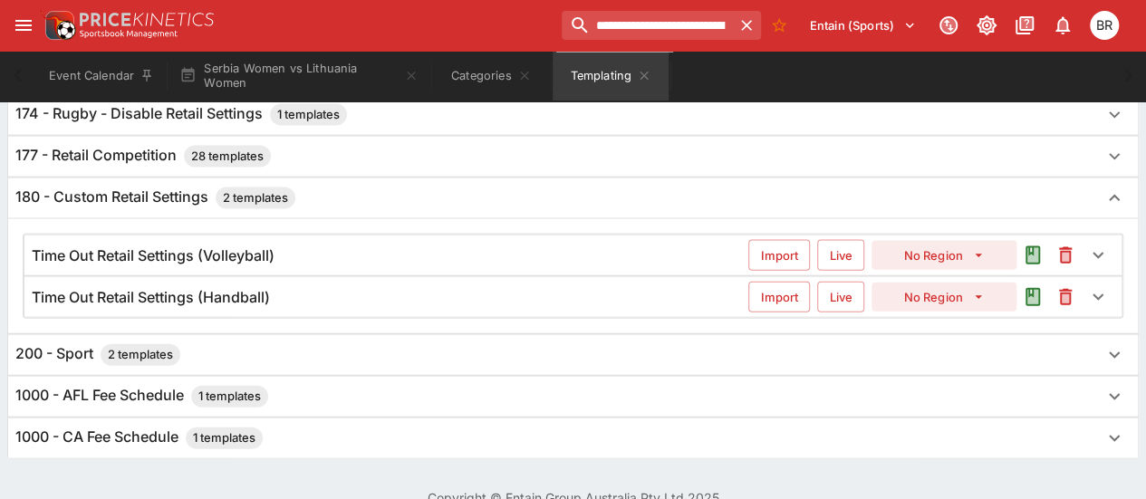
click at [491, 288] on div "Time Out Retail Settings (Handball)" at bounding box center [390, 297] width 717 height 19
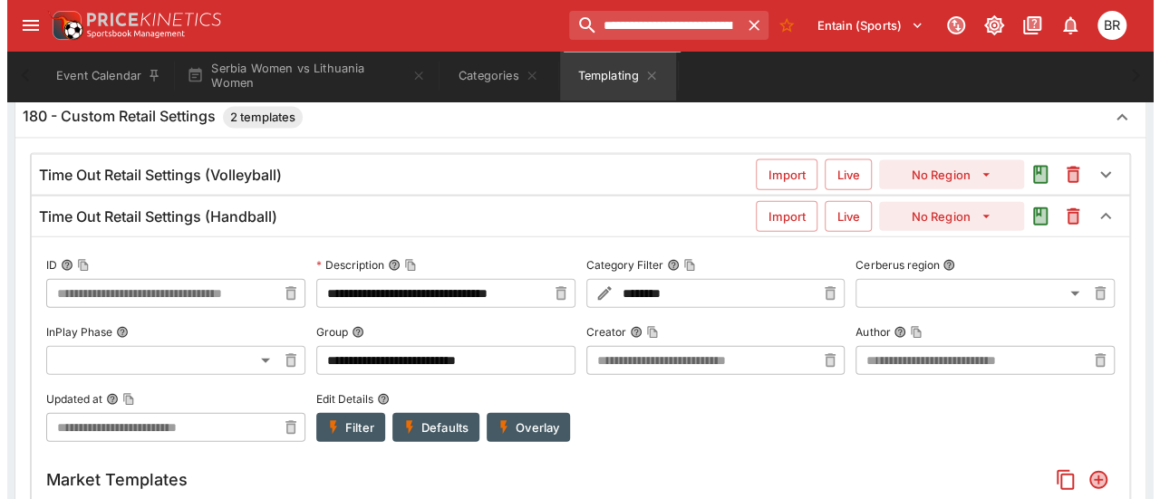
scroll to position [1981, 0]
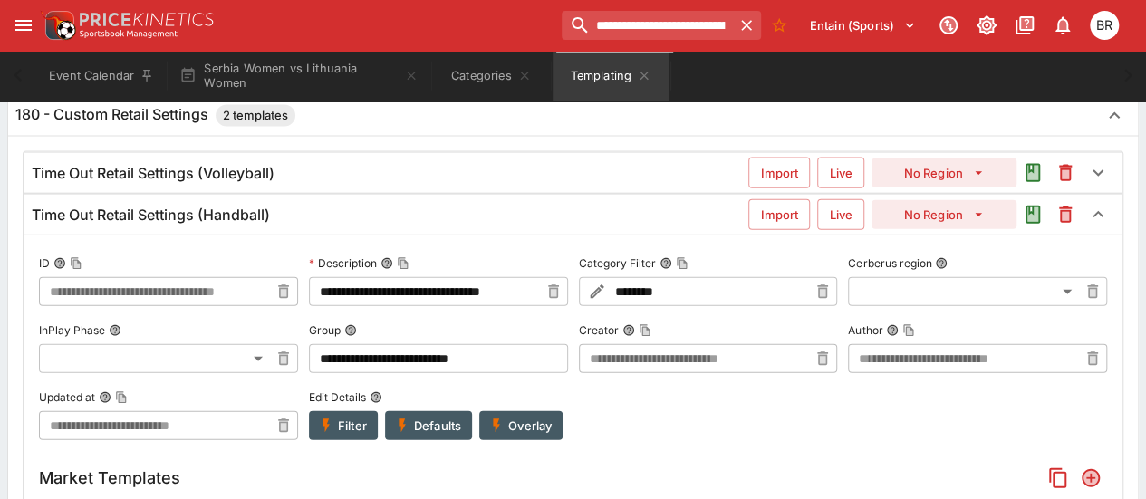
click at [364, 411] on button "Filter" at bounding box center [343, 425] width 69 height 29
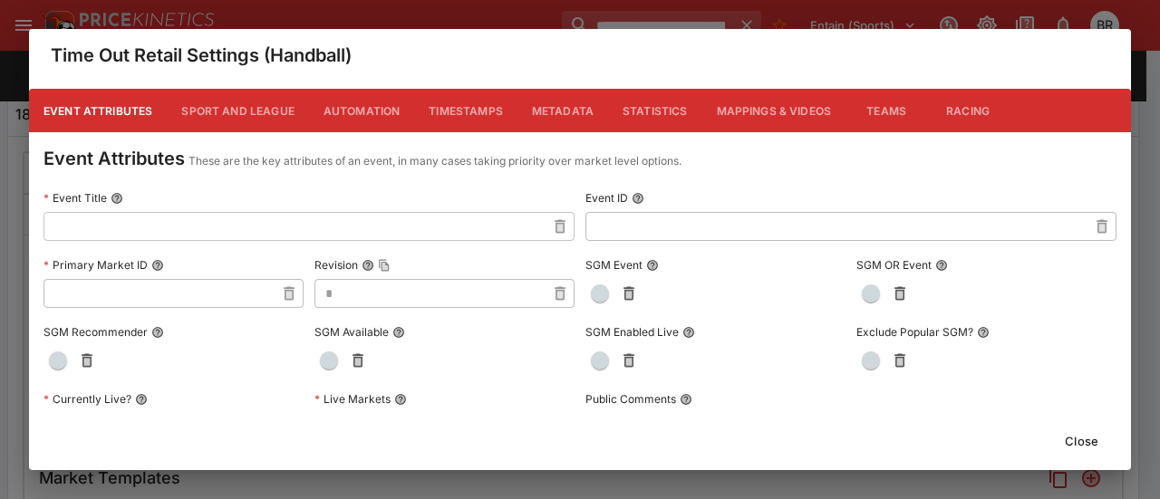
click at [531, 108] on button "Metadata" at bounding box center [562, 110] width 91 height 43
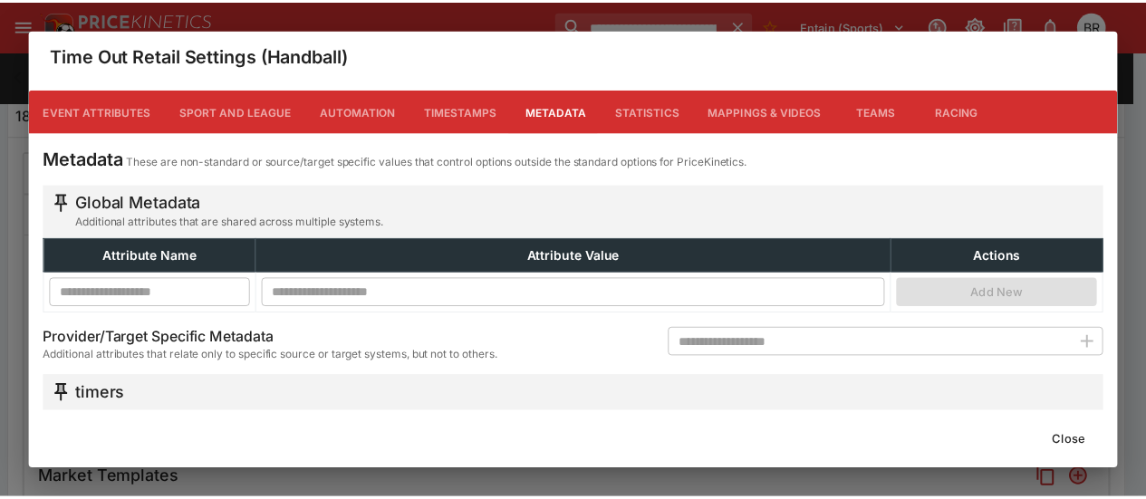
scroll to position [157, 0]
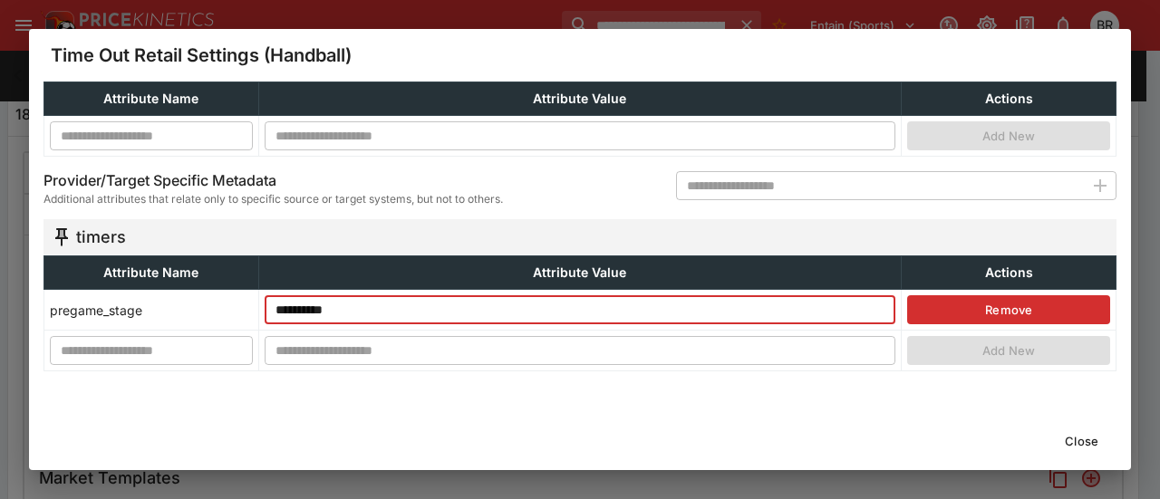
click at [313, 318] on input "**********" at bounding box center [580, 309] width 631 height 29
type input "**********"
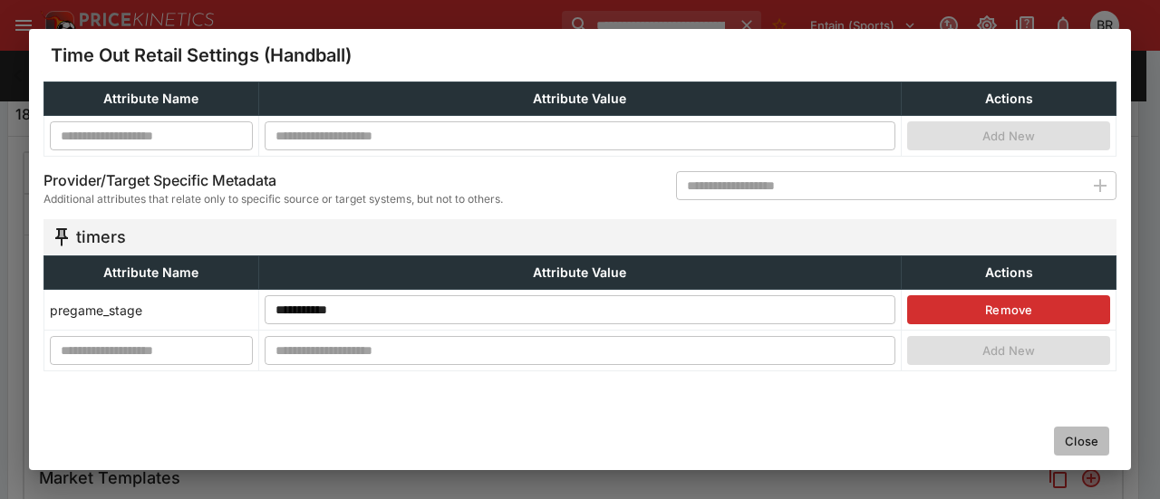
click at [1071, 440] on button "Close" at bounding box center [1081, 441] width 55 height 29
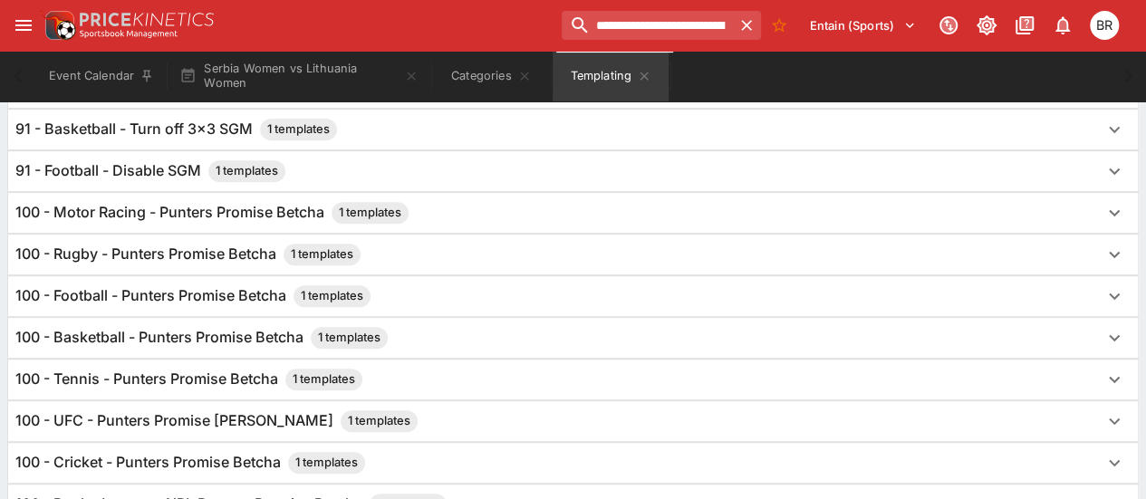
scroll to position [0, 0]
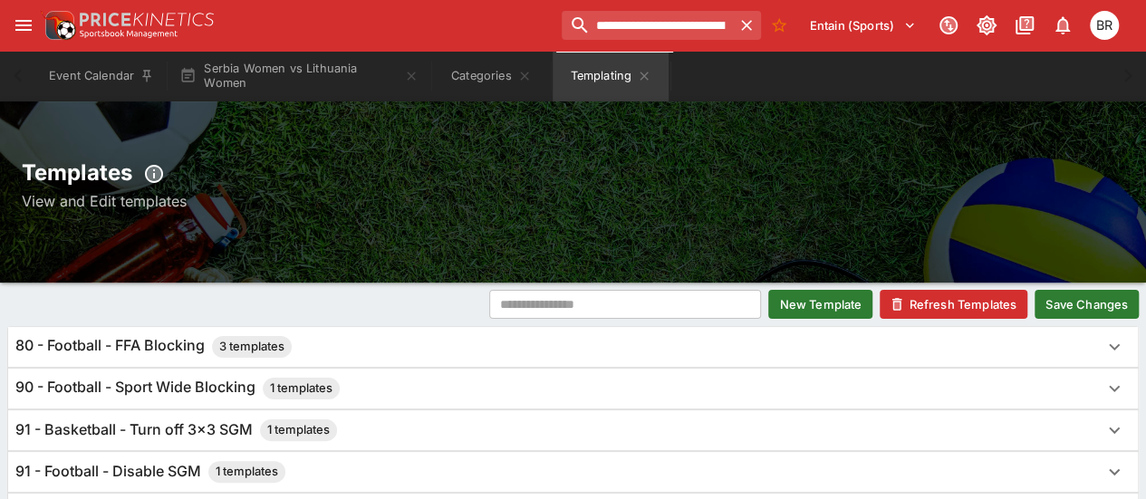
click at [1091, 300] on button "Save Changes" at bounding box center [1087, 304] width 104 height 29
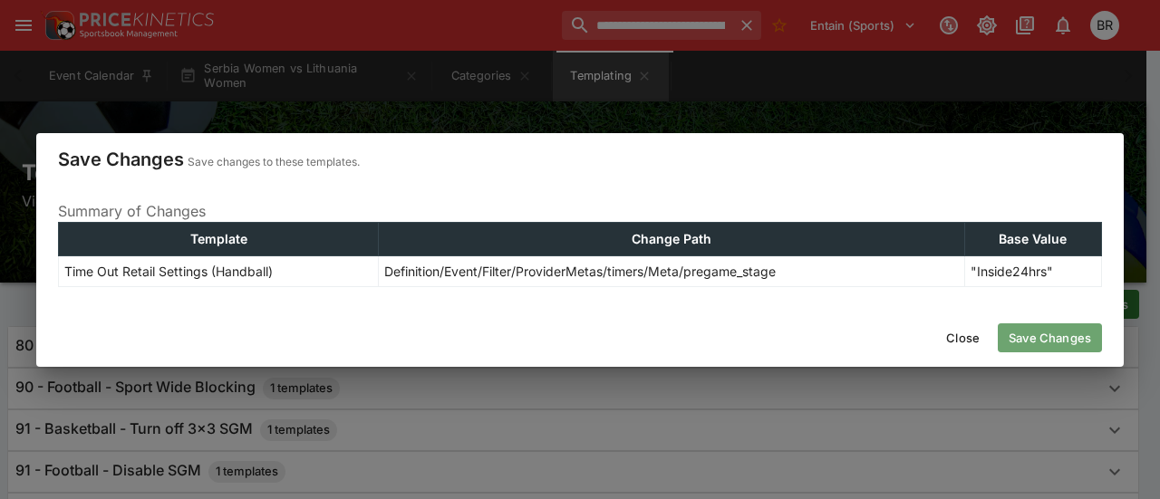
click at [1041, 337] on button "Save Changes" at bounding box center [1049, 337] width 104 height 29
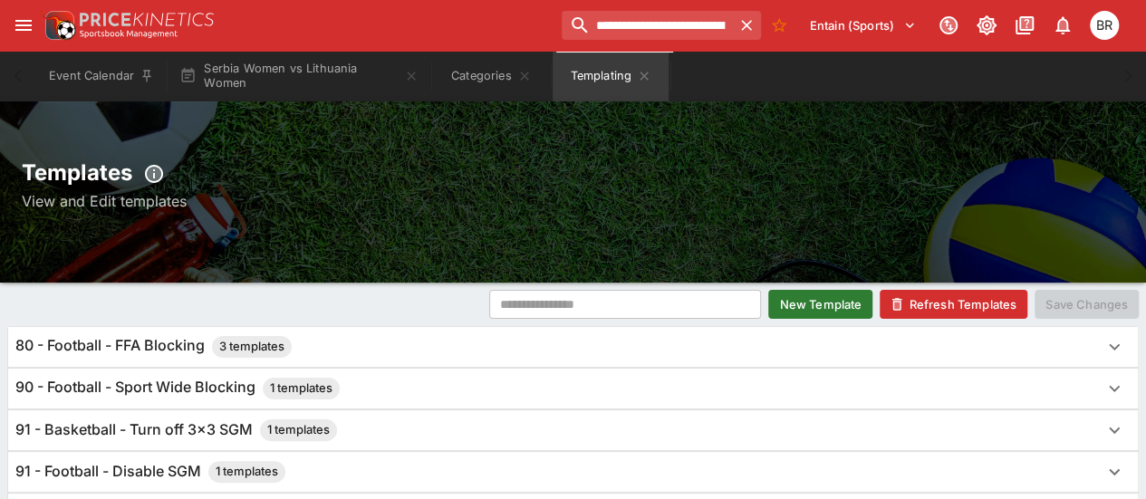
drag, startPoint x: 969, startPoint y: 319, endPoint x: 1001, endPoint y: 291, distance: 42.4
click at [1001, 291] on button "Refresh Templates" at bounding box center [954, 304] width 148 height 29
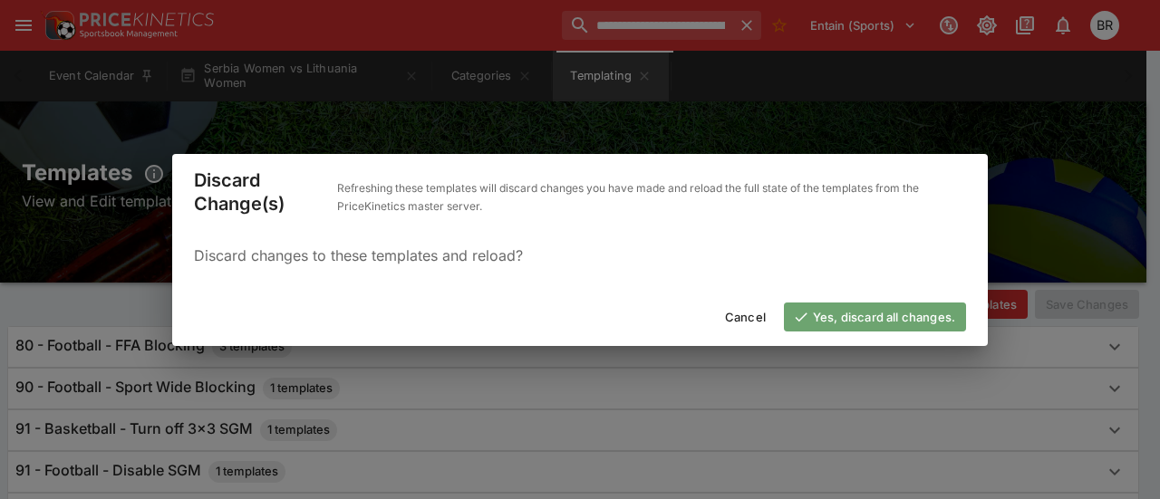
click at [866, 323] on button "Yes, discard all changes." at bounding box center [875, 317] width 182 height 29
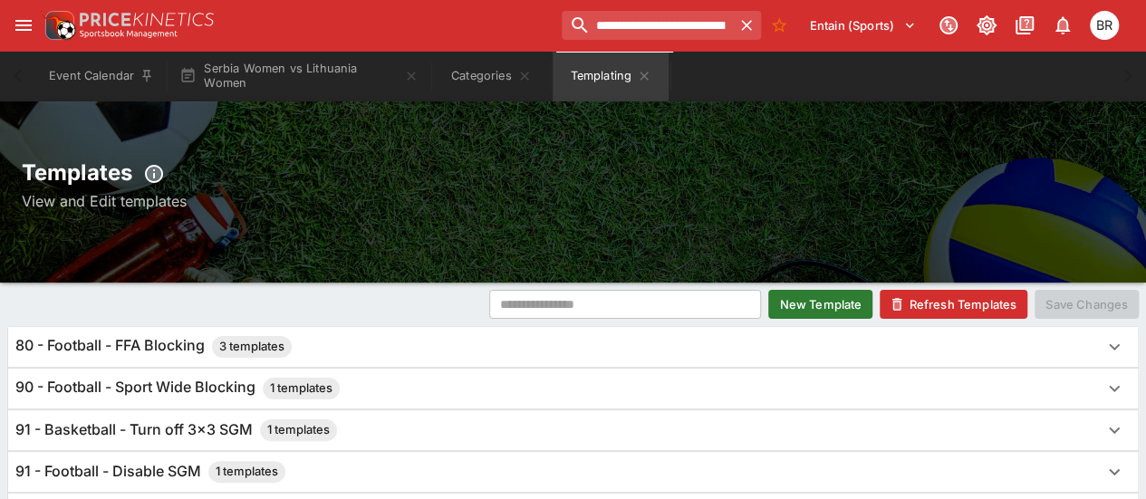
click at [301, 108] on div "Templates View and Edit templates" at bounding box center [573, 191] width 1146 height 181
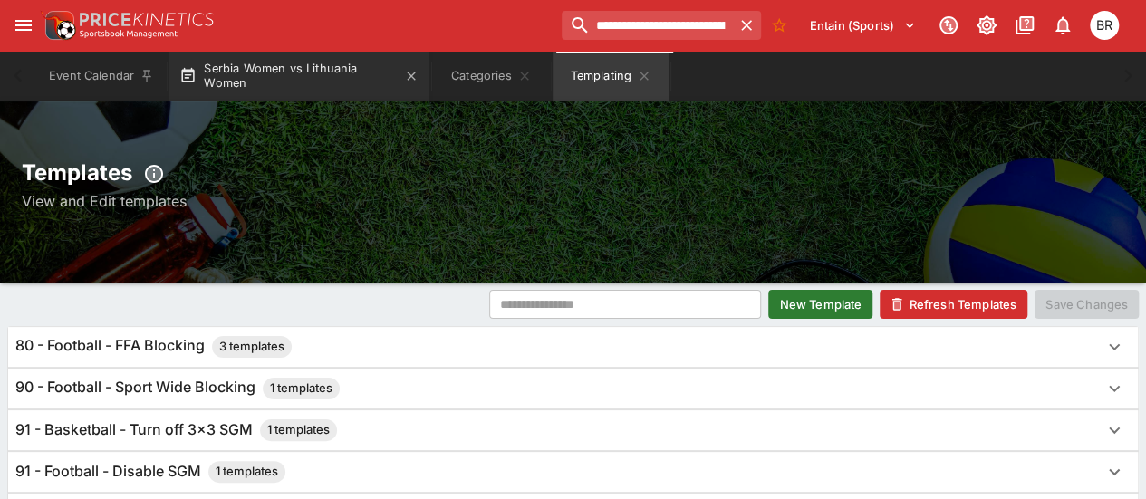
click at [286, 95] on button "Serbia Women vs Lithuania Women" at bounding box center [299, 76] width 261 height 51
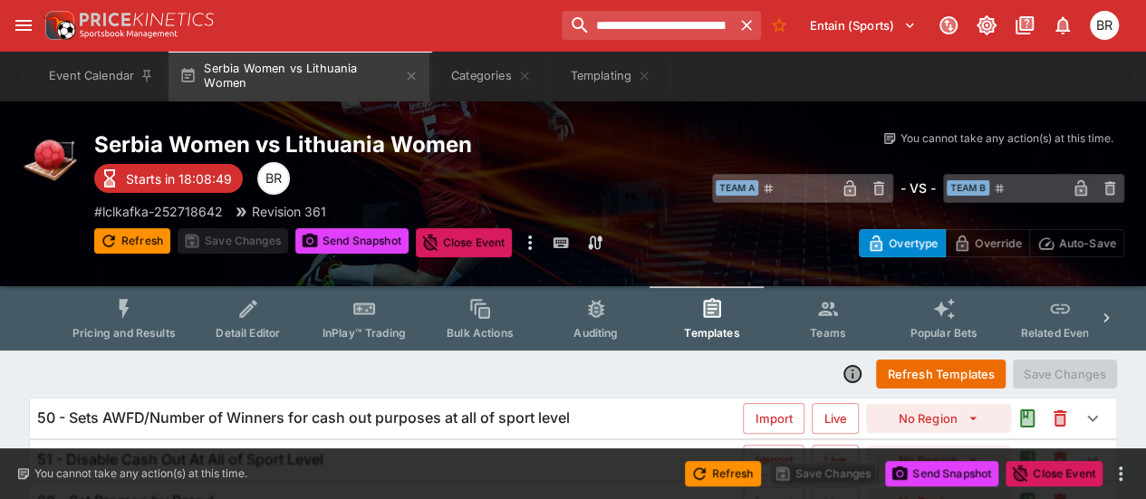
click at [350, 226] on div "Serbia Women vs Lithuania Women Starts in 18:08:49 BR # lclkafka-252718642 Revi…" at bounding box center [394, 193] width 601 height 127
click at [342, 227] on div "Serbia Women vs Lithuania Women Starts in 18:08:48 BR # lclkafka-252718642 Revi…" at bounding box center [394, 193] width 601 height 127
click at [322, 231] on button "Send Snapshot" at bounding box center [351, 240] width 113 height 25
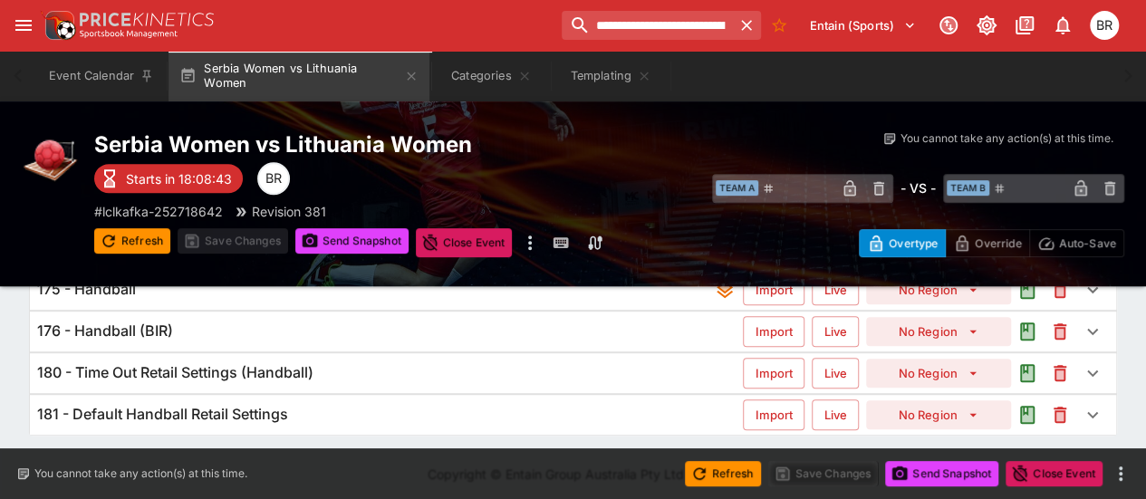
click at [360, 371] on div "180 - Time Out Retail Settings (Handball)" at bounding box center [390, 372] width 706 height 19
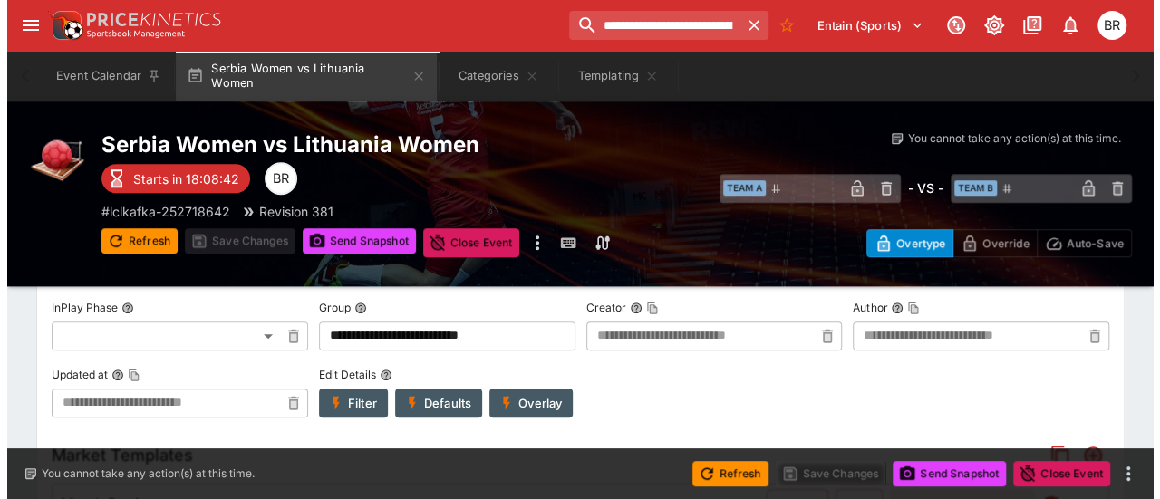
scroll to position [577, 0]
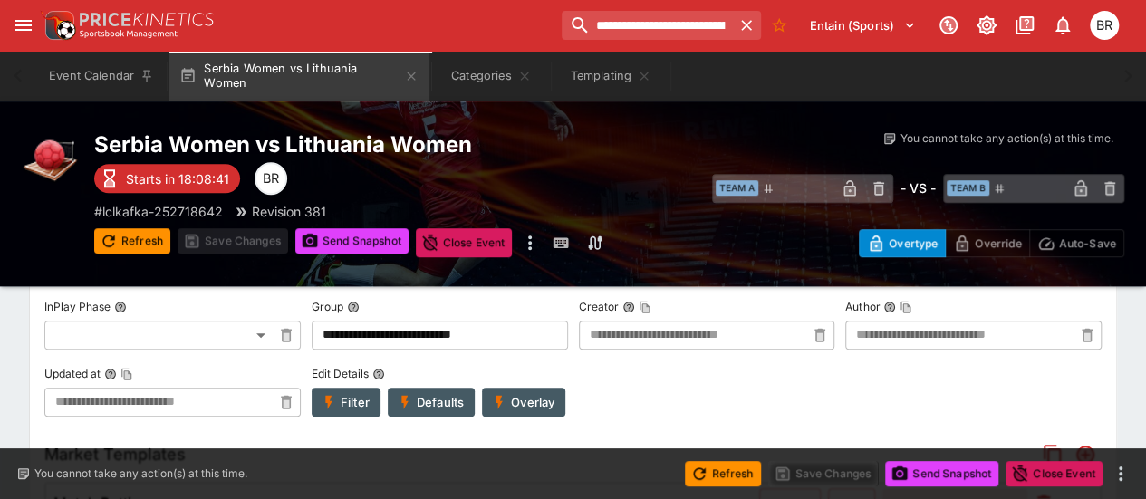
click at [342, 401] on button "Filter" at bounding box center [346, 402] width 69 height 29
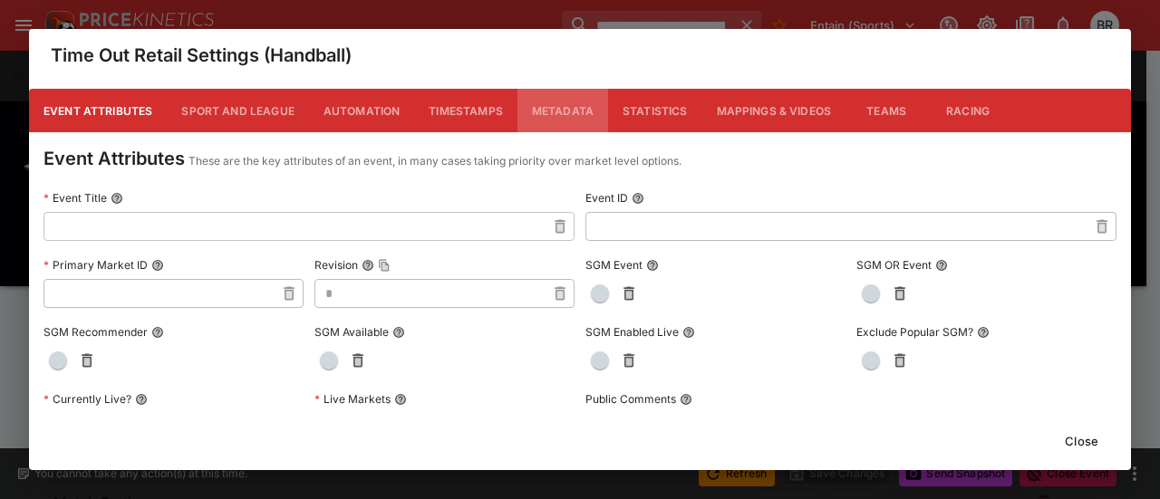
click at [571, 123] on button "Metadata" at bounding box center [562, 110] width 91 height 43
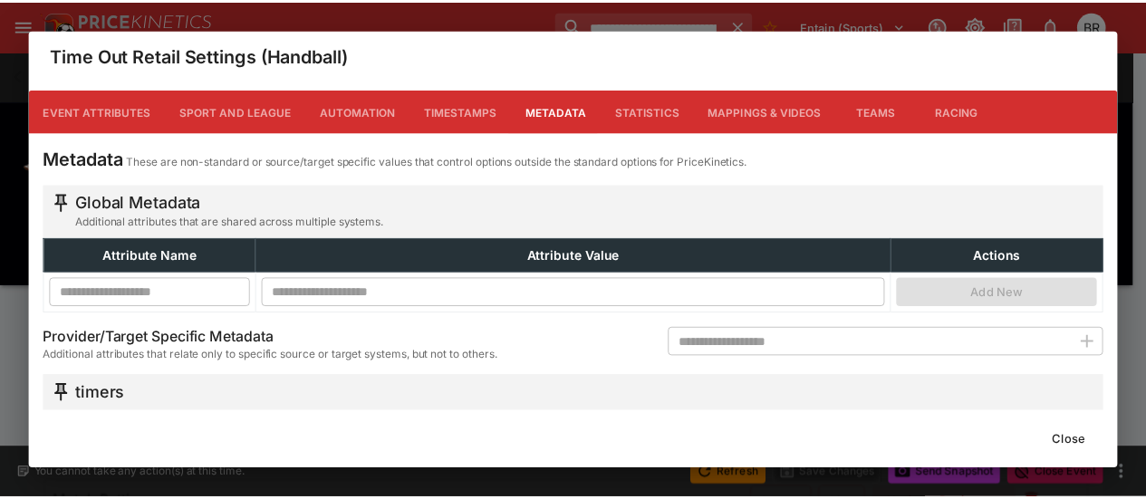
scroll to position [157, 0]
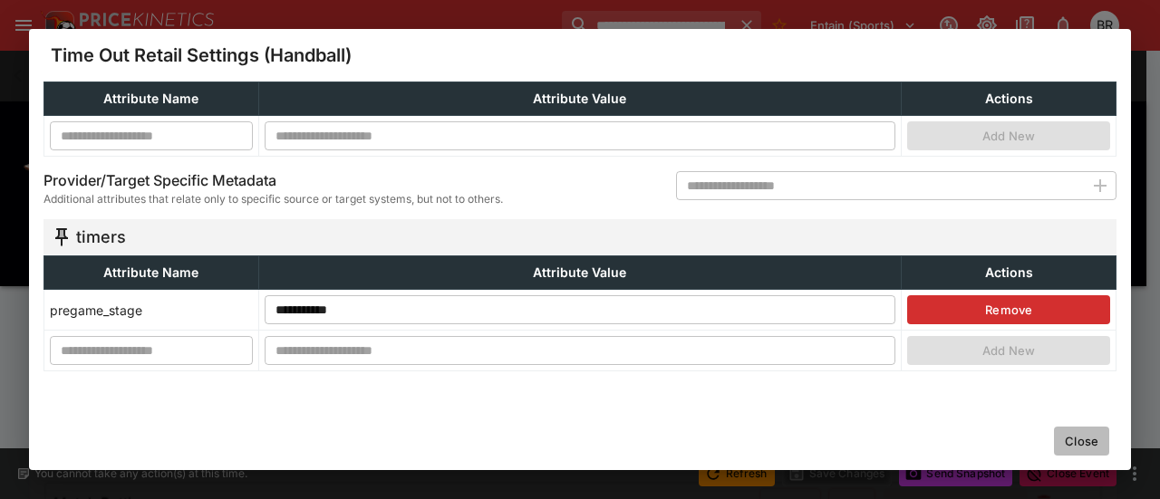
click at [1058, 436] on button "Close" at bounding box center [1081, 441] width 55 height 29
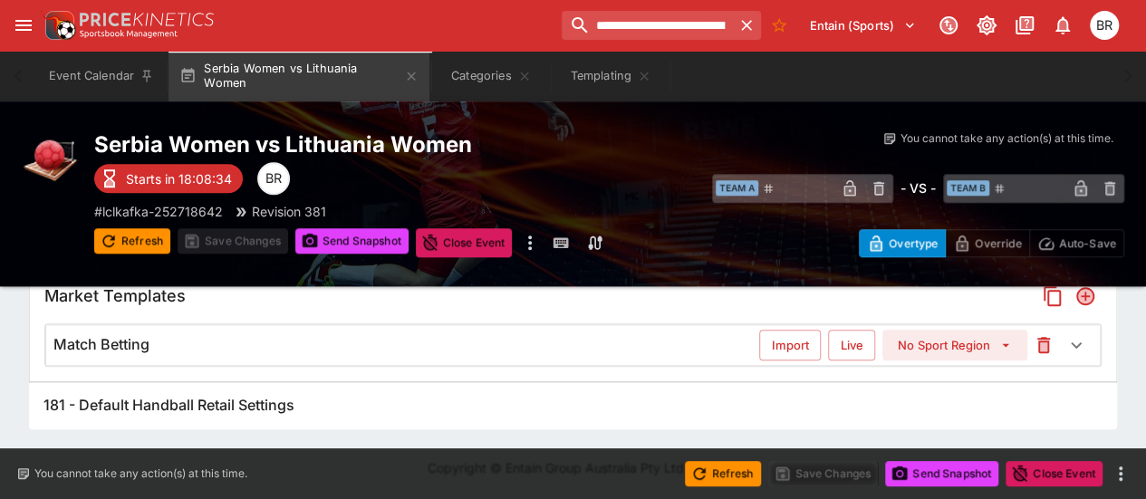
scroll to position [27, 0]
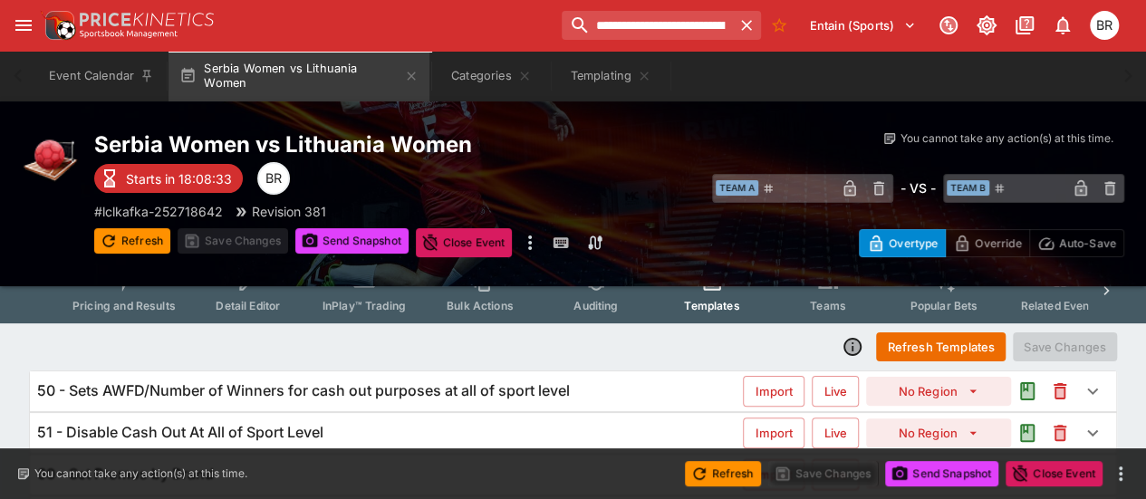
click at [133, 320] on button "Pricing and Results" at bounding box center [124, 291] width 132 height 64
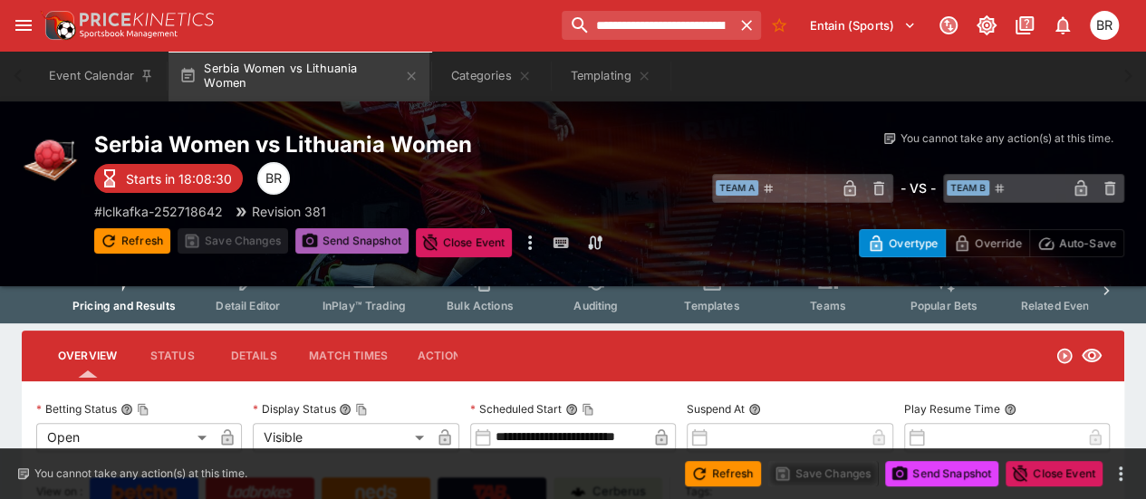
click at [315, 249] on icon "button" at bounding box center [310, 241] width 18 height 18
click at [151, 236] on button "Refresh" at bounding box center [132, 240] width 76 height 25
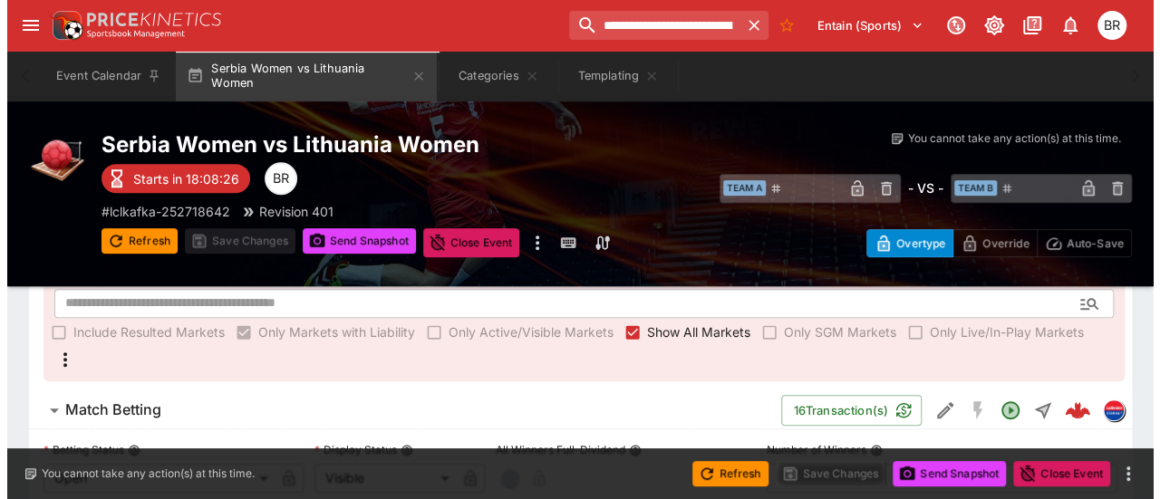
scroll to position [370, 0]
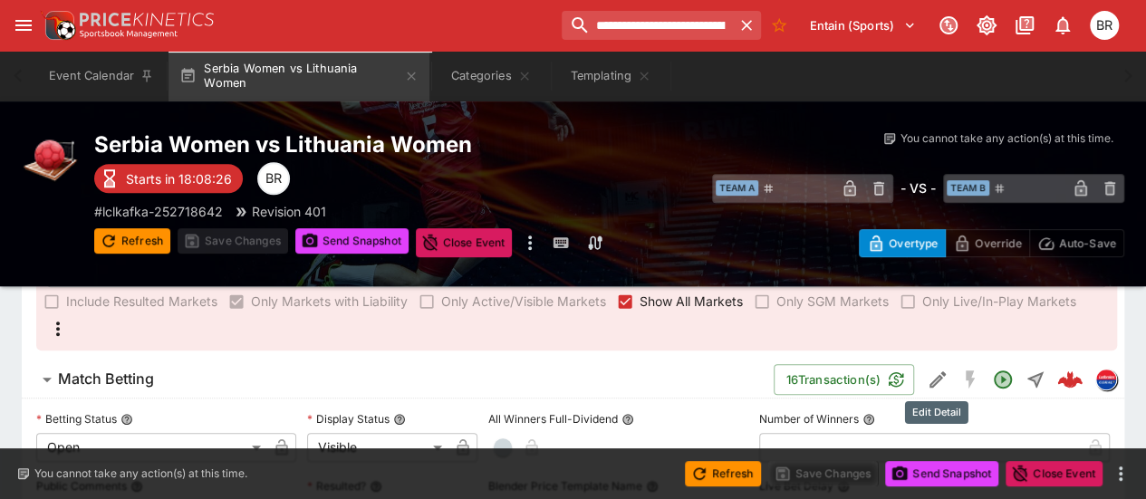
click at [935, 387] on icon "Edit Detail" at bounding box center [938, 380] width 22 height 22
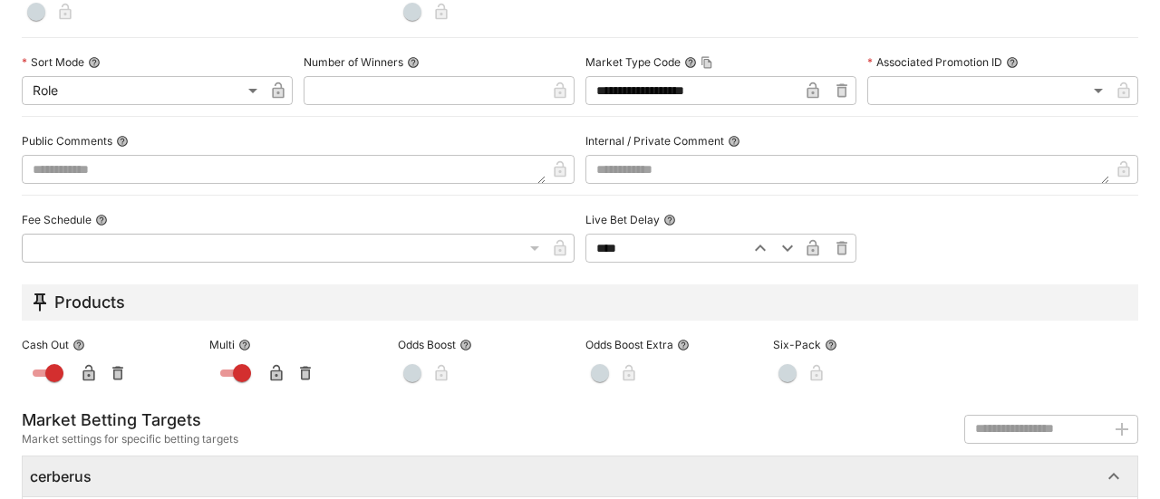
scroll to position [1084, 0]
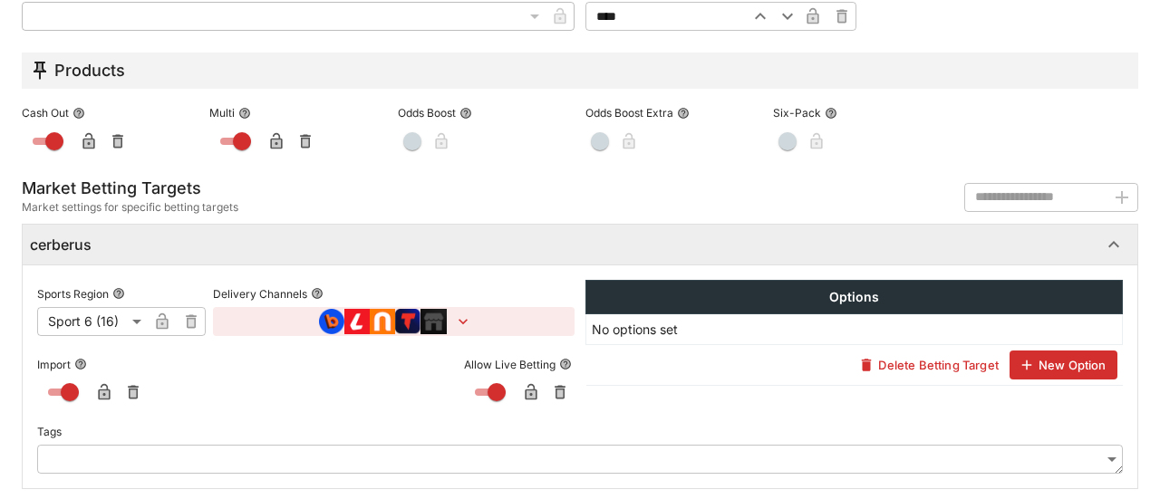
click at [460, 319] on icon "button" at bounding box center [462, 321] width 9 height 5
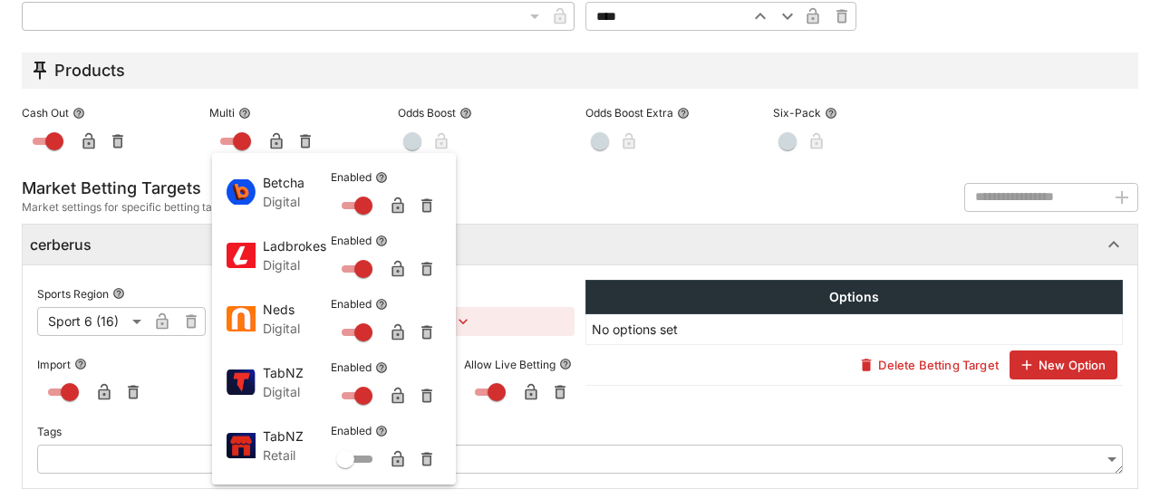
click at [524, 263] on div at bounding box center [580, 249] width 1160 height 499
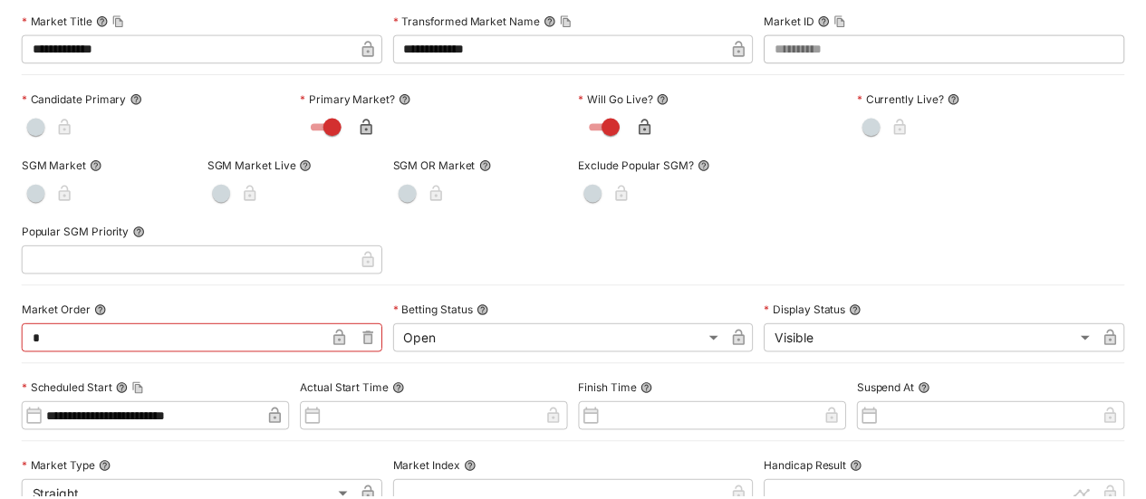
scroll to position [0, 0]
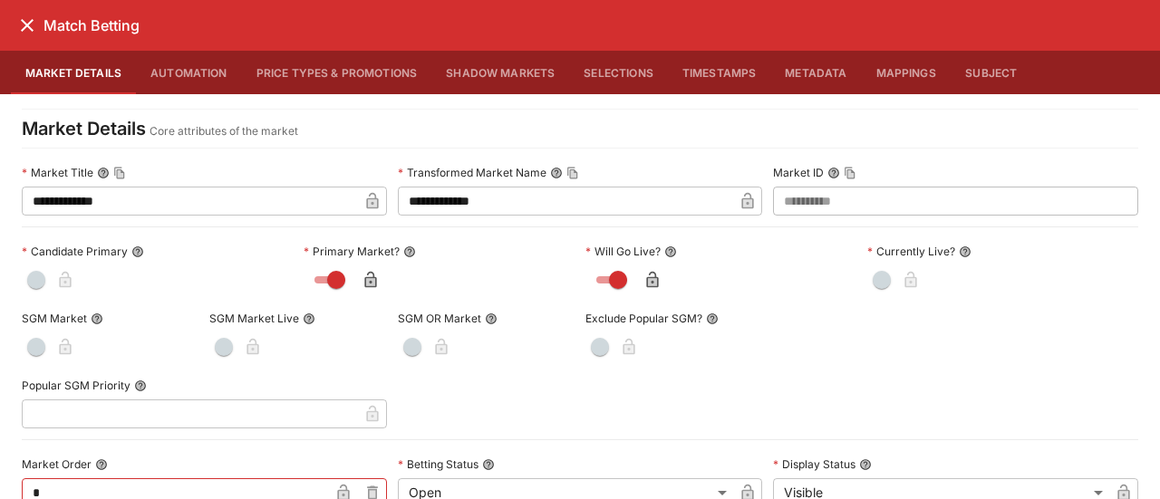
click at [17, 19] on icon "close" at bounding box center [27, 25] width 22 height 22
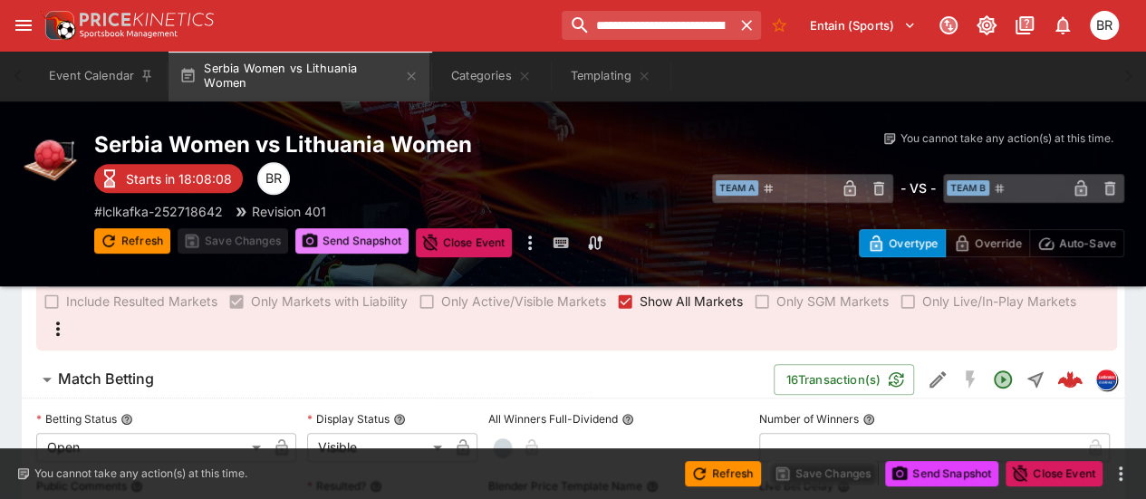
click at [356, 232] on button "Send Snapshot" at bounding box center [351, 240] width 113 height 25
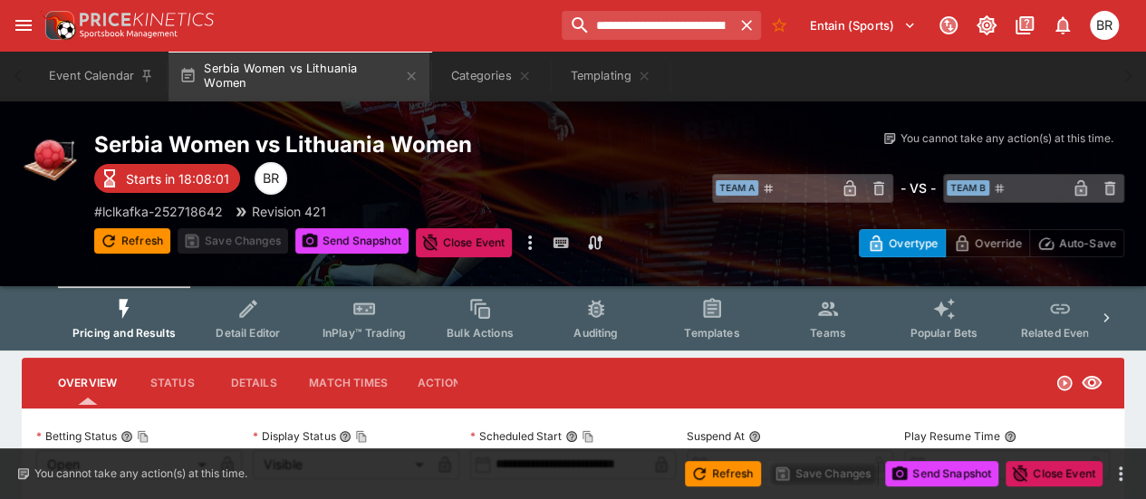
click at [705, 304] on icon "Event type filters" at bounding box center [711, 307] width 17 height 19
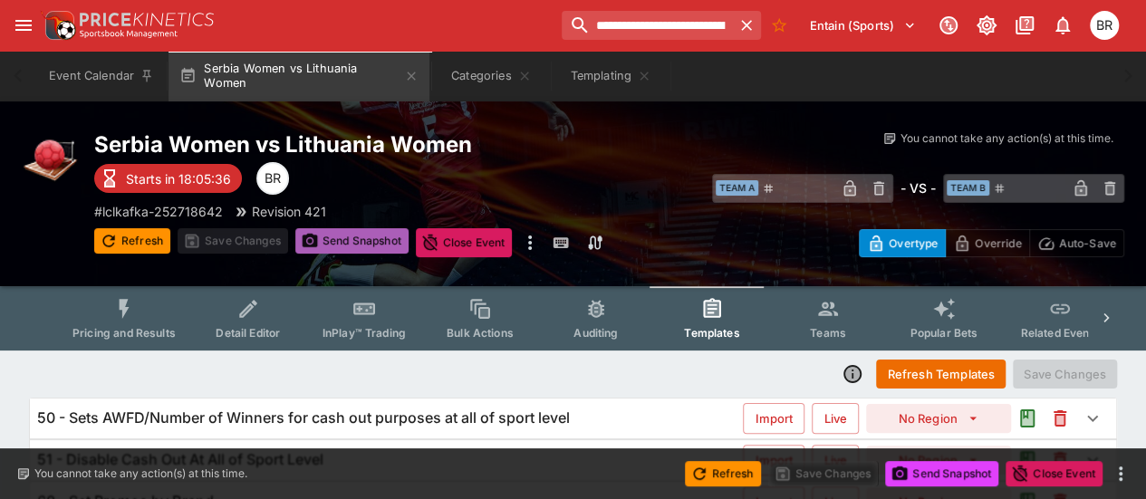
click at [372, 239] on button "Send Snapshot" at bounding box center [351, 240] width 113 height 25
click at [133, 244] on button "Refresh" at bounding box center [132, 240] width 76 height 25
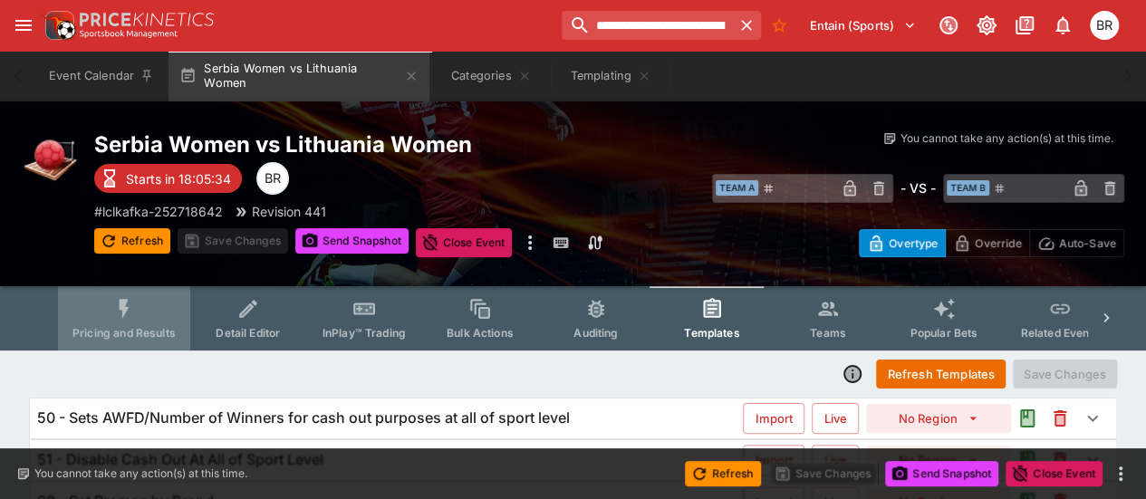
click at [131, 300] on icon "Event type filters" at bounding box center [124, 309] width 24 height 24
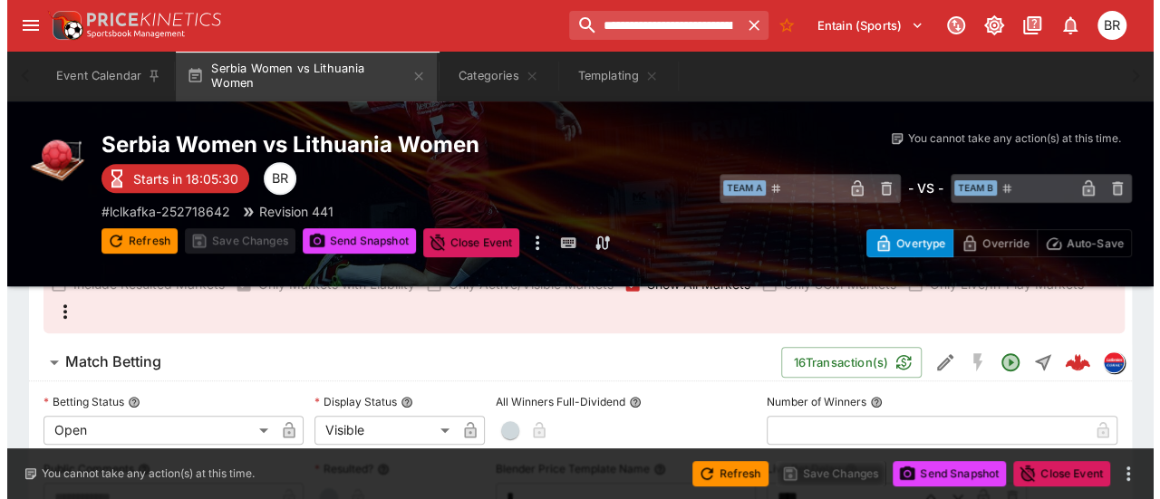
scroll to position [388, 0]
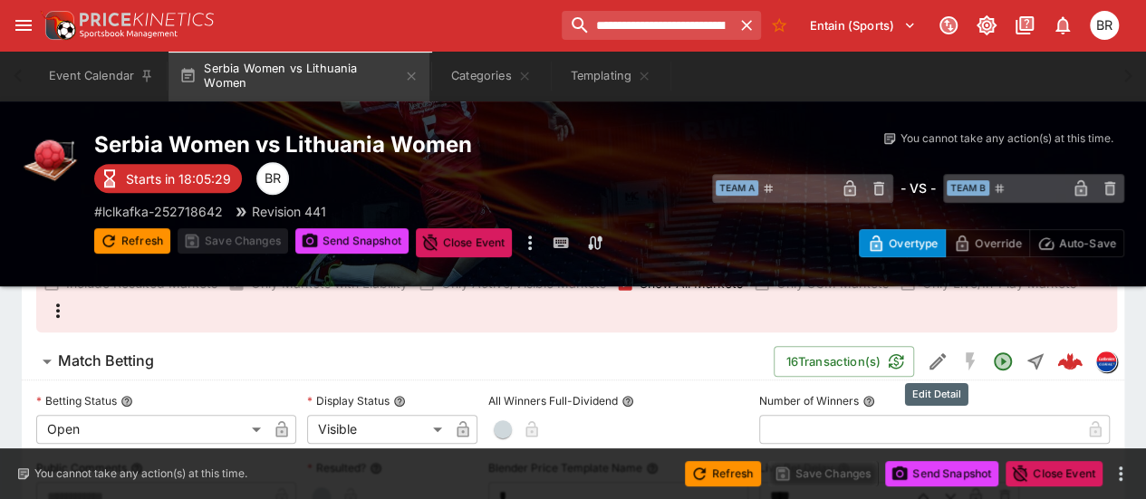
click at [948, 364] on button "Edit Detail" at bounding box center [937, 361] width 33 height 33
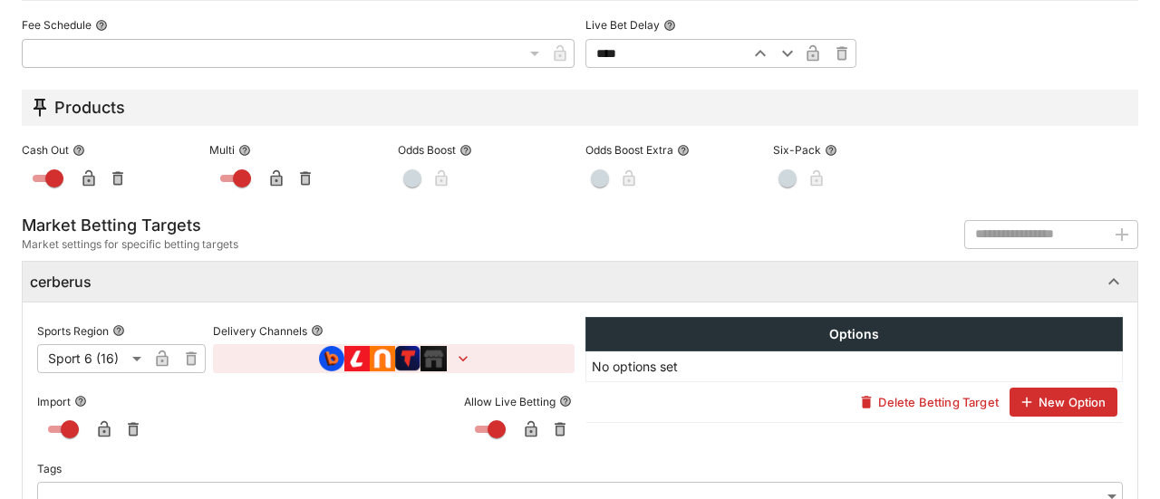
scroll to position [1084, 0]
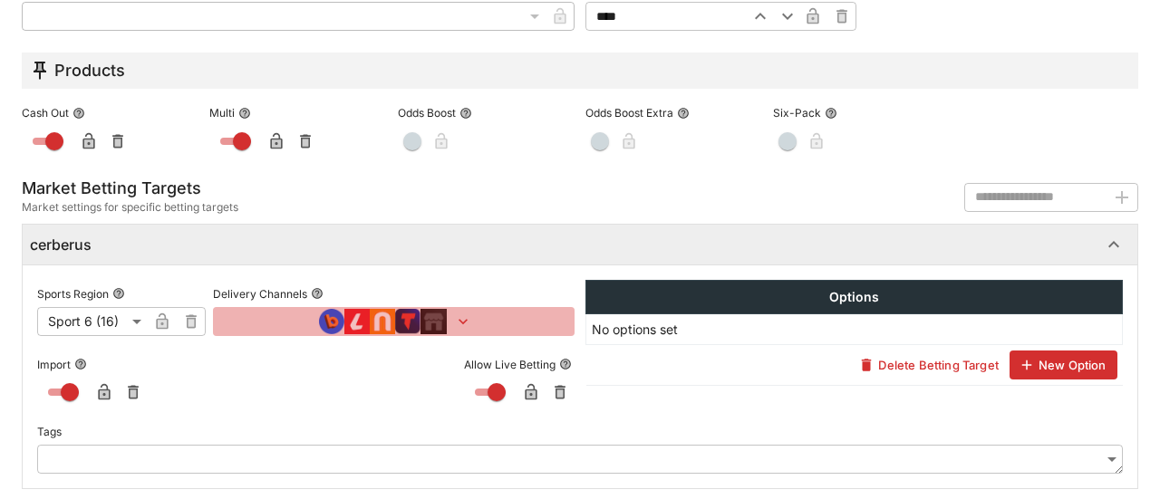
click at [454, 323] on icon "button" at bounding box center [463, 322] width 18 height 18
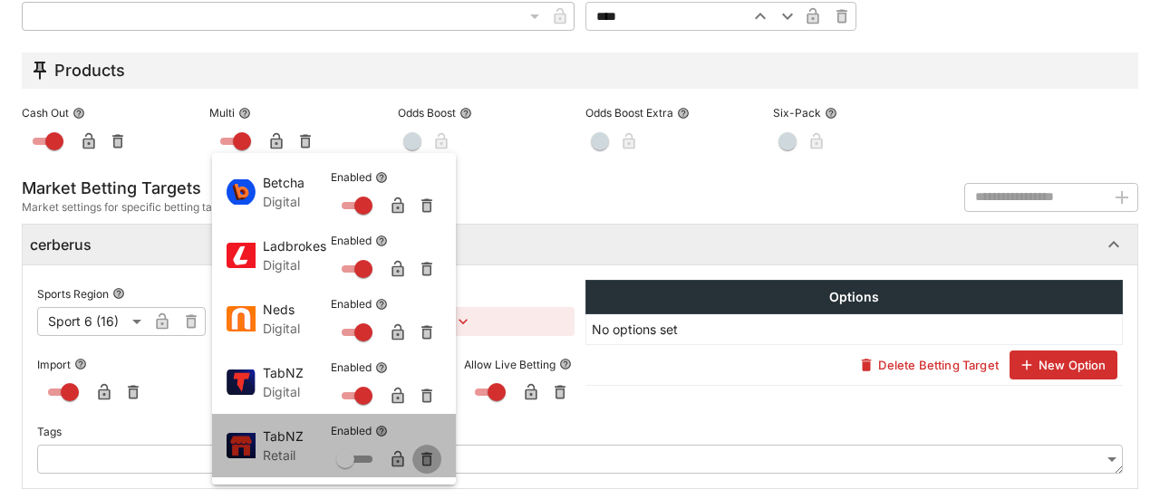
click at [420, 458] on icon "button" at bounding box center [427, 459] width 18 height 18
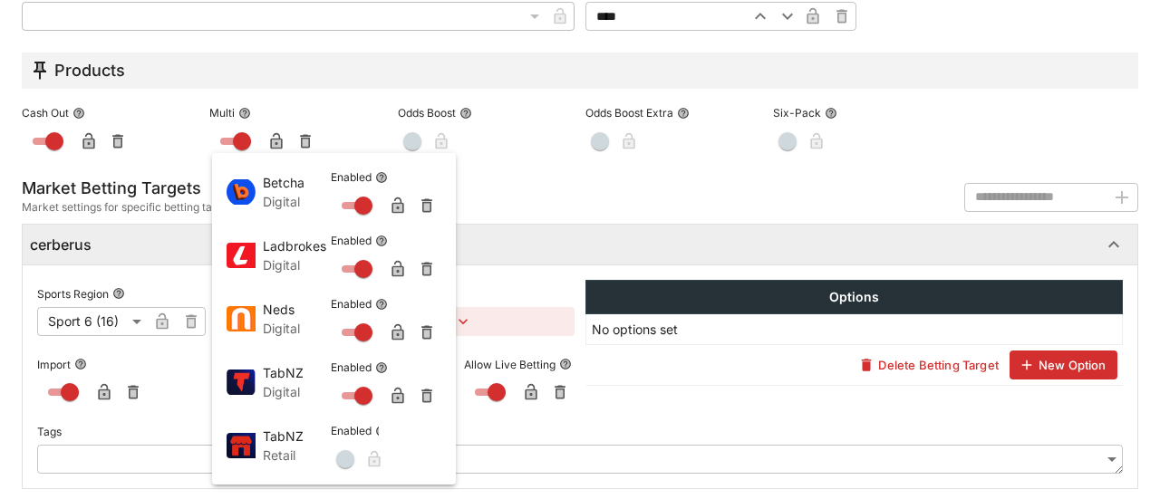
click at [174, 122] on div at bounding box center [580, 249] width 1160 height 499
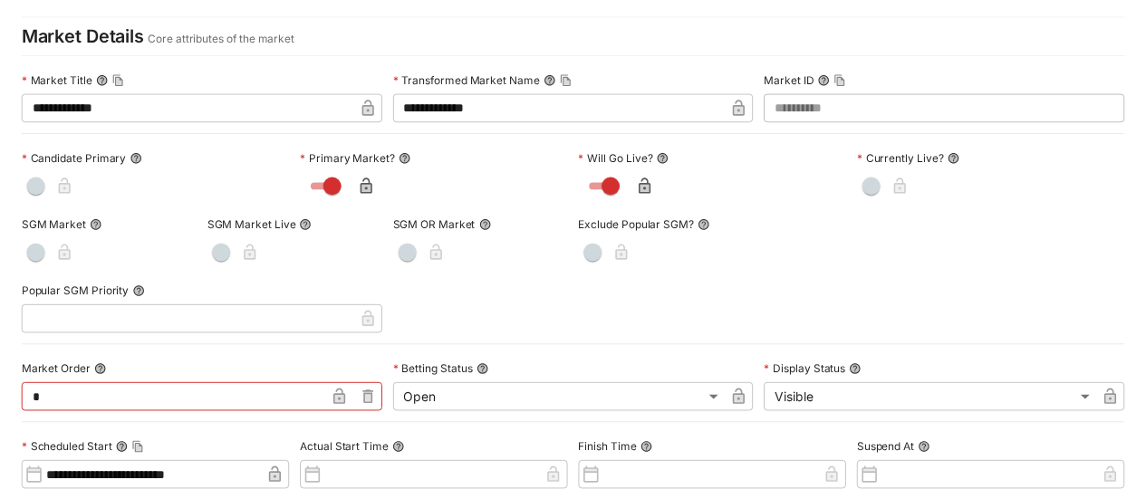
scroll to position [0, 0]
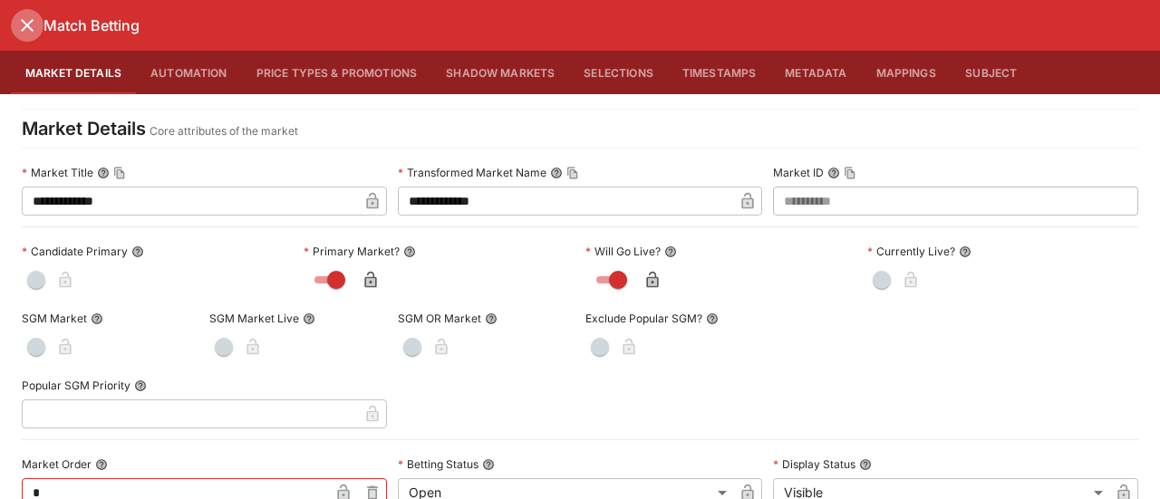
click at [33, 23] on icon "close" at bounding box center [27, 25] width 22 height 22
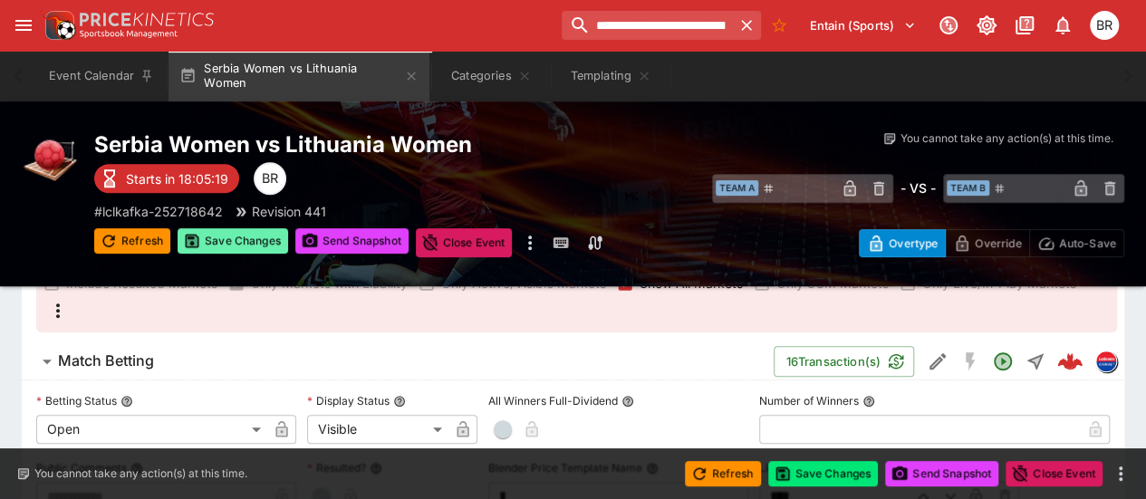
click at [224, 236] on button "Save Changes" at bounding box center [233, 240] width 111 height 25
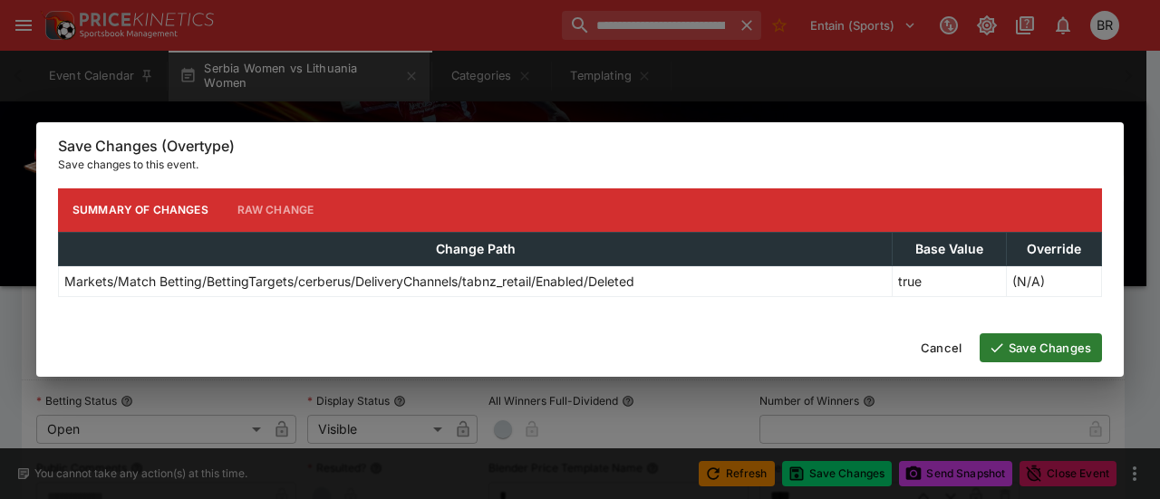
click at [998, 343] on icon "button" at bounding box center [996, 348] width 16 height 16
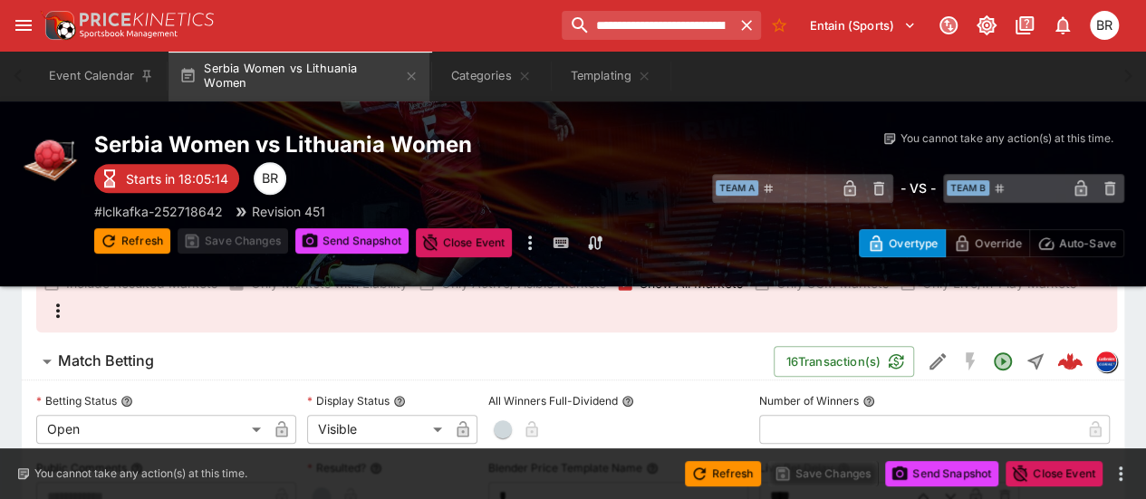
scroll to position [342, 0]
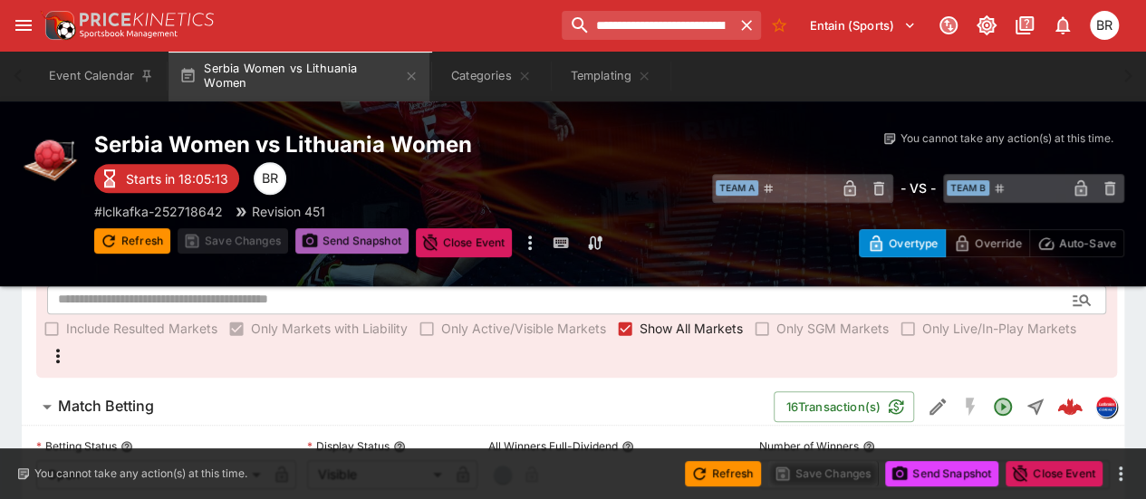
click at [364, 241] on button "Send Snapshot" at bounding box center [351, 240] width 113 height 25
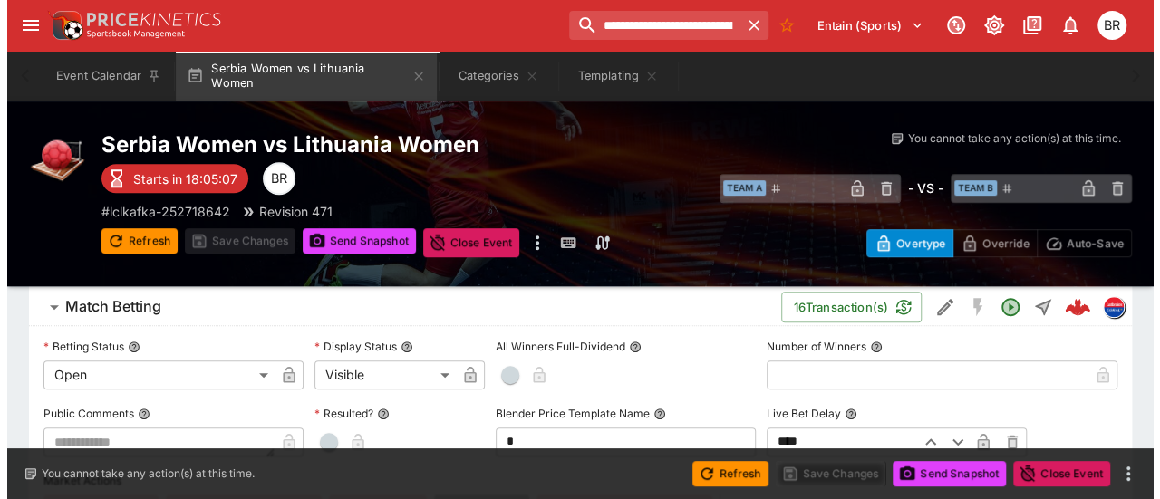
scroll to position [429, 0]
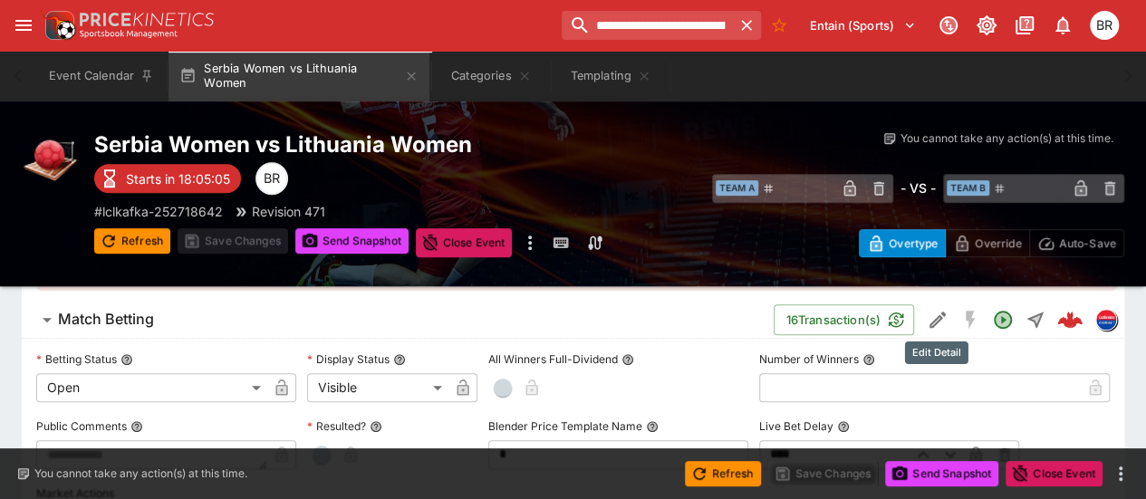
click at [939, 320] on icon "Edit Detail" at bounding box center [938, 320] width 16 height 16
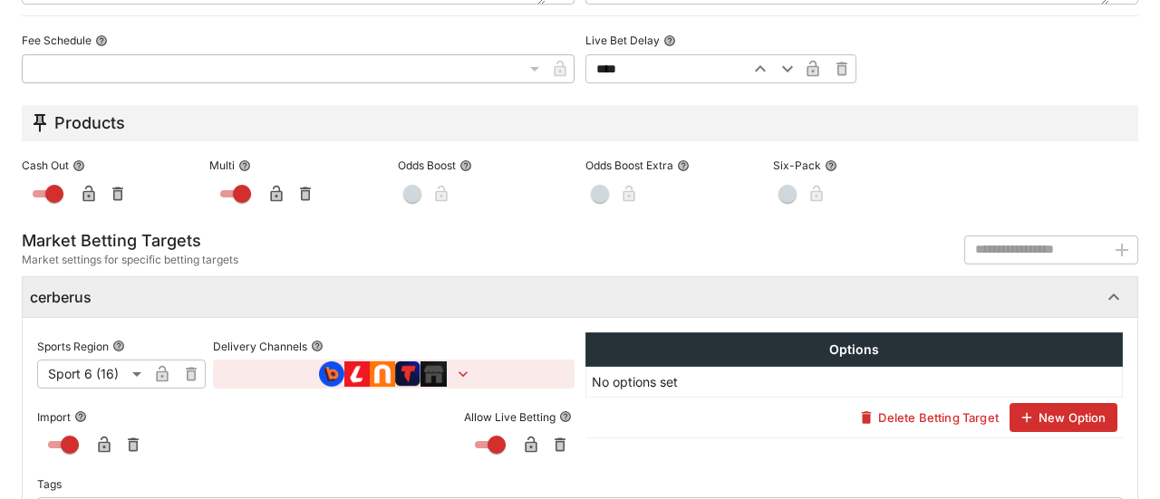
scroll to position [1084, 0]
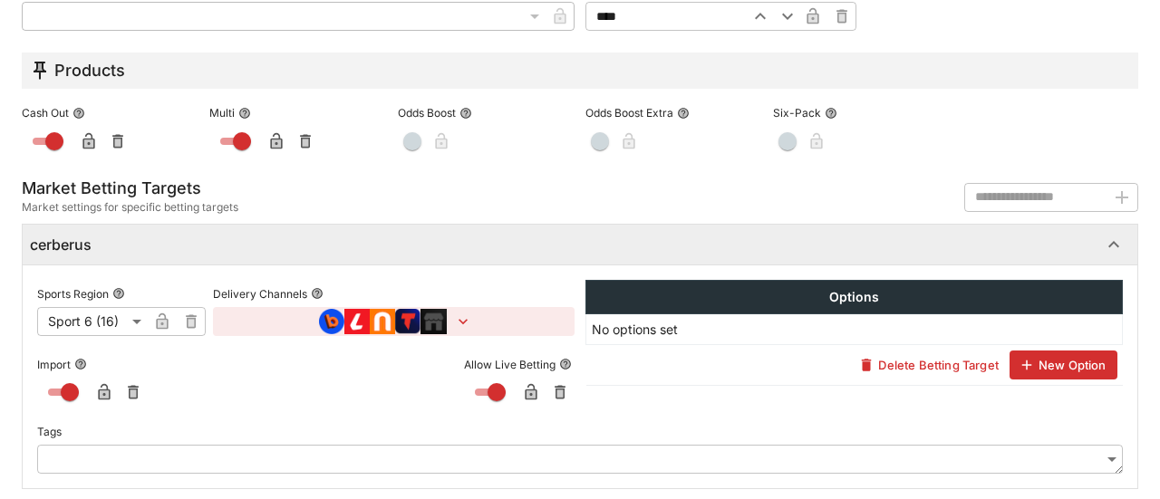
click at [454, 313] on icon "button" at bounding box center [463, 322] width 18 height 18
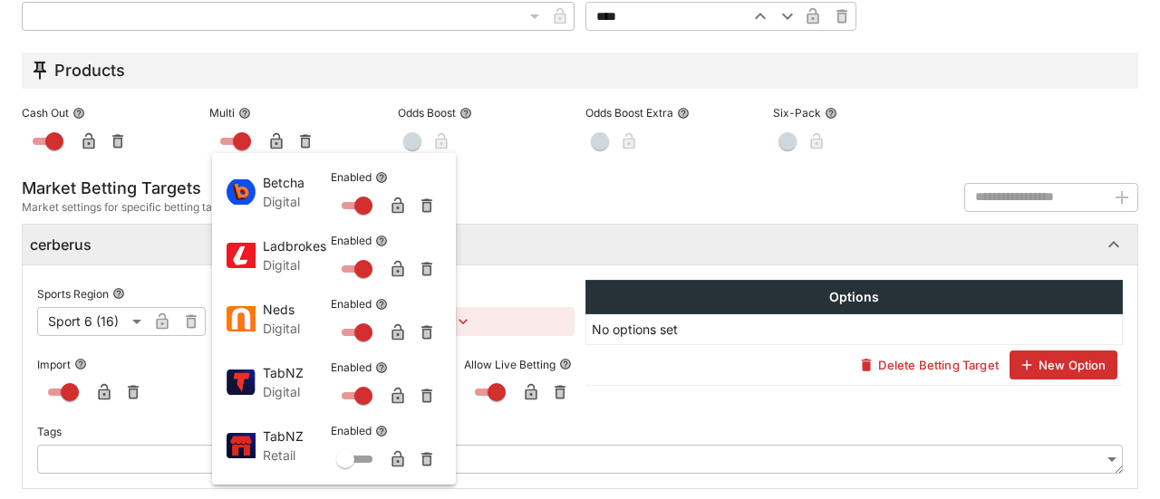
click at [506, 244] on div at bounding box center [580, 249] width 1160 height 499
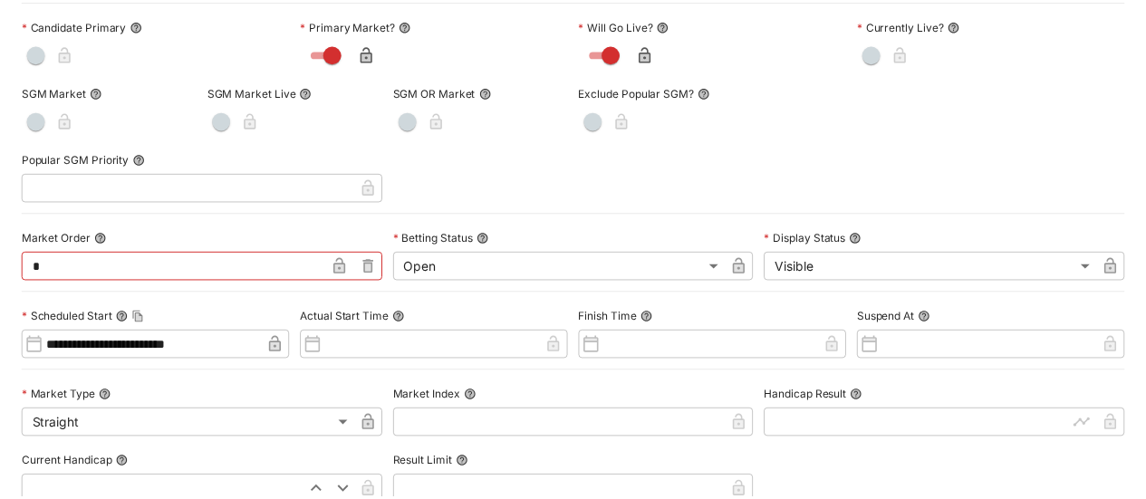
scroll to position [0, 0]
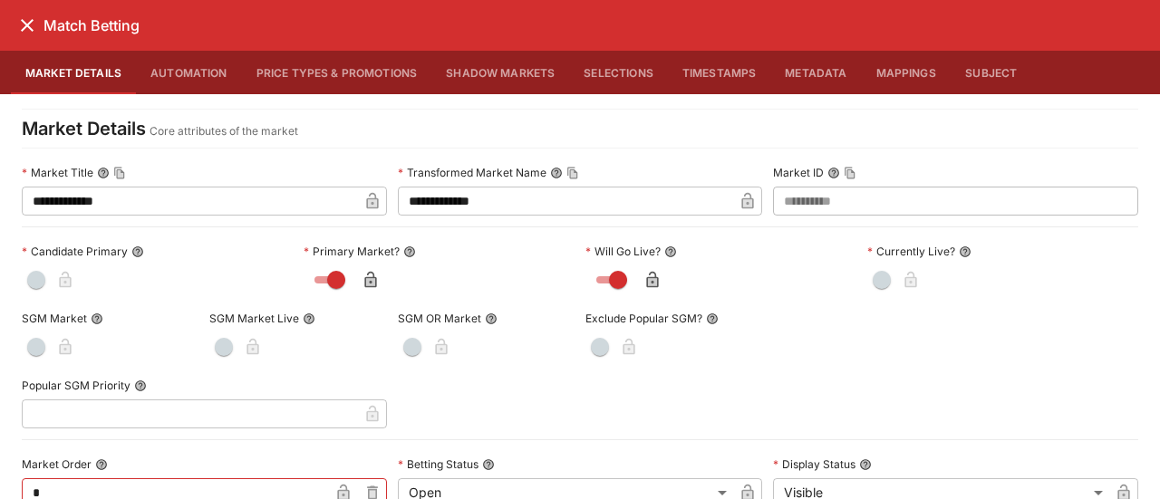
click at [31, 16] on icon "close" at bounding box center [27, 25] width 22 height 22
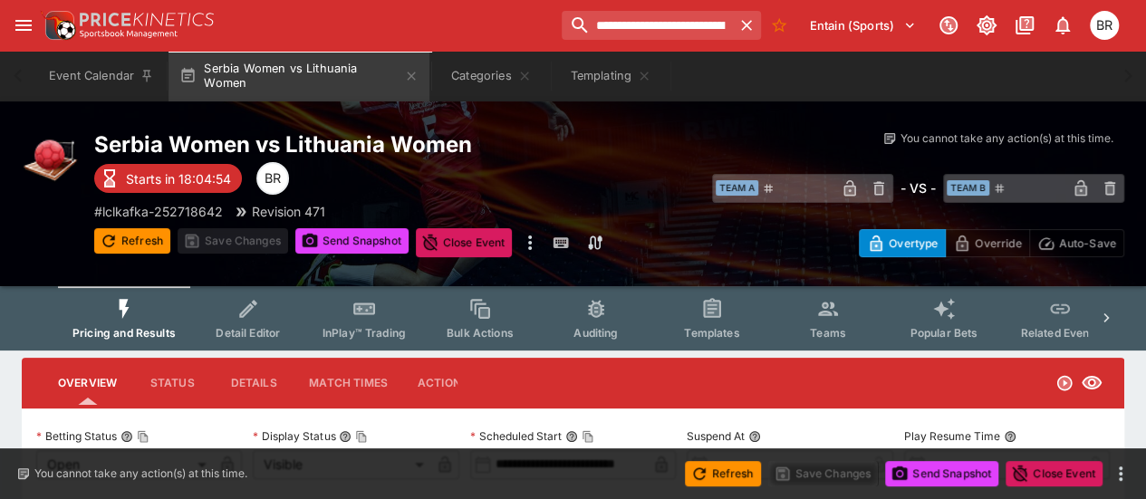
click at [689, 318] on button "Templates" at bounding box center [712, 318] width 116 height 64
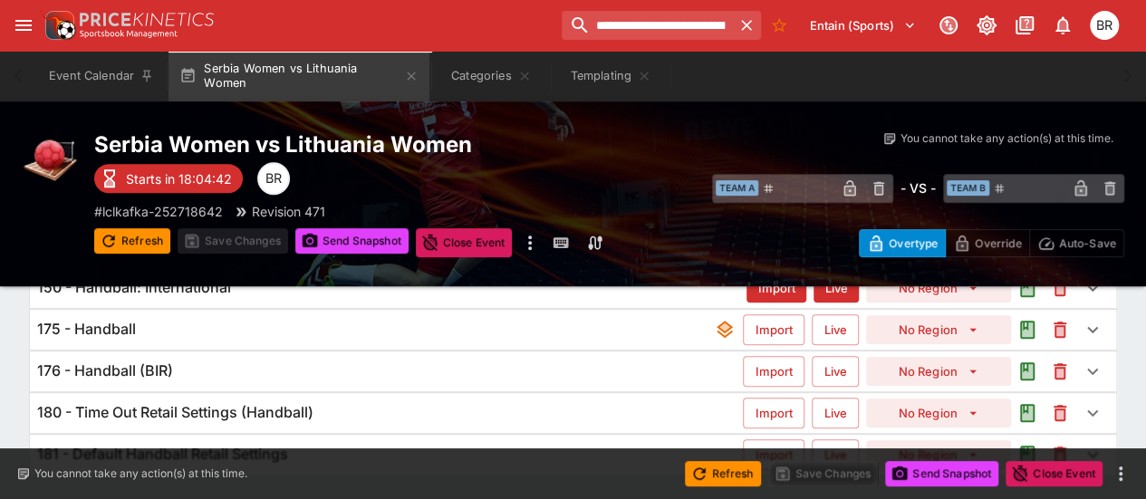
scroll to position [379, 0]
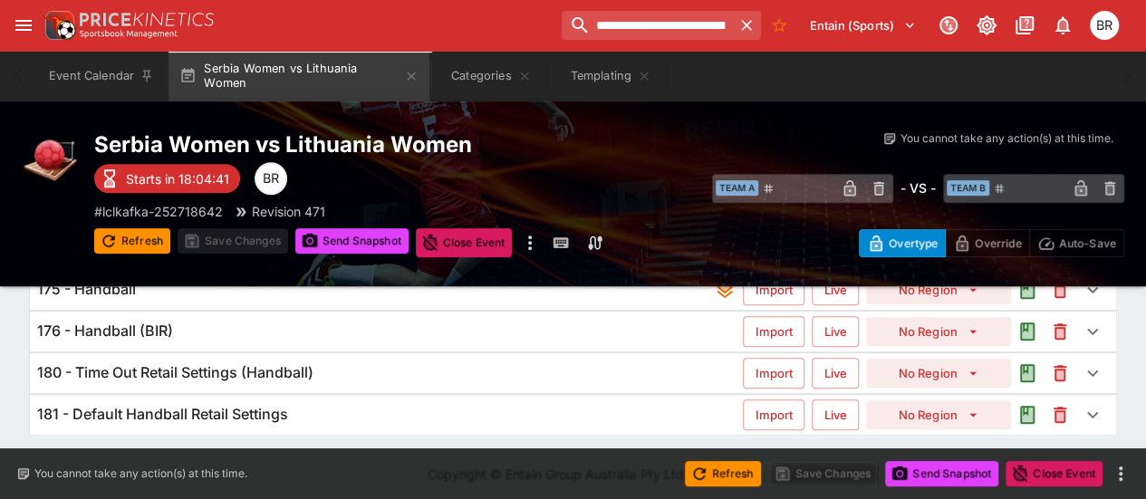
click at [566, 405] on div "181 - Default Handball Retail Settings" at bounding box center [390, 414] width 706 height 19
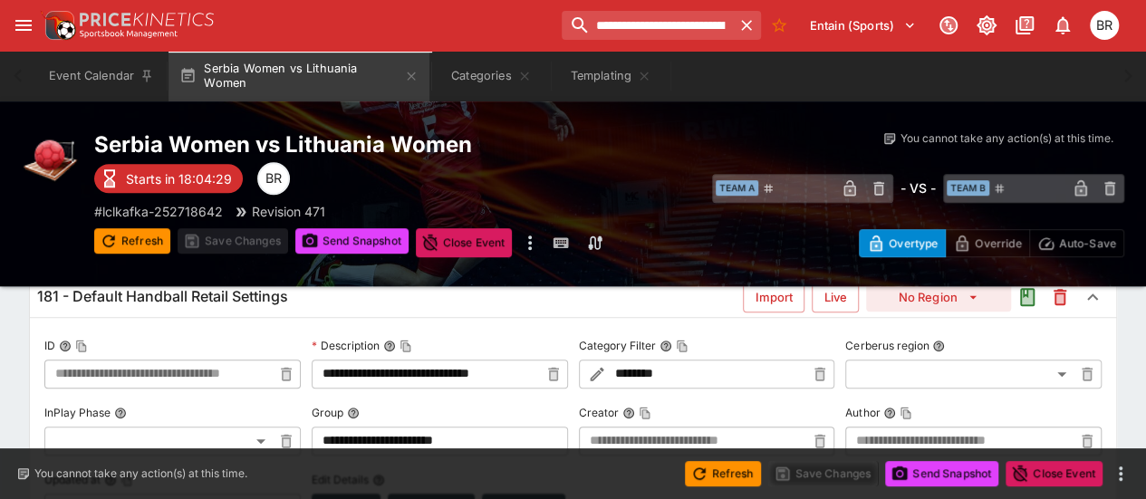
scroll to position [477, 0]
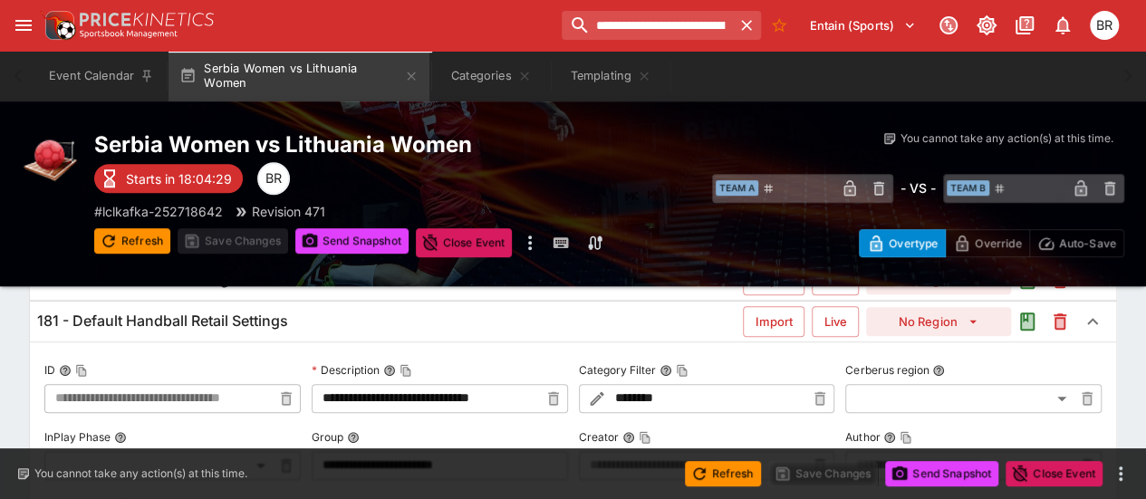
click at [507, 325] on div "181 - Default Handball Retail Settings Import Live No Region" at bounding box center [573, 322] width 1086 height 40
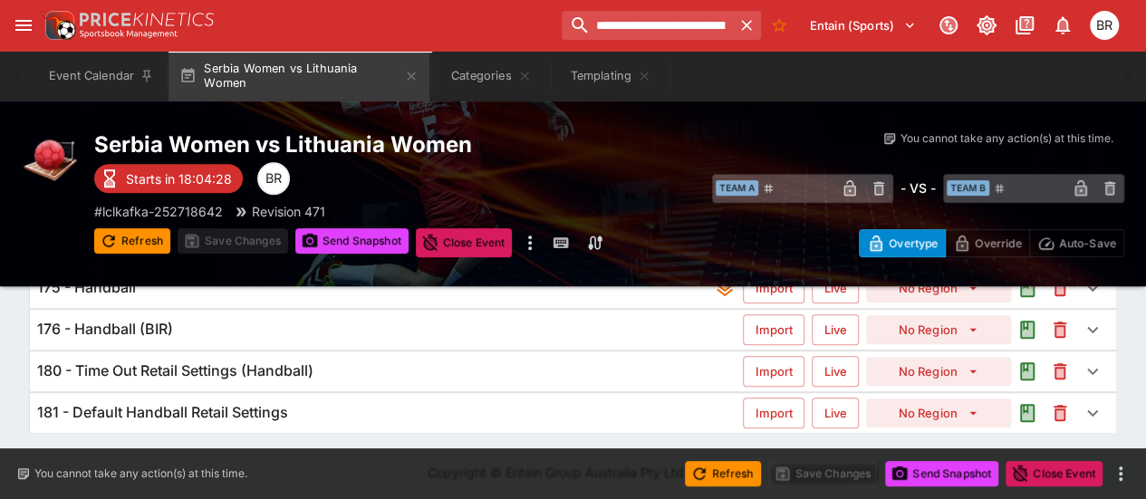
scroll to position [379, 0]
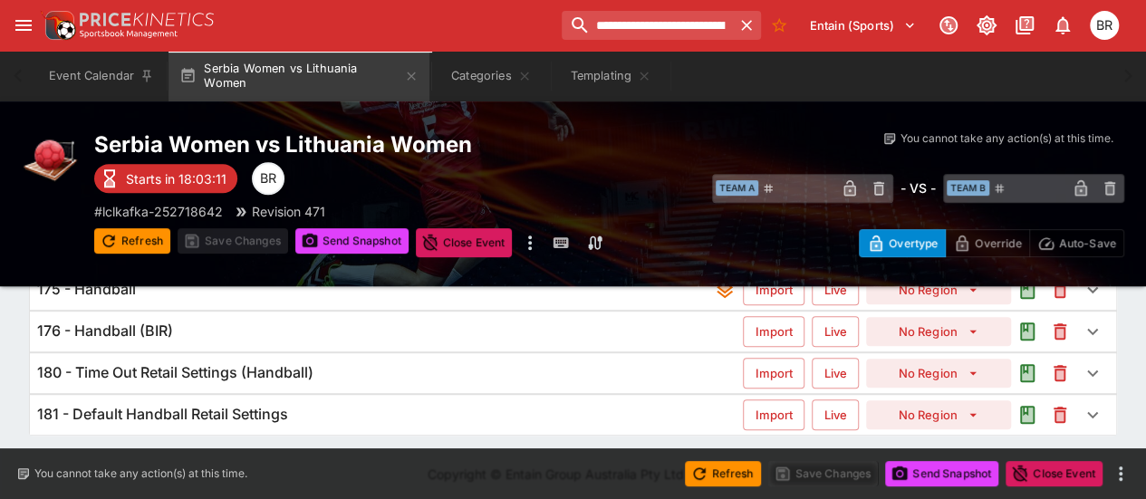
click at [465, 372] on div "180 - Time Out Retail Settings (Handball)" at bounding box center [390, 372] width 706 height 19
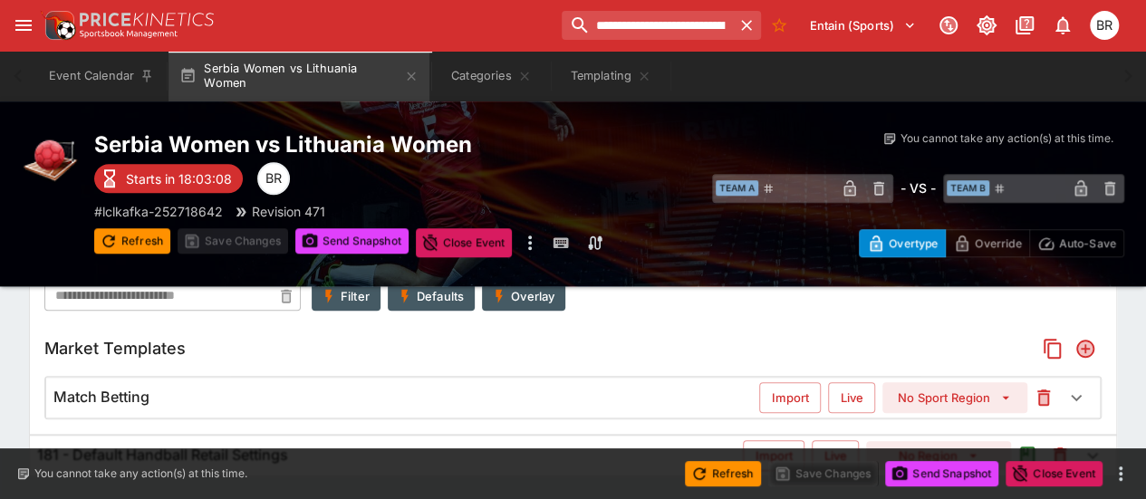
scroll to position [699, 0]
click at [455, 393] on div "Match Betting" at bounding box center [406, 397] width 706 height 19
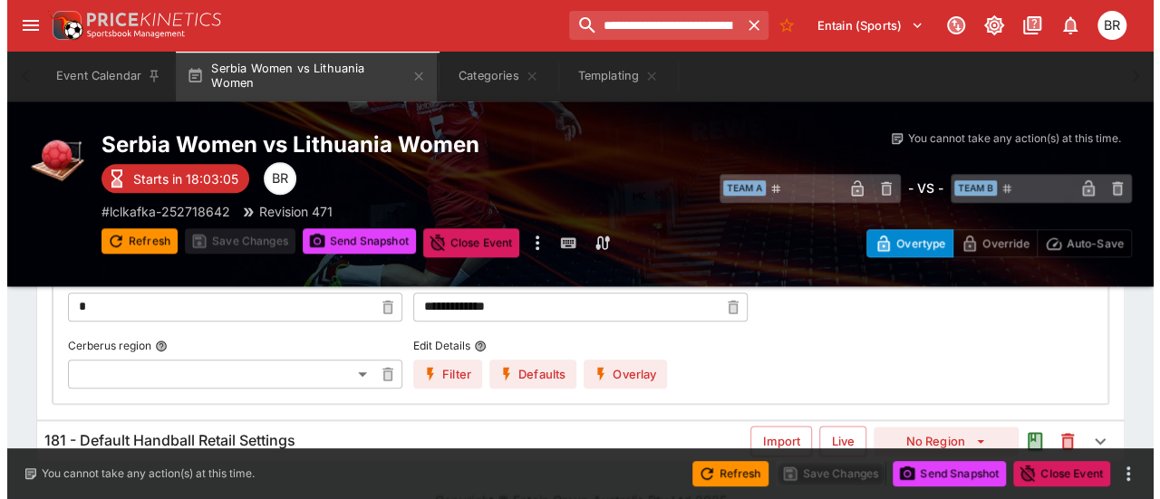
scroll to position [876, 0]
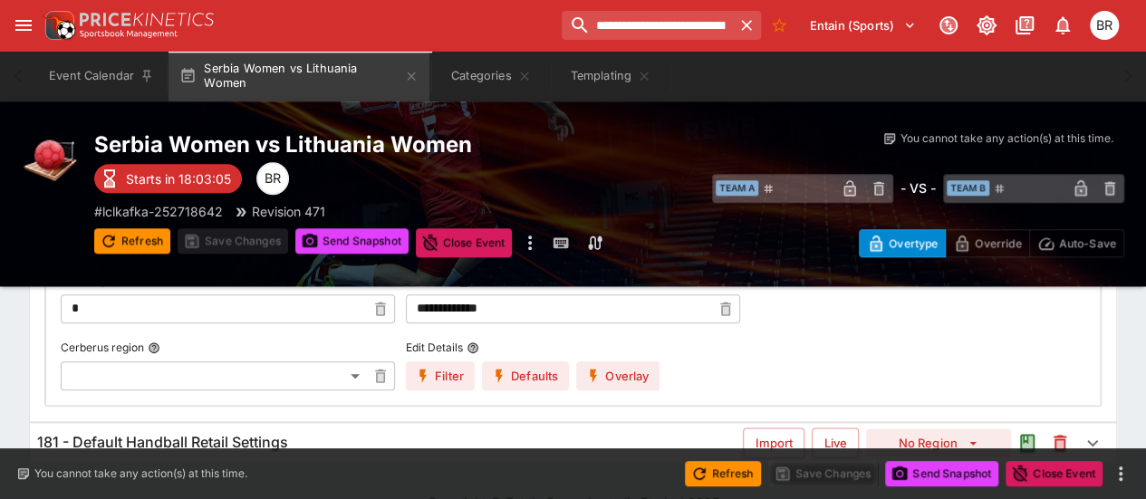
click at [609, 354] on label "Edit Details" at bounding box center [533, 347] width 254 height 27
click at [479, 354] on button "Edit Details" at bounding box center [473, 348] width 13 height 13
click at [607, 363] on button "Overlay" at bounding box center [617, 375] width 83 height 29
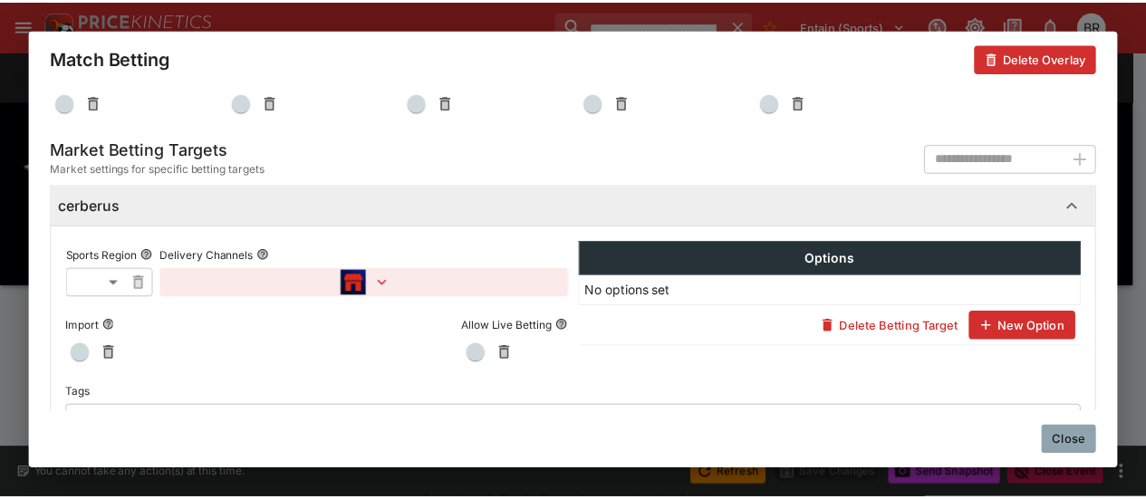
scroll to position [1175, 0]
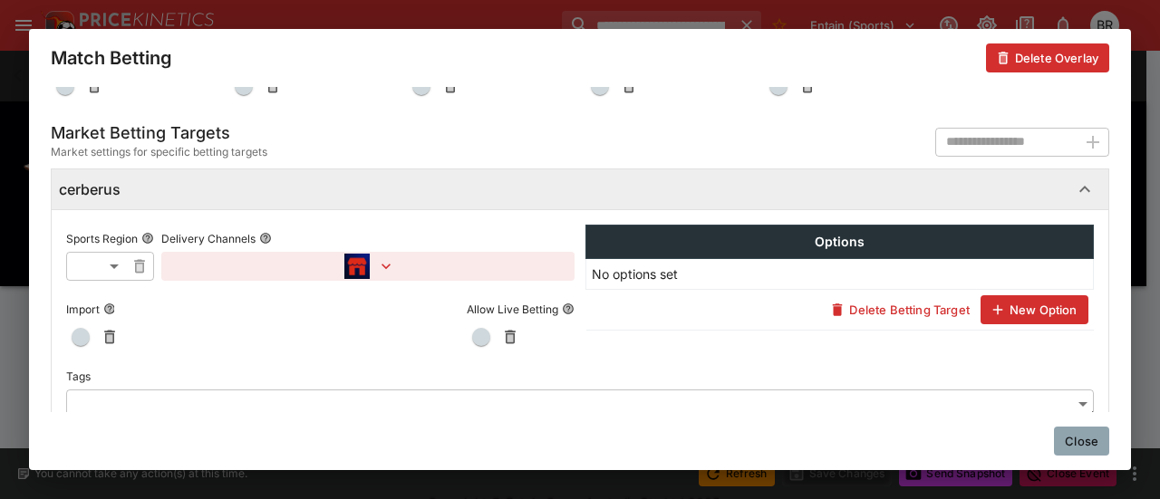
click at [390, 259] on icon "button" at bounding box center [386, 266] width 18 height 18
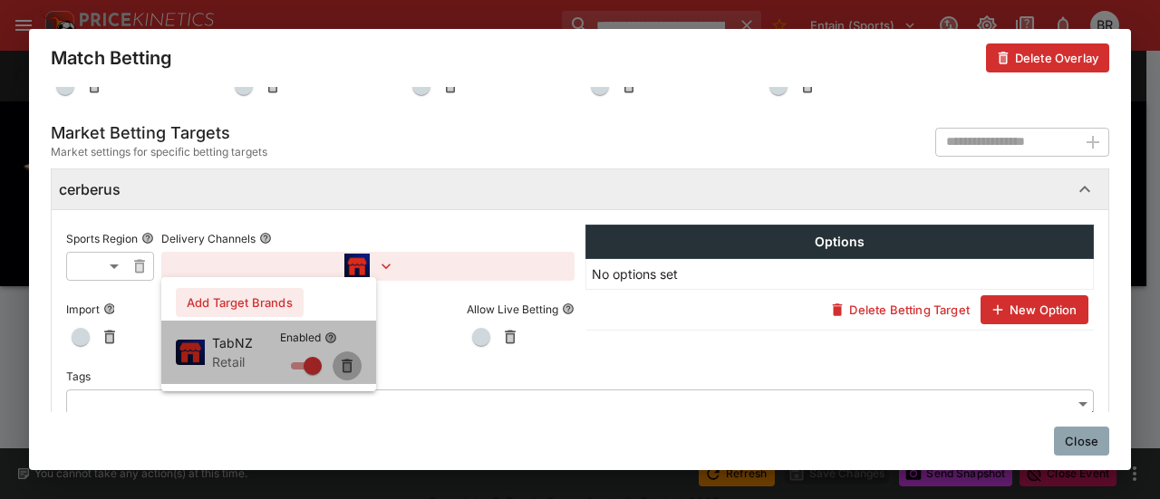
click at [346, 366] on icon "button" at bounding box center [347, 367] width 6 height 7
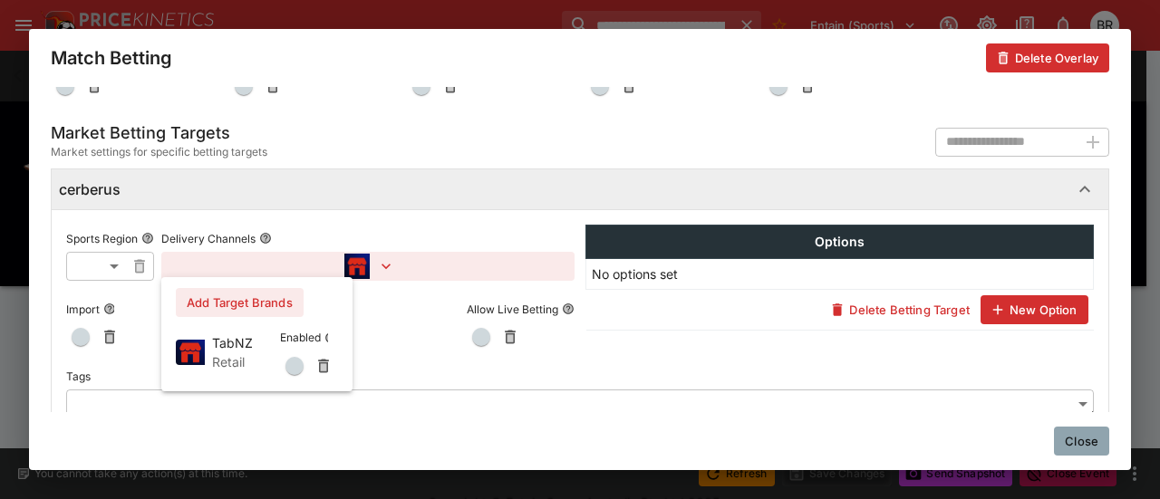
click at [765, 329] on div at bounding box center [580, 249] width 1160 height 499
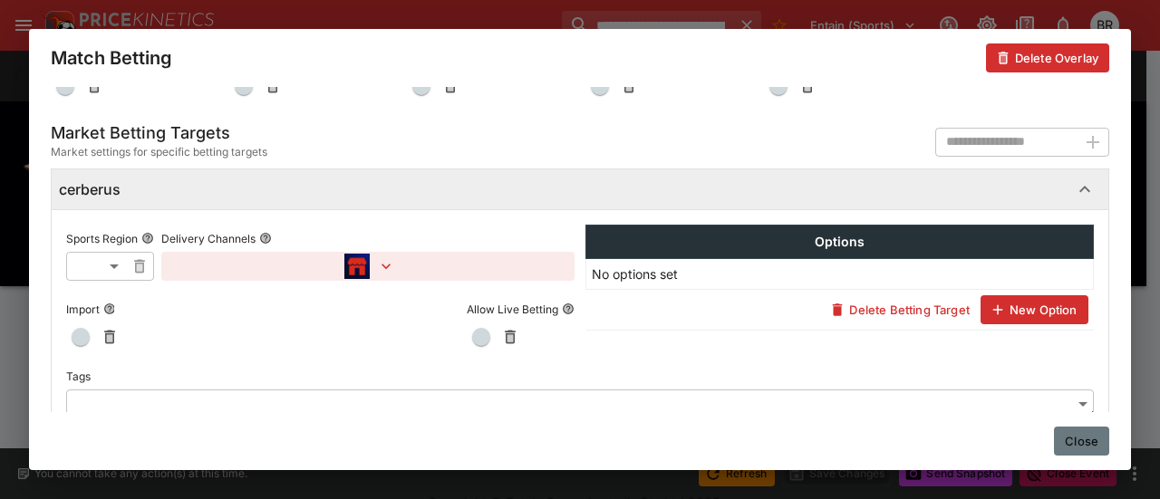
click at [1062, 432] on button "Close" at bounding box center [1081, 441] width 55 height 29
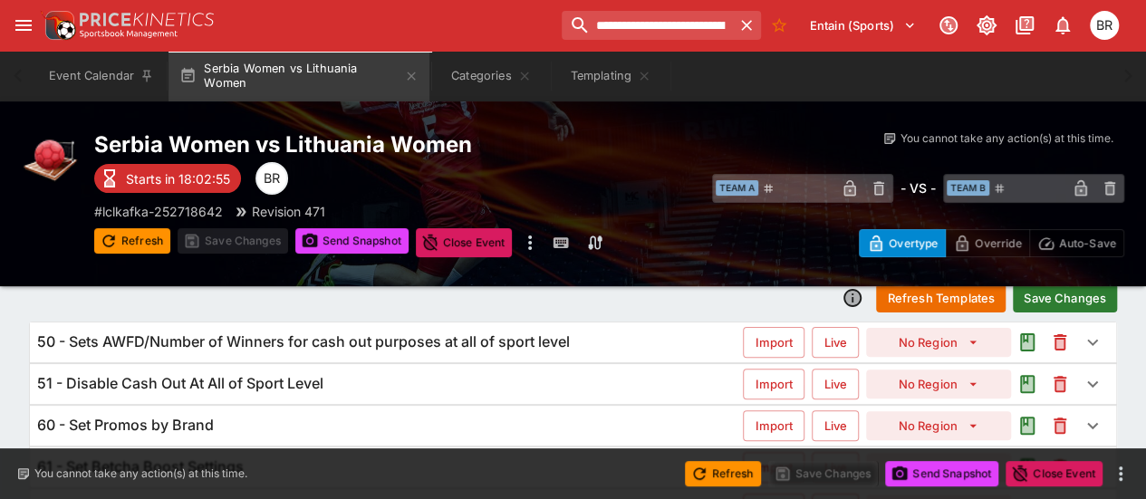
scroll to position [0, 0]
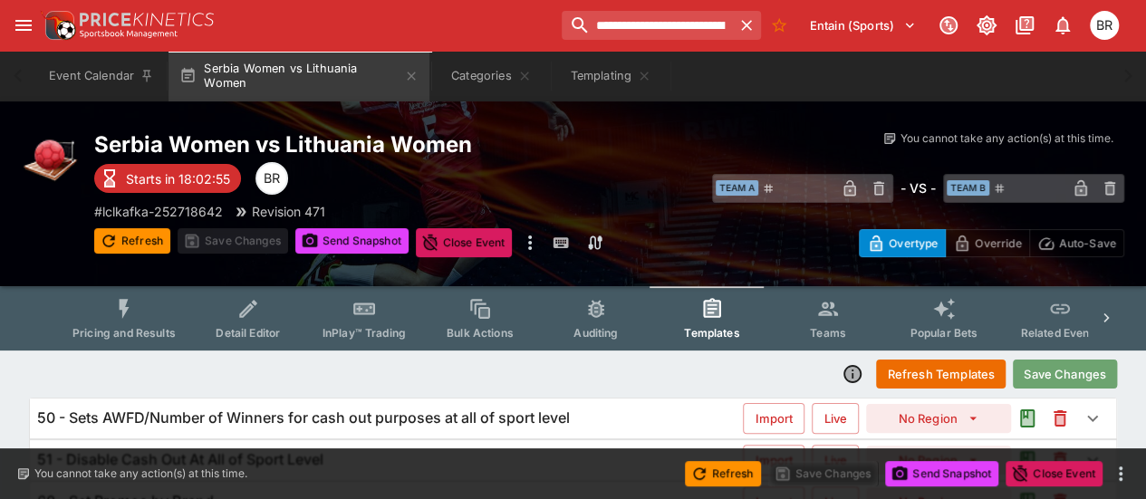
click at [1074, 360] on button "Save Changes" at bounding box center [1065, 374] width 104 height 29
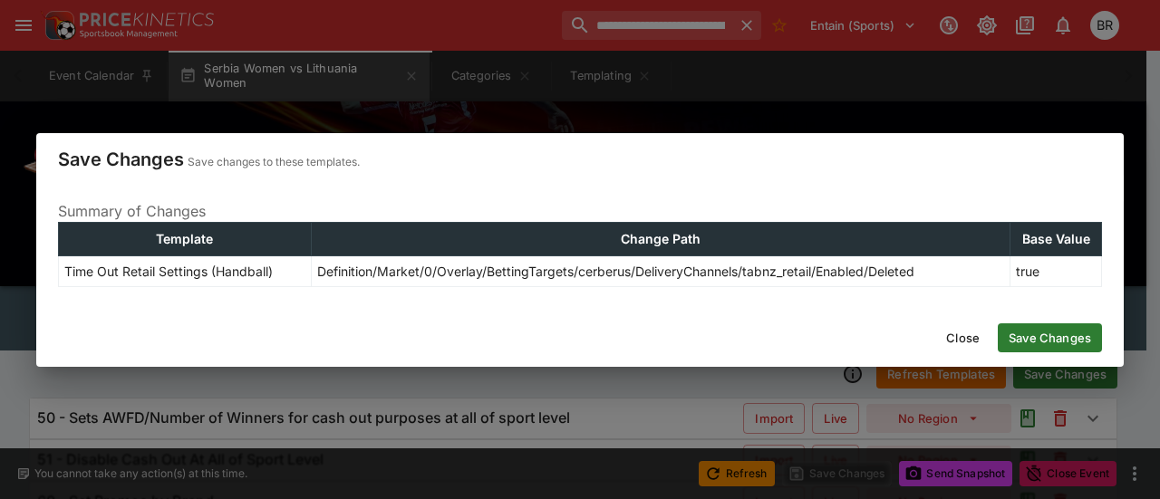
click at [1014, 332] on button "Save Changes" at bounding box center [1049, 337] width 104 height 29
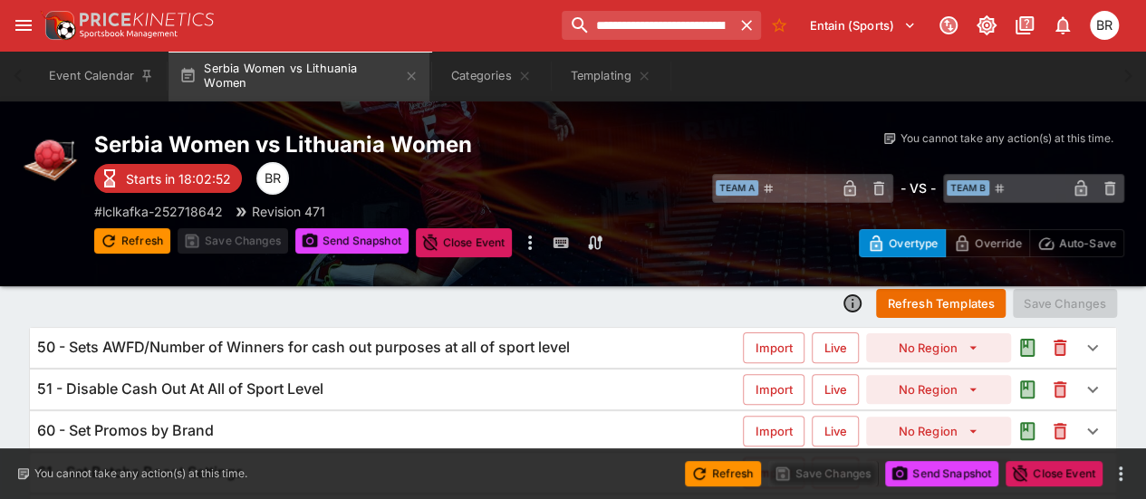
scroll to position [379, 0]
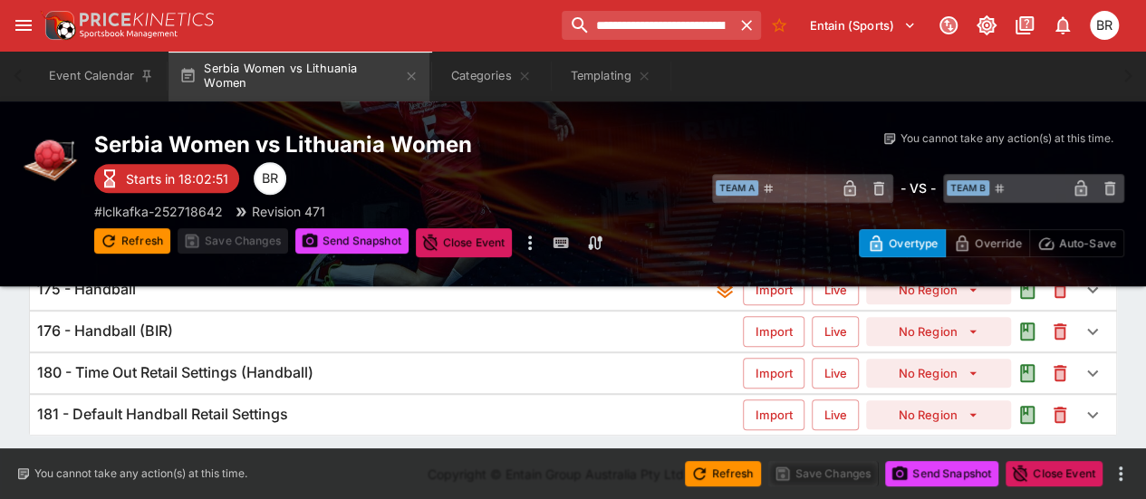
click at [687, 363] on div "180 - Time Out Retail Settings (Handball)" at bounding box center [390, 372] width 706 height 19
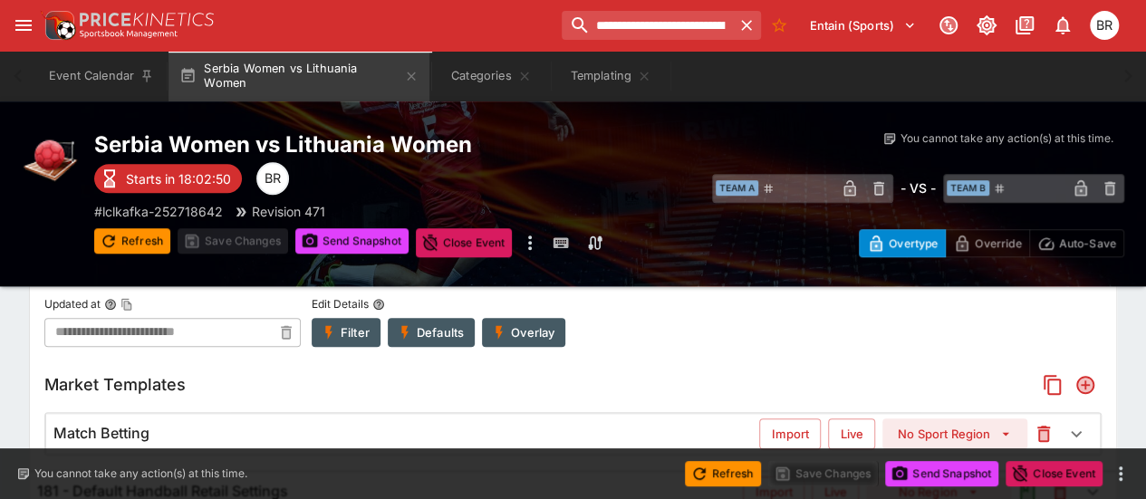
scroll to position [666, 0]
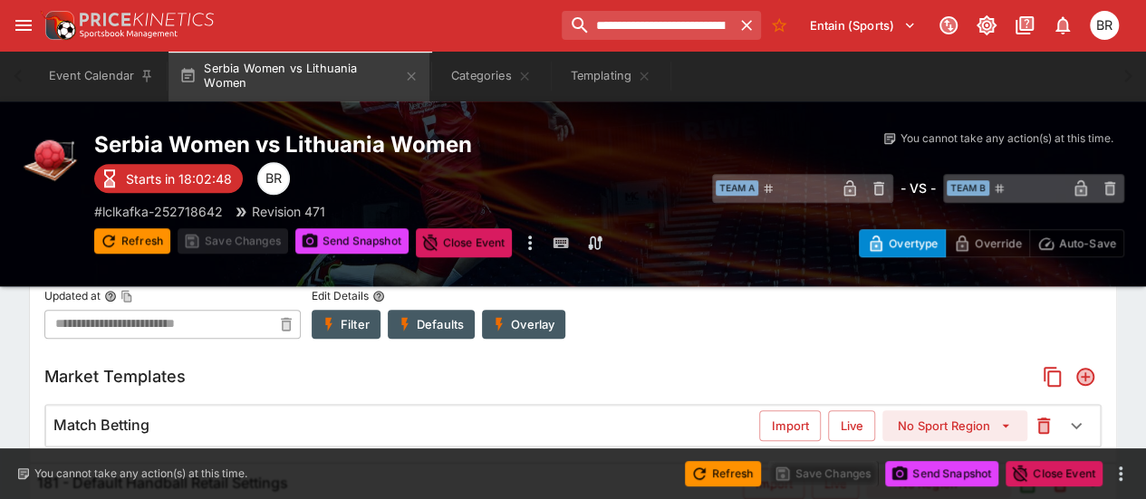
click at [525, 419] on div "Match Betting" at bounding box center [406, 425] width 706 height 19
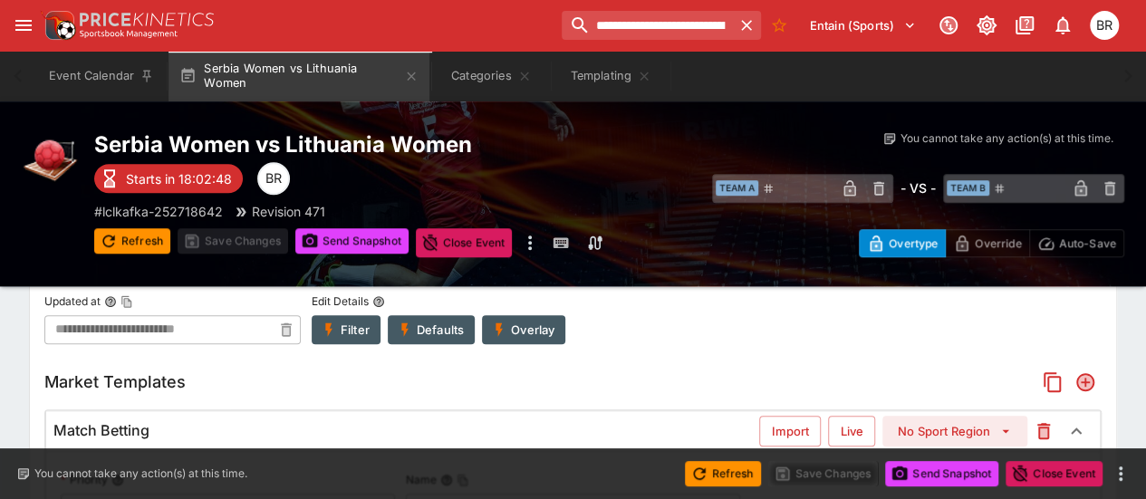
scroll to position [716, 0]
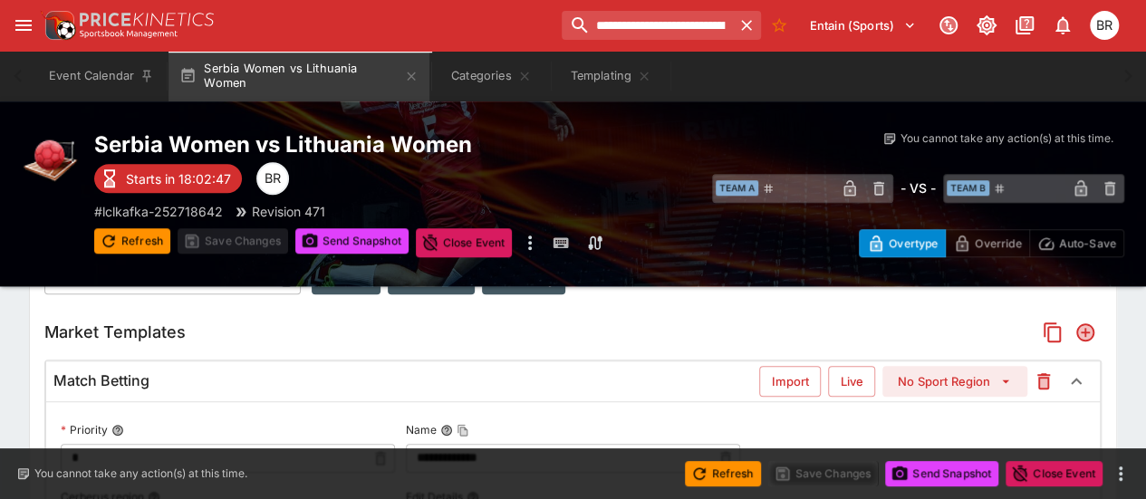
drag, startPoint x: 525, startPoint y: 419, endPoint x: 460, endPoint y: 377, distance: 77.1
click at [460, 377] on div "Match Betting" at bounding box center [406, 380] width 706 height 19
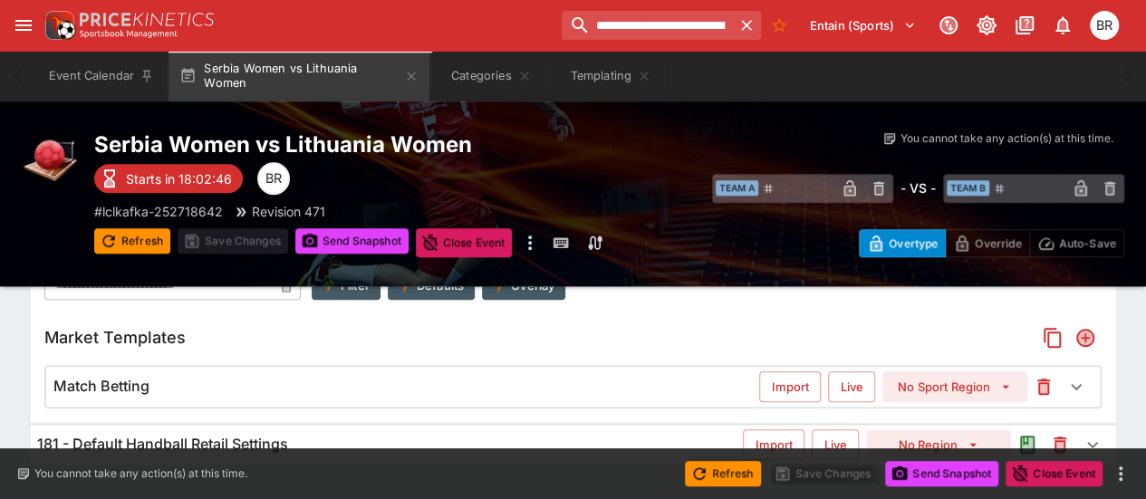
scroll to position [748, 0]
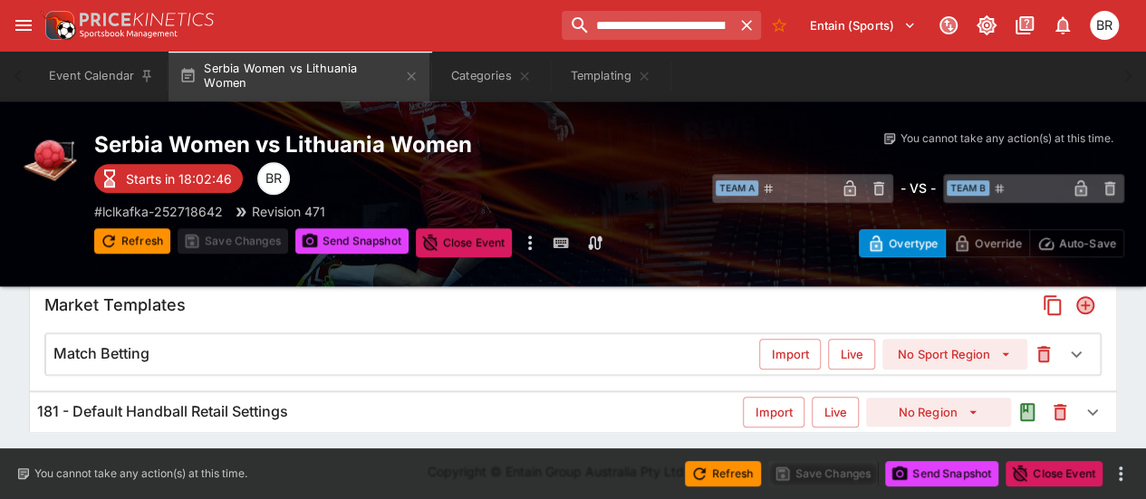
click at [462, 360] on div "Match Betting" at bounding box center [406, 353] width 706 height 19
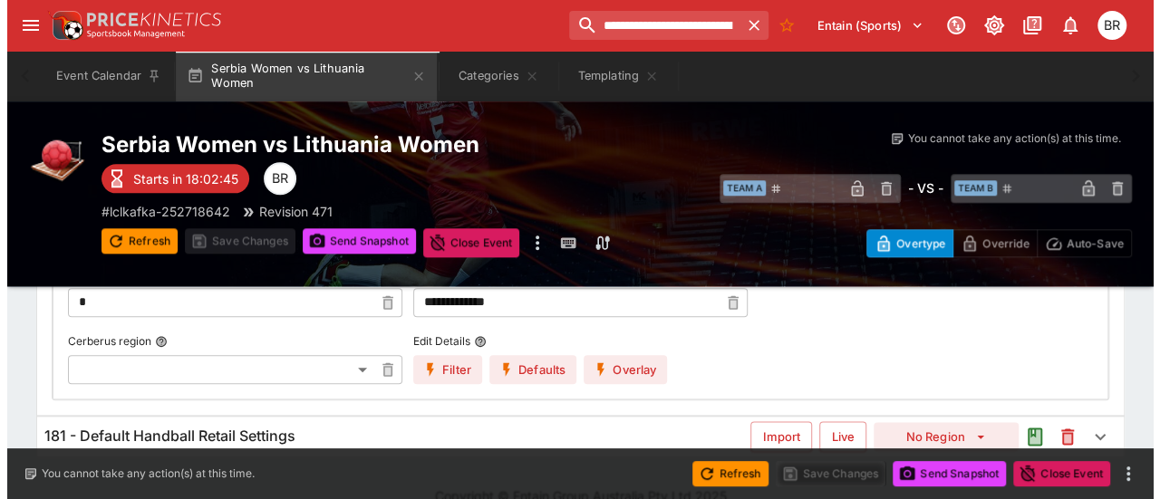
scroll to position [884, 0]
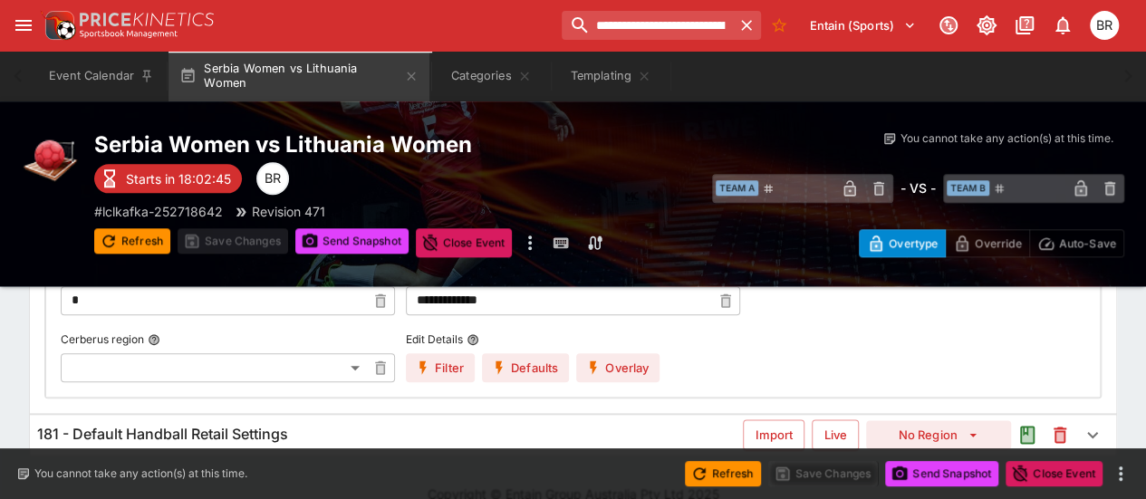
click at [667, 363] on div "**********" at bounding box center [573, 320] width 1025 height 123
click at [647, 364] on button "Overlay" at bounding box center [617, 367] width 83 height 29
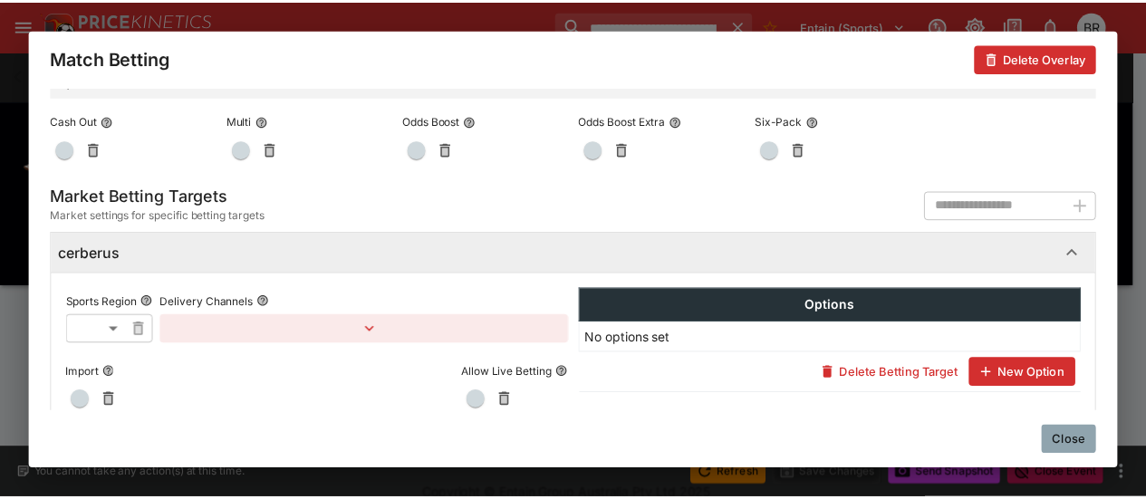
scroll to position [1118, 0]
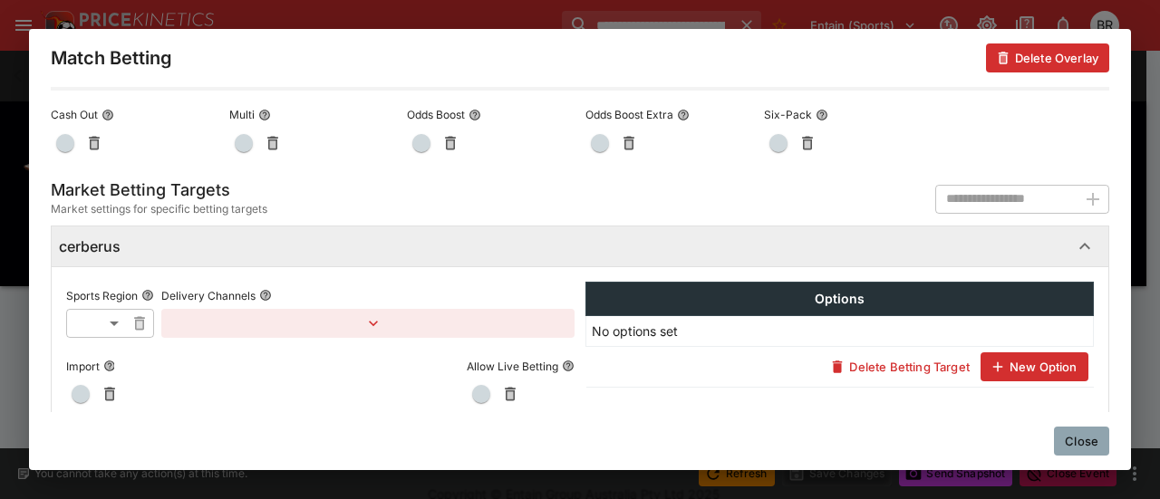
click at [317, 325] on button "button" at bounding box center [367, 323] width 413 height 29
click at [262, 352] on button "Add Target Brands" at bounding box center [240, 359] width 128 height 29
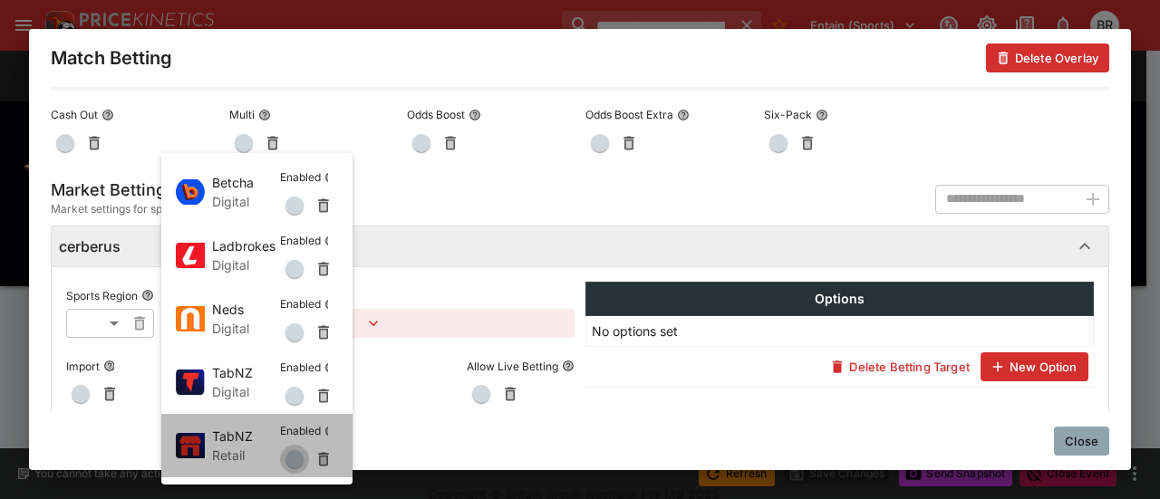
click at [288, 452] on button "button" at bounding box center [294, 459] width 29 height 29
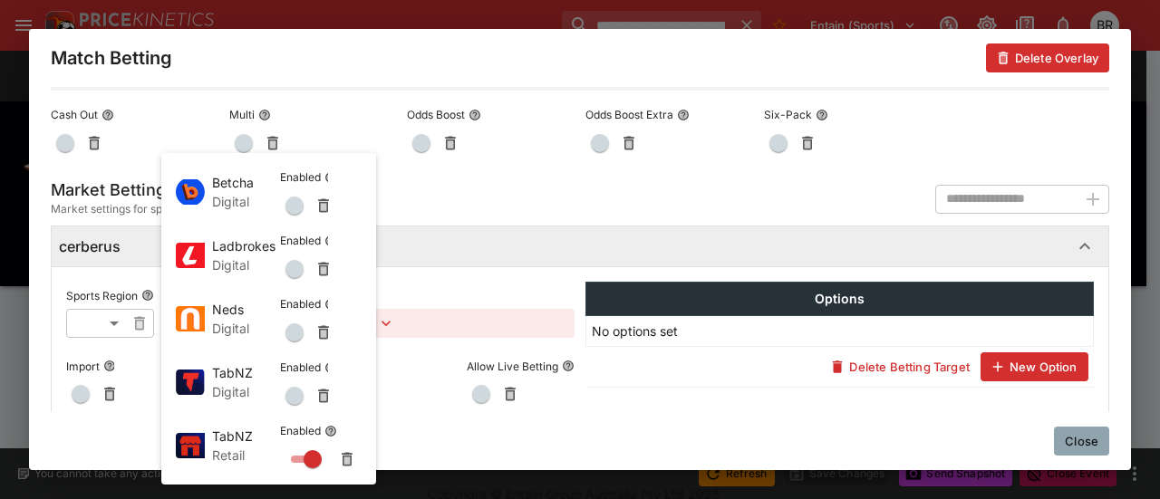
click at [1064, 438] on div at bounding box center [580, 249] width 1160 height 499
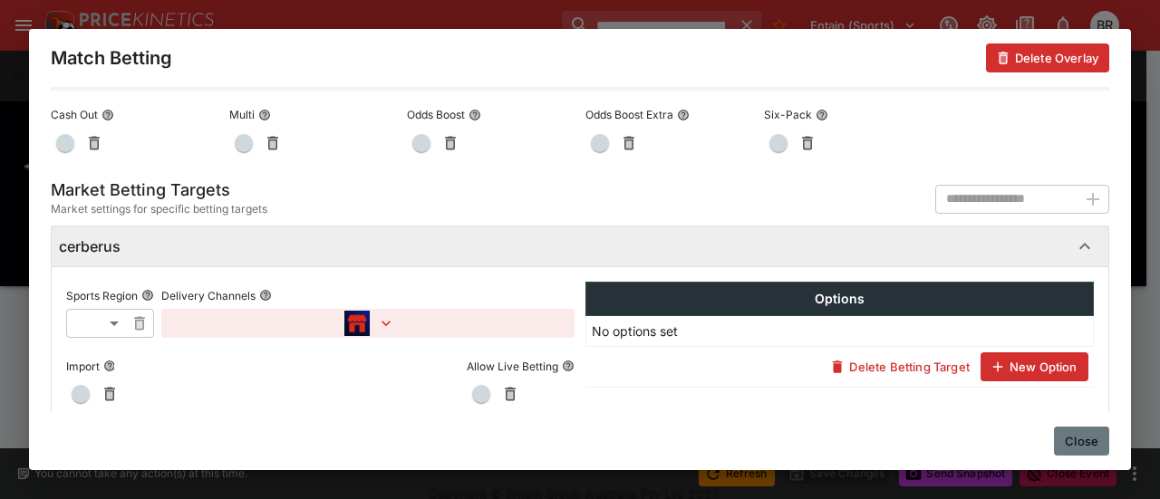
click at [1064, 438] on button "Close" at bounding box center [1081, 441] width 55 height 29
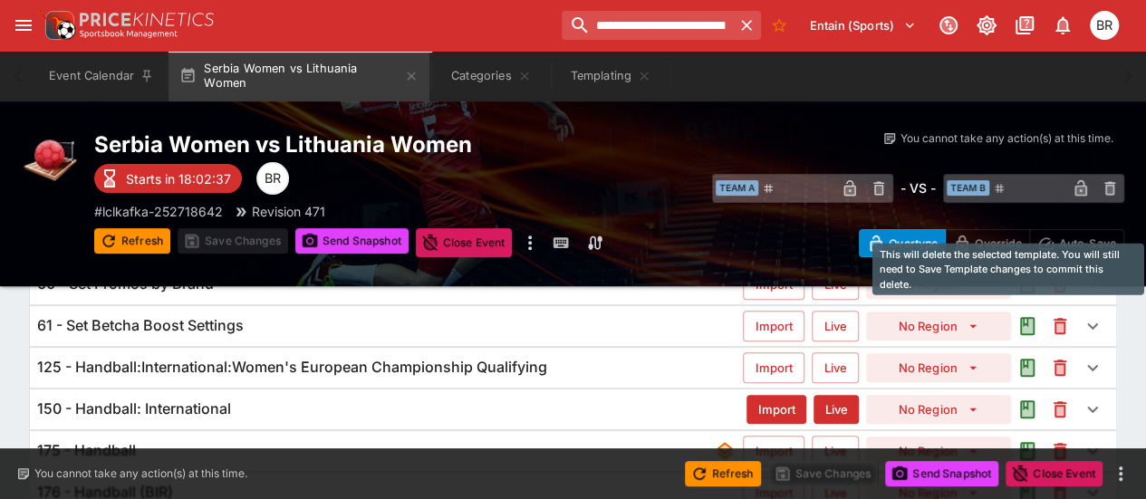
scroll to position [0, 0]
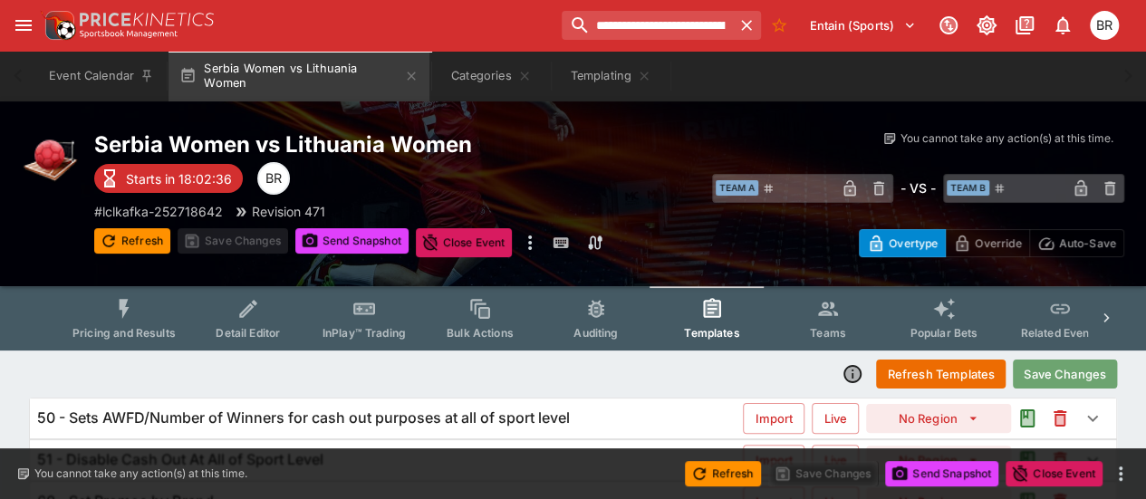
click at [1094, 369] on button "Save Changes" at bounding box center [1065, 374] width 104 height 29
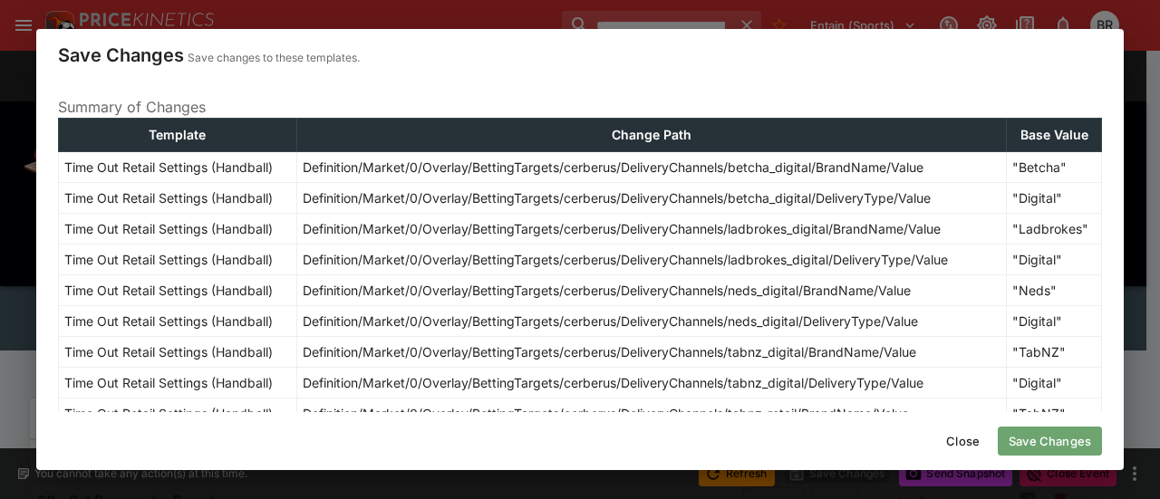
click at [1024, 442] on button "Save Changes" at bounding box center [1049, 441] width 104 height 29
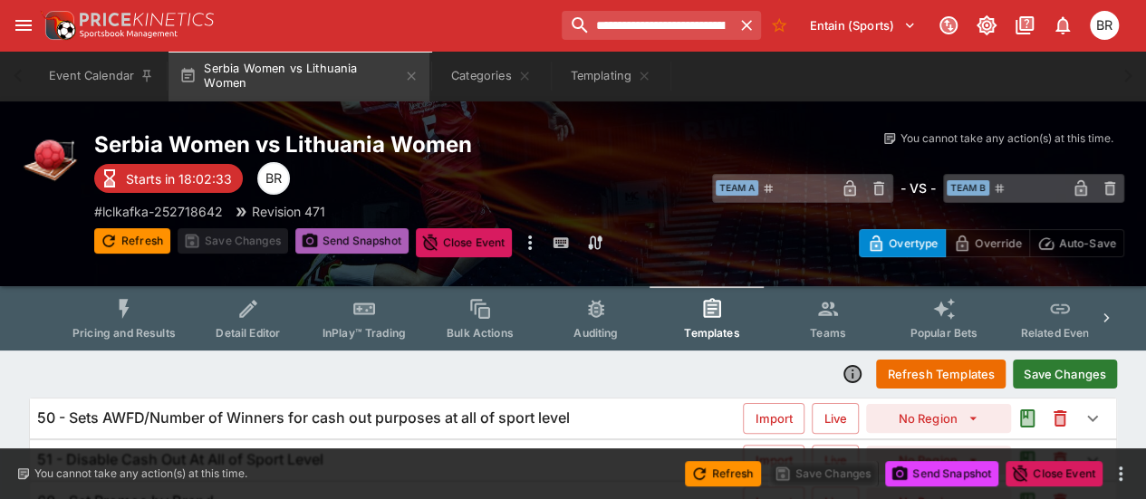
click at [382, 237] on button "Send Snapshot" at bounding box center [351, 240] width 113 height 25
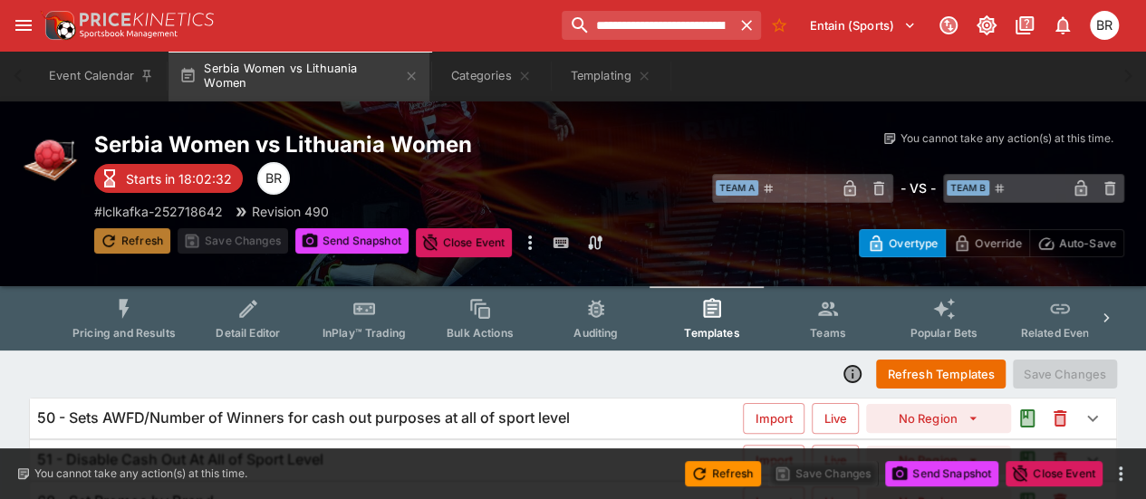
click at [165, 240] on button "Refresh" at bounding box center [132, 240] width 76 height 25
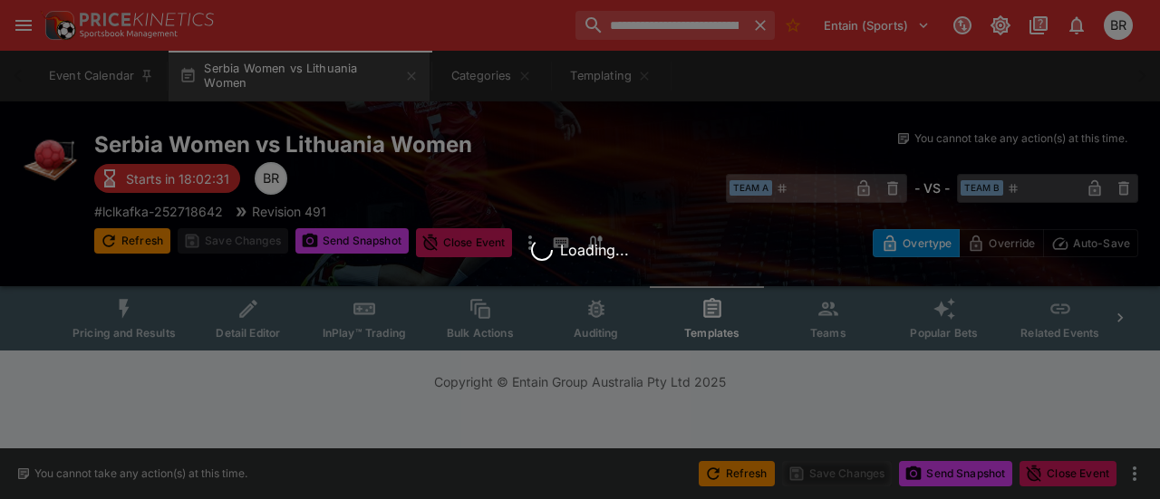
click at [130, 320] on div "Loading..." at bounding box center [580, 249] width 1160 height 499
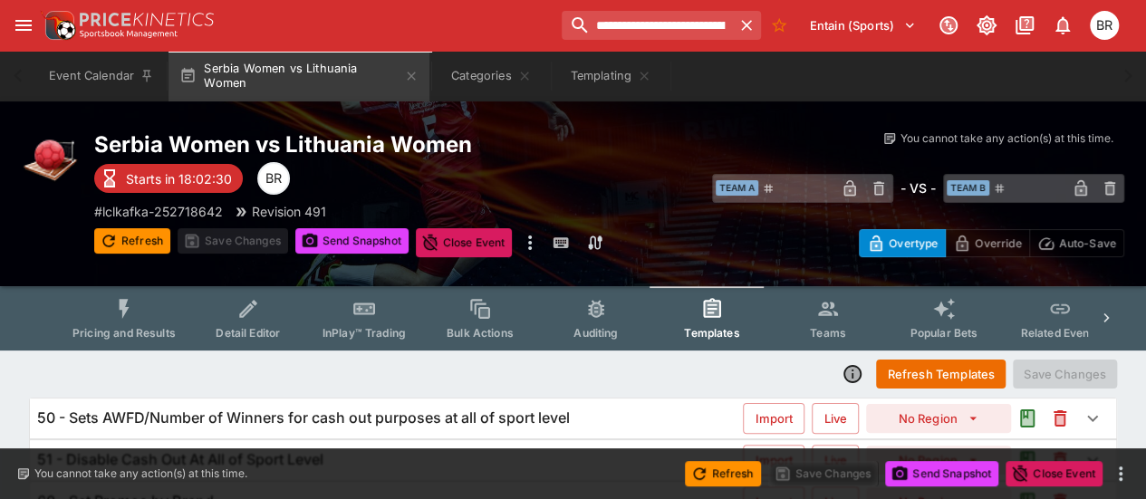
click at [130, 320] on icon "Event type filters" at bounding box center [124, 309] width 24 height 24
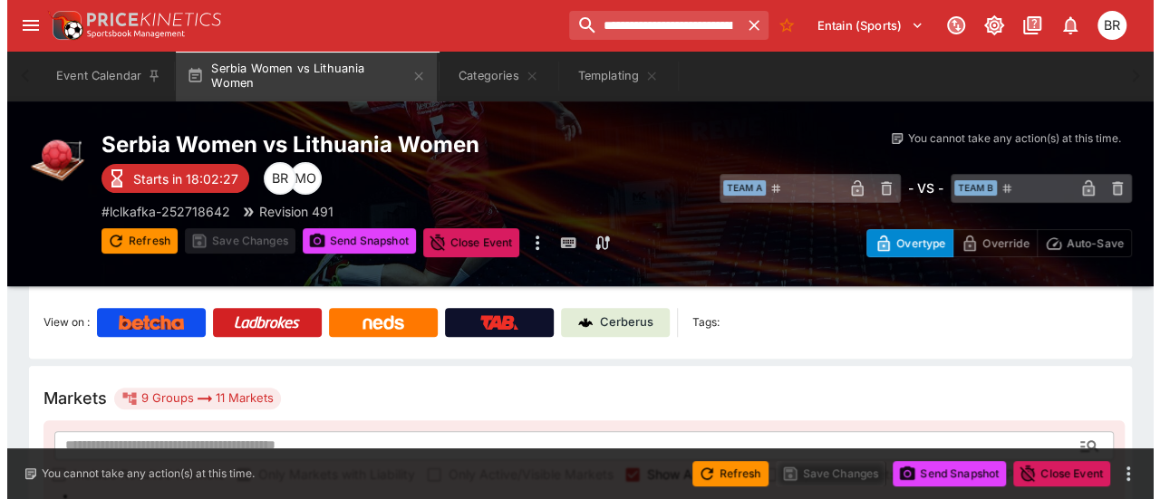
scroll to position [303, 0]
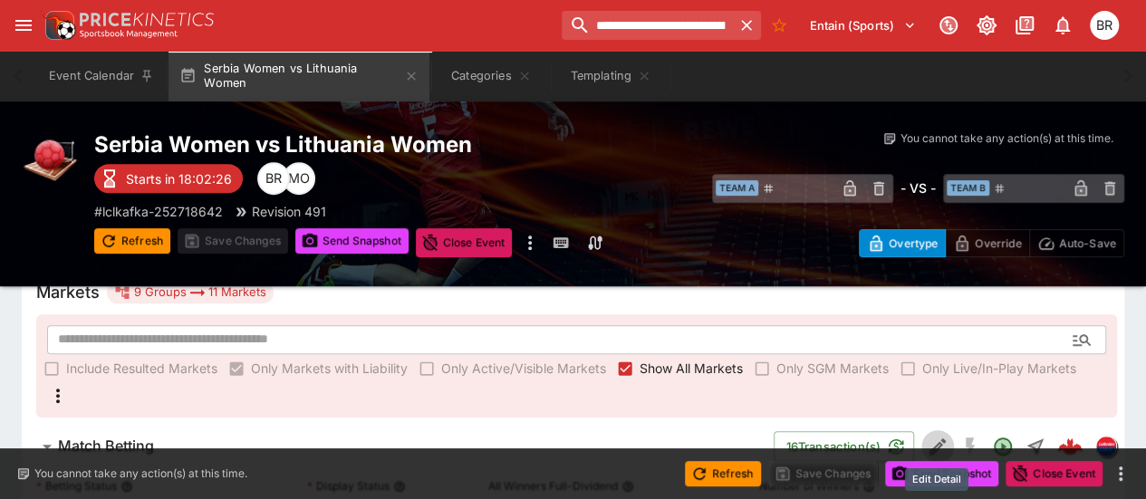
click at [937, 436] on icon "Edit Detail" at bounding box center [938, 447] width 22 height 22
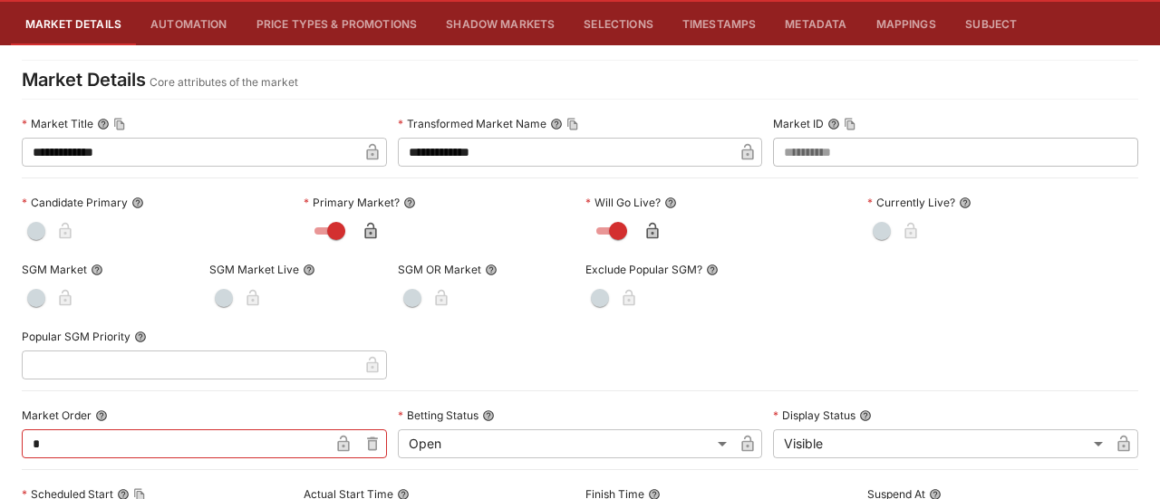
scroll to position [0, 0]
